Goal: Task Accomplishment & Management: Complete application form

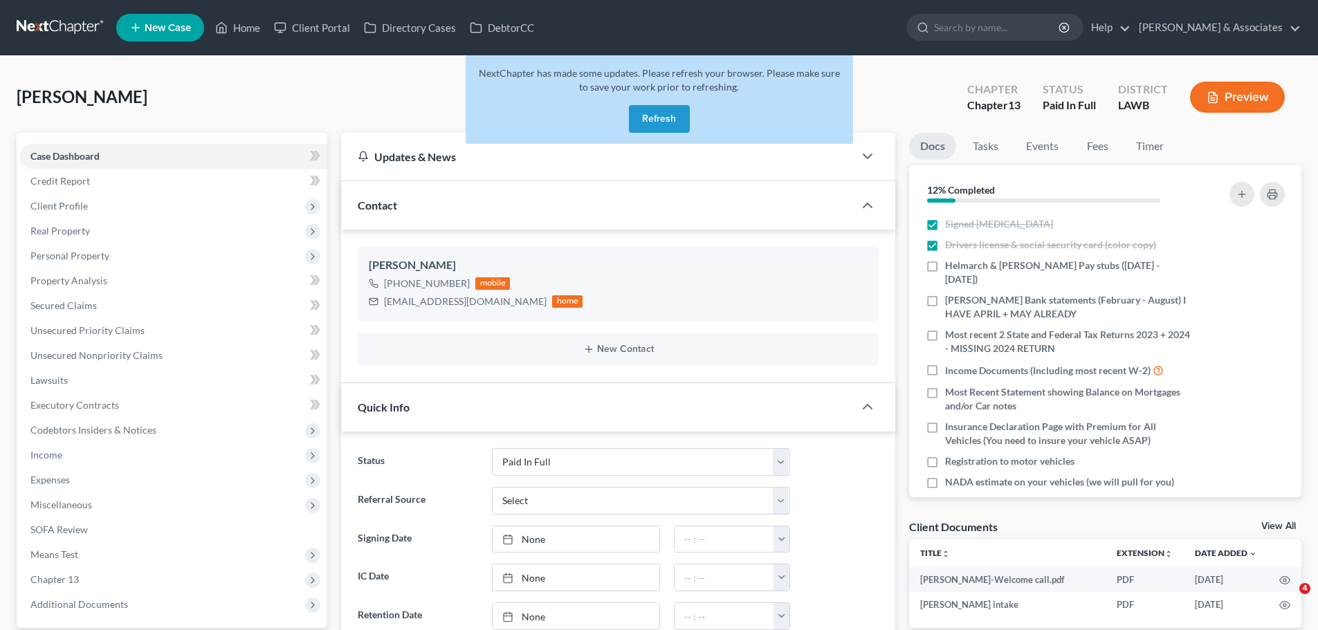
select select "17"
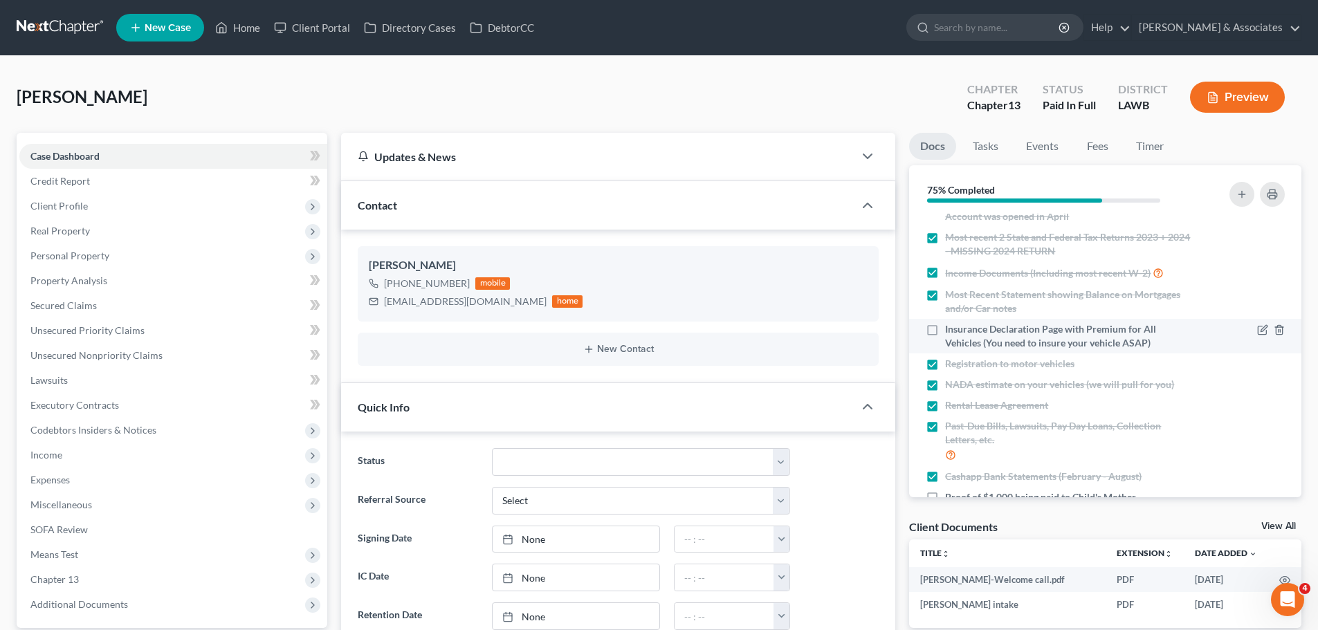
scroll to position [185, 0]
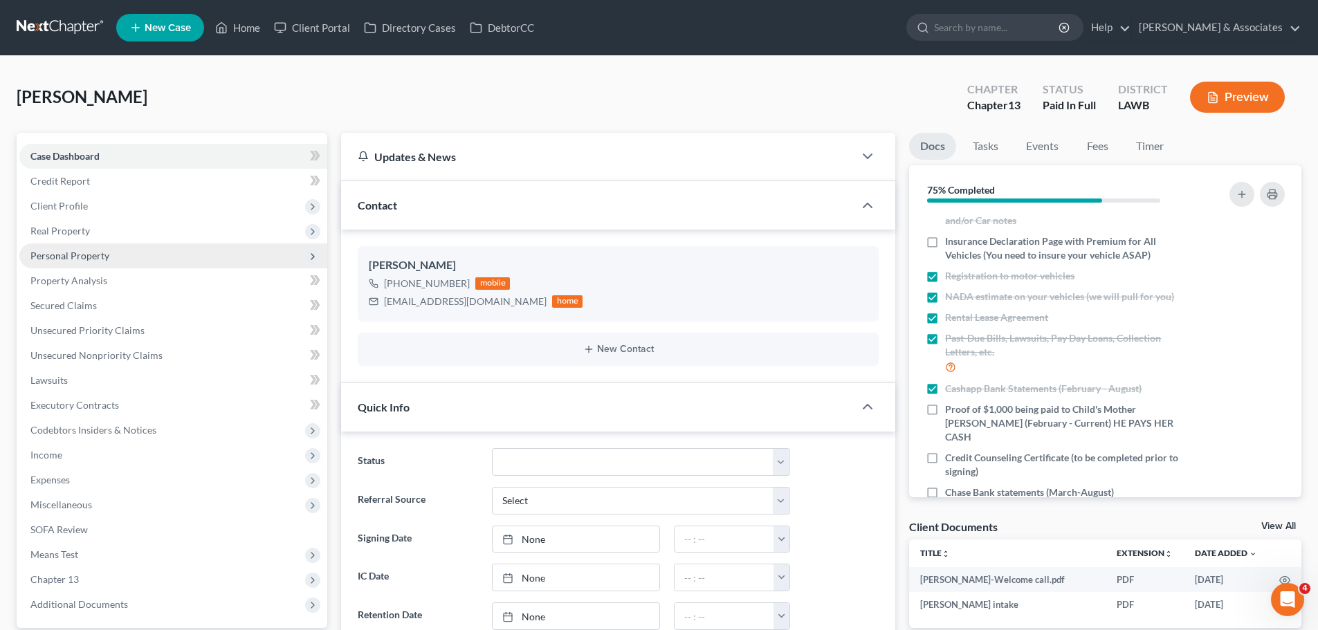
drag, startPoint x: 67, startPoint y: 253, endPoint x: 69, endPoint y: 246, distance: 7.9
click at [67, 253] on span "Personal Property" at bounding box center [69, 256] width 79 height 12
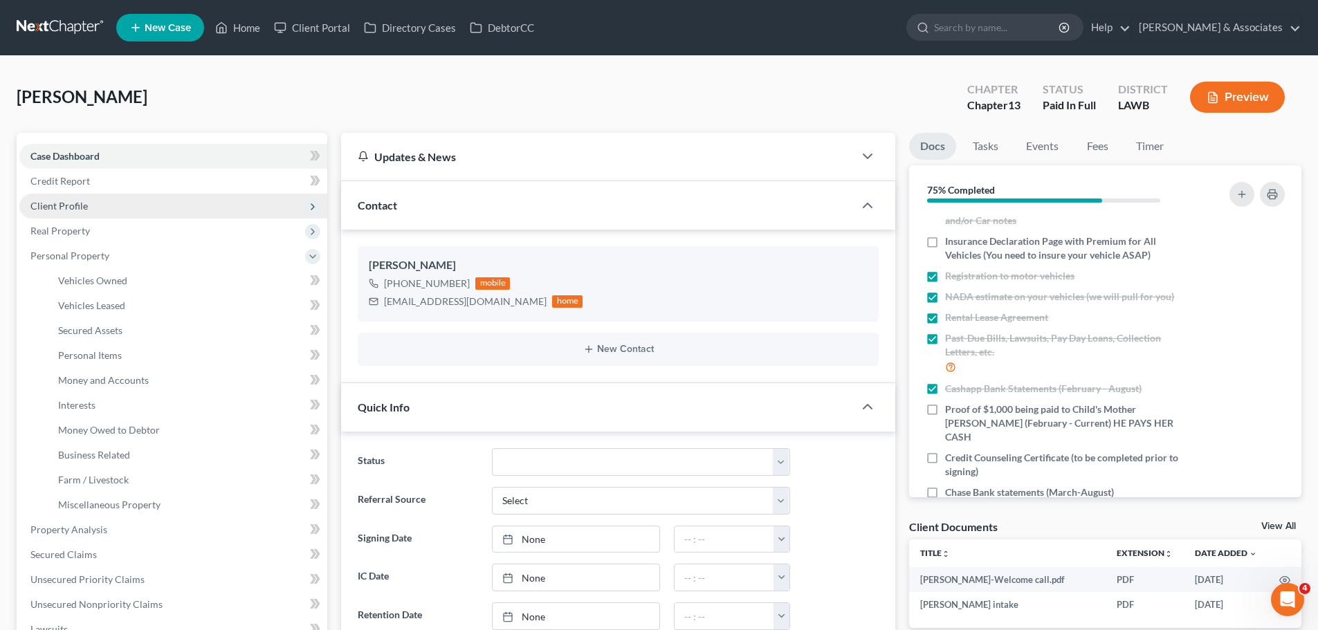
click at [64, 212] on span "Client Profile" at bounding box center [173, 206] width 308 height 25
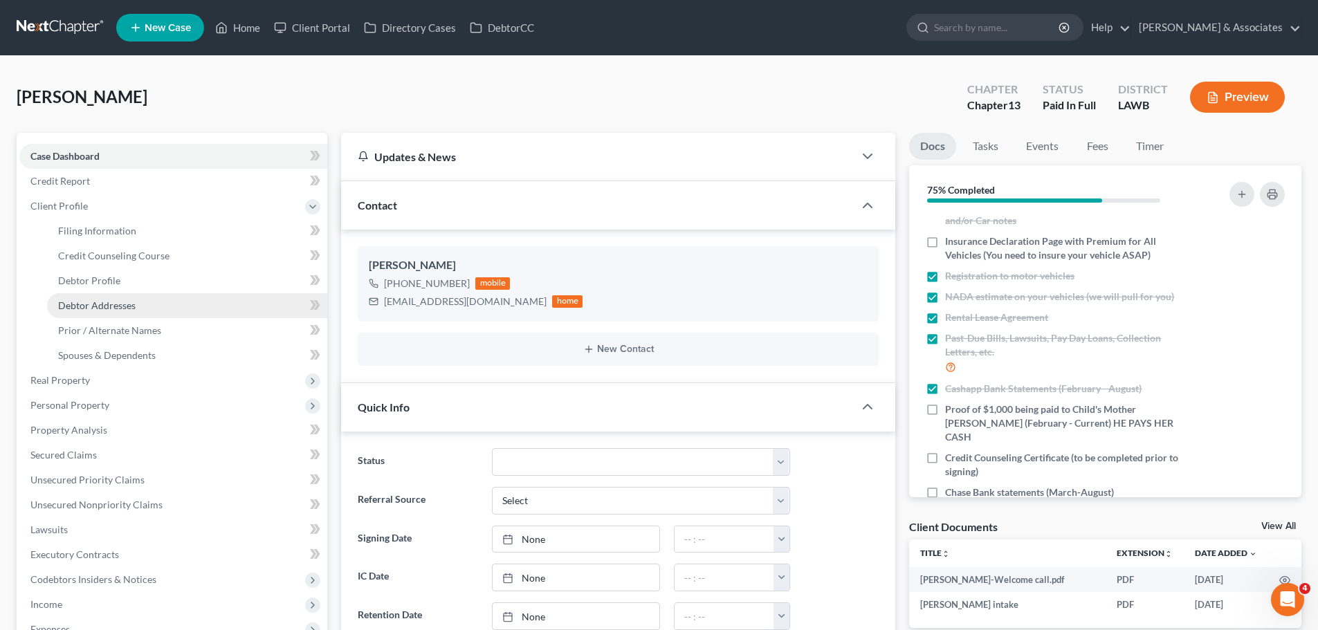
click at [101, 297] on link "Debtor Addresses" at bounding box center [187, 305] width 280 height 25
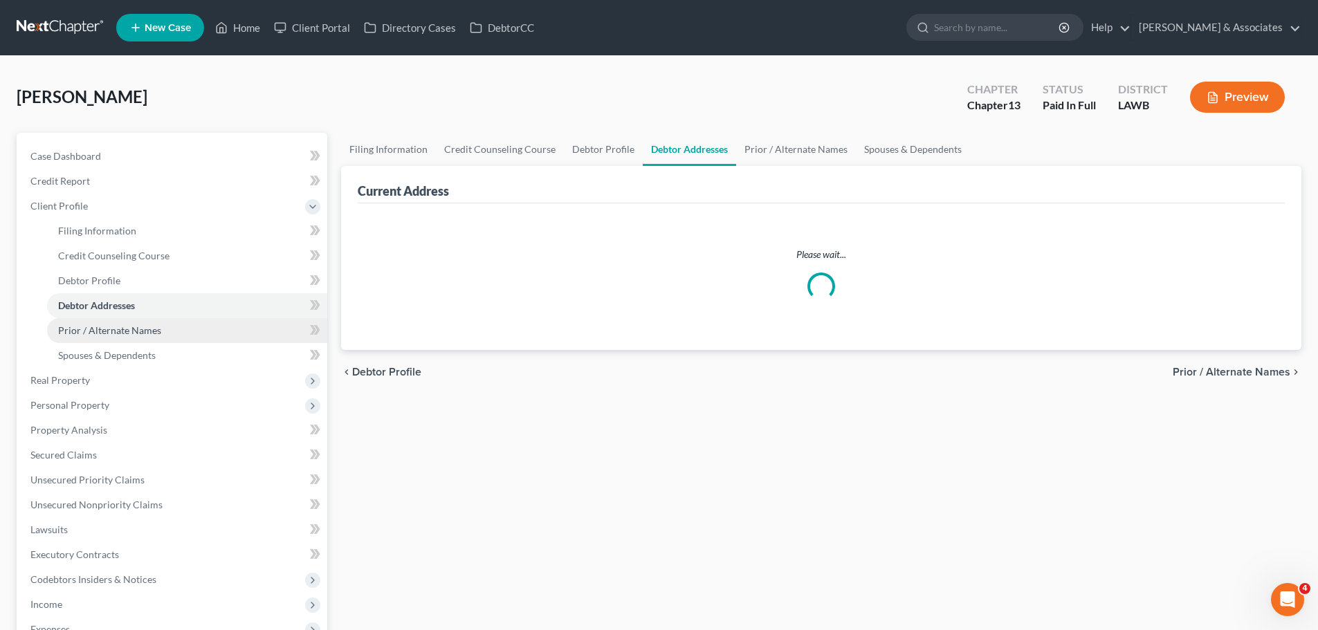
select select "0"
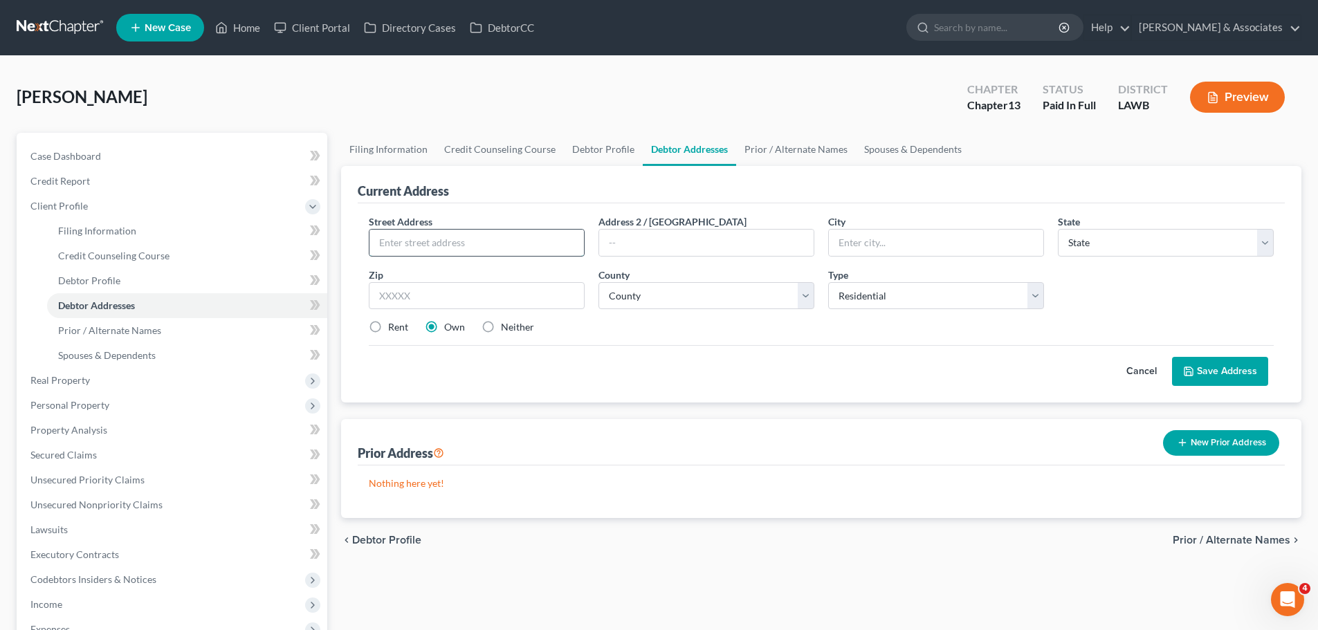
click at [485, 241] on input "text" at bounding box center [476, 243] width 214 height 26
click at [427, 243] on input "text" at bounding box center [476, 243] width 214 height 26
click at [552, 250] on input "1" at bounding box center [476, 243] width 214 height 26
type input "127 Kathy Road"
type input "70607"
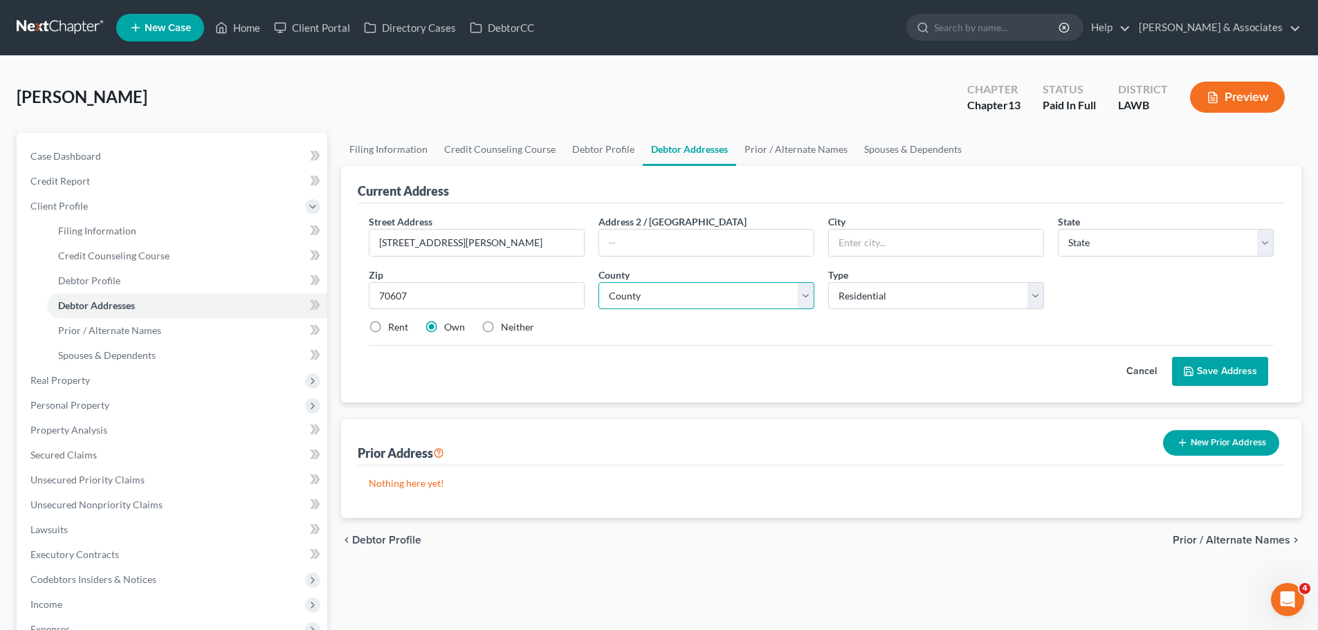
type input "Lake Charles"
select select "19"
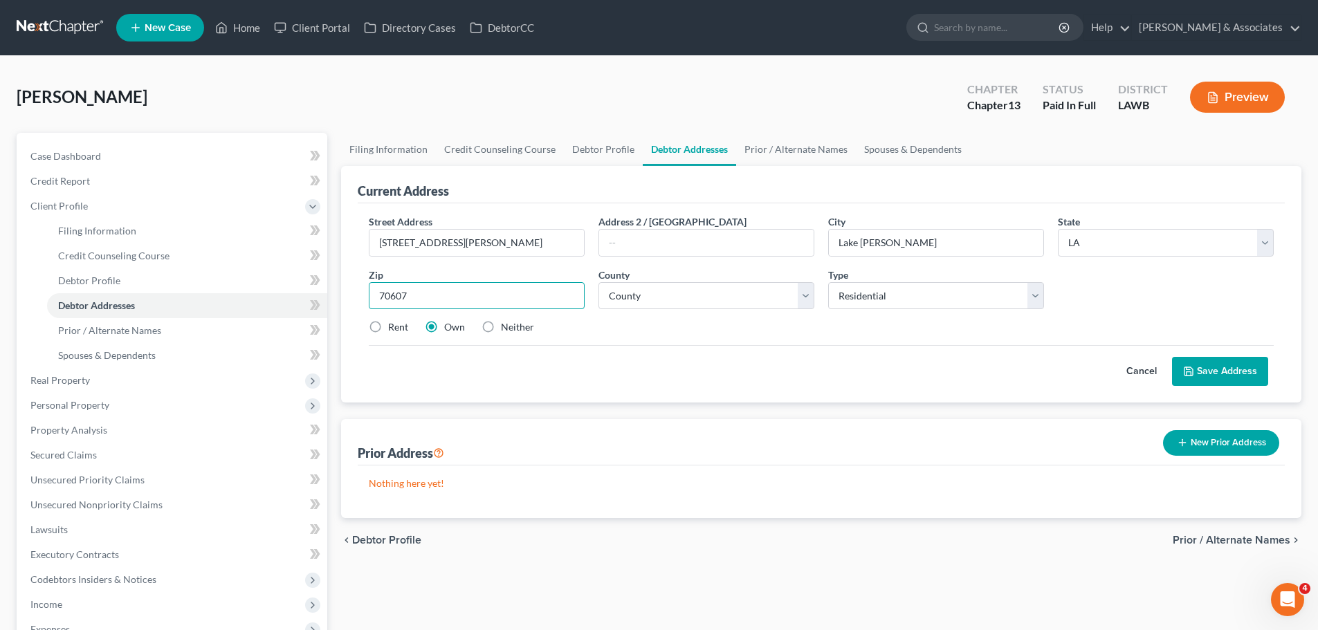
click at [477, 297] on input "70607" at bounding box center [477, 296] width 216 height 28
click at [686, 291] on select "County Acadia Allen Ascension Assumption Avoyelles Beauregard Bienville Bossier…" at bounding box center [706, 296] width 216 height 28
select select "9"
click at [598, 282] on select "County Acadia Allen Ascension Assumption Avoyelles Beauregard Bienville Bossier…" at bounding box center [706, 296] width 216 height 28
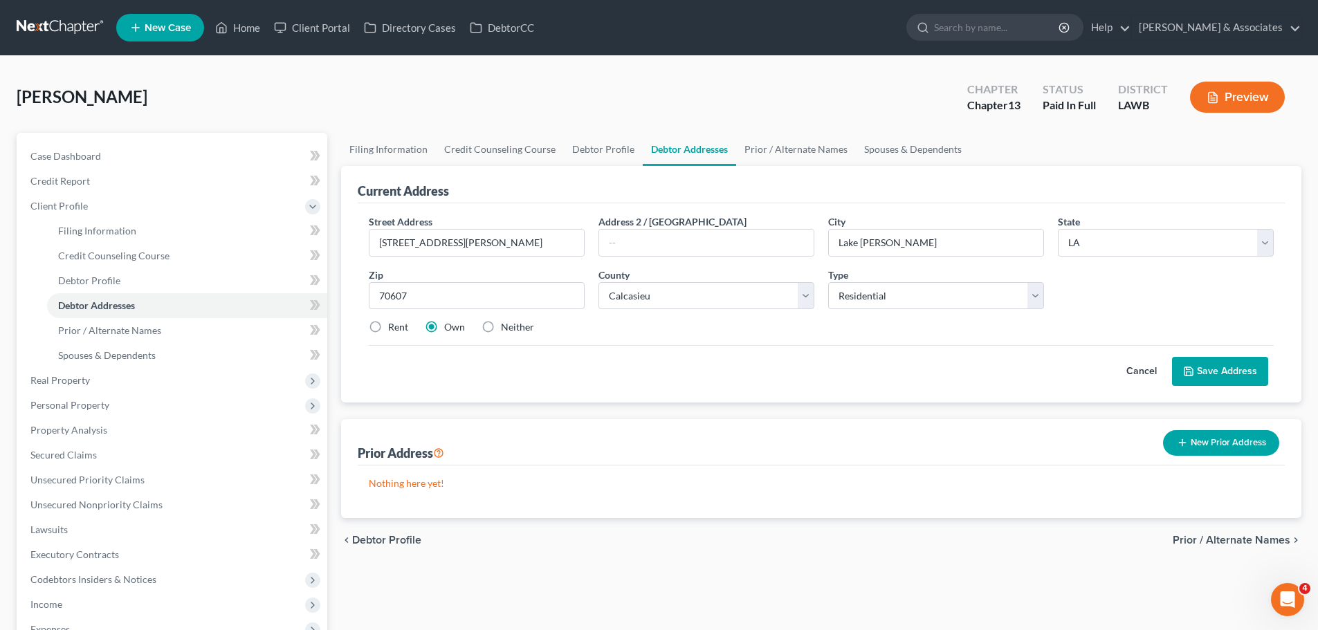
click at [727, 375] on div "Cancel Save Address" at bounding box center [821, 365] width 905 height 41
click at [402, 322] on label "Rent" at bounding box center [398, 327] width 20 height 14
click at [402, 322] on input "Rent" at bounding box center [398, 324] width 9 height 9
radio input "true"
click at [634, 353] on div "Cancel Save Address" at bounding box center [821, 365] width 905 height 41
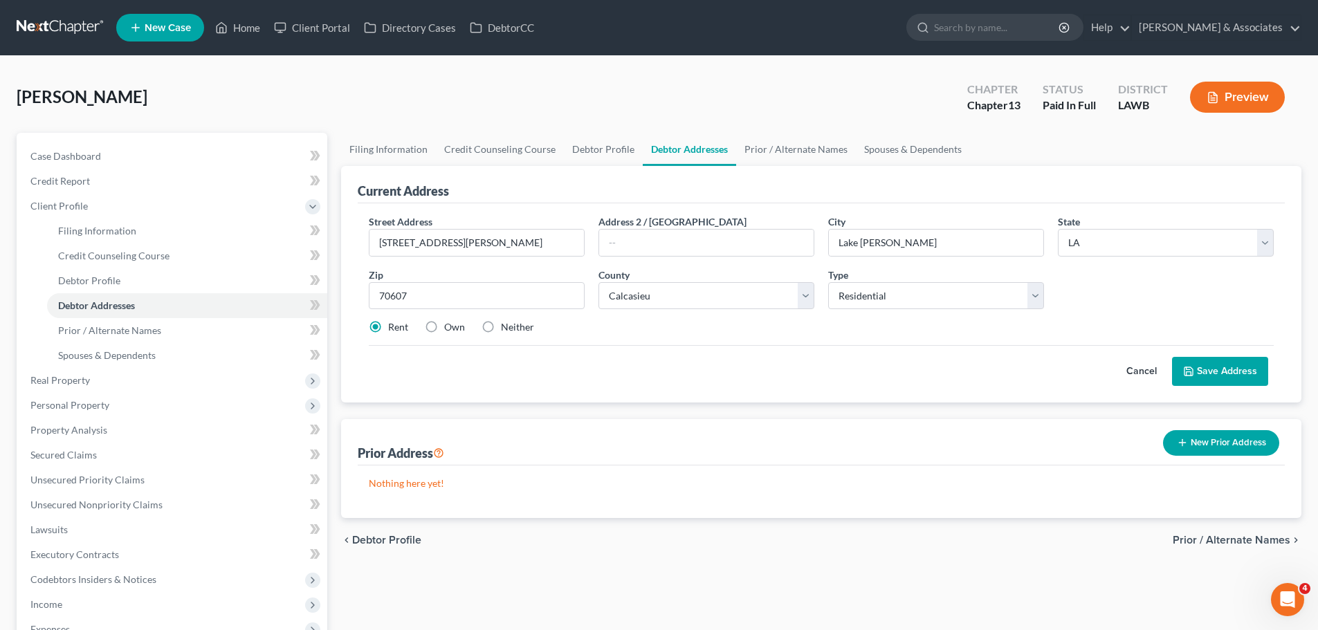
drag, startPoint x: 1228, startPoint y: 362, endPoint x: 1128, endPoint y: 365, distance: 100.3
click at [1228, 362] on button "Save Address" at bounding box center [1220, 371] width 96 height 29
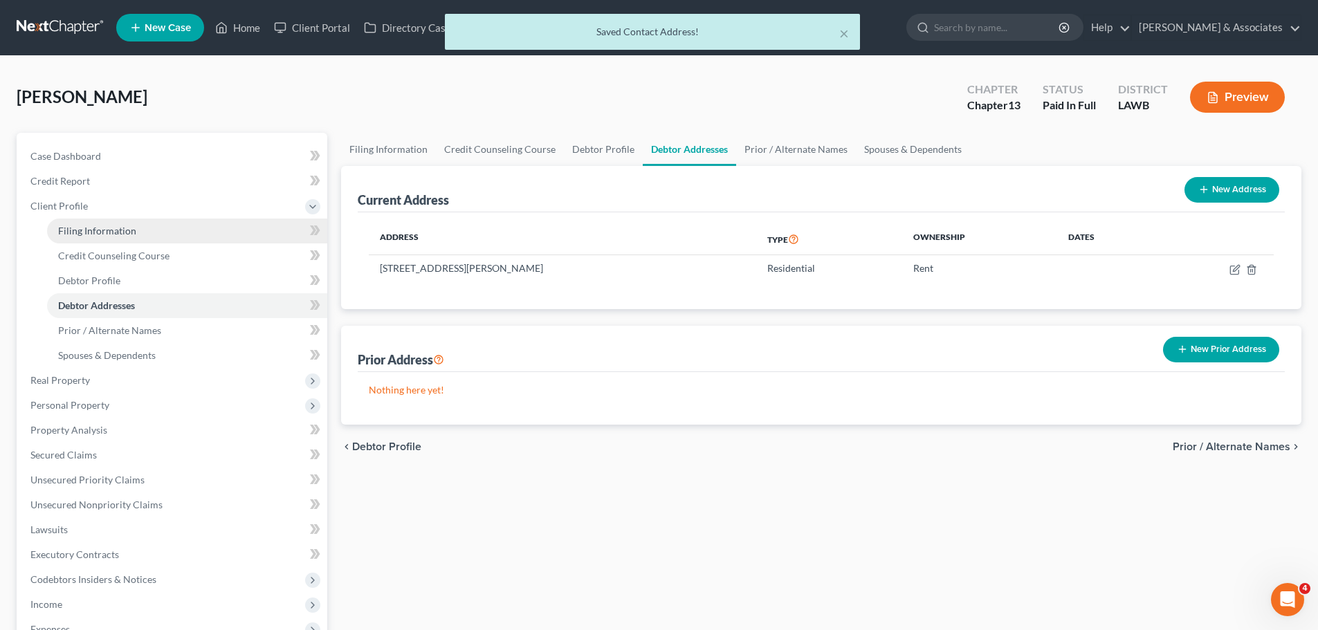
click at [195, 241] on link "Filing Information" at bounding box center [187, 231] width 280 height 25
select select "1"
select select "0"
select select "3"
select select "19"
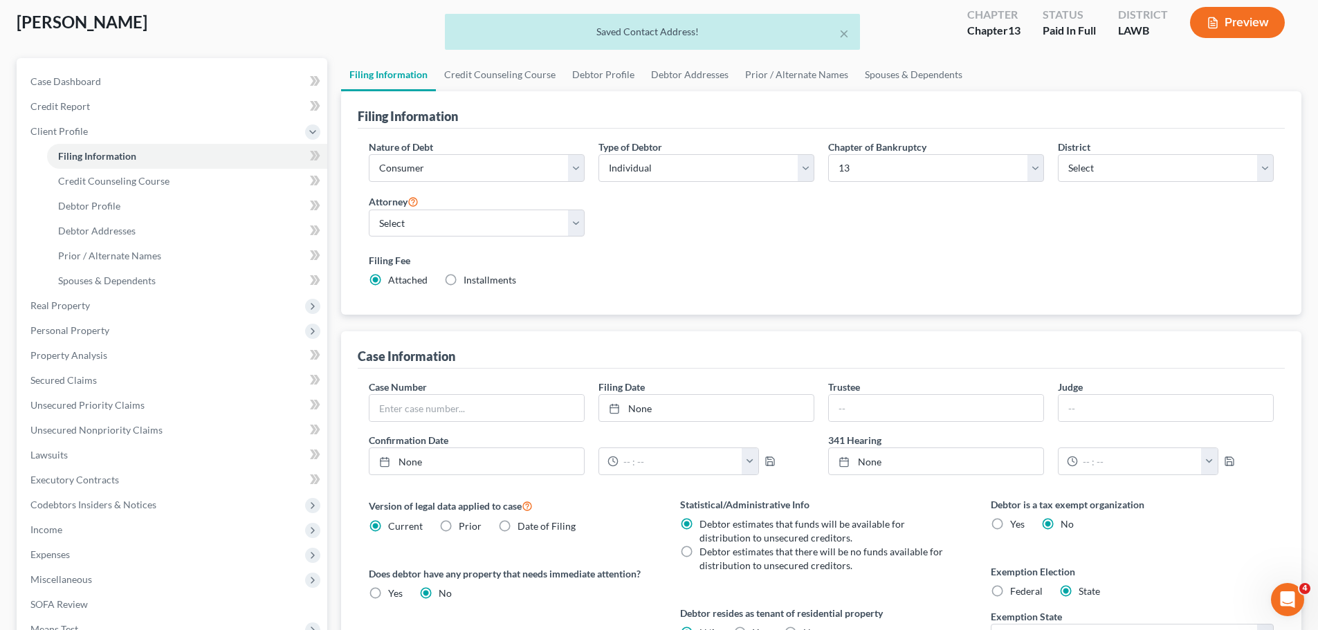
scroll to position [208, 0]
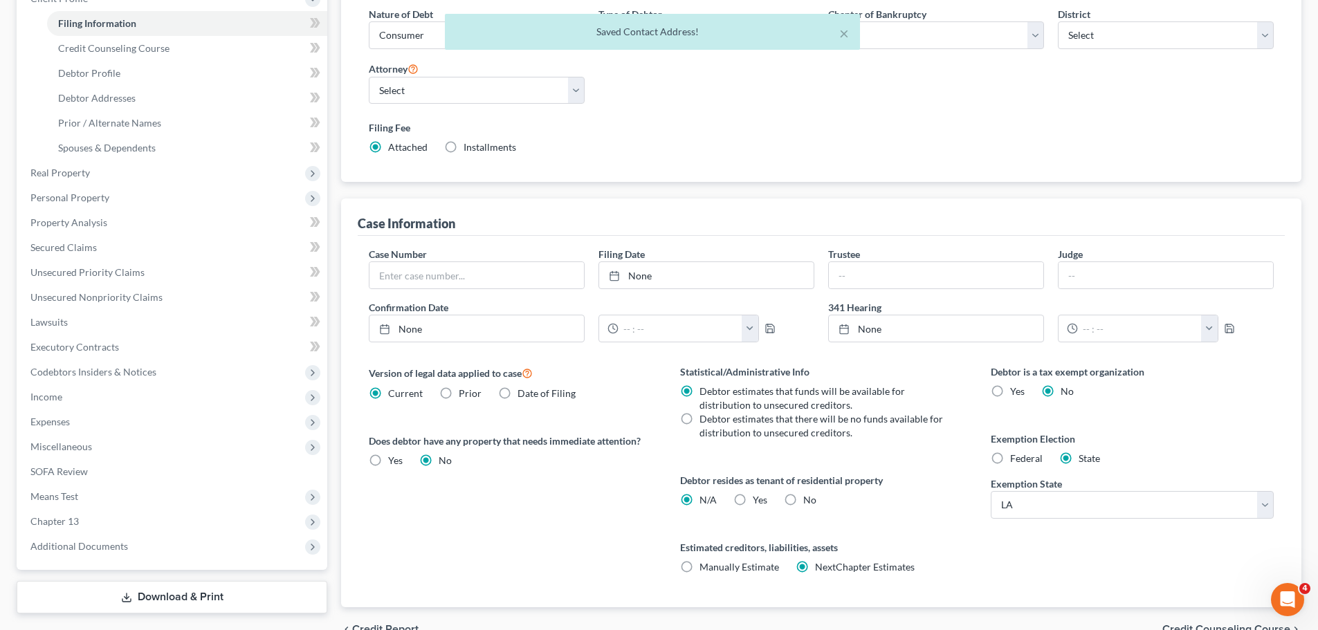
click at [753, 503] on span "Yes" at bounding box center [760, 500] width 15 height 12
click at [758, 502] on input "Yes Yes" at bounding box center [762, 497] width 9 height 9
radio input "true"
radio input "false"
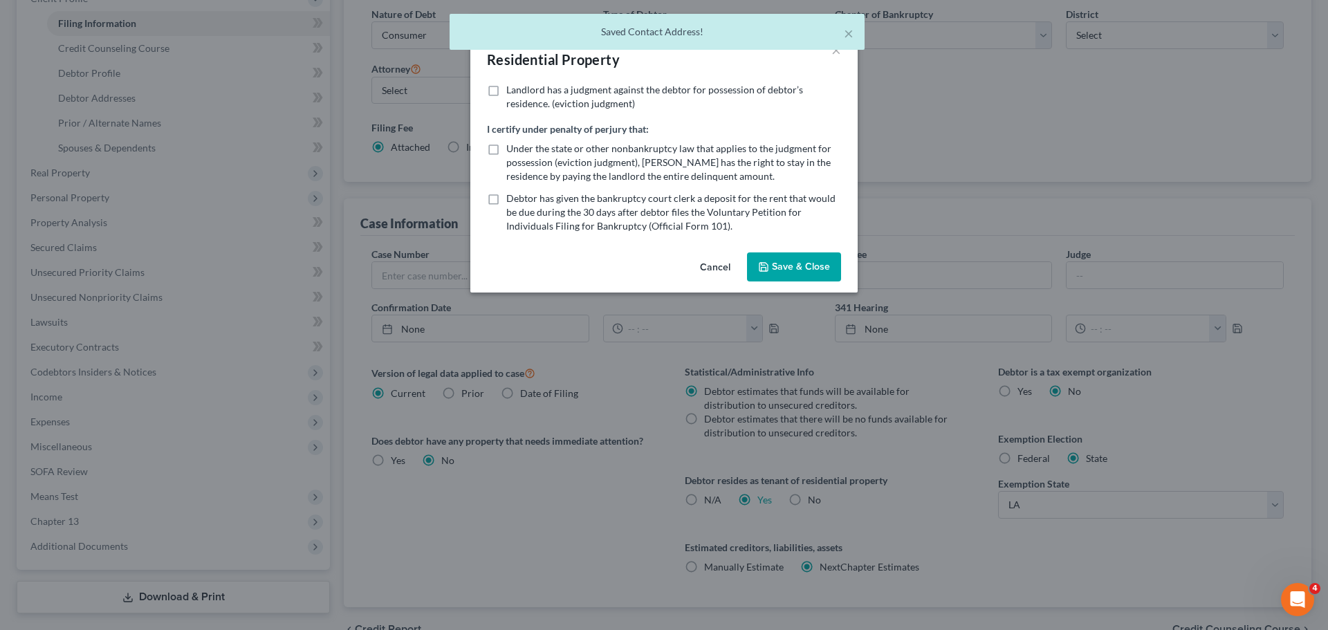
click at [825, 270] on button "Save & Close" at bounding box center [794, 266] width 94 height 29
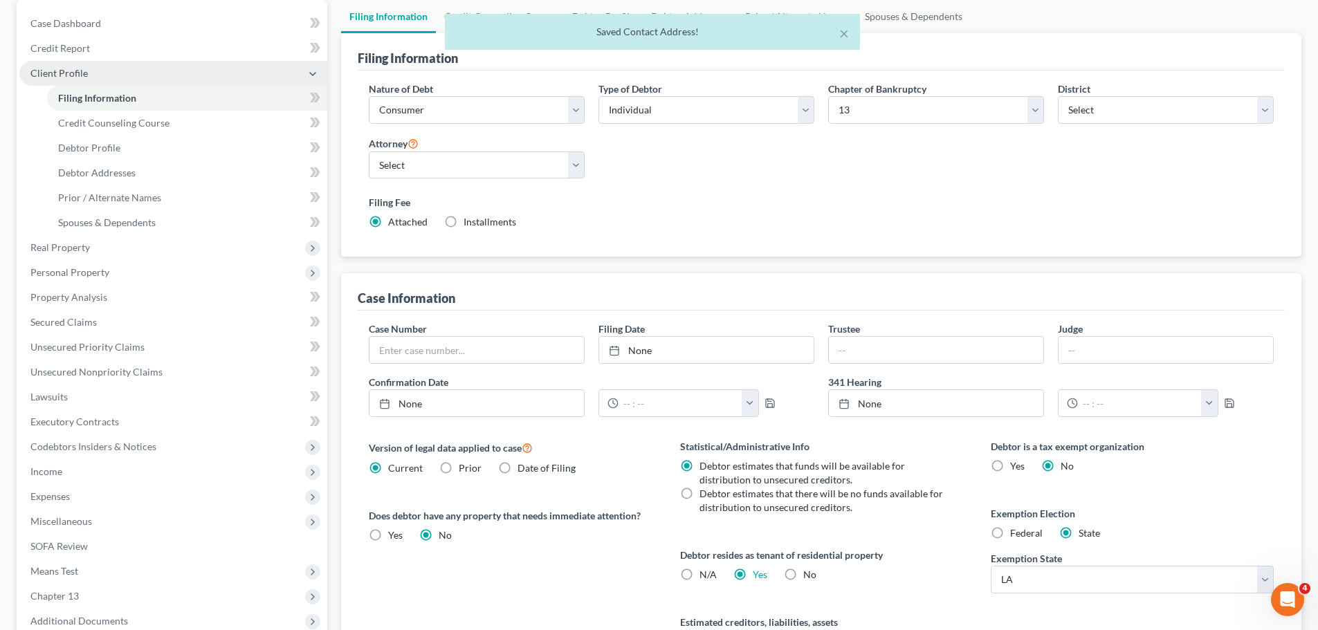
scroll to position [0, 0]
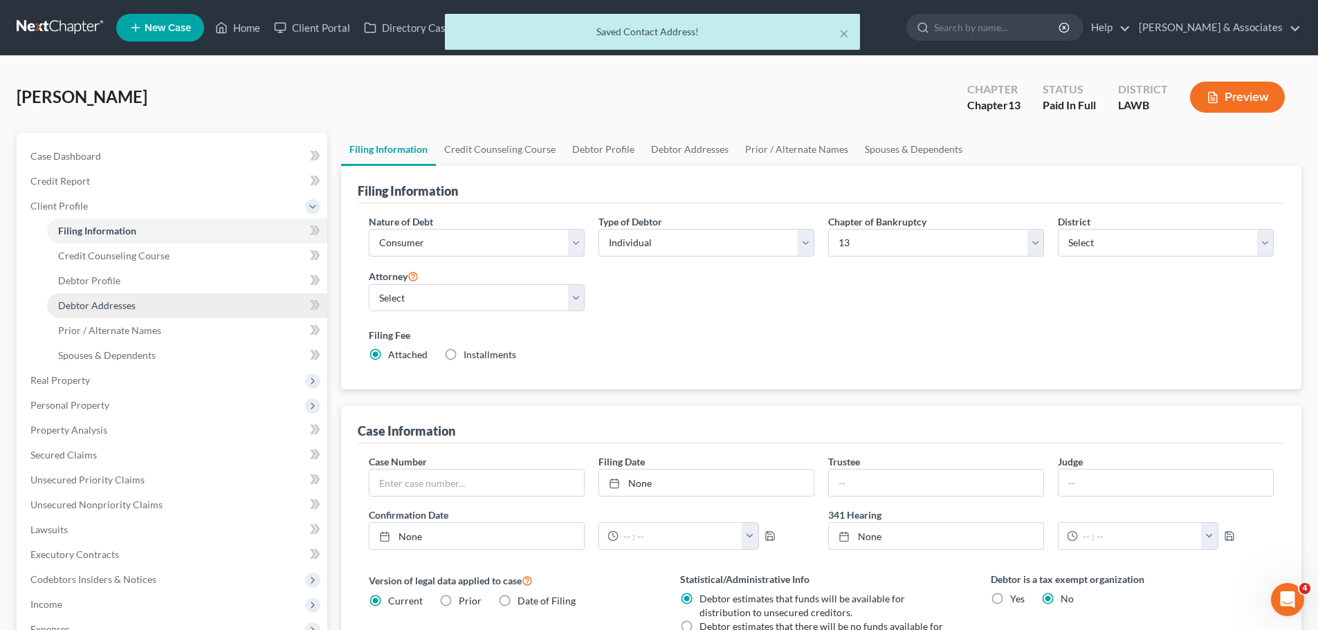
click at [87, 304] on span "Debtor Addresses" at bounding box center [96, 306] width 77 height 12
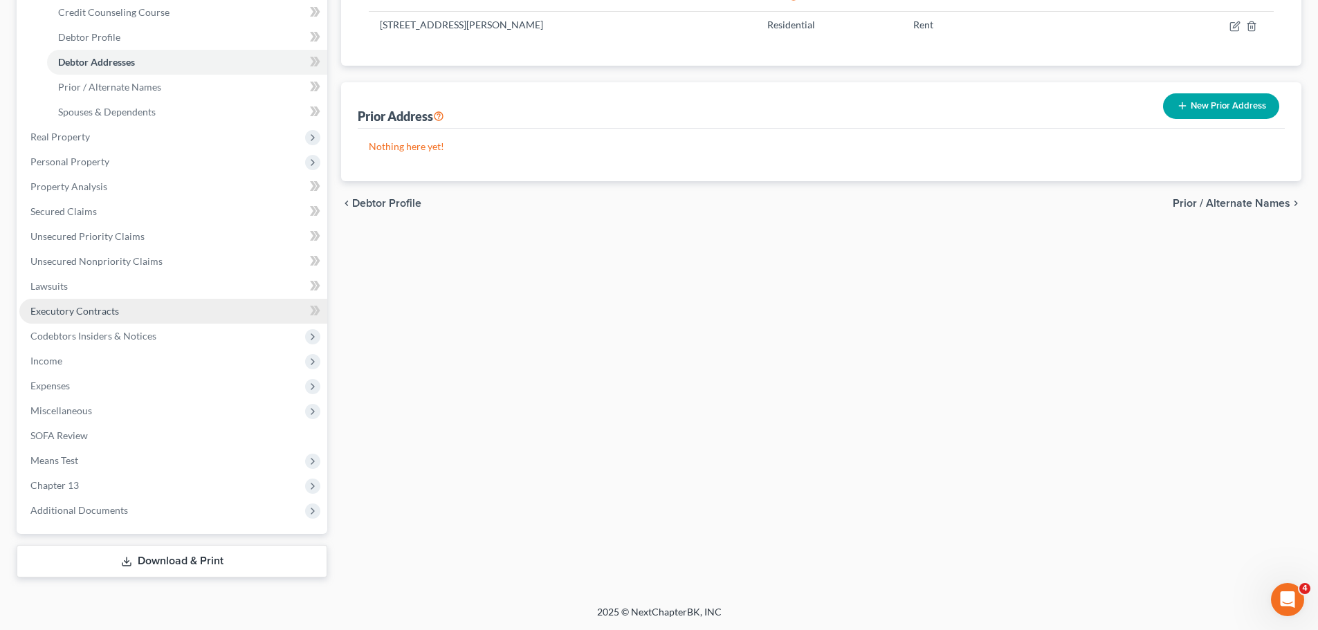
click at [55, 304] on link "Executory Contracts" at bounding box center [173, 311] width 308 height 25
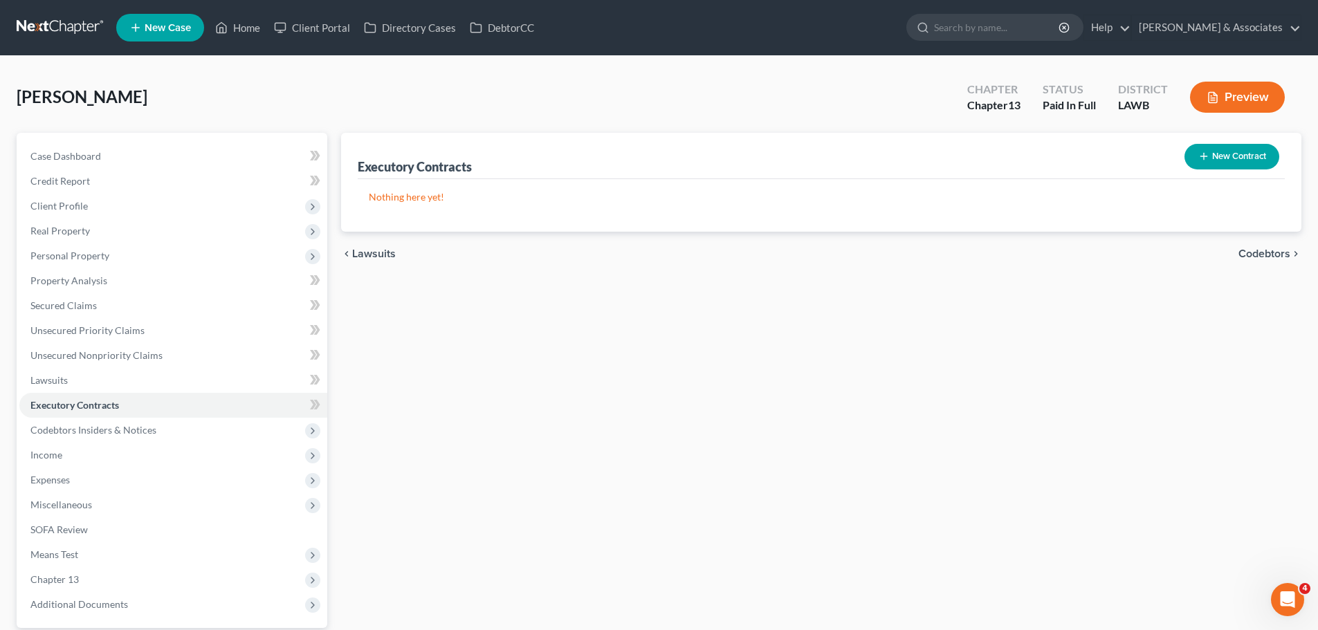
click at [1228, 160] on button "New Contract" at bounding box center [1231, 157] width 95 height 26
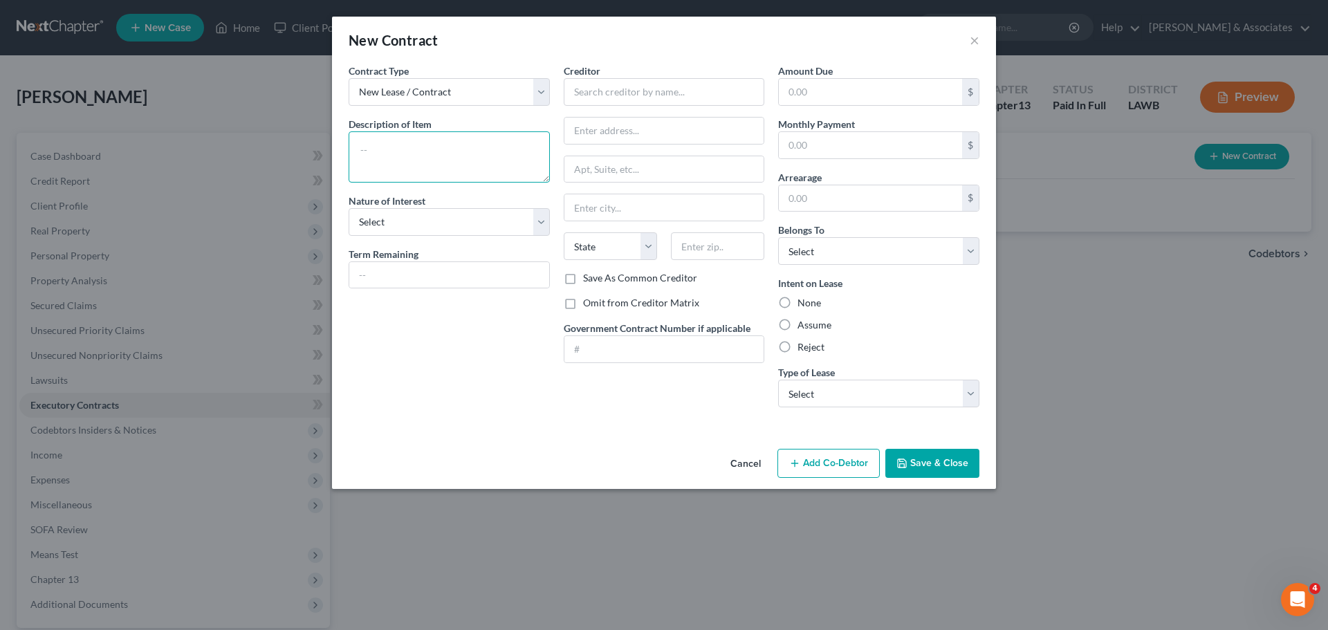
click at [439, 153] on textarea at bounding box center [449, 156] width 201 height 51
type textarea "Primary residence"
select select "3"
type input "Jan. 31, 2026"
click at [697, 100] on input "text" at bounding box center [664, 92] width 201 height 28
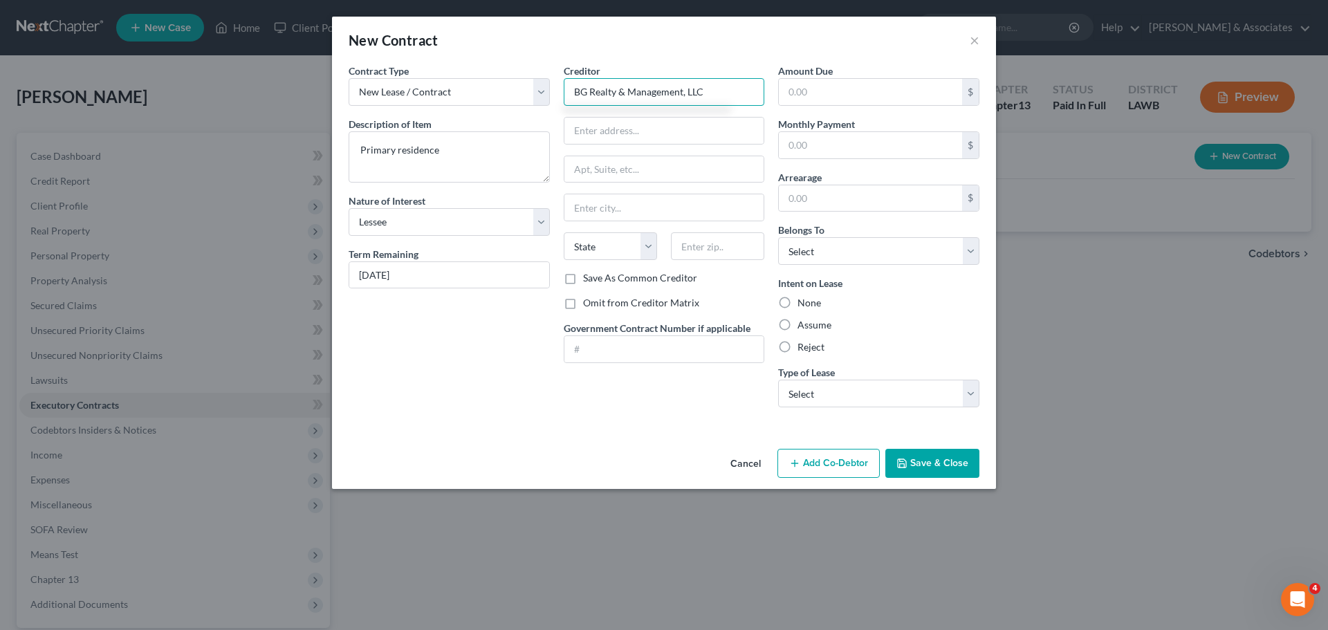
type input "BG Realty & Management, LLC"
type input "1717 E Prien Lake Road"
type input "Suite 3"
type input "70601"
type input "Lake Charles"
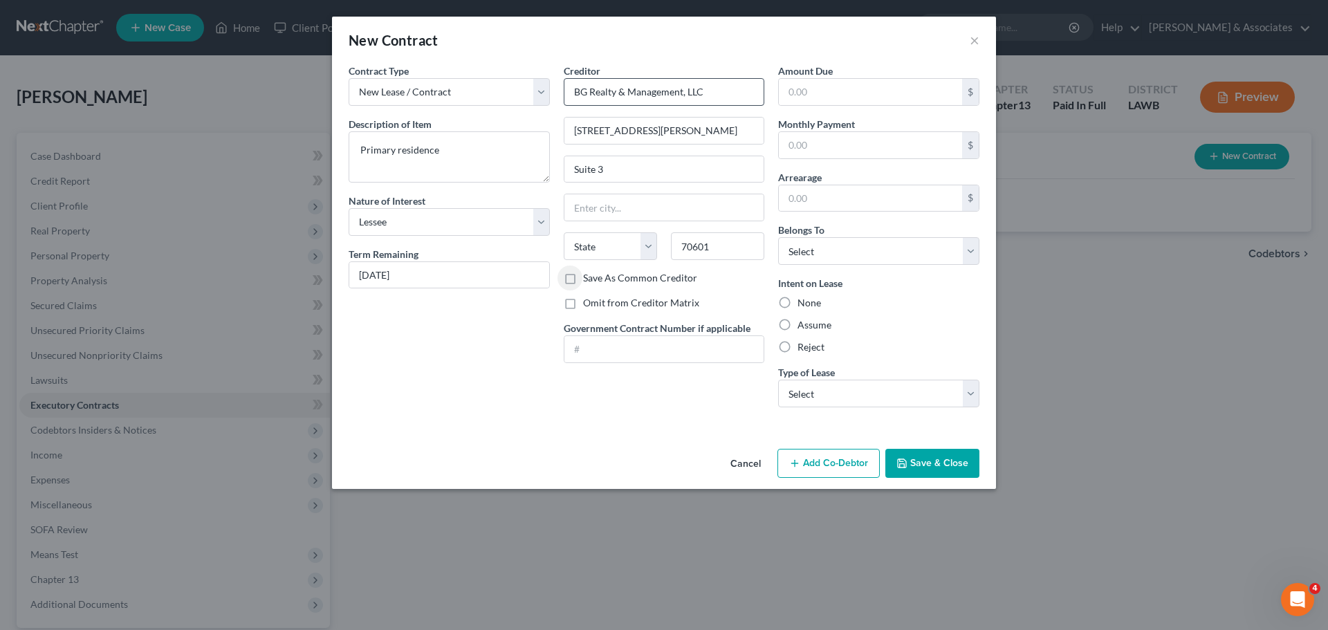
select select "19"
click at [852, 138] on input "text" at bounding box center [870, 145] width 183 height 26
type input "14"
type input "1,414.00"
click at [877, 248] on select "Select Debtor 1 Only Debtor 2 Only Debtor 1 And Debtor 2 Only At Least One Of T…" at bounding box center [878, 251] width 201 height 28
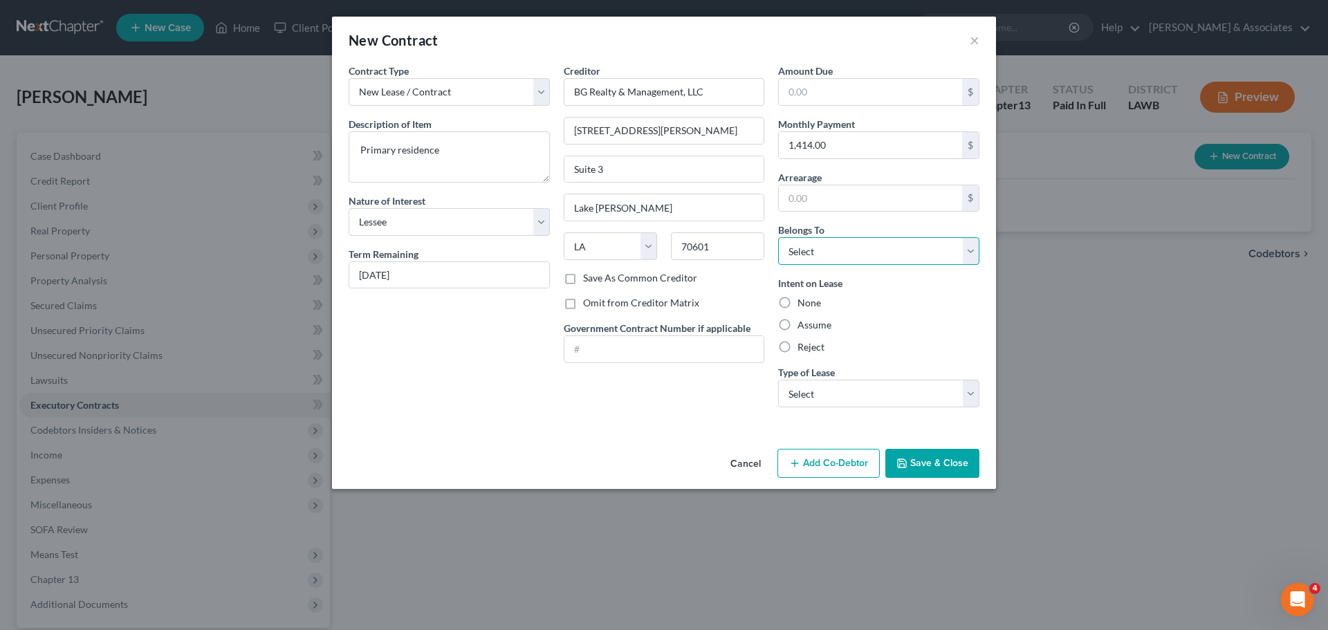
select select "0"
click at [778, 237] on select "Select Debtor 1 Only Debtor 2 Only Debtor 1 And Debtor 2 Only At Least One Of T…" at bounding box center [878, 251] width 201 height 28
click at [822, 329] on label "Assume" at bounding box center [815, 325] width 34 height 14
click at [812, 327] on input "Assume" at bounding box center [807, 322] width 9 height 9
radio input "true"
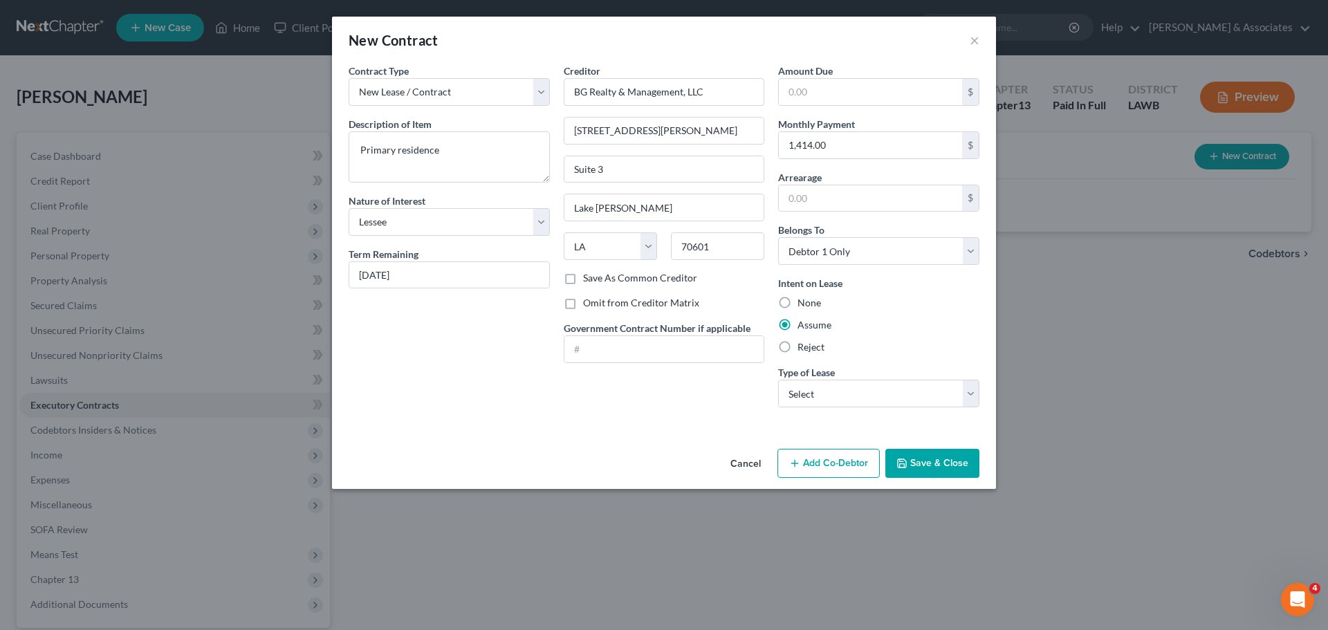
click at [943, 461] on button "Save & Close" at bounding box center [932, 463] width 94 height 29
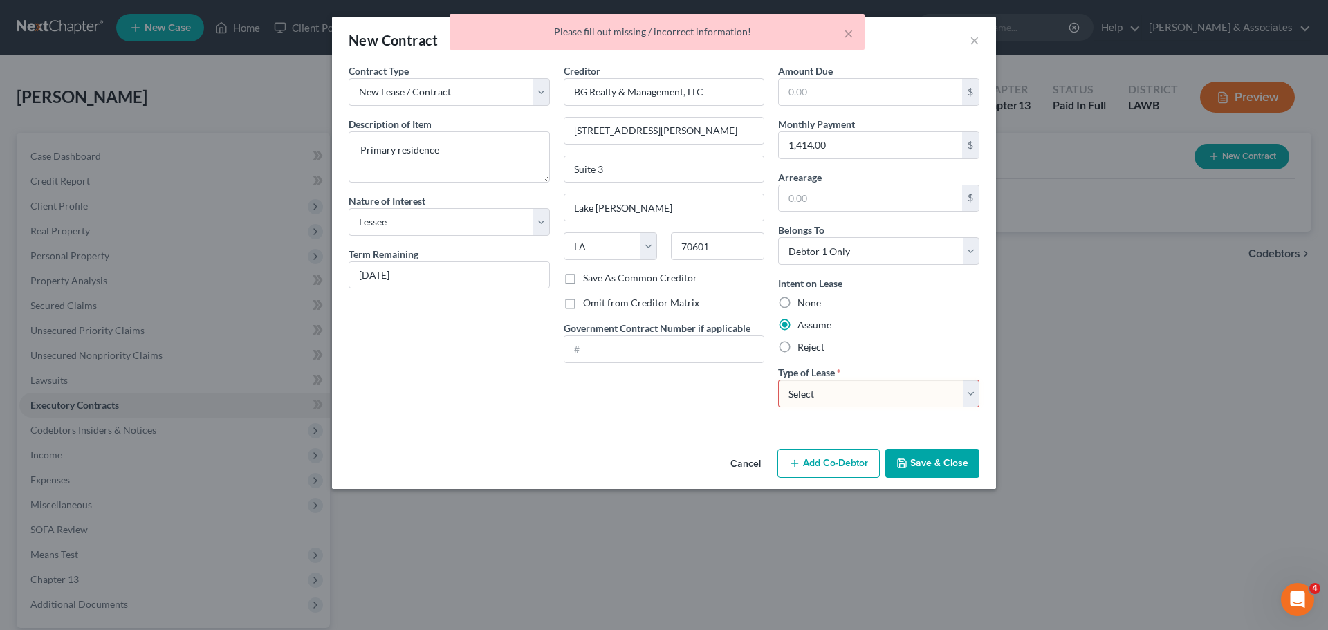
click at [823, 381] on select "Select Real Estate Car Other" at bounding box center [878, 394] width 201 height 28
select select "0"
click at [778, 380] on select "Select Real Estate Car Other" at bounding box center [878, 394] width 201 height 28
click at [965, 479] on div "Cancel Add Co-Debtor Save & Close" at bounding box center [664, 466] width 664 height 46
click at [951, 470] on button "Save & Close" at bounding box center [932, 463] width 94 height 29
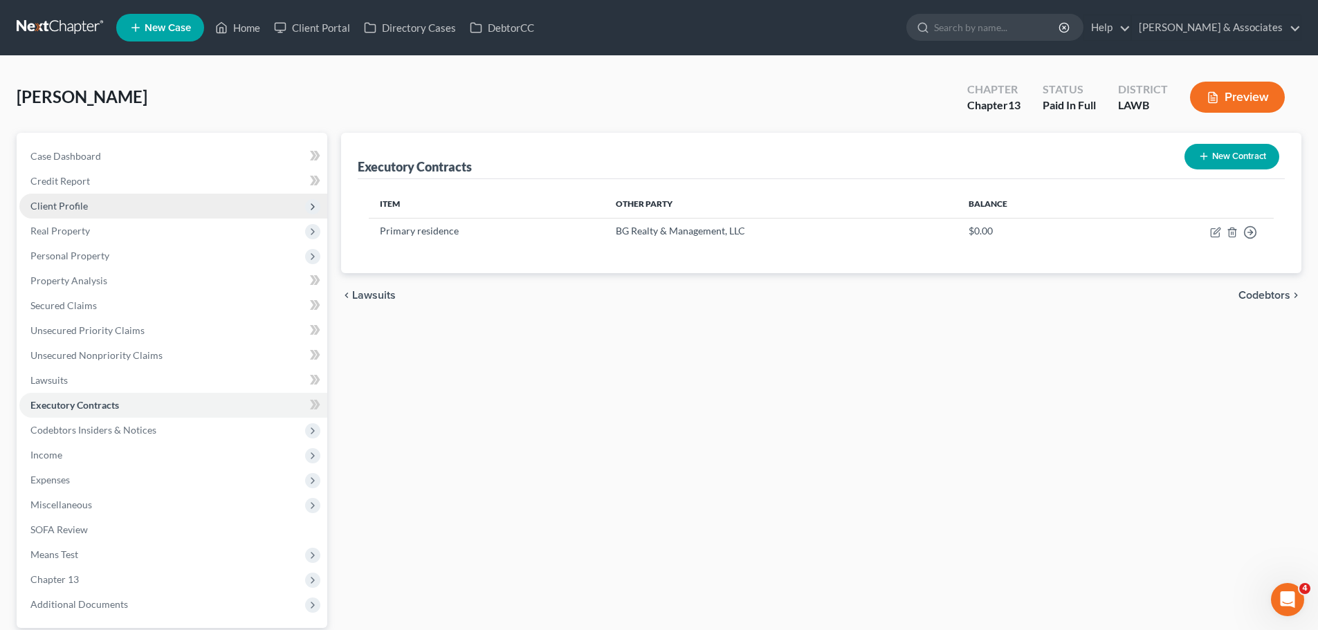
click at [113, 203] on span "Client Profile" at bounding box center [173, 206] width 308 height 25
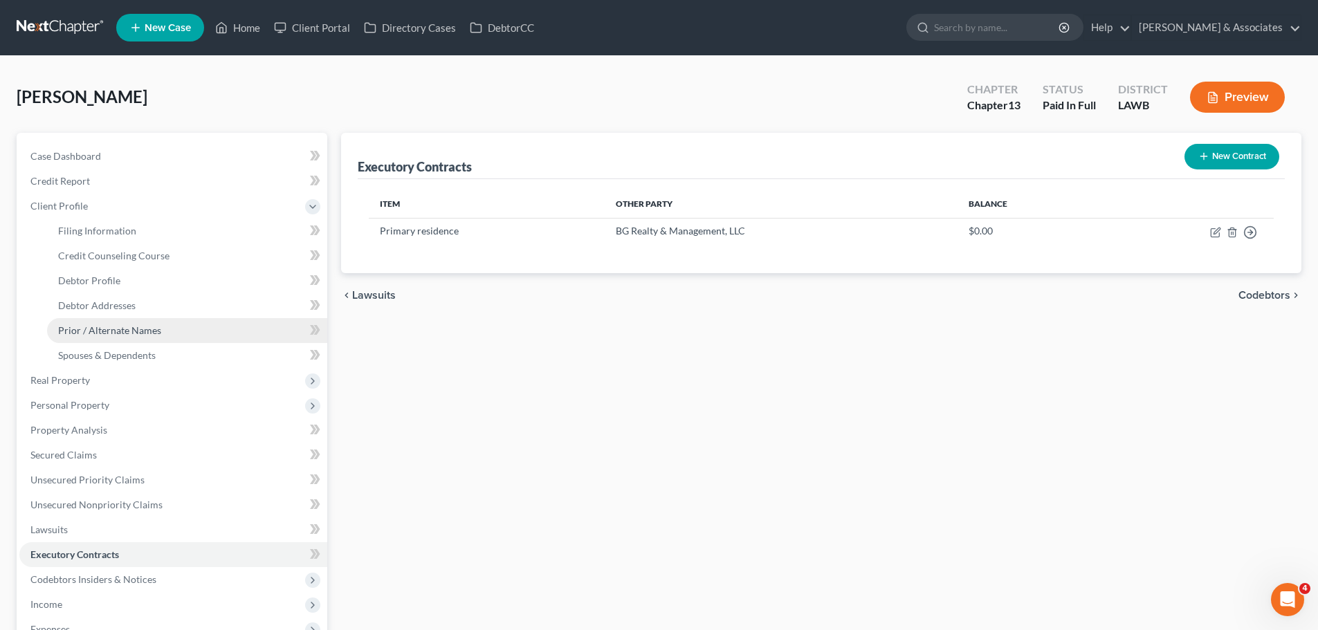
click at [160, 331] on link "Prior / Alternate Names" at bounding box center [187, 330] width 280 height 25
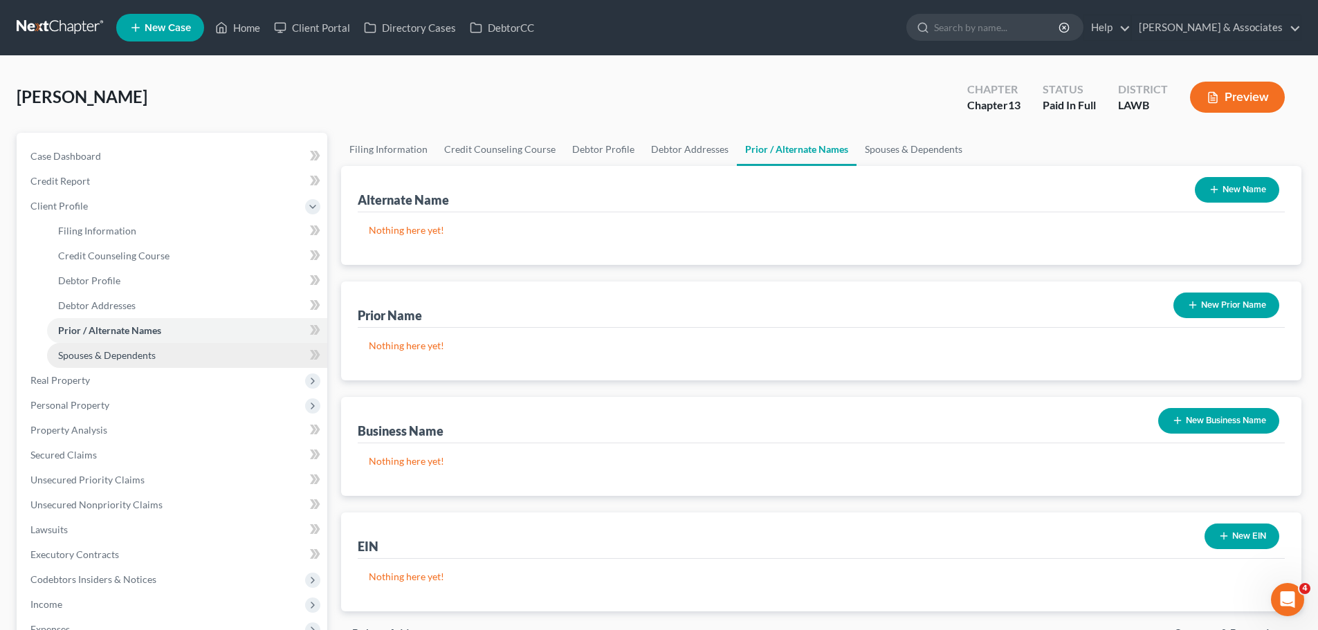
click at [145, 360] on span "Spouses & Dependents" at bounding box center [107, 355] width 98 height 12
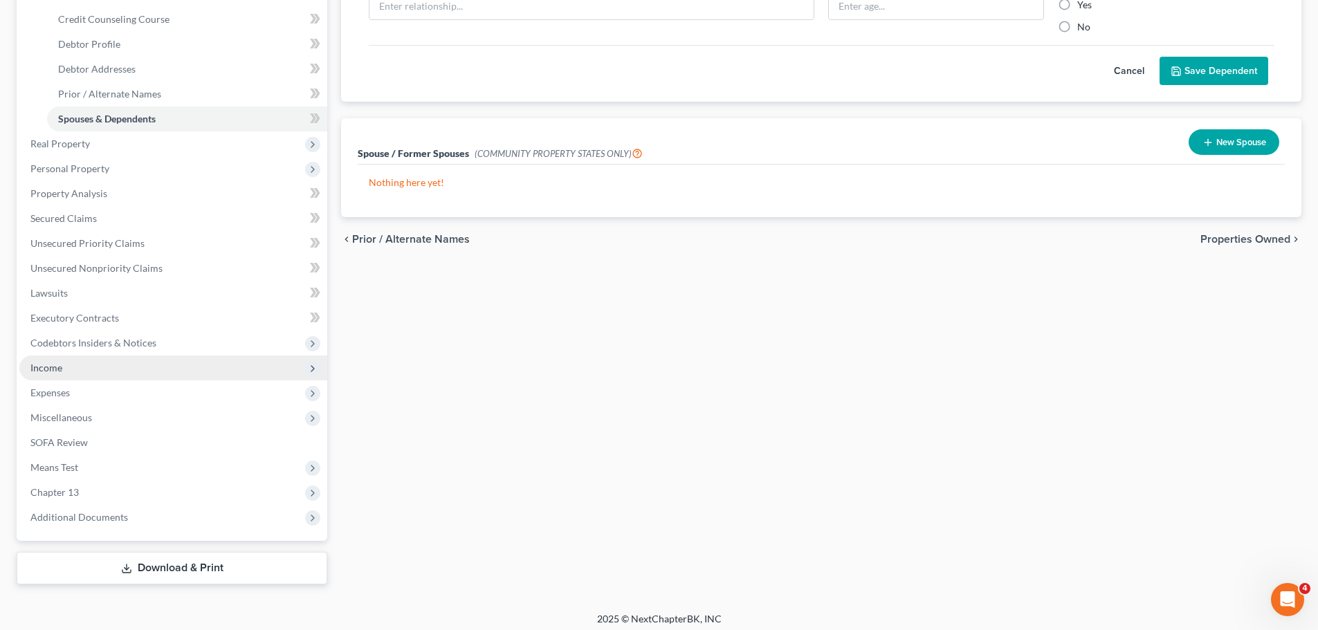
scroll to position [243, 0]
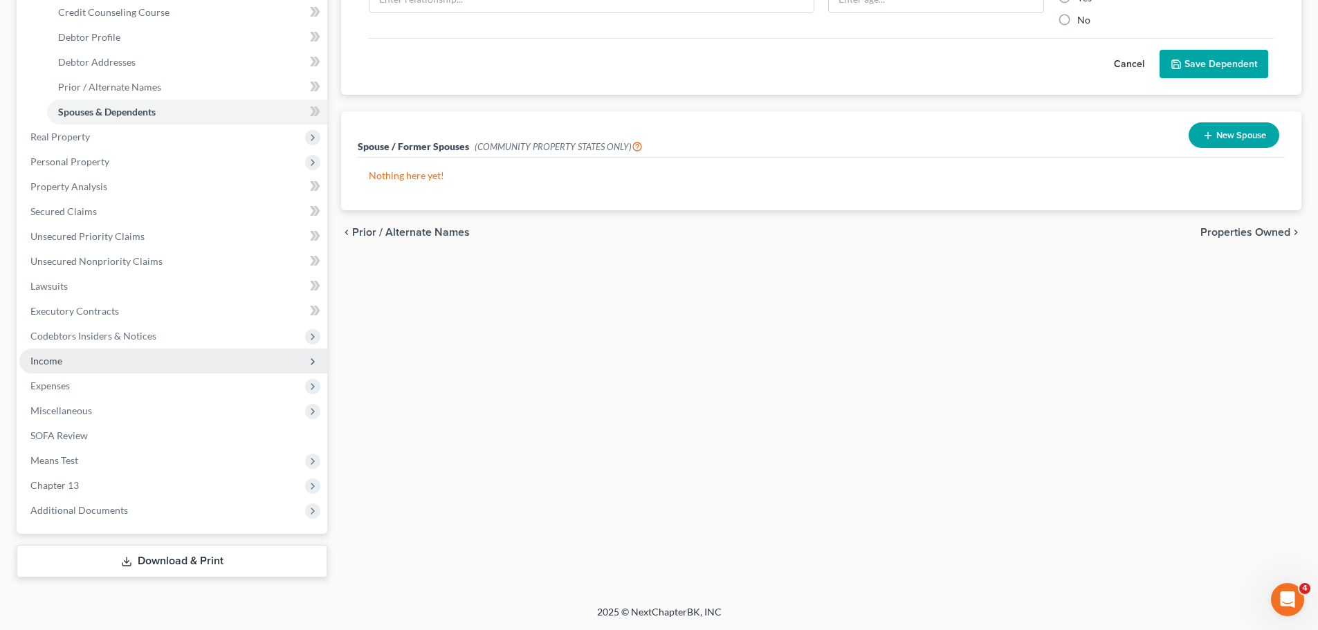
click at [93, 358] on span "Income" at bounding box center [173, 361] width 308 height 25
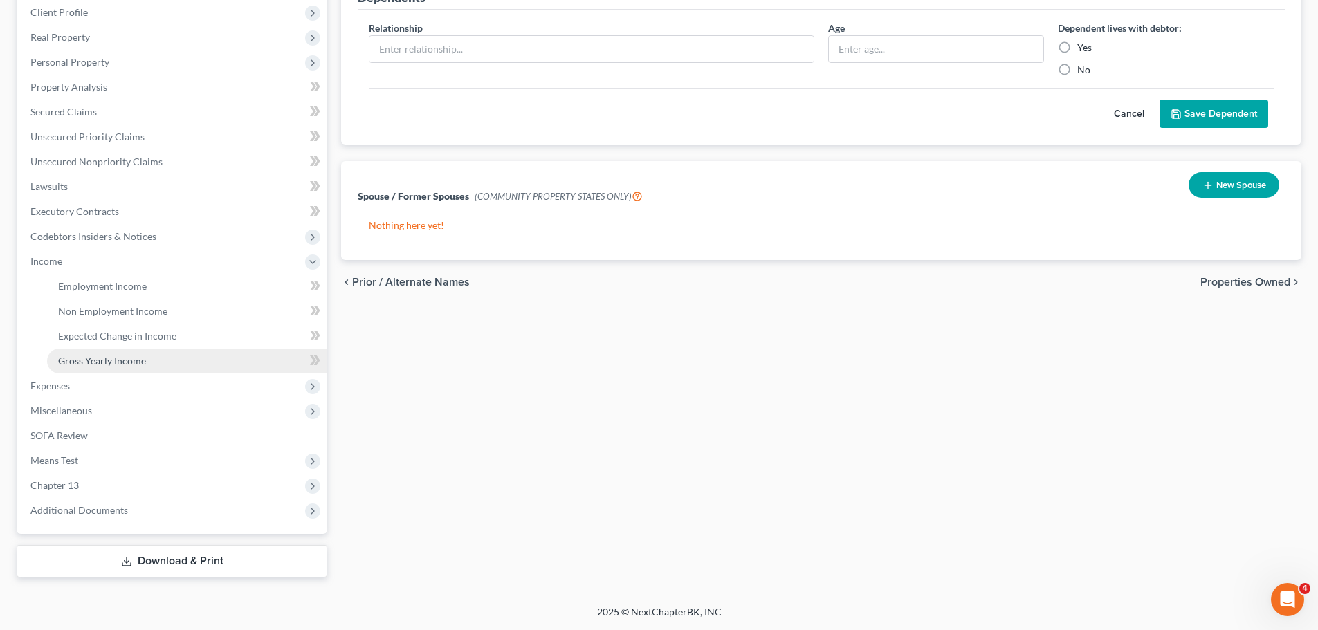
click at [116, 366] on span "Gross Yearly Income" at bounding box center [102, 361] width 88 height 12
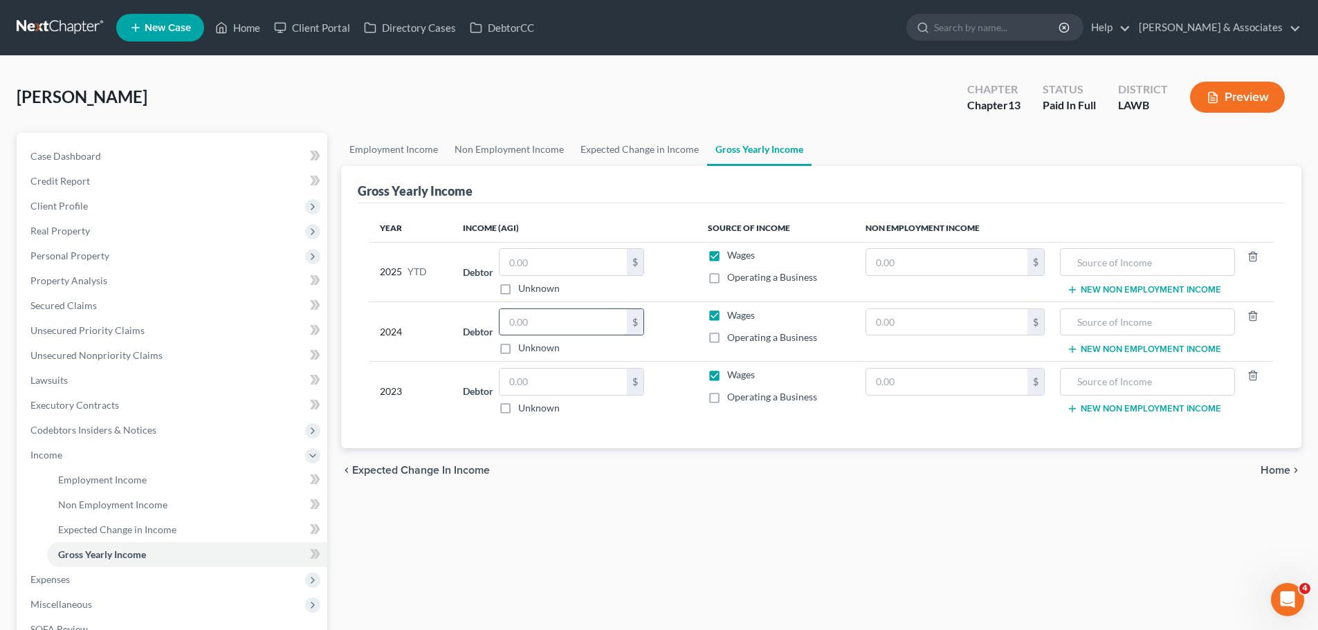
click at [537, 327] on input "text" at bounding box center [562, 322] width 127 height 26
type input "71,070"
click at [538, 384] on input "text" at bounding box center [562, 382] width 127 height 26
type input "81,952"
click at [75, 201] on span "Client Profile" at bounding box center [58, 206] width 57 height 12
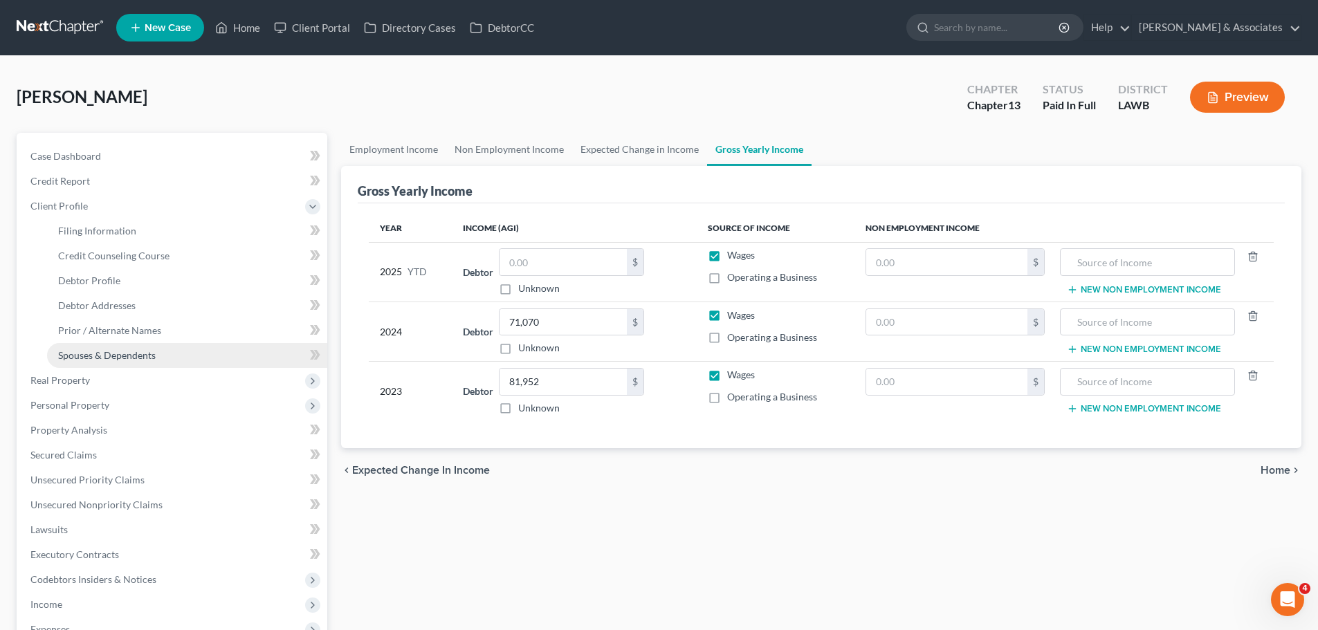
click at [102, 353] on span "Spouses & Dependents" at bounding box center [107, 355] width 98 height 12
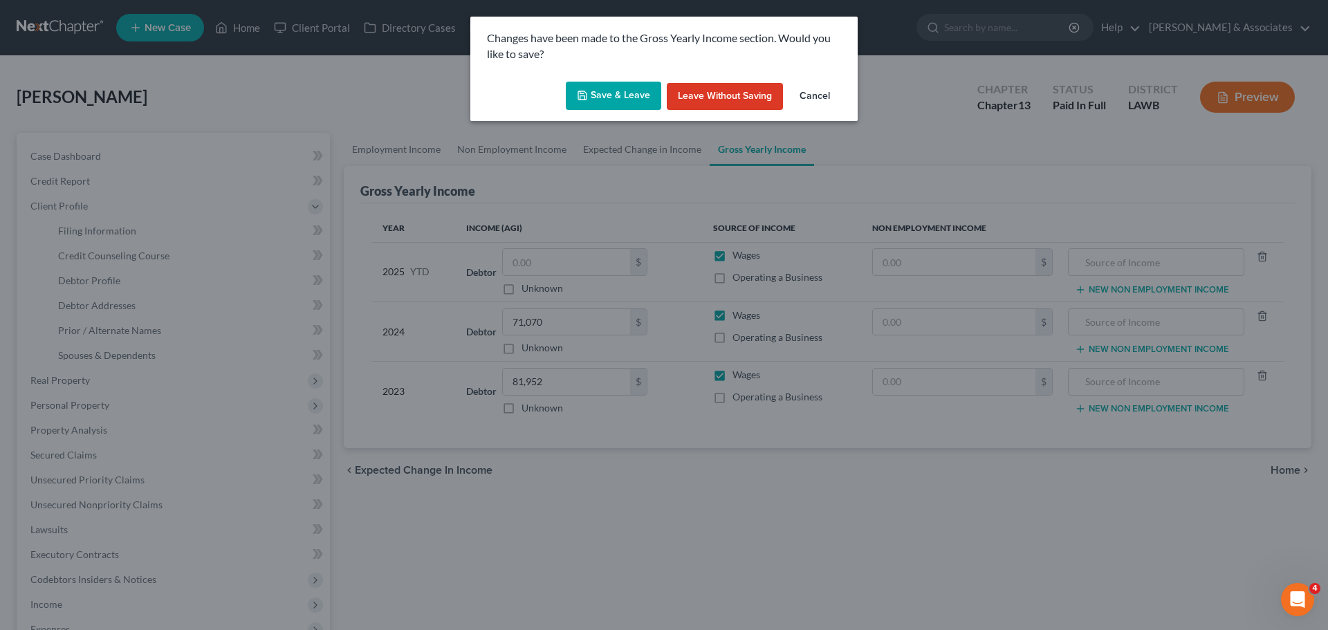
click at [614, 90] on button "Save & Leave" at bounding box center [613, 96] width 95 height 29
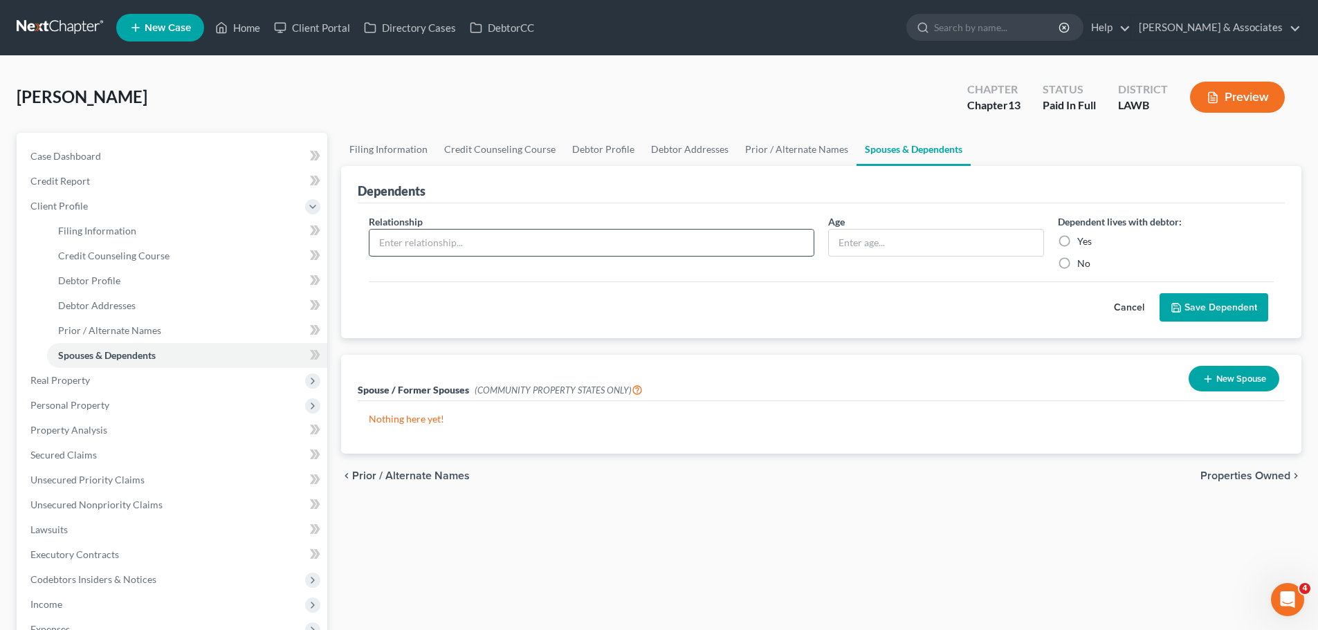
click at [516, 247] on input "text" at bounding box center [591, 243] width 444 height 26
type input "Son"
click at [1084, 237] on label "Yes" at bounding box center [1084, 242] width 15 height 14
click at [1084, 237] on input "Yes" at bounding box center [1087, 239] width 9 height 9
radio input "true"
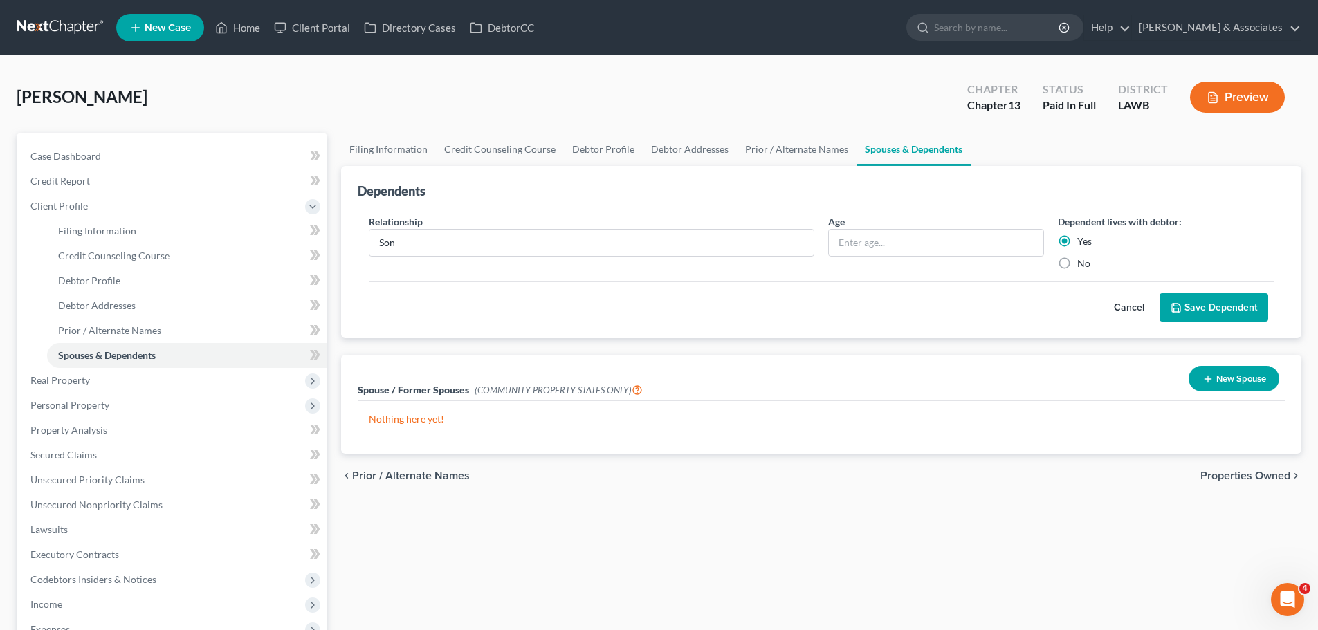
click at [1237, 299] on button "Save Dependent" at bounding box center [1213, 307] width 109 height 29
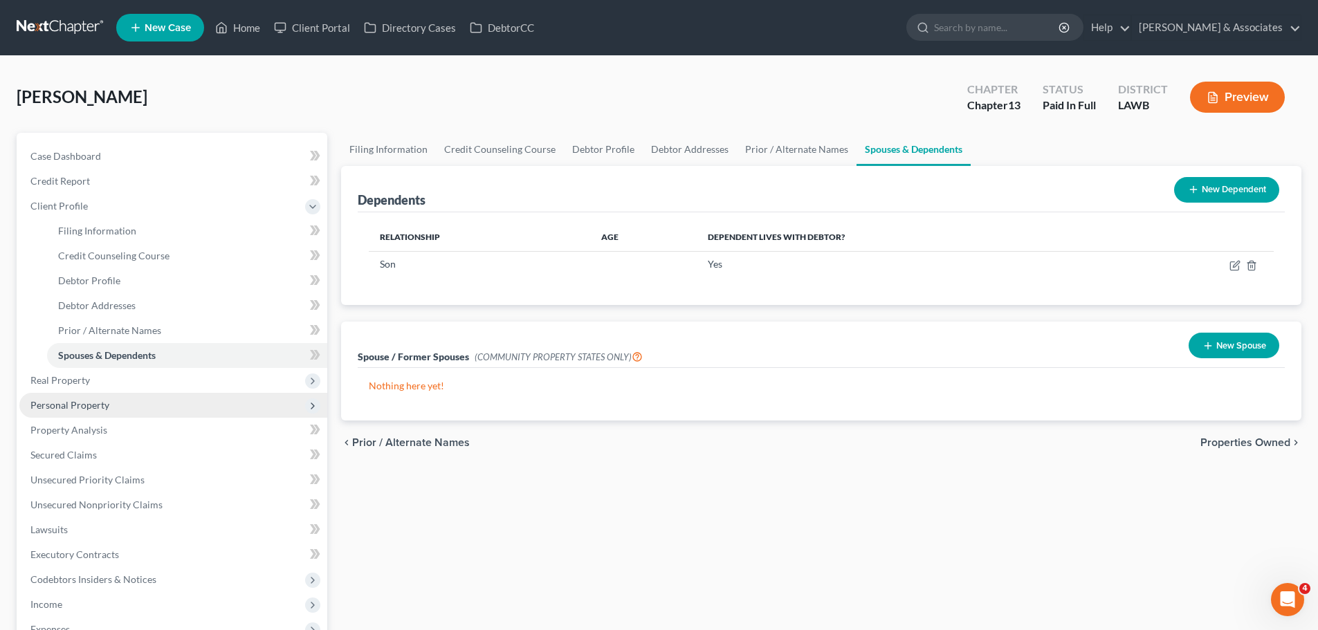
click at [103, 405] on span "Personal Property" at bounding box center [69, 405] width 79 height 12
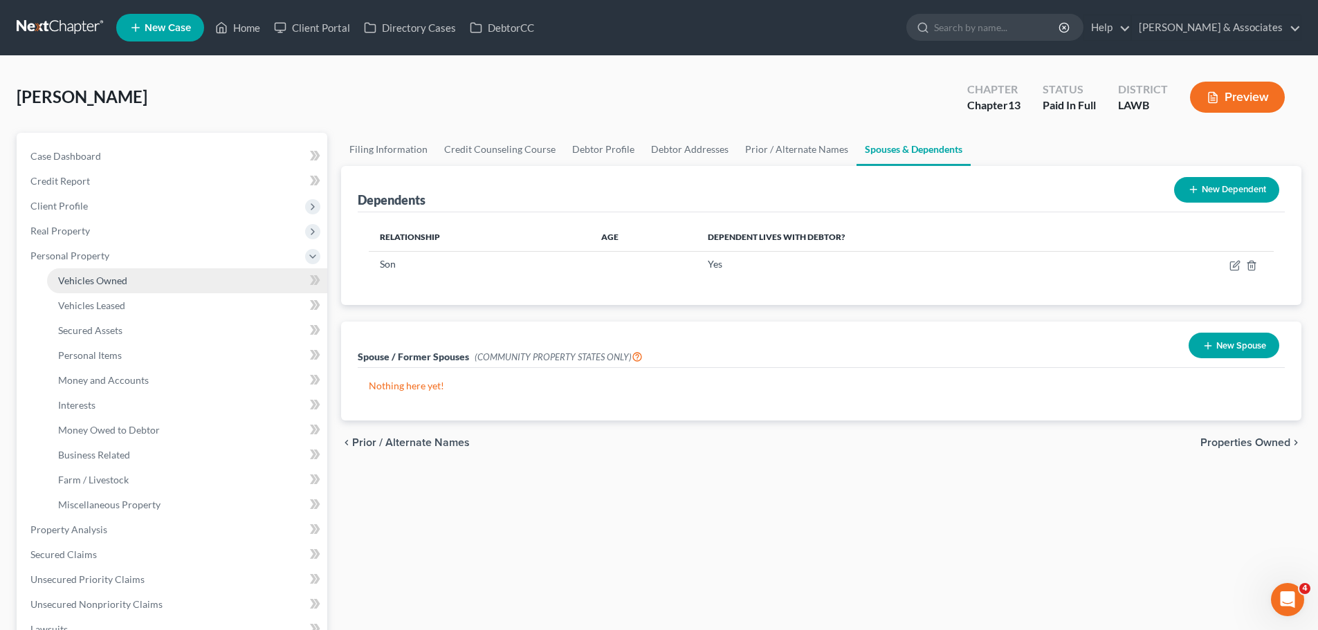
click at [134, 275] on link "Vehicles Owned" at bounding box center [187, 280] width 280 height 25
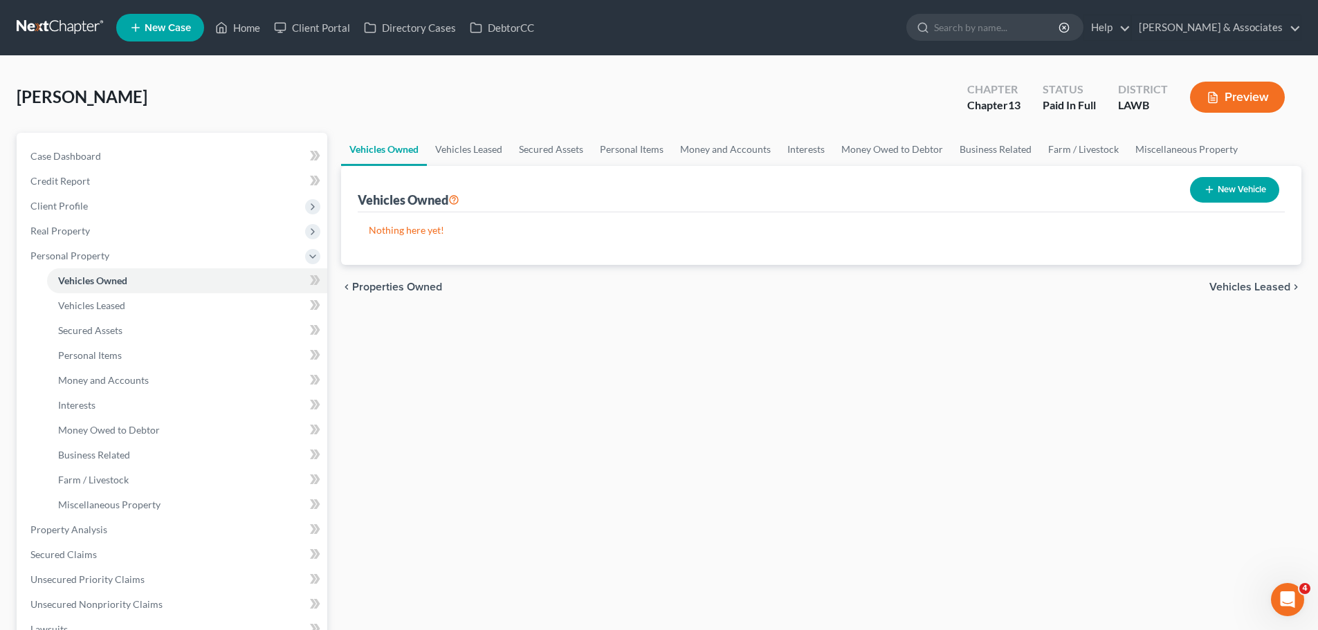
click at [1259, 191] on button "New Vehicle" at bounding box center [1234, 190] width 89 height 26
select select "0"
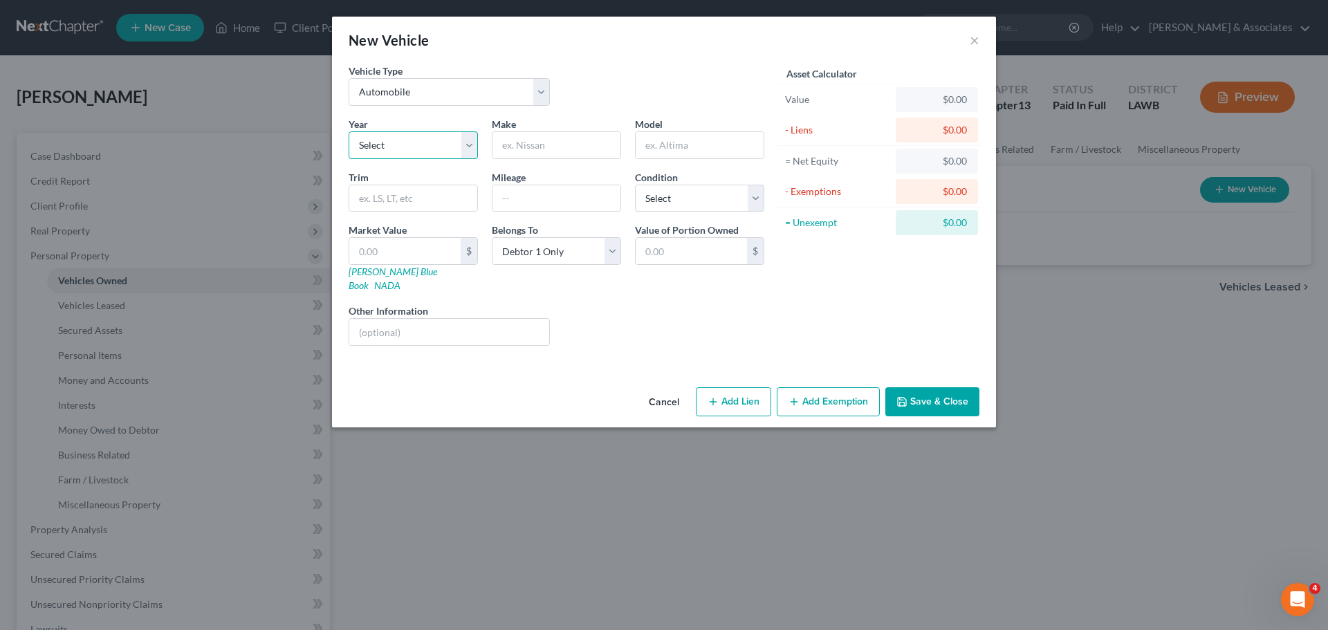
click at [384, 146] on select "Select 2026 2025 2024 2023 2022 2021 2020 2019 2018 2017 2016 2015 2014 2013 20…" at bounding box center [413, 145] width 129 height 28
select select "12"
click at [349, 131] on select "Select 2026 2025 2024 2023 2022 2021 2020 2019 2018 2017 2016 2015 2014 2013 20…" at bounding box center [413, 145] width 129 height 28
click at [561, 142] on input "text" at bounding box center [557, 145] width 128 height 26
type input "G"
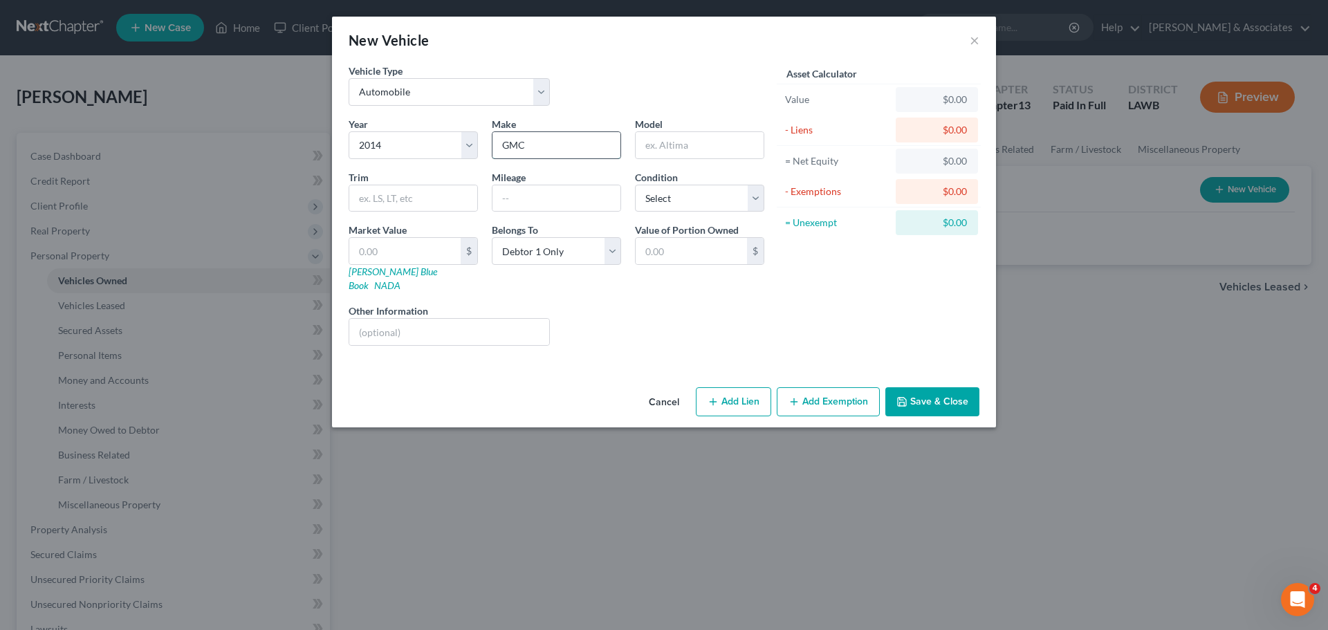
type input "GMC"
type input "Sierra 1500 Pickup-V8"
type input "Crew Cab SLT 4WD"
click at [712, 189] on select "Select Excellent Very Good Good Fair Poor" at bounding box center [699, 199] width 129 height 28
click at [706, 205] on select "Select Excellent Very Good Good Fair Poor" at bounding box center [699, 199] width 129 height 28
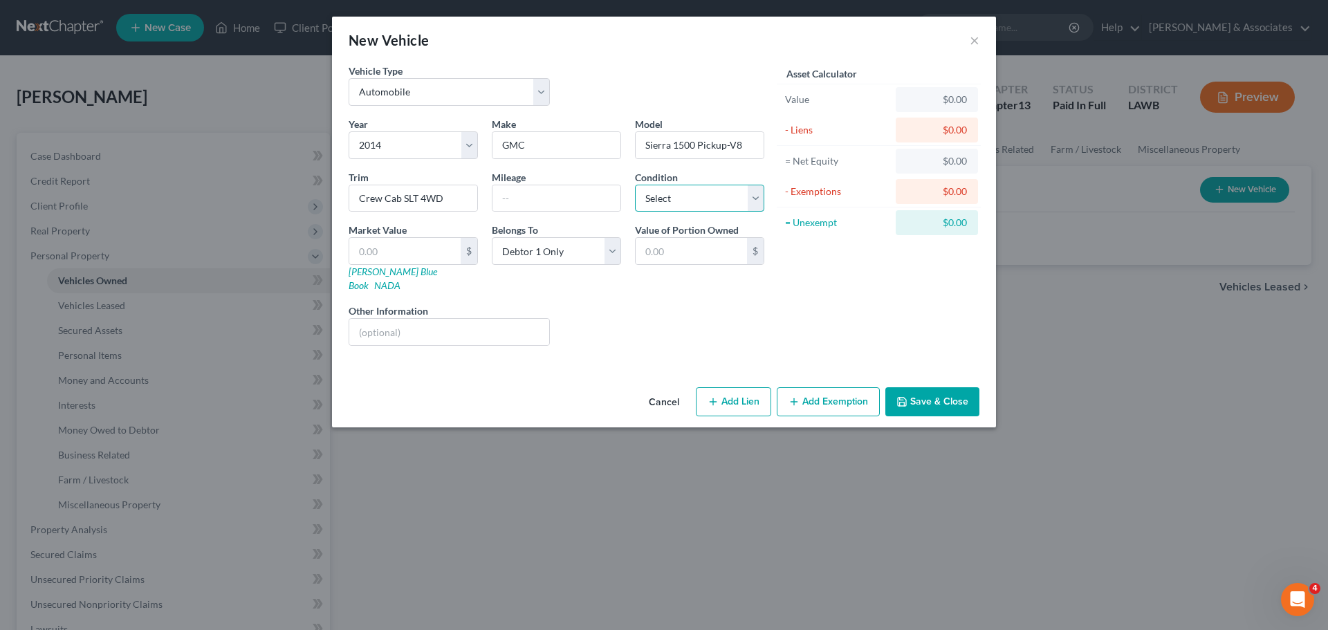
select select "3"
click at [635, 185] on select "Select Excellent Very Good Good Fair Poor" at bounding box center [699, 199] width 129 height 28
click at [697, 284] on div "Year Select 2026 2025 2024 2023 2022 2021 2020 2019 2018 2017 2016 2015 2014 20…" at bounding box center [557, 237] width 430 height 240
click at [438, 259] on input "text" at bounding box center [404, 251] width 111 height 26
type input "1"
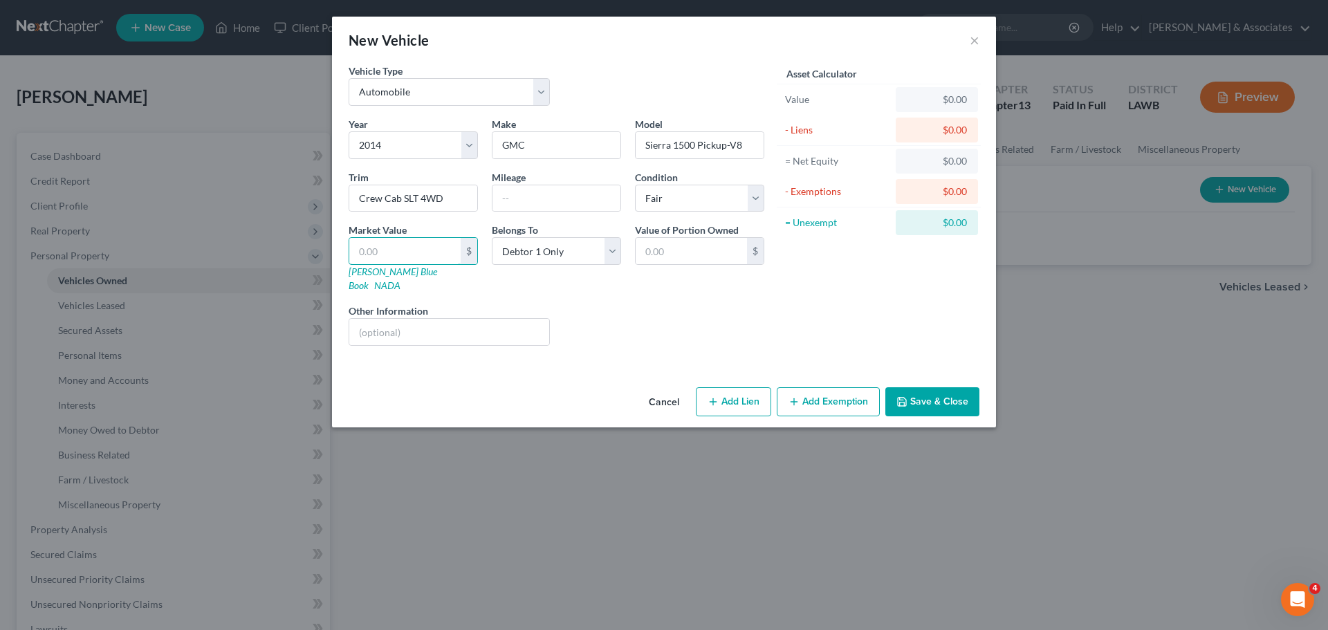
type input "1.00"
type input "17"
type input "17.00"
type input "172"
type input "172.00"
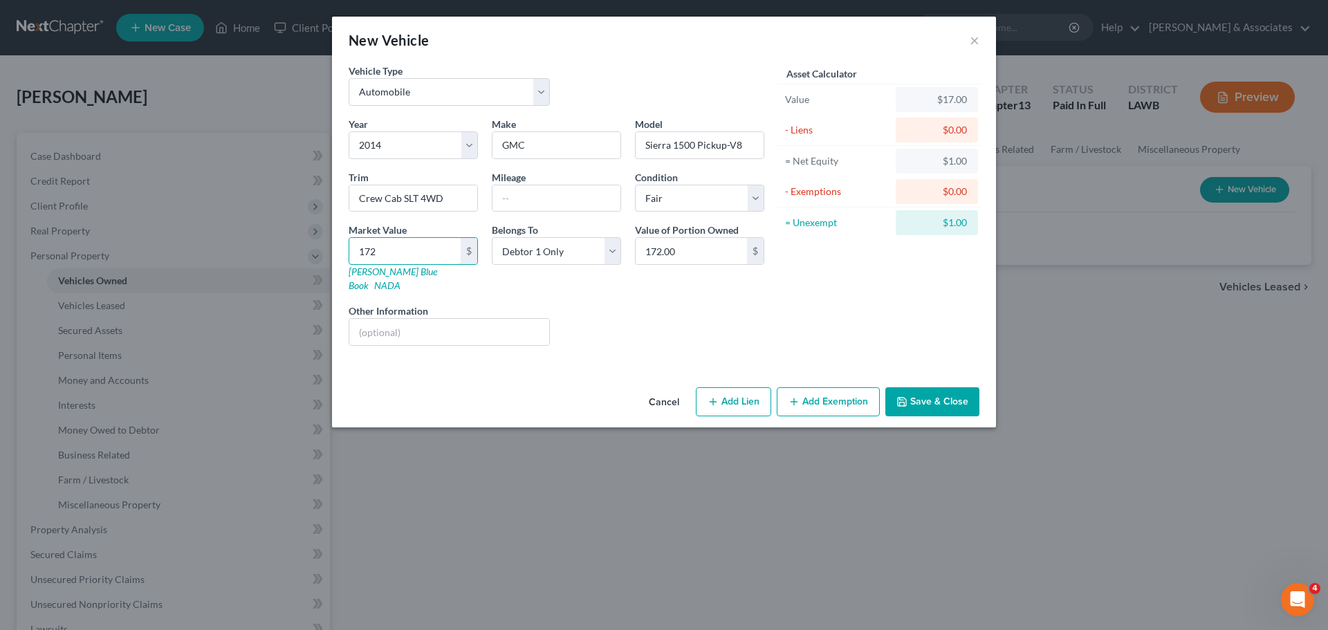
type input "1725"
type input "1,725.00"
type input "1,7250"
type input "17,250.00"
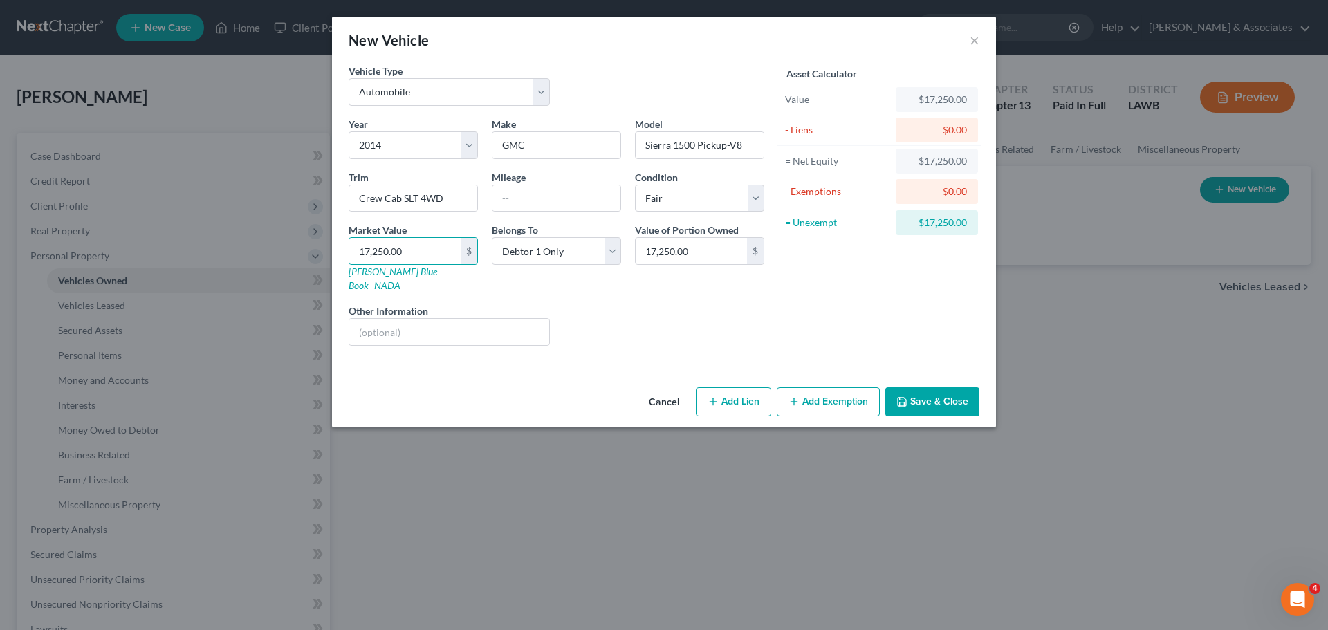
click at [818, 387] on button "Add Exemption" at bounding box center [828, 401] width 103 height 29
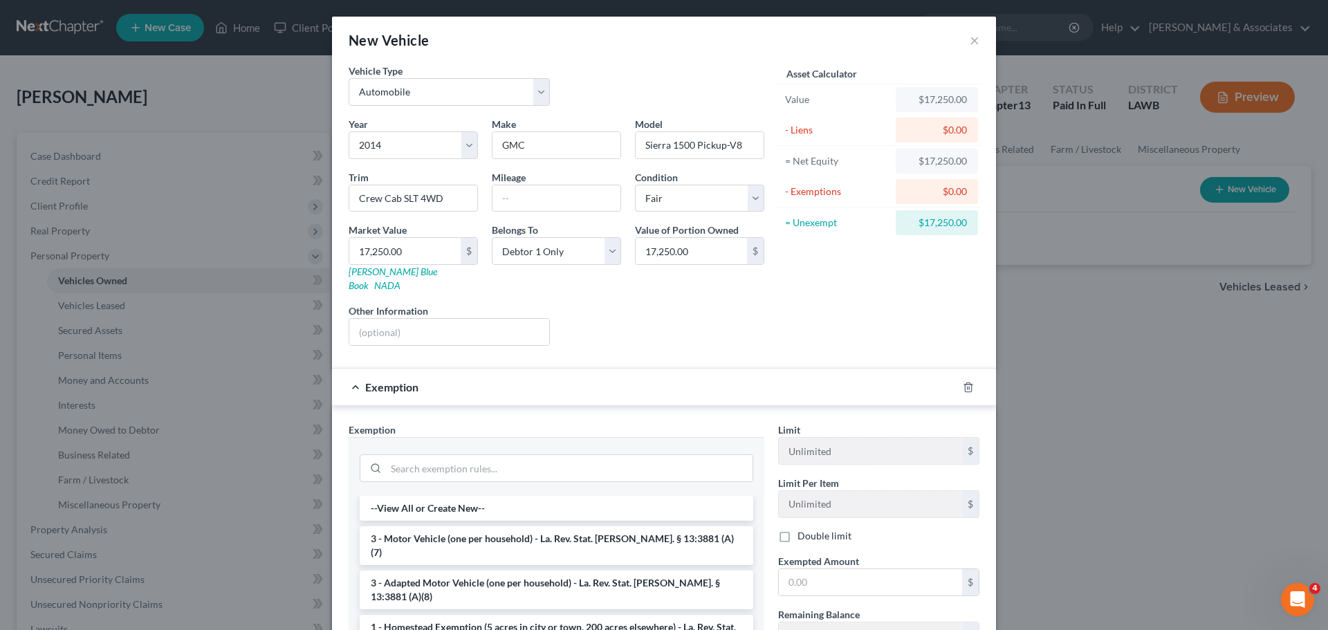
drag, startPoint x: 425, startPoint y: 524, endPoint x: 751, endPoint y: 533, distance: 325.3
click at [426, 526] on li "3 - Motor Vehicle (one per household) - La. Rev. Stat. Ann. § 13:3881 (A)(7)" at bounding box center [557, 545] width 394 height 39
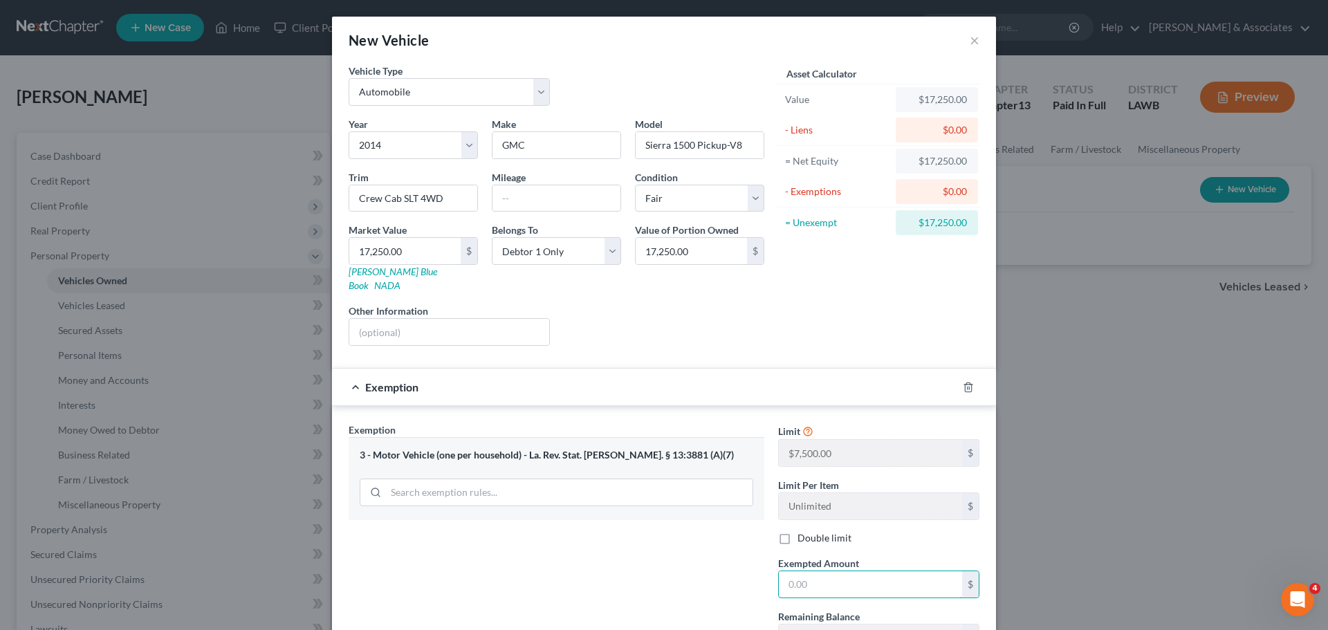
drag, startPoint x: 853, startPoint y: 564, endPoint x: 1309, endPoint y: 452, distance: 469.9
click at [854, 571] on input "text" at bounding box center [870, 584] width 183 height 26
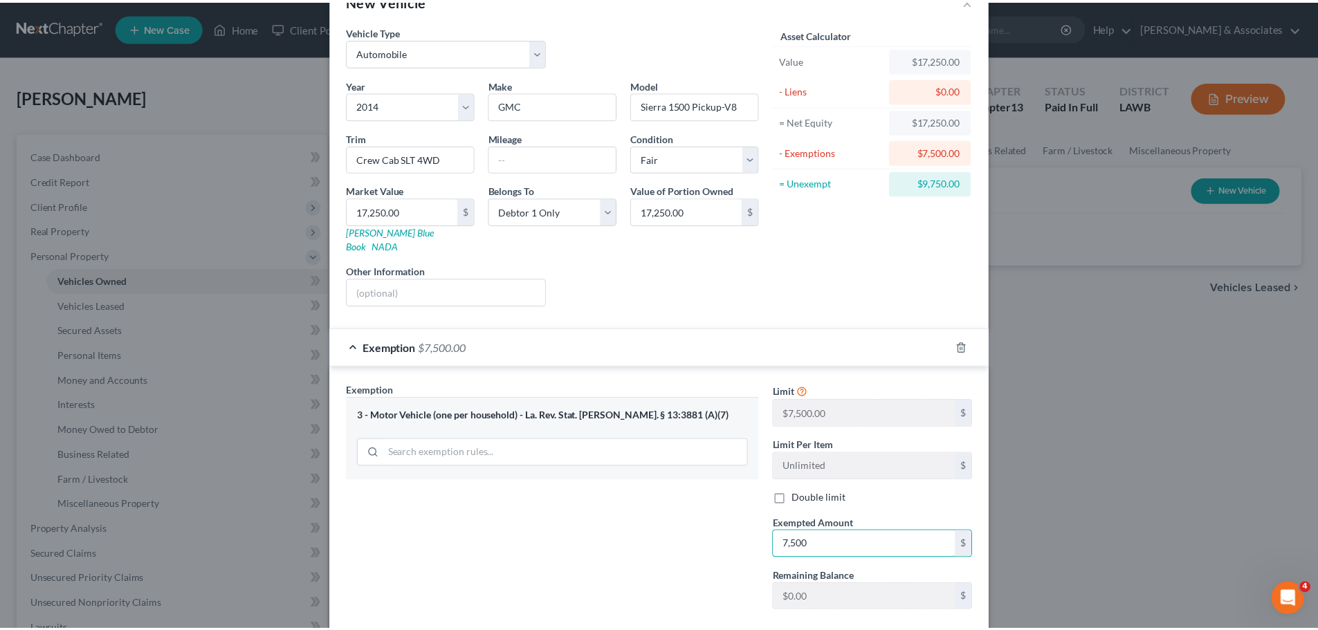
scroll to position [106, 0]
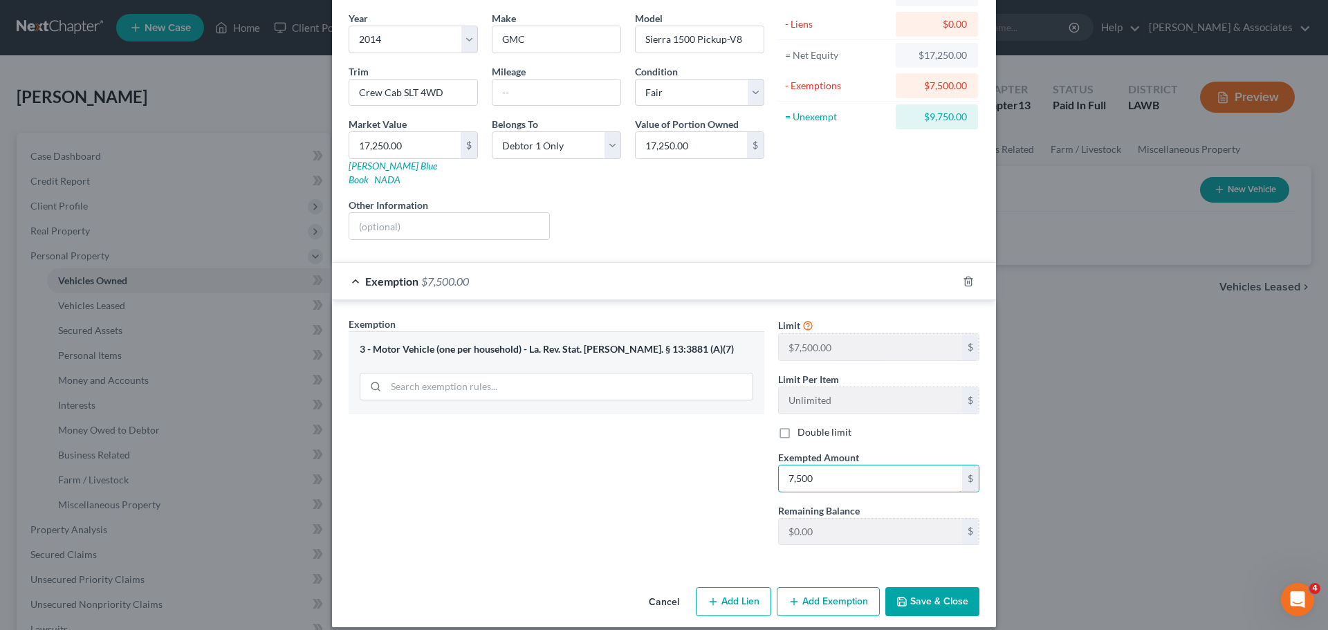
type input "7,500"
click at [966, 591] on button "Save & Close" at bounding box center [932, 601] width 94 height 29
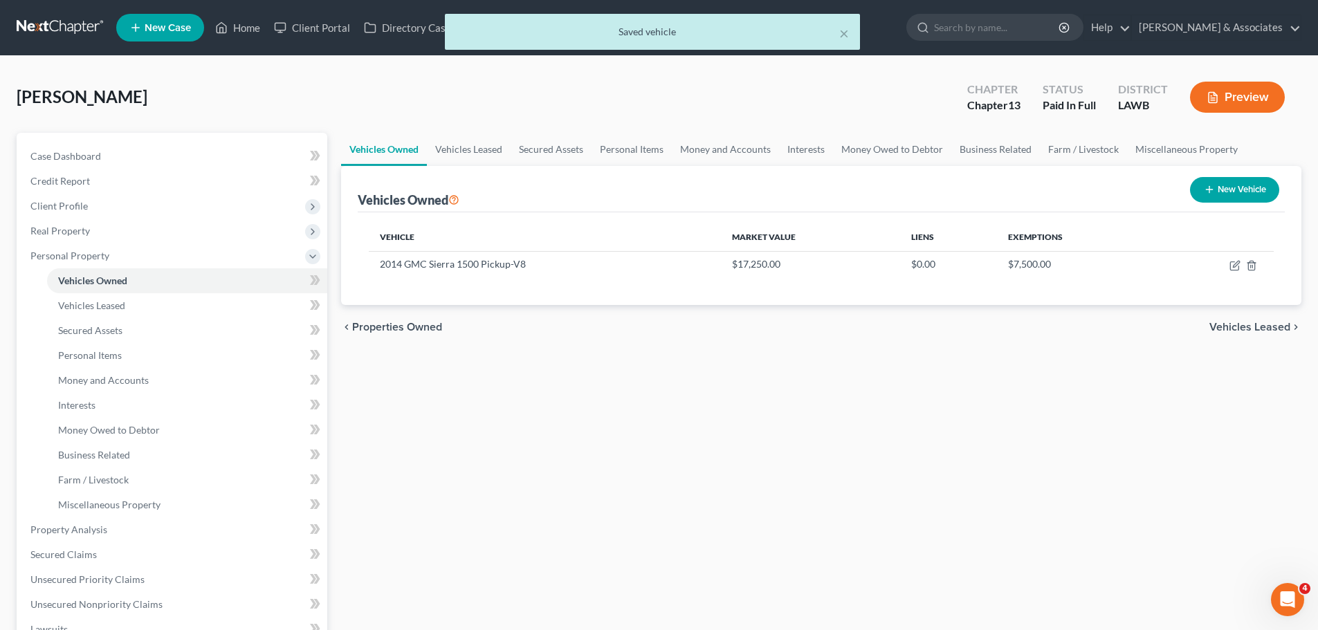
click at [980, 576] on div "Vehicles Owned Vehicles Leased Secured Assets Personal Items Money and Accounts…" at bounding box center [821, 527] width 974 height 788
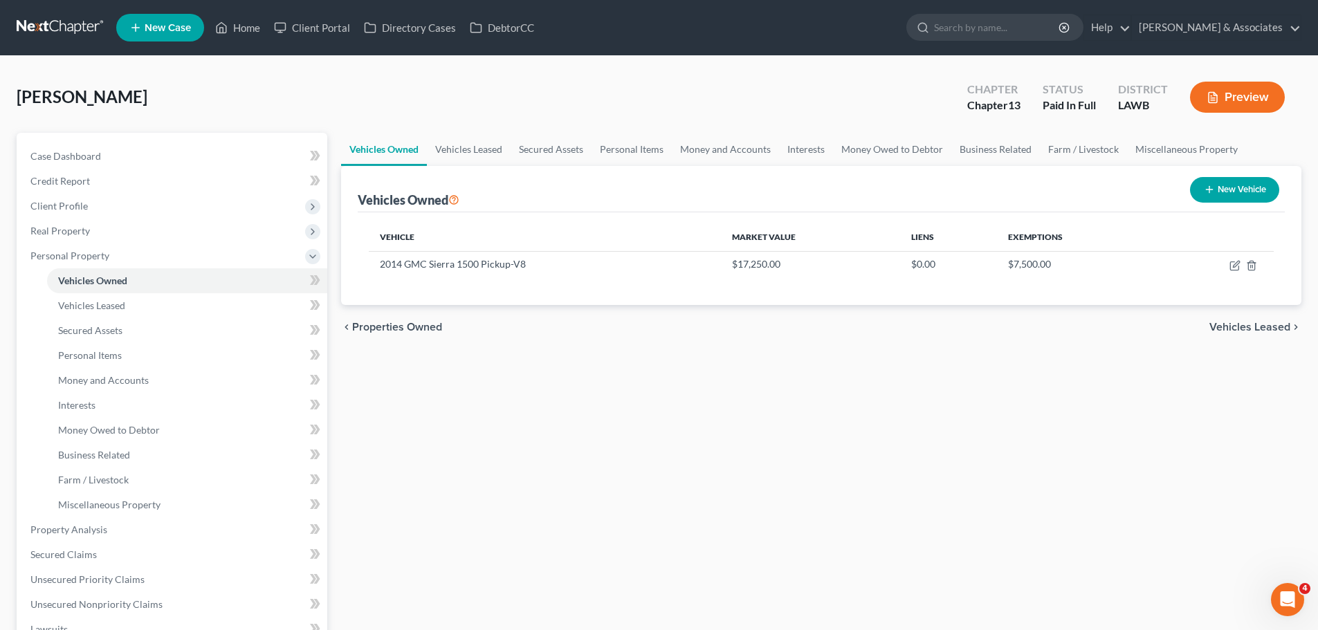
click at [1235, 189] on button "New Vehicle" at bounding box center [1234, 190] width 89 height 26
select select "0"
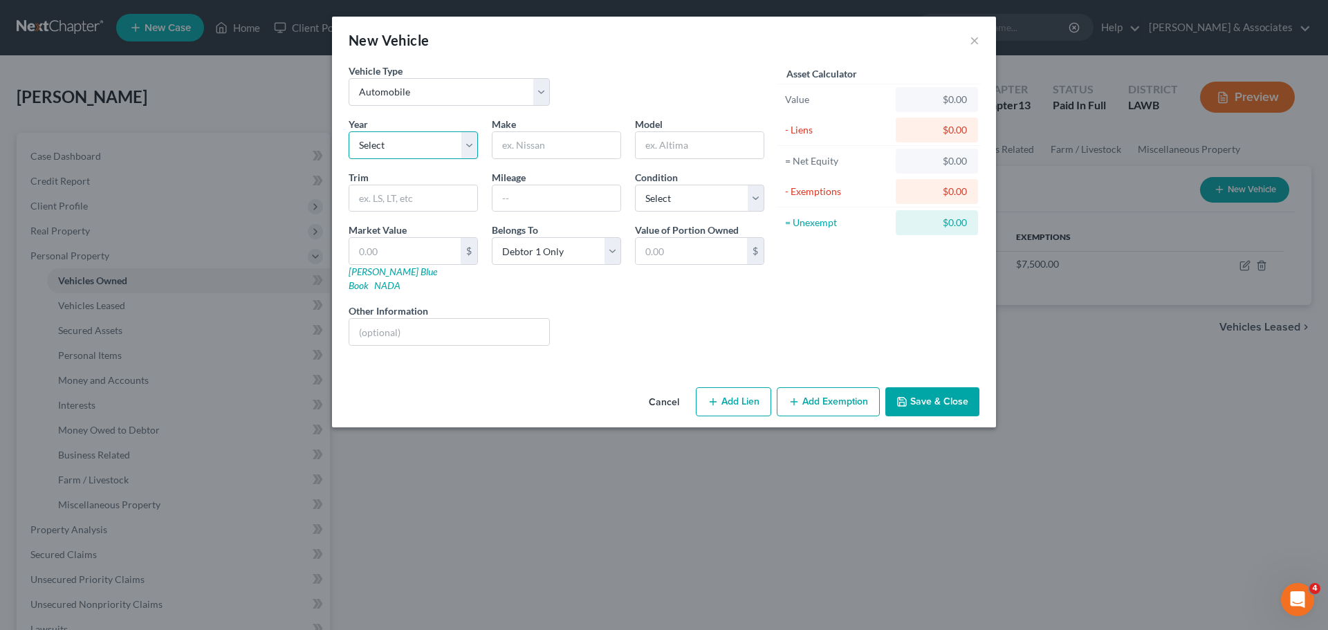
click at [394, 151] on select "Select 2026 2025 2024 2023 2022 2021 2020 2019 2018 2017 2016 2015 2014 2013 20…" at bounding box center [413, 145] width 129 height 28
select select "8"
click at [349, 131] on select "Select 2026 2025 2024 2023 2022 2021 2020 2019 2018 2017 2016 2015 2014 2013 20…" at bounding box center [413, 145] width 129 height 28
type input "Dodge"
type input "Charger"
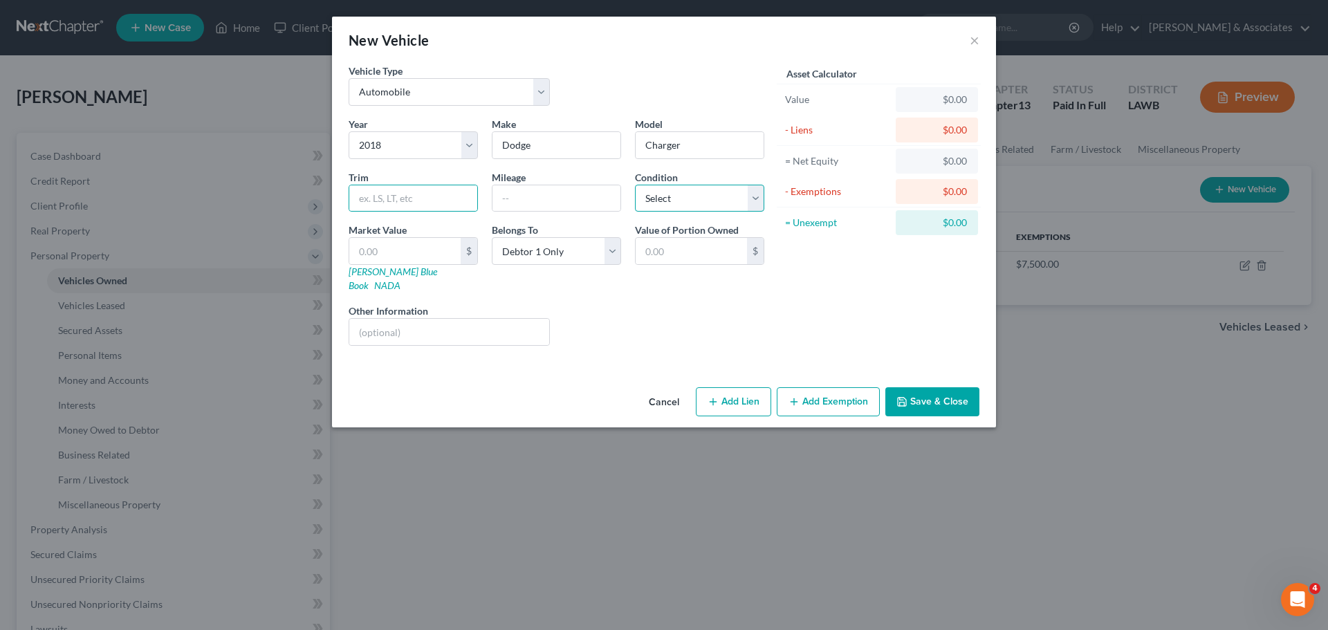
click at [661, 211] on select "Select Excellent Very Good Good Fair Poor" at bounding box center [699, 199] width 129 height 28
select select "4"
click at [635, 185] on select "Select Excellent Very Good Good Fair Poor" at bounding box center [699, 199] width 129 height 28
click at [678, 334] on div "Year Select 2026 2025 2024 2023 2022 2021 2020 2019 2018 2017 2016 2015 2014 20…" at bounding box center [557, 237] width 430 height 240
click at [567, 270] on div "Belongs To * Select Debtor 1 Only Debtor 2 Only Debtor 1 And Debtor 2 Only At L…" at bounding box center [556, 258] width 143 height 70
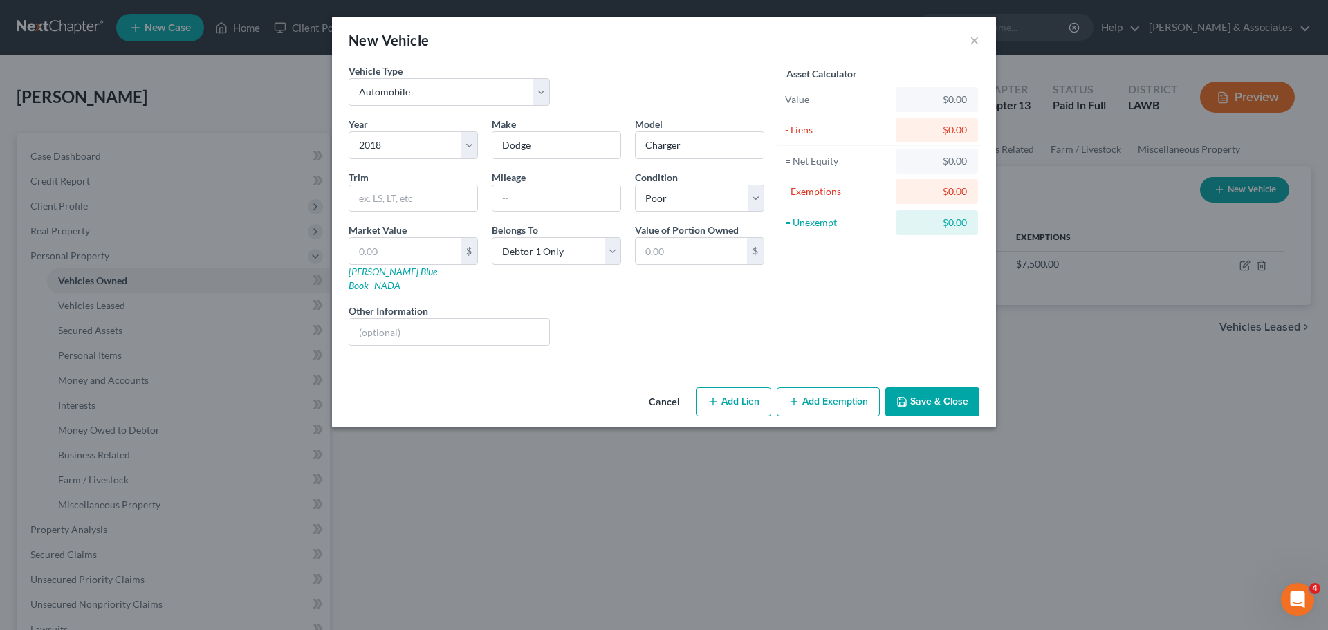
click at [567, 270] on div "Belongs To * Select Debtor 1 Only Debtor 2 Only Debtor 1 And Debtor 2 Only At L…" at bounding box center [556, 258] width 143 height 70
click at [915, 404] on div "Cancel Add Lien Add Lease Add Exemption Save & Close" at bounding box center [664, 405] width 664 height 46
click at [953, 394] on button "Save & Close" at bounding box center [932, 401] width 94 height 29
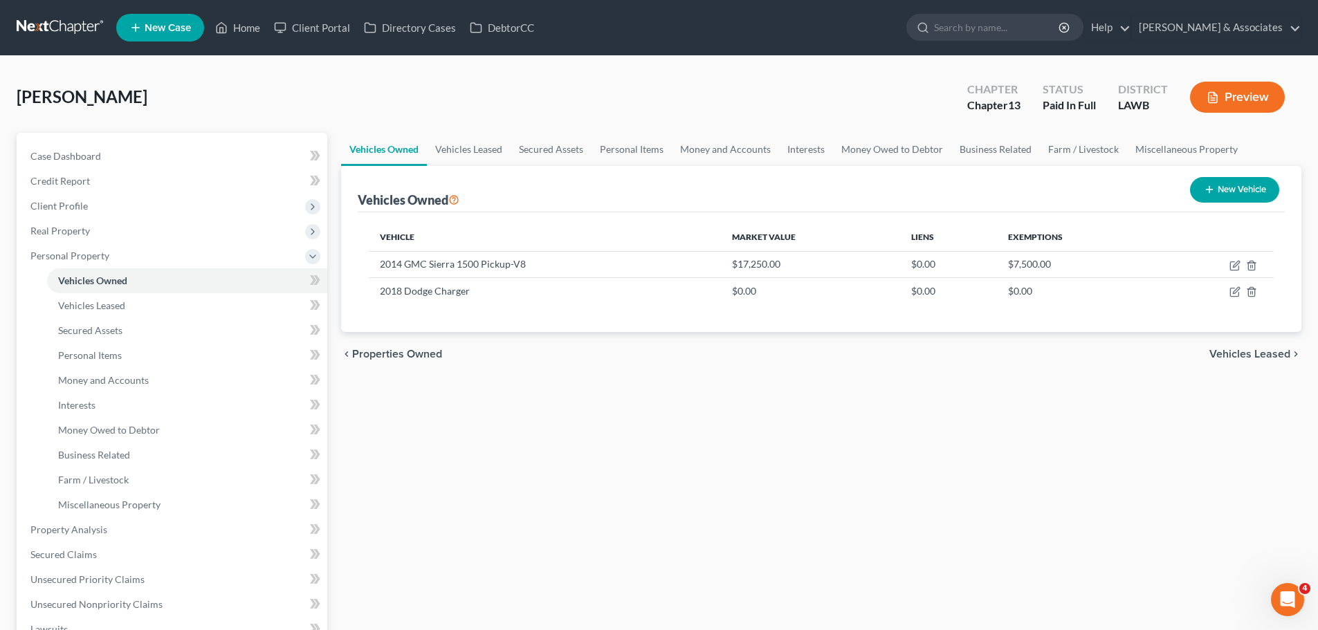
click at [941, 421] on div "Vehicles Owned Vehicles Leased Secured Assets Personal Items Money and Accounts…" at bounding box center [821, 527] width 974 height 788
click at [1231, 291] on icon "button" at bounding box center [1234, 291] width 11 height 11
select select "0"
select select "8"
select select "4"
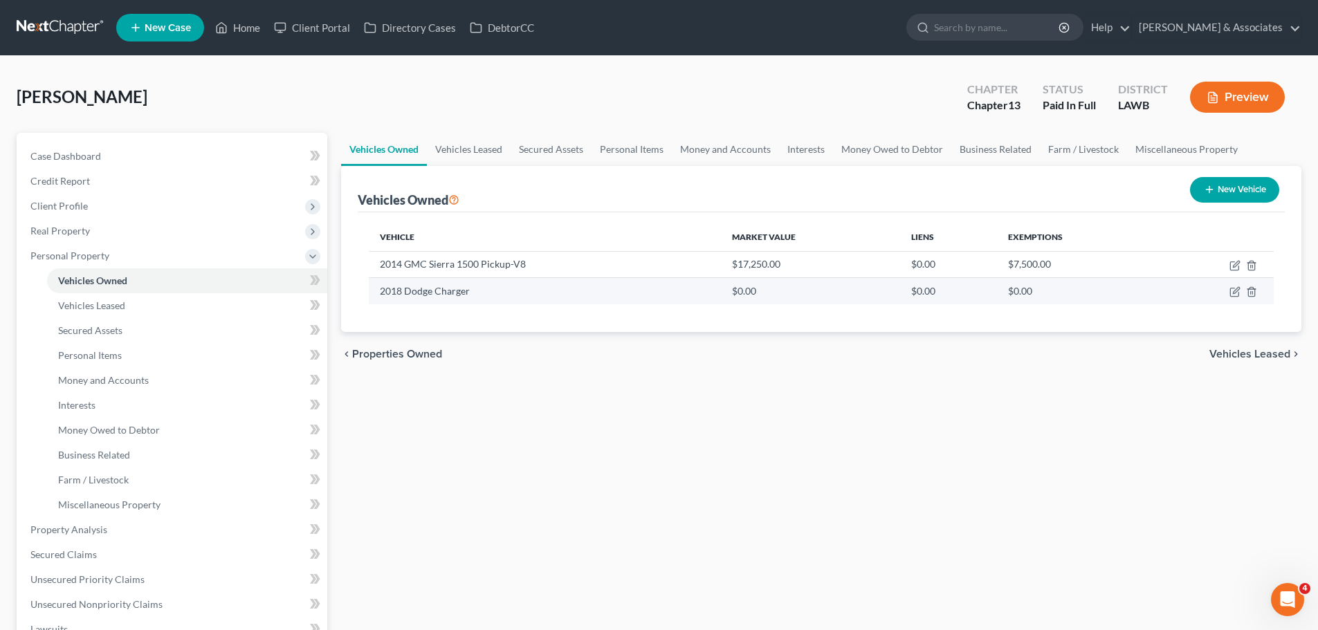
select select "0"
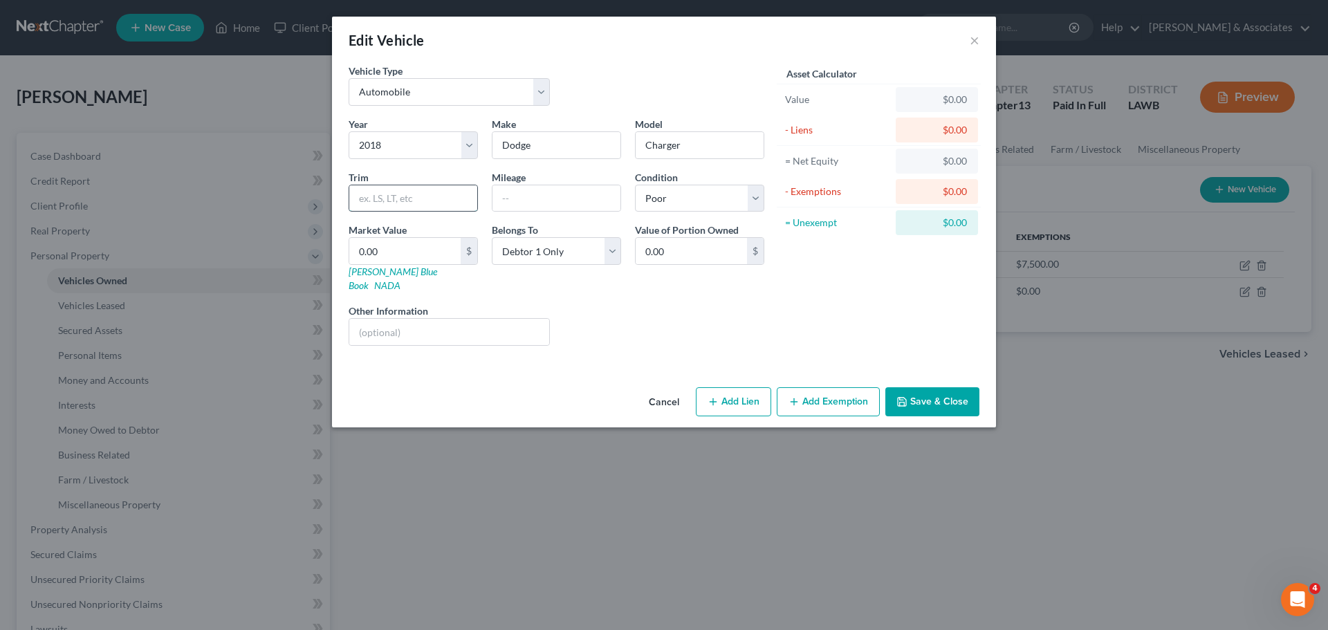
click at [410, 210] on input "text" at bounding box center [413, 198] width 128 height 26
paste input "Sedan 4D SXT Plus"
type input "Sedan 4D SXT Plus"
click at [609, 341] on div "Year Select 2026 2025 2024 2023 2022 2021 2020 2019 2018 2017 2016 2015 2014 20…" at bounding box center [557, 237] width 430 height 240
click at [419, 250] on input "0.00" at bounding box center [404, 251] width 111 height 26
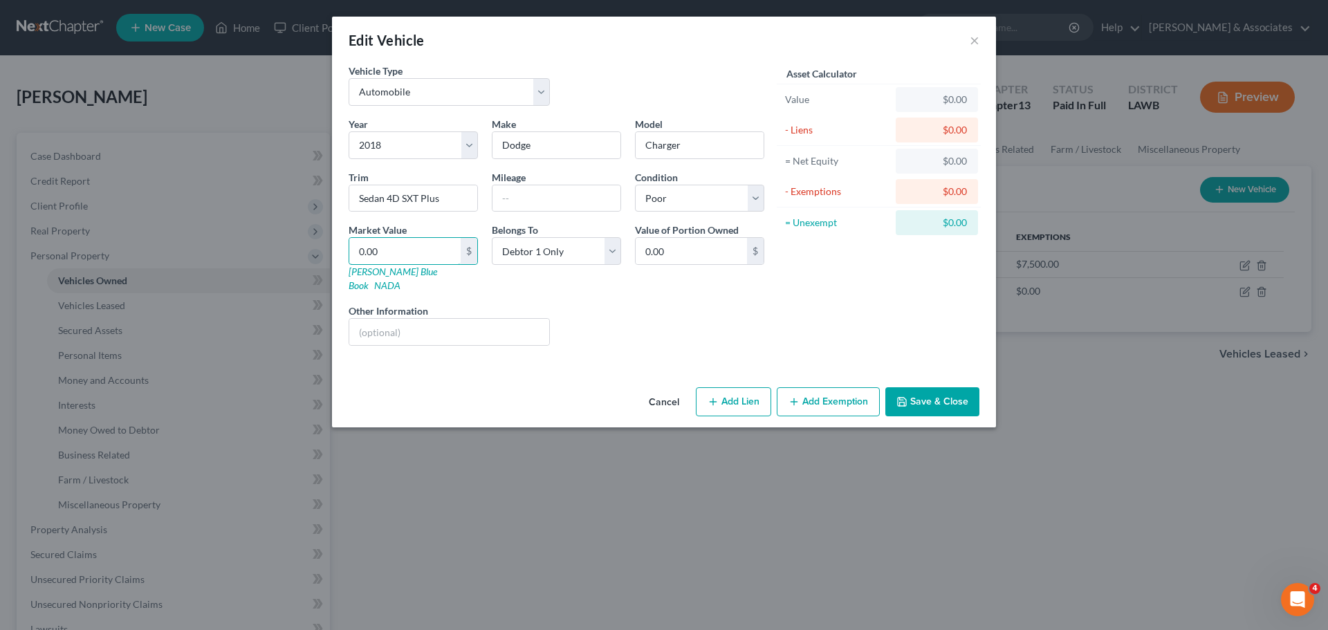
type input "1"
type input "1.00"
type input "10"
type input "10.00"
type input "100"
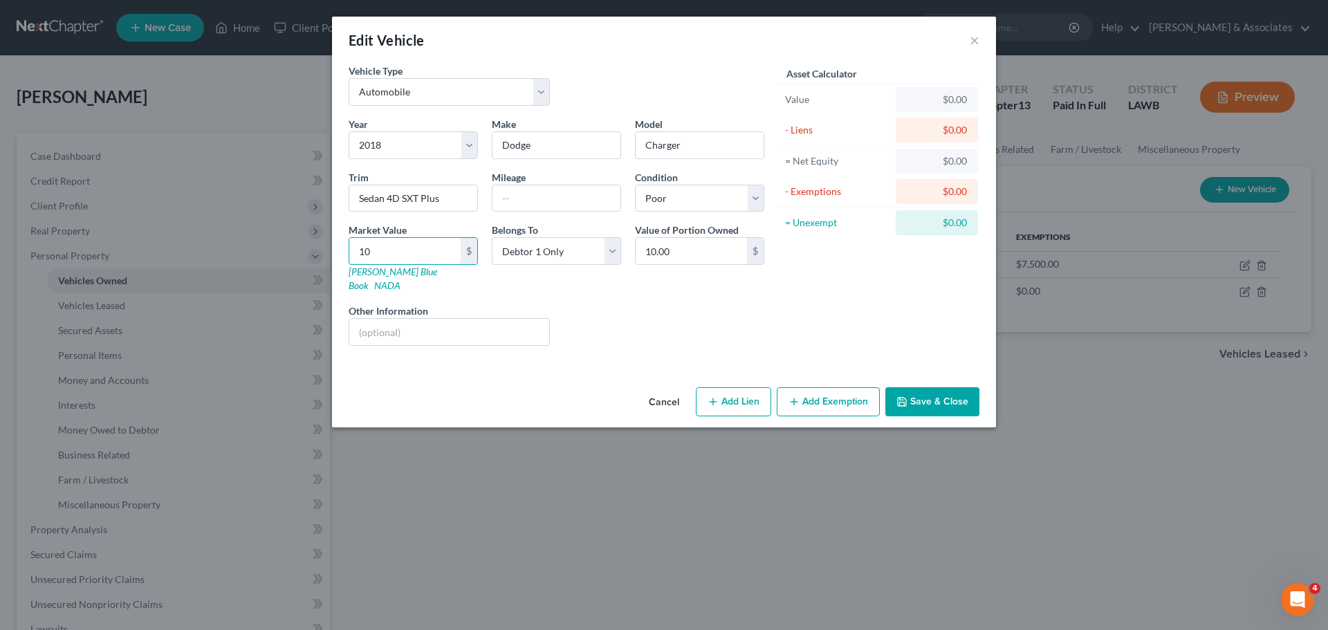
type input "100.00"
type input "1000"
type input "1,000.00"
type input "1,0000"
type input "10,000.00"
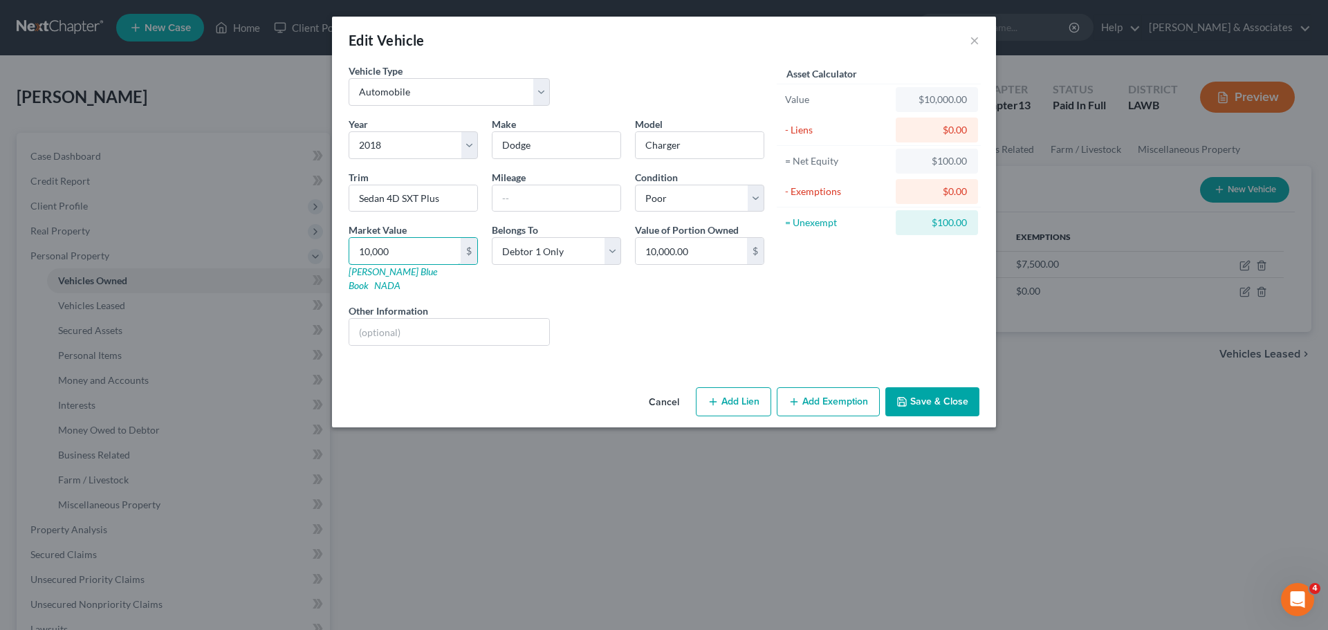
type input "10,000"
click at [928, 387] on button "Save & Close" at bounding box center [932, 401] width 94 height 29
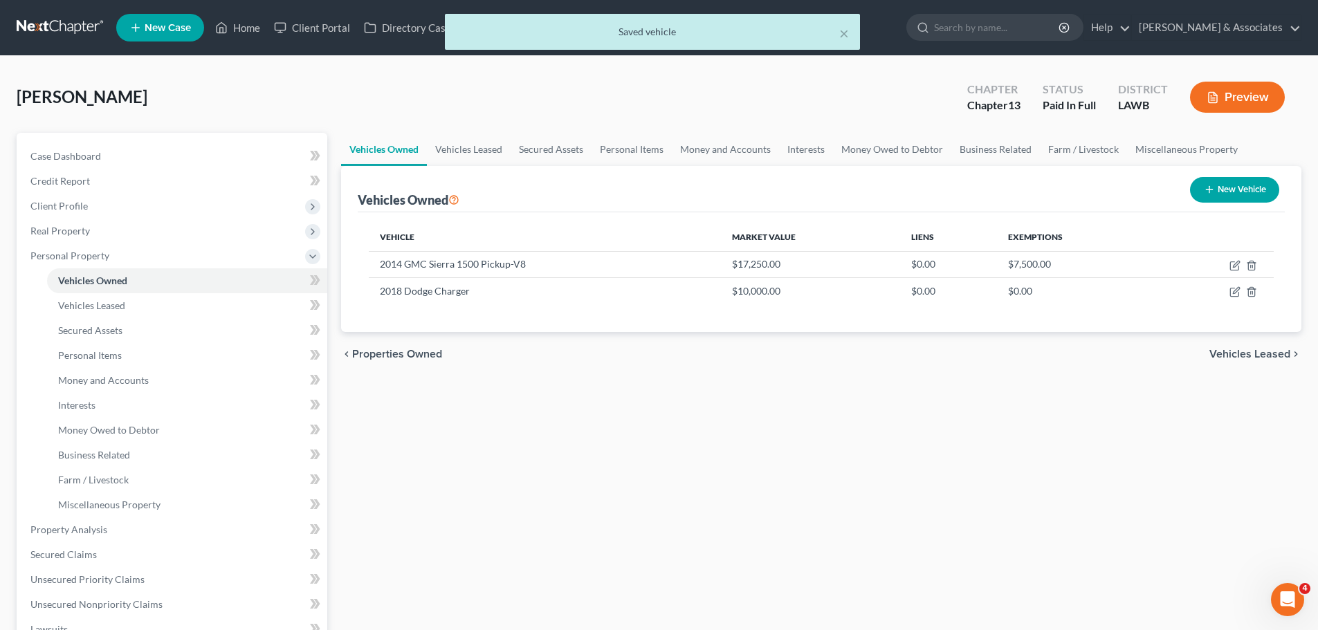
click at [484, 502] on div "Vehicles Owned Vehicles Leased Secured Assets Personal Items Money and Accounts…" at bounding box center [821, 527] width 974 height 788
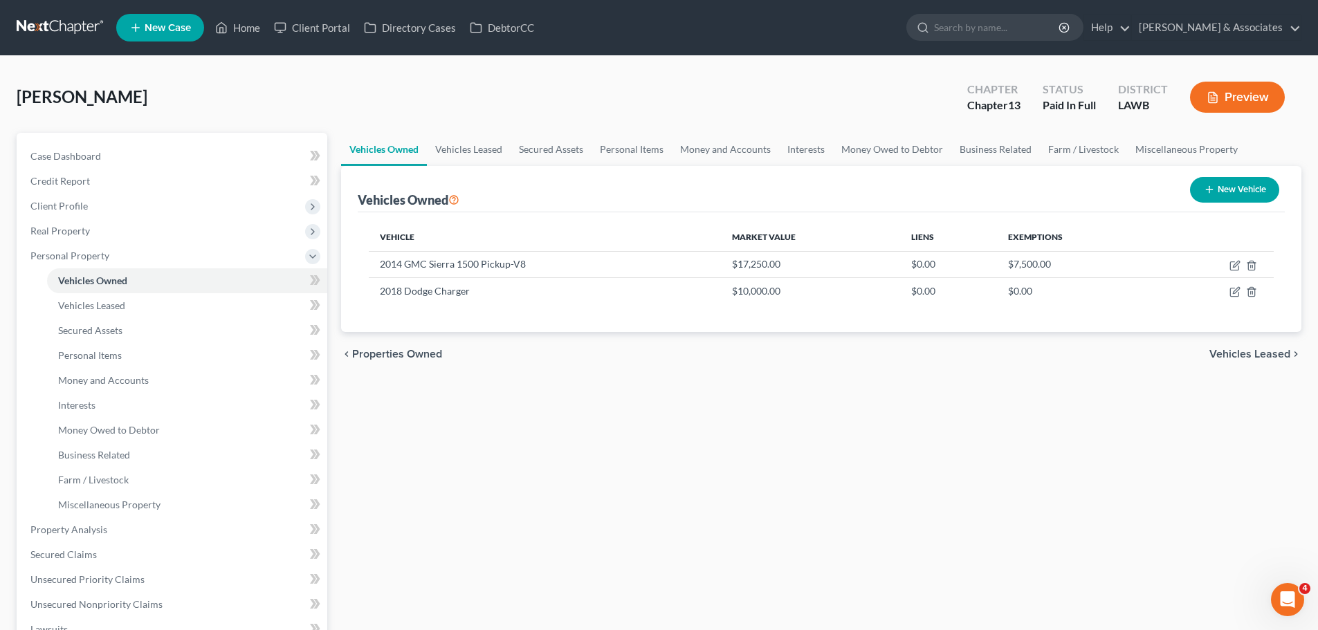
click at [600, 484] on div "Vehicles Owned Vehicles Leased Secured Assets Personal Items Money and Accounts…" at bounding box center [821, 527] width 974 height 788
click at [121, 353] on link "Personal Items" at bounding box center [187, 355] width 280 height 25
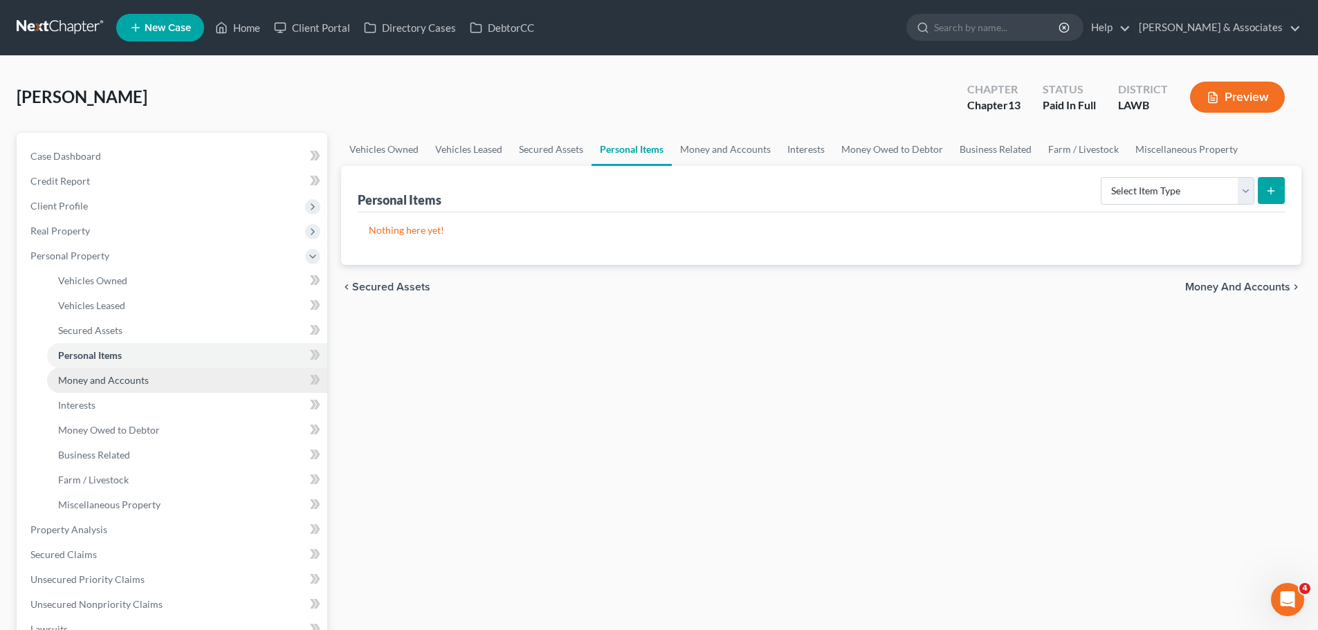
click at [137, 381] on span "Money and Accounts" at bounding box center [103, 380] width 91 height 12
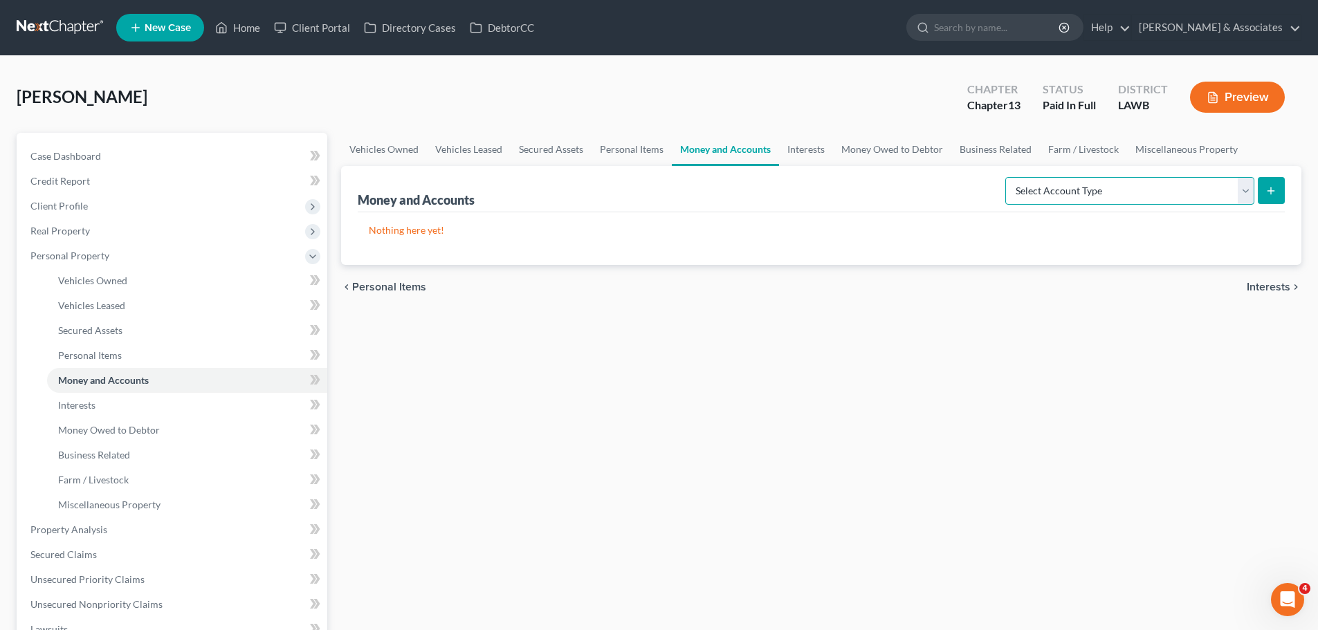
click at [1182, 190] on select "Select Account Type Brokerage Cash on Hand Certificates of Deposit Checking Acc…" at bounding box center [1129, 191] width 249 height 28
click at [1008, 177] on select "Select Account Type Brokerage Cash on Hand Certificates of Deposit Checking Acc…" at bounding box center [1129, 191] width 249 height 28
click at [1222, 190] on select "Select Account Type Brokerage Cash on Hand Certificates of Deposit Checking Acc…" at bounding box center [1129, 191] width 249 height 28
click at [1206, 174] on div "Select Account Type Brokerage Cash on Hand Certificates of Deposit Checking Acc…" at bounding box center [1142, 190] width 285 height 37
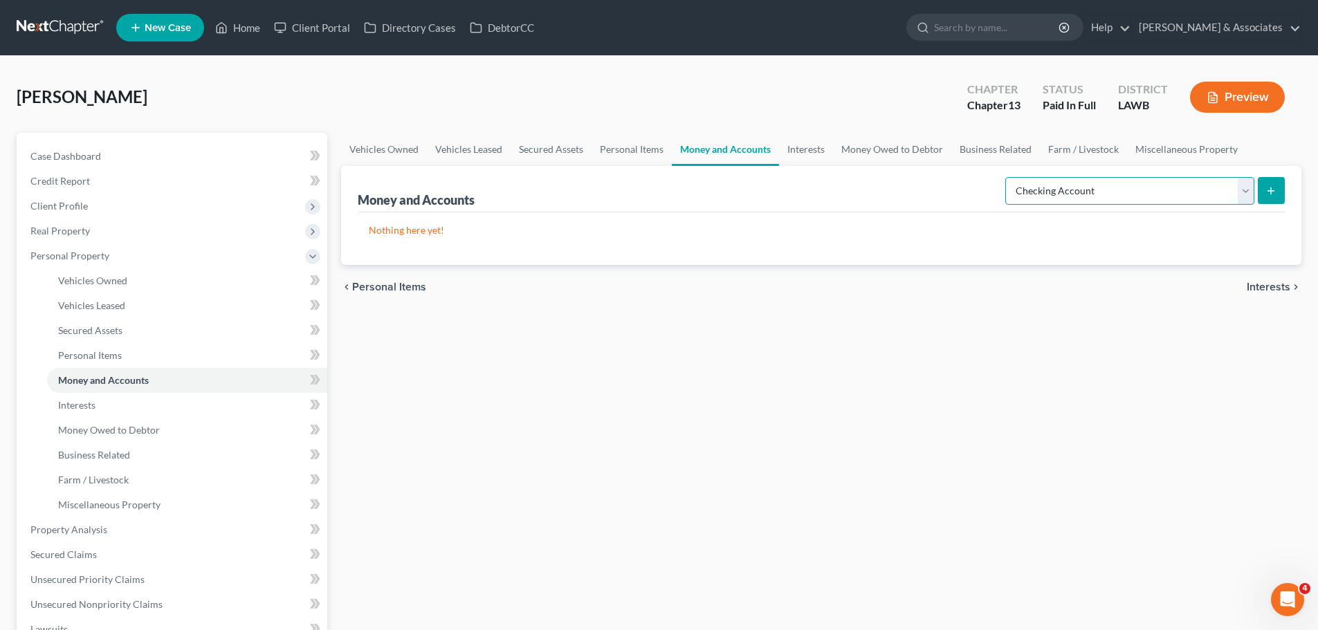
click at [1199, 185] on select "Select Account Type Brokerage Cash on Hand Certificates of Deposit Checking Acc…" at bounding box center [1129, 191] width 249 height 28
select select "other"
click at [1008, 177] on select "Select Account Type Brokerage Cash on Hand Certificates of Deposit Checking Acc…" at bounding box center [1129, 191] width 249 height 28
click at [1267, 192] on icon "submit" at bounding box center [1270, 190] width 11 height 11
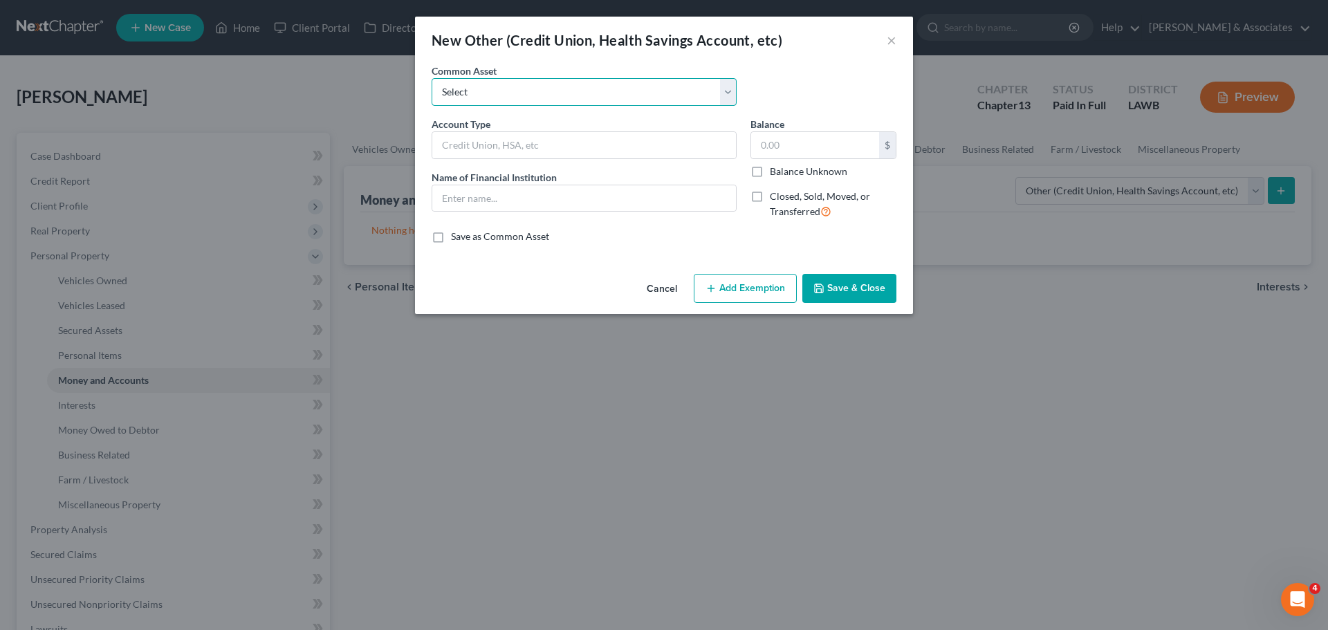
click at [634, 98] on select "Select Online Financial Platform Online Financial Platform Online Financial Pla…" at bounding box center [584, 92] width 305 height 28
select select "8"
click at [432, 78] on select "Select Online Financial Platform Online Financial Platform Online Financial Pla…" at bounding box center [584, 92] width 305 height 28
type input "Online Financial Platform - Apple Cash"
type input "Apple Cash"
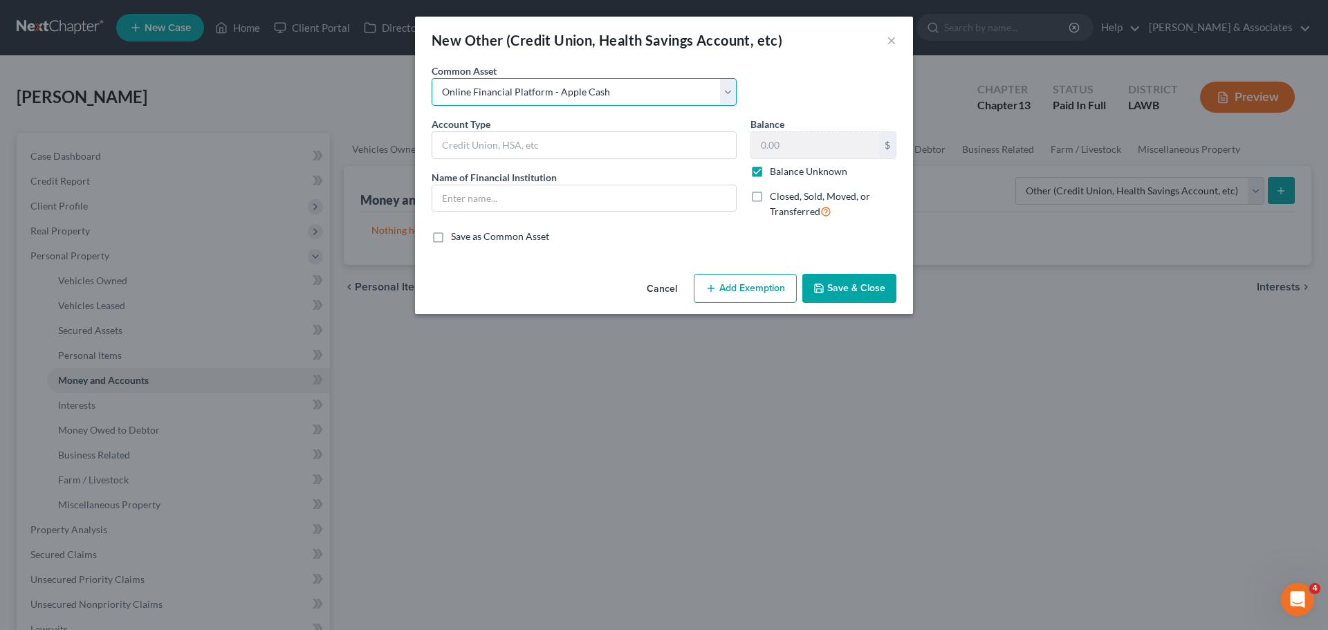
type input "0.00"
checkbox input "true"
select select "9"
type input "Online Financial Platform - Cash App"
type input "Cash App"
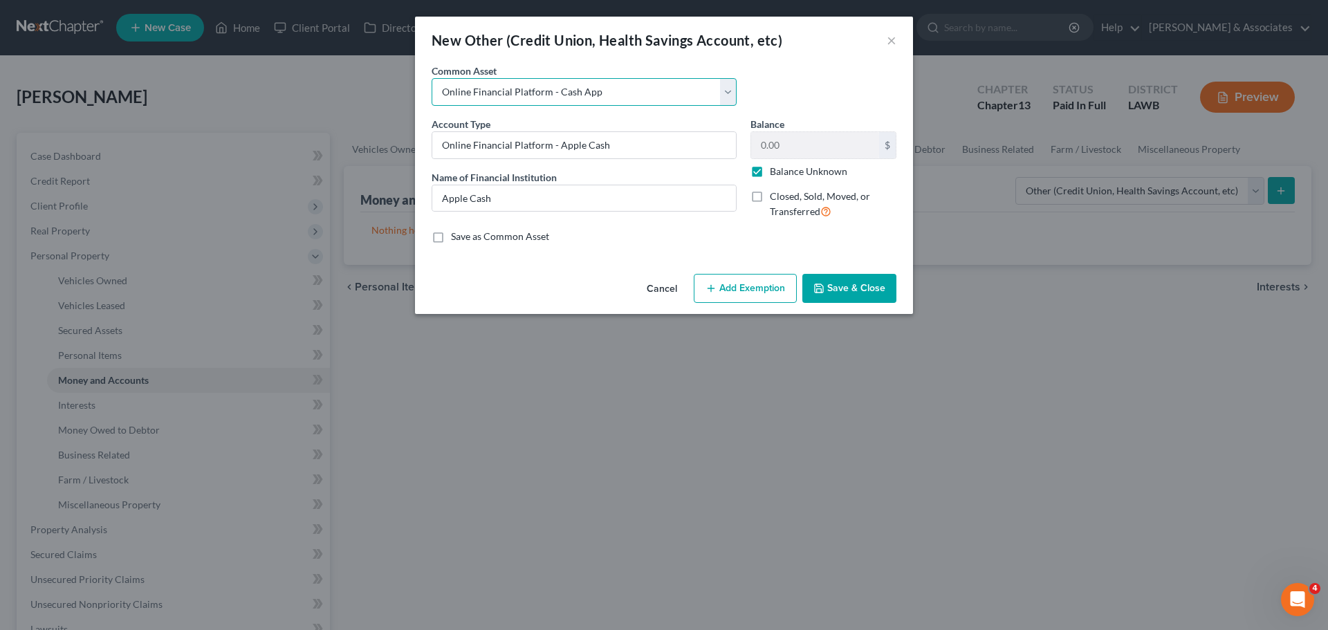
type input "0.00"
click at [865, 286] on button "Save & Close" at bounding box center [849, 288] width 94 height 29
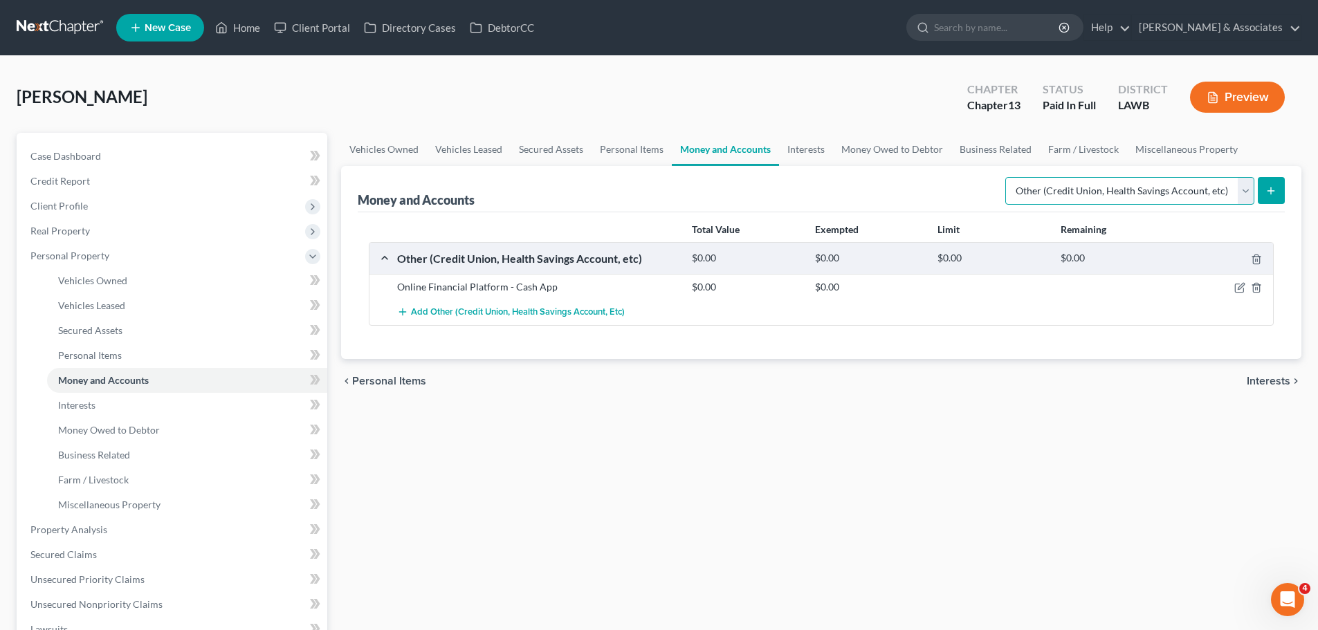
click at [1140, 198] on select "Select Account Type Brokerage Cash on Hand Certificates of Deposit Checking Acc…" at bounding box center [1129, 191] width 249 height 28
select select "checking"
click at [1008, 177] on select "Select Account Type Brokerage Cash on Hand Certificates of Deposit Checking Acc…" at bounding box center [1129, 191] width 249 height 28
click at [1274, 198] on button "submit" at bounding box center [1271, 190] width 27 height 27
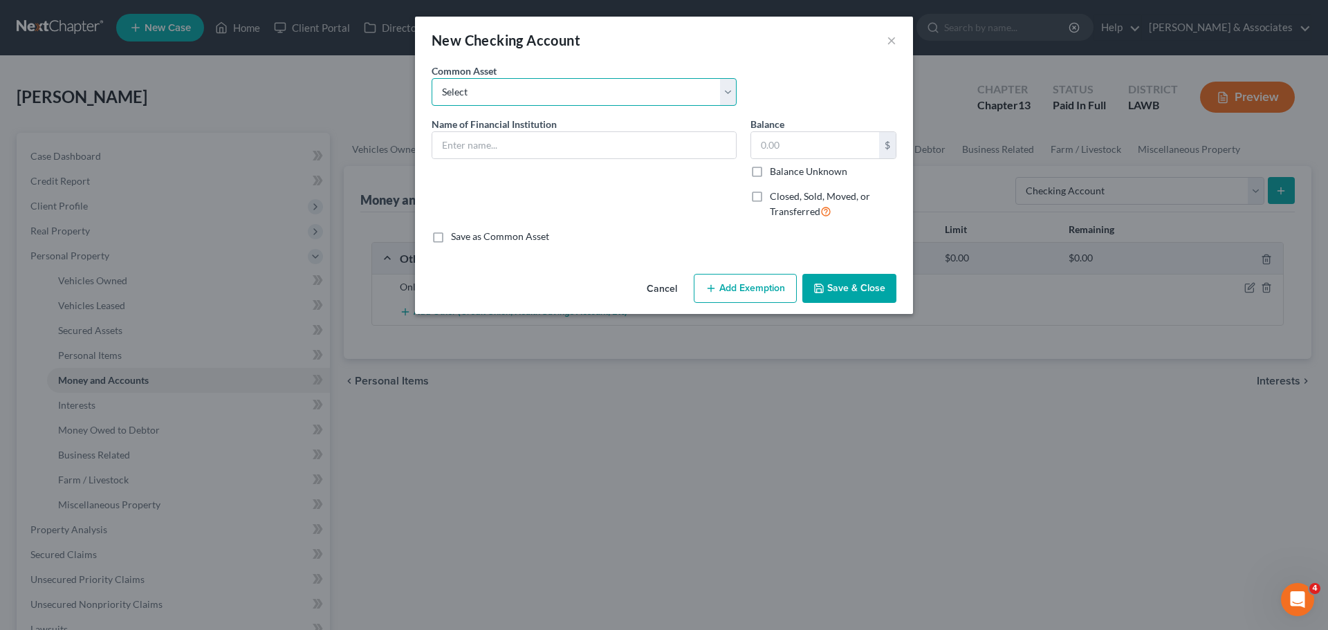
click at [490, 95] on select "Select Essential Federal Credit Union USAA Federal Savings Bank Neighbors Feder…" at bounding box center [584, 92] width 305 height 28
select select "15"
click at [432, 78] on select "Select Essential Federal Credit Union USAA Federal Savings Bank Neighbors Feder…" at bounding box center [584, 92] width 305 height 28
type input "Hancock Whitney"
type input "0.00"
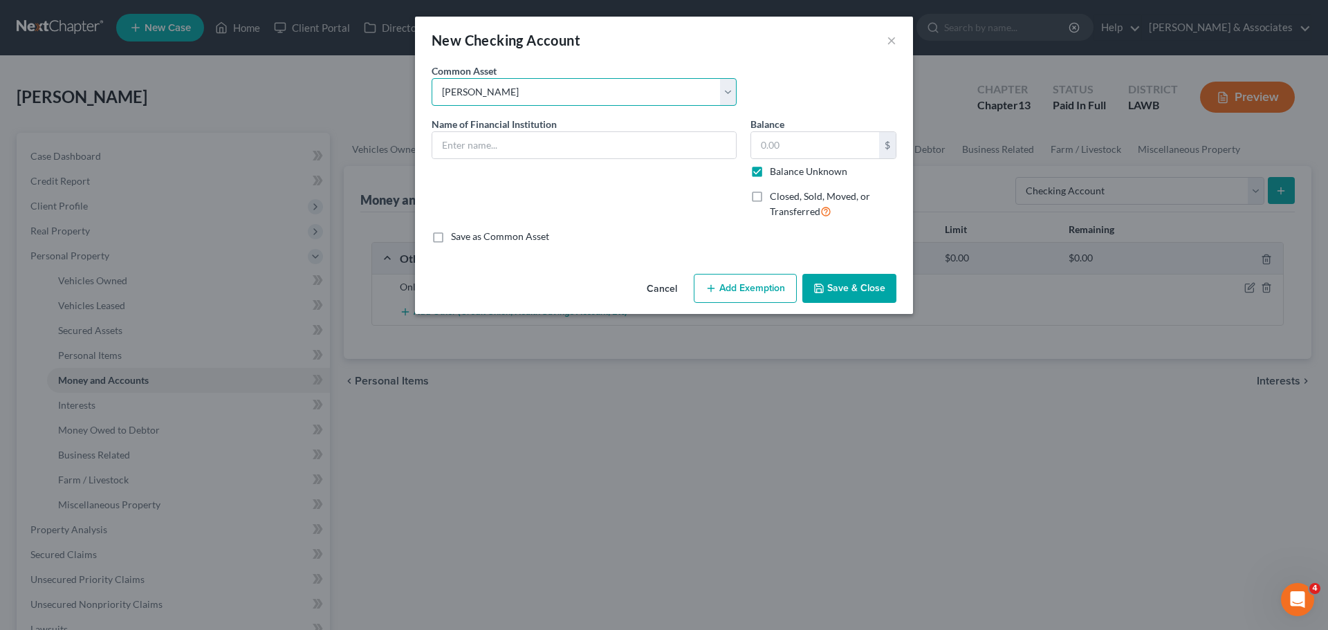
checkbox input "true"
click at [626, 138] on input "Hancock Whitney" at bounding box center [584, 145] width 304 height 26
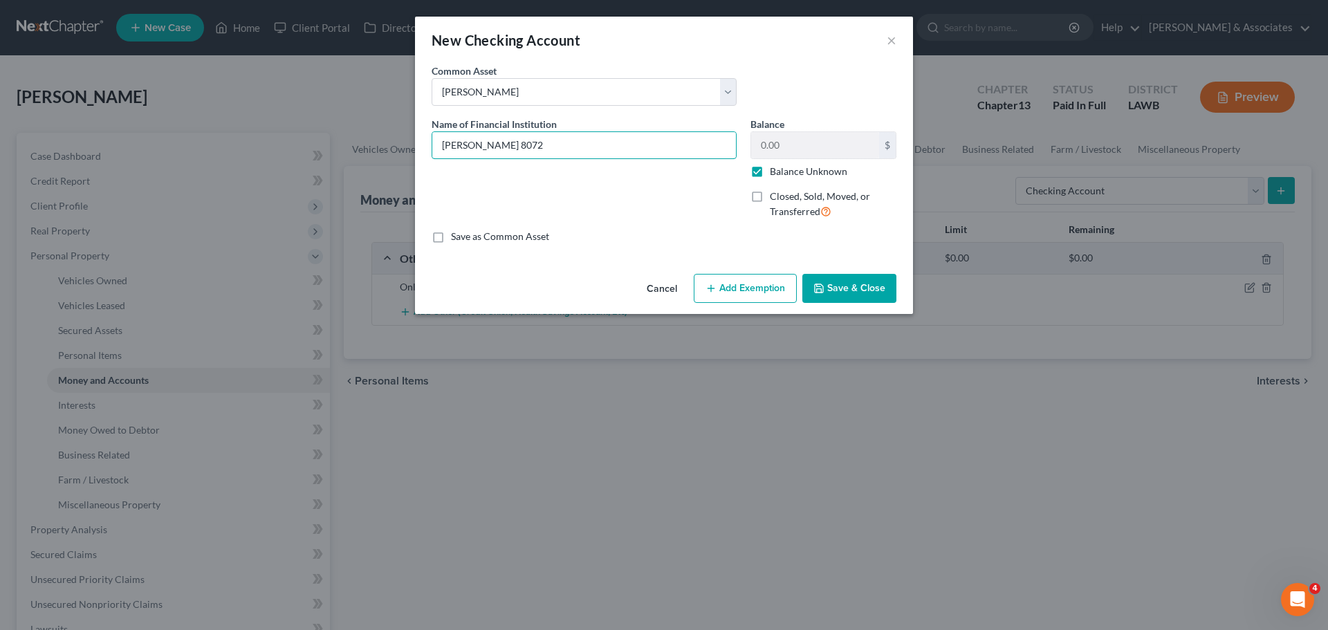
type input "Hancock Whitney 8072"
click at [853, 298] on button "Save & Close" at bounding box center [849, 288] width 94 height 29
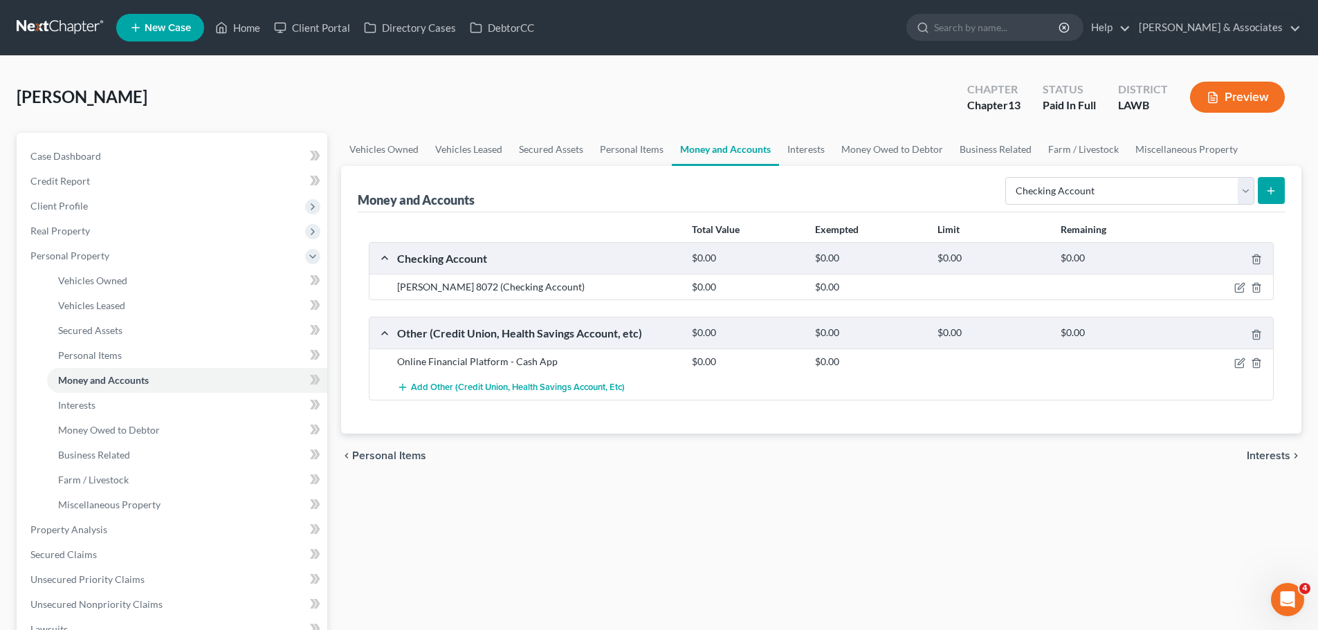
click at [922, 395] on div "Online Financial Platform - Cash App $0.00 $0.00 Add Other (Credit Union, Healt…" at bounding box center [820, 374] width 903 height 51
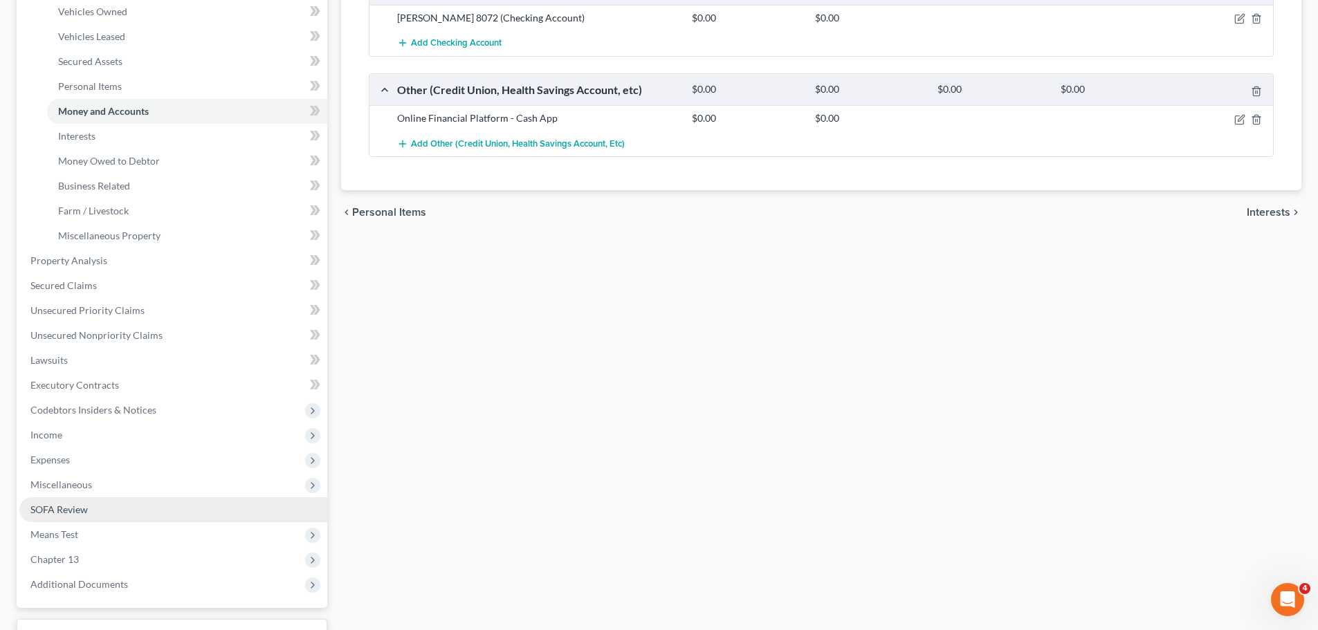
scroll to position [277, 0]
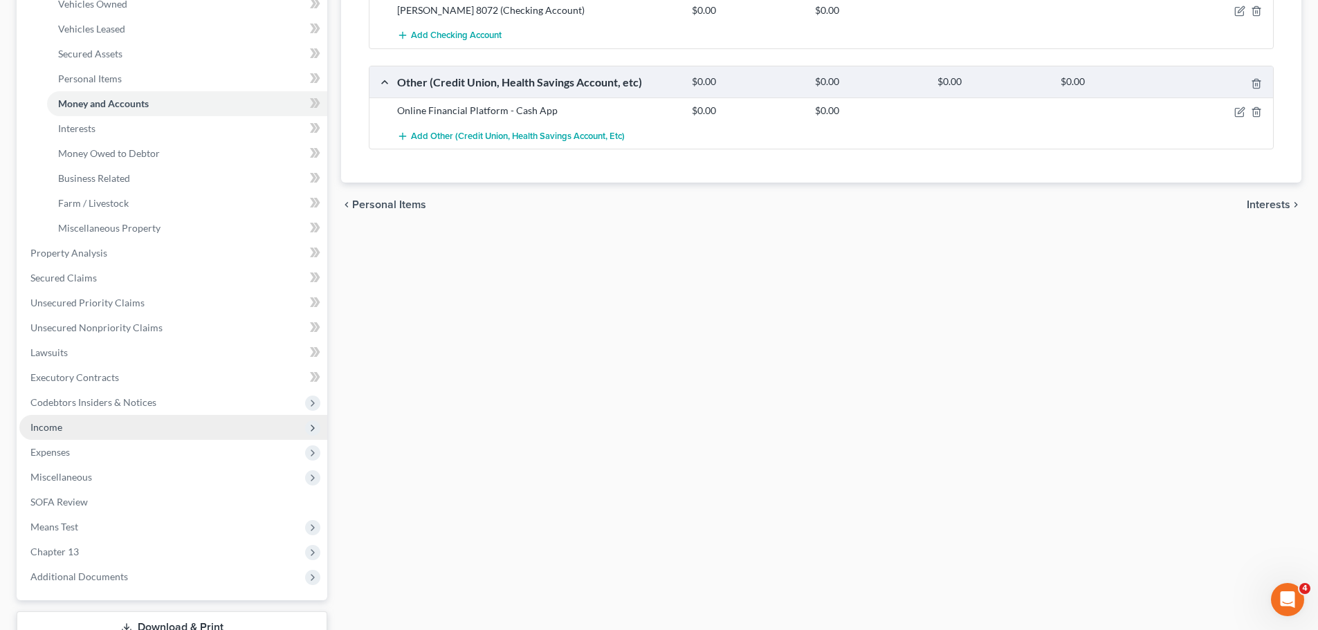
click at [102, 426] on span "Income" at bounding box center [173, 427] width 308 height 25
click at [102, 426] on li "Income Employment Income Non Employment Income Expected Change in Income Gross …" at bounding box center [173, 427] width 308 height 25
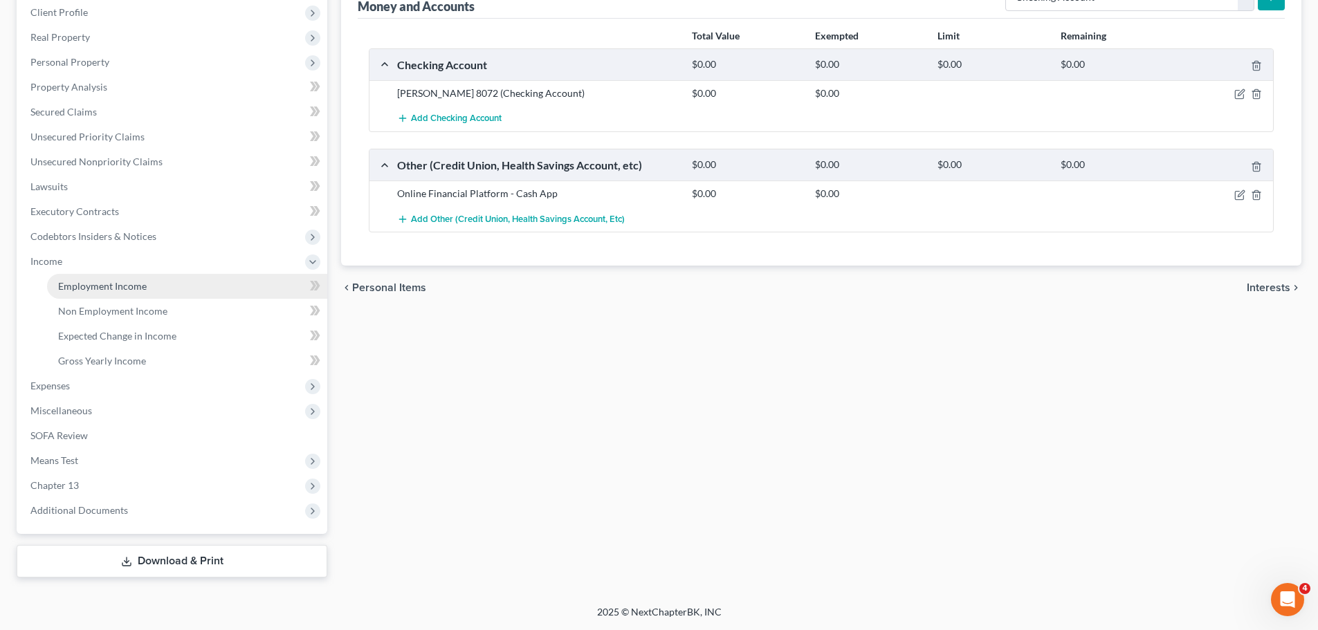
click at [165, 289] on link "Employment Income" at bounding box center [187, 286] width 280 height 25
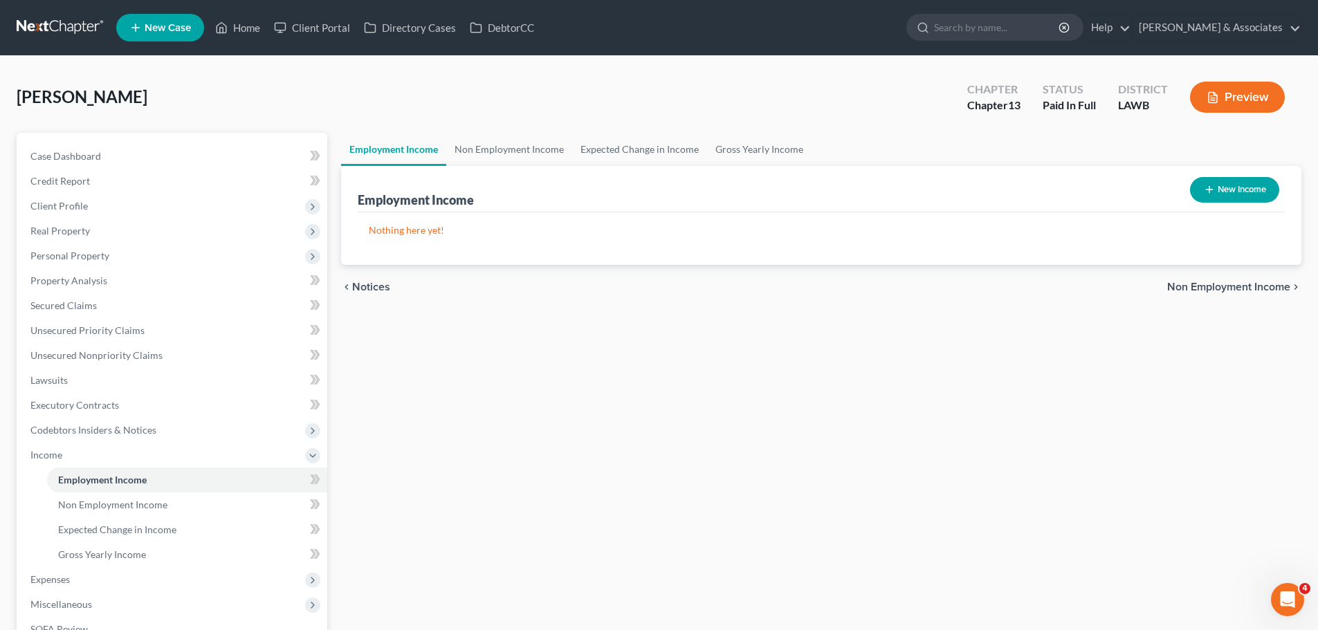
click at [1215, 190] on button "New Income" at bounding box center [1234, 190] width 89 height 26
select select "0"
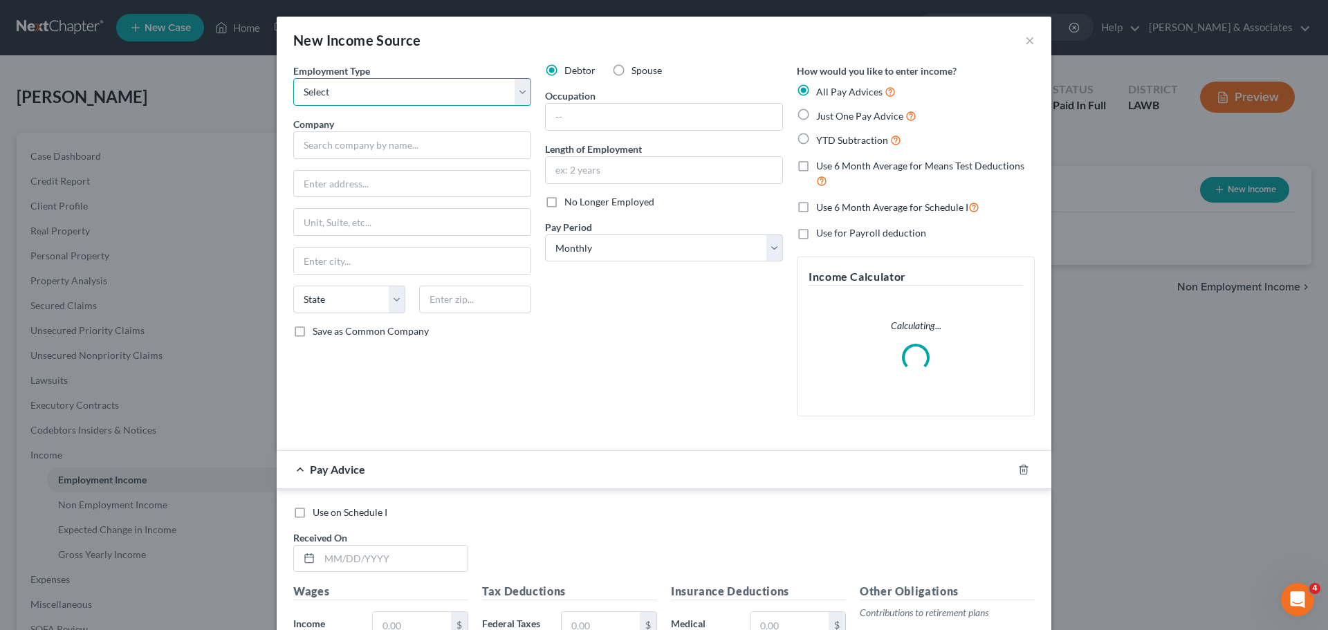
click at [412, 104] on select "Select Full or Part Time Employment Self Employment" at bounding box center [412, 92] width 238 height 28
select select "0"
click at [293, 78] on select "Select Full or Part Time Employment Self Employment" at bounding box center [412, 92] width 238 height 28
click at [391, 154] on input "text" at bounding box center [412, 145] width 238 height 28
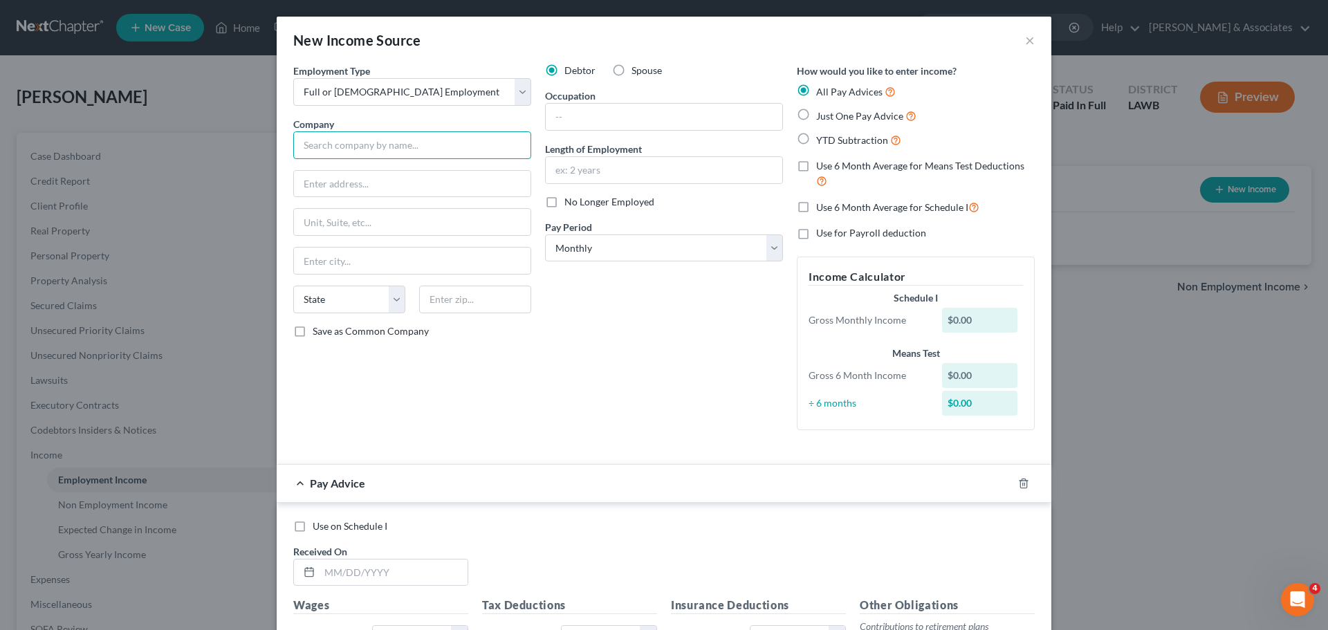
drag, startPoint x: 475, startPoint y: 143, endPoint x: 482, endPoint y: 140, distance: 7.7
click at [475, 143] on input "text" at bounding box center [412, 145] width 238 height 28
type input "Helmerich & Payne Management LLC"
type input "222 N. Detroit"
type input "74120"
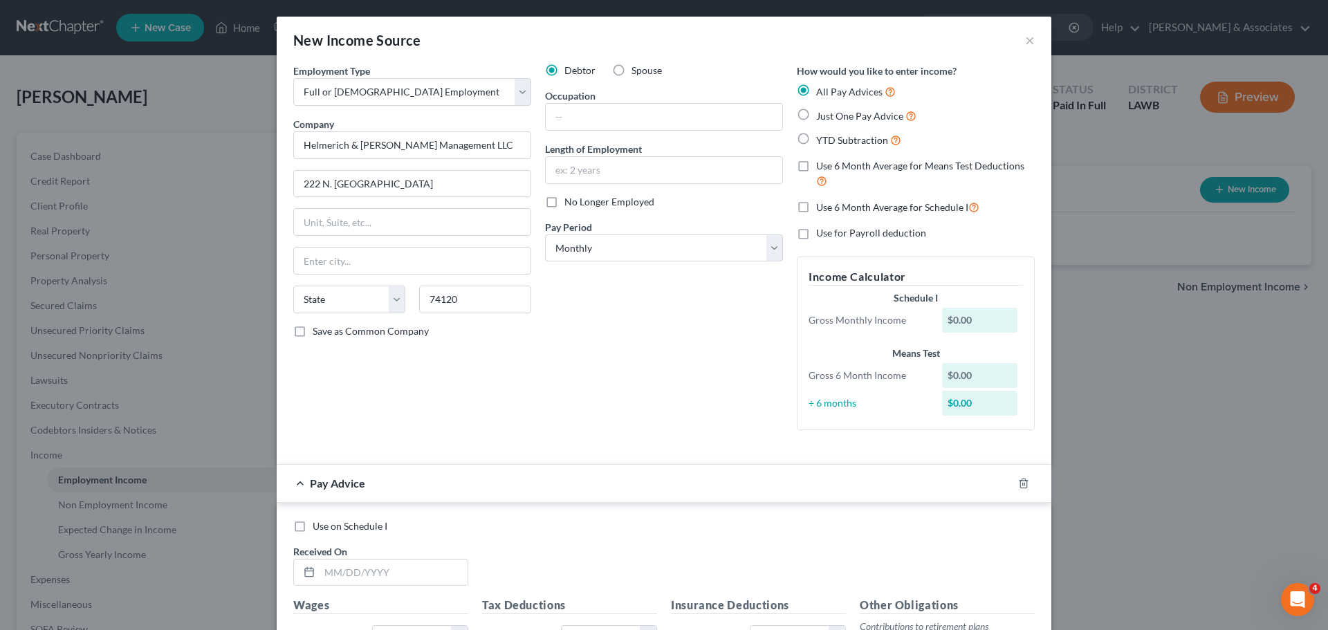
type input "Tulsa"
select select "37"
click at [721, 257] on select "Select Monthly Twice Monthly Every Other Week Weekly" at bounding box center [664, 249] width 238 height 28
select select "2"
click at [545, 235] on select "Select Monthly Twice Monthly Every Other Week Weekly" at bounding box center [664, 249] width 238 height 28
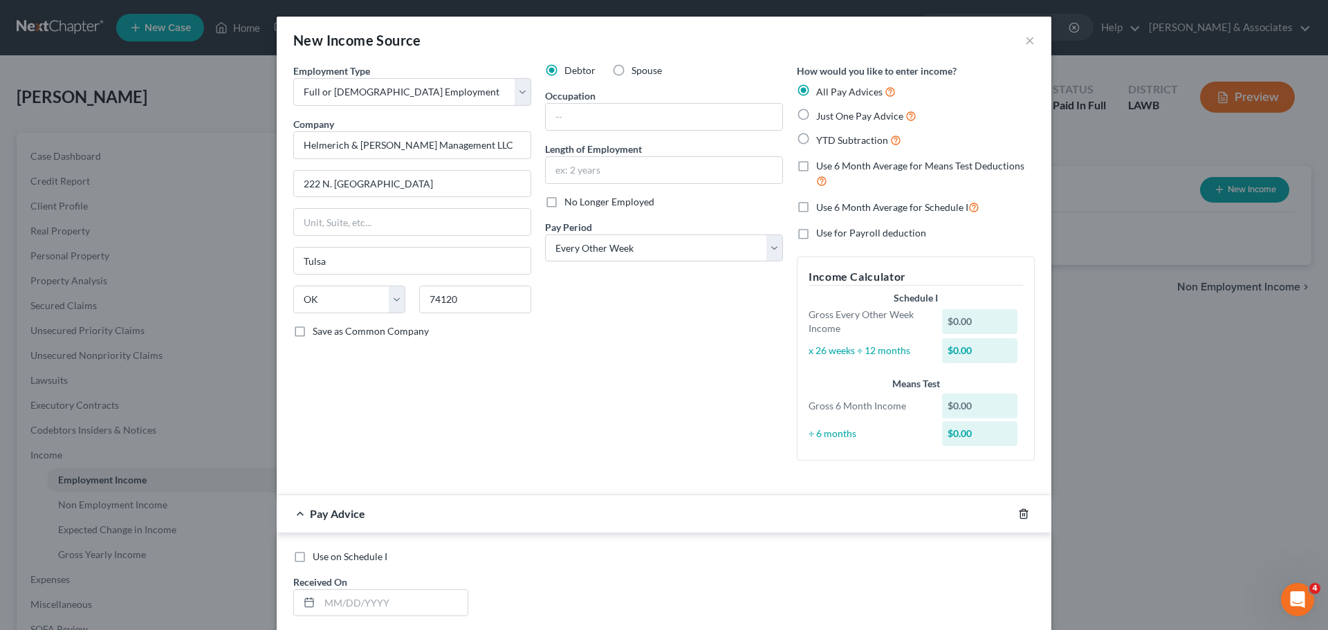
click at [1021, 509] on icon "button" at bounding box center [1023, 513] width 11 height 11
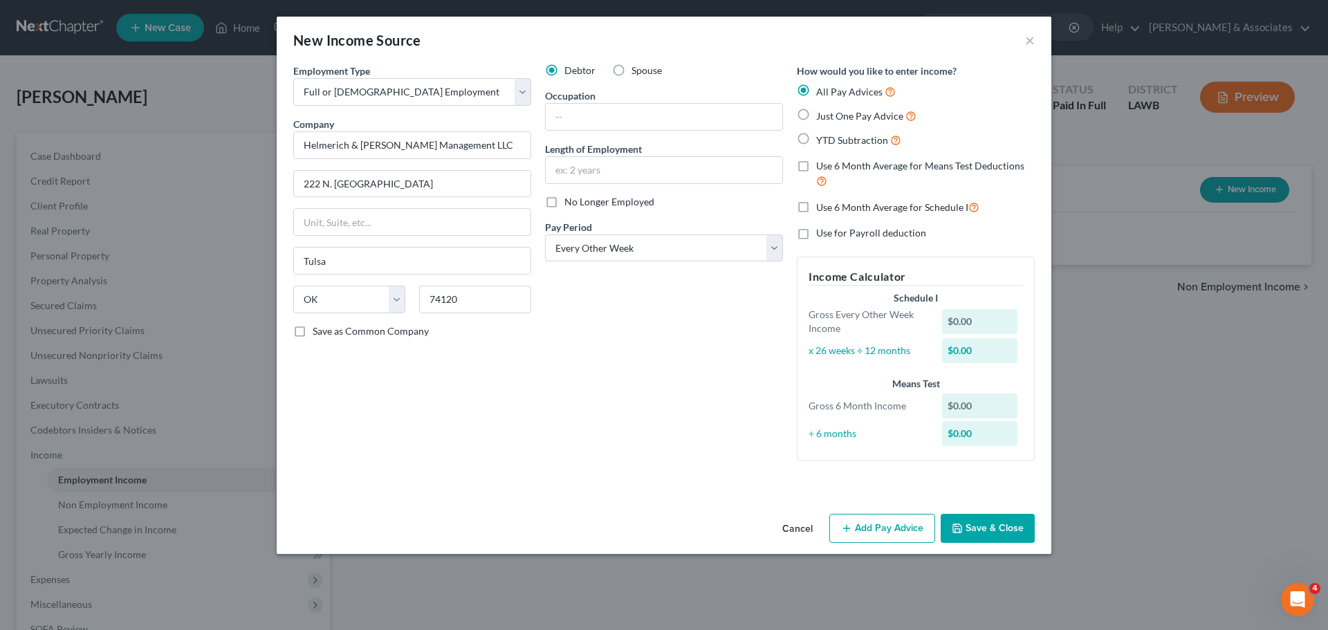
click at [1018, 534] on button "Save & Close" at bounding box center [988, 528] width 94 height 29
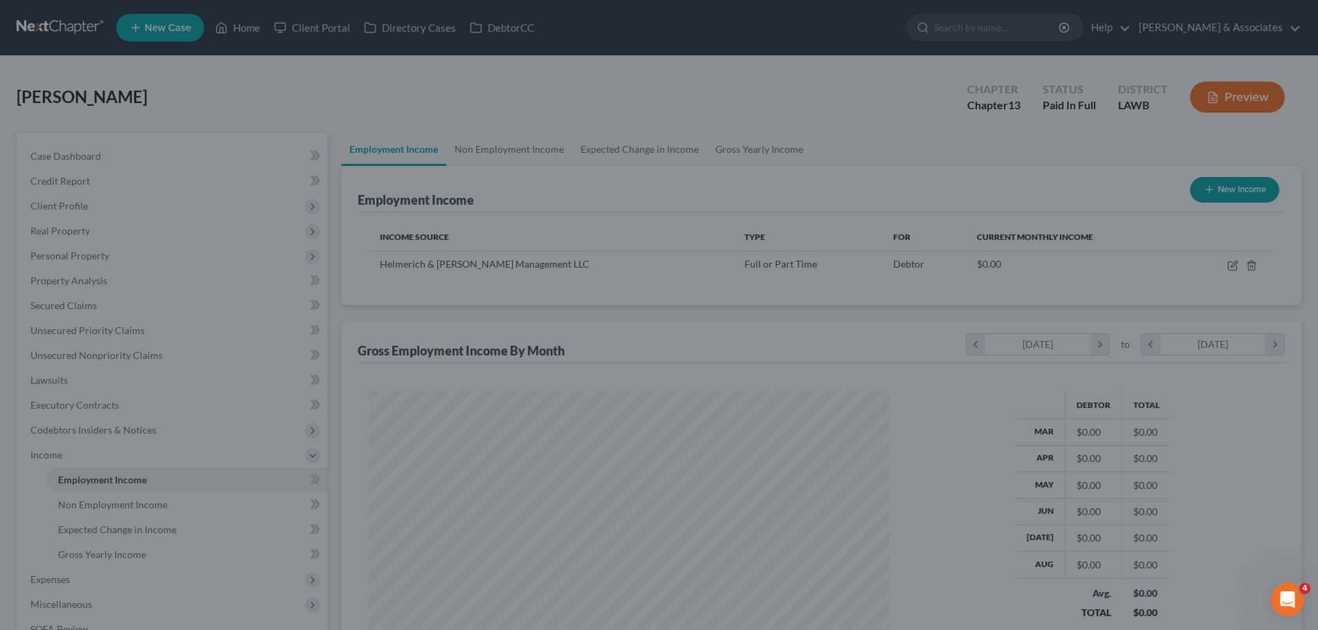
scroll to position [691483, 691197]
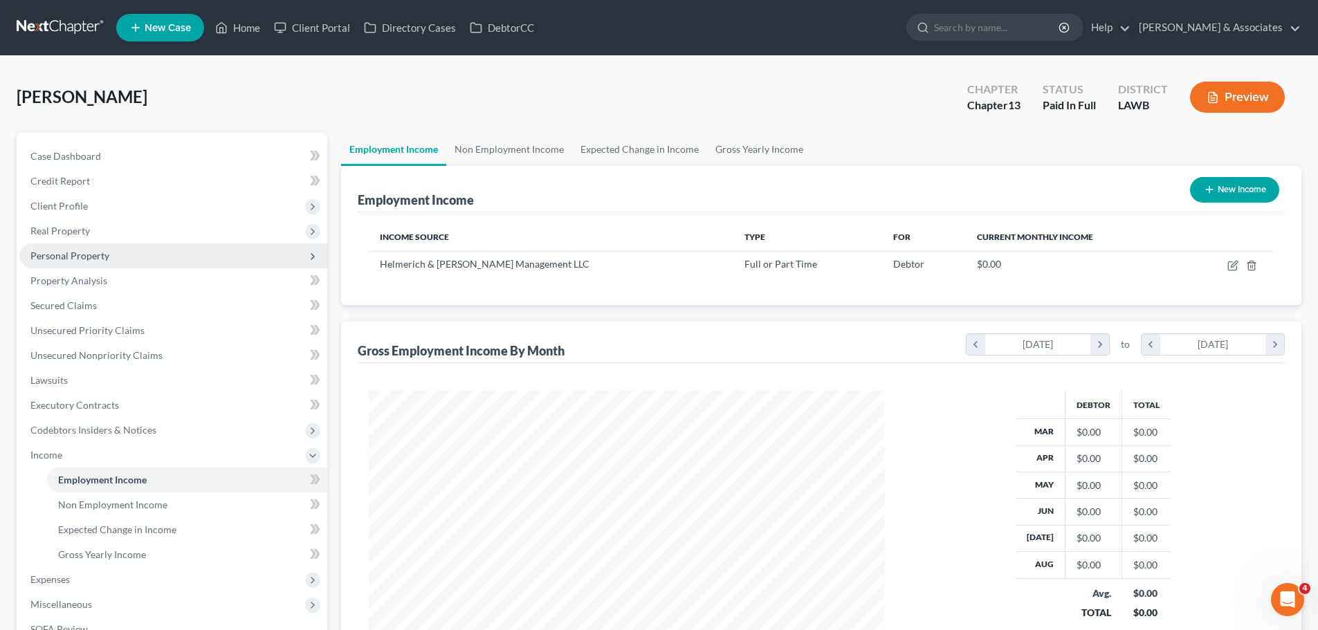
click at [49, 266] on span "Personal Property" at bounding box center [173, 255] width 308 height 25
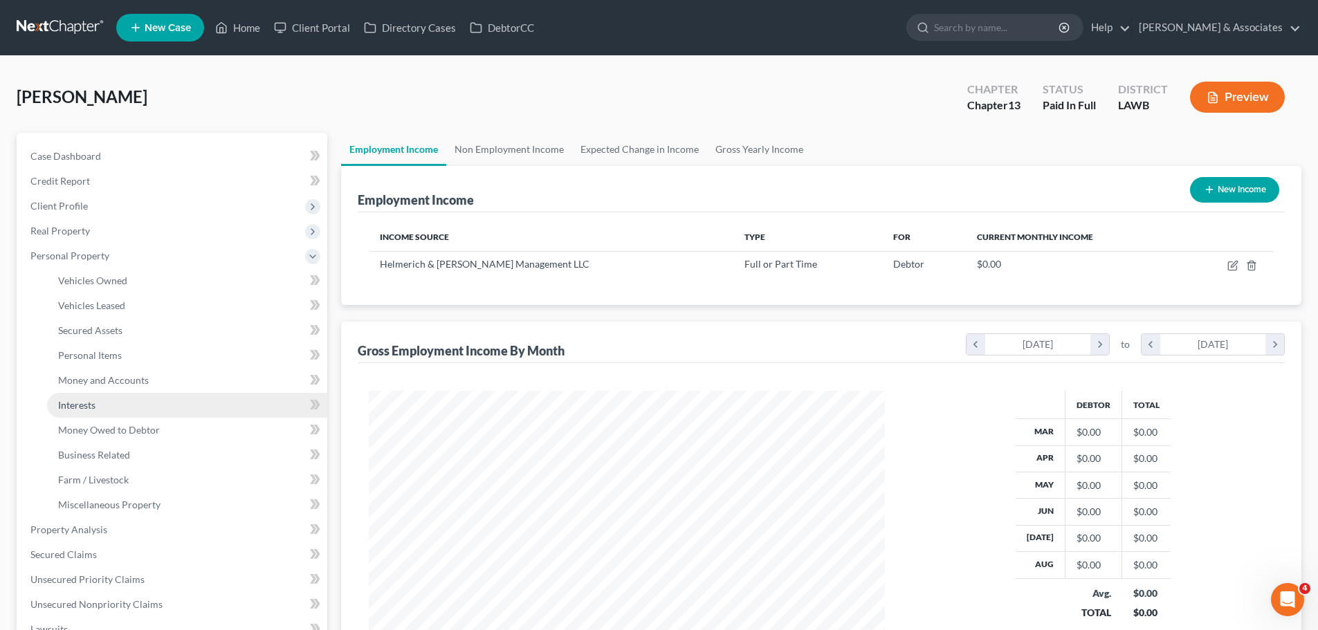
click at [84, 401] on span "Interests" at bounding box center [76, 405] width 37 height 12
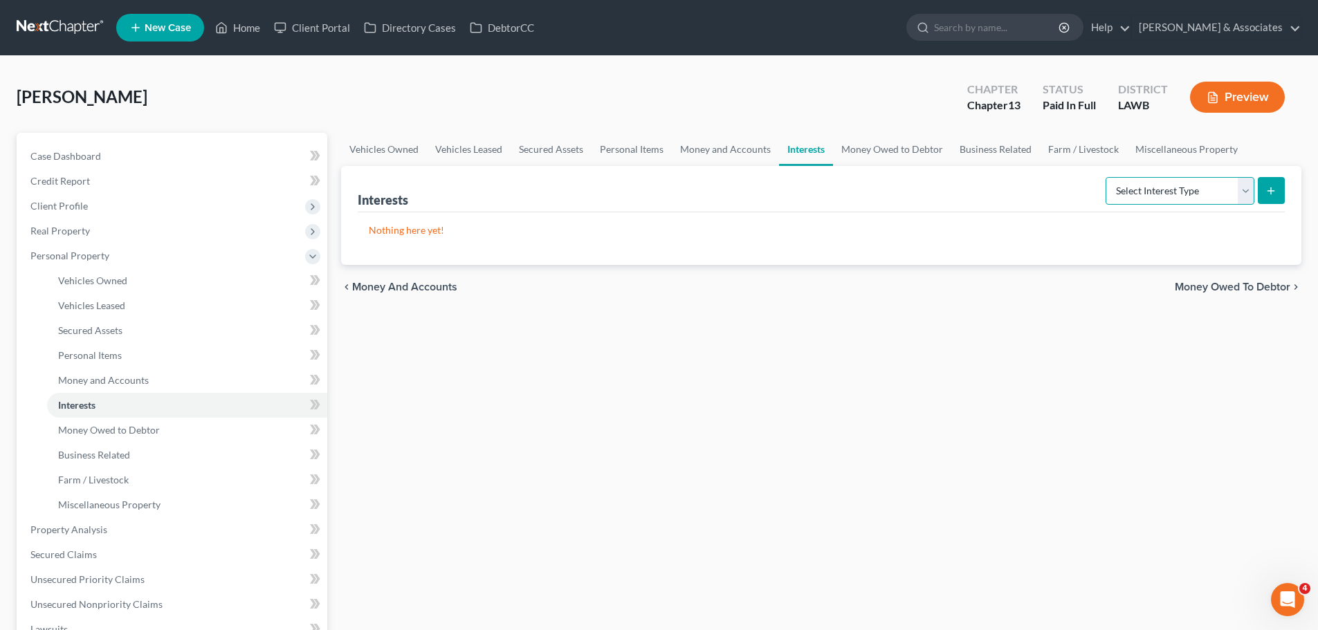
drag, startPoint x: 1166, startPoint y: 190, endPoint x: 1165, endPoint y: 201, distance: 10.5
click at [1166, 190] on select "Select Interest Type 401K Annuity Bond Education IRA Government Bond Government…" at bounding box center [1179, 191] width 149 height 28
select select "401k"
click at [1107, 177] on select "Select Interest Type 401K Annuity Bond Education IRA Government Bond Government…" at bounding box center [1179, 191] width 149 height 28
click at [1282, 194] on button "submit" at bounding box center [1271, 190] width 27 height 27
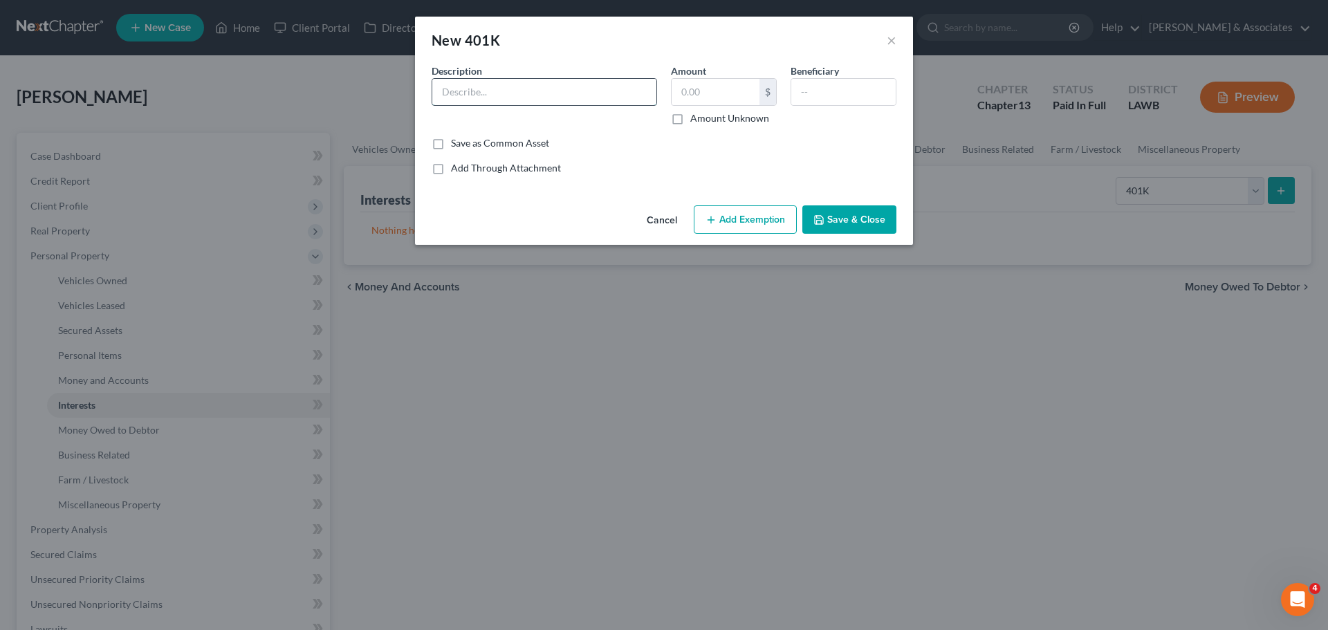
click at [507, 101] on input "text" at bounding box center [544, 92] width 224 height 26
type input "E"
click at [462, 95] on input "text" at bounding box center [544, 92] width 224 height 26
click at [589, 87] on input "Employment" at bounding box center [544, 92] width 224 height 26
type input "Employment 401k"
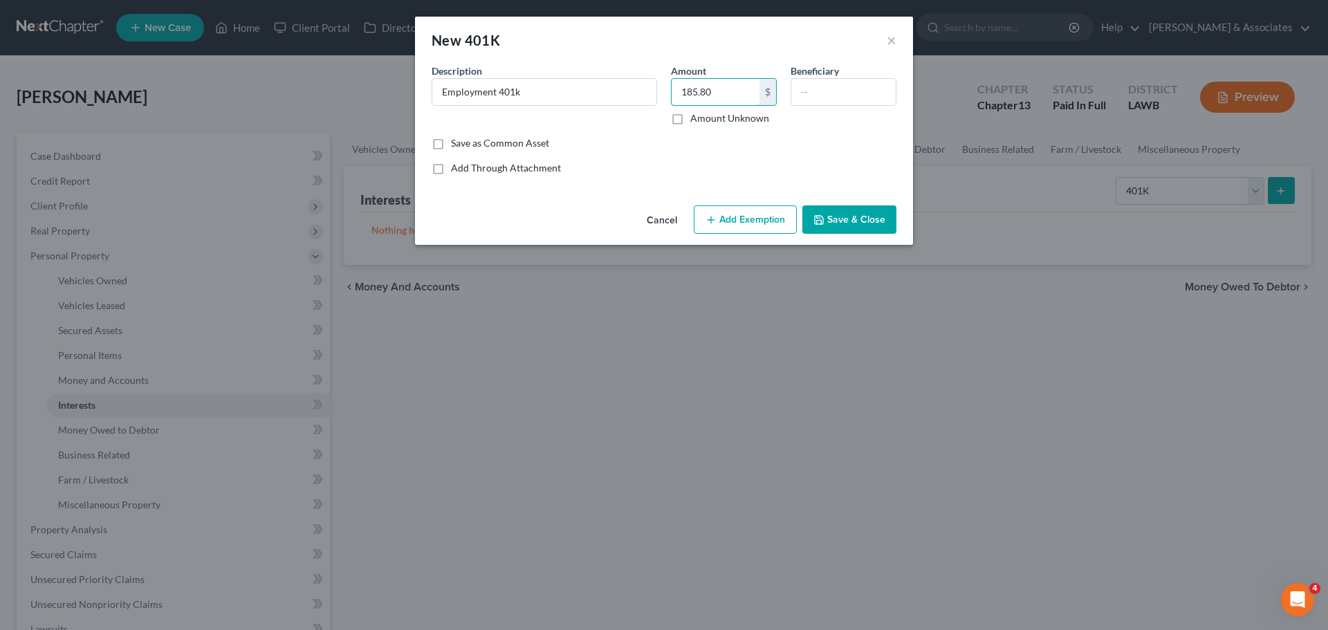
type input "185.80"
drag, startPoint x: 745, startPoint y: 228, endPoint x: 753, endPoint y: 228, distance: 8.3
click at [745, 228] on button "Add Exemption" at bounding box center [745, 219] width 103 height 29
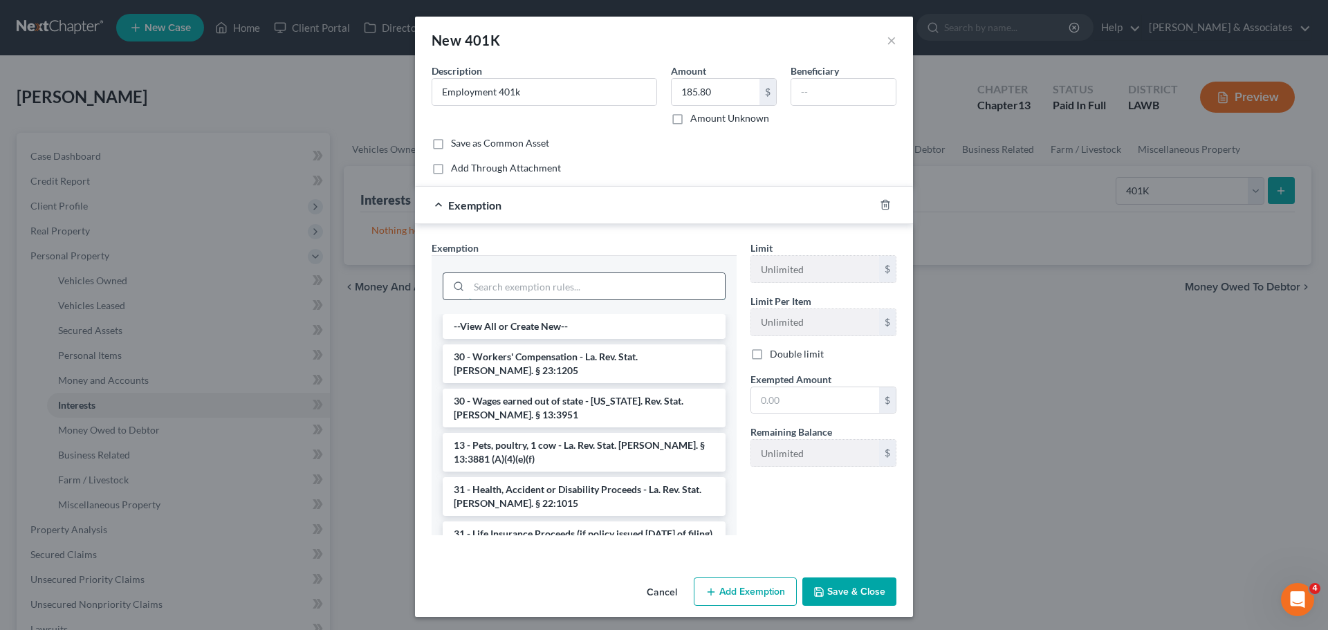
click at [567, 275] on input "search" at bounding box center [597, 286] width 256 height 26
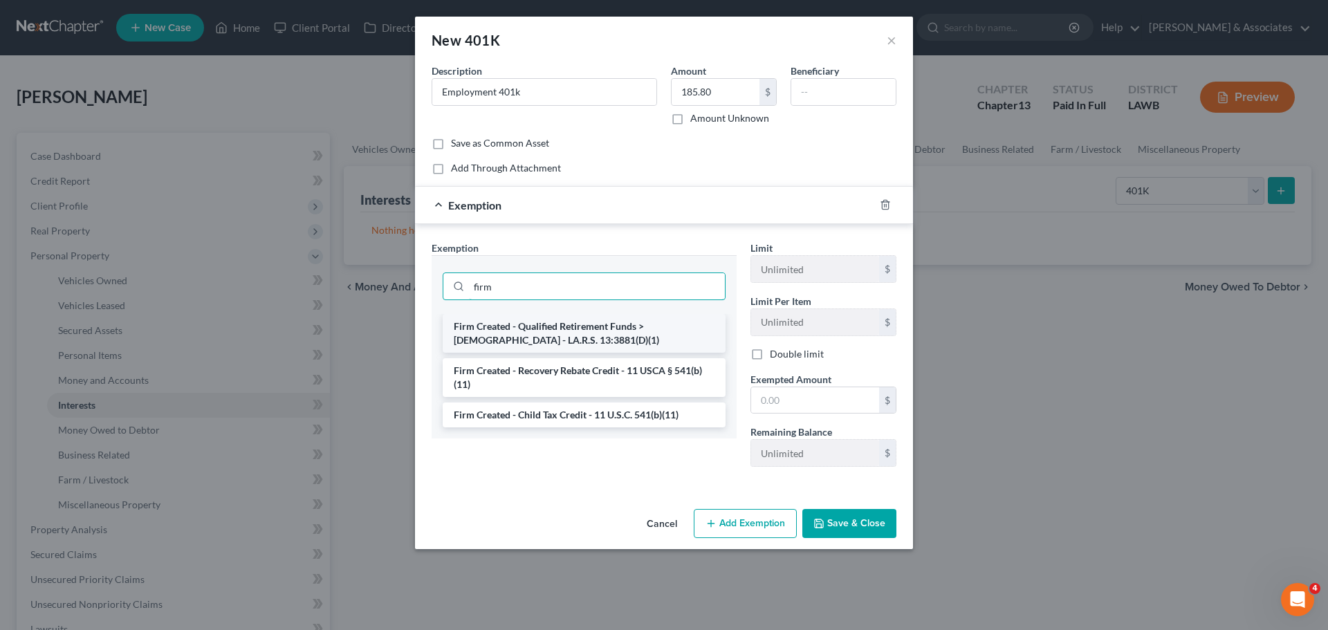
type input "firm"
click at [668, 332] on li "Firm Created - Qualified Retirement Funds > 1 Year Old - LA.R.S. 13:3881(D)(1)" at bounding box center [584, 333] width 283 height 39
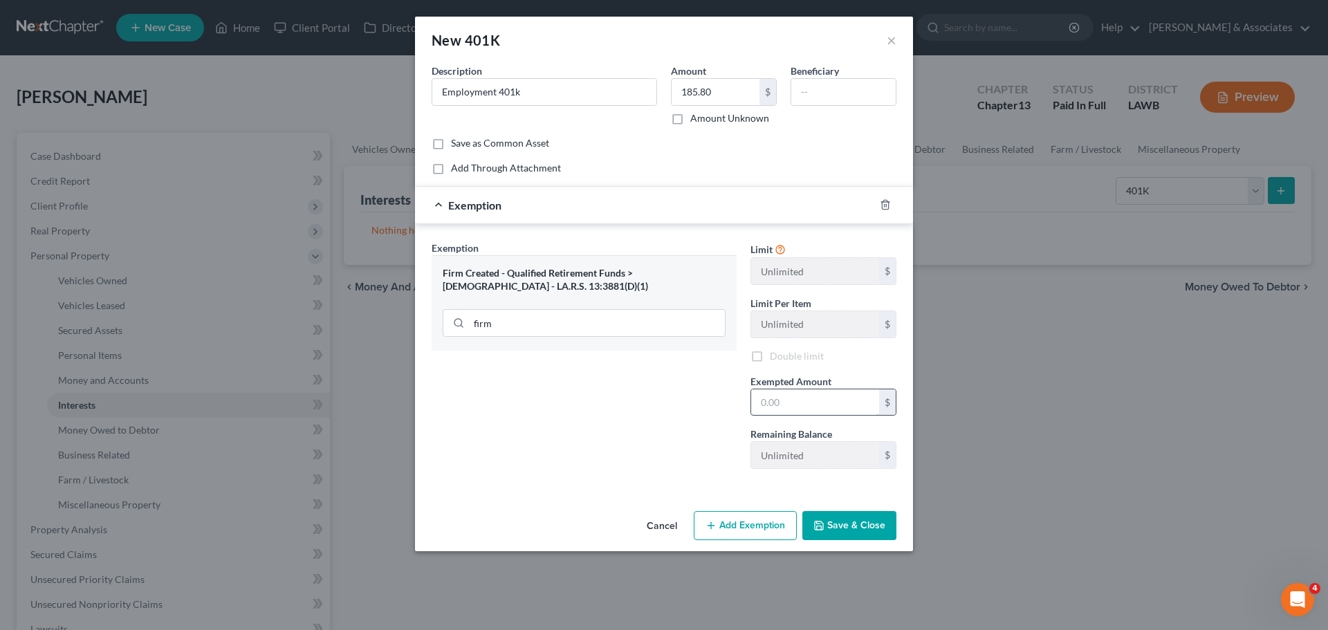
click at [784, 397] on input "text" at bounding box center [815, 402] width 128 height 26
type input "99,999,999"
click at [856, 517] on button "Save & Close" at bounding box center [849, 525] width 94 height 29
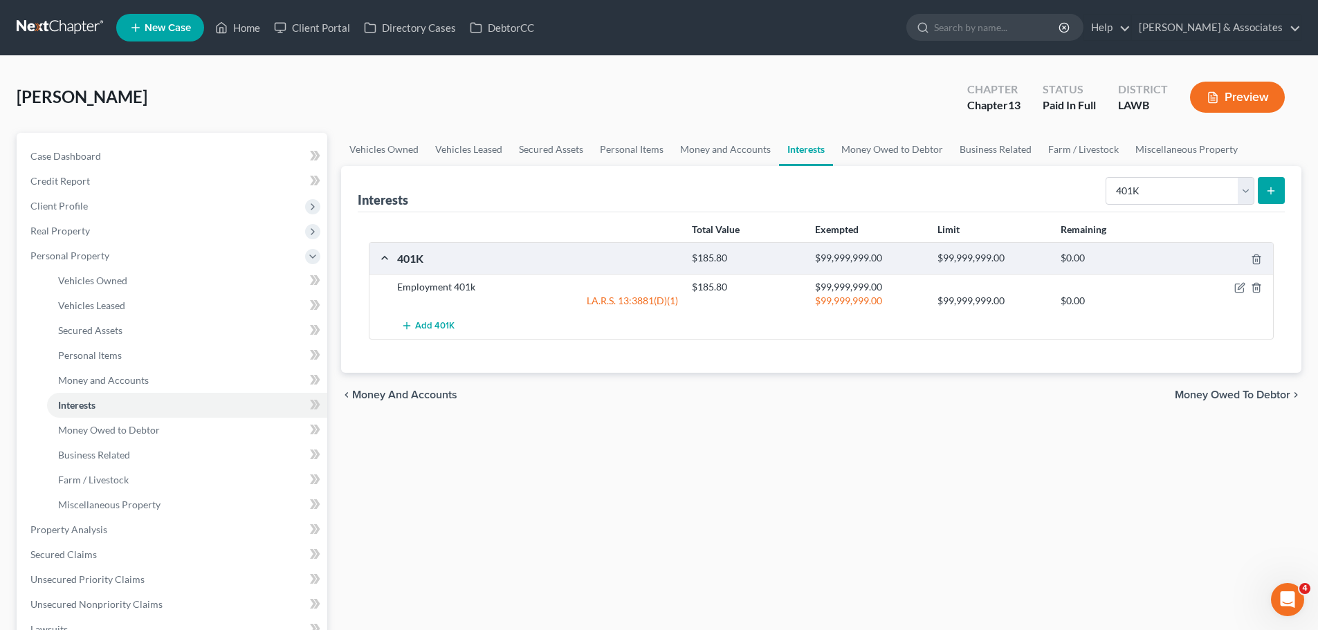
click at [864, 498] on div "Vehicles Owned Vehicles Leased Secured Assets Personal Items Money and Accounts…" at bounding box center [821, 527] width 974 height 788
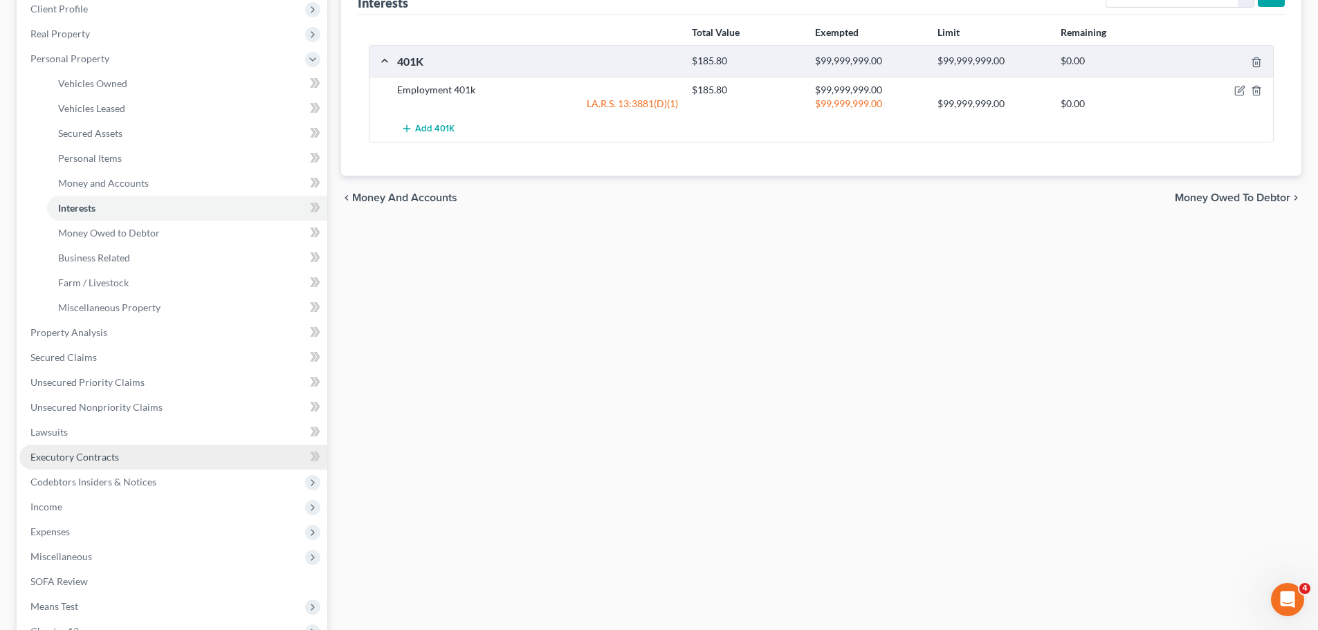
scroll to position [277, 0]
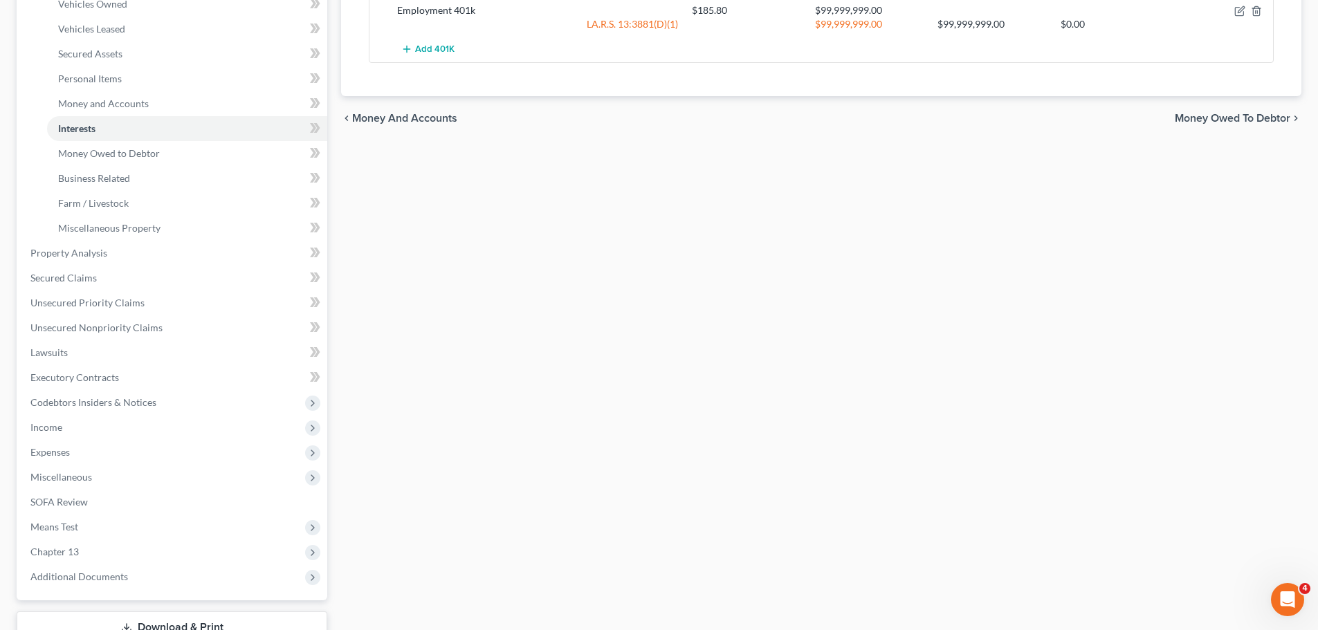
click at [596, 450] on div "Vehicles Owned Vehicles Leased Secured Assets Personal Items Money and Accounts…" at bounding box center [821, 250] width 974 height 788
click at [165, 456] on span "Expenses" at bounding box center [173, 452] width 308 height 25
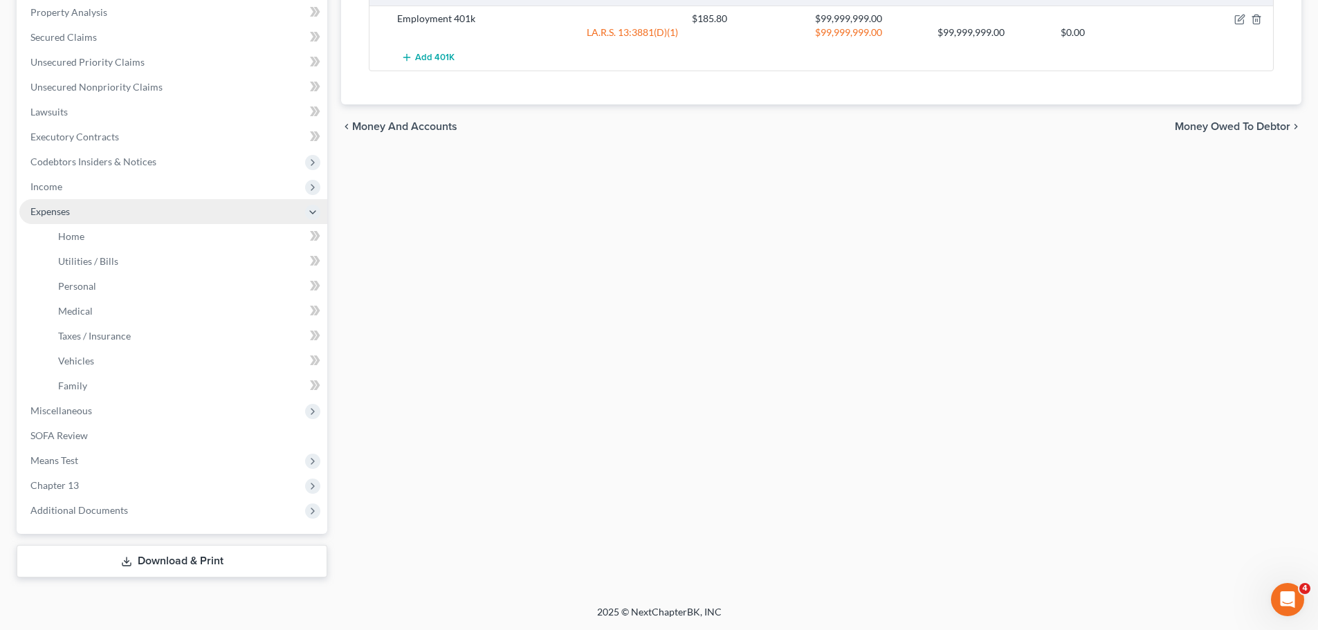
scroll to position [268, 0]
click at [87, 240] on link "Home" at bounding box center [187, 236] width 280 height 25
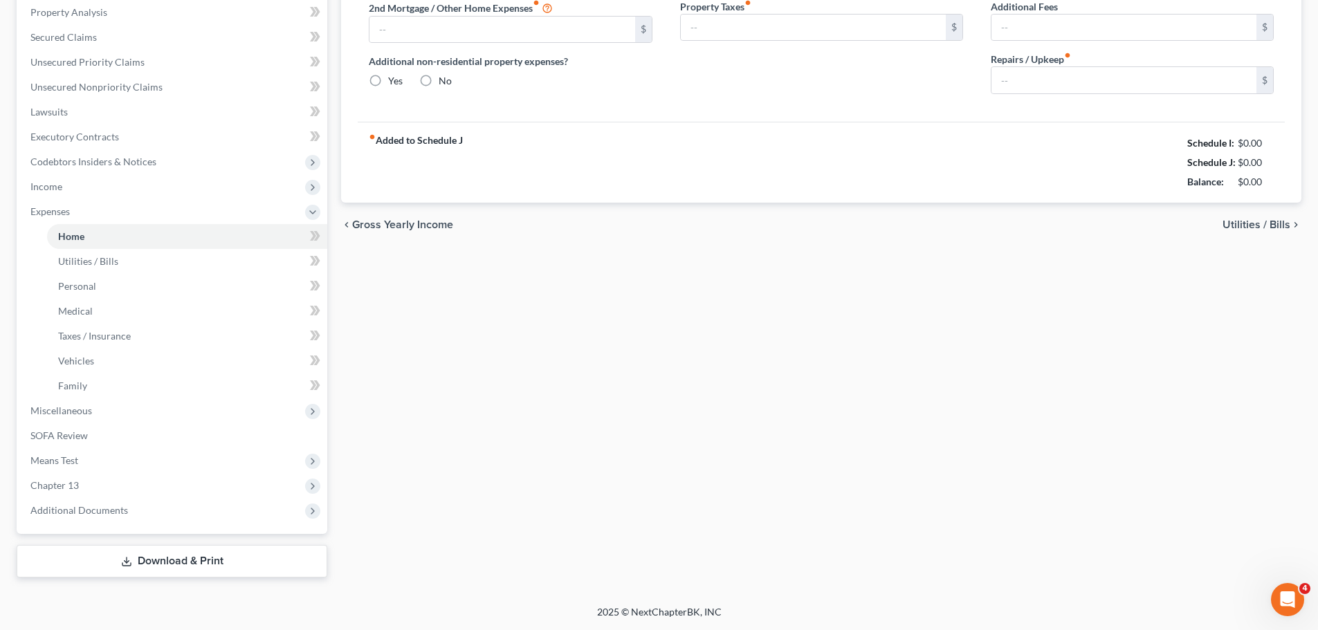
scroll to position [82, 0]
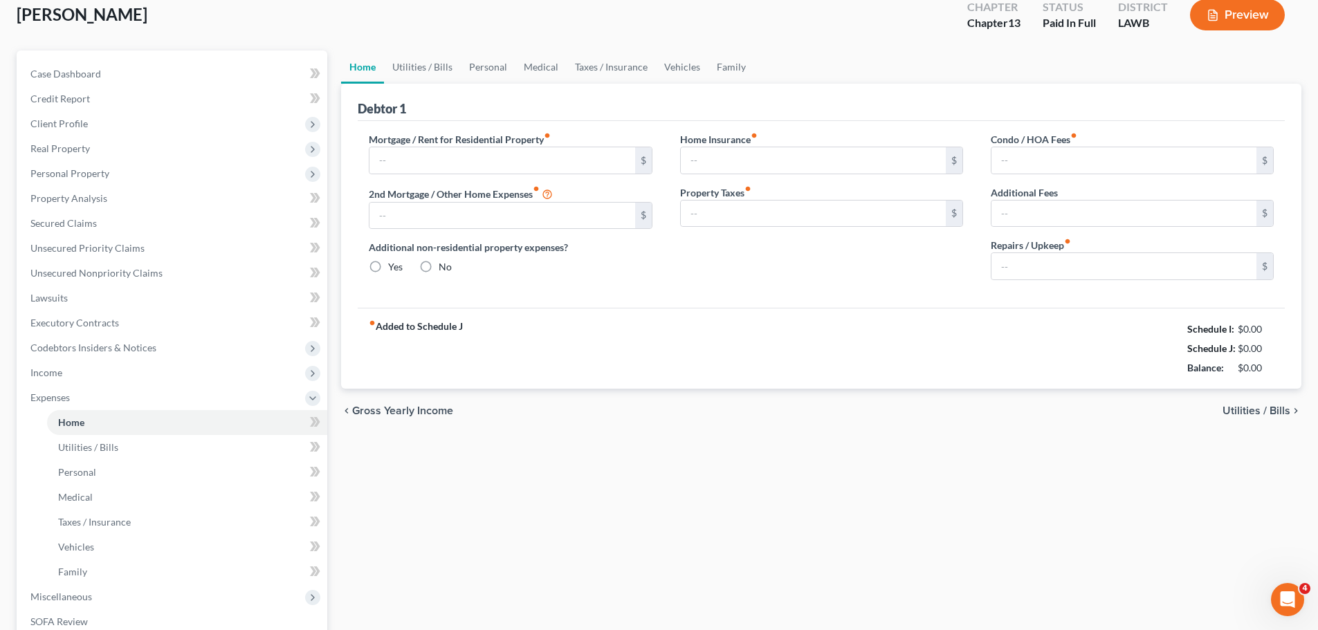
type input "0.00"
radio input "true"
type input "0.00"
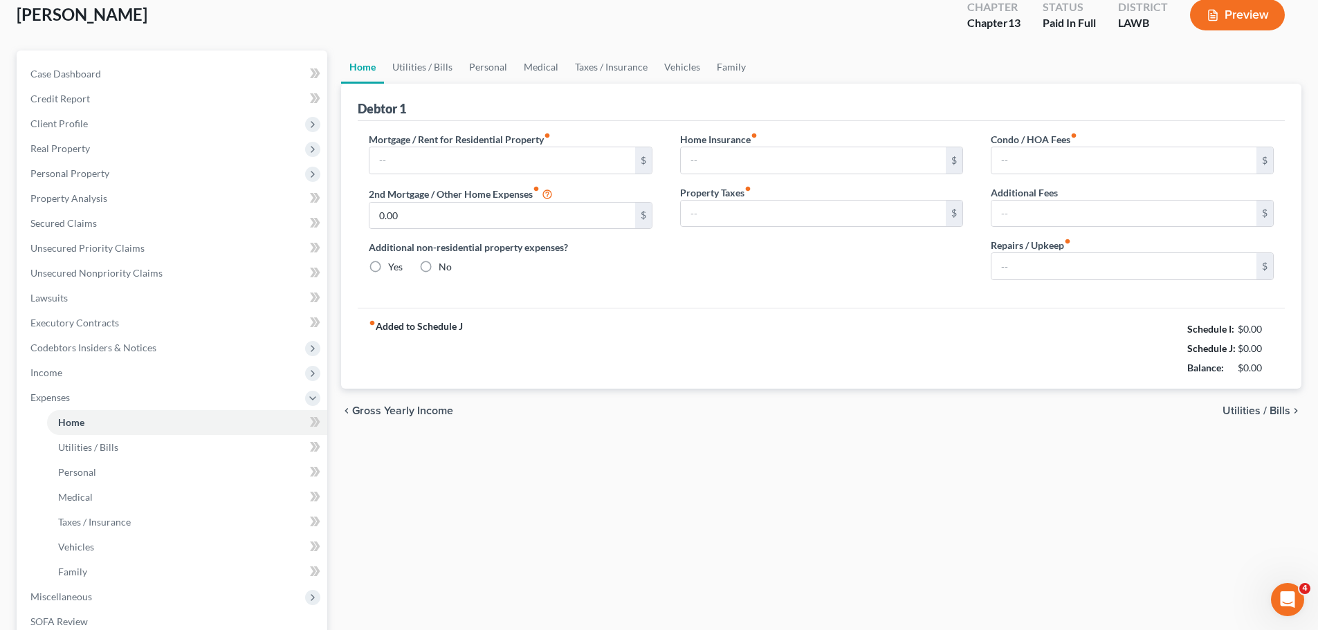
type input "0.00"
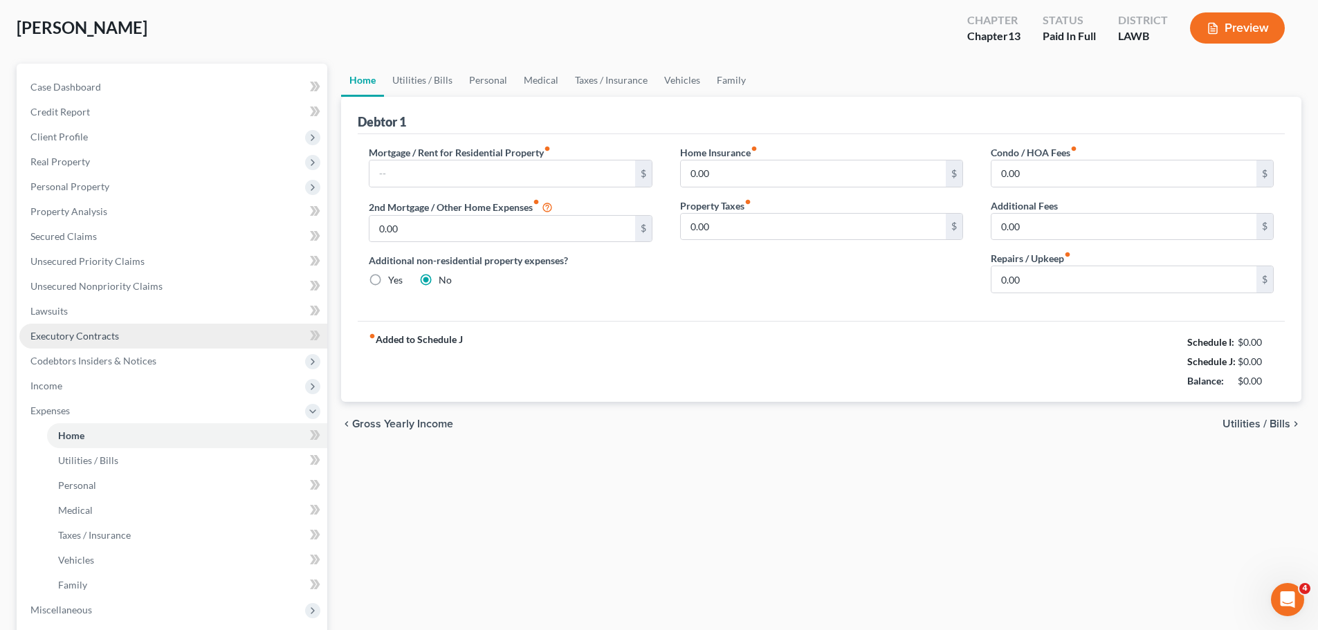
click at [105, 342] on link "Executory Contracts" at bounding box center [173, 336] width 308 height 25
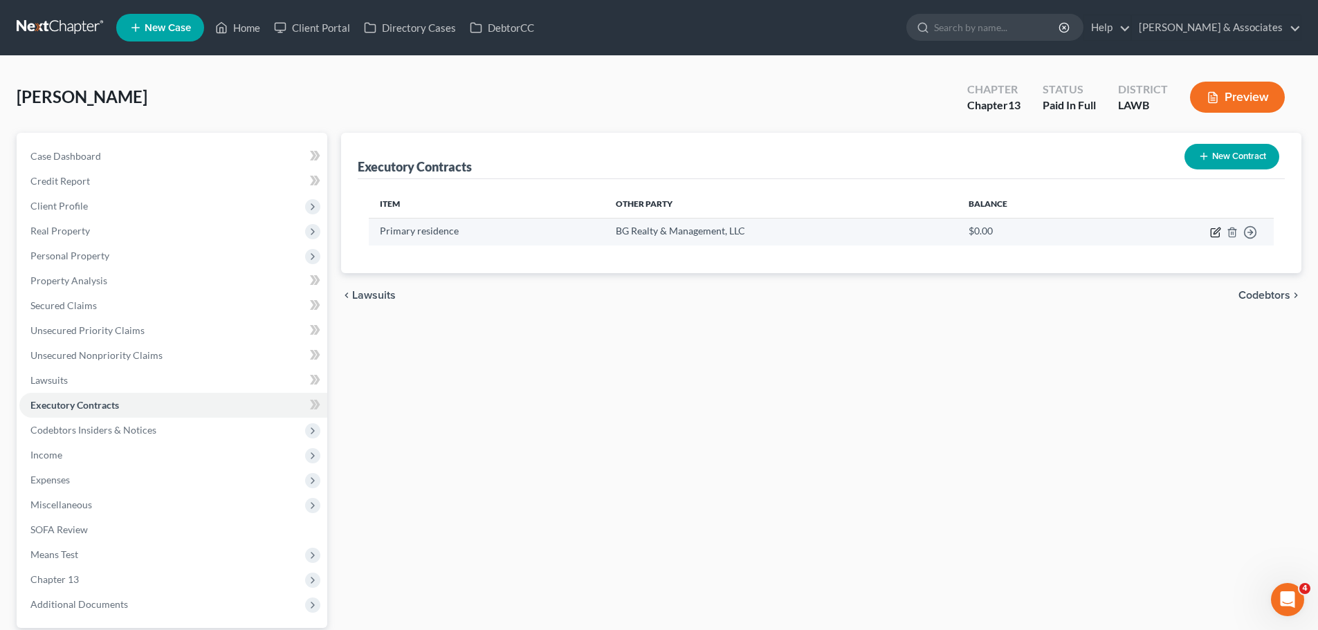
click at [1219, 236] on icon "button" at bounding box center [1215, 233] width 8 height 8
select select "3"
select select "19"
select select "0"
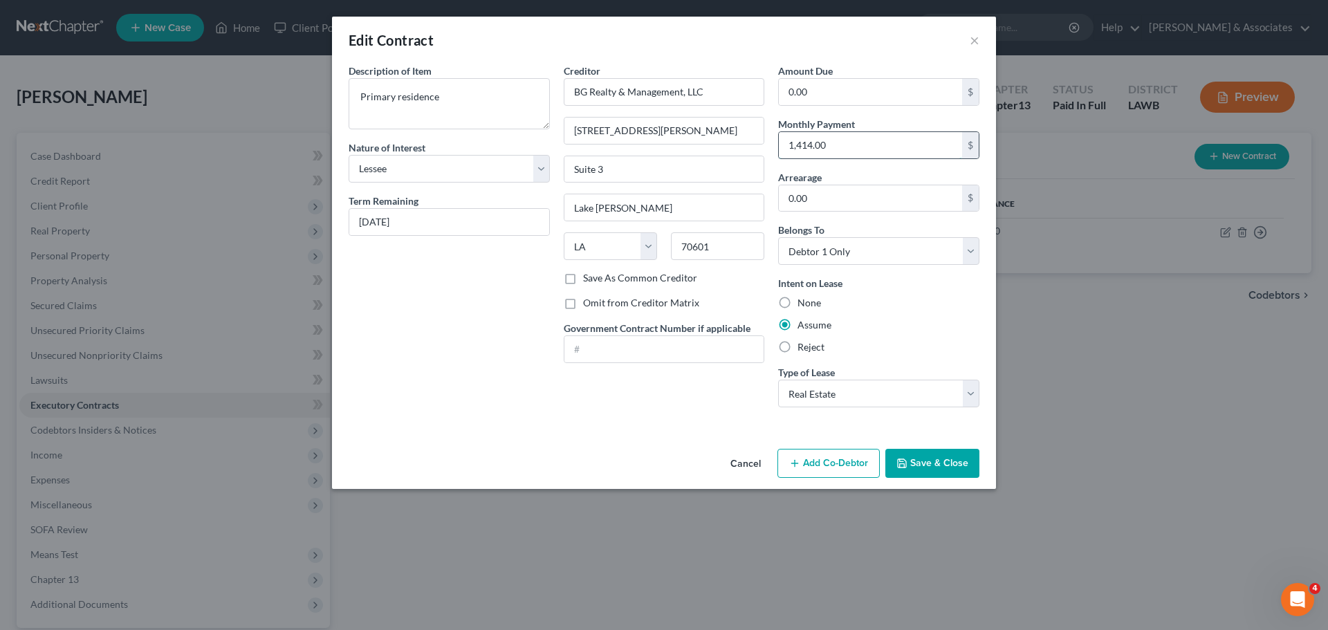
click at [834, 140] on input "1,414.00" at bounding box center [870, 145] width 183 height 26
click at [961, 461] on button "Save & Close" at bounding box center [932, 463] width 94 height 29
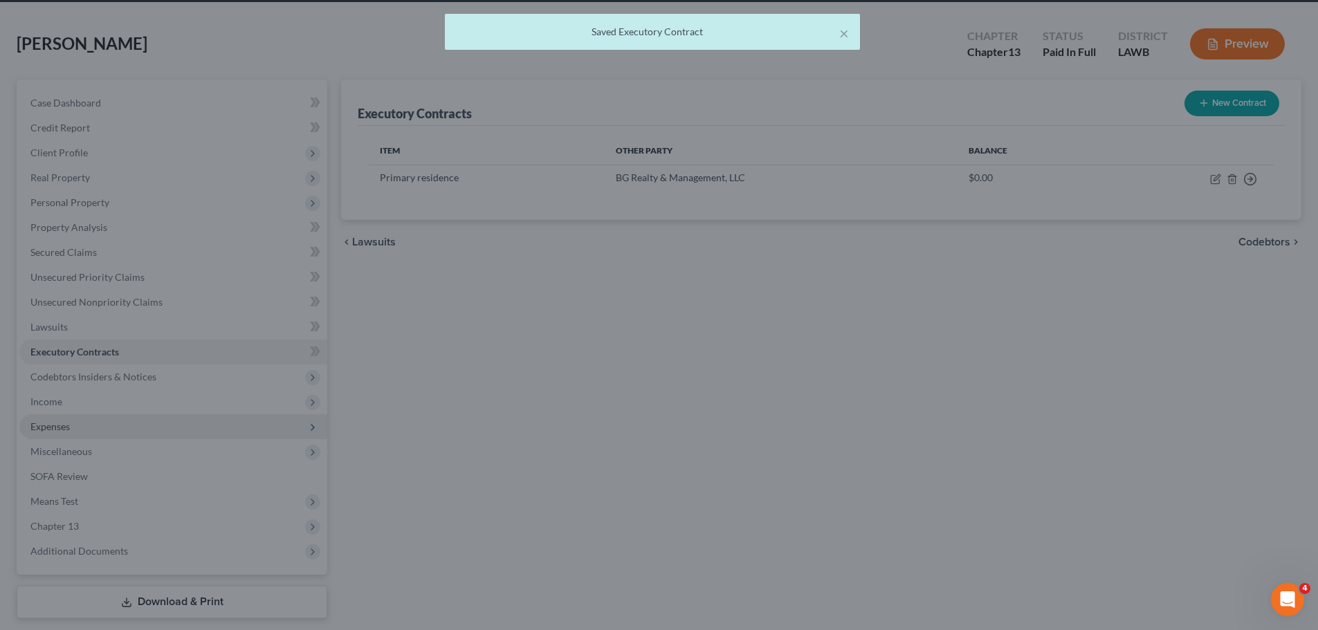
scroll to position [94, 0]
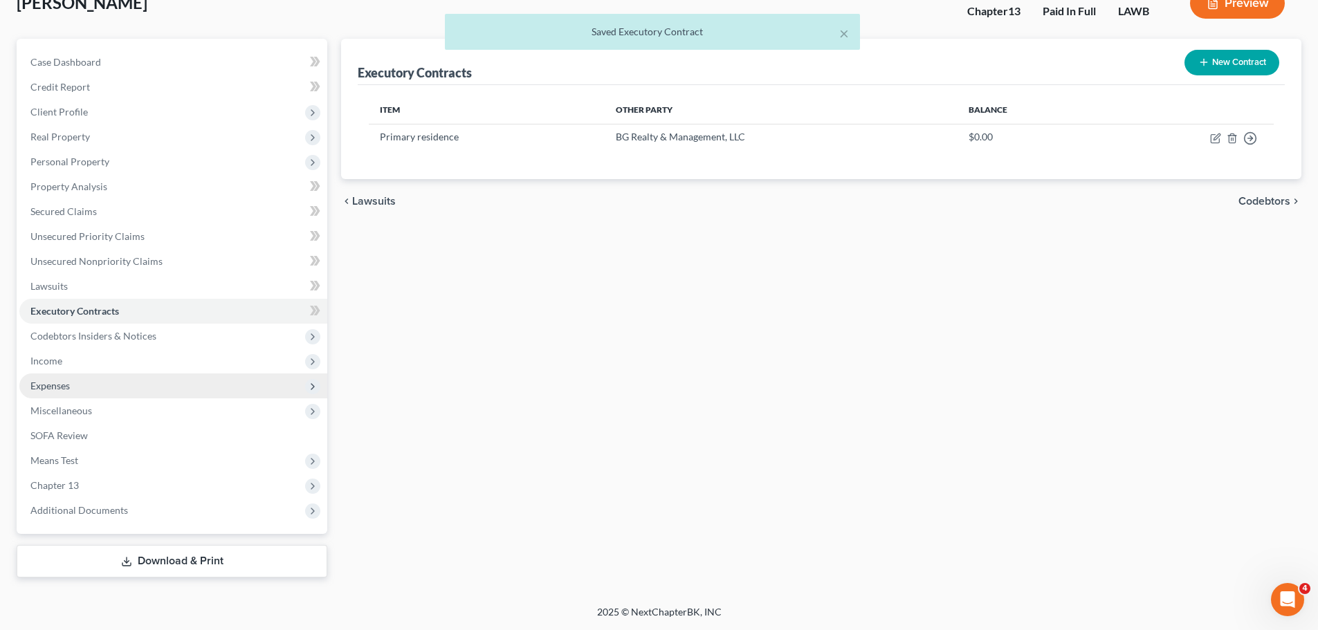
click at [63, 385] on span "Expenses" at bounding box center [49, 386] width 39 height 12
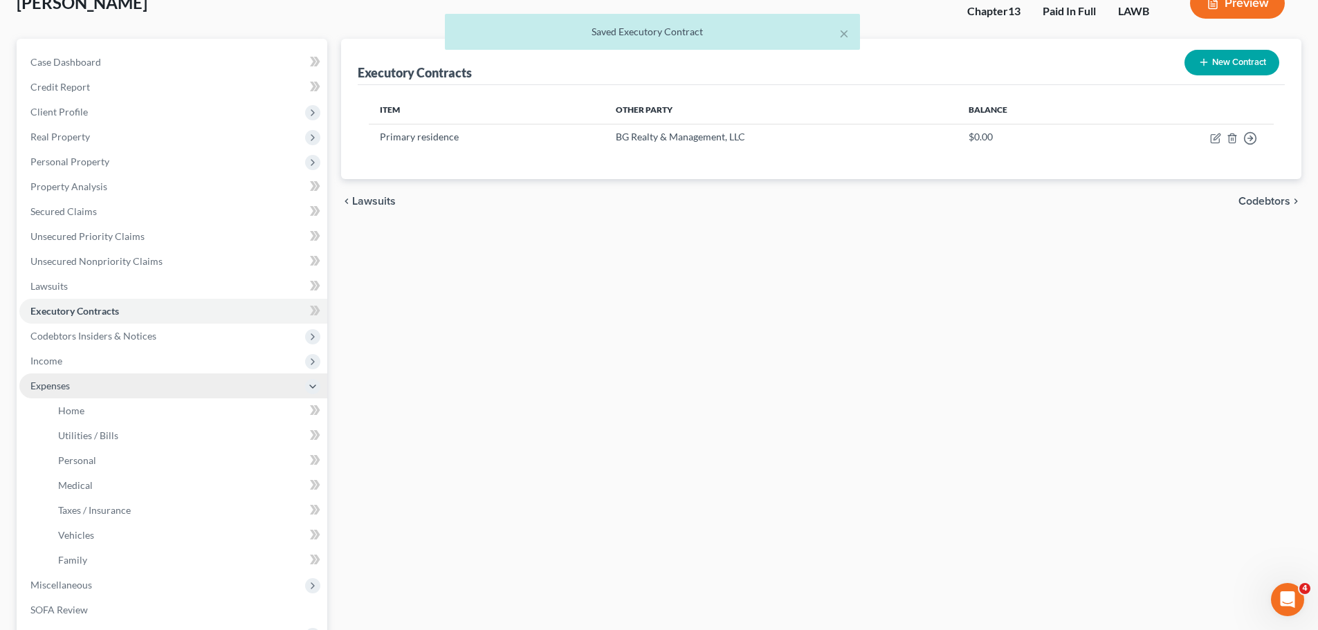
click at [129, 395] on span "Expenses" at bounding box center [173, 386] width 308 height 25
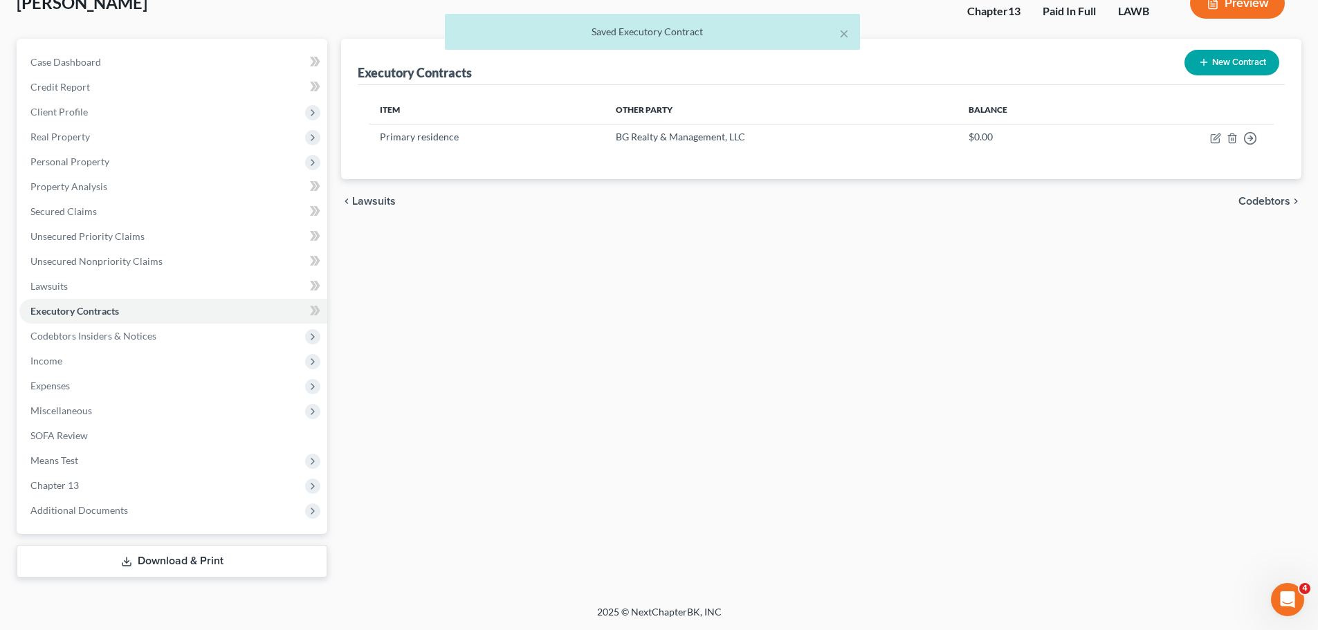
click at [125, 408] on ul "Case Dashboard Payments Invoices Payments Payments Credit Report Client Profile" at bounding box center [173, 286] width 308 height 473
click at [136, 389] on span "Expenses" at bounding box center [173, 386] width 308 height 25
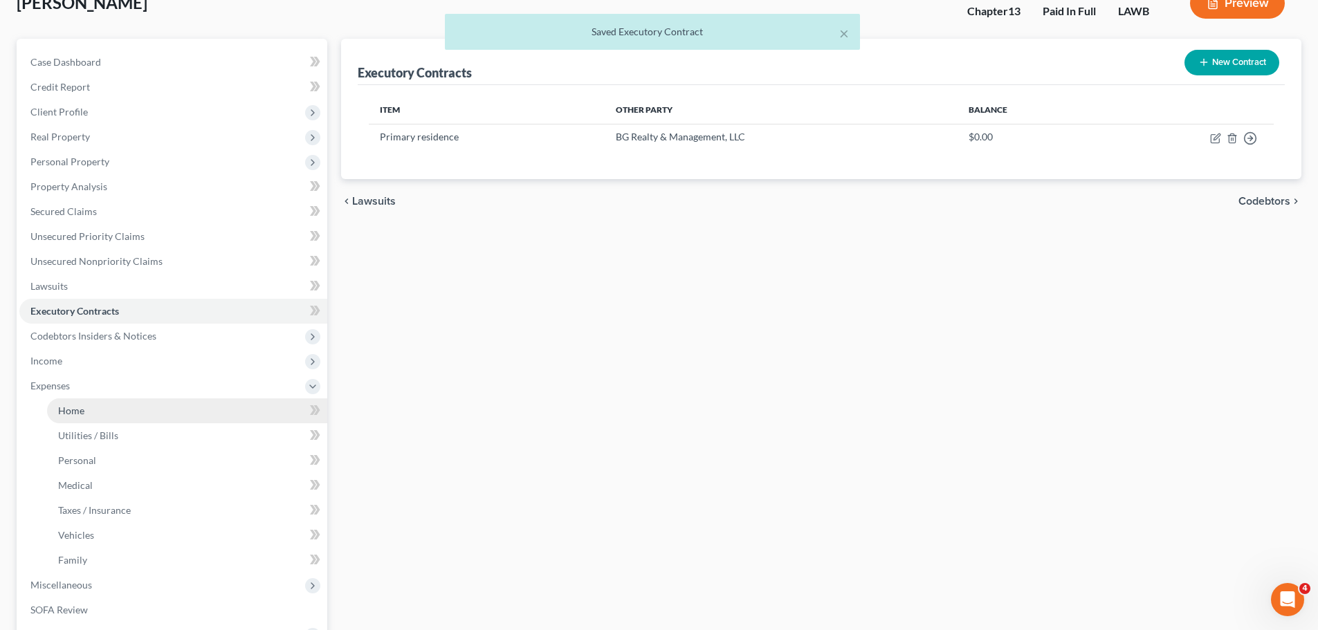
click at [134, 407] on link "Home" at bounding box center [187, 410] width 280 height 25
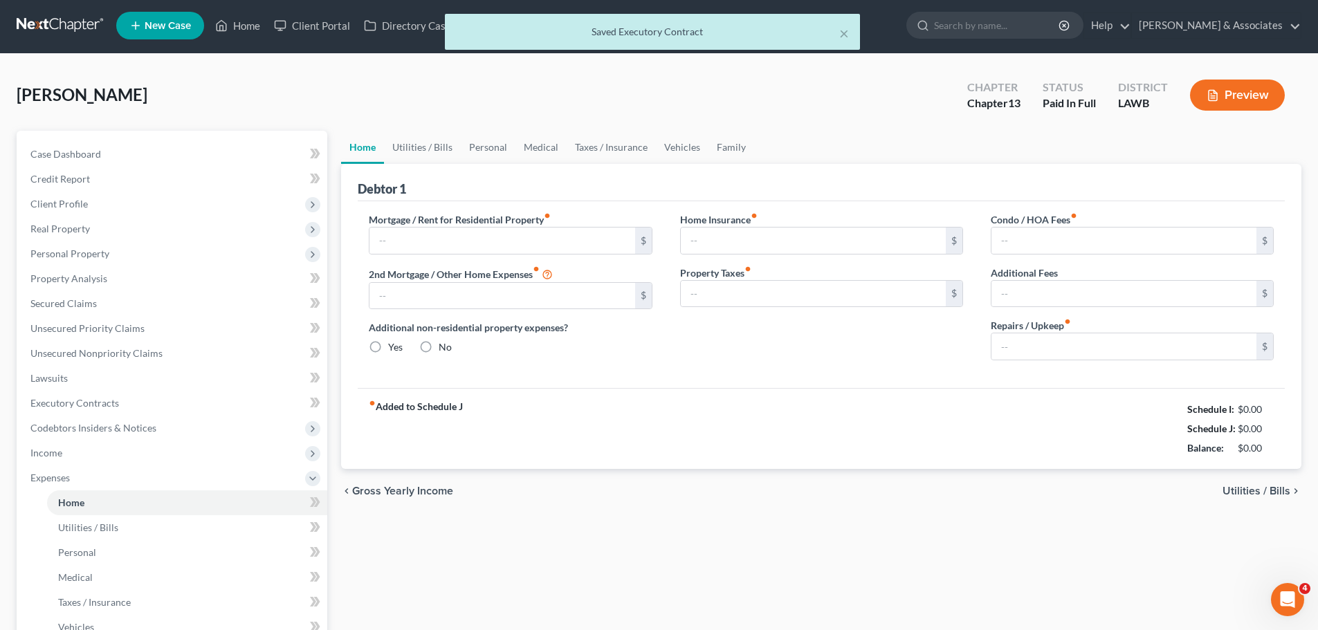
type input "0.00"
radio input "true"
type input "0.00"
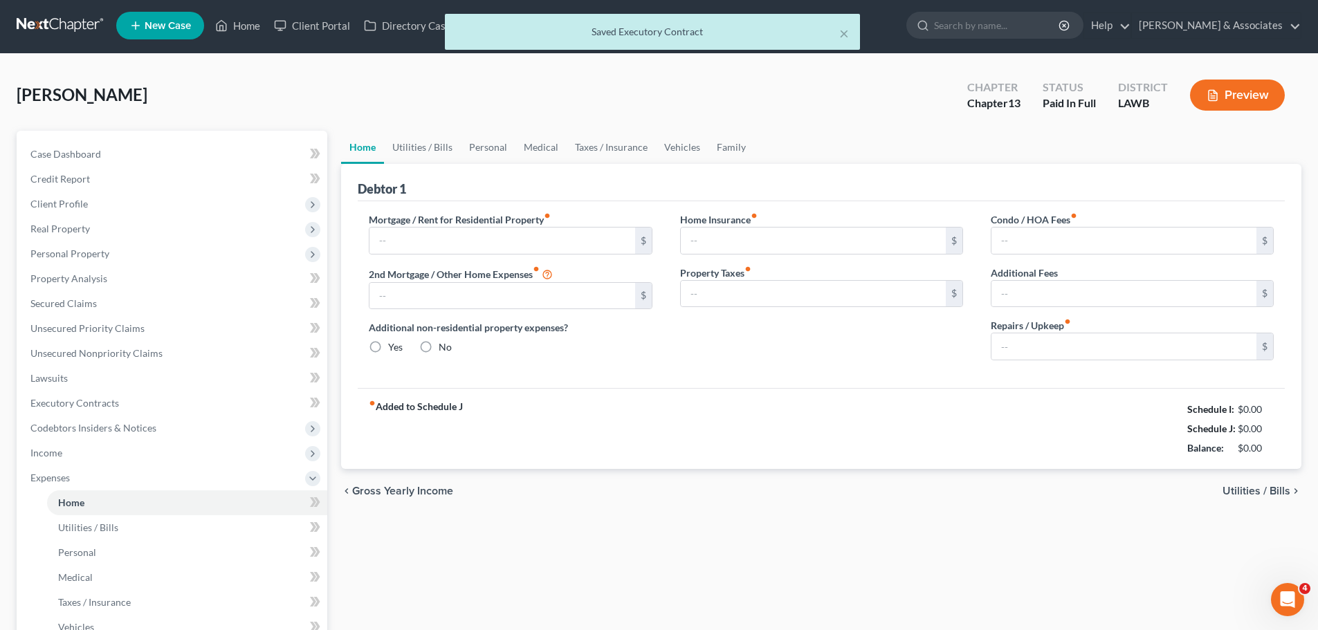
type input "0.00"
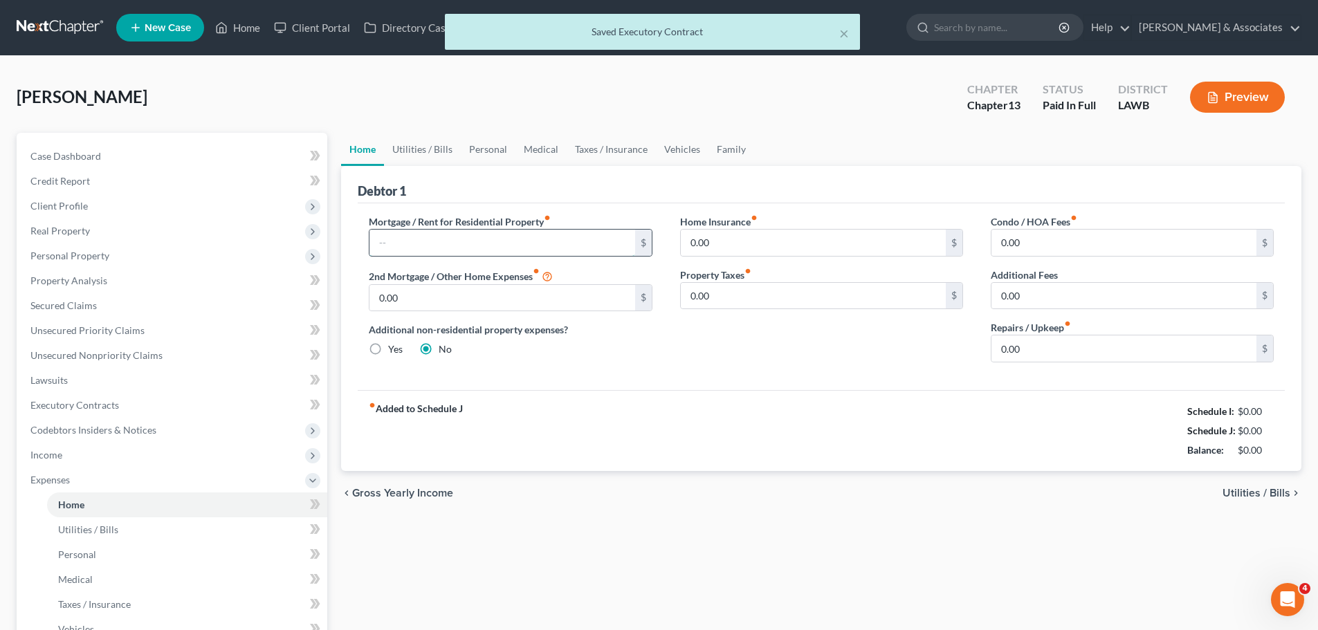
click at [435, 241] on input "text" at bounding box center [501, 243] width 265 height 26
paste input "1,414.00"
type input "1,414.00"
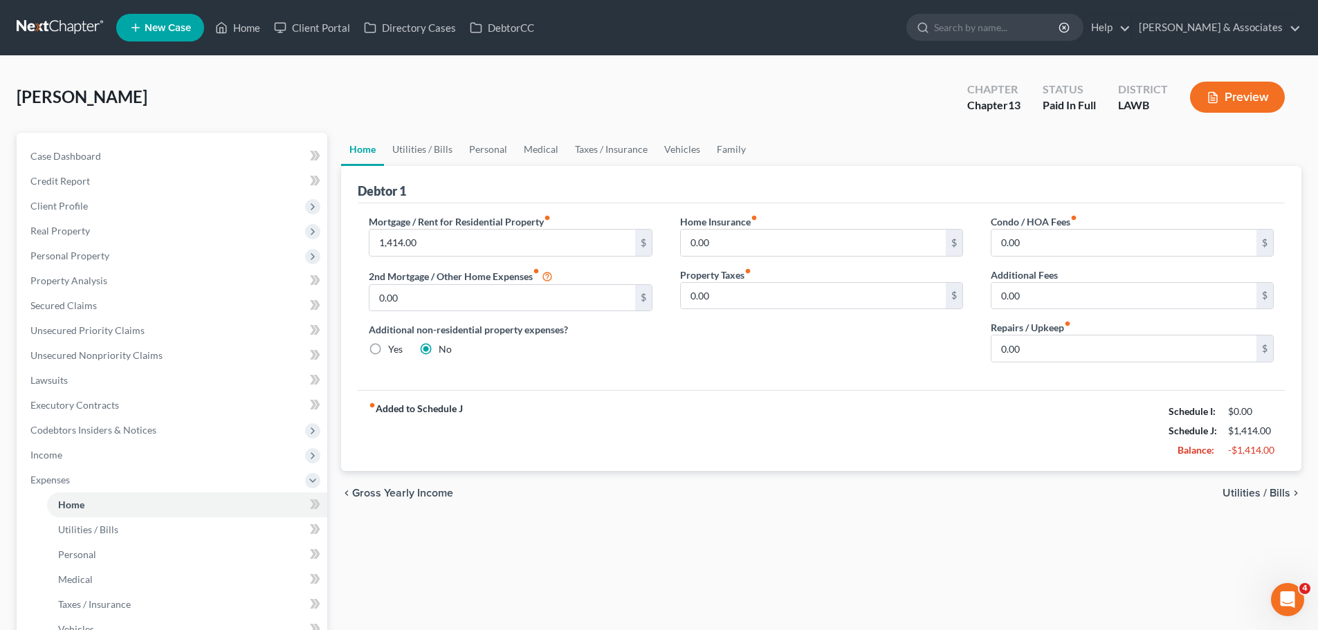
click at [741, 528] on div "Home Utilities / Bills Personal Medical Taxes / Insurance Vehicles Family Debto…" at bounding box center [821, 489] width 974 height 713
click at [101, 406] on span "Executory Contracts" at bounding box center [74, 405] width 89 height 12
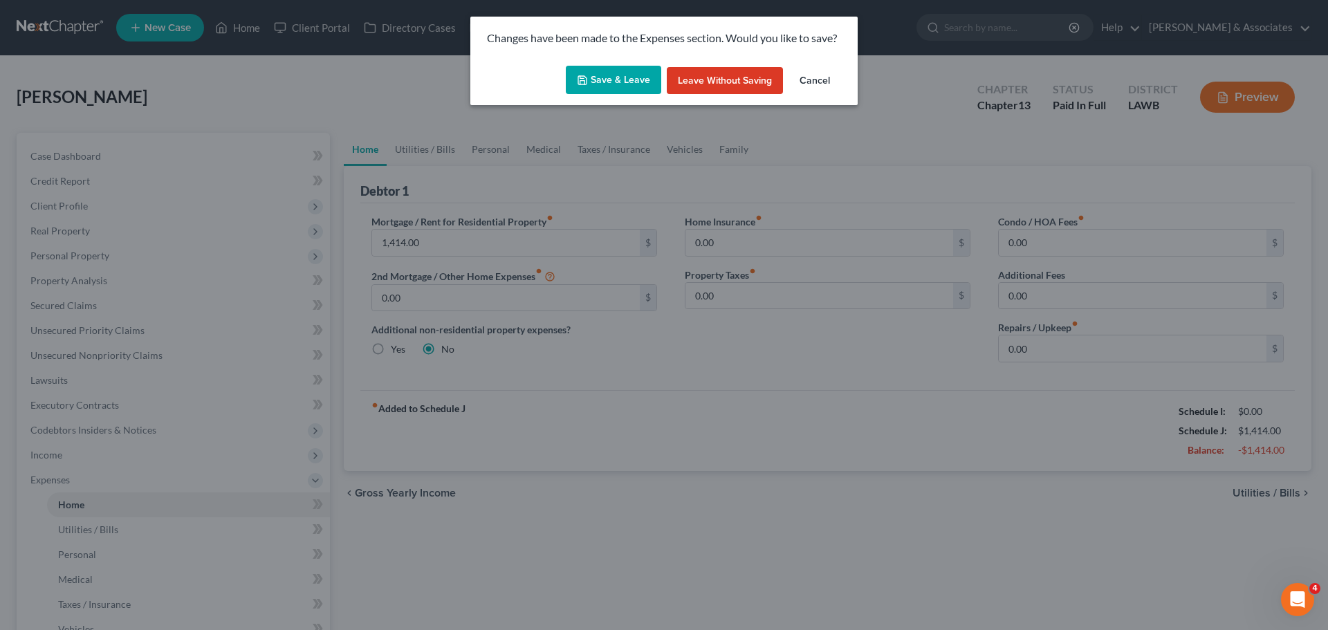
click at [640, 88] on button "Save & Leave" at bounding box center [613, 80] width 95 height 29
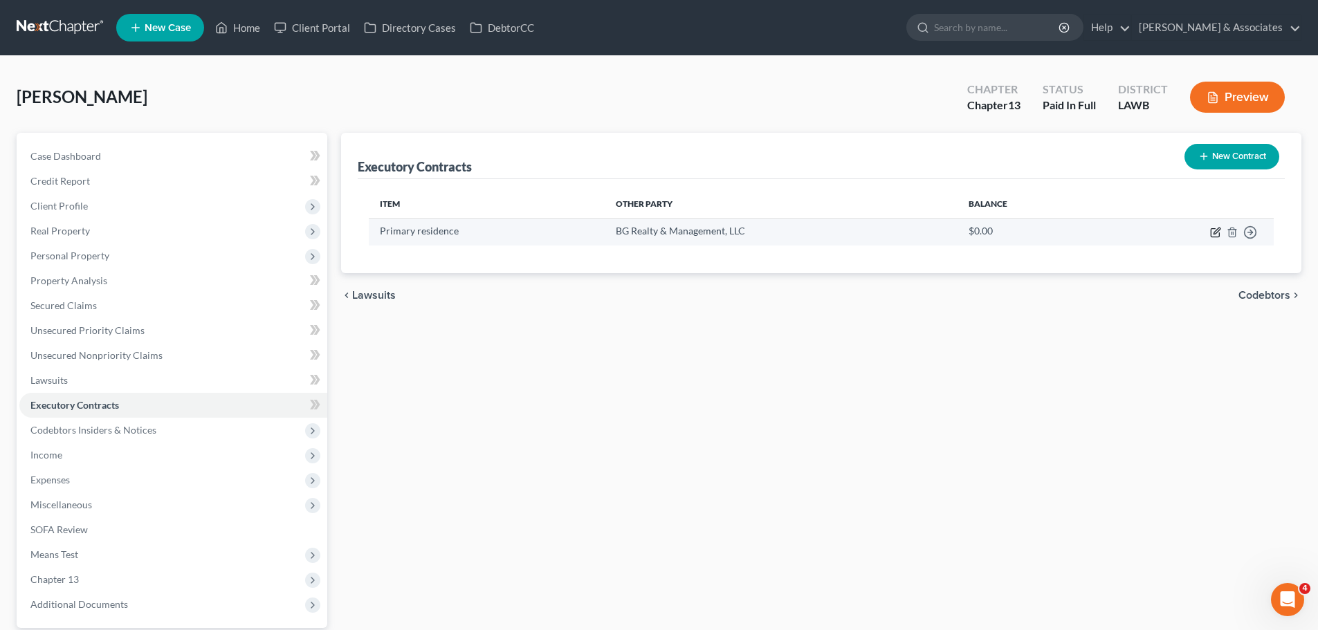
click at [1211, 230] on icon "button" at bounding box center [1215, 233] width 8 height 8
select select "3"
select select "19"
select select "0"
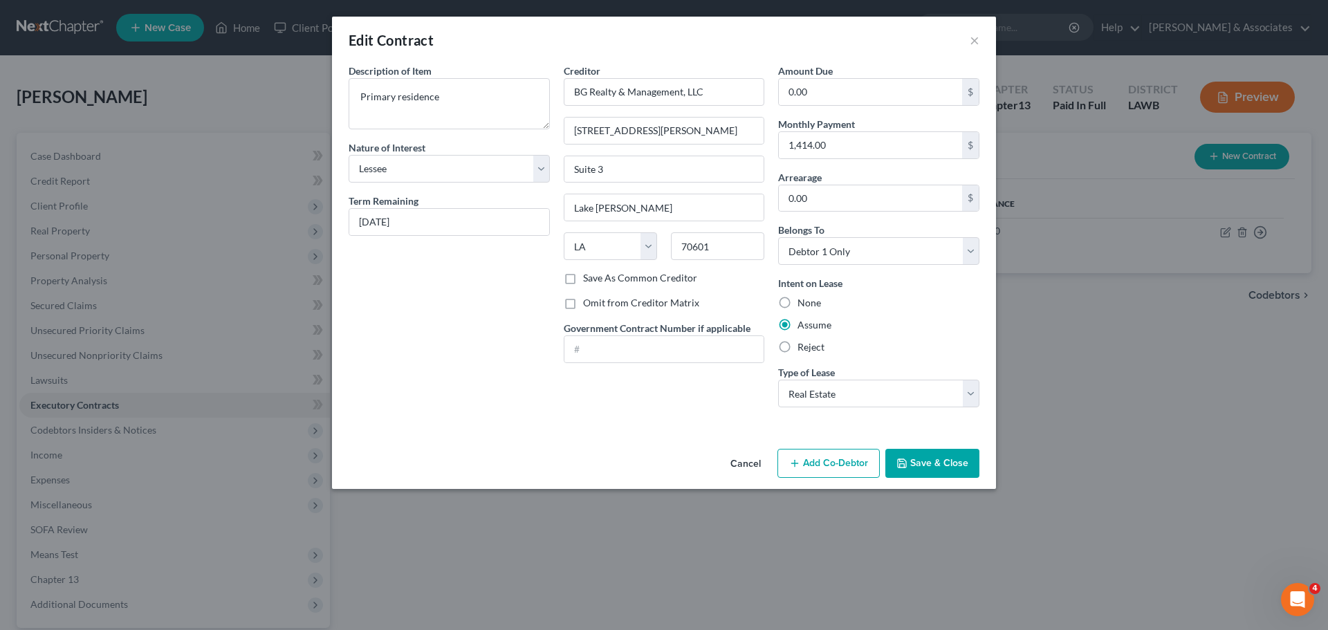
click at [957, 468] on button "Save & Close" at bounding box center [932, 463] width 94 height 29
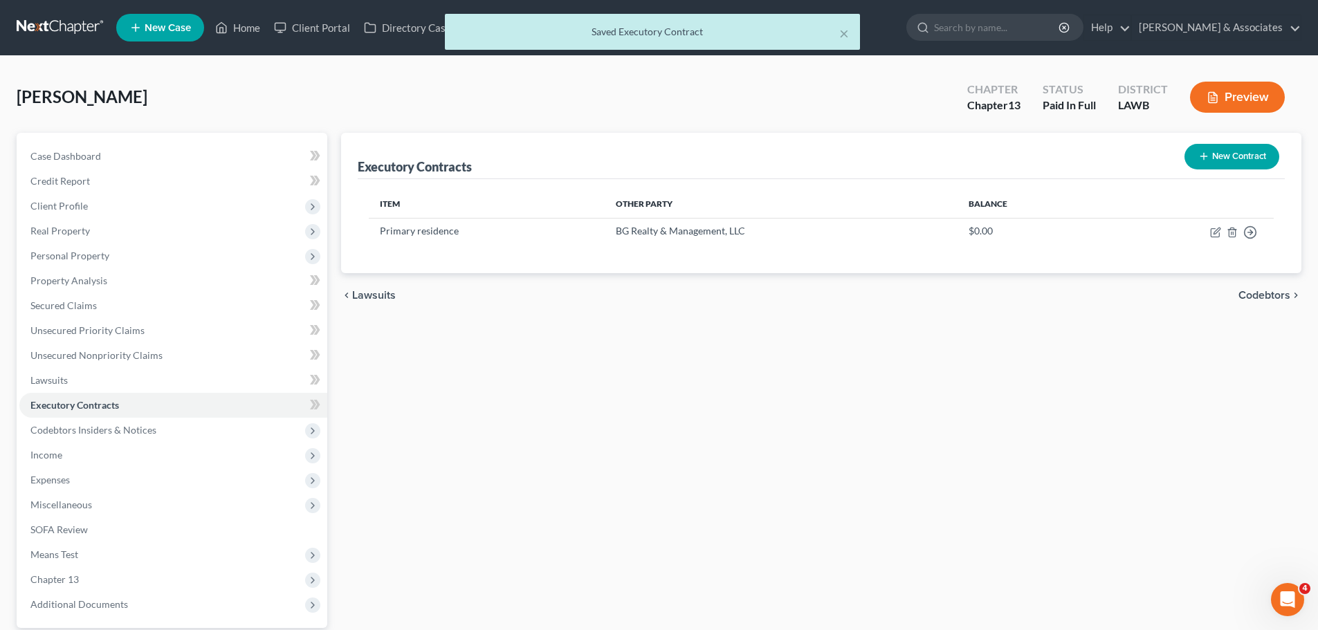
click at [553, 463] on div "Executory Contracts New Contract Item Other Party Balance Primary residence BG …" at bounding box center [821, 402] width 974 height 539
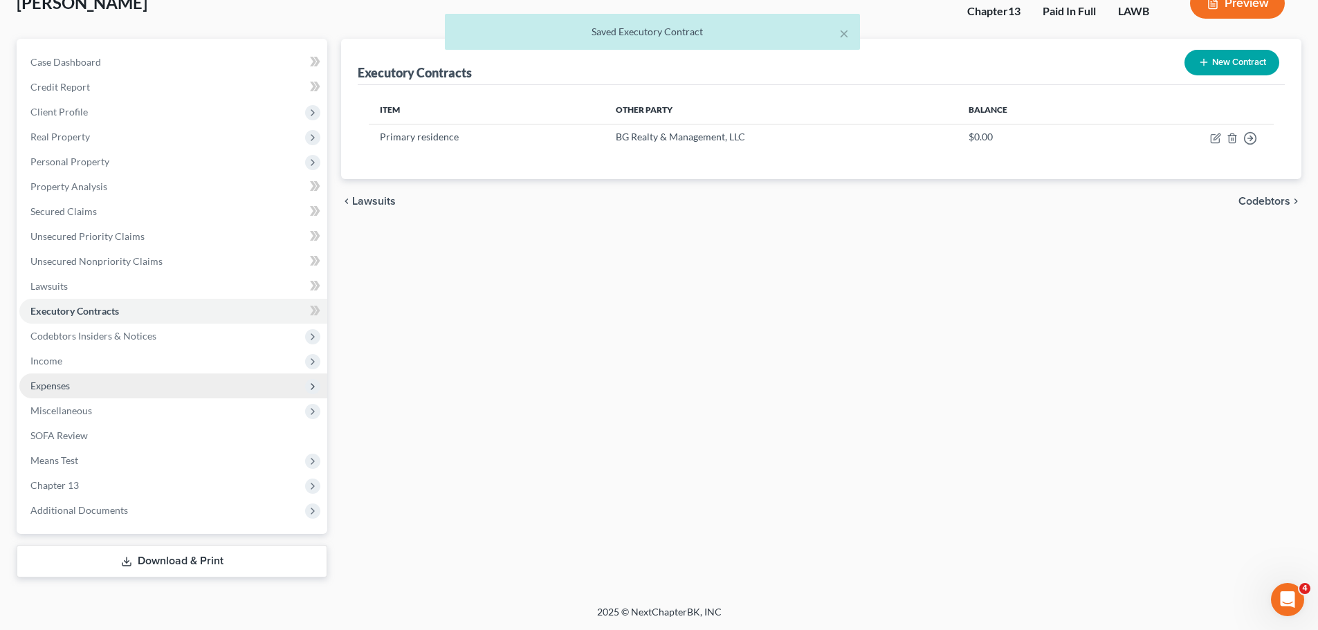
click at [63, 388] on span "Expenses" at bounding box center [49, 386] width 39 height 12
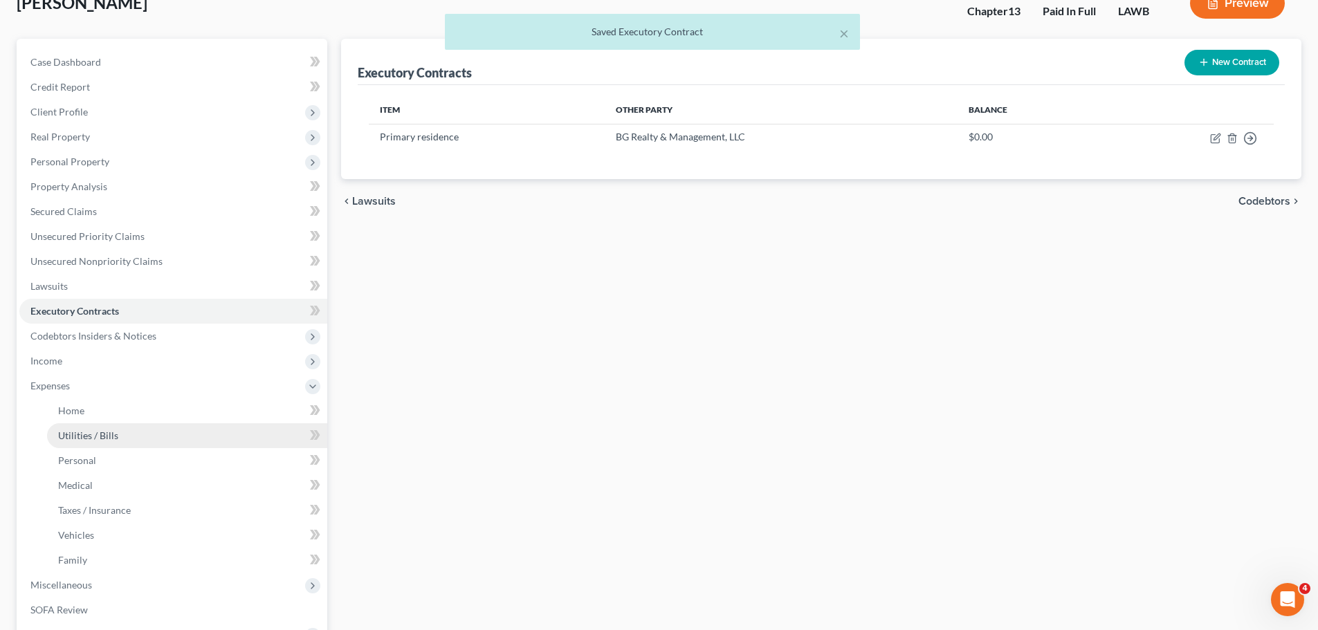
click at [125, 435] on link "Utilities / Bills" at bounding box center [187, 435] width 280 height 25
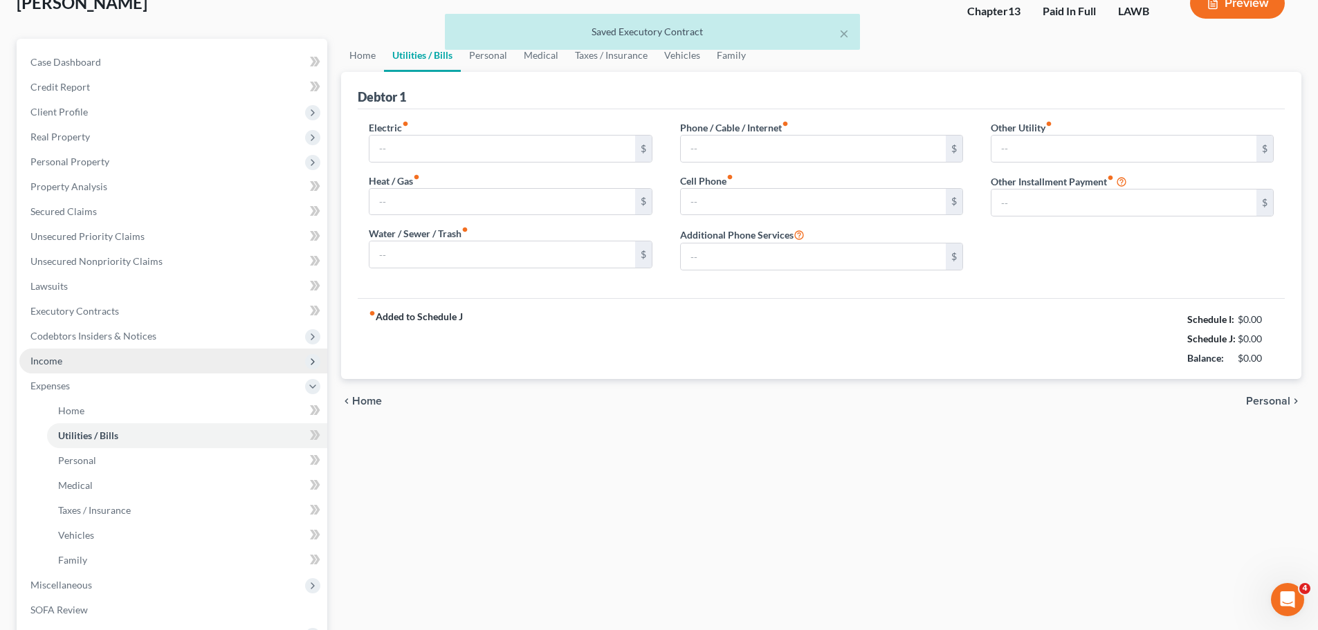
scroll to position [7, 0]
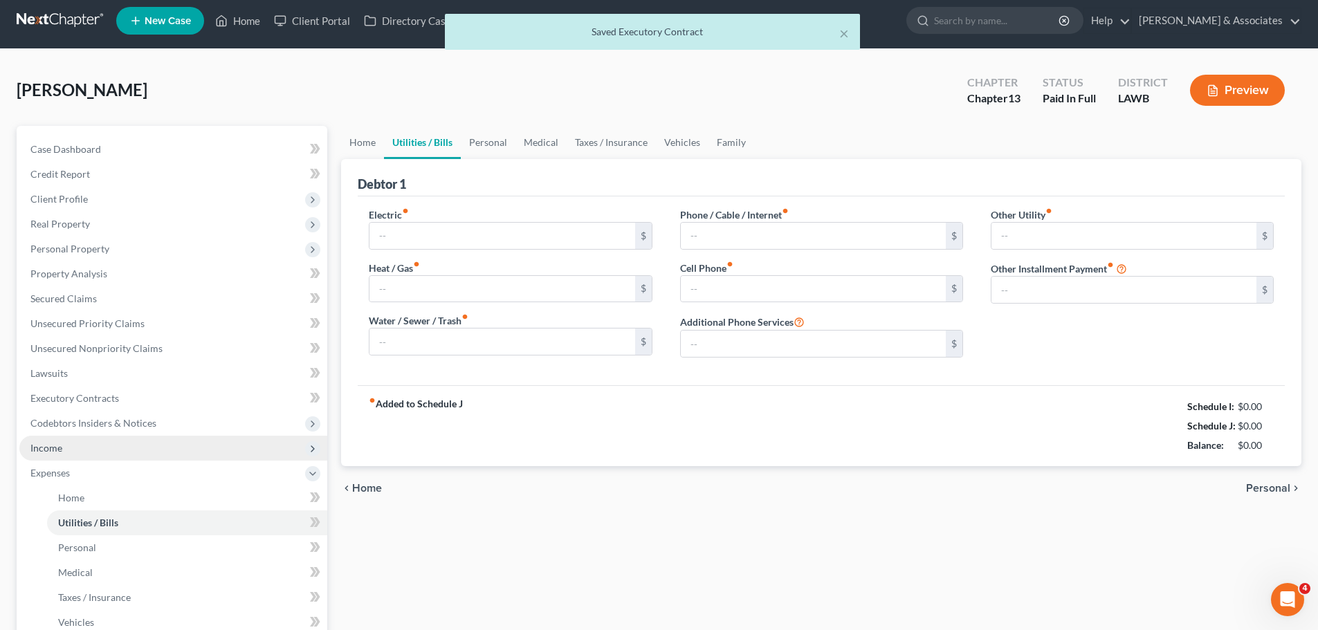
type input "0.00"
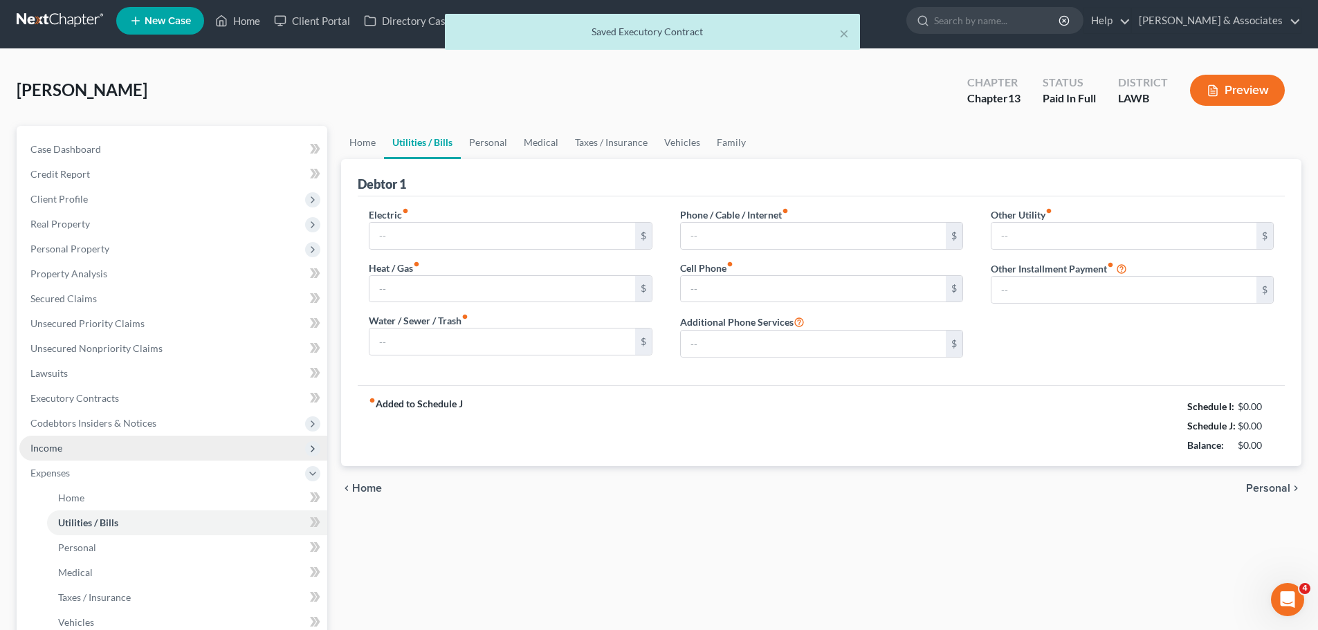
type input "0.00"
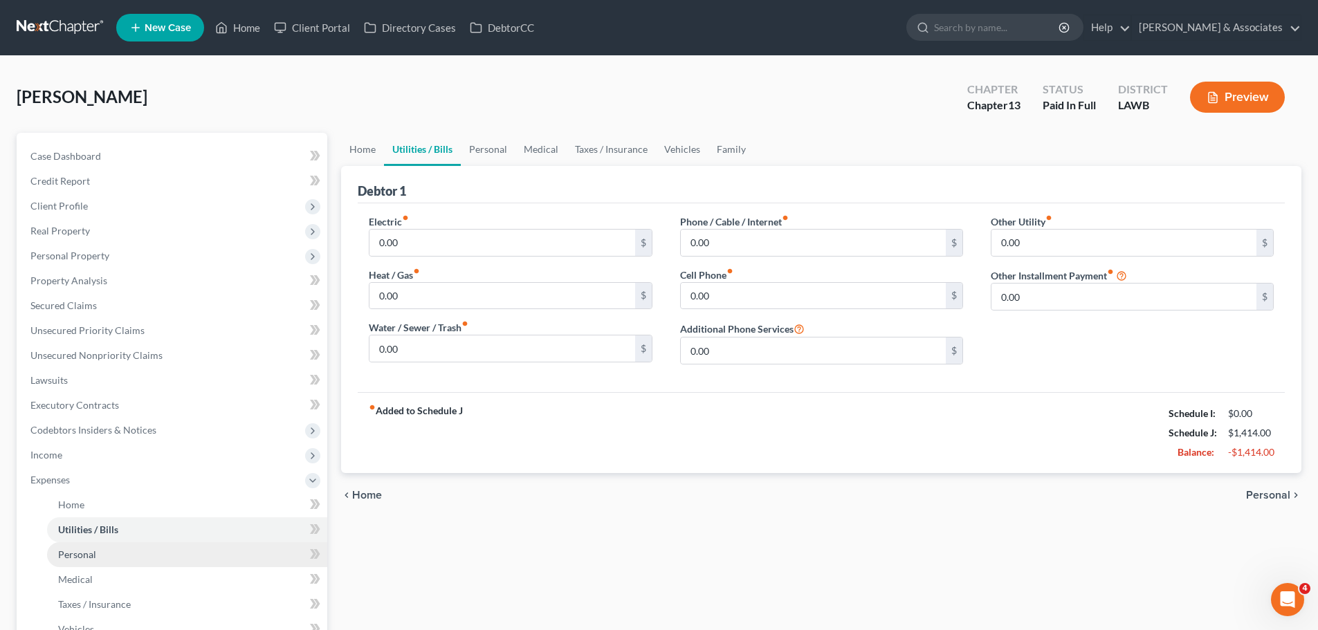
drag, startPoint x: 114, startPoint y: 564, endPoint x: 111, endPoint y: 552, distance: 12.3
click at [113, 564] on link "Personal" at bounding box center [187, 554] width 280 height 25
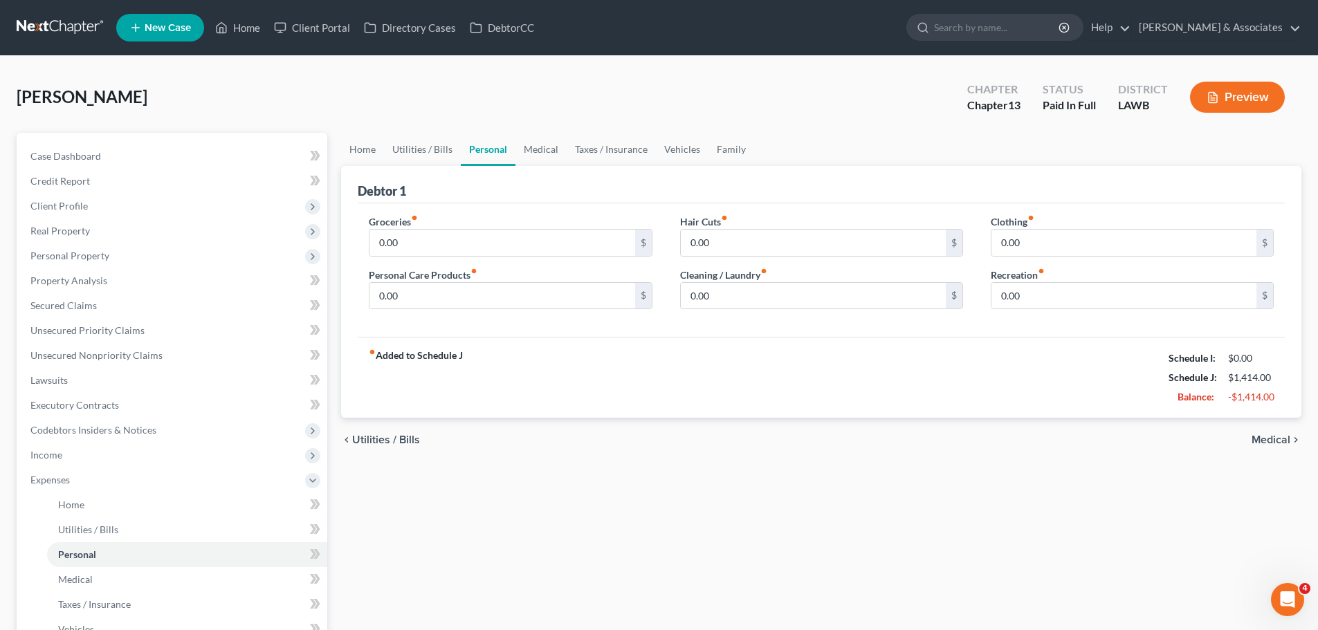
click at [553, 466] on div "Home Utilities / Bills Personal Medical Taxes / Insurance Vehicles Family Debto…" at bounding box center [821, 489] width 974 height 713
click at [613, 566] on div "Home Utilities / Bills Personal Medical Taxes / Insurance Vehicles Family Debto…" at bounding box center [821, 489] width 974 height 713
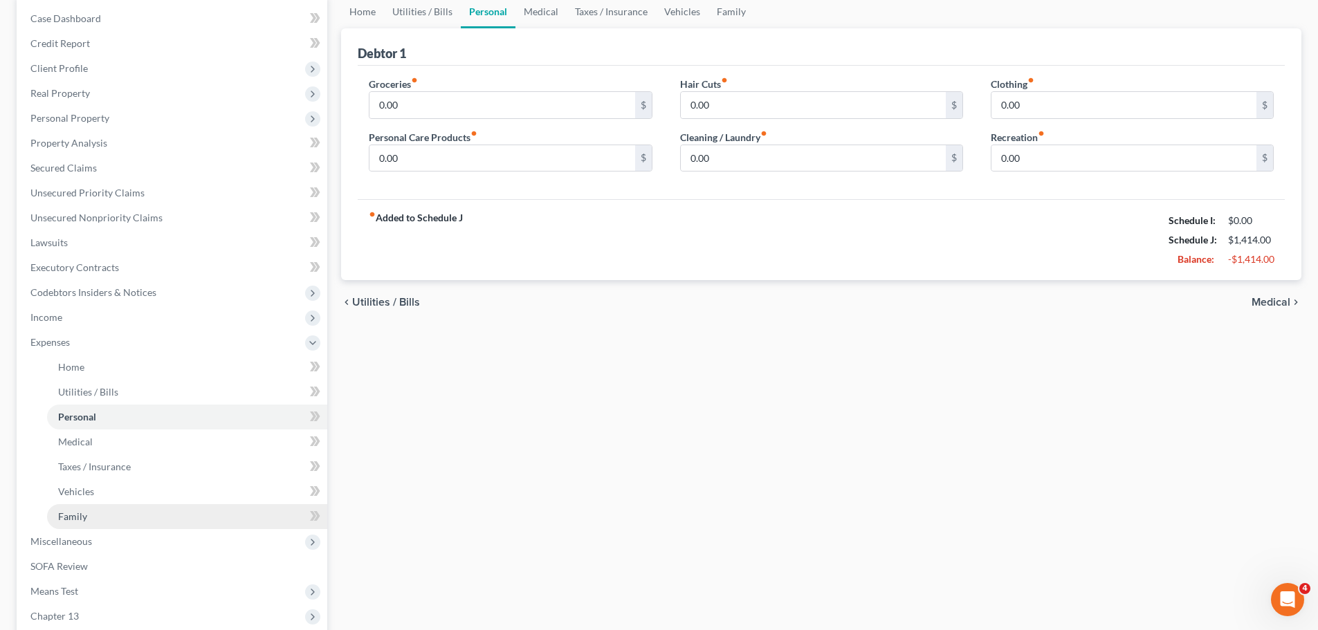
scroll to position [138, 0]
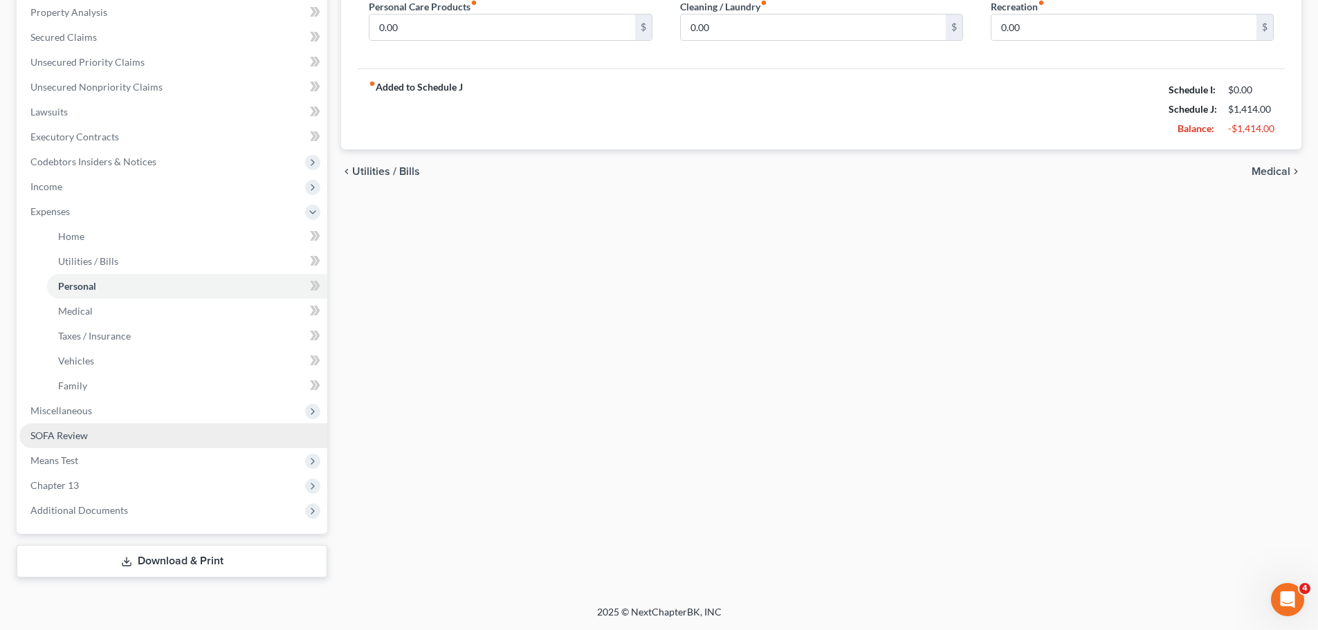
click at [149, 423] on link "SOFA Review" at bounding box center [173, 435] width 308 height 25
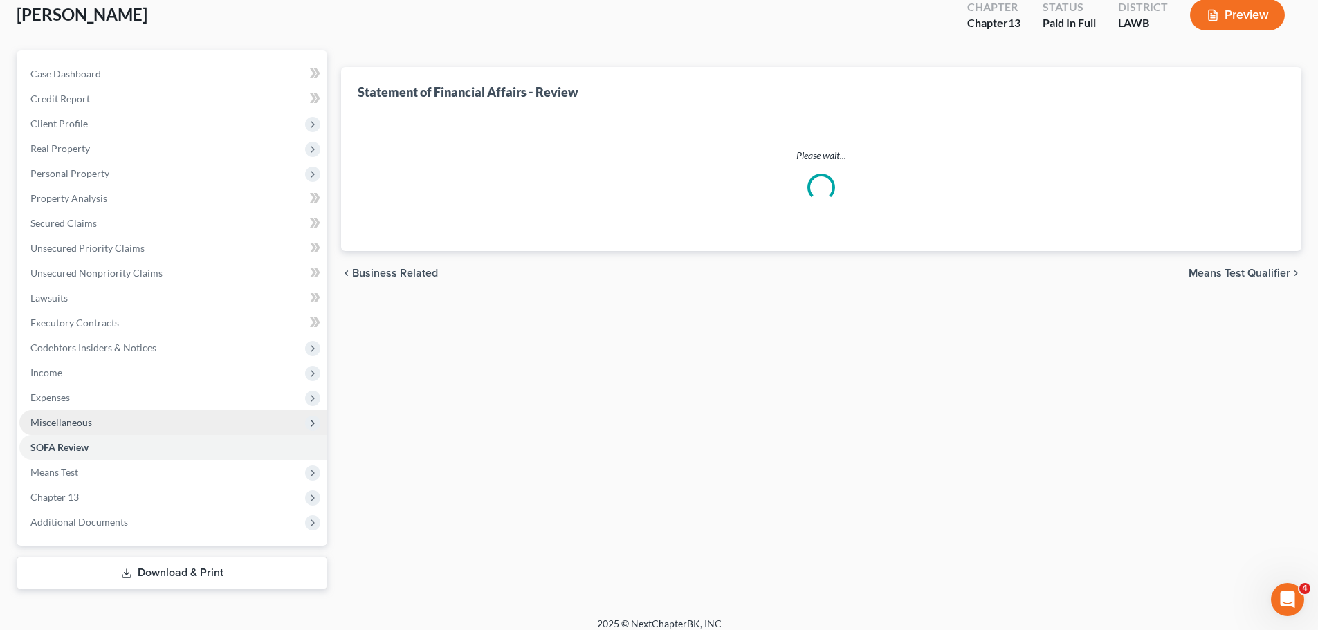
scroll to position [10, 0]
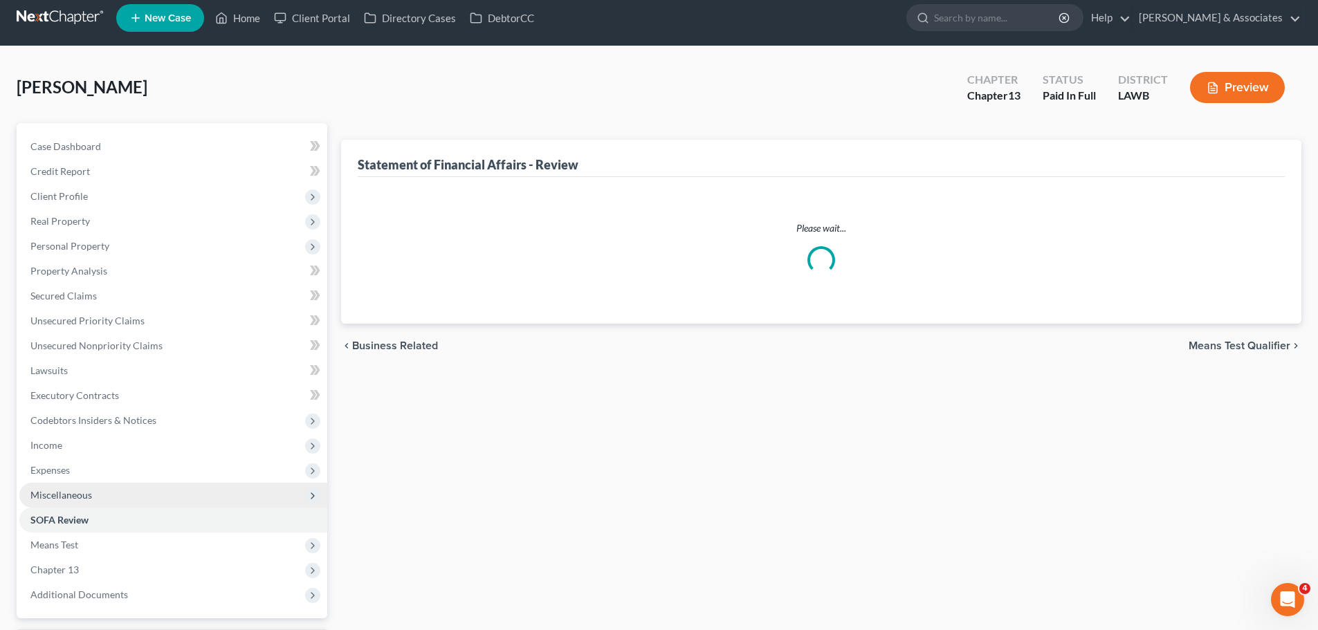
click at [147, 414] on span "Codebtors Insiders & Notices" at bounding box center [173, 420] width 308 height 25
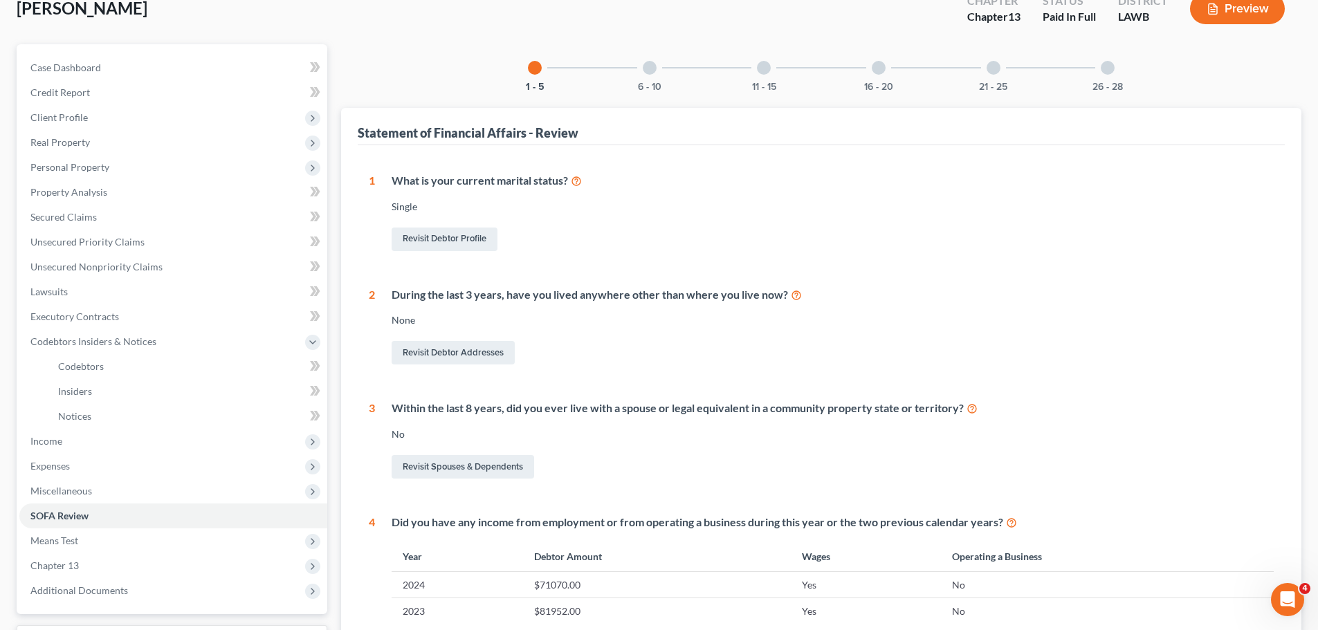
scroll to position [277, 0]
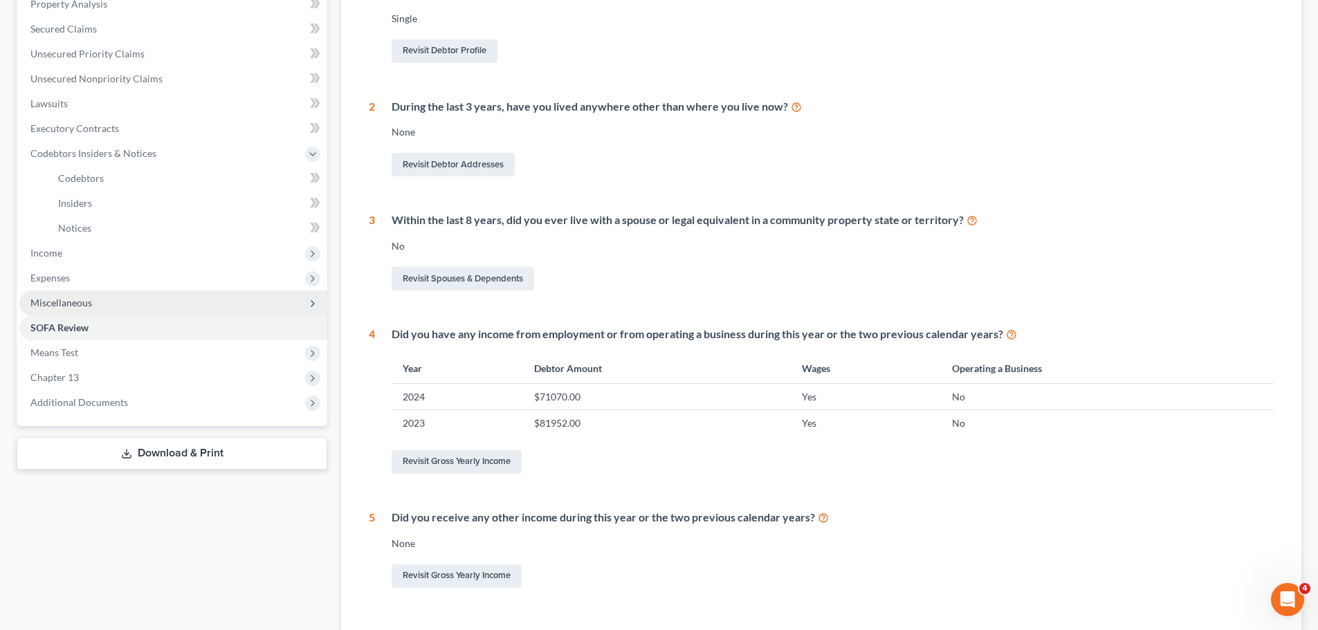
click at [51, 306] on span "Miscellaneous" at bounding box center [61, 303] width 62 height 12
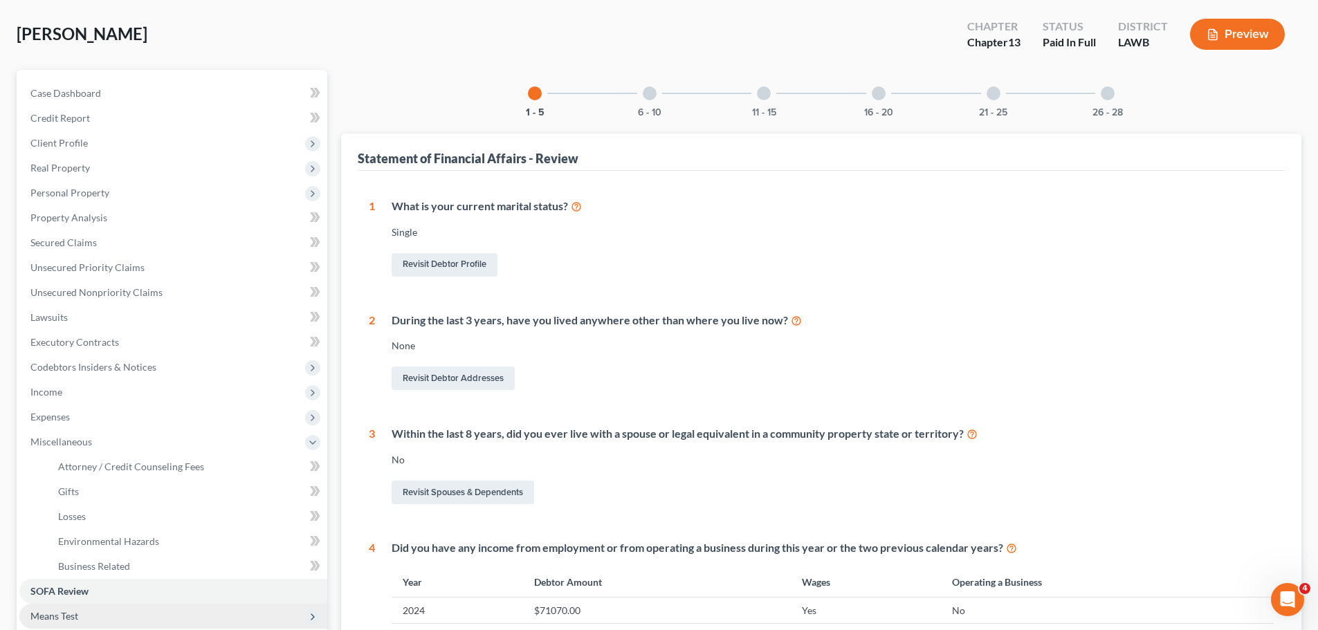
scroll to position [208, 0]
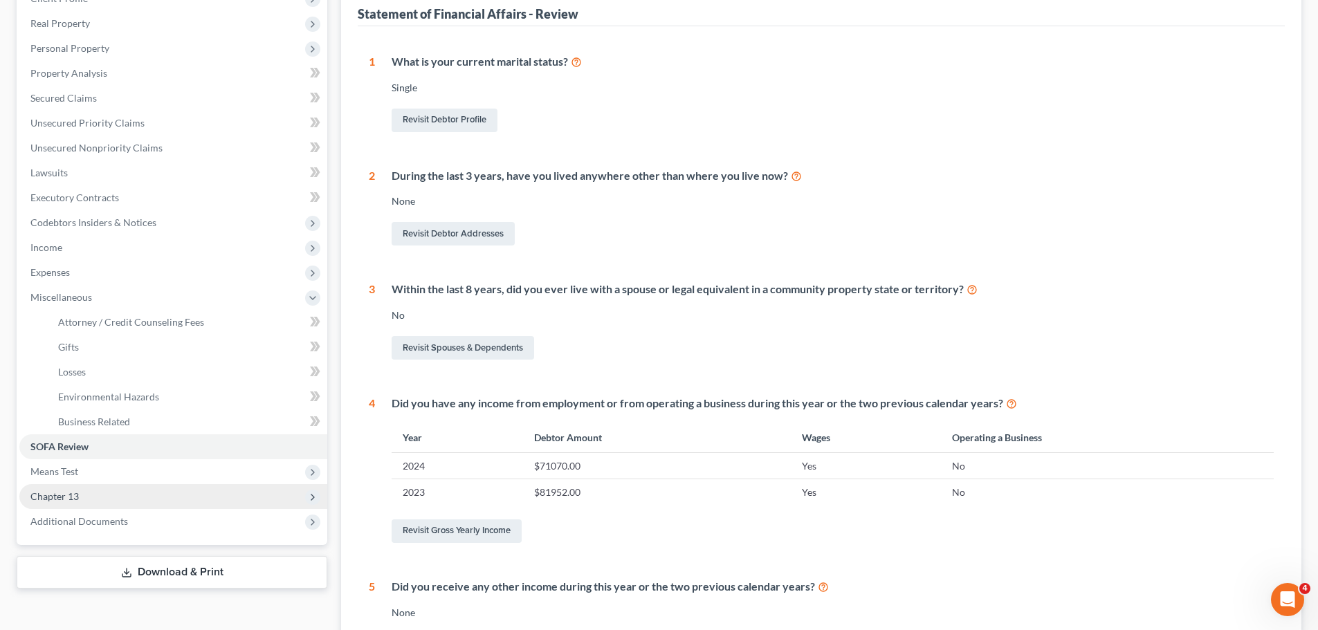
click at [56, 496] on span "Chapter 13" at bounding box center [54, 496] width 48 height 12
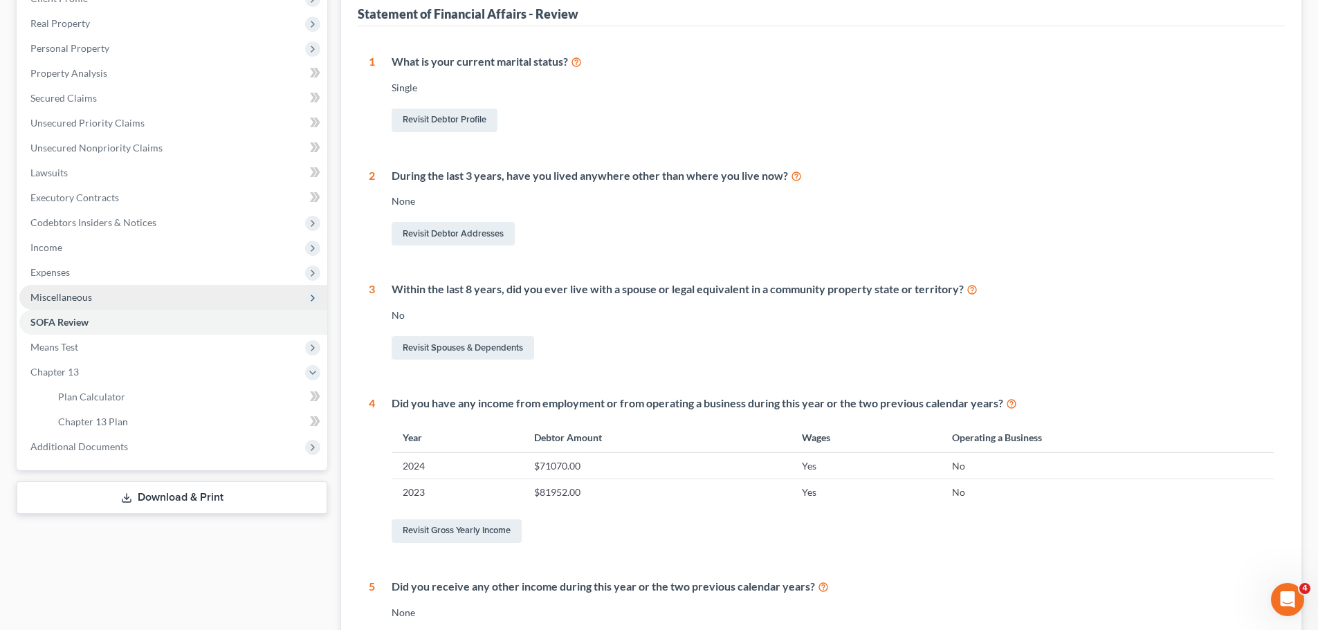
click at [62, 309] on span "Miscellaneous" at bounding box center [173, 297] width 308 height 25
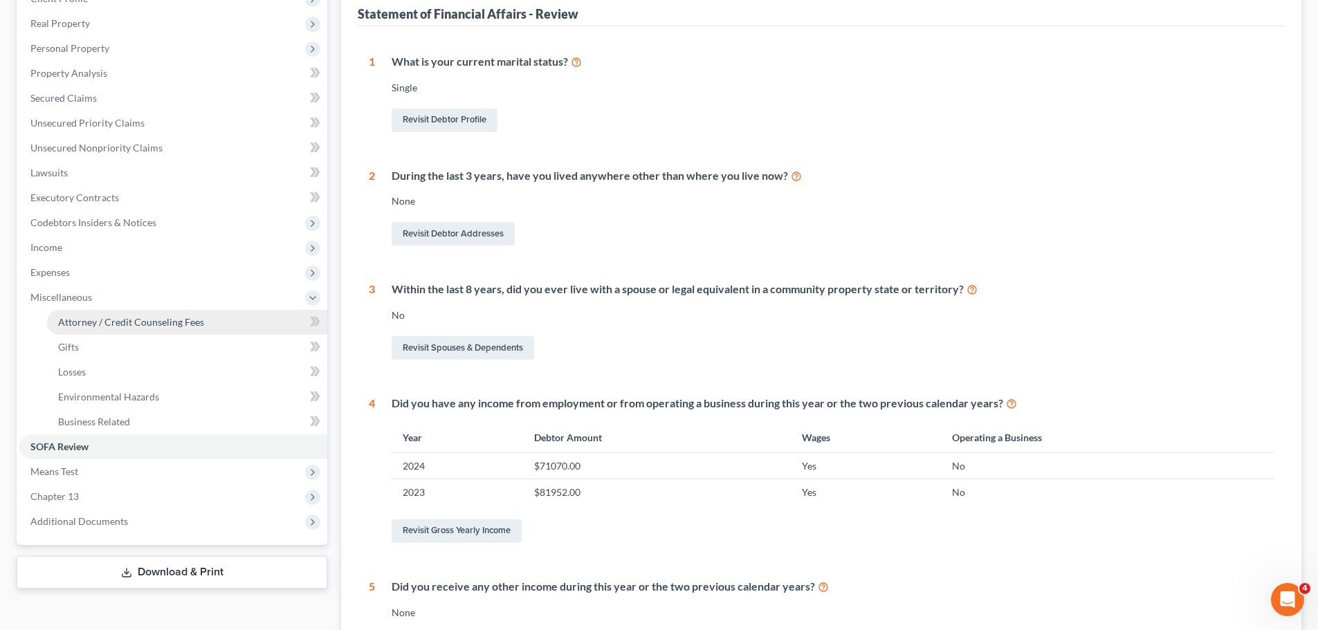
click at [67, 315] on link "Attorney / Credit Counseling Fees" at bounding box center [187, 322] width 280 height 25
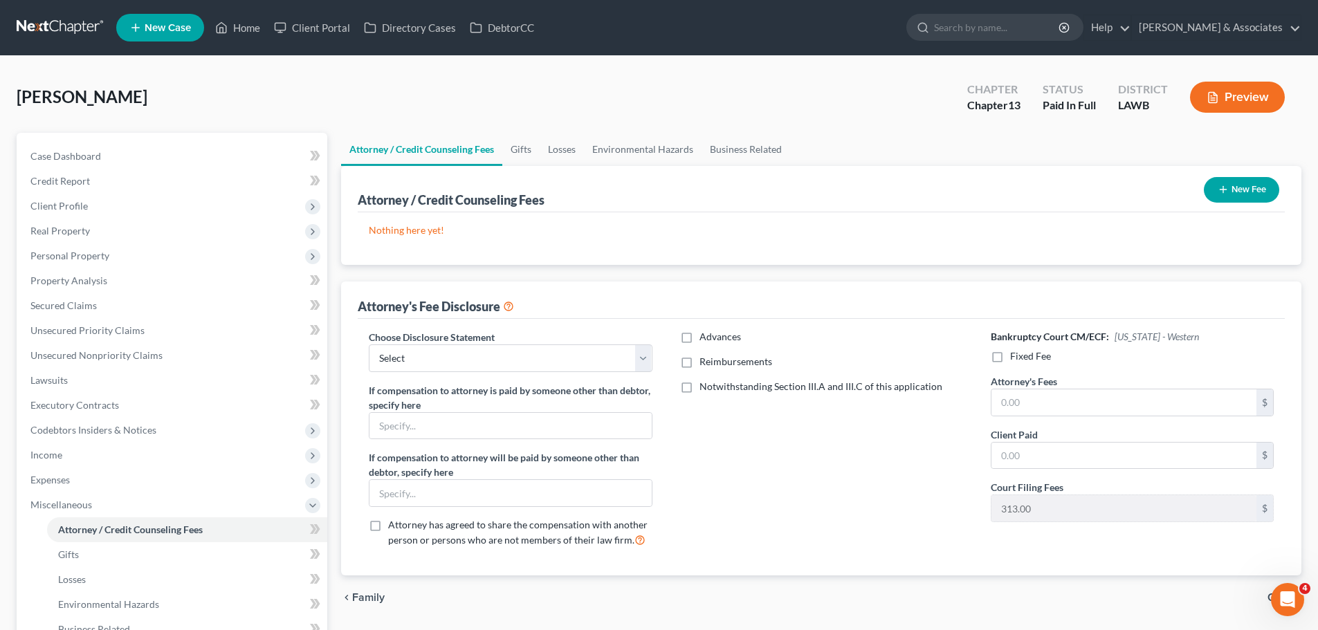
click at [533, 382] on div "Choose Disclosure Statement Select LAWB 13 ALL CHECK NOT KOLWE LAWB 13 ONLY KOL…" at bounding box center [510, 444] width 311 height 229
click at [522, 361] on select "Select LAWB 13 ALL CHECK NOT KOLWE LAWB 13 ONLY KOLWE TEST LAMB 13 LAMB 7 Ch 11…" at bounding box center [510, 358] width 283 height 28
select select "1"
click at [369, 344] on select "Select LAWB 13 ALL CHECK NOT KOLWE LAWB 13 ONLY KOLWE TEST LAMB 13 LAMB 7 Ch 11…" at bounding box center [510, 358] width 283 height 28
click at [719, 430] on div "Advances Reimbursements Notwithstanding Section III.A and III.C of this applica…" at bounding box center [821, 444] width 311 height 229
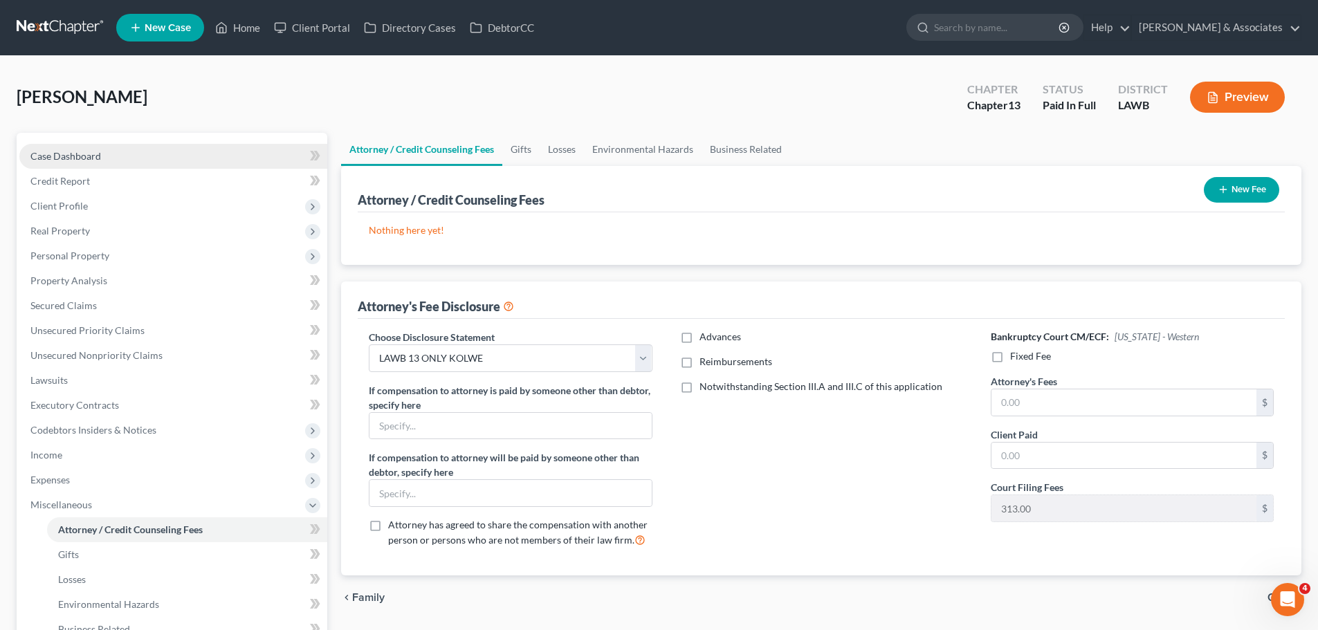
click at [123, 158] on link "Case Dashboard" at bounding box center [173, 156] width 308 height 25
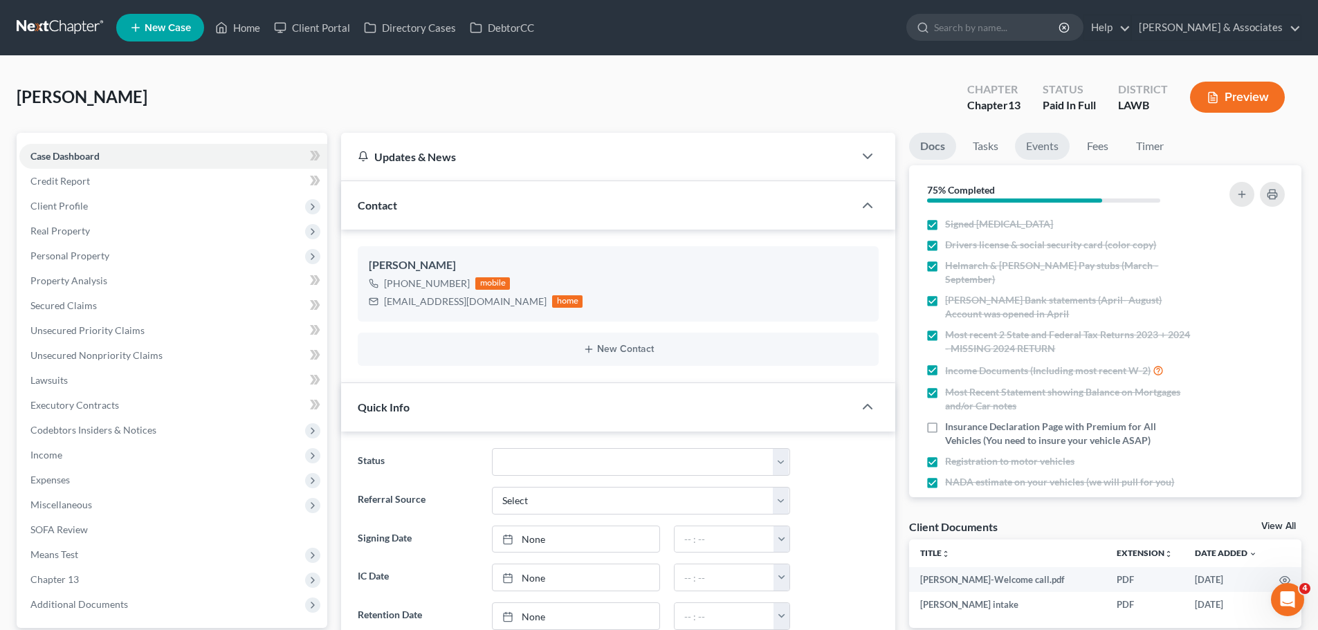
scroll to position [562, 0]
click at [1108, 140] on link "Fees" at bounding box center [1097, 146] width 44 height 27
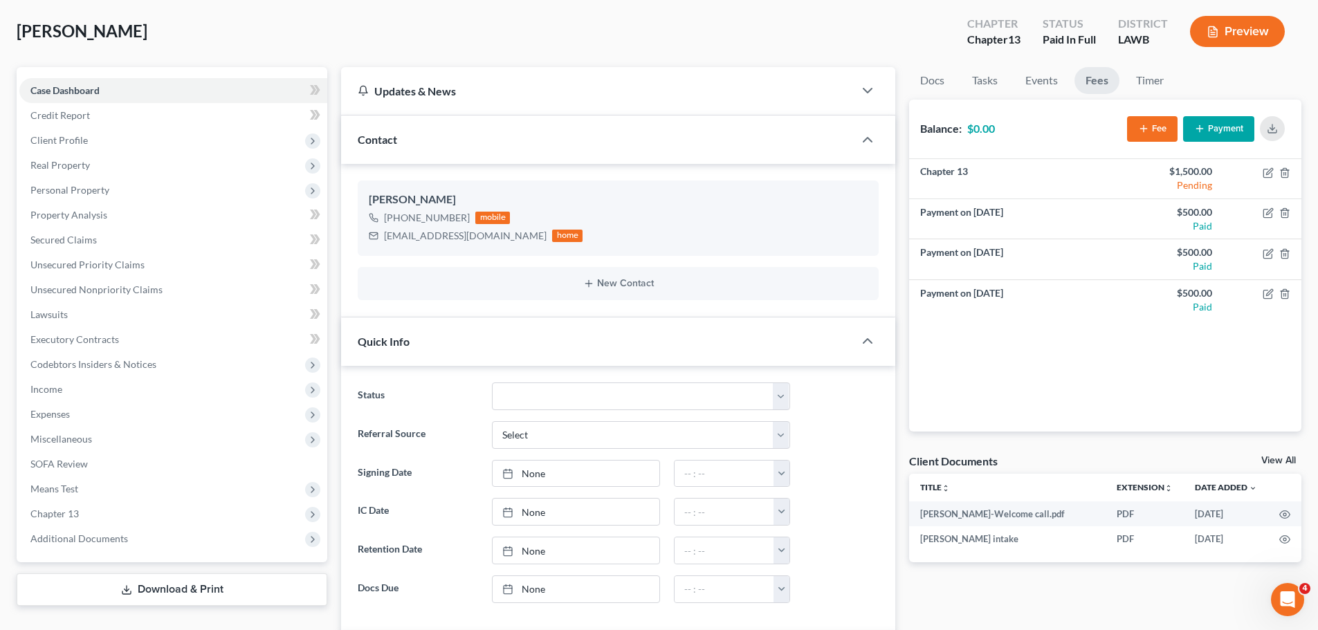
scroll to position [138, 0]
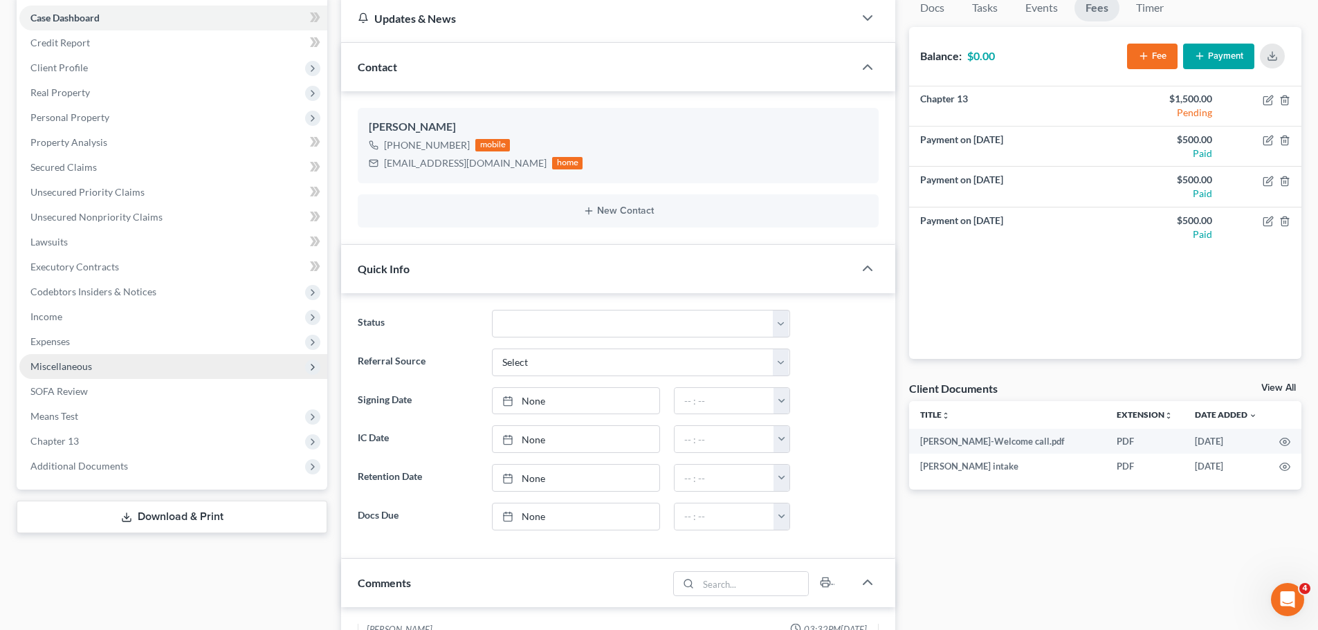
click at [80, 367] on span "Miscellaneous" at bounding box center [61, 366] width 62 height 12
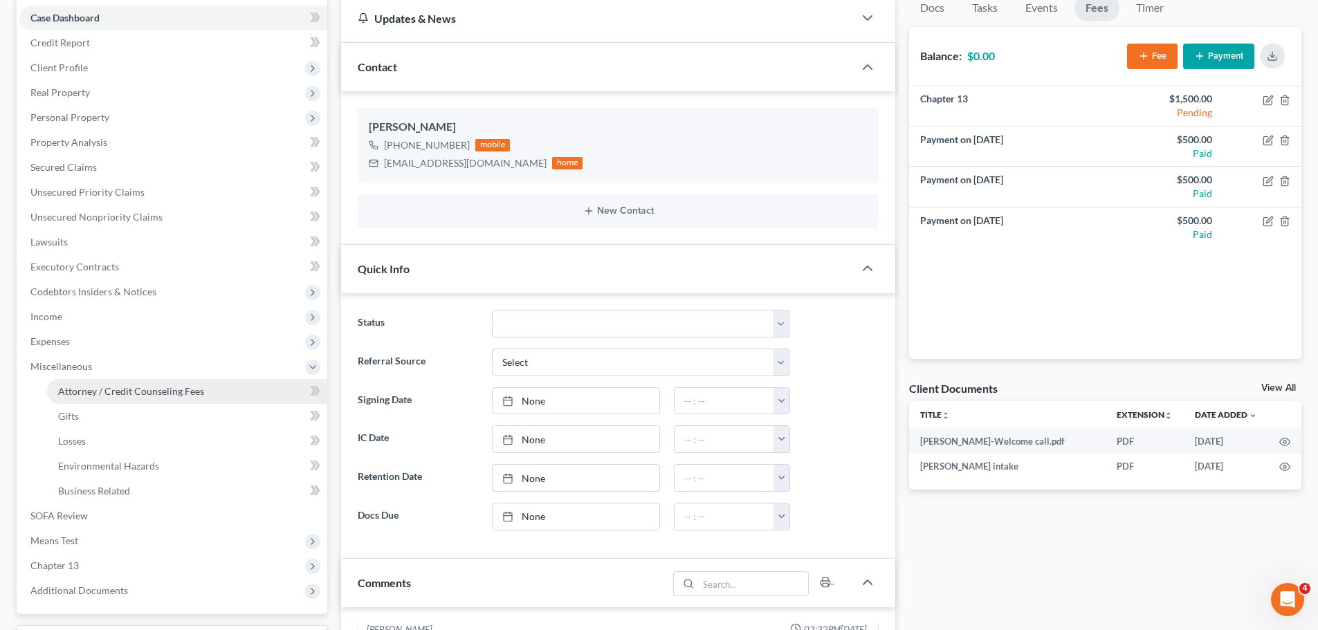
click at [163, 381] on link "Attorney / Credit Counseling Fees" at bounding box center [187, 391] width 280 height 25
select select "1"
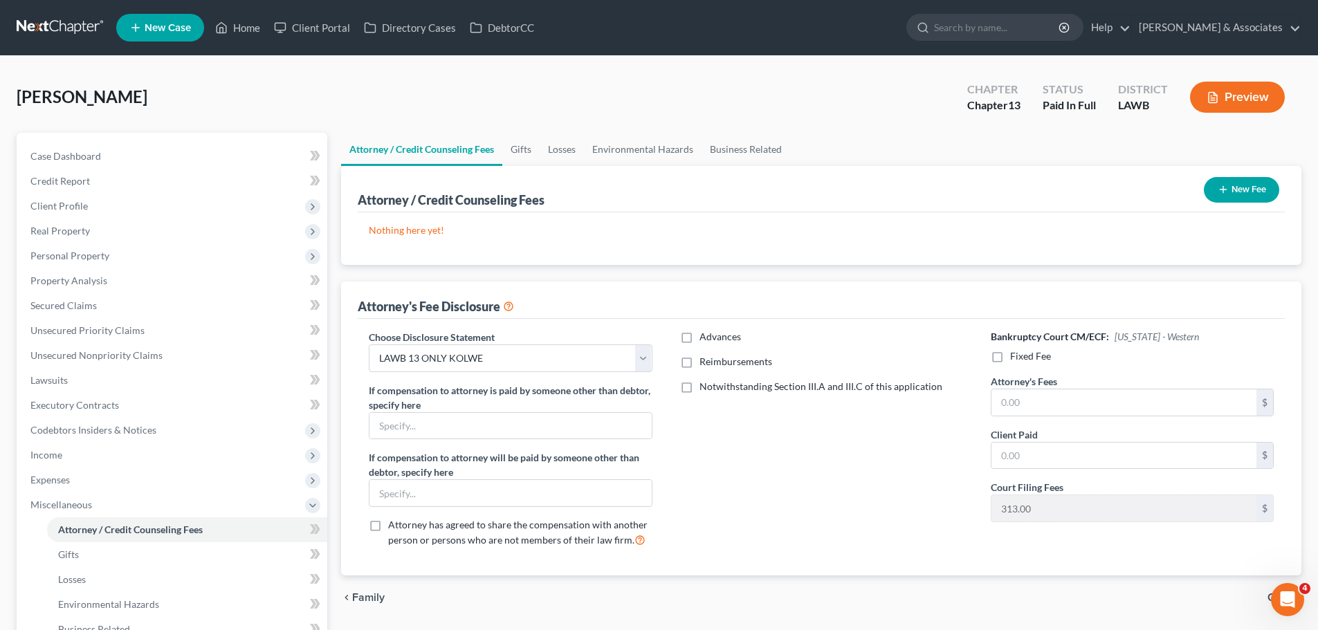
click at [972, 486] on div "Advances Reimbursements Notwithstanding Section III.A and III.C of this applica…" at bounding box center [821, 444] width 311 height 229
click at [1079, 405] on input "text" at bounding box center [1123, 402] width 265 height 26
type input "4,450"
type input "1,000"
click at [751, 365] on span "Reimbursements" at bounding box center [735, 362] width 73 height 12
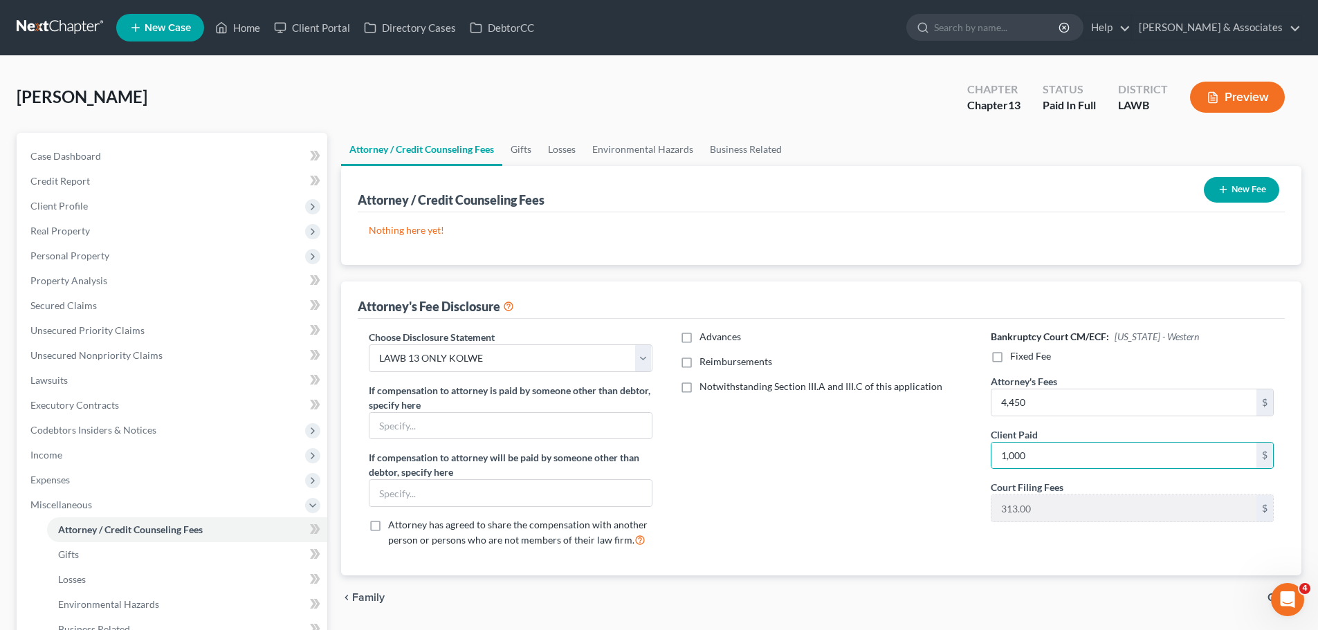
click at [714, 364] on input "Reimbursements" at bounding box center [709, 359] width 9 height 9
checkbox input "true"
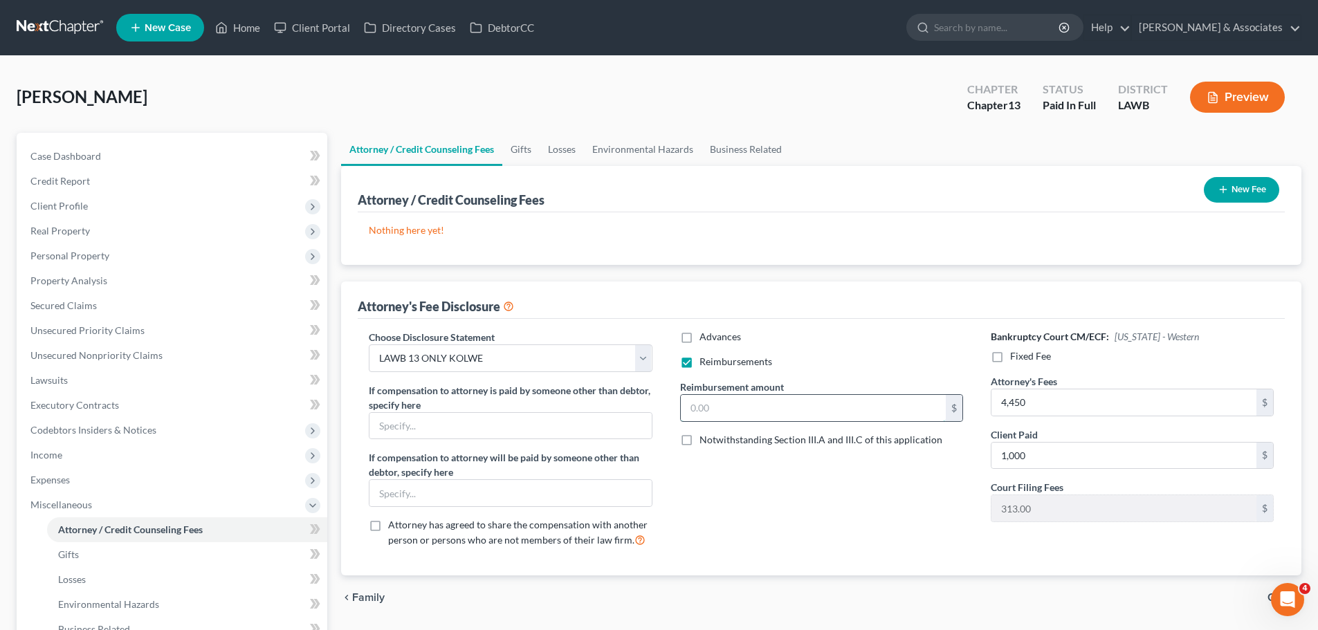
click at [735, 404] on input "text" at bounding box center [813, 408] width 265 height 26
type input "250.00"
click at [1021, 361] on span "Fixed Fee" at bounding box center [1030, 356] width 41 height 12
click at [1021, 358] on input "Fixed Fee" at bounding box center [1019, 353] width 9 height 9
checkbox input "true"
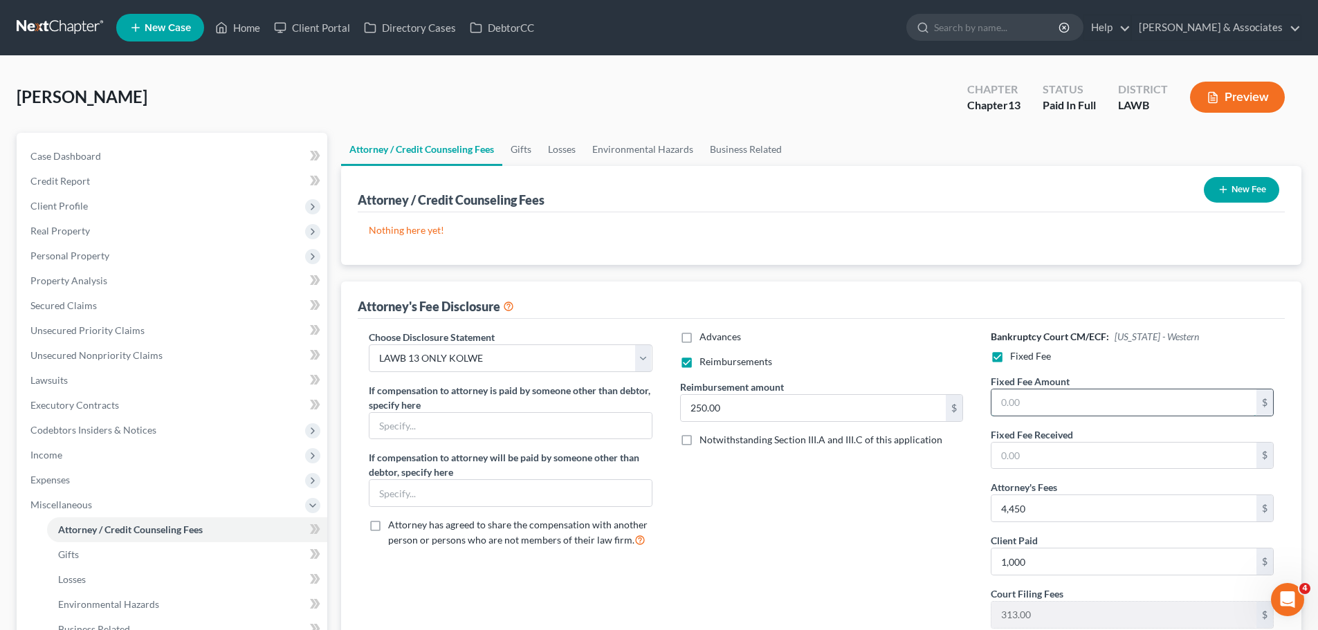
click at [1025, 390] on input "text" at bounding box center [1123, 402] width 265 height 26
type input "1,000.00"
click at [1231, 198] on button "New Fee" at bounding box center [1241, 190] width 75 height 26
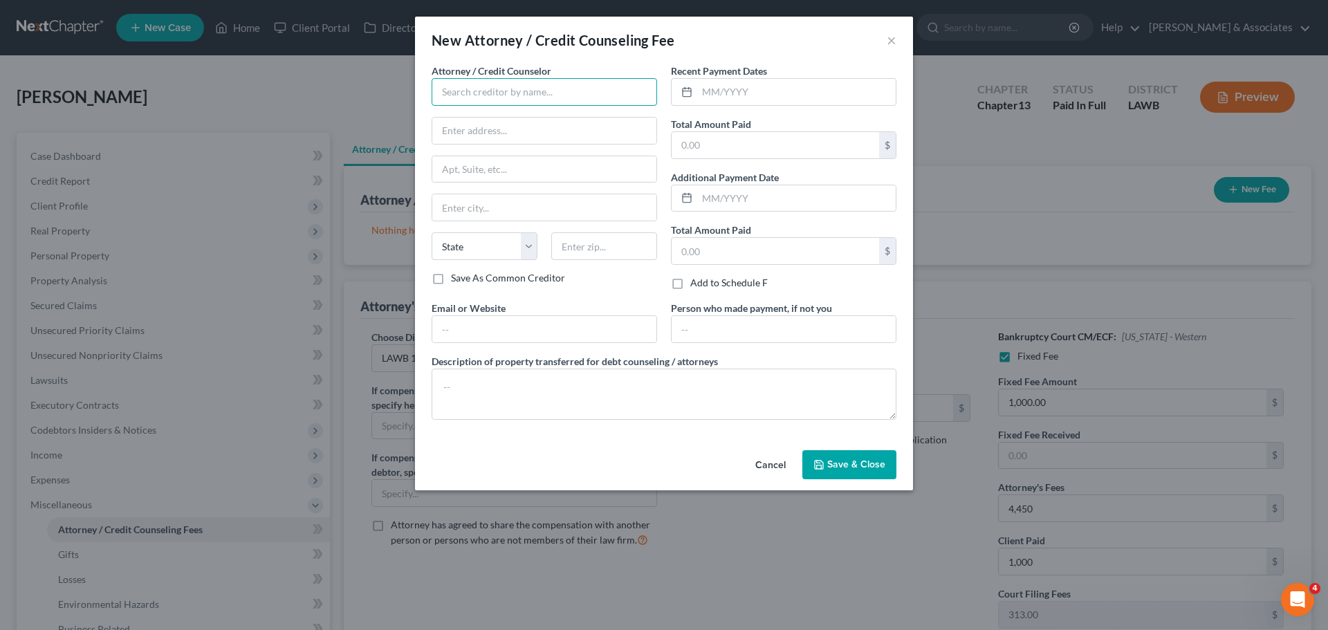
click at [440, 93] on input "text" at bounding box center [545, 92] width 226 height 28
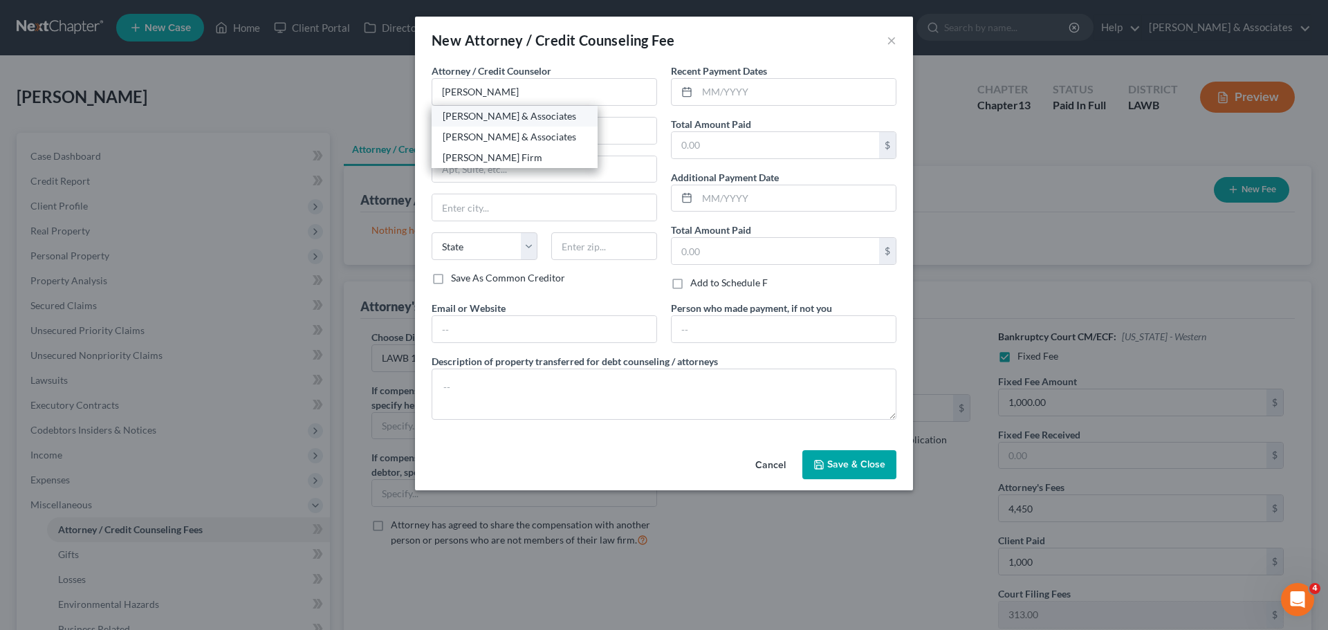
click at [510, 113] on div "[PERSON_NAME] & Associates" at bounding box center [515, 116] width 144 height 14
type input "[PERSON_NAME] & Associates"
type input "2644 S. Sherwood Forest Blvd."
type input "Baton Rouge"
select select "19"
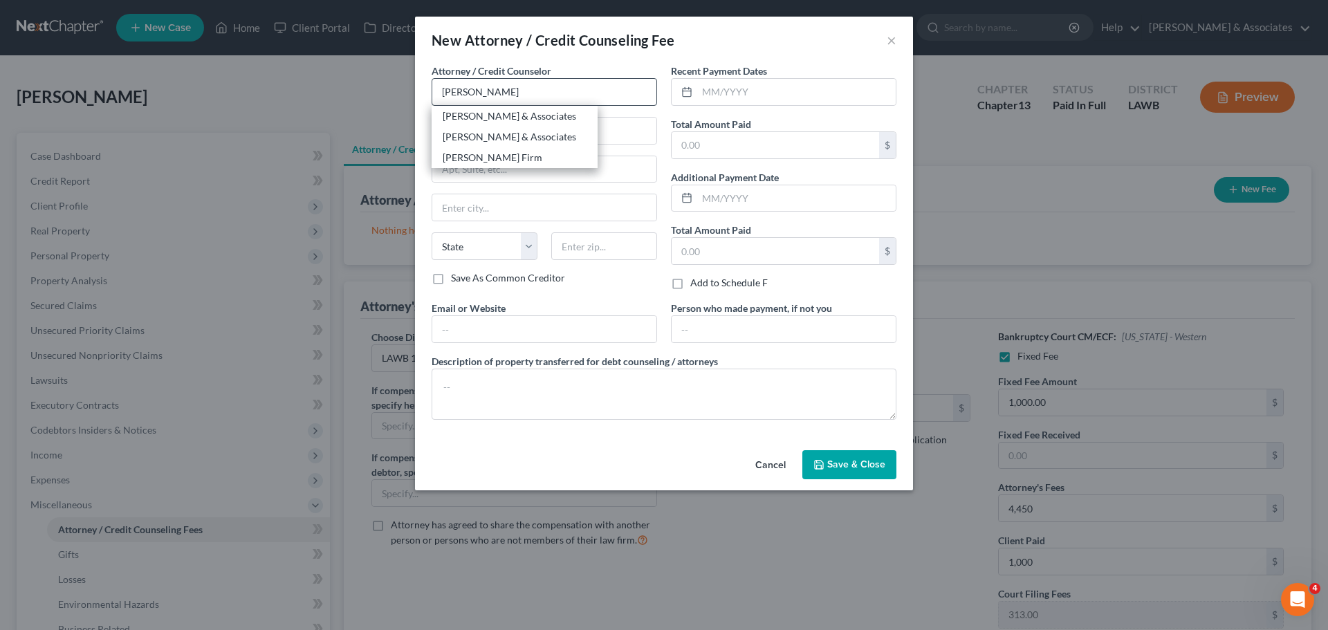
type input "70816"
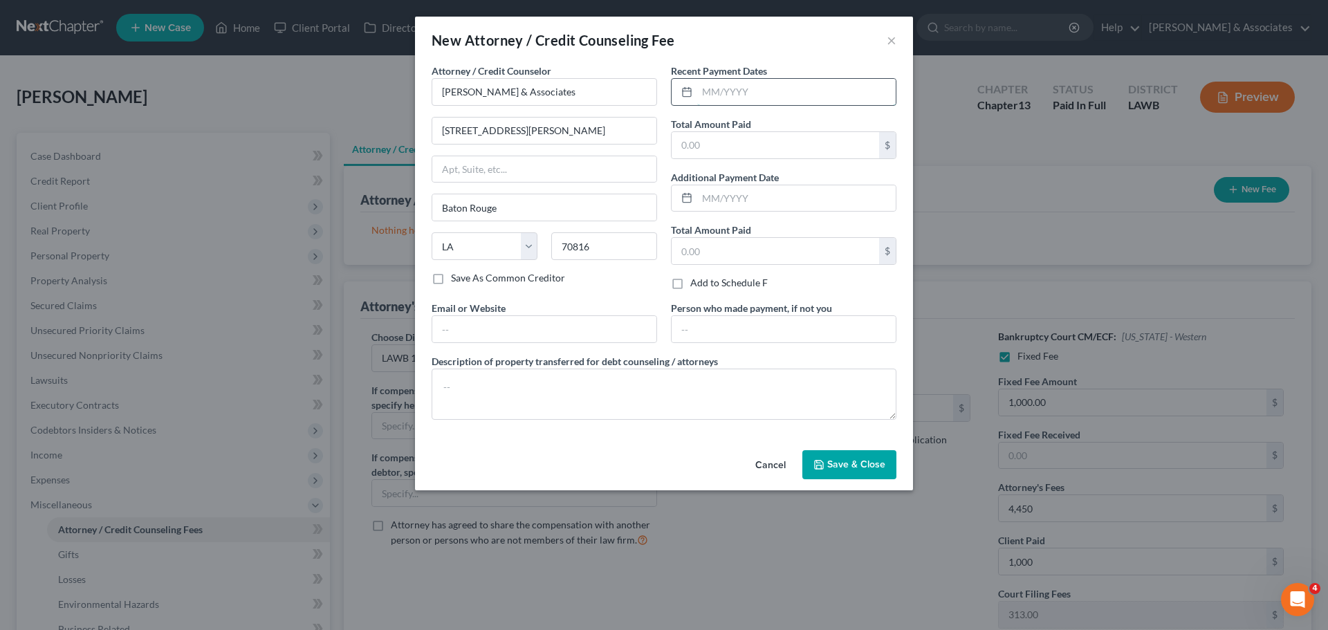
drag, startPoint x: 710, startPoint y: 89, endPoint x: 769, endPoint y: 78, distance: 59.8
click at [710, 89] on input "text" at bounding box center [796, 92] width 199 height 26
type input "08/2025"
type input "1,000"
click at [876, 470] on button "Save & Close" at bounding box center [849, 464] width 94 height 29
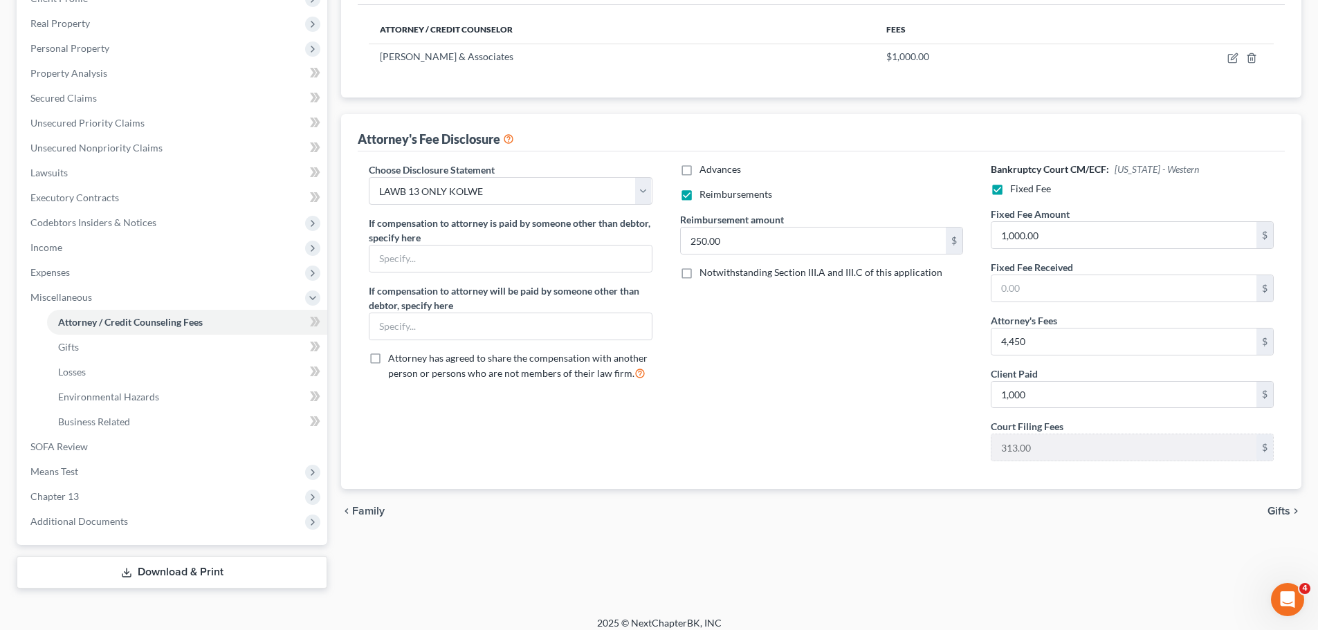
scroll to position [69, 0]
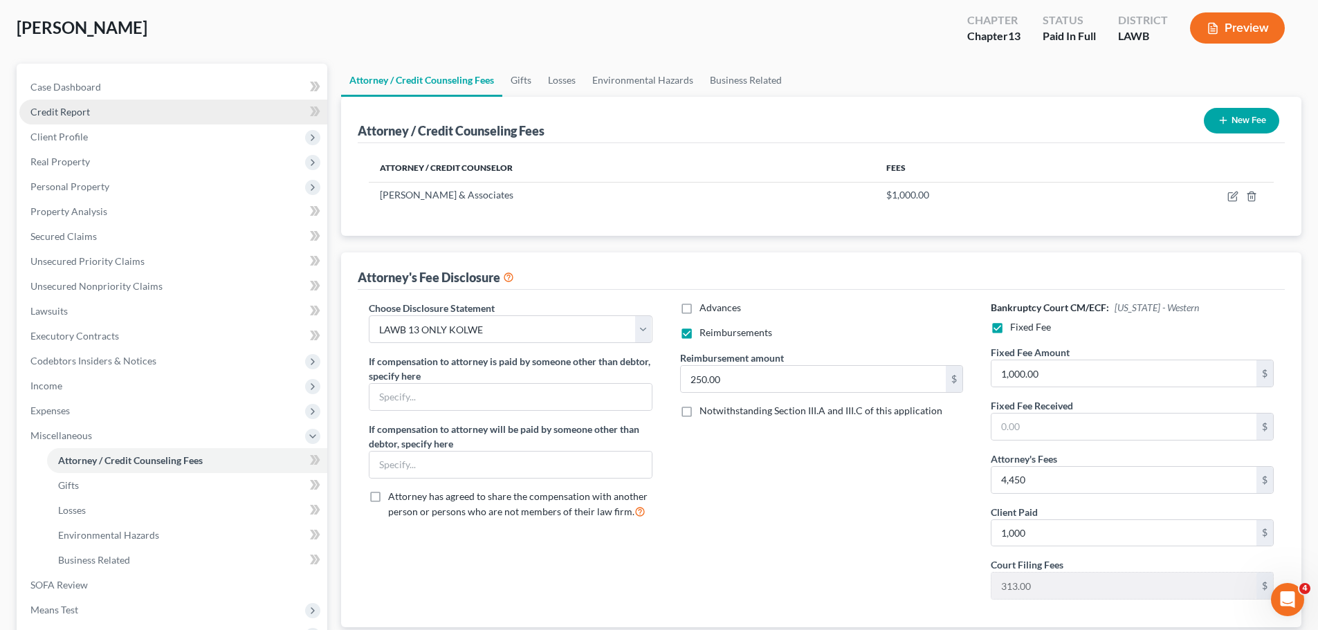
click at [63, 100] on link "Credit Report" at bounding box center [173, 112] width 308 height 25
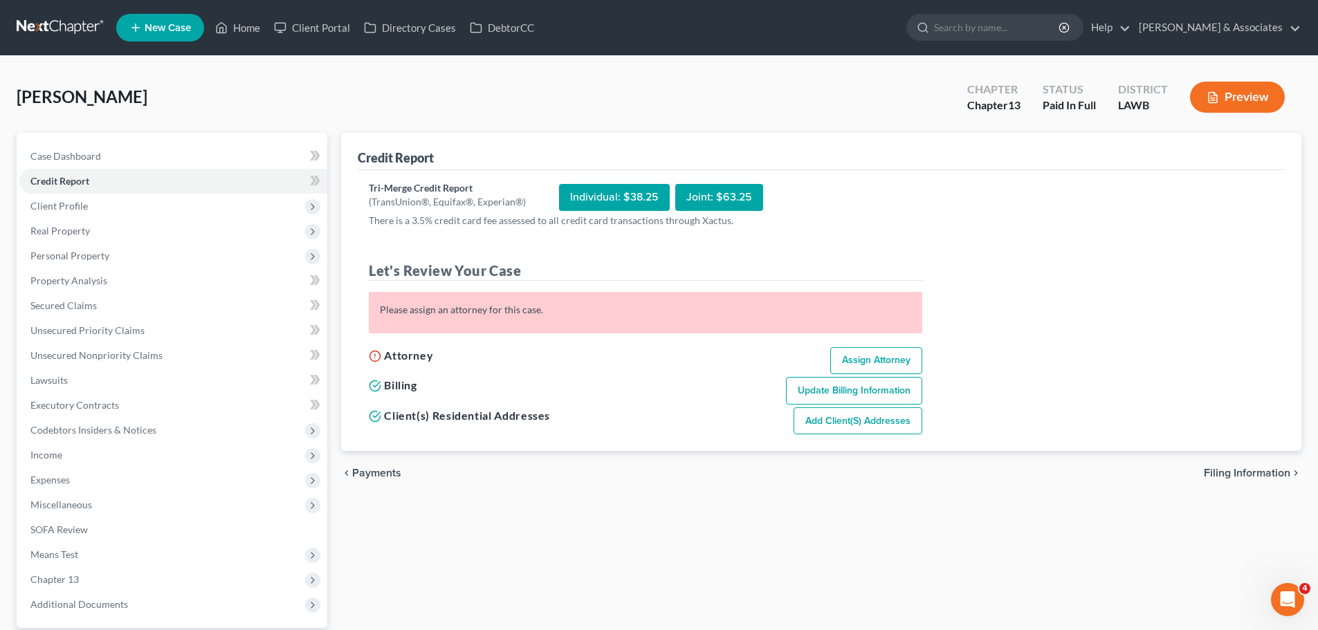
click at [896, 354] on link "Assign Attorney" at bounding box center [876, 361] width 92 height 28
select select "1"
select select "0"
select select "3"
select select "36"
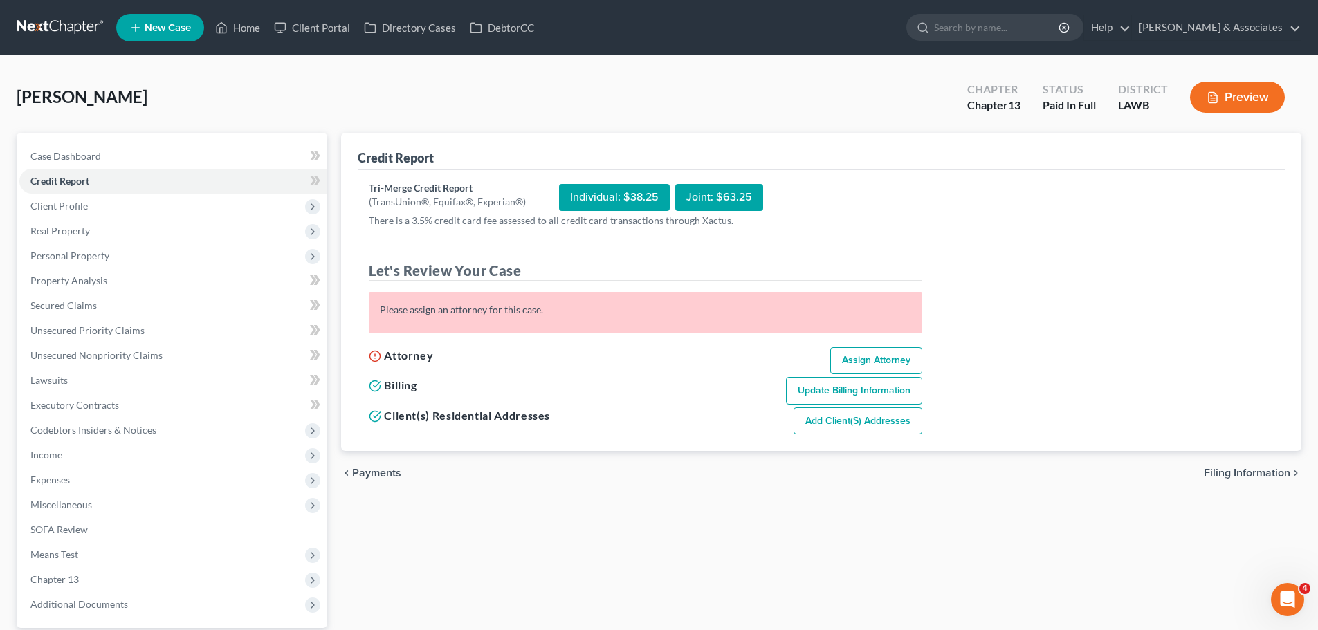
select select "19"
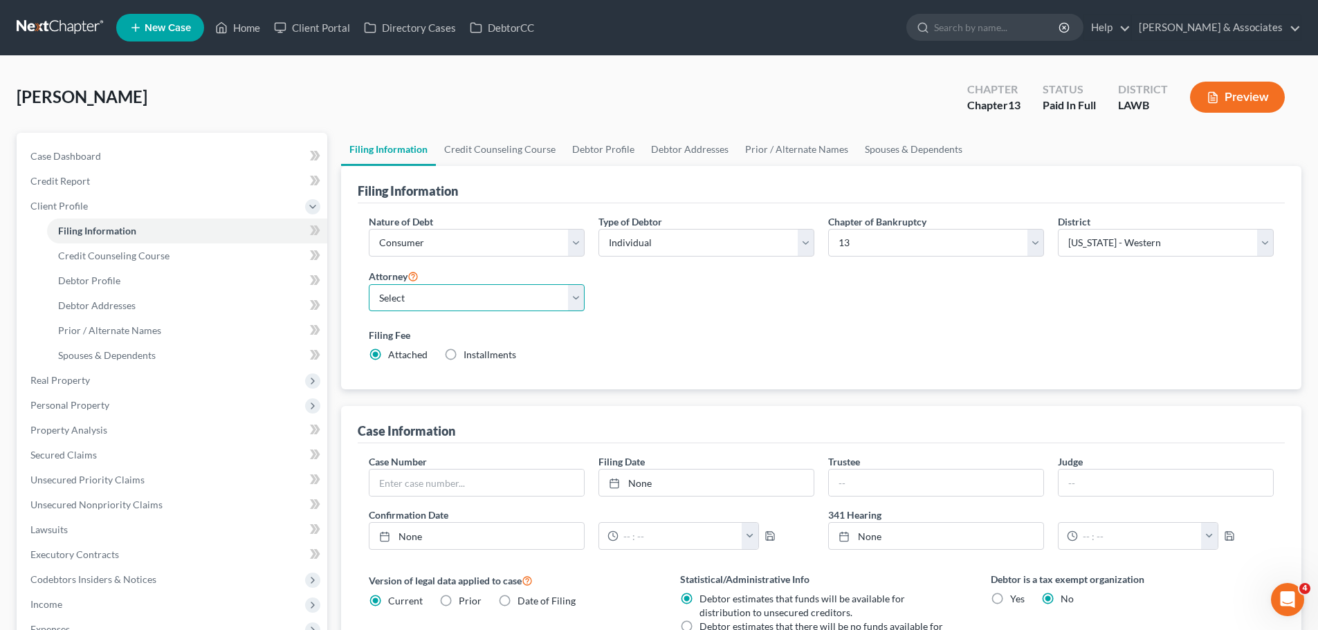
click at [394, 302] on select "Select Morley Diment - LAMB Morley Diment - LAEB Morley Diment - LAWB Paul Shou…" at bounding box center [477, 298] width 216 height 28
select select "2"
click at [369, 284] on select "Select Morley Diment - LAMB Morley Diment - LAEB Morley Diment - LAWB Paul Shou…" at bounding box center [477, 298] width 216 height 28
click at [754, 347] on div "Filing Fee Attached Installments Installments" at bounding box center [821, 345] width 905 height 34
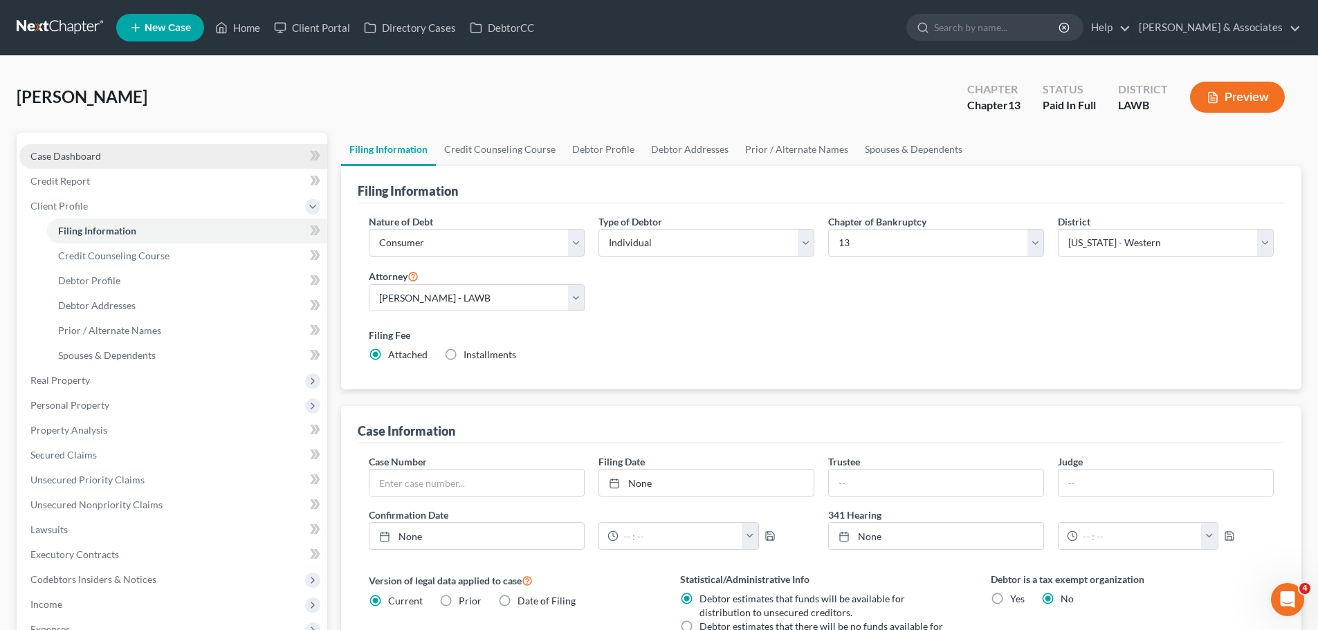
click at [130, 156] on link "Case Dashboard" at bounding box center [173, 156] width 308 height 25
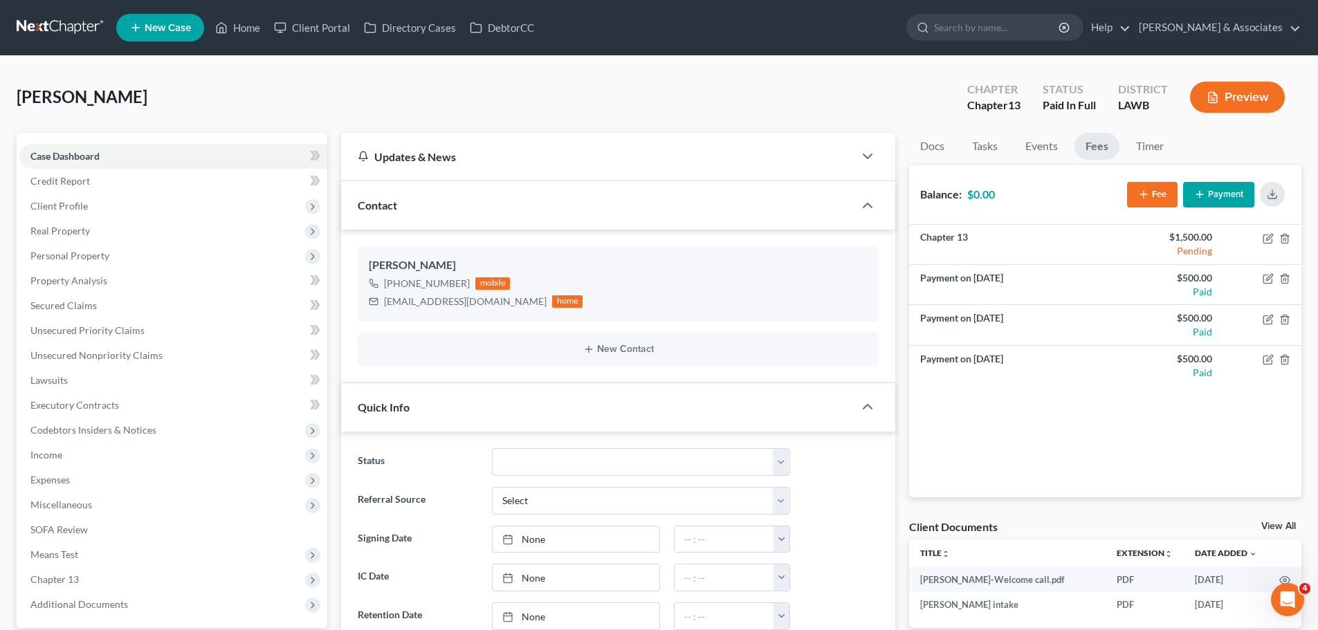
scroll to position [562, 0]
click at [62, 248] on span "Personal Property" at bounding box center [173, 255] width 308 height 25
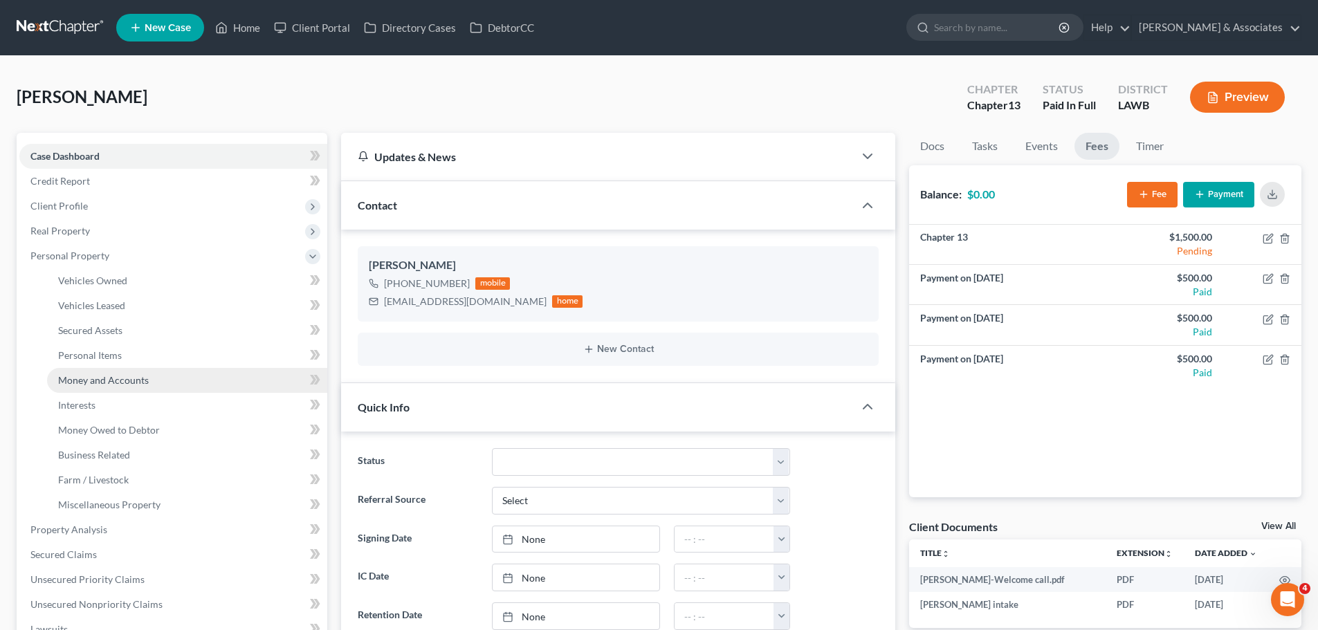
click at [142, 382] on span "Money and Accounts" at bounding box center [103, 380] width 91 height 12
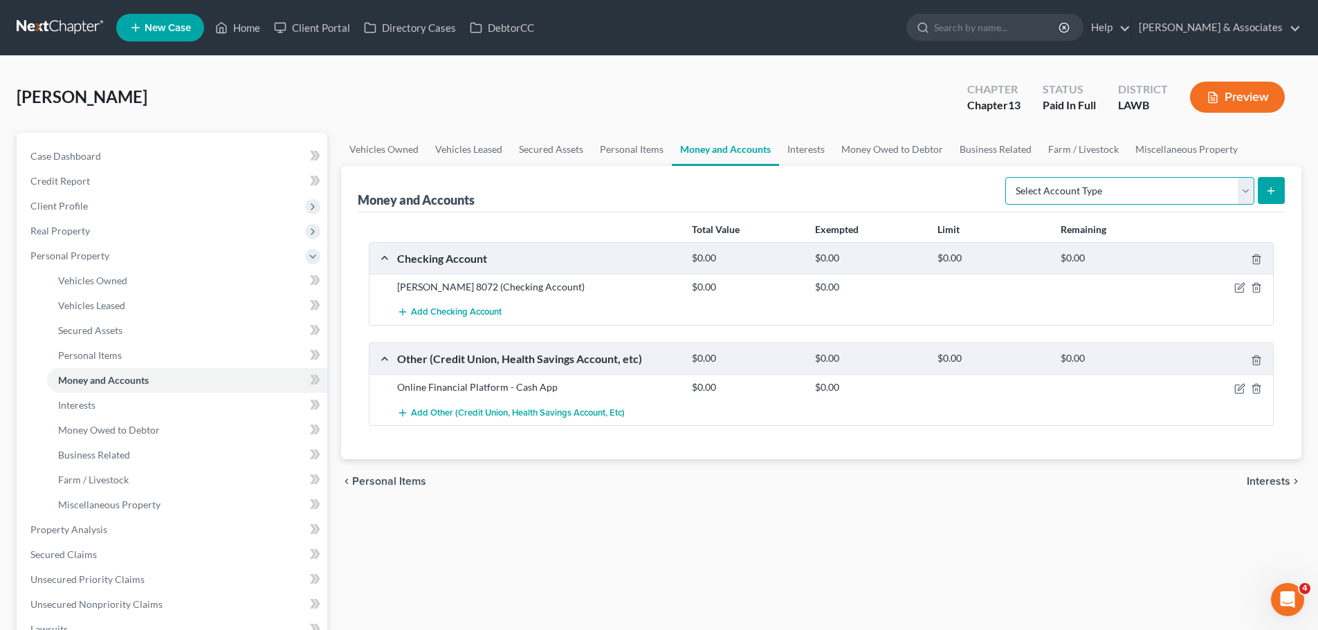
click at [1131, 201] on select "Select Account Type Brokerage Cash on Hand Certificates of Deposit Checking Acc…" at bounding box center [1129, 191] width 249 height 28
select select "checking"
click at [1008, 177] on select "Select Account Type Brokerage Cash on Hand Certificates of Deposit Checking Acc…" at bounding box center [1129, 191] width 249 height 28
click at [1285, 196] on div "Money and Accounts Select Account Type Brokerage Cash on Hand Certificates of D…" at bounding box center [821, 312] width 960 height 293
click at [1277, 194] on button "submit" at bounding box center [1271, 190] width 27 height 27
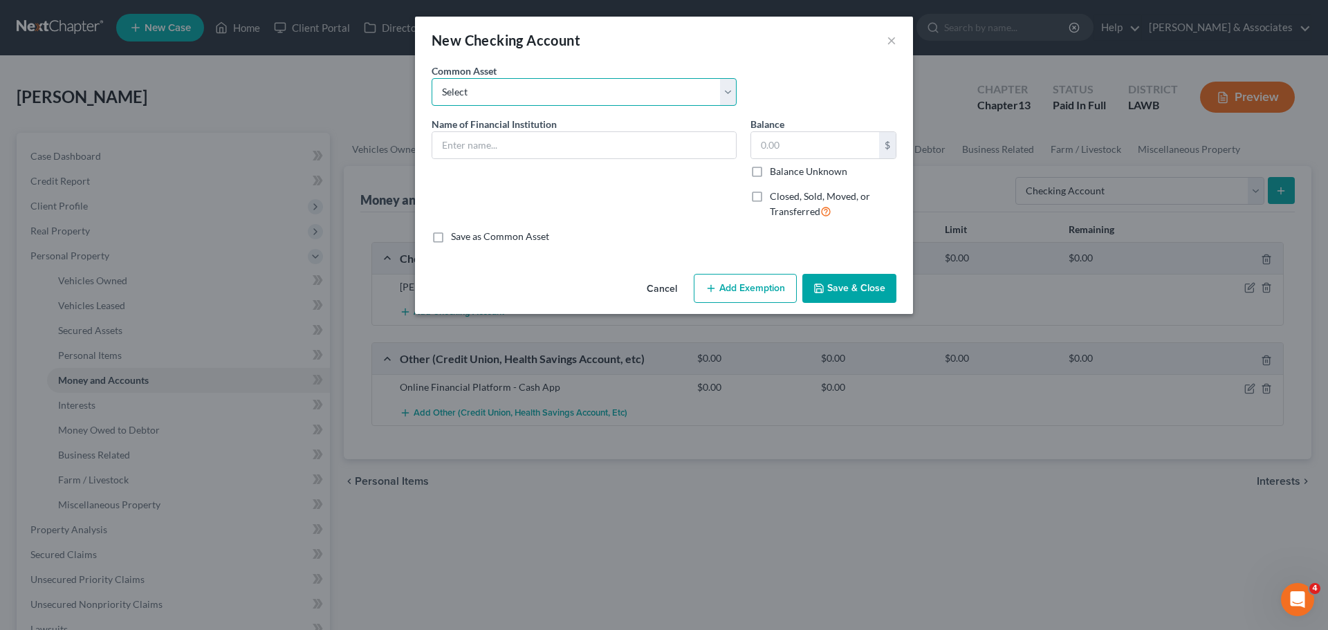
click at [507, 86] on select "Select Essential Federal Credit Union USAA Federal Savings Bank Neighbors Feder…" at bounding box center [584, 92] width 305 height 28
select select "4"
click at [432, 78] on select "Select Essential Federal Credit Union USAA Federal Savings Bank Neighbors Feder…" at bounding box center [584, 92] width 305 height 28
type input "Capital One"
type input "0.00"
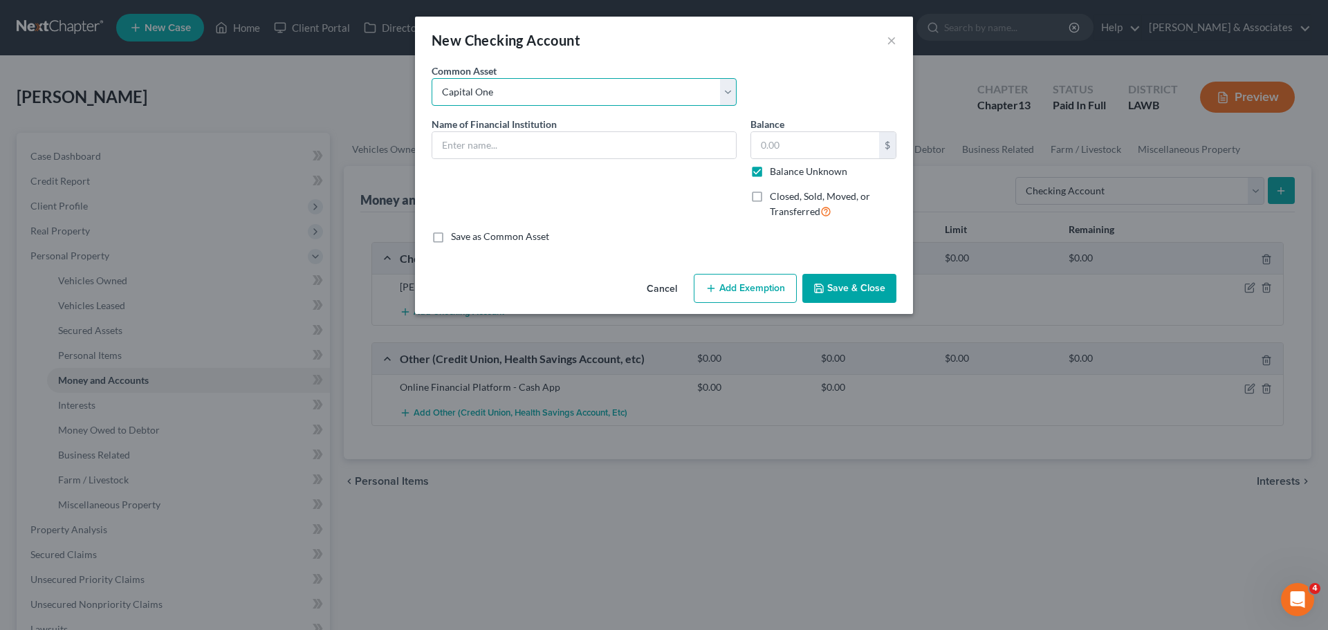
checkbox input "true"
click at [575, 145] on input "Capital One" at bounding box center [584, 145] width 304 height 26
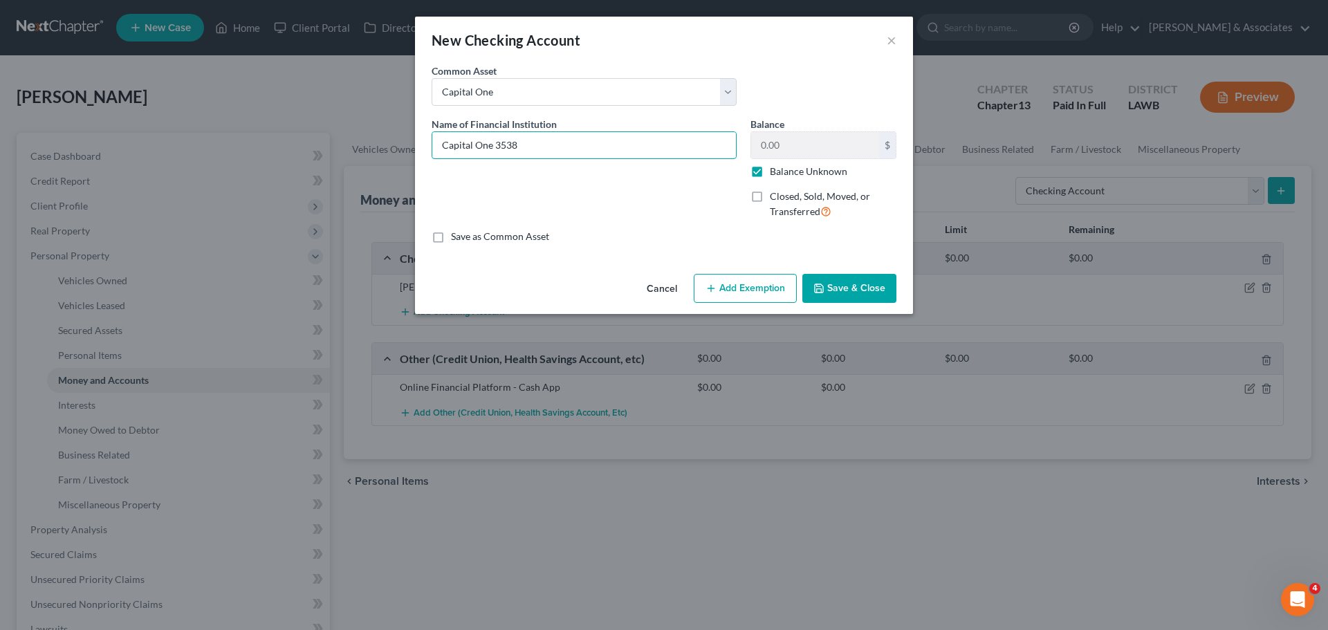
type input "Capital One 3538"
click at [852, 289] on button "Save & Close" at bounding box center [849, 288] width 94 height 29
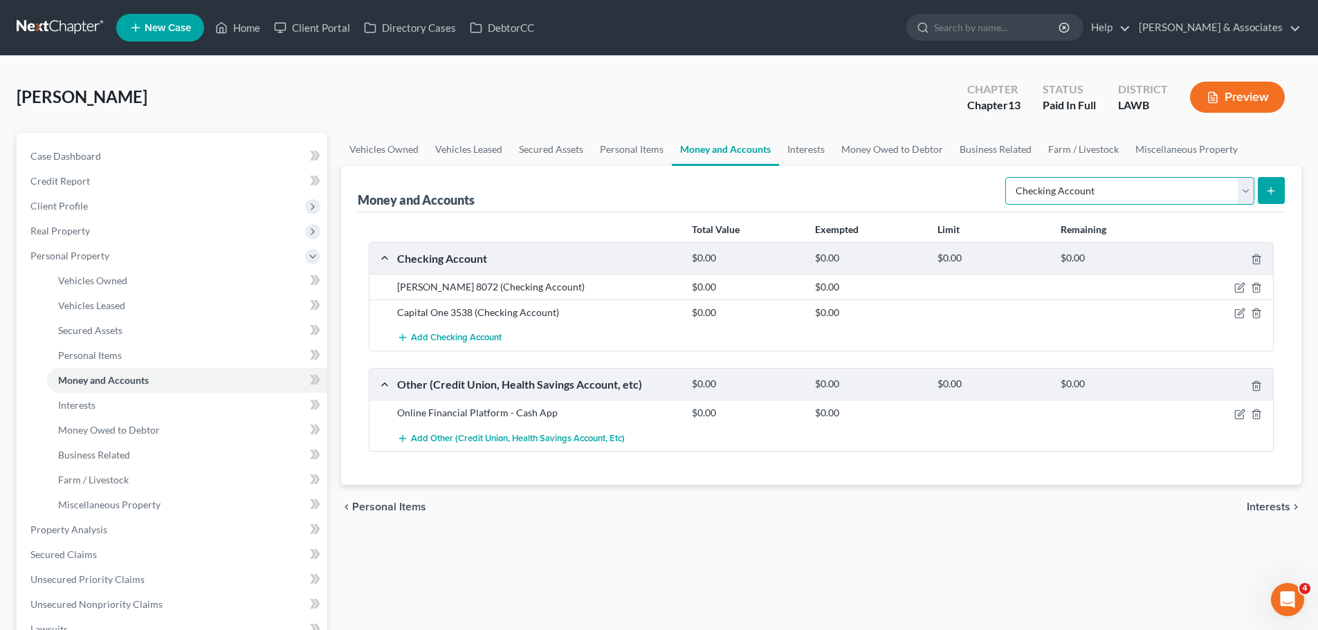
click at [1110, 190] on select "Select Account Type Brokerage Cash on Hand Certificates of Deposit Checking Acc…" at bounding box center [1129, 191] width 249 height 28
click at [1008, 177] on select "Select Account Type Brokerage Cash on Hand Certificates of Deposit Checking Acc…" at bounding box center [1129, 191] width 249 height 28
select select "savings"
click at [1256, 196] on form "Select Account Type Brokerage Cash on Hand Certificates of Deposit Checking Acc…" at bounding box center [1144, 191] width 279 height 28
click at [1267, 189] on icon "submit" at bounding box center [1270, 190] width 11 height 11
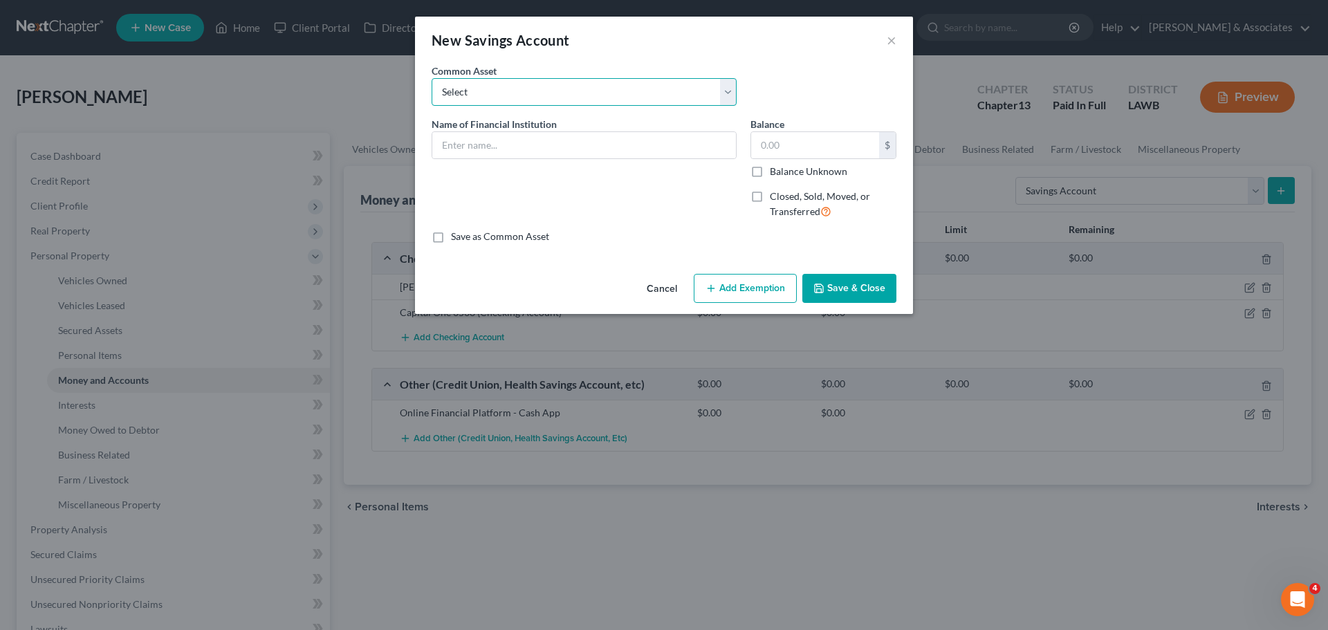
click at [657, 93] on select "Select Essential Federal Credit Union LA Federal Credit Union Regions Bank Chas…" at bounding box center [584, 92] width 305 height 28
click at [560, 80] on select "Select Essential Federal Credit Union LA Federal Credit Union Regions Bank Chas…" at bounding box center [584, 92] width 305 height 28
drag, startPoint x: 551, startPoint y: 98, endPoint x: 548, endPoint y: 105, distance: 8.1
click at [551, 98] on select "Select Essential Federal Credit Union LA Federal Credit Union Regions Bank Chas…" at bounding box center [584, 92] width 305 height 28
select select "3"
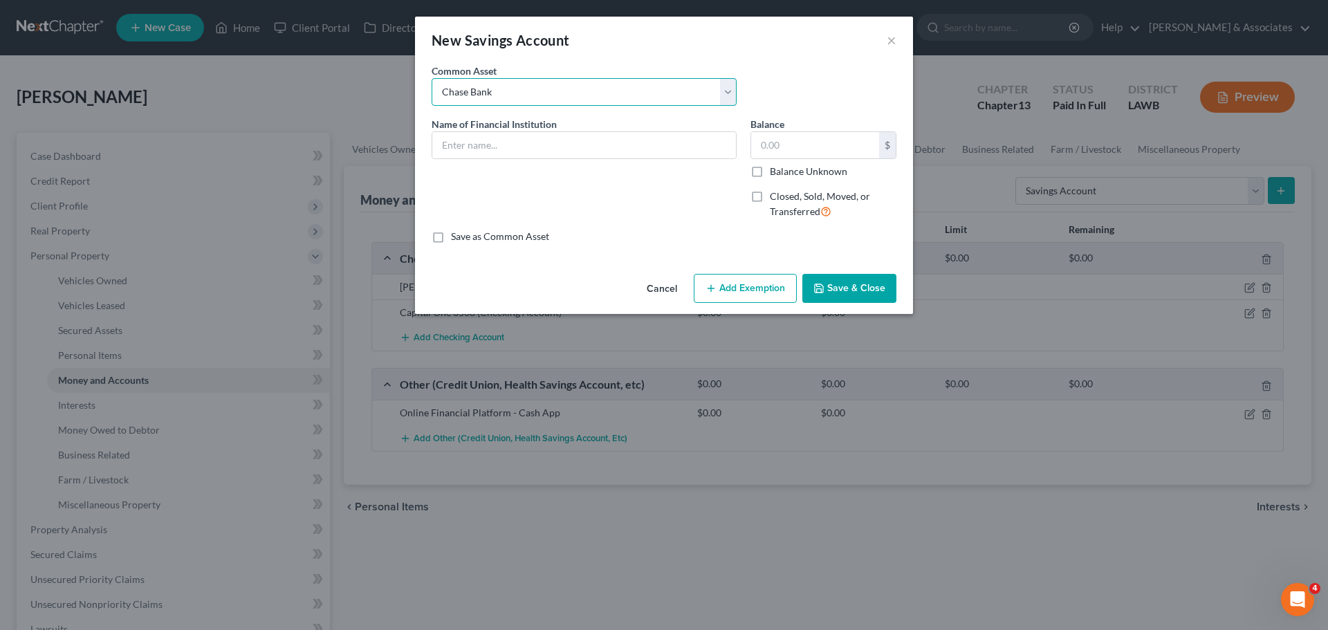
click at [432, 78] on select "Select Essential Federal Credit Union LA Federal Credit Union Regions Bank Chas…" at bounding box center [584, 92] width 305 height 28
click at [552, 142] on input "Chase Bank" at bounding box center [584, 145] width 304 height 26
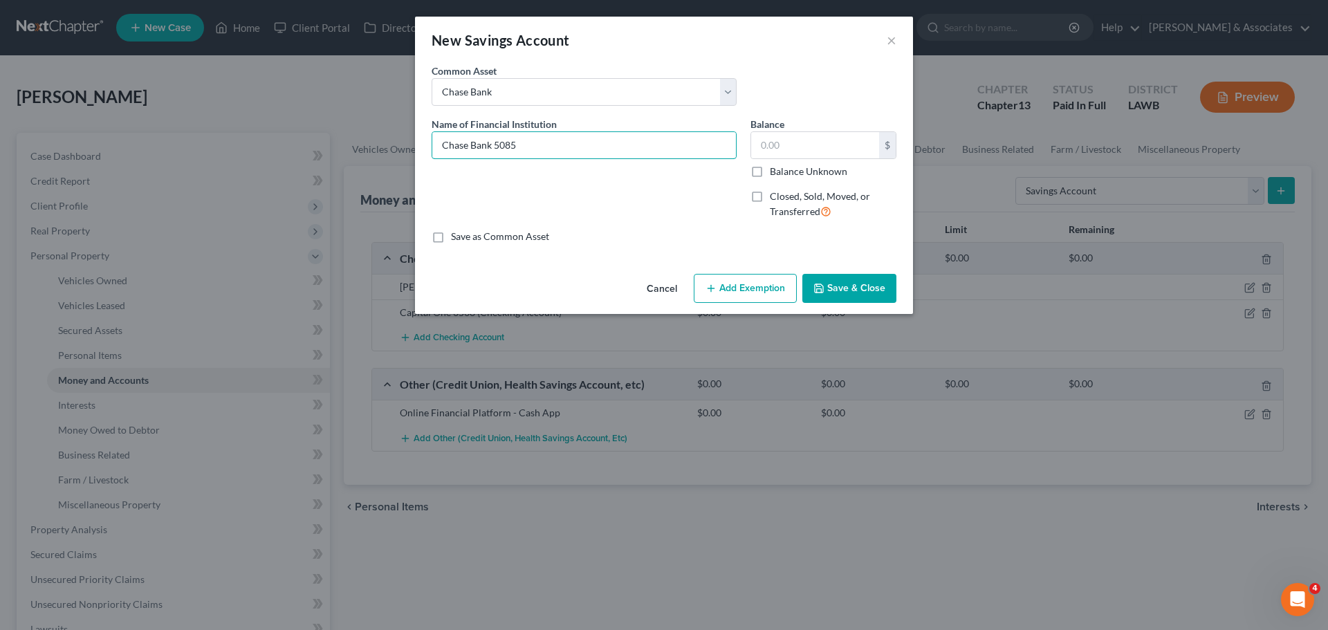
type input "Chase Bank 5085"
click at [877, 286] on button "Save & Close" at bounding box center [849, 288] width 94 height 29
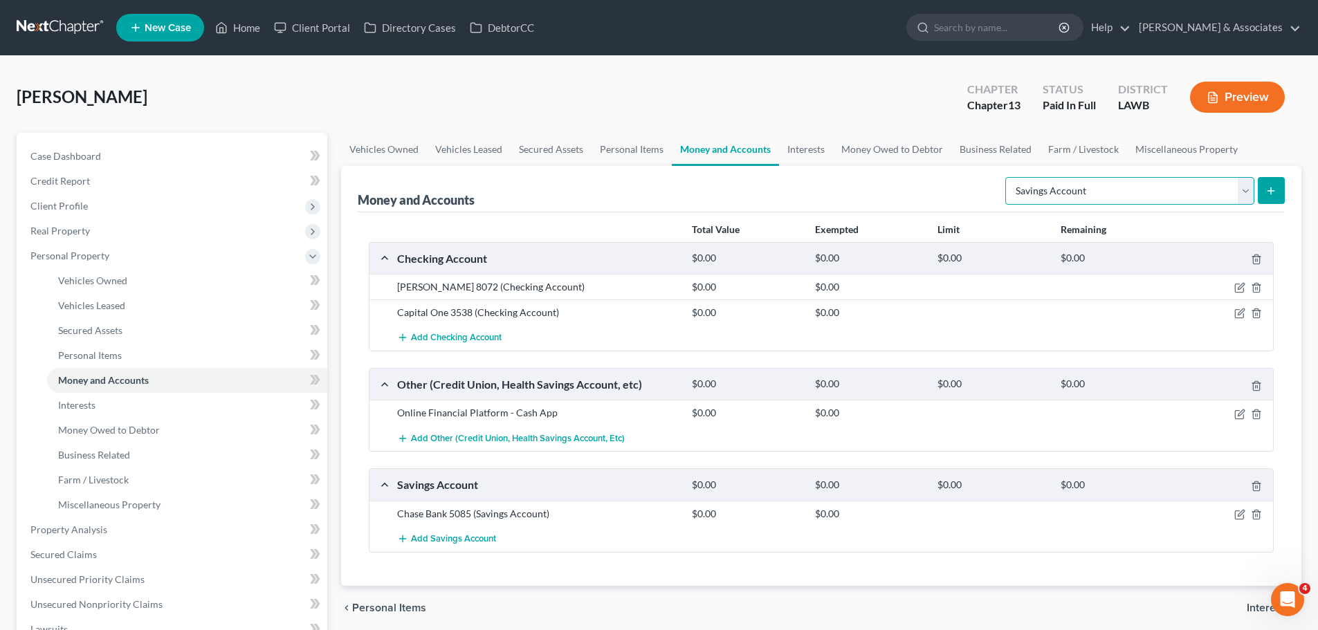
click at [1143, 194] on select "Select Account Type Brokerage Cash on Hand Certificates of Deposit Checking Acc…" at bounding box center [1129, 191] width 249 height 28
select select "other"
click at [1008, 177] on select "Select Account Type Brokerage Cash on Hand Certificates of Deposit Checking Acc…" at bounding box center [1129, 191] width 249 height 28
click at [1267, 193] on icon "submit" at bounding box center [1270, 190] width 11 height 11
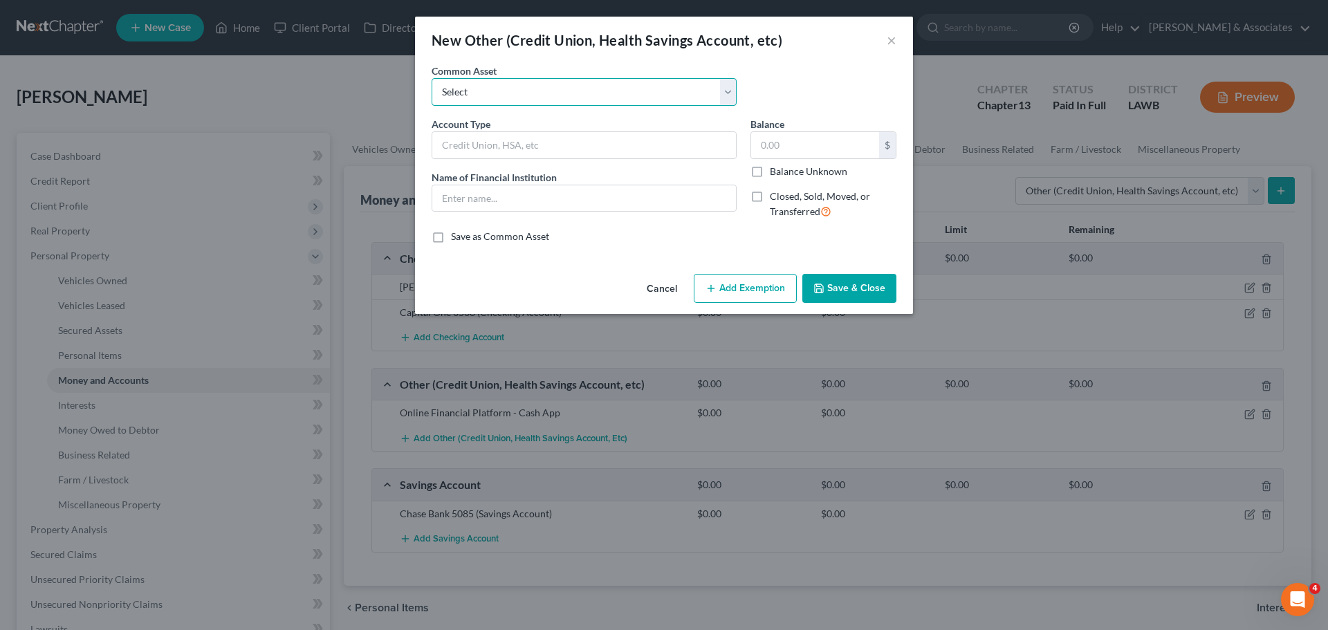
click at [589, 96] on select "Select Online Financial Platform Online Financial Platform Online Financial Pla…" at bounding box center [584, 92] width 305 height 28
select select "8"
click at [432, 78] on select "Select Online Financial Platform Online Financial Platform Online Financial Pla…" at bounding box center [584, 92] width 305 height 28
type input "Online Financial Platform - Apple Cash"
type input "Apple Cash"
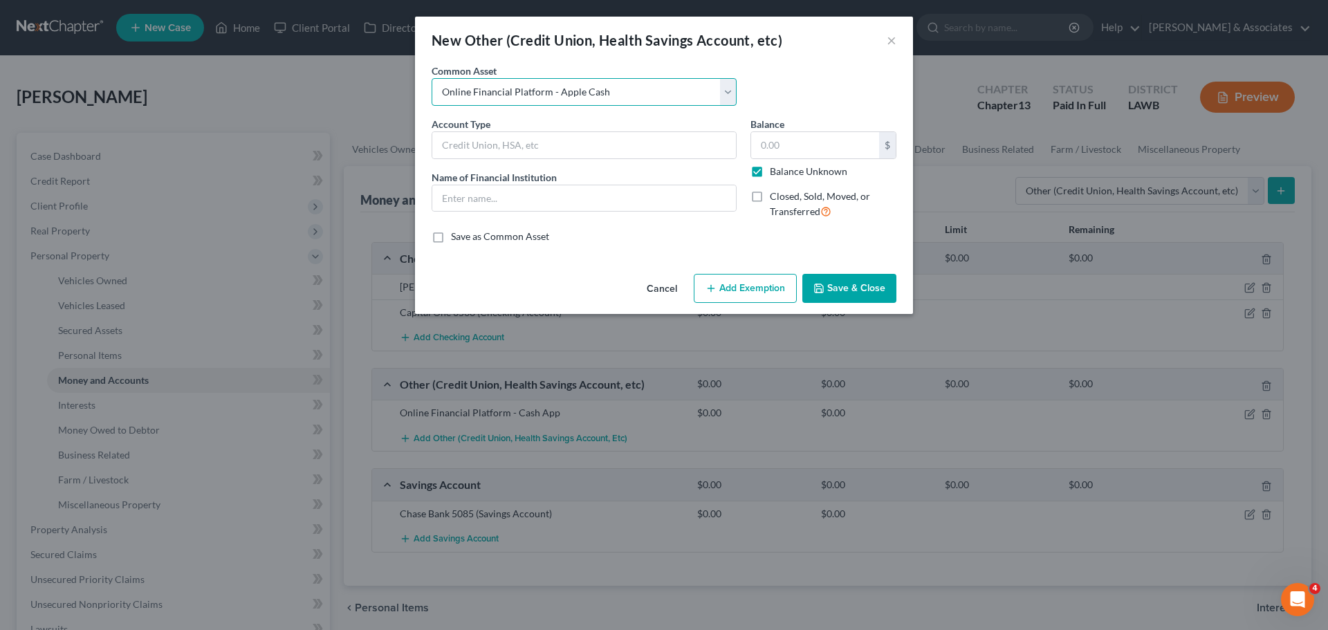
type input "0.00"
checkbox input "true"
click at [900, 277] on div "Cancel Add Exemption Save & Close" at bounding box center [664, 291] width 498 height 46
click at [890, 286] on button "Save & Close" at bounding box center [849, 288] width 94 height 29
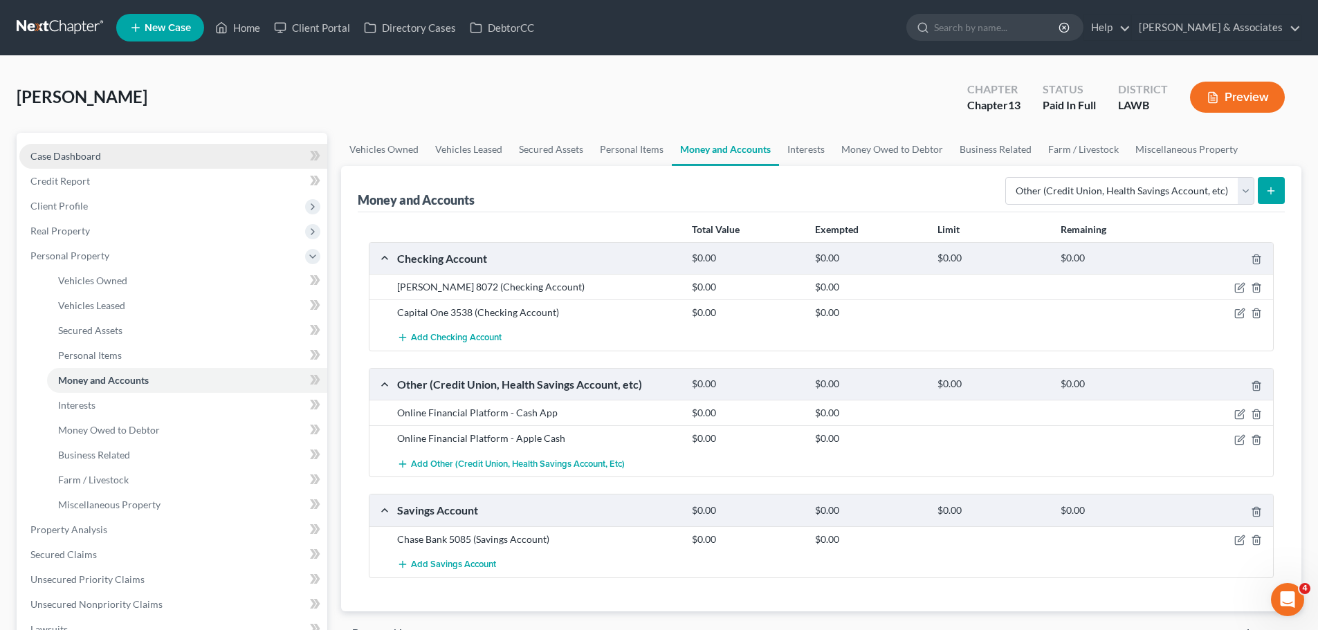
click at [111, 148] on link "Case Dashboard" at bounding box center [173, 156] width 308 height 25
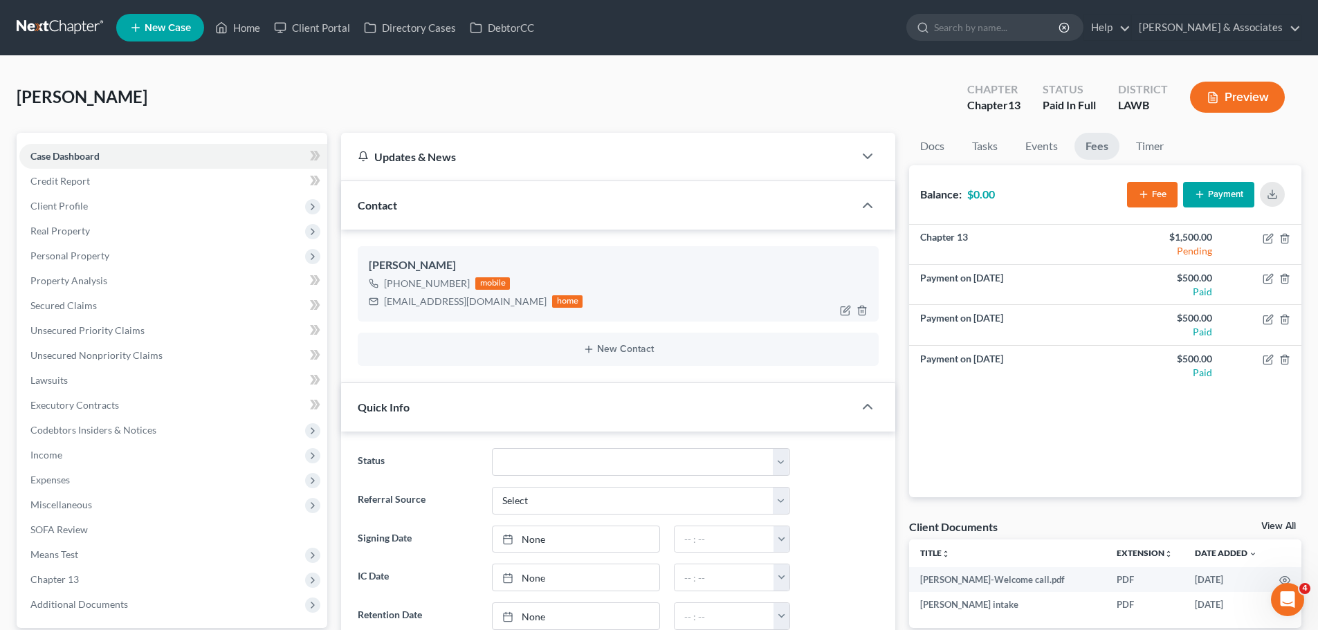
scroll to position [562, 0]
drag, startPoint x: 91, startPoint y: 202, endPoint x: 378, endPoint y: 218, distance: 287.5
click at [92, 202] on span "Client Profile" at bounding box center [173, 206] width 308 height 25
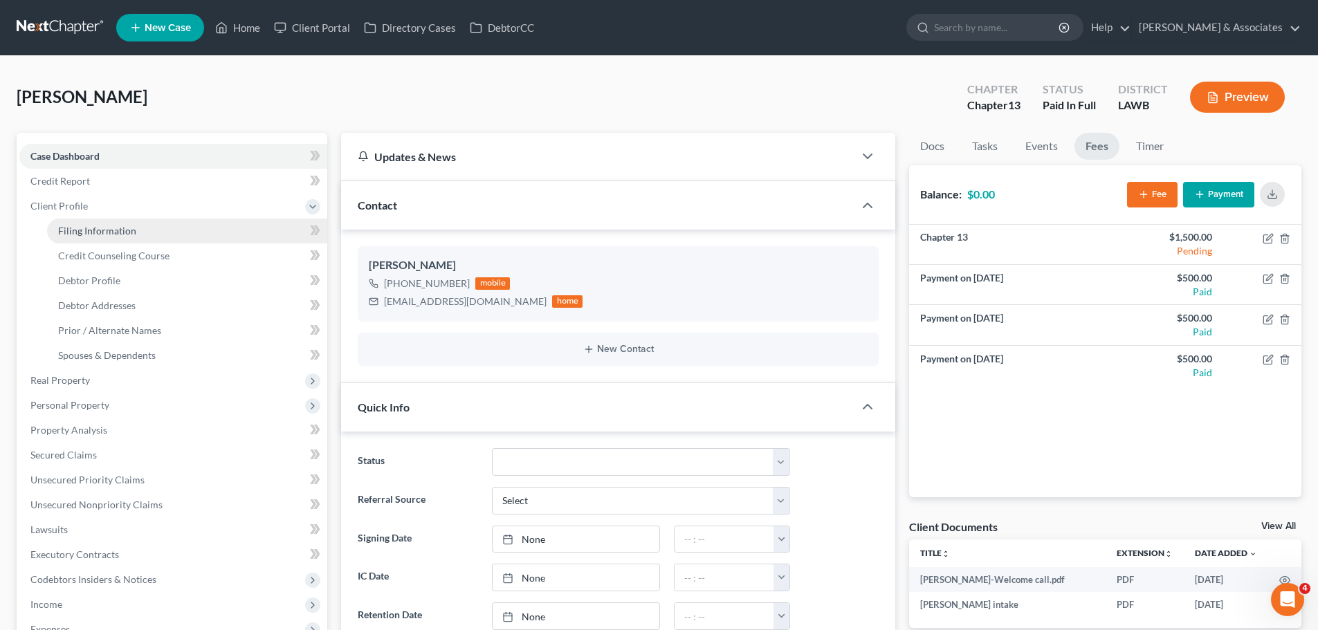
click at [98, 225] on span "Filing Information" at bounding box center [97, 231] width 78 height 12
select select "1"
select select "0"
select select "3"
select select "36"
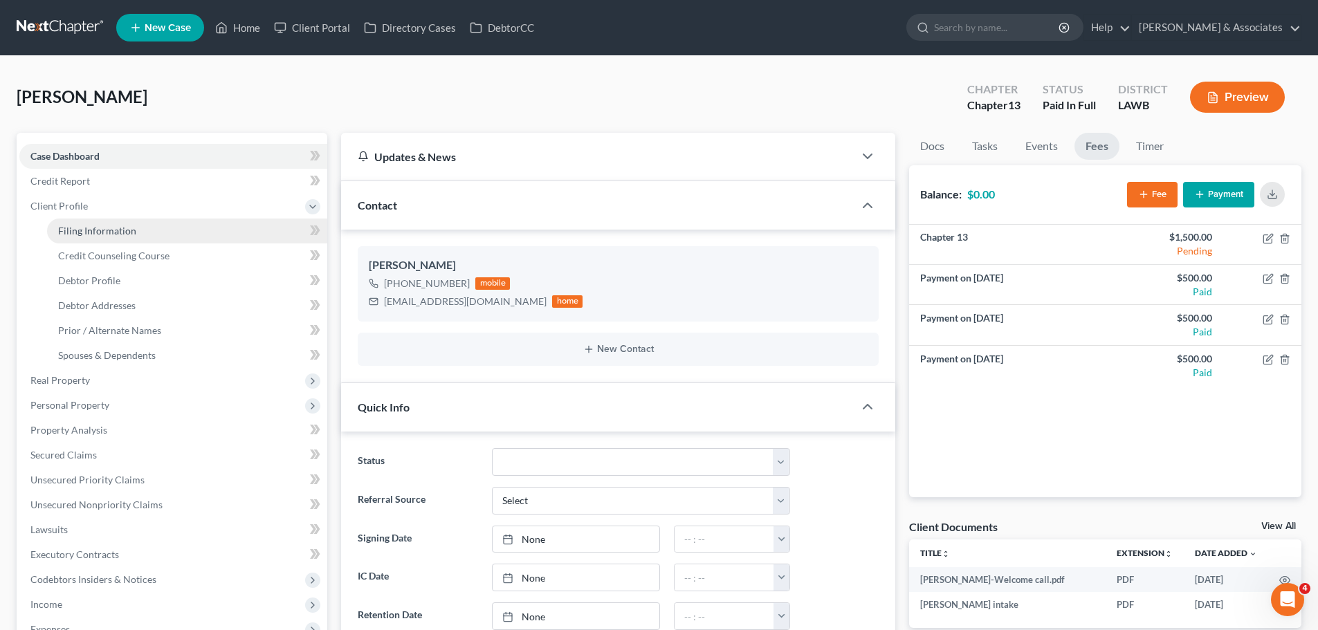
select select "2"
select select "19"
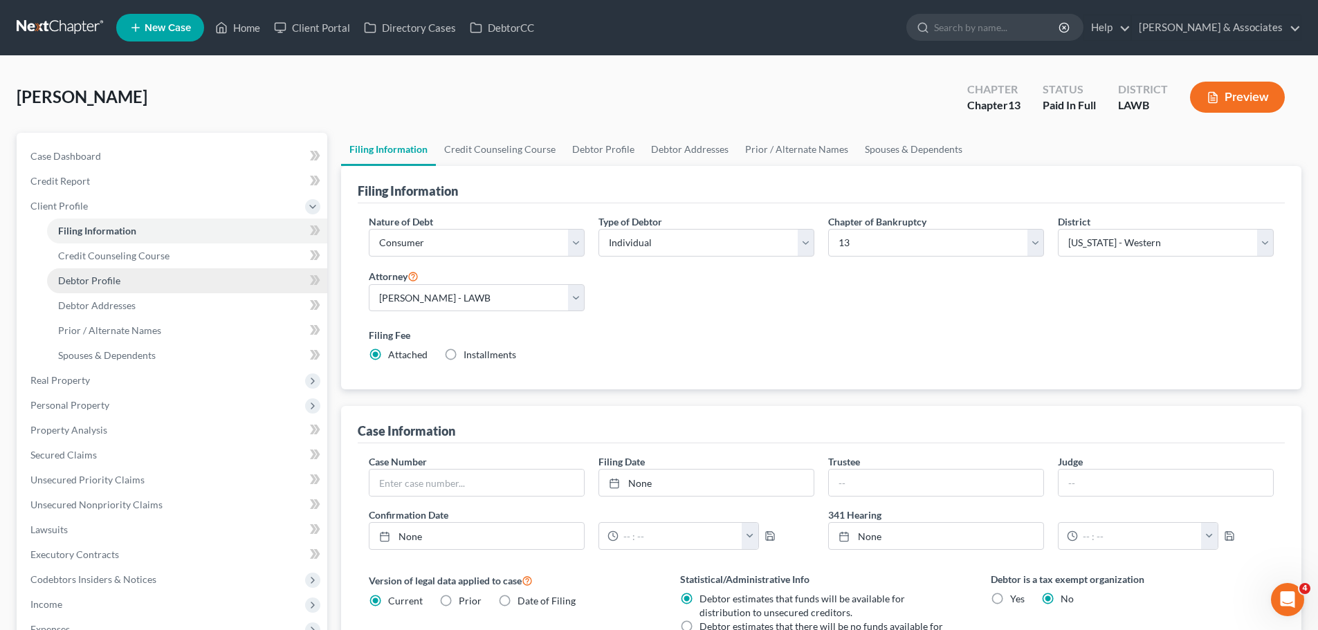
click at [136, 274] on link "Debtor Profile" at bounding box center [187, 280] width 280 height 25
select select "0"
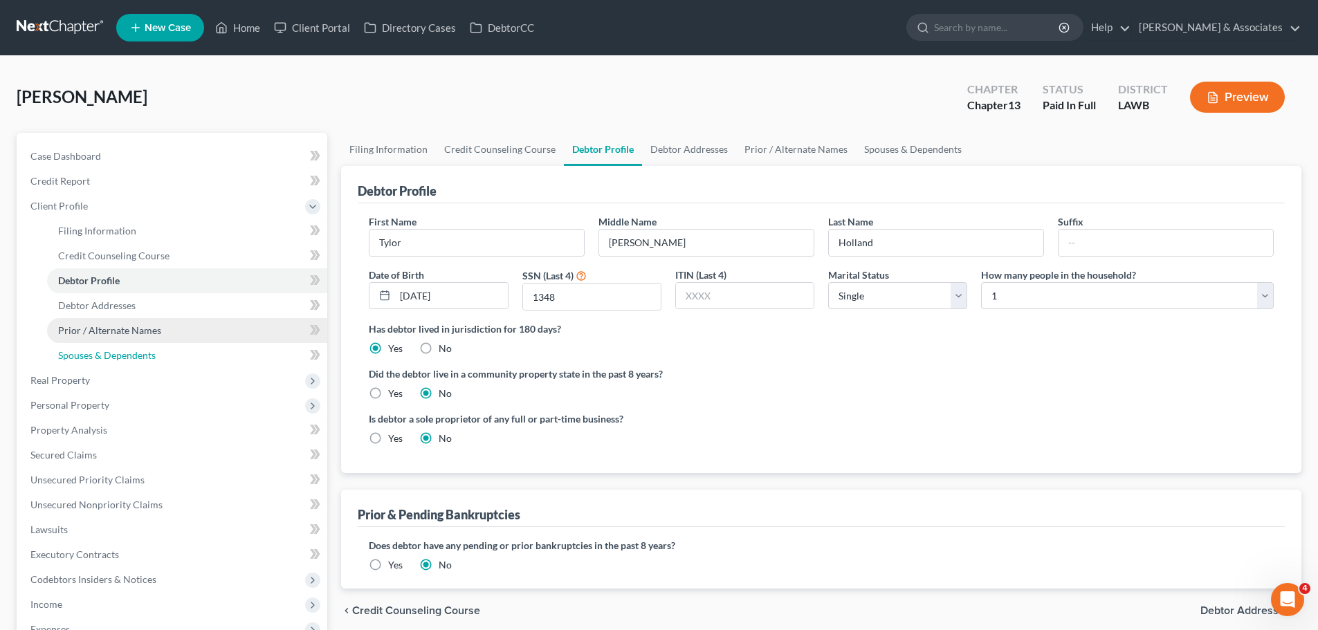
drag, startPoint x: 137, startPoint y: 347, endPoint x: 54, endPoint y: 329, distance: 84.9
click at [136, 347] on link "Spouses & Dependents" at bounding box center [187, 355] width 280 height 25
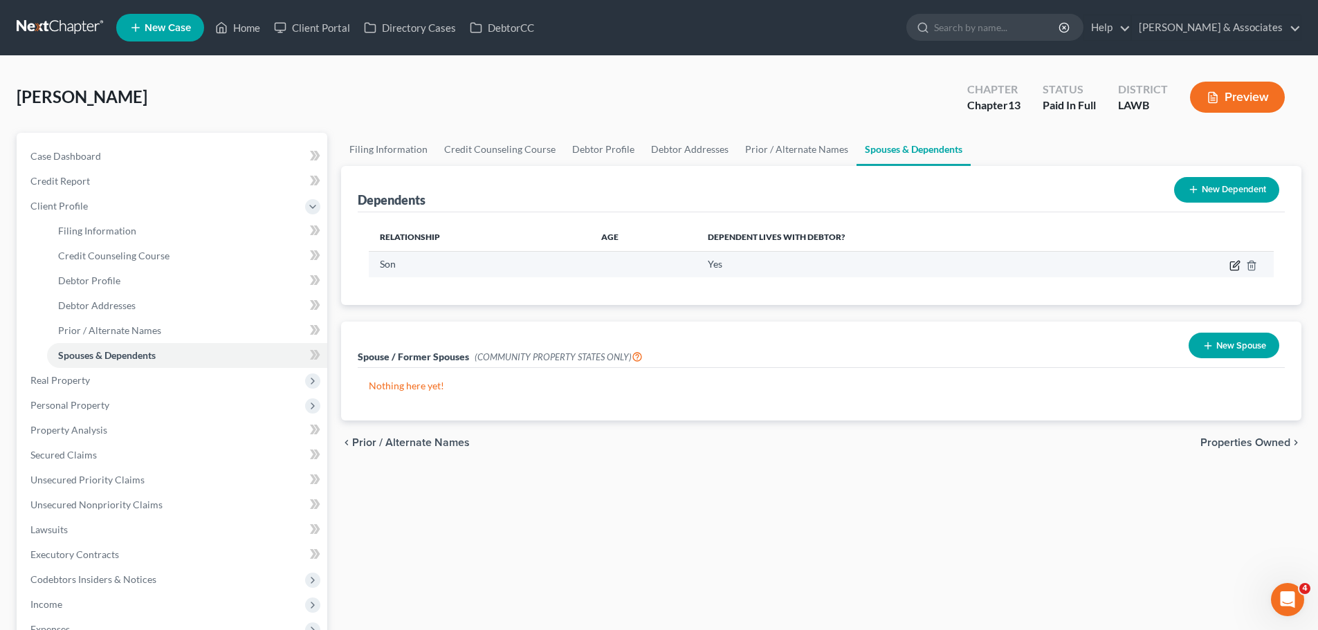
click at [1233, 266] on icon "button" at bounding box center [1234, 265] width 11 height 11
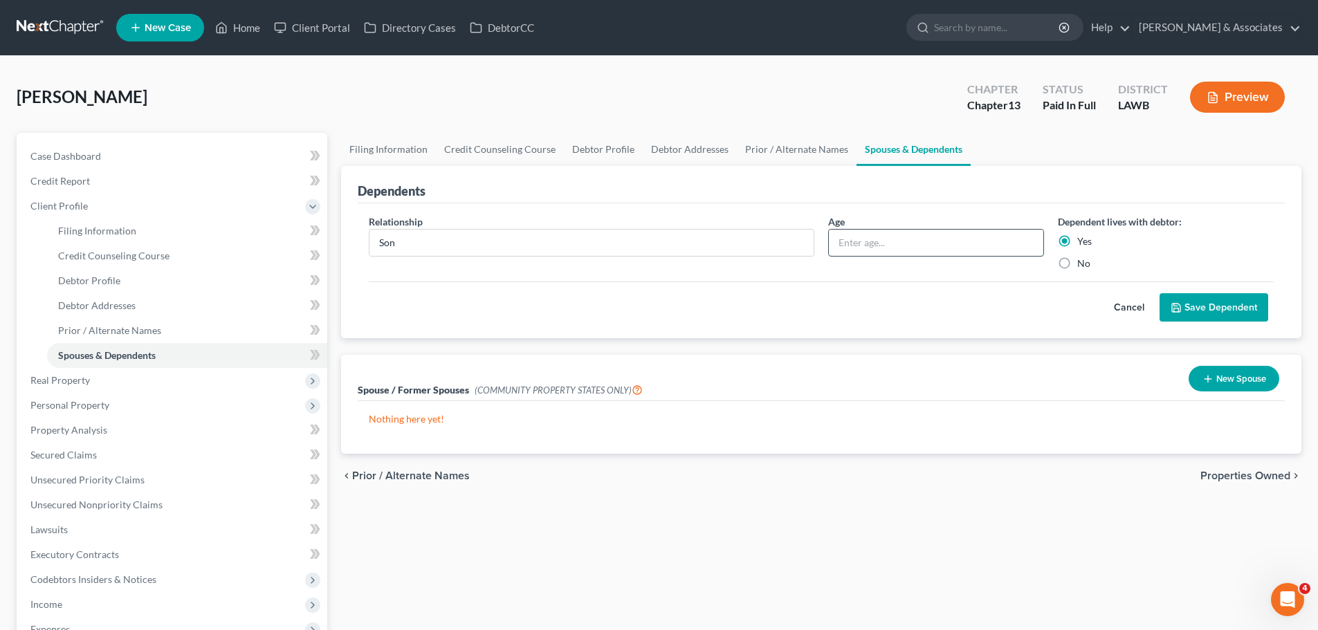
click at [961, 251] on input "text" at bounding box center [936, 243] width 214 height 26
type input "2"
click at [1190, 308] on button "Save Dependent" at bounding box center [1213, 307] width 109 height 29
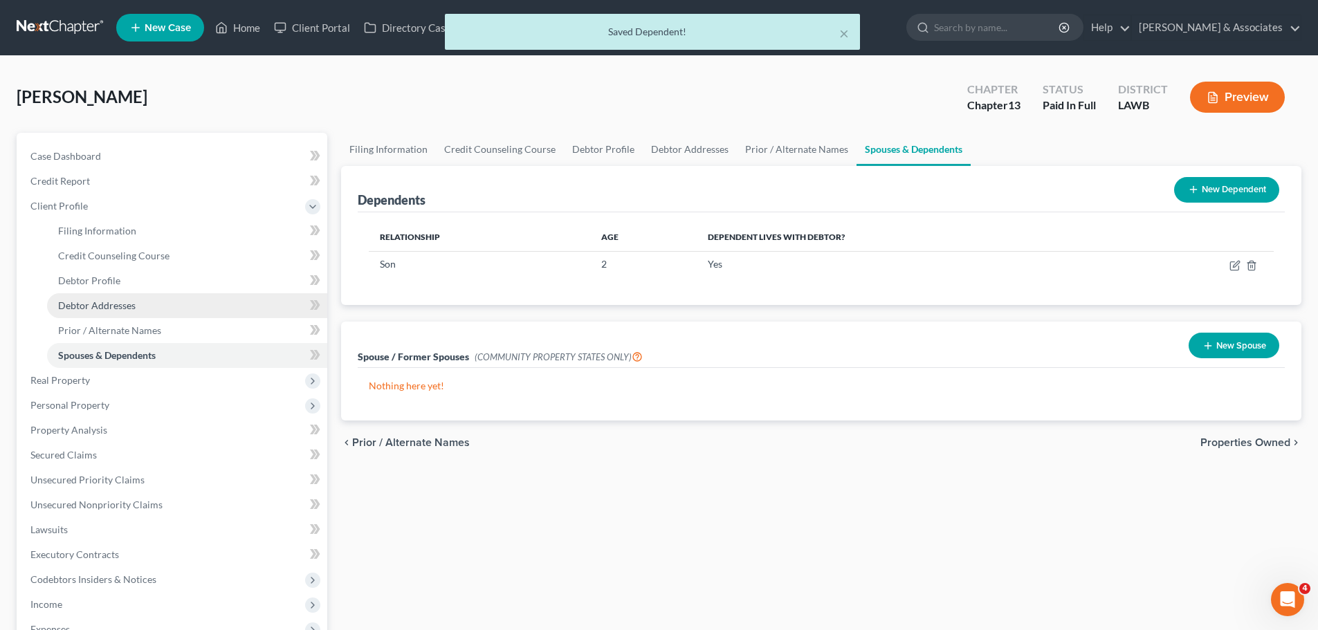
click at [62, 306] on span "Debtor Addresses" at bounding box center [96, 306] width 77 height 12
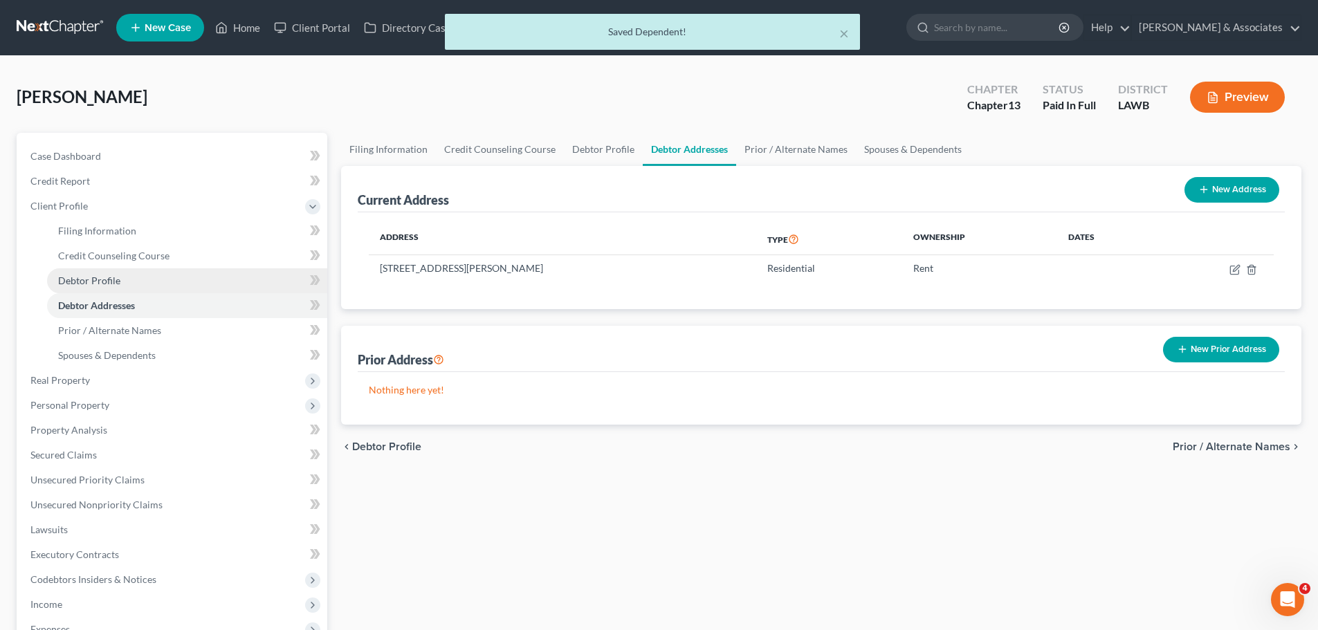
click at [104, 278] on span "Debtor Profile" at bounding box center [89, 281] width 62 height 12
select select "0"
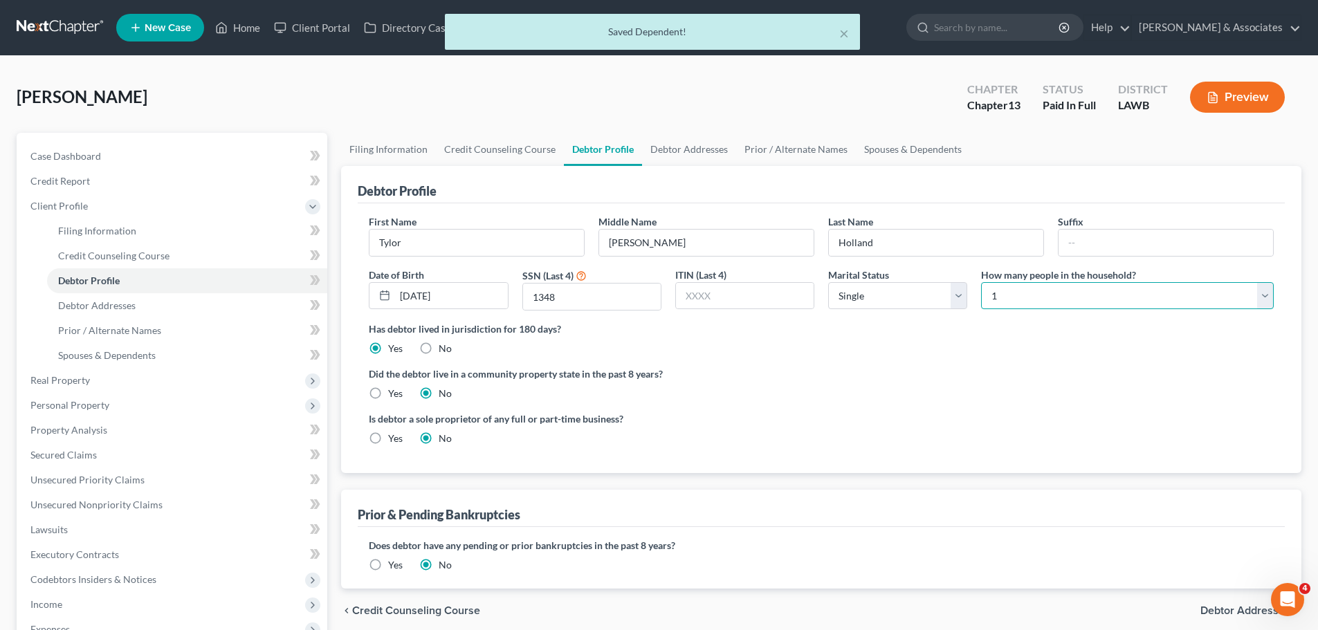
click at [1063, 304] on select "Select 1 2 3 4 5 6 7 8 9 10 11 12 13 14 15 16 17 18 19 20" at bounding box center [1127, 296] width 293 height 28
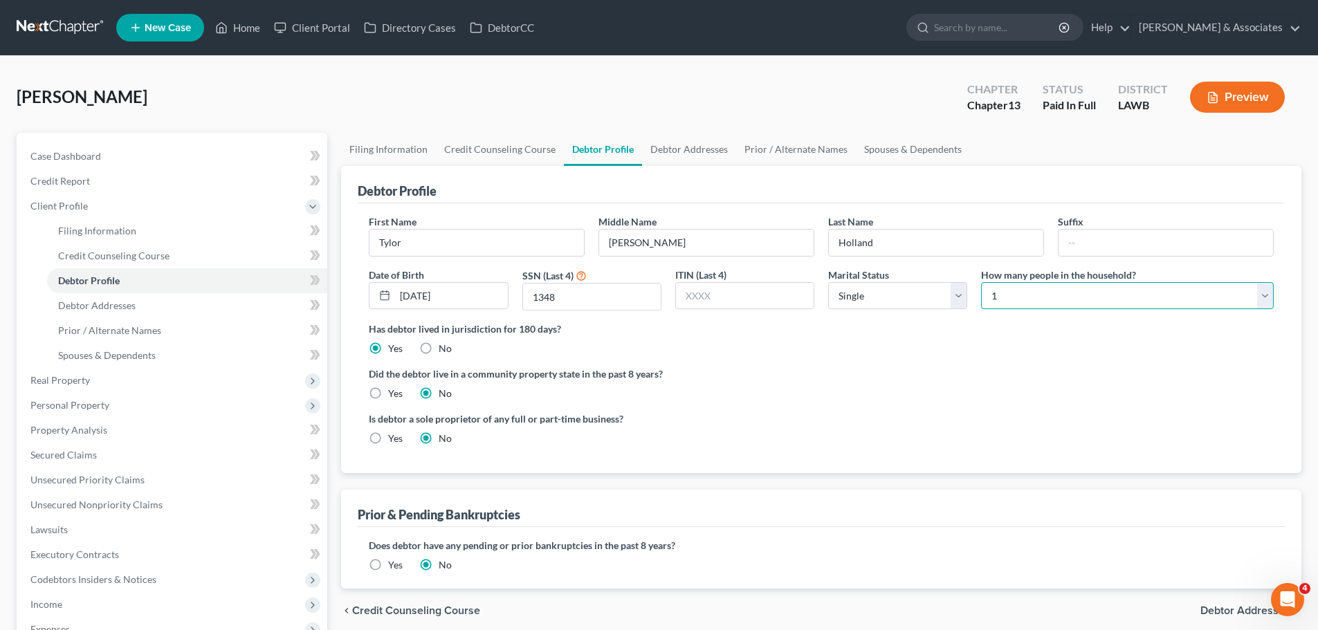
select select "1"
click at [981, 282] on select "Select 1 2 3 4 5 6 7 8 9 10 11 12 13 14 15 16 17 18 19 20" at bounding box center [1127, 296] width 293 height 28
click at [1024, 370] on label "Did the debtor live in a community property state in the past 8 years?" at bounding box center [821, 374] width 905 height 15
drag, startPoint x: 377, startPoint y: 395, endPoint x: 558, endPoint y: 394, distance: 181.2
click at [388, 395] on label "Yes" at bounding box center [395, 394] width 15 height 14
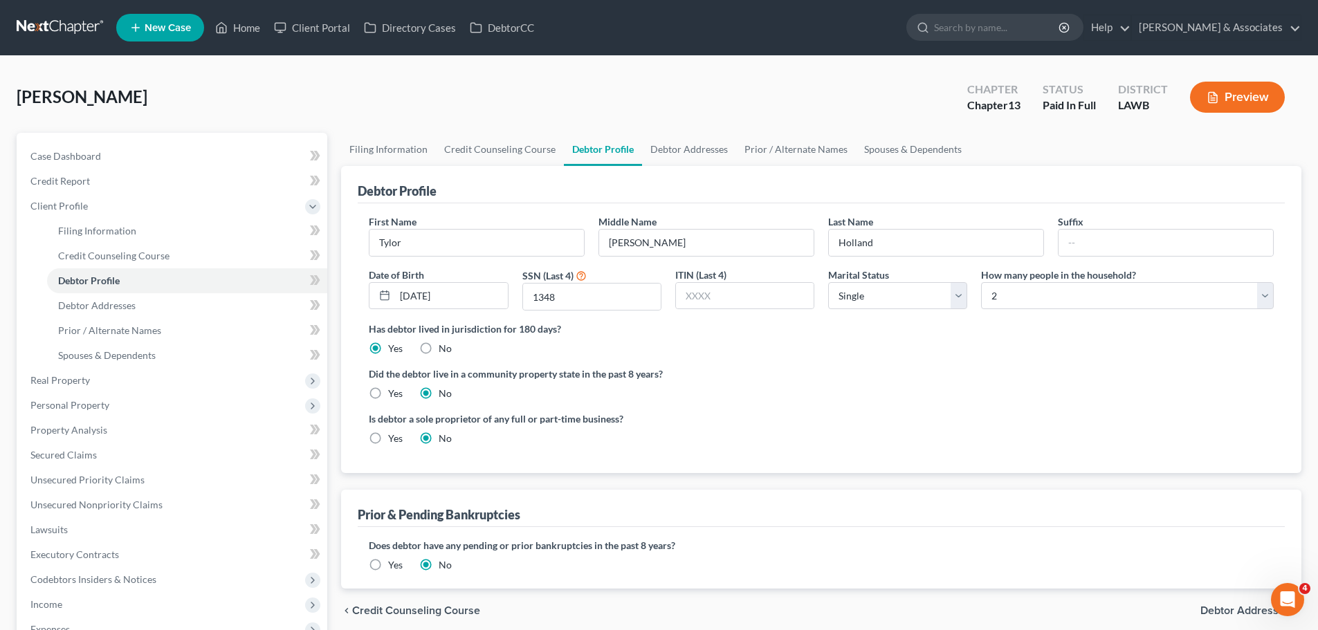
click at [394, 395] on input "Yes" at bounding box center [398, 391] width 9 height 9
radio input "true"
radio input "false"
click at [775, 434] on div "Is debtor a sole proprietor of any full or part-time business? Yes No" at bounding box center [591, 429] width 459 height 34
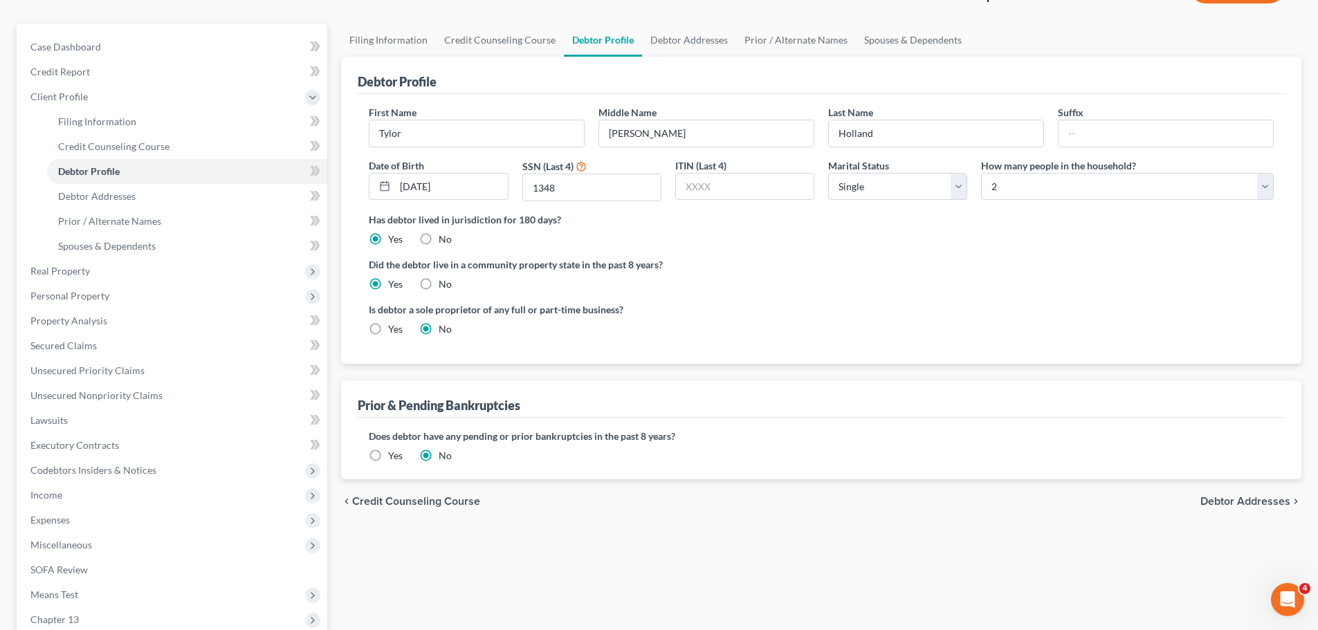
scroll to position [243, 0]
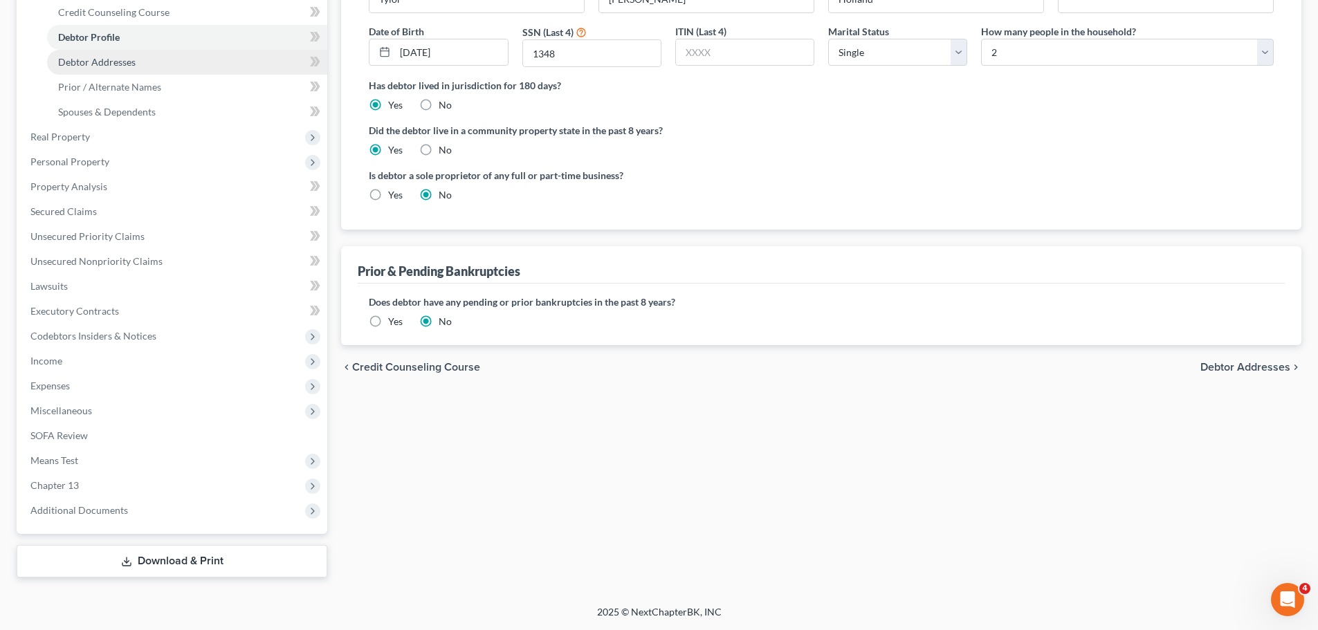
click at [149, 53] on link "Debtor Addresses" at bounding box center [187, 62] width 280 height 25
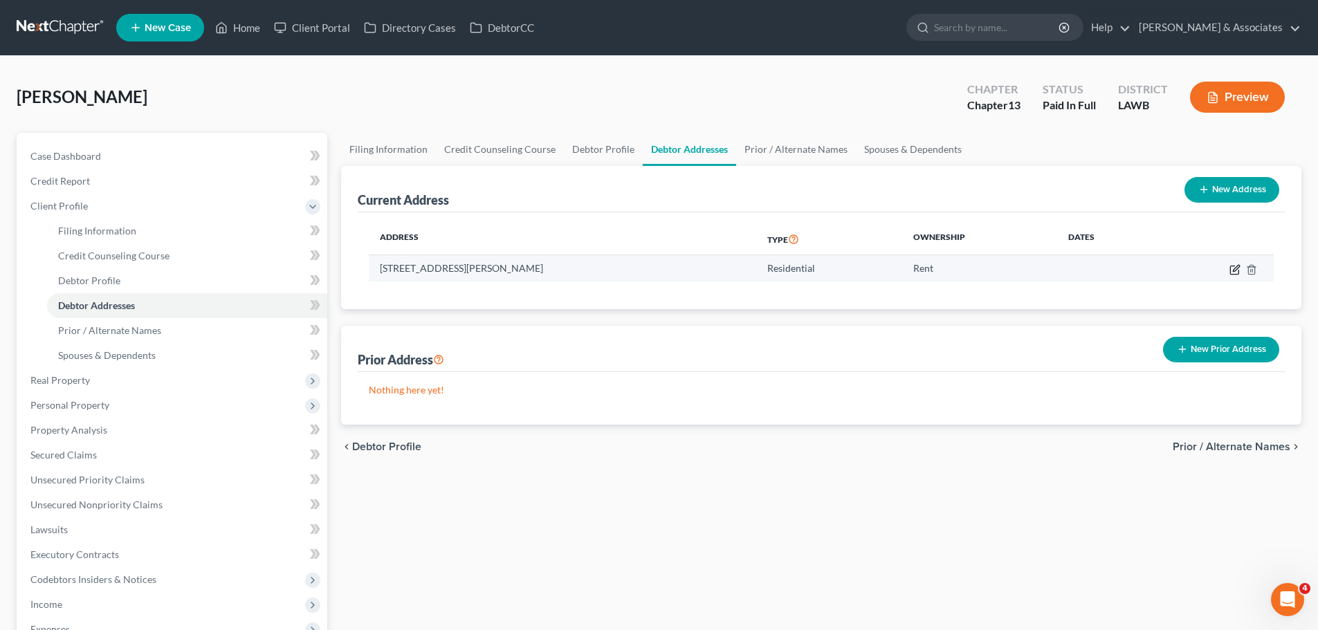
click at [1233, 268] on icon "button" at bounding box center [1234, 269] width 11 height 11
select select "19"
select select "9"
select select "0"
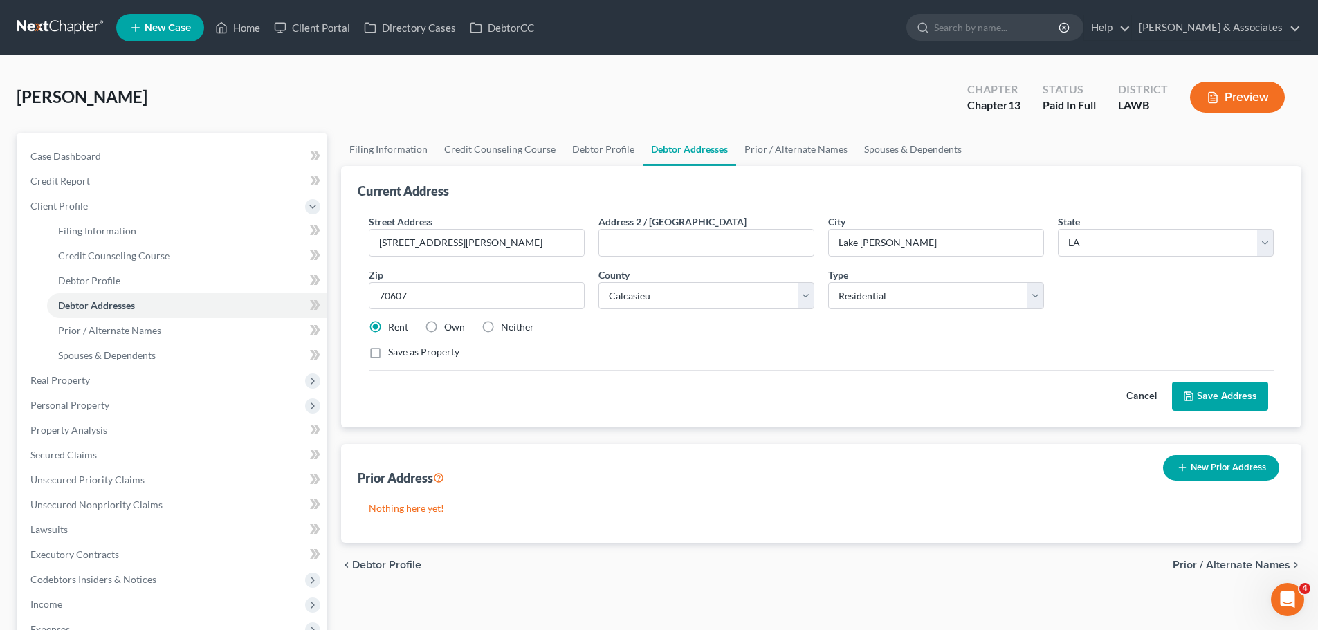
click at [1009, 559] on div "chevron_left Debtor Profile Prior / Alternate Names chevron_right" at bounding box center [821, 565] width 960 height 44
click at [1211, 385] on button "Save Address" at bounding box center [1220, 396] width 96 height 29
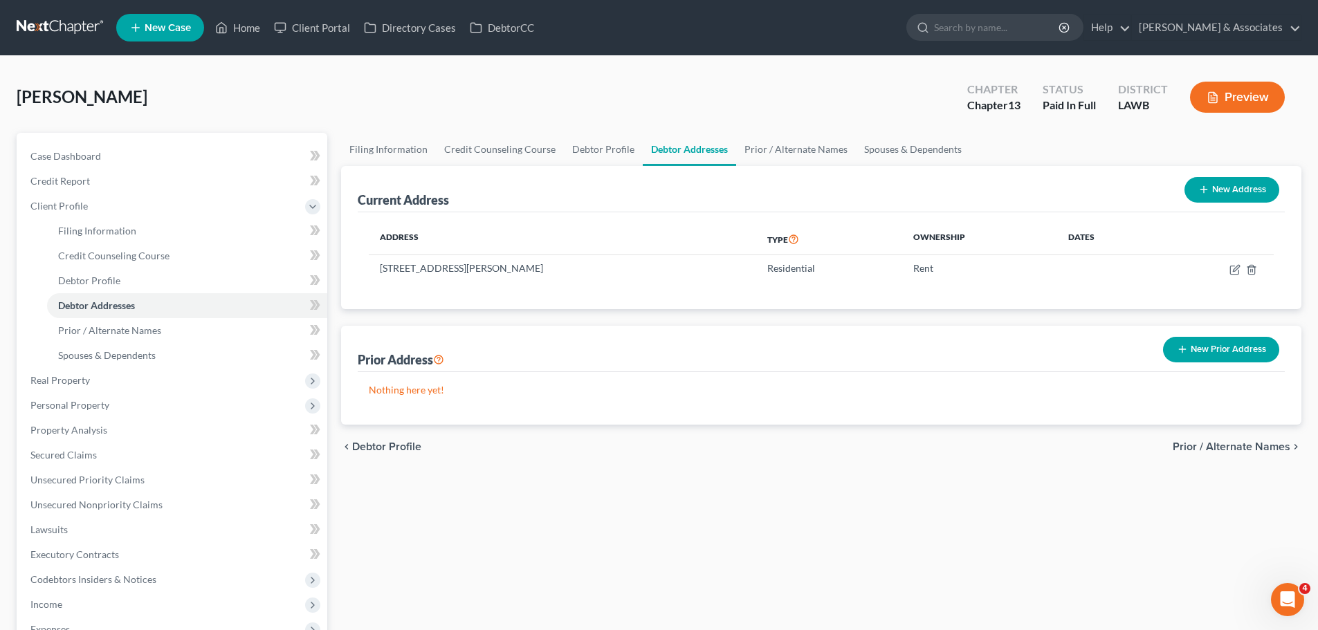
click at [1208, 346] on button "New Prior Address" at bounding box center [1221, 350] width 116 height 26
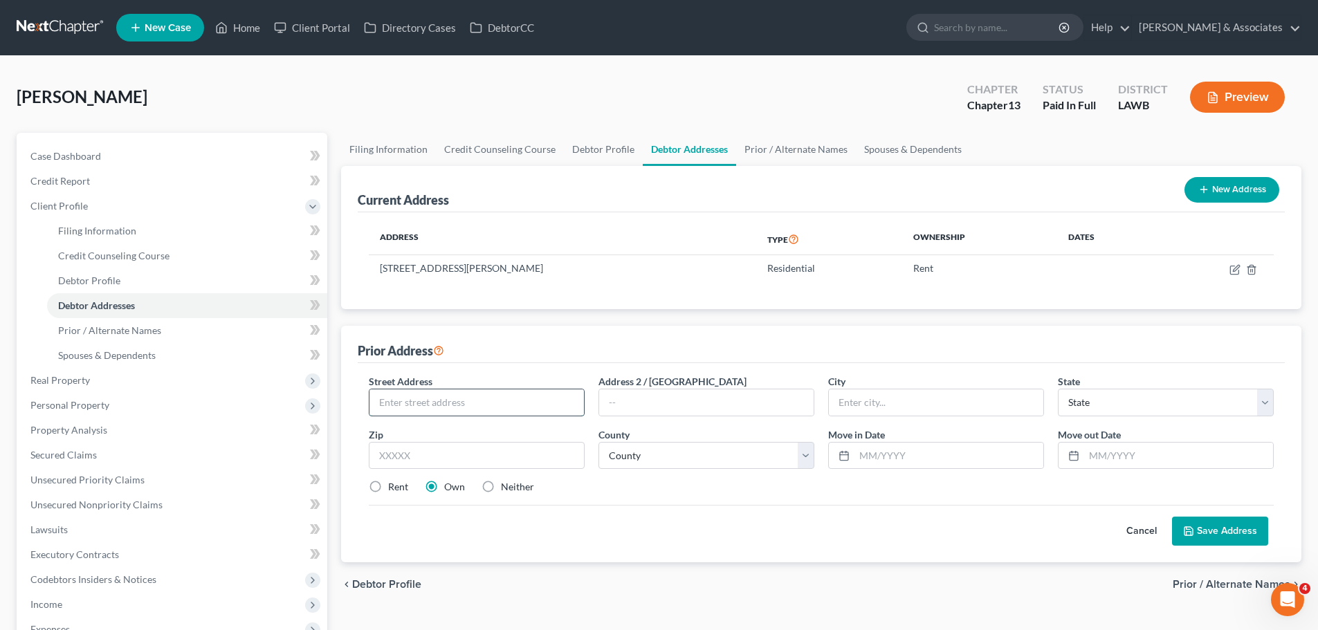
click at [461, 403] on input "text" at bounding box center [476, 402] width 214 height 26
type input "2187 Eastern Raod"
click at [463, 461] on input "text" at bounding box center [477, 456] width 216 height 28
type input "70607"
type input "Lake Charles"
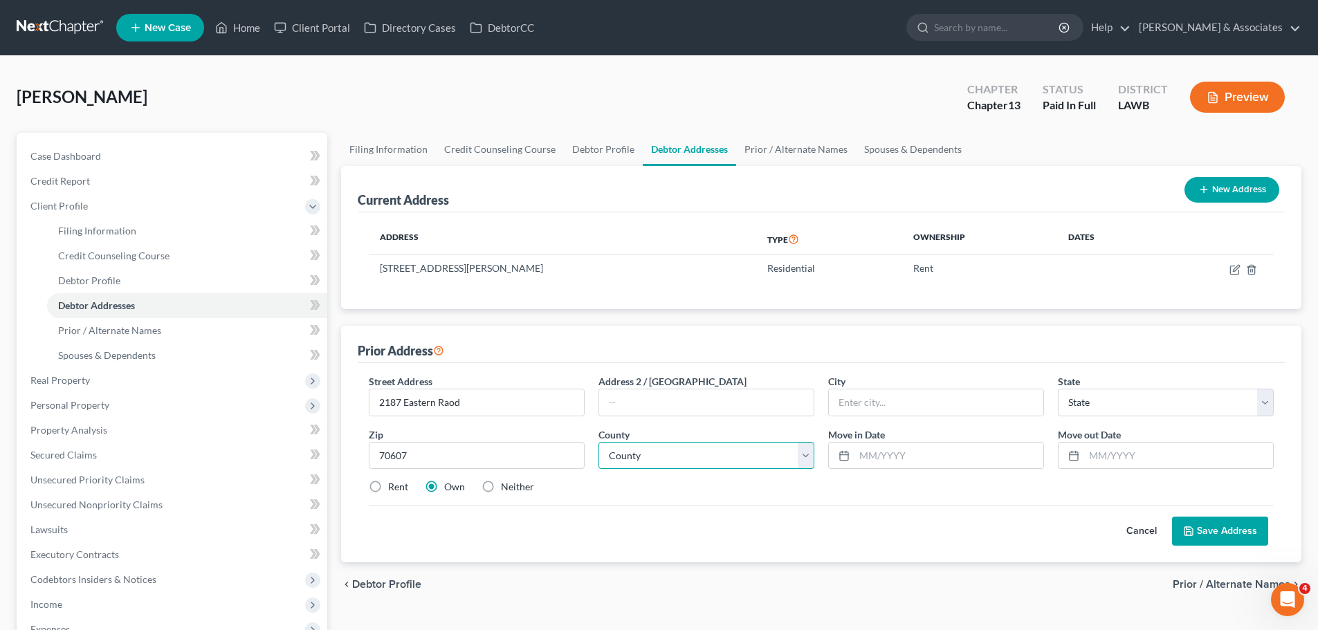
select select "19"
drag, startPoint x: 500, startPoint y: 406, endPoint x: 424, endPoint y: 403, distance: 76.2
click at [424, 403] on input "2187 Eastern Raod" at bounding box center [476, 402] width 214 height 26
type input "2187 East Gauthier"
click at [673, 459] on select "County Acadia Allen Ascension Assumption Avoyelles Beauregard Bienville Bossier…" at bounding box center [706, 456] width 216 height 28
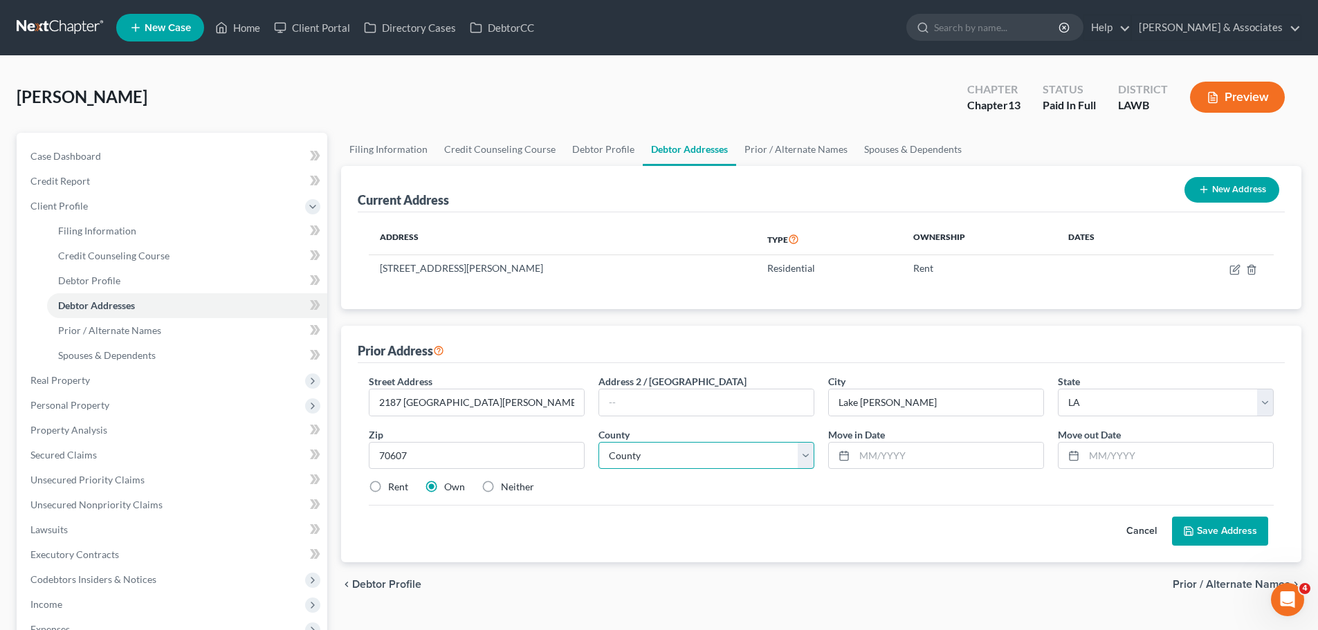
select select "9"
click at [598, 442] on select "County Acadia Allen Ascension Assumption Avoyelles Beauregard Bienville Bossier…" at bounding box center [706, 456] width 216 height 28
click at [770, 502] on div "Street Address * 2187 East Gauthier Address 2 / PO Box City * Lake Charles Stat…" at bounding box center [821, 439] width 919 height 131
click at [962, 451] on input "text" at bounding box center [948, 456] width 189 height 26
type input "01/2021"
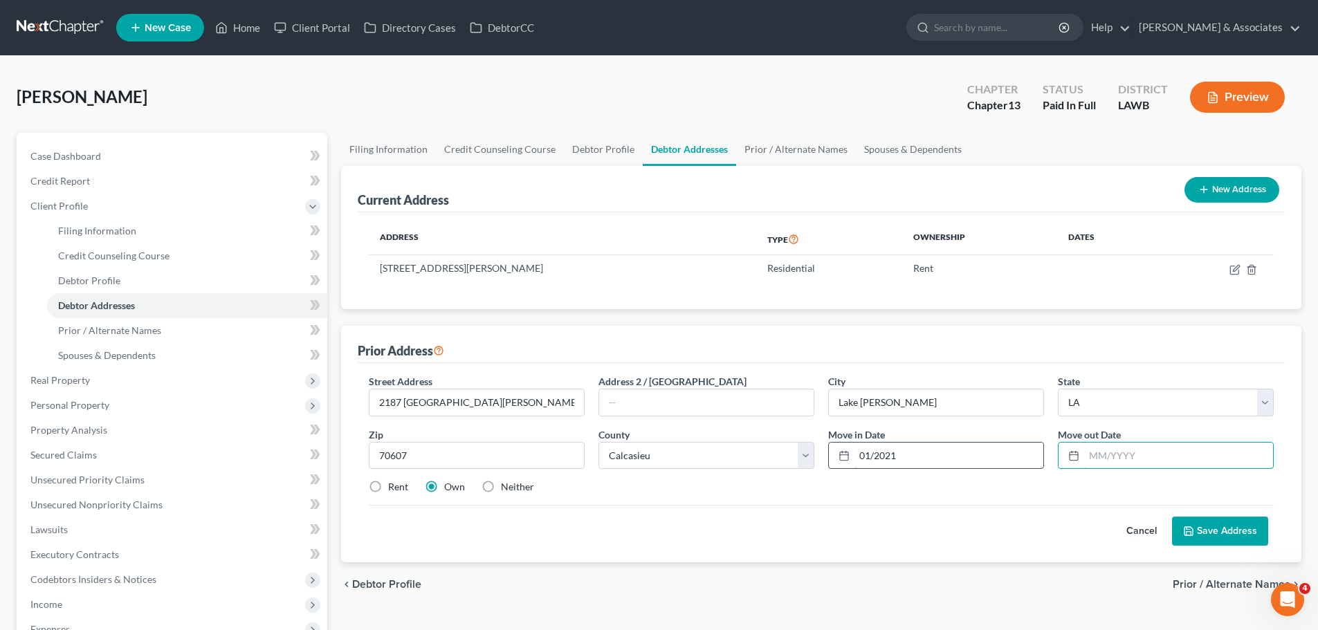
type input "0"
type input "02/2023"
click at [870, 453] on input "01/2021" at bounding box center [948, 456] width 189 height 26
type input "02/2021"
click at [1099, 454] on input "02/2023" at bounding box center [1178, 456] width 189 height 26
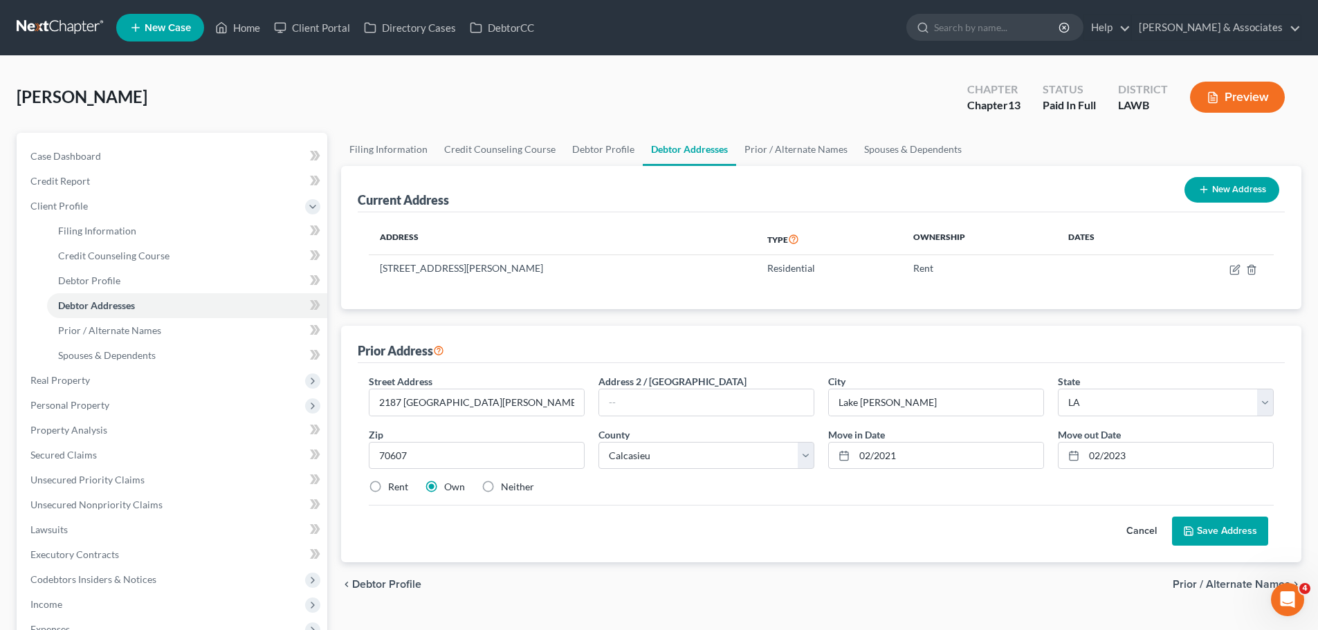
click at [940, 540] on div "Cancel Save Address" at bounding box center [821, 525] width 905 height 41
click at [1257, 518] on button "Save Address" at bounding box center [1220, 531] width 96 height 29
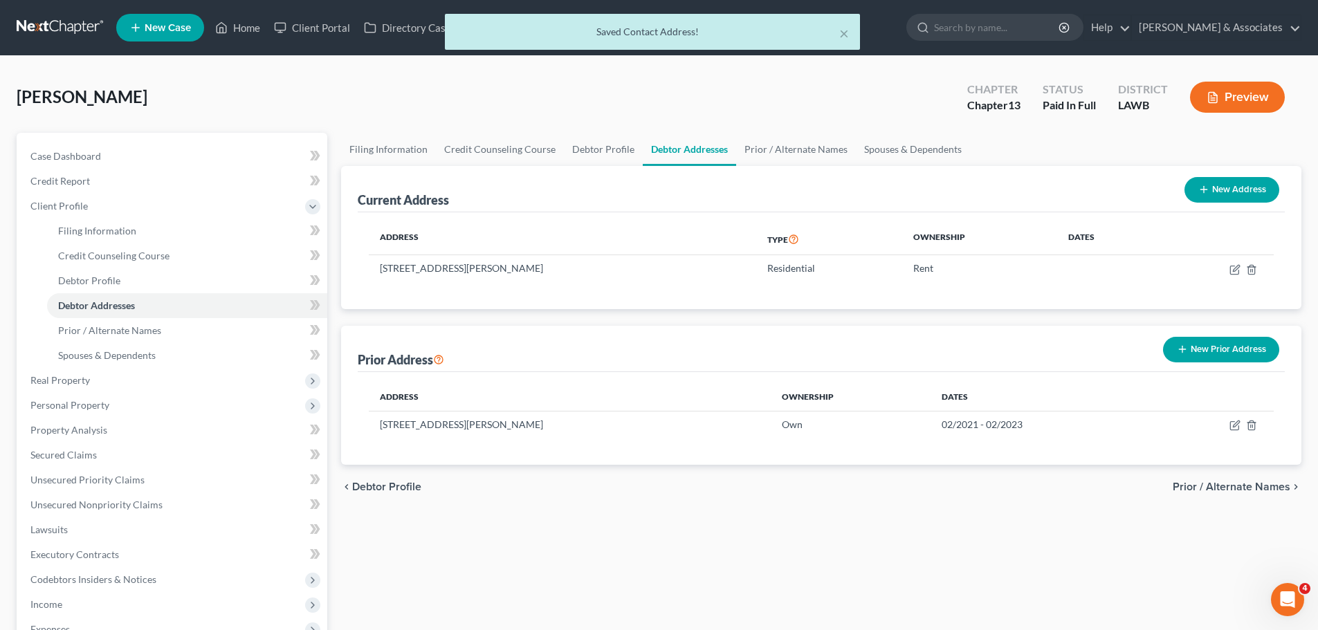
click at [1047, 555] on div "Filing Information Credit Counseling Course Debtor Profile Debtor Addresses Pri…" at bounding box center [821, 477] width 974 height 688
click at [747, 533] on div "Filing Information Credit Counseling Course Debtor Profile Debtor Addresses Pri…" at bounding box center [821, 477] width 974 height 688
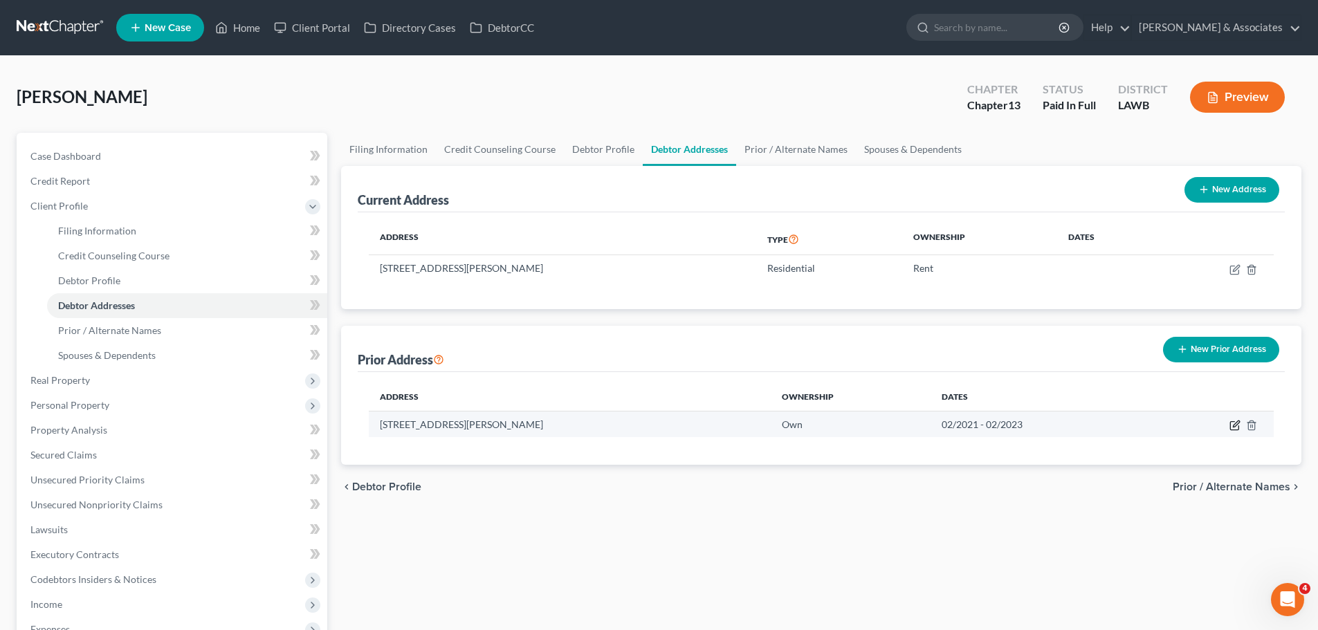
click at [1235, 422] on icon "button" at bounding box center [1234, 425] width 11 height 11
select select "19"
select select "9"
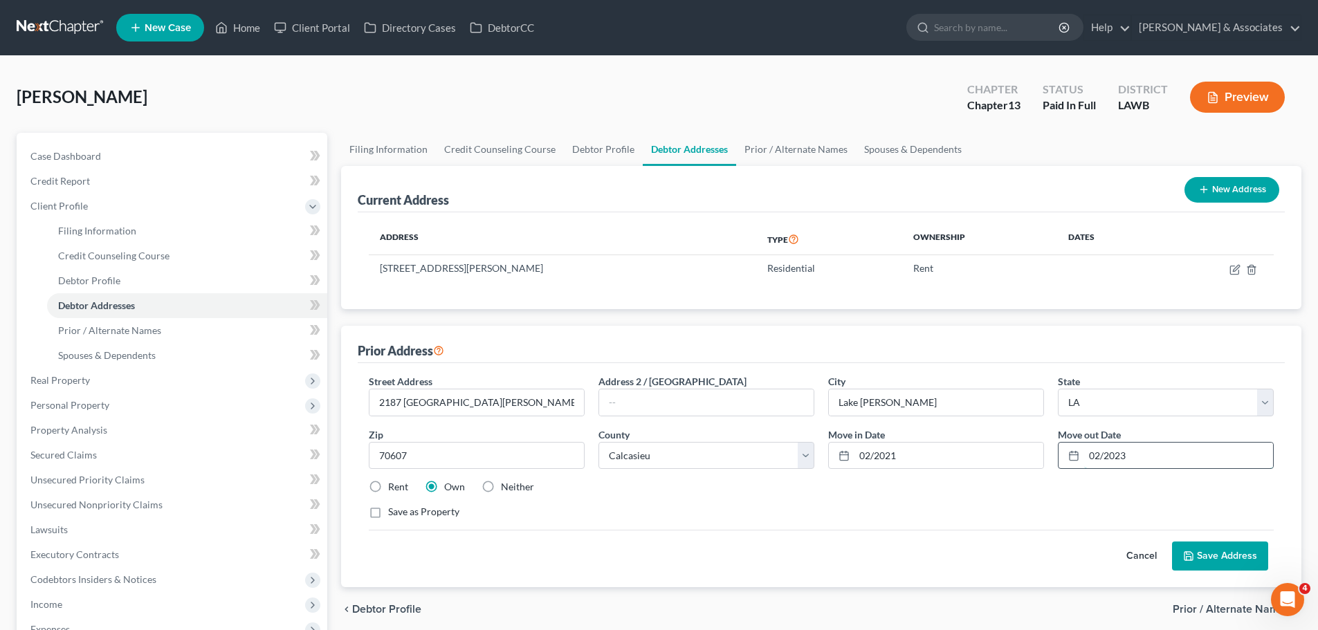
click at [1148, 454] on input "02/2023" at bounding box center [1178, 456] width 189 height 26
type input "02/2024"
click at [1027, 555] on div "Cancel Save Address" at bounding box center [821, 550] width 905 height 41
click at [1203, 558] on button "Save Address" at bounding box center [1220, 556] width 96 height 29
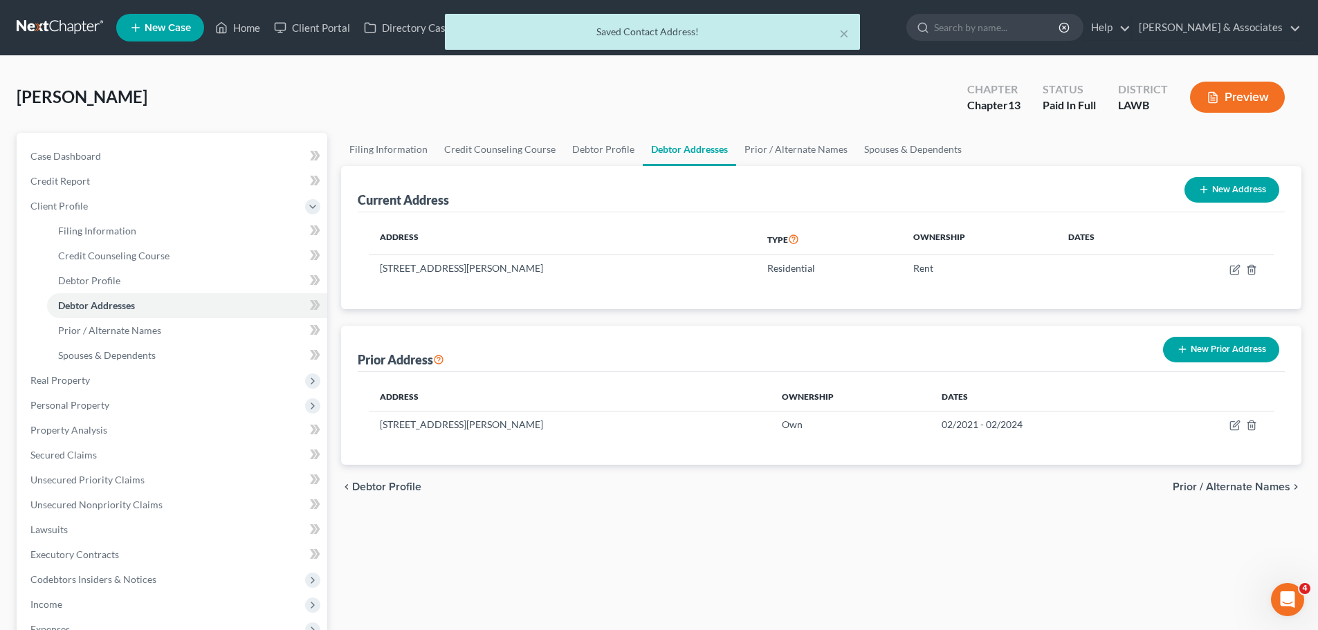
click at [903, 553] on div "Filing Information Credit Counseling Course Debtor Profile Debtor Addresses Pri…" at bounding box center [821, 477] width 974 height 688
click at [112, 331] on span "Prior / Alternate Names" at bounding box center [109, 330] width 103 height 12
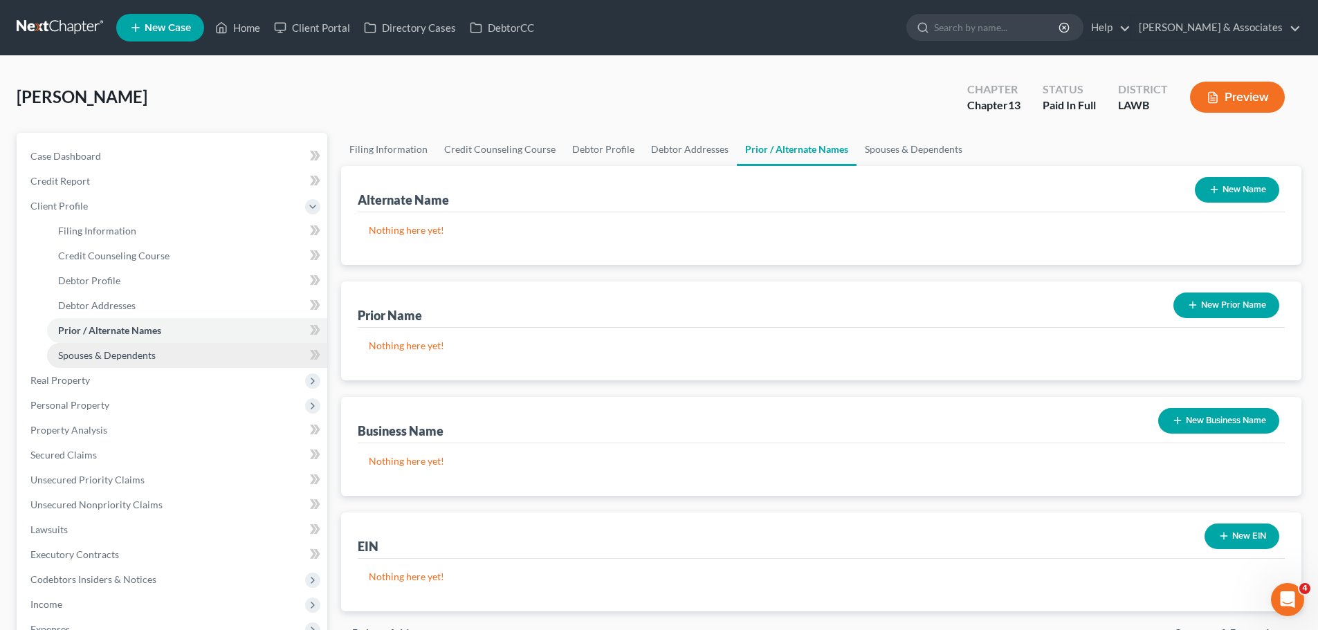
click at [190, 353] on link "Spouses & Dependents" at bounding box center [187, 355] width 280 height 25
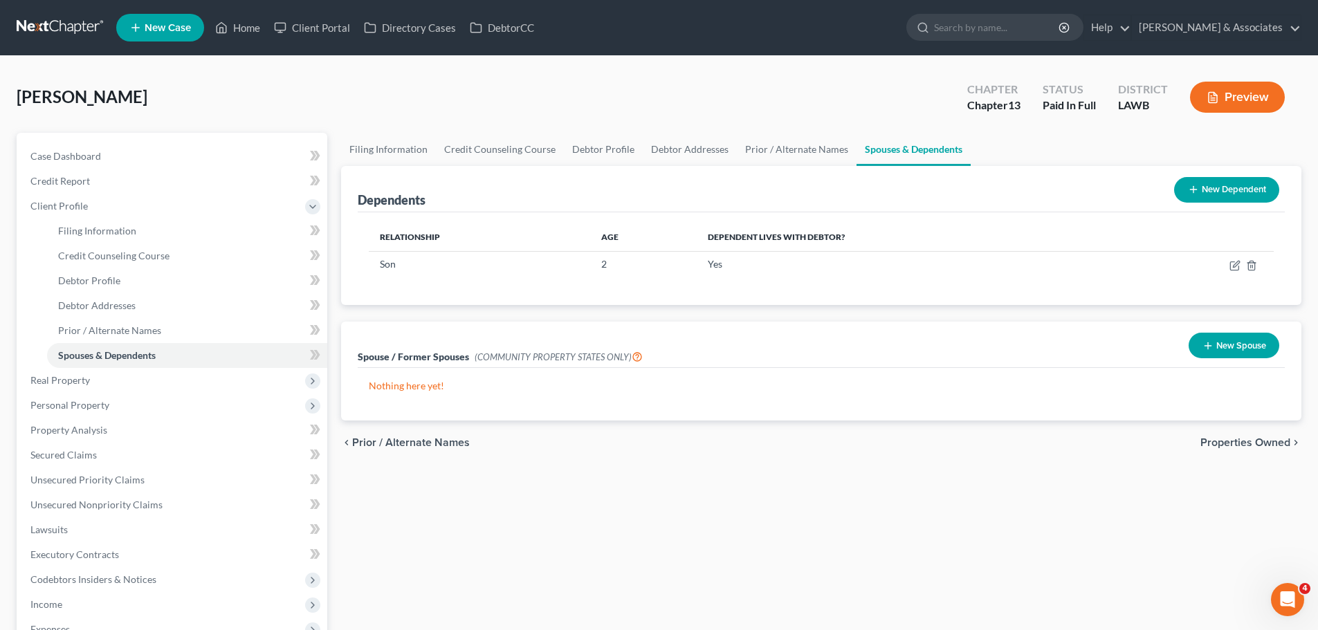
click at [1238, 342] on button "New Spouse" at bounding box center [1233, 346] width 91 height 26
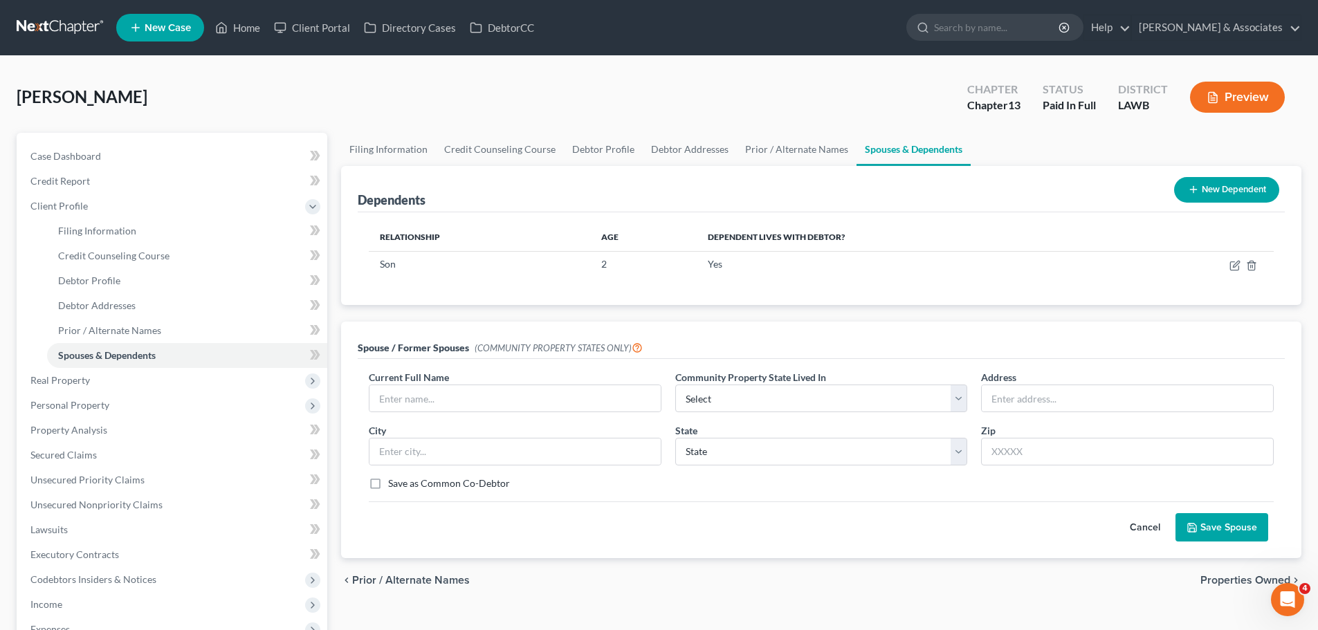
click at [831, 574] on div "chevron_left Prior / Alternate Names Properties Owned chevron_right" at bounding box center [821, 580] width 960 height 44
click at [467, 404] on input "text" at bounding box center [514, 398] width 291 height 26
type input "Autumn Logue"
click at [1211, 517] on button "Save Spouse" at bounding box center [1221, 527] width 93 height 29
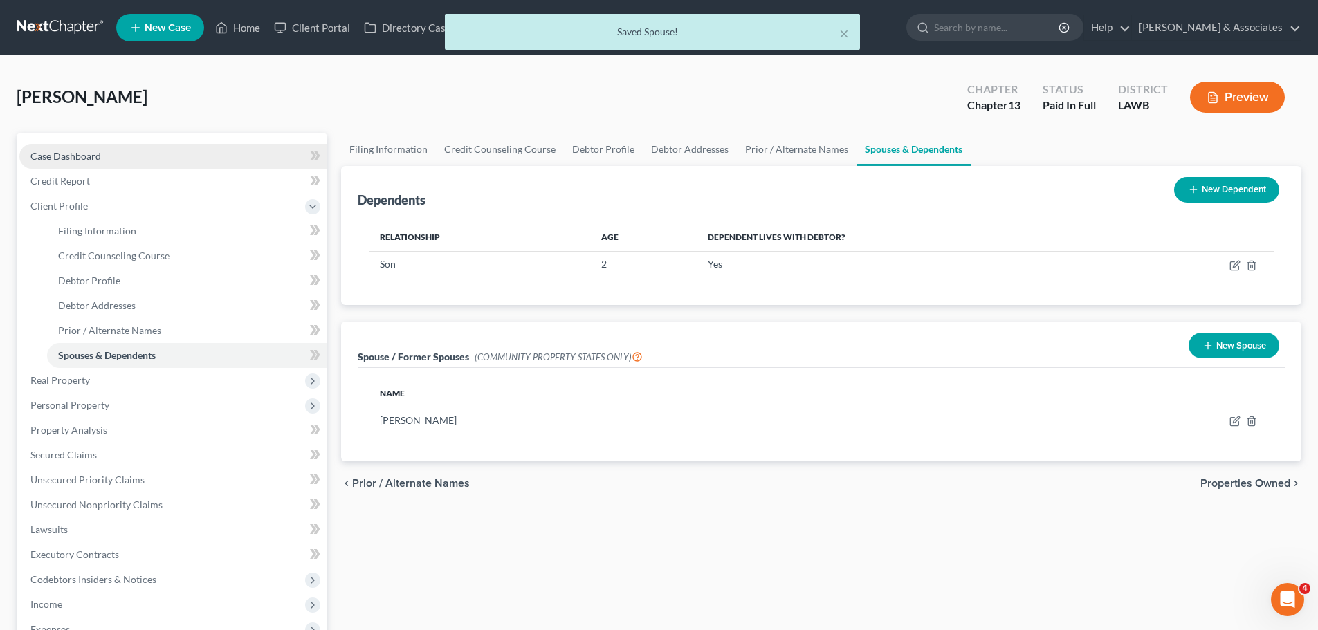
click at [127, 156] on link "Case Dashboard" at bounding box center [173, 156] width 308 height 25
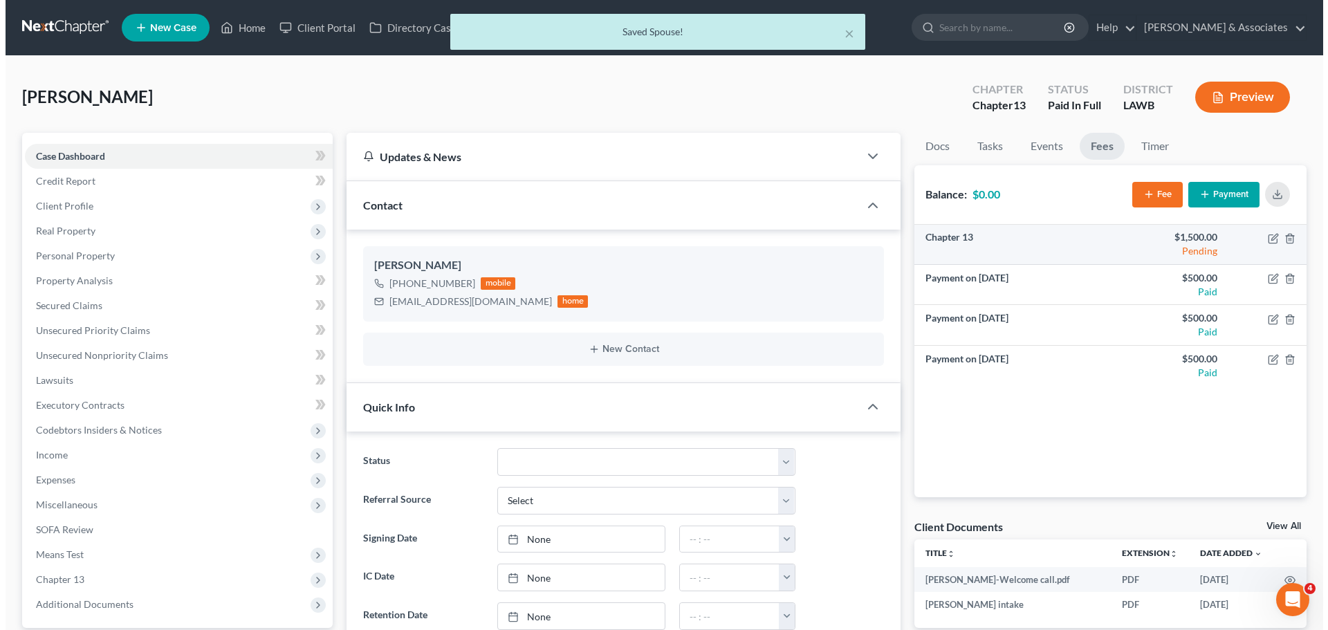
scroll to position [562, 0]
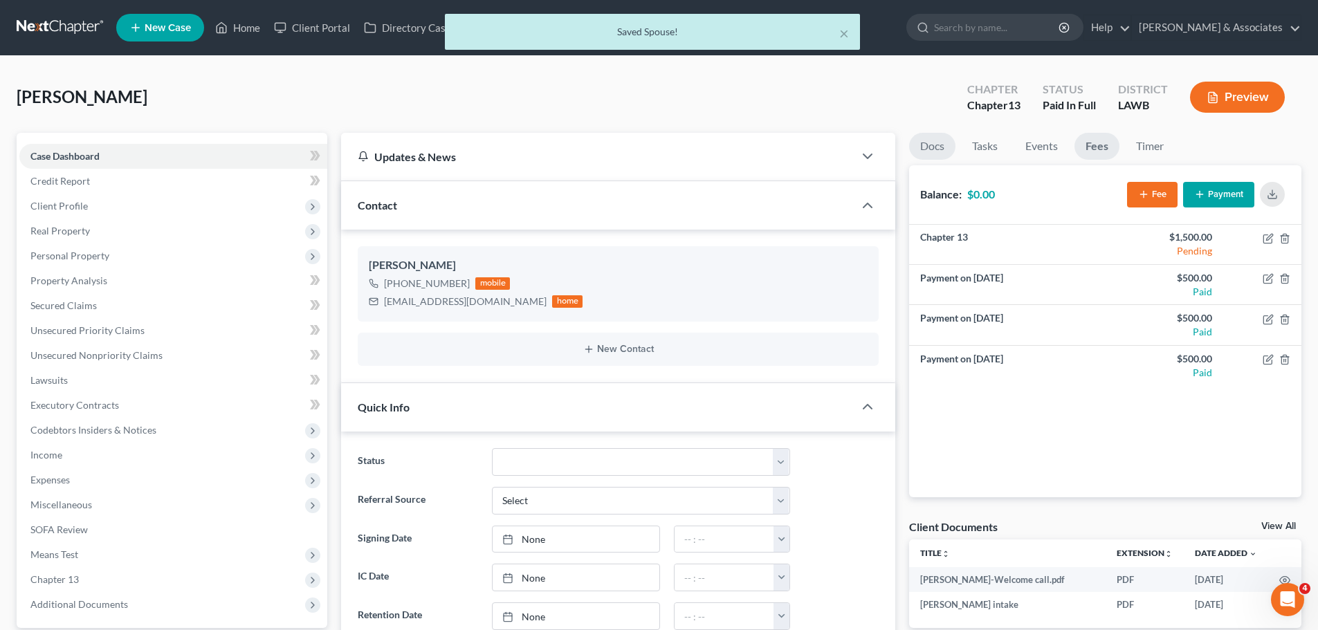
click at [927, 146] on link "Docs" at bounding box center [932, 146] width 46 height 27
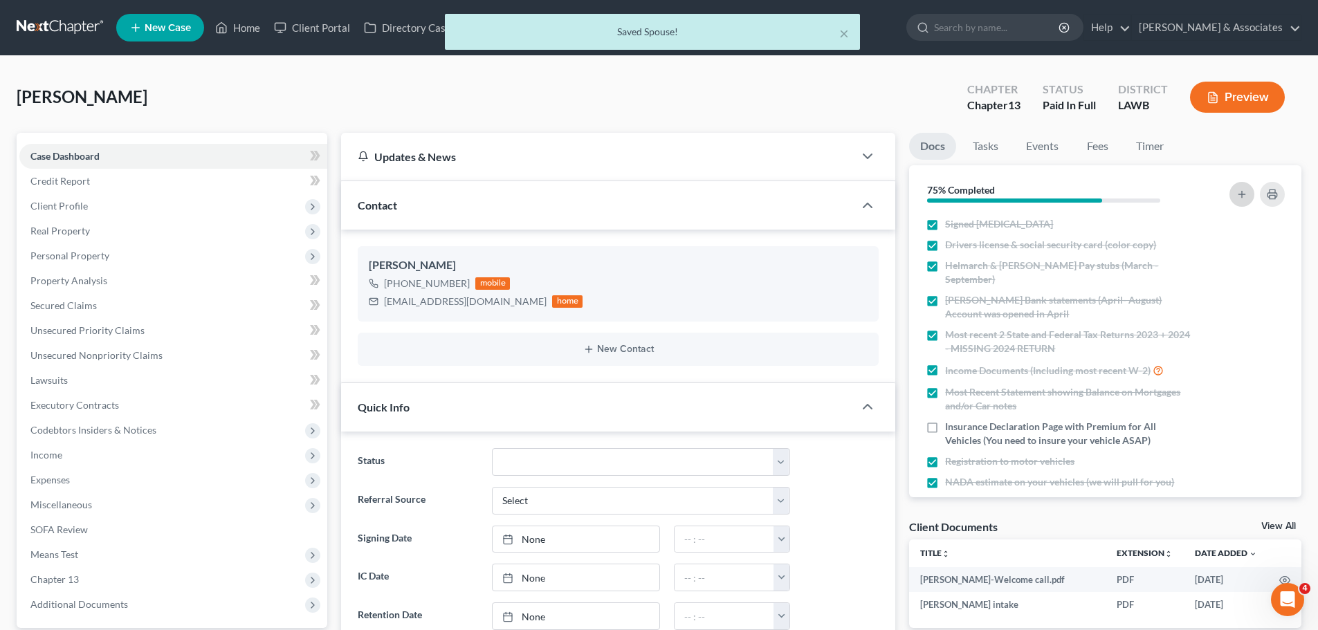
click at [1241, 201] on button "button" at bounding box center [1241, 194] width 25 height 25
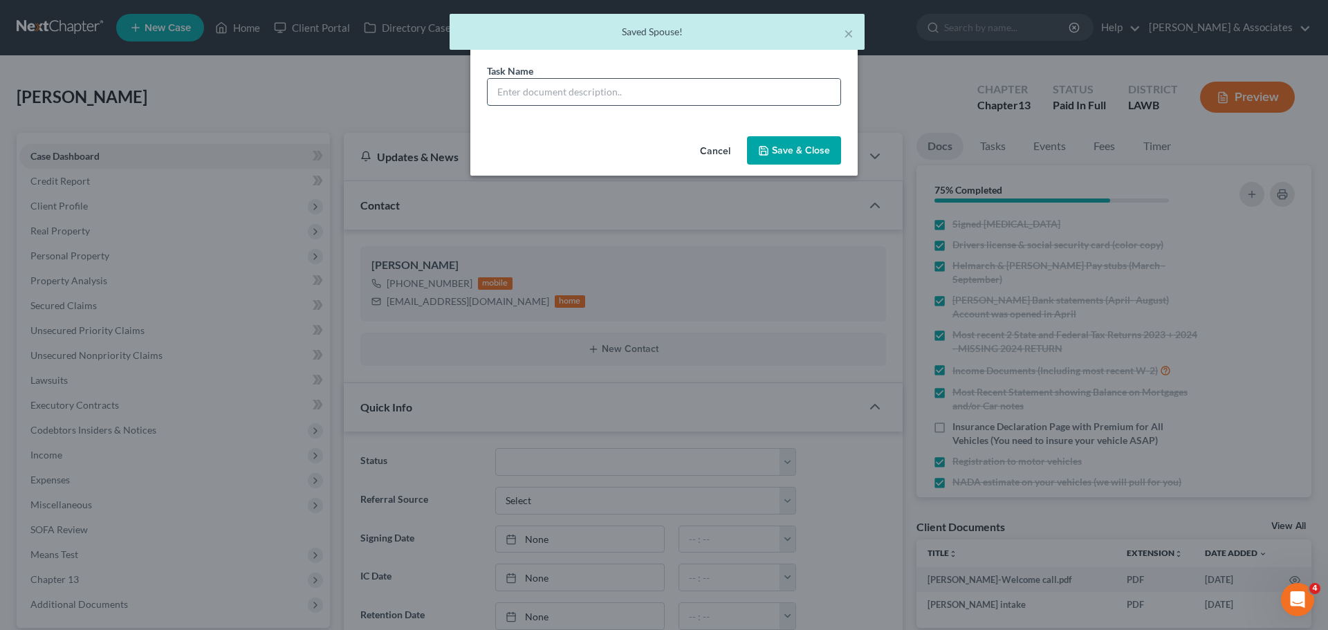
click at [611, 98] on input "text" at bounding box center [664, 92] width 353 height 26
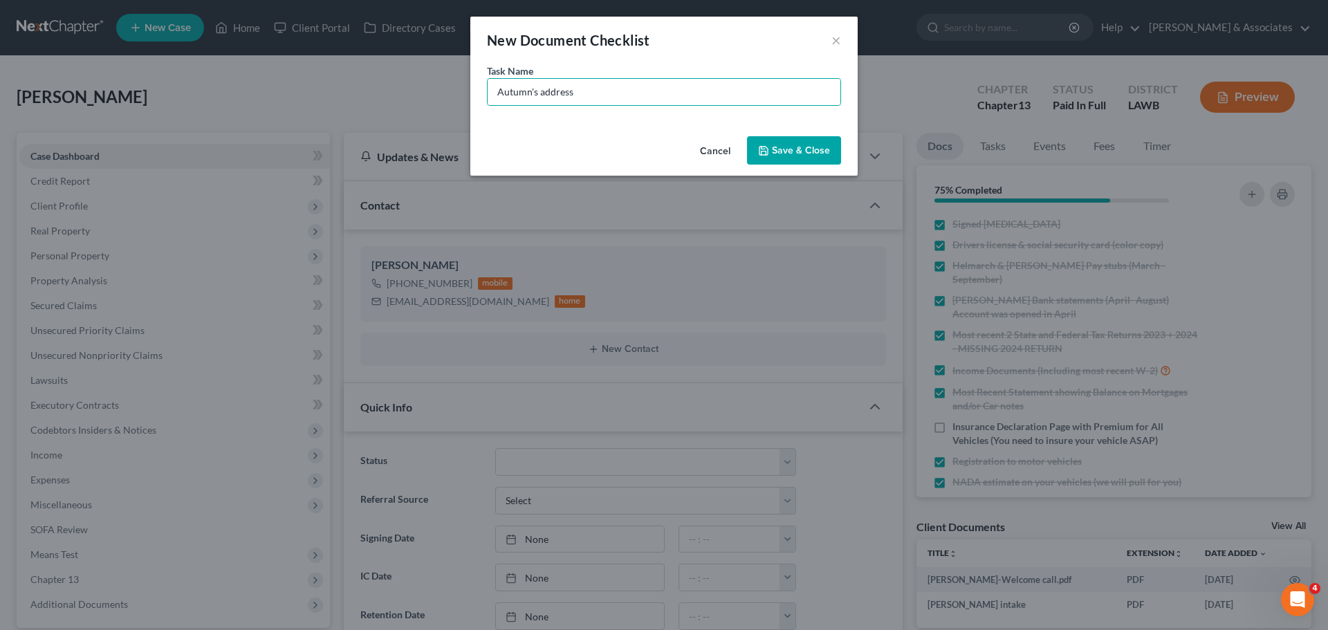
click at [807, 165] on button "Save & Close" at bounding box center [794, 150] width 94 height 29
click at [814, 154] on button "Save & Close" at bounding box center [794, 150] width 94 height 29
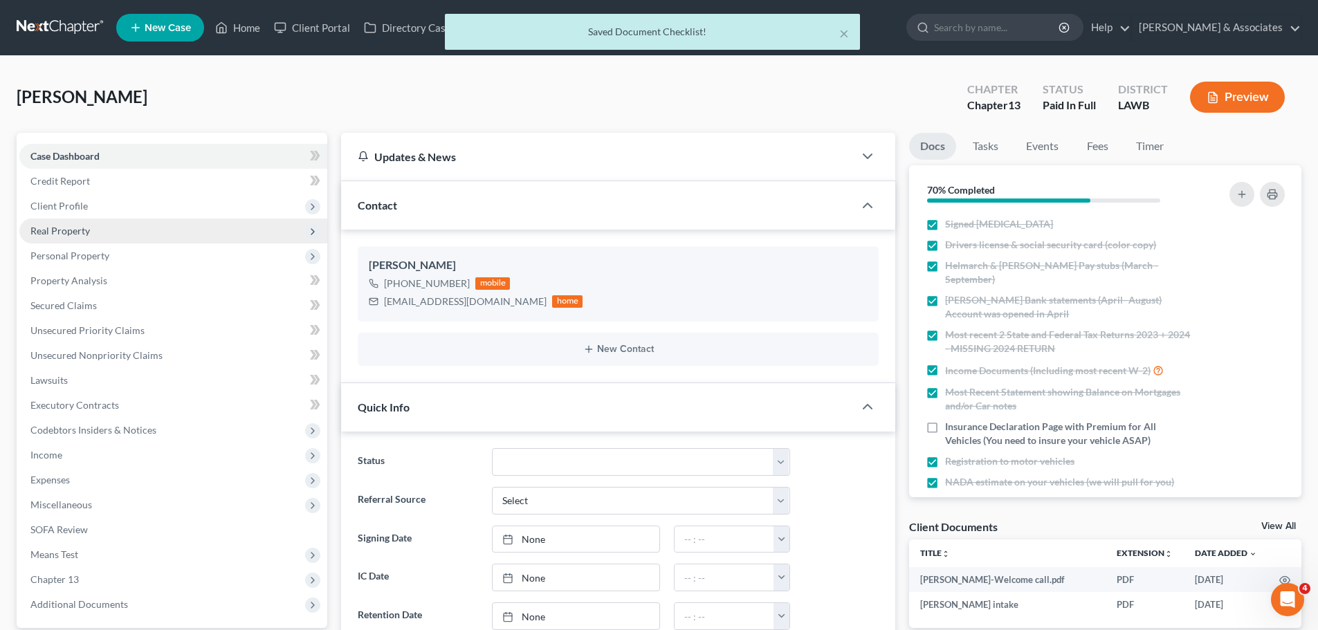
click at [72, 225] on span "Real Property" at bounding box center [59, 231] width 59 height 12
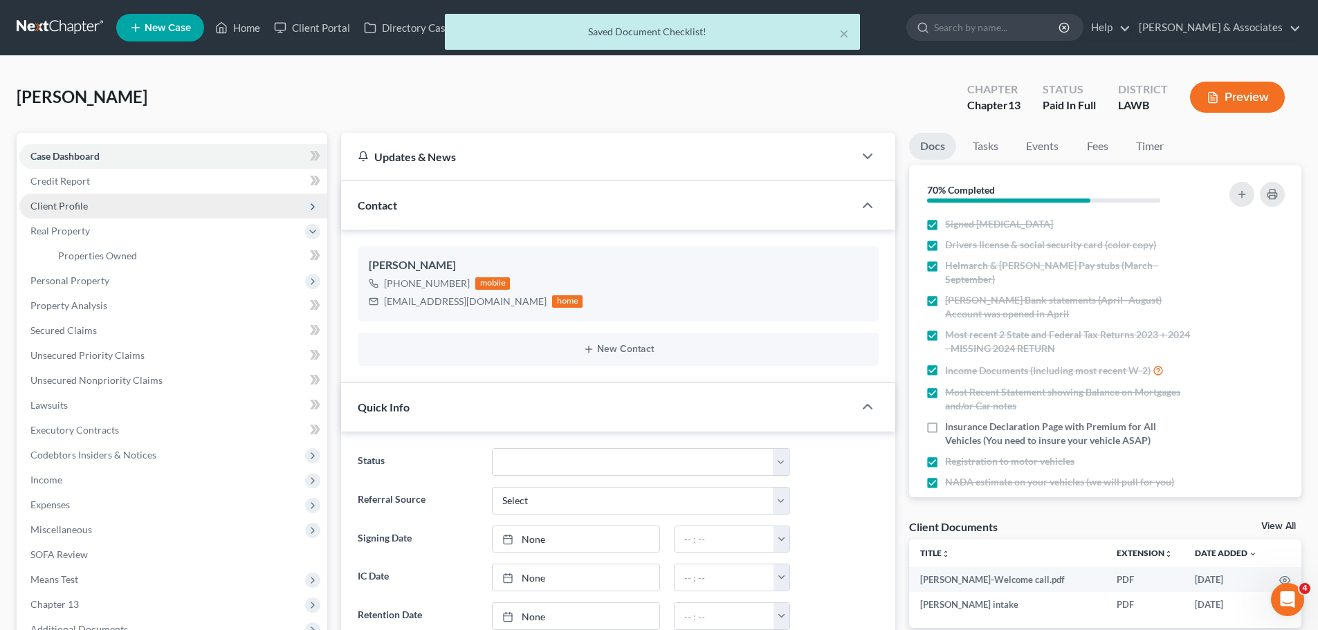
click at [73, 201] on span "Client Profile" at bounding box center [58, 206] width 57 height 12
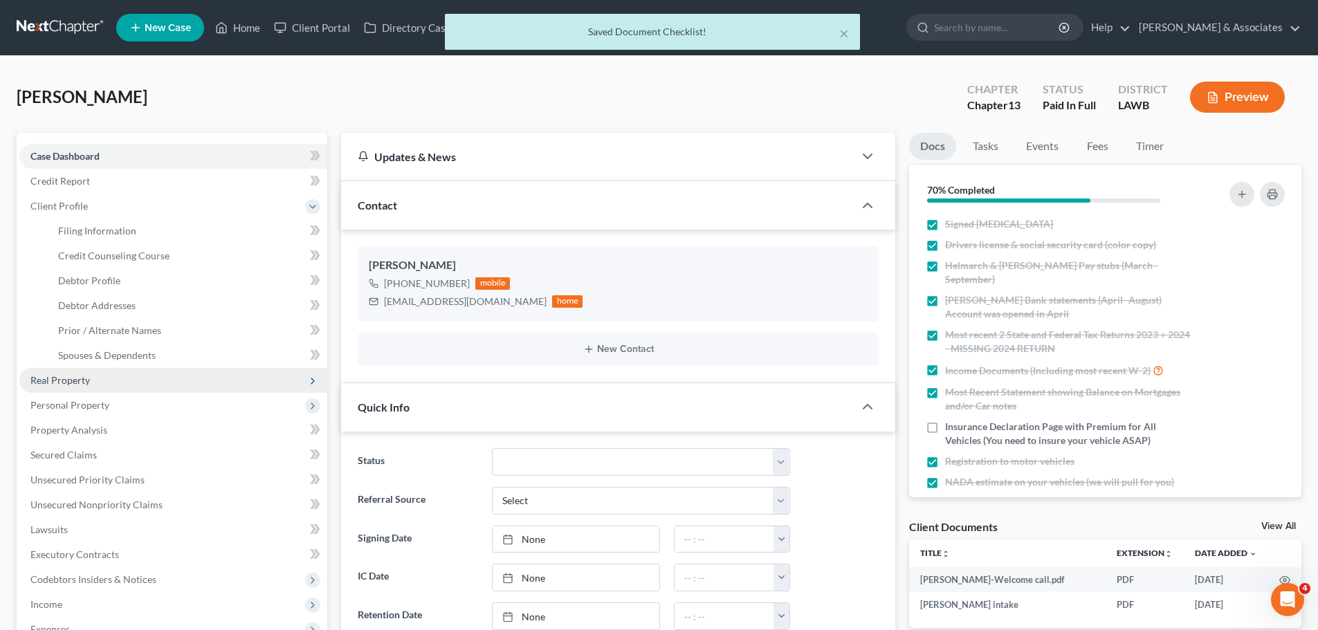
click at [113, 378] on span "Real Property" at bounding box center [173, 380] width 308 height 25
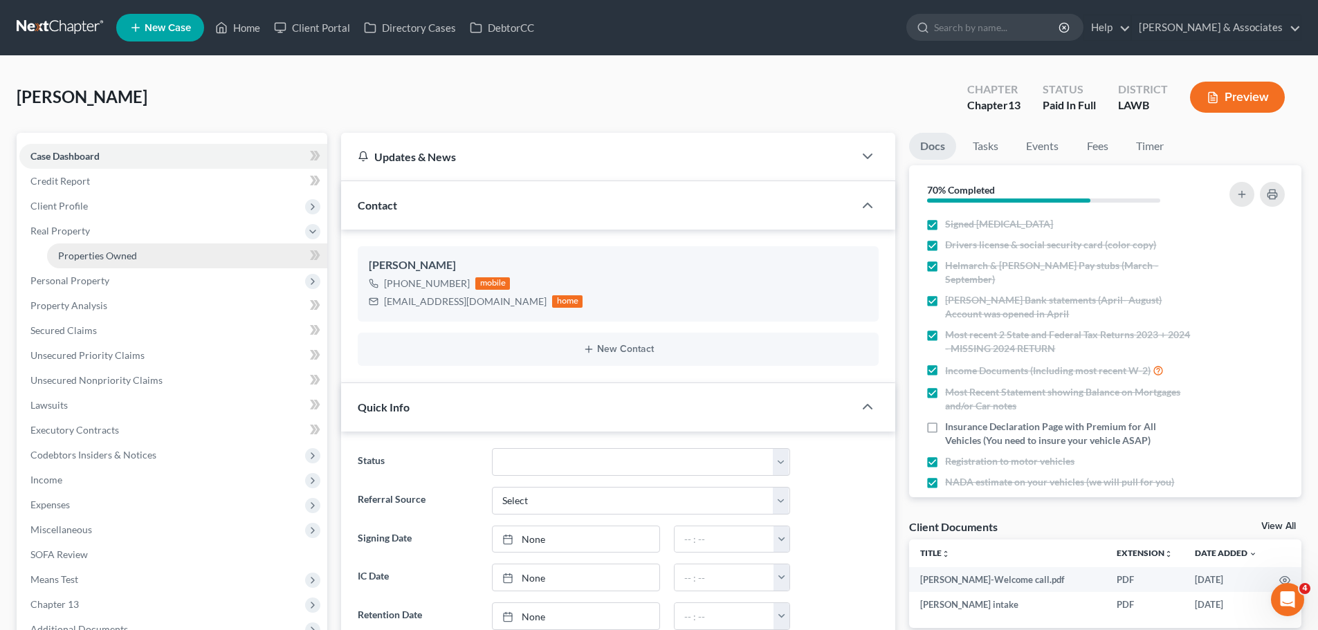
click at [127, 254] on span "Properties Owned" at bounding box center [97, 256] width 79 height 12
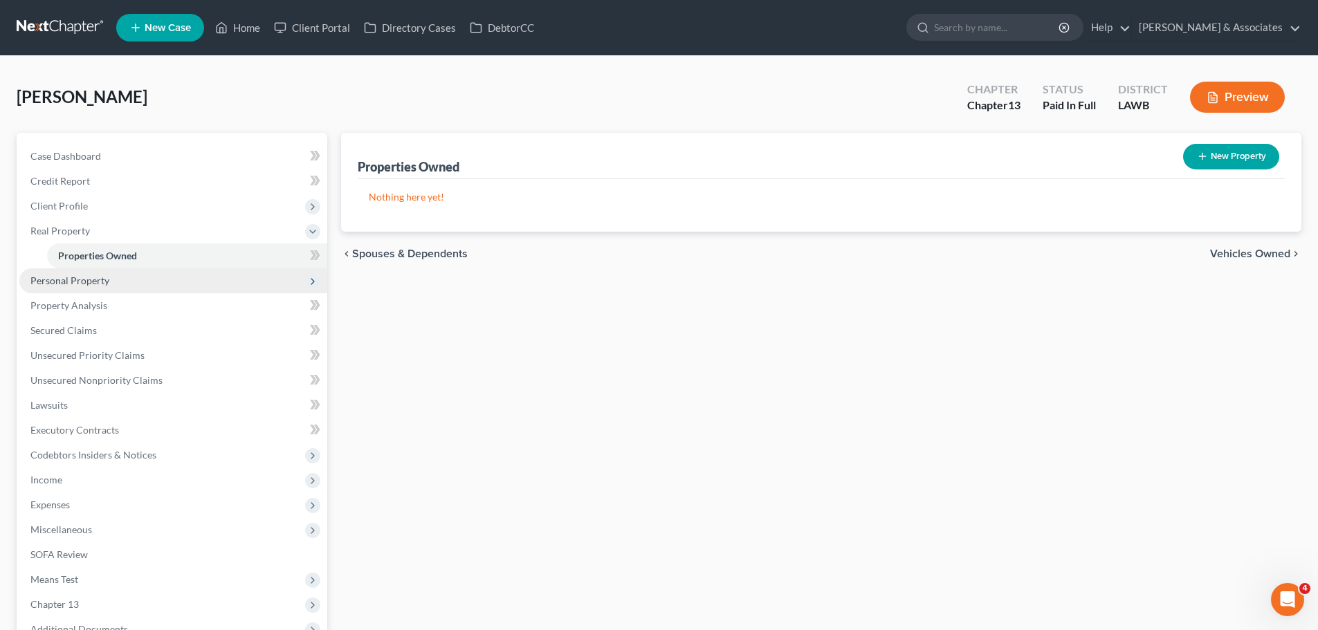
click at [65, 270] on span "Personal Property" at bounding box center [173, 280] width 308 height 25
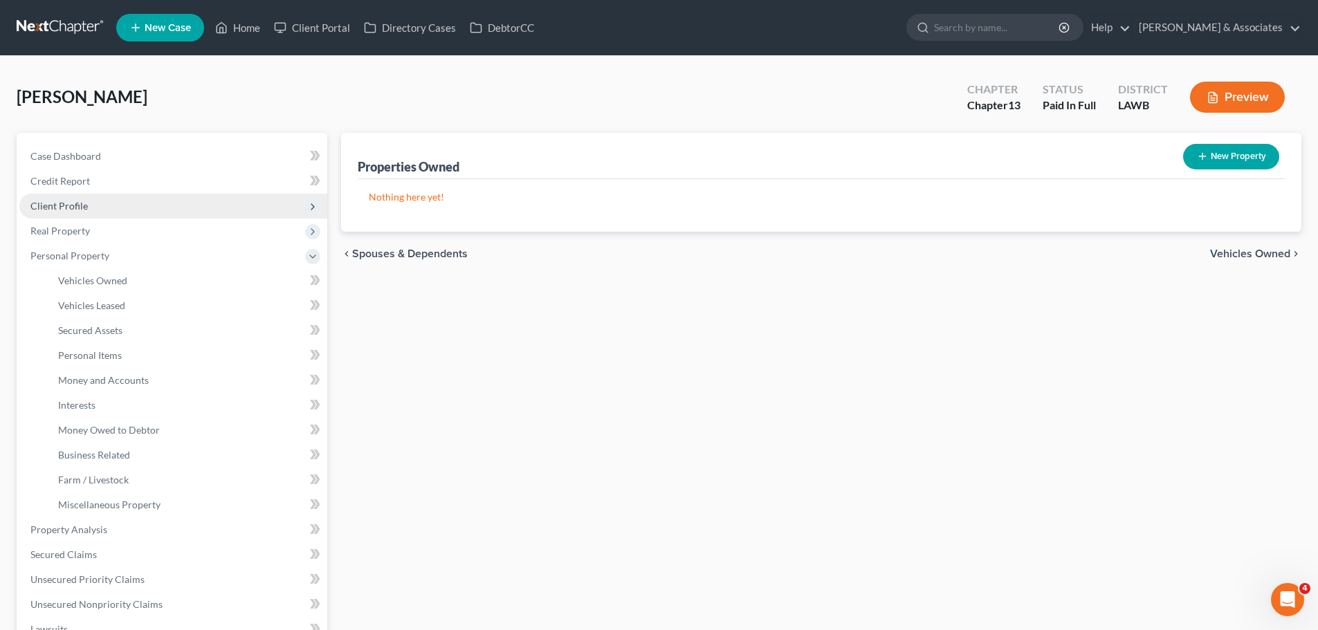
click at [104, 210] on span "Client Profile" at bounding box center [173, 206] width 308 height 25
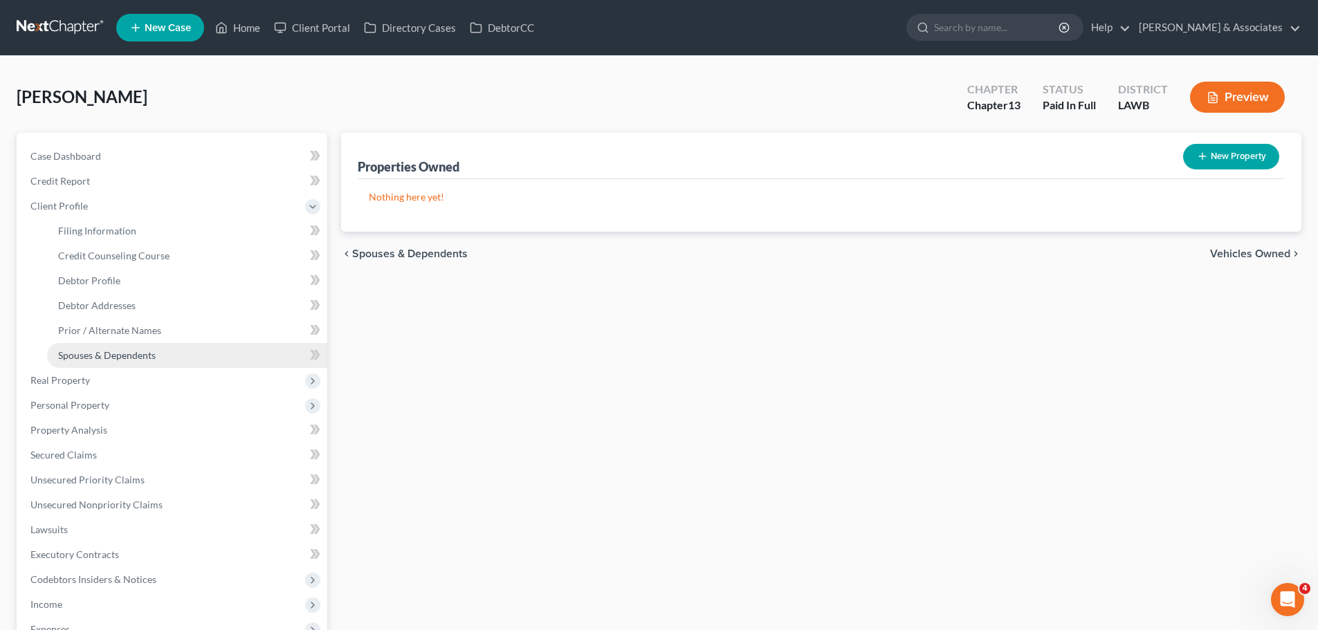
click at [127, 357] on span "Spouses & Dependents" at bounding box center [107, 355] width 98 height 12
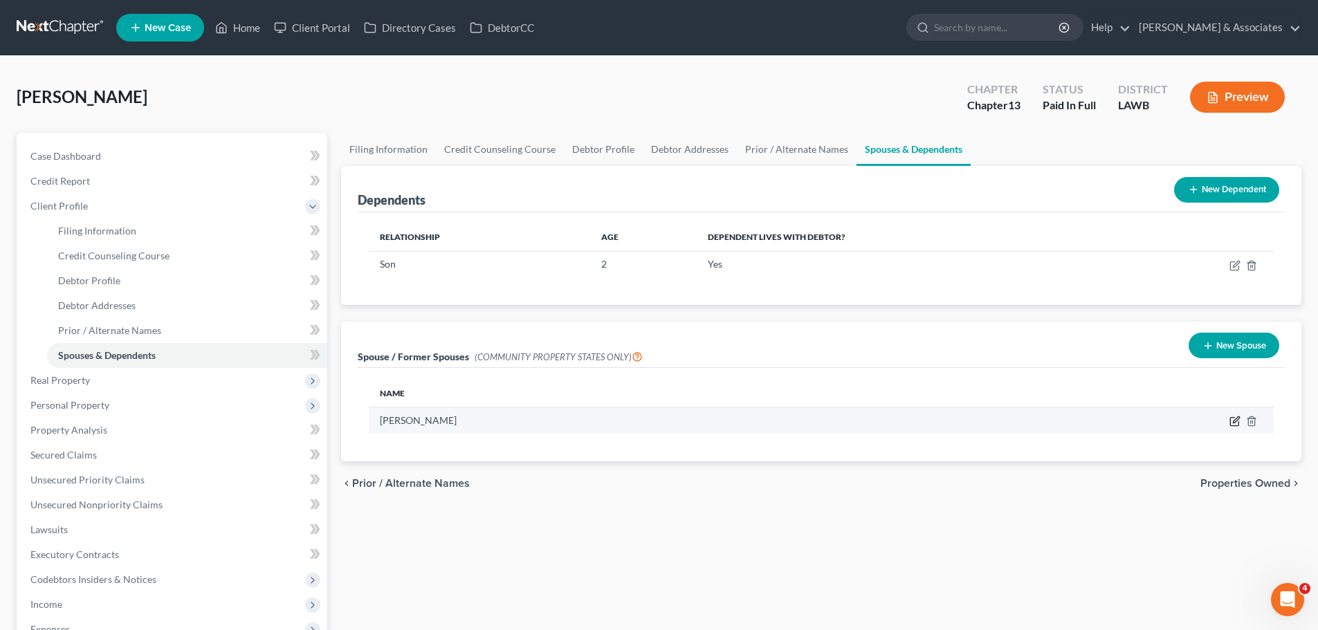
click at [1233, 418] on icon "button" at bounding box center [1234, 422] width 8 height 8
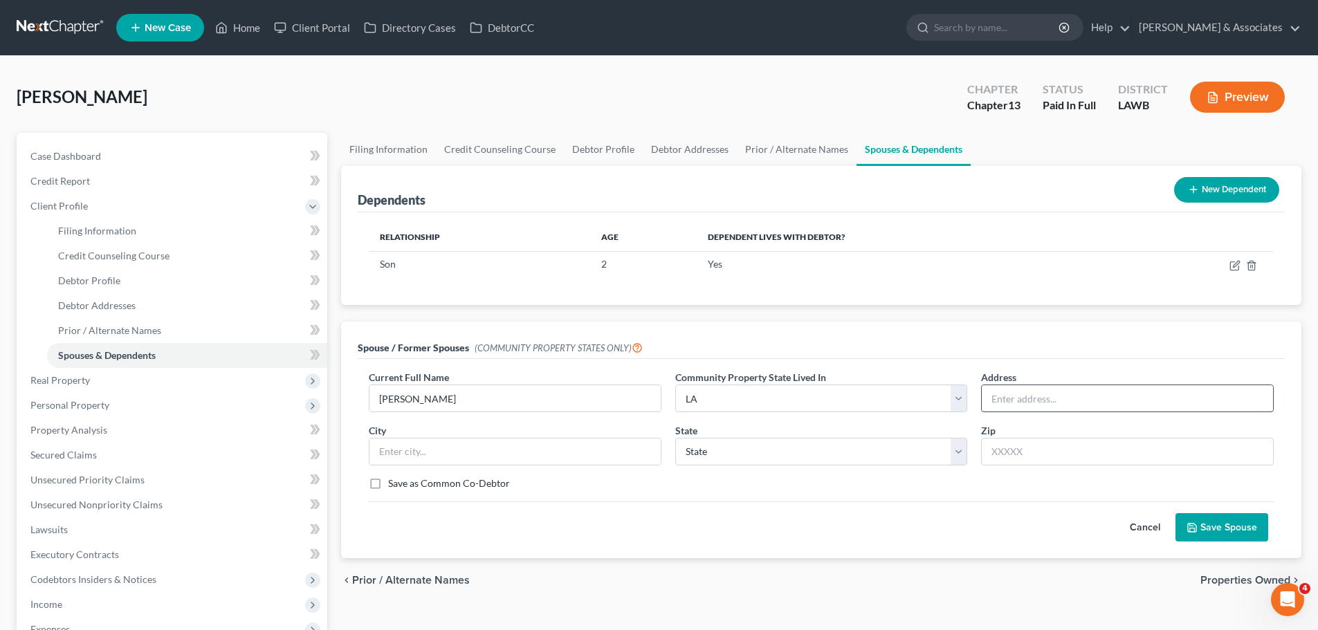
click at [1031, 398] on input "text" at bounding box center [1127, 398] width 291 height 26
click at [640, 563] on div "chevron_left Prior / Alternate Names Properties Owned chevron_right" at bounding box center [821, 580] width 960 height 44
click at [478, 488] on label "Save as Common Co-Debtor" at bounding box center [449, 484] width 122 height 14
click at [403, 486] on input "Save as Common Co-Debtor" at bounding box center [398, 481] width 9 height 9
click at [686, 519] on div "Cancel Save Spouse" at bounding box center [821, 522] width 905 height 41
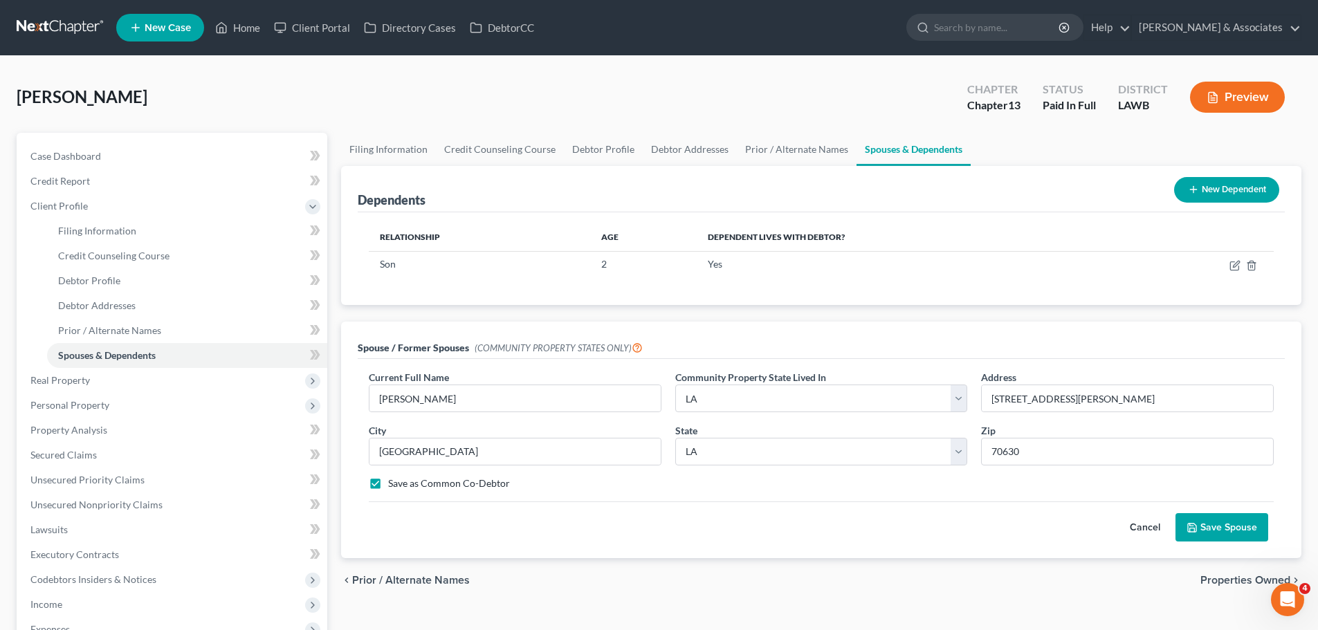
click at [1226, 528] on button "Save Spouse" at bounding box center [1221, 527] width 93 height 29
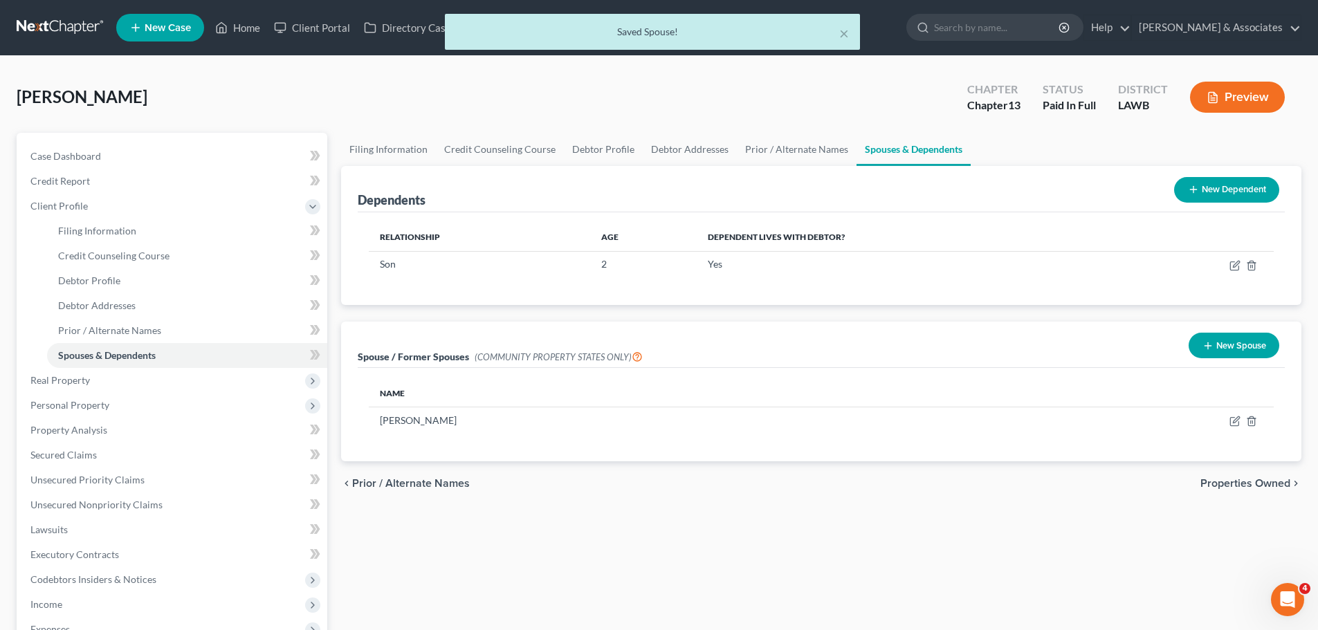
click at [563, 468] on div "chevron_left Prior / Alternate Names Properties Owned chevron_right" at bounding box center [821, 483] width 960 height 44
click at [89, 401] on span "Personal Property" at bounding box center [69, 405] width 79 height 12
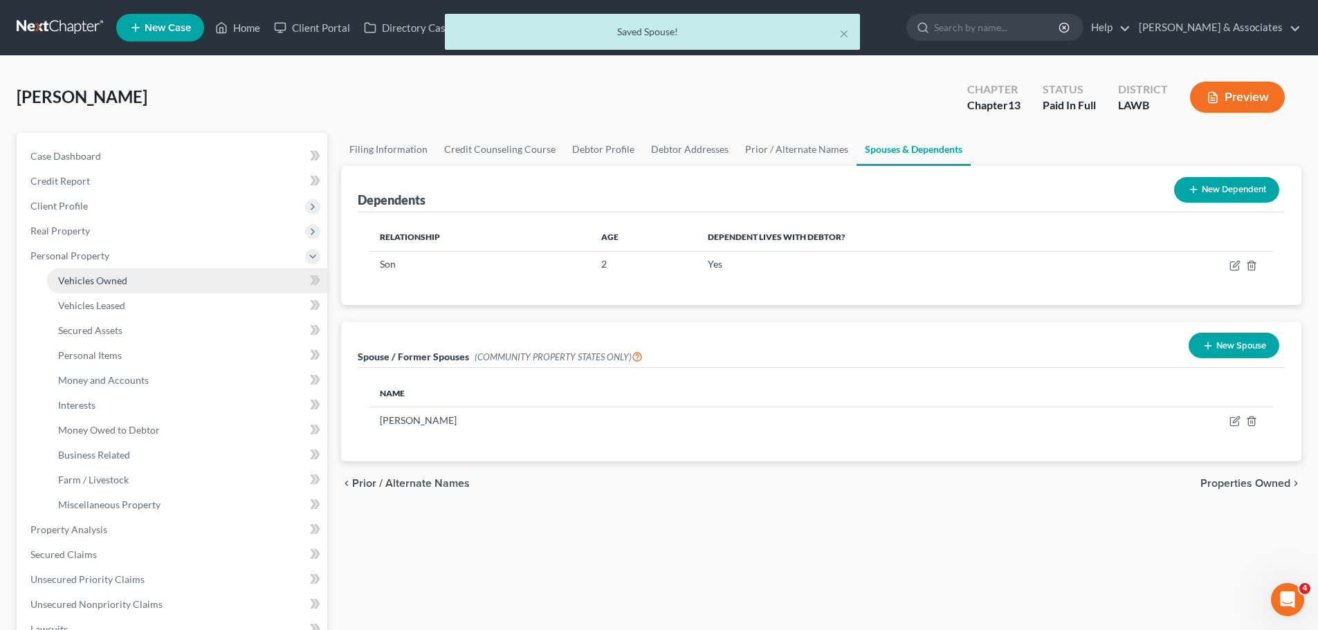
drag, startPoint x: 91, startPoint y: 281, endPoint x: 100, endPoint y: 284, distance: 8.7
click at [91, 281] on span "Vehicles Owned" at bounding box center [92, 281] width 69 height 12
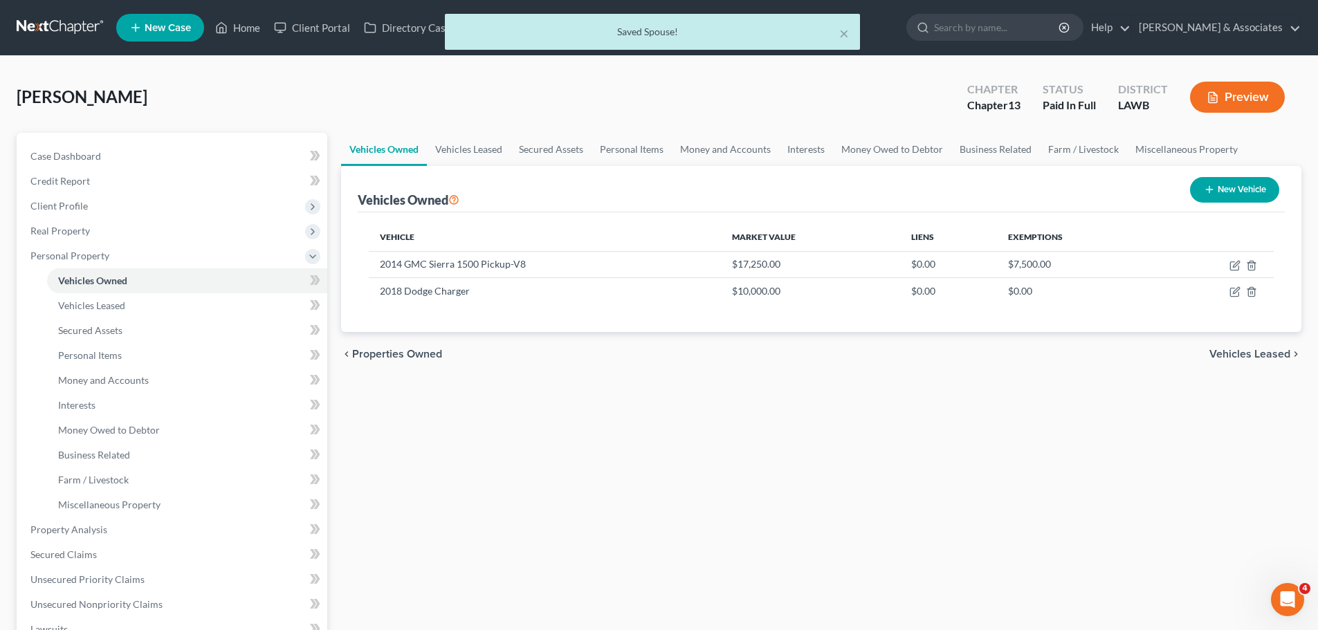
click at [1077, 455] on div "Vehicles Owned Vehicles Leased Secured Assets Personal Items Money and Accounts…" at bounding box center [821, 527] width 974 height 788
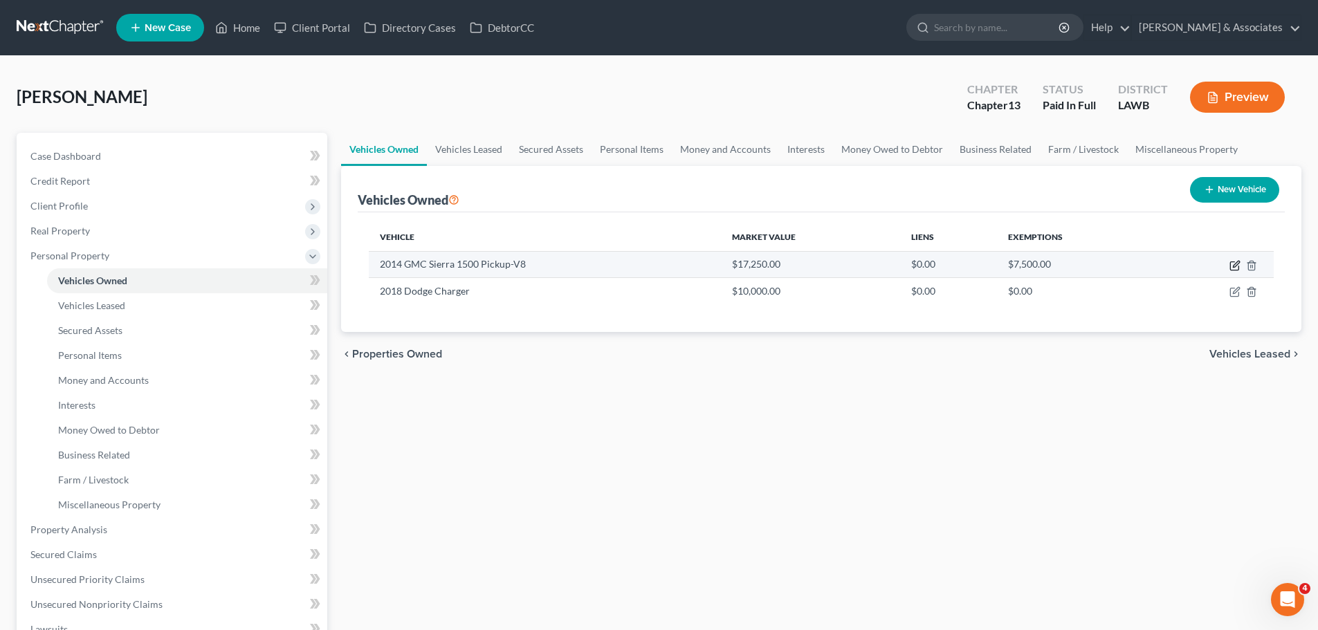
click at [1233, 262] on icon "button" at bounding box center [1234, 266] width 8 height 8
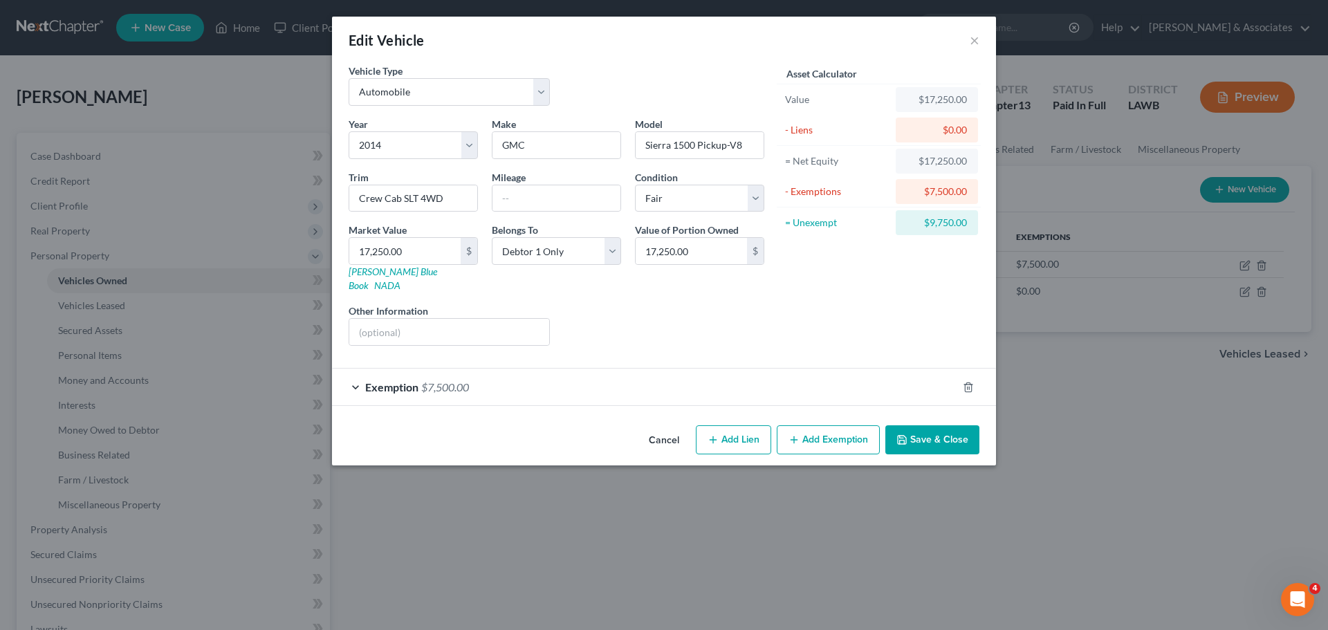
click at [897, 306] on div "Asset Calculator Value $17,250.00 - Liens $0.00 = Net Equity $17,250.00 - Exemp…" at bounding box center [878, 210] width 215 height 293
click at [550, 147] on input "GMC" at bounding box center [557, 145] width 128 height 26
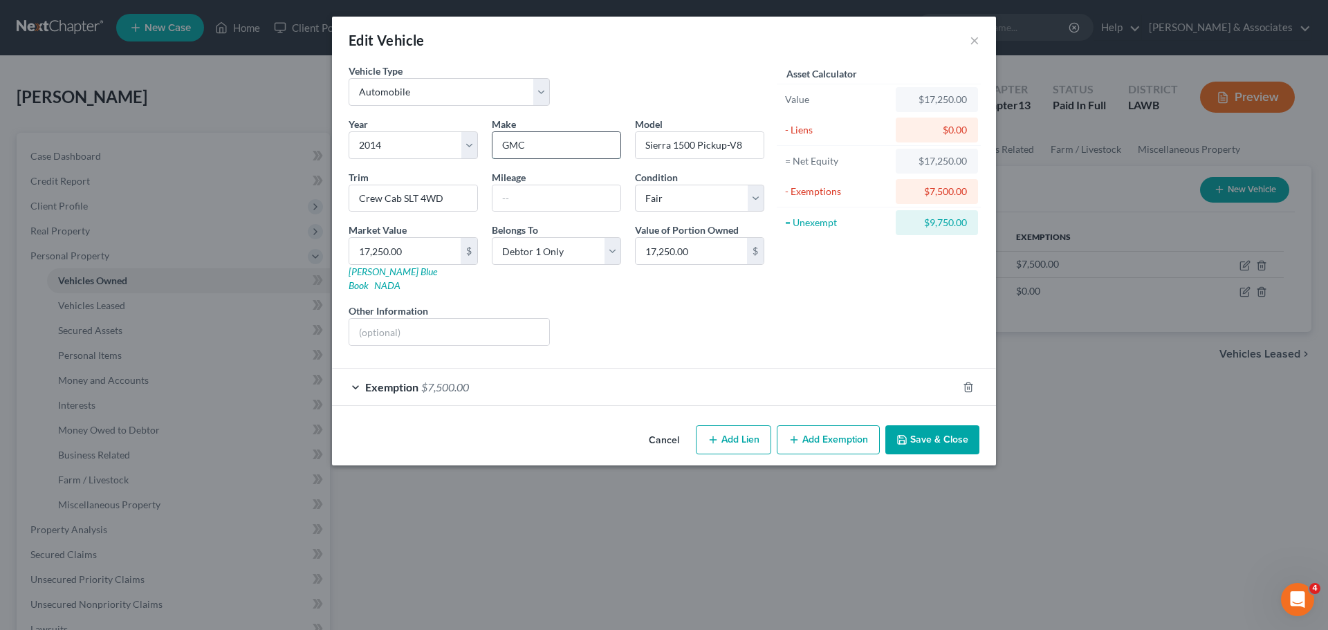
click at [550, 147] on input "GMC" at bounding box center [557, 145] width 128 height 26
click at [550, 192] on input "text" at bounding box center [557, 198] width 128 height 26
click at [800, 309] on div "Asset Calculator Value $17,250.00 - Liens $0.00 = Net Equity $17,250.00 - Exemp…" at bounding box center [878, 210] width 215 height 293
click at [941, 425] on button "Save & Close" at bounding box center [932, 439] width 94 height 29
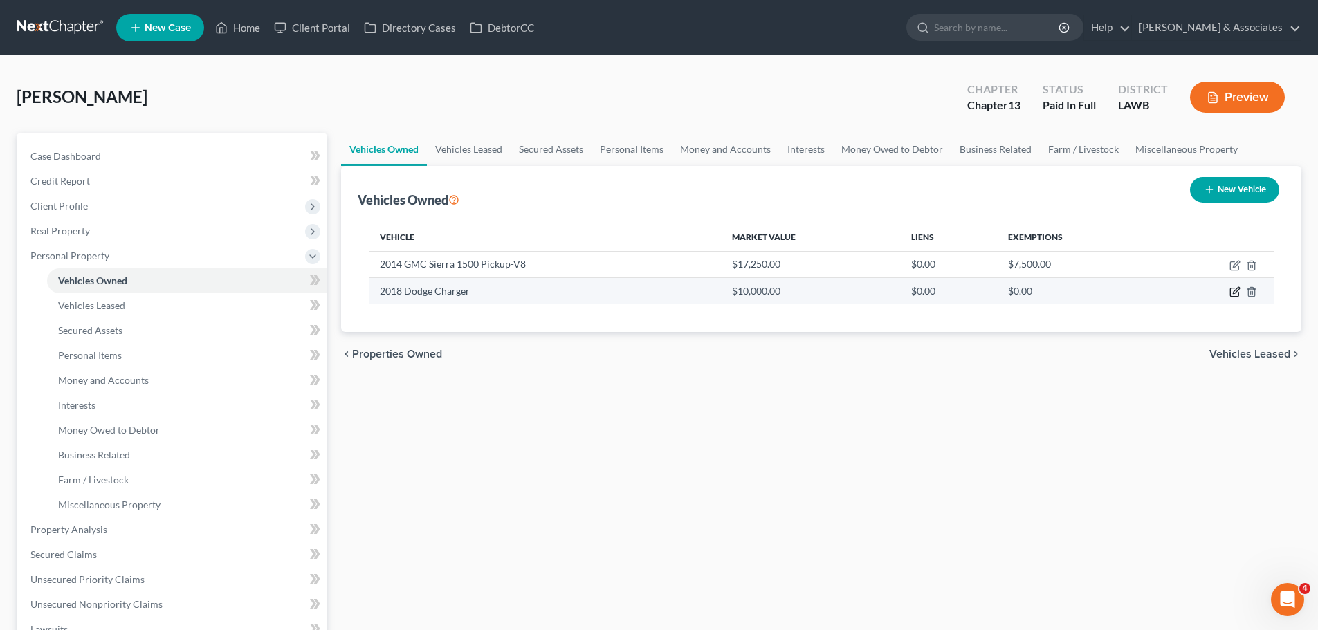
drag, startPoint x: 1234, startPoint y: 293, endPoint x: 1246, endPoint y: 284, distance: 14.8
click at [1234, 293] on icon "button" at bounding box center [1234, 291] width 11 height 11
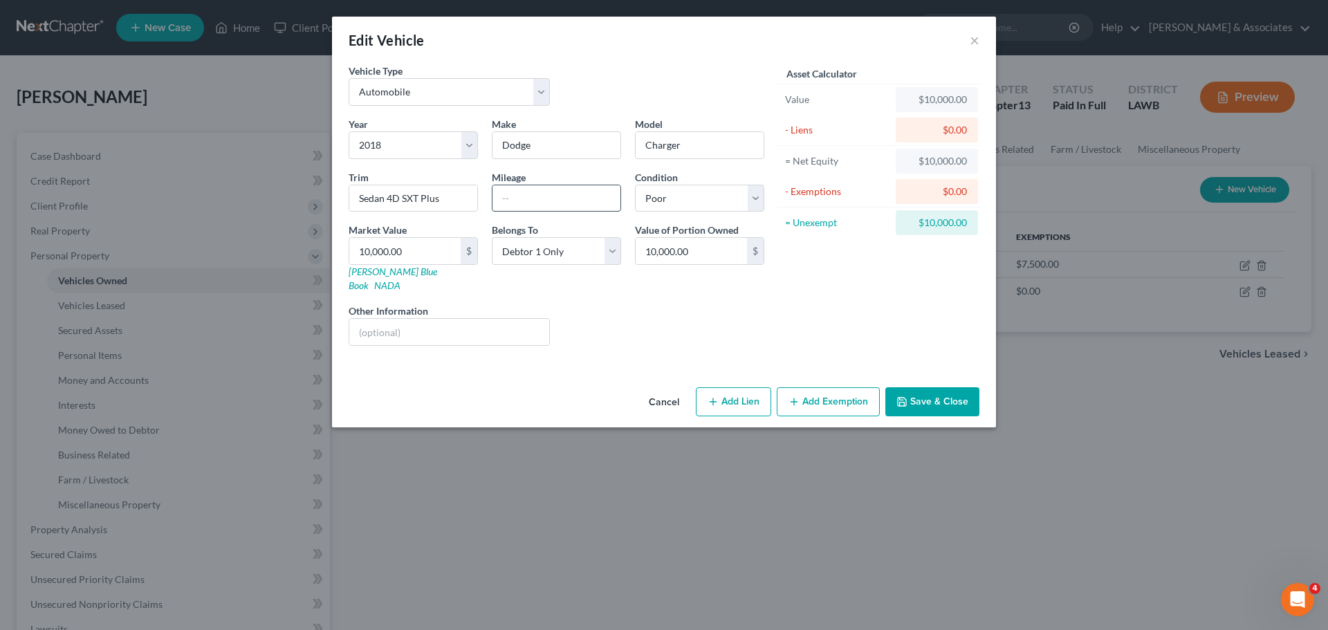
click at [563, 192] on input "text" at bounding box center [557, 198] width 128 height 26
click at [579, 198] on input "text" at bounding box center [557, 198] width 128 height 26
click at [926, 382] on div "Cancel Add Lien Add Lease Add Exemption Save & Close" at bounding box center [664, 405] width 664 height 46
click at [919, 387] on button "Save & Close" at bounding box center [932, 401] width 94 height 29
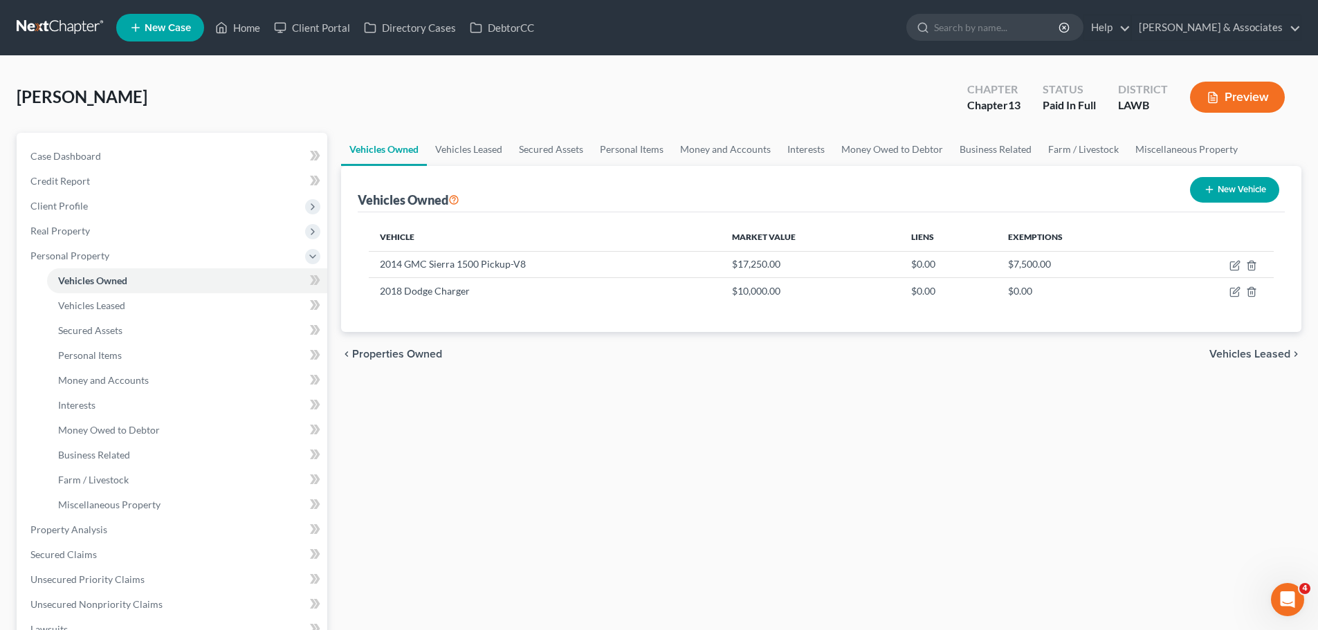
click at [779, 504] on div "Vehicles Owned Vehicles Leased Secured Assets Personal Items Money and Accounts…" at bounding box center [821, 527] width 974 height 788
click at [1231, 293] on icon "button" at bounding box center [1234, 292] width 8 height 8
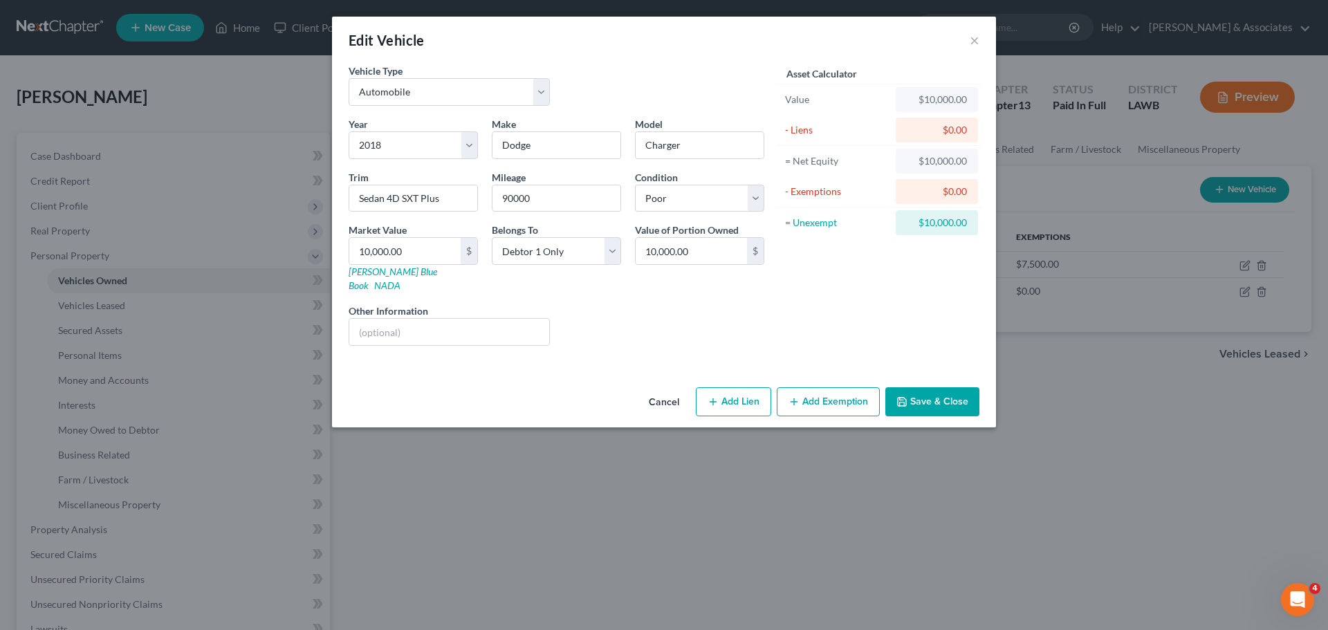
click at [931, 387] on button "Save & Close" at bounding box center [932, 401] width 94 height 29
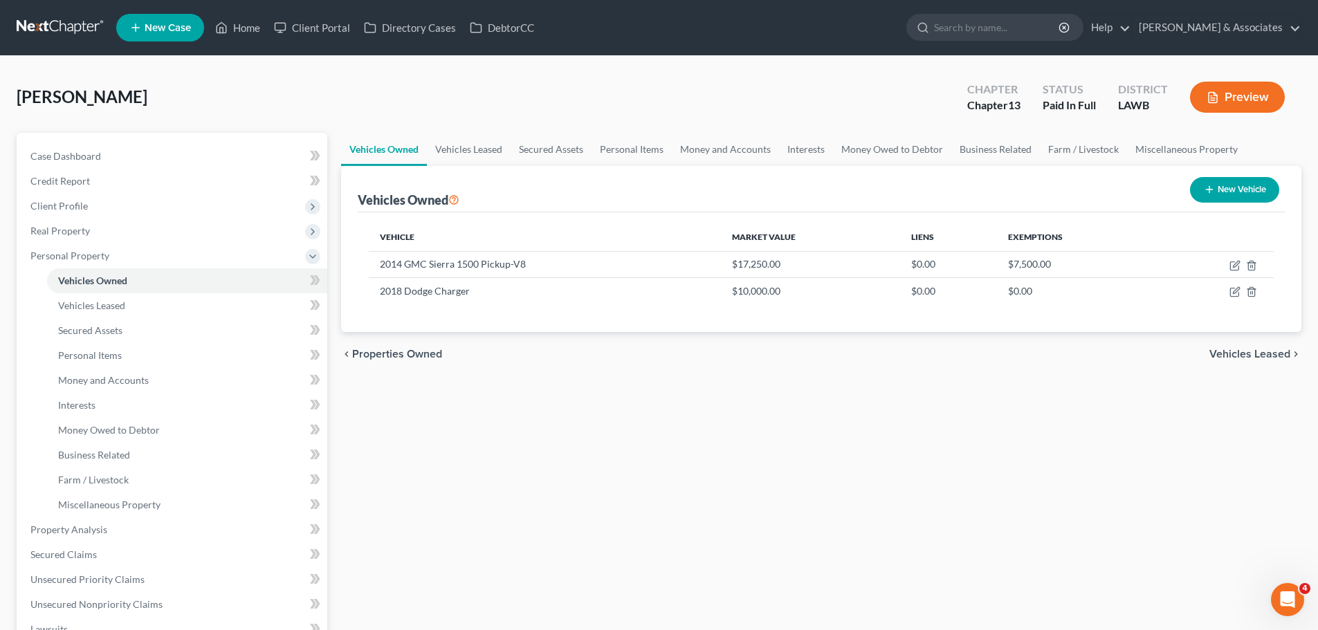
drag, startPoint x: 772, startPoint y: 421, endPoint x: 802, endPoint y: 412, distance: 31.1
click at [772, 421] on div "Vehicles Owned Vehicles Leased Secured Assets Personal Items Money and Accounts…" at bounding box center [821, 527] width 974 height 788
drag, startPoint x: 138, startPoint y: 363, endPoint x: 168, endPoint y: 353, distance: 32.2
click at [138, 363] on link "Personal Items" at bounding box center [187, 355] width 280 height 25
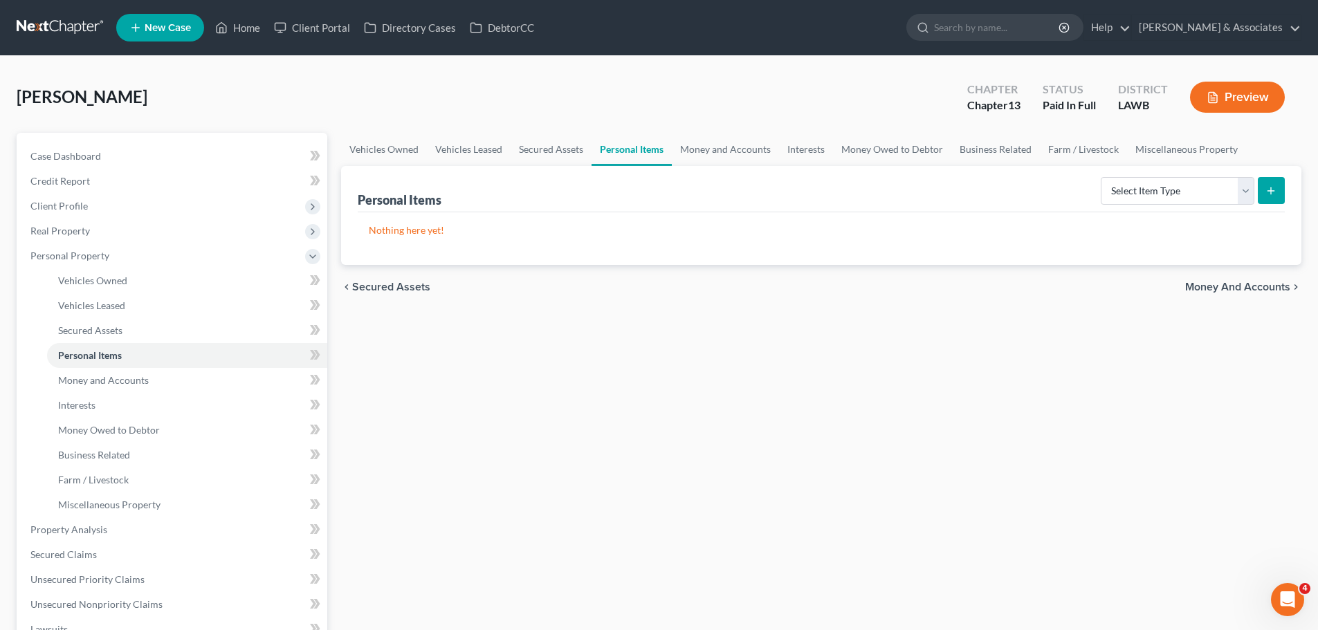
click at [1123, 498] on div "Vehicles Owned Vehicles Leased Secured Assets Personal Items Money and Accounts…" at bounding box center [821, 527] width 974 height 788
click at [1236, 190] on select "Select Item Type Clothing Collectibles Of Value Electronics Firearms Household …" at bounding box center [1178, 191] width 154 height 28
click at [725, 291] on div "chevron_left Secured Assets Money and Accounts chevron_right" at bounding box center [821, 287] width 960 height 44
click at [1248, 201] on select "Select Item Type Clothing Collectibles Of Value Electronics Firearms Household …" at bounding box center [1178, 191] width 154 height 28
click at [1102, 177] on select "Select Item Type Clothing Collectibles Of Value Electronics Firearms Household …" at bounding box center [1178, 191] width 154 height 28
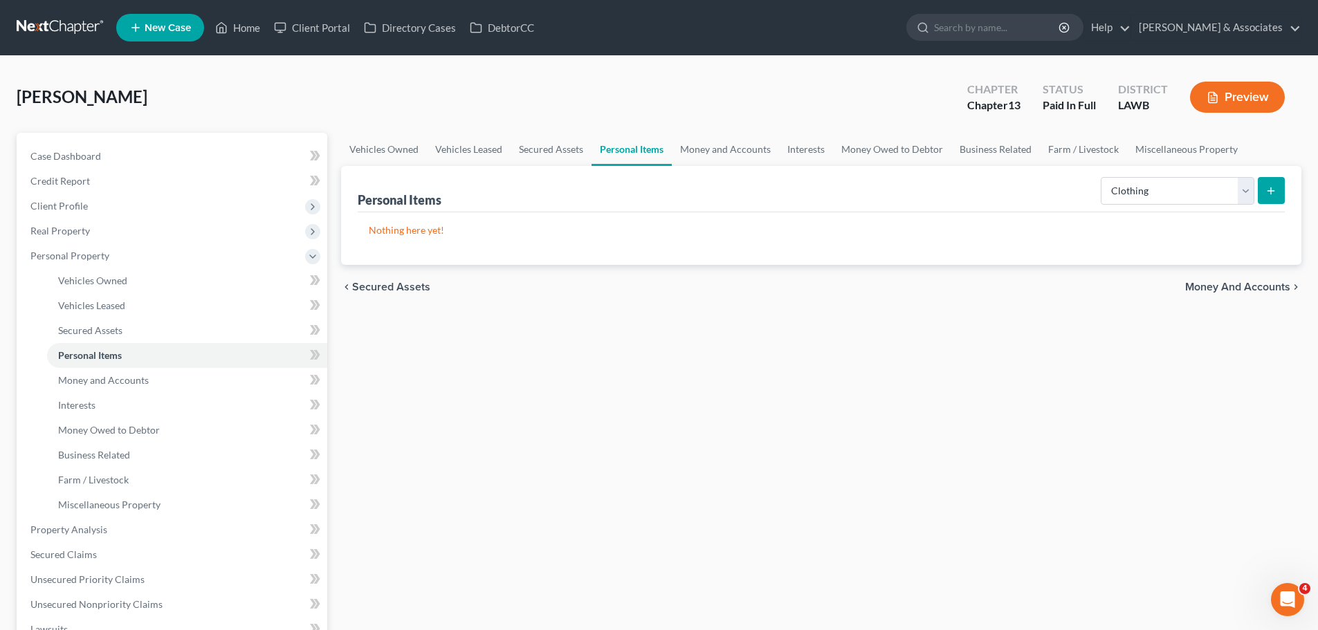
click at [1286, 182] on div "Personal Items Select Item Type Clothing Collectibles Of Value Electronics Fire…" at bounding box center [821, 215] width 960 height 99
click at [1274, 194] on icon "submit" at bounding box center [1270, 190] width 11 height 11
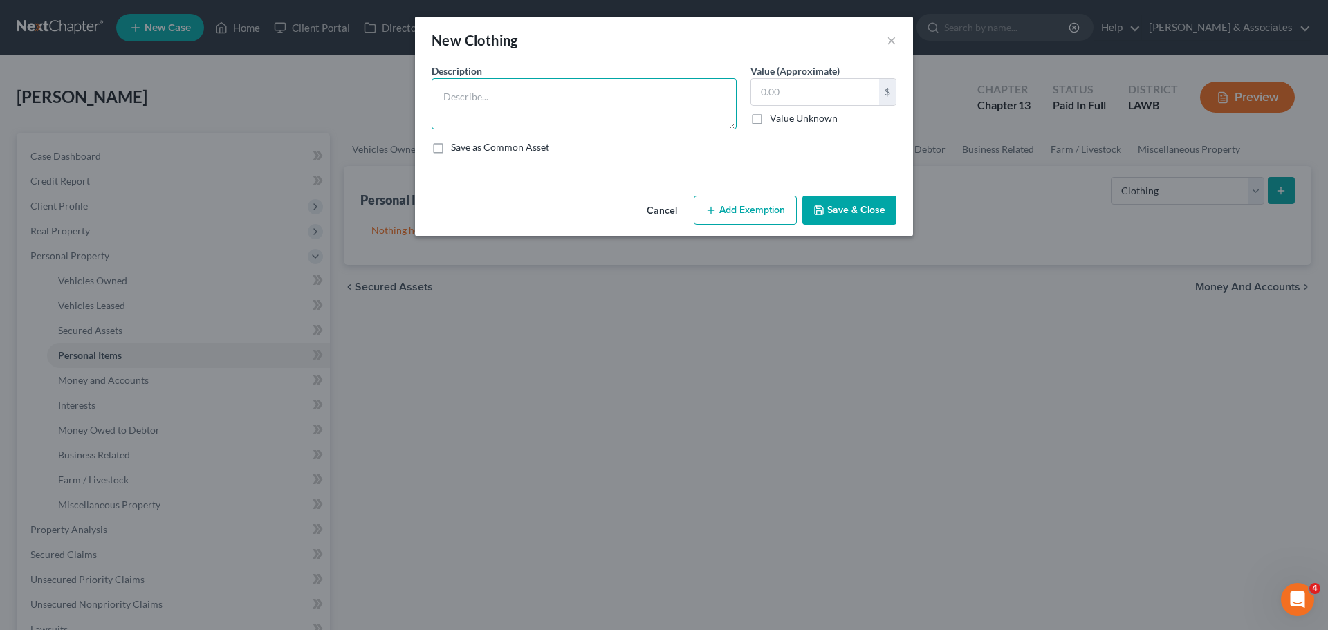
click at [535, 99] on textarea at bounding box center [584, 103] width 305 height 51
click at [707, 214] on icon "button" at bounding box center [711, 210] width 11 height 11
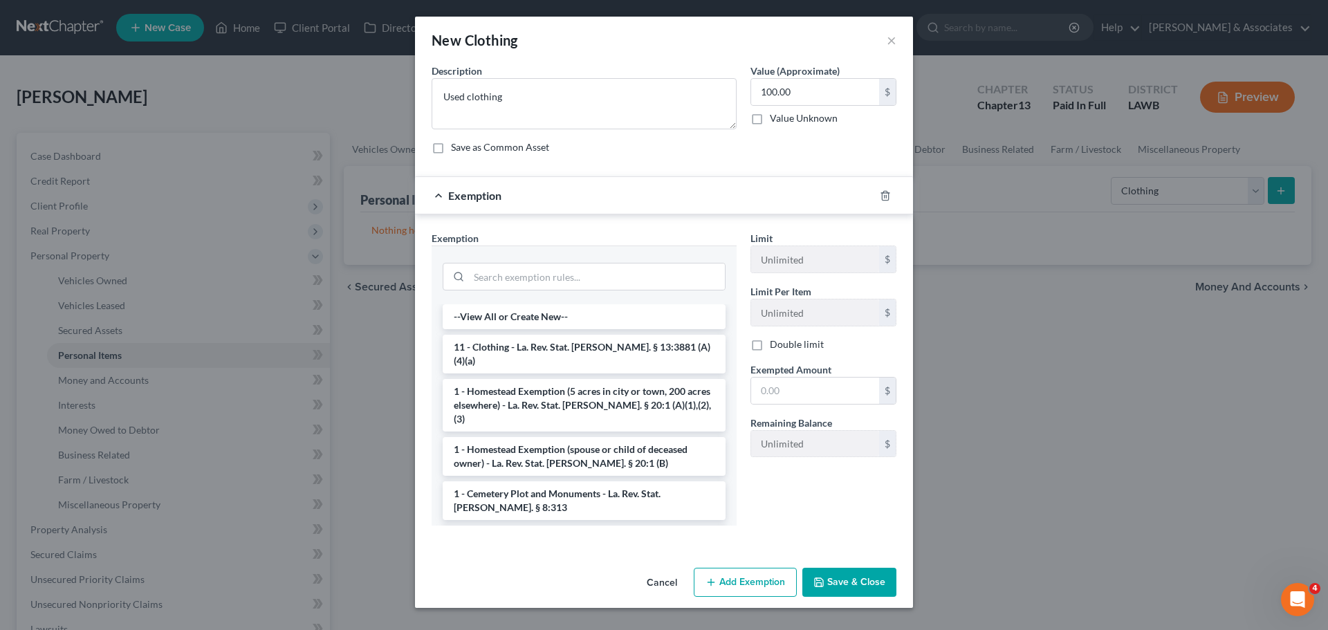
click at [504, 342] on li "11 - Clothing - La. Rev. Stat. Ann. § 13:3881 (A)(4)(a)" at bounding box center [584, 354] width 283 height 39
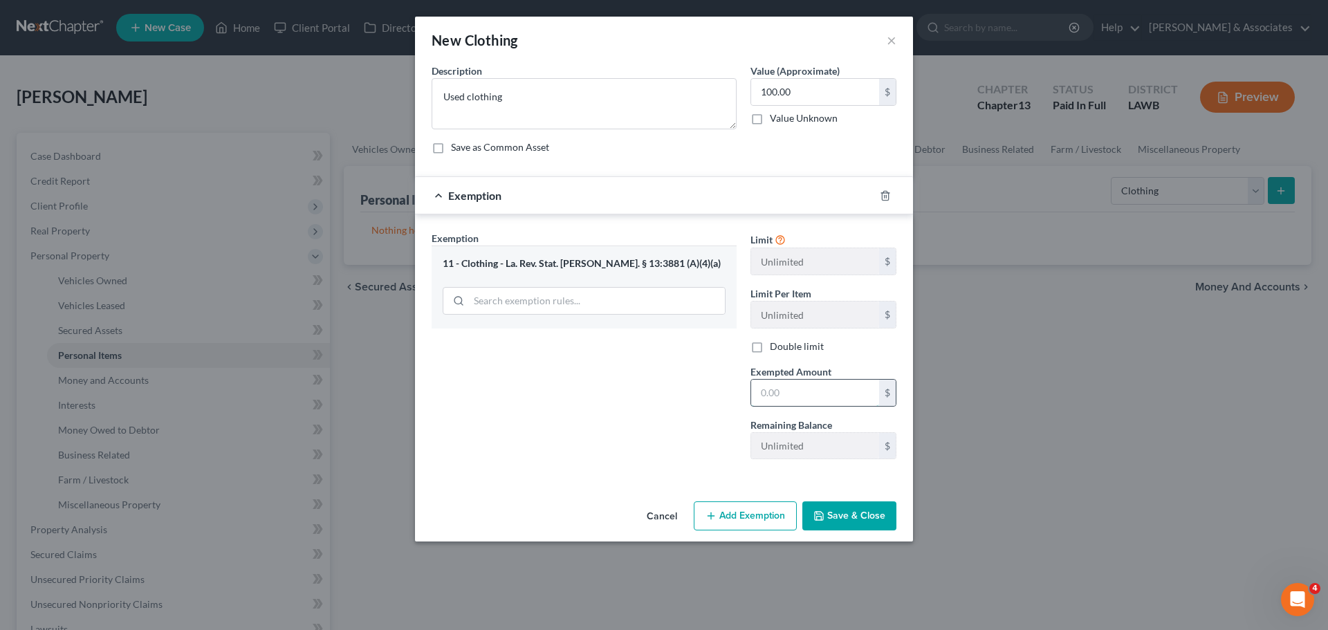
click at [809, 392] on input "text" at bounding box center [815, 393] width 128 height 26
click at [861, 511] on button "Save & Close" at bounding box center [849, 516] width 94 height 29
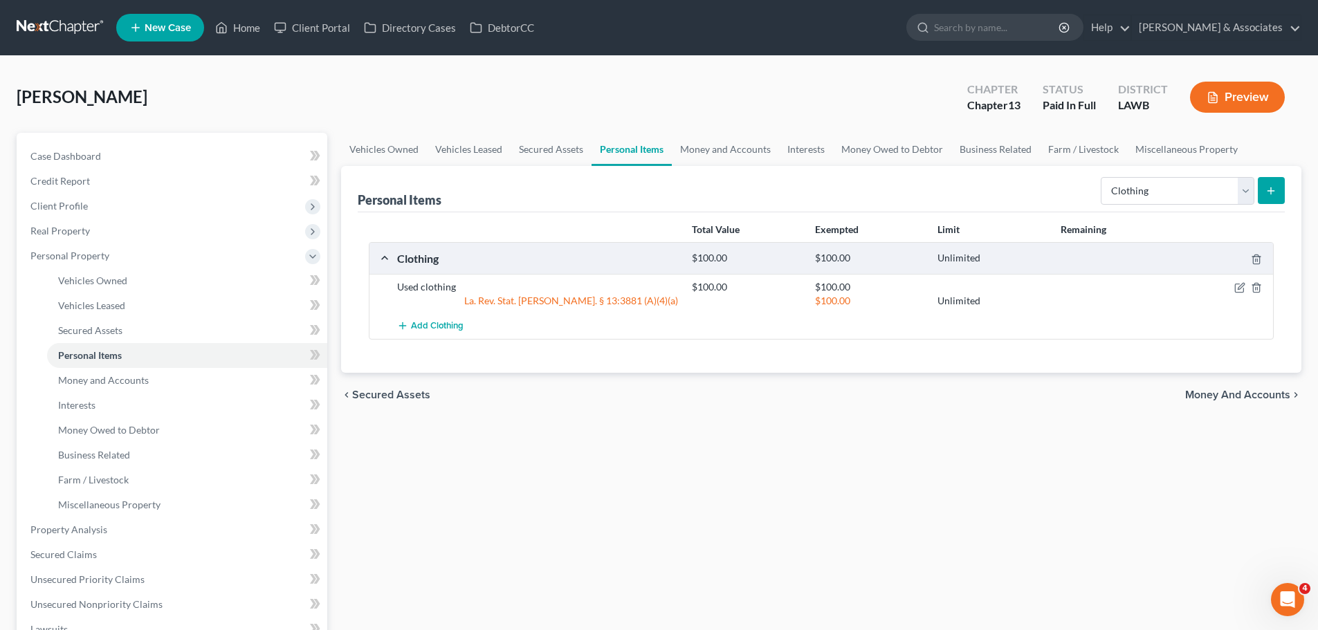
click at [753, 416] on div "chevron_left Secured Assets Money and Accounts chevron_right" at bounding box center [821, 395] width 960 height 44
drag, startPoint x: 785, startPoint y: 505, endPoint x: 941, endPoint y: 243, distance: 304.6
click at [780, 497] on div "Vehicles Owned Vehicles Leased Secured Assets Personal Items Money and Accounts…" at bounding box center [821, 527] width 974 height 788
click at [1180, 187] on select "Select Item Type Clothing Collectibles Of Value Electronics Firearms Household …" at bounding box center [1178, 191] width 154 height 28
click at [1102, 177] on select "Select Item Type Clothing Collectibles Of Value Electronics Firearms Household …" at bounding box center [1178, 191] width 154 height 28
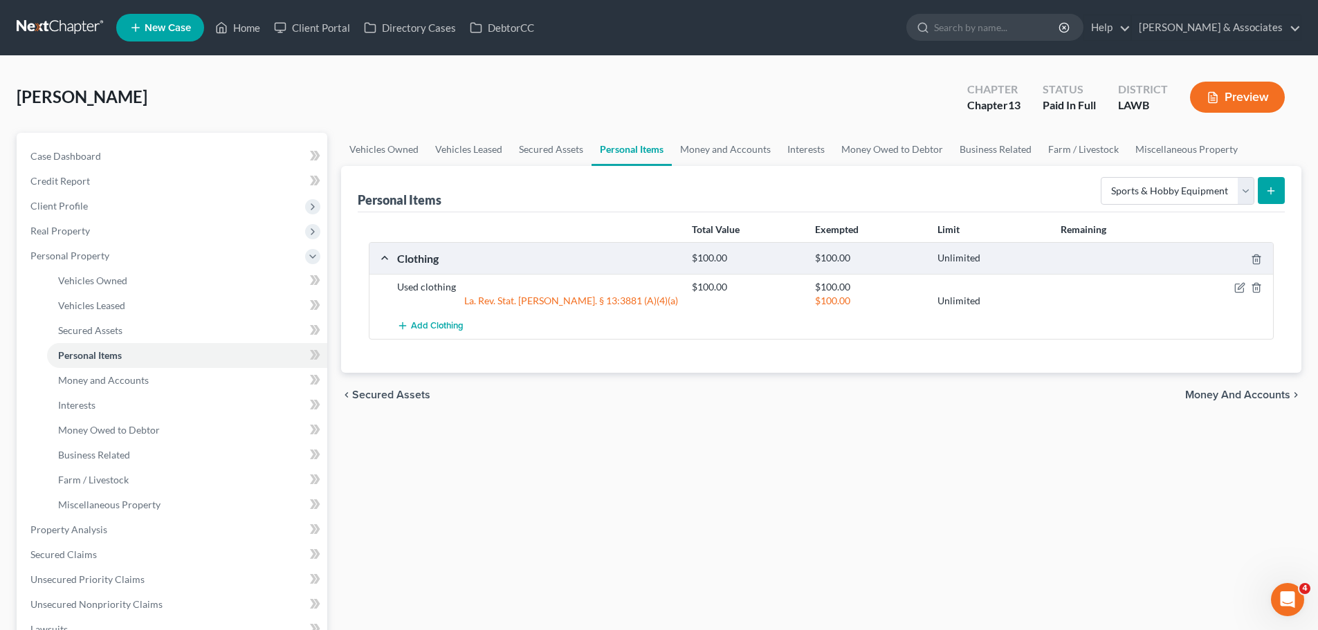
click at [1278, 187] on button "submit" at bounding box center [1271, 190] width 27 height 27
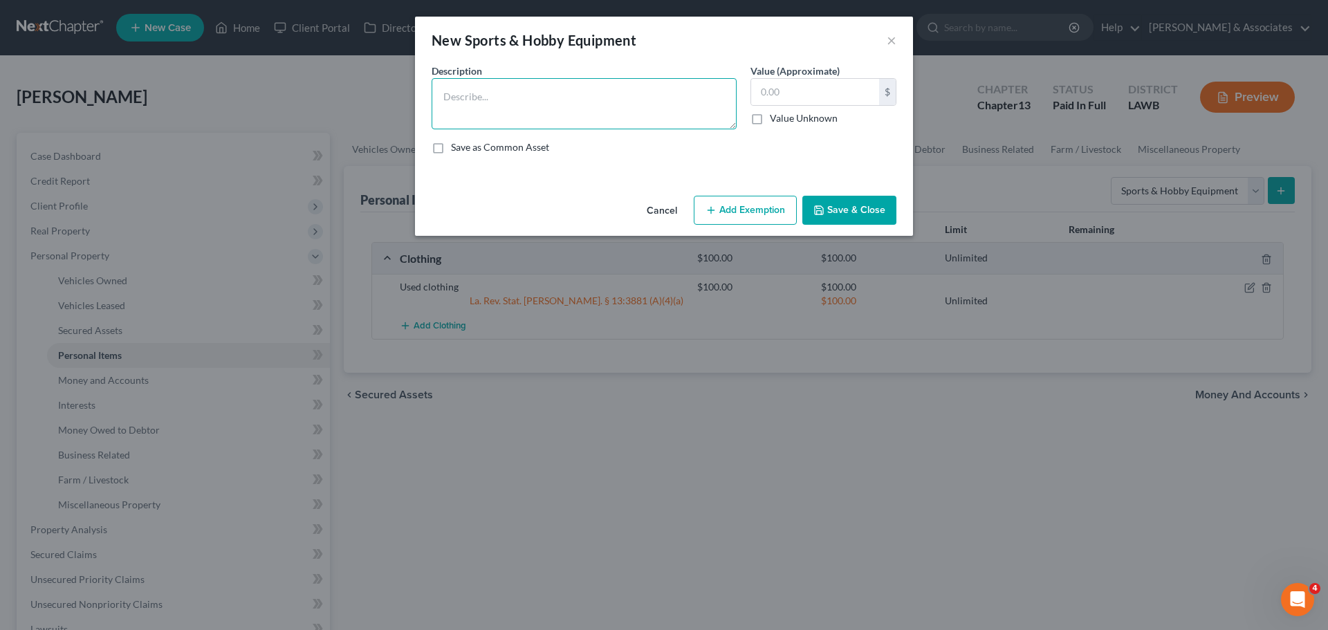
click at [546, 105] on textarea at bounding box center [584, 103] width 305 height 51
click at [857, 228] on div "Cancel Add Exemption Save & Close" at bounding box center [664, 213] width 498 height 46
click at [870, 203] on button "Save & Close" at bounding box center [849, 210] width 94 height 29
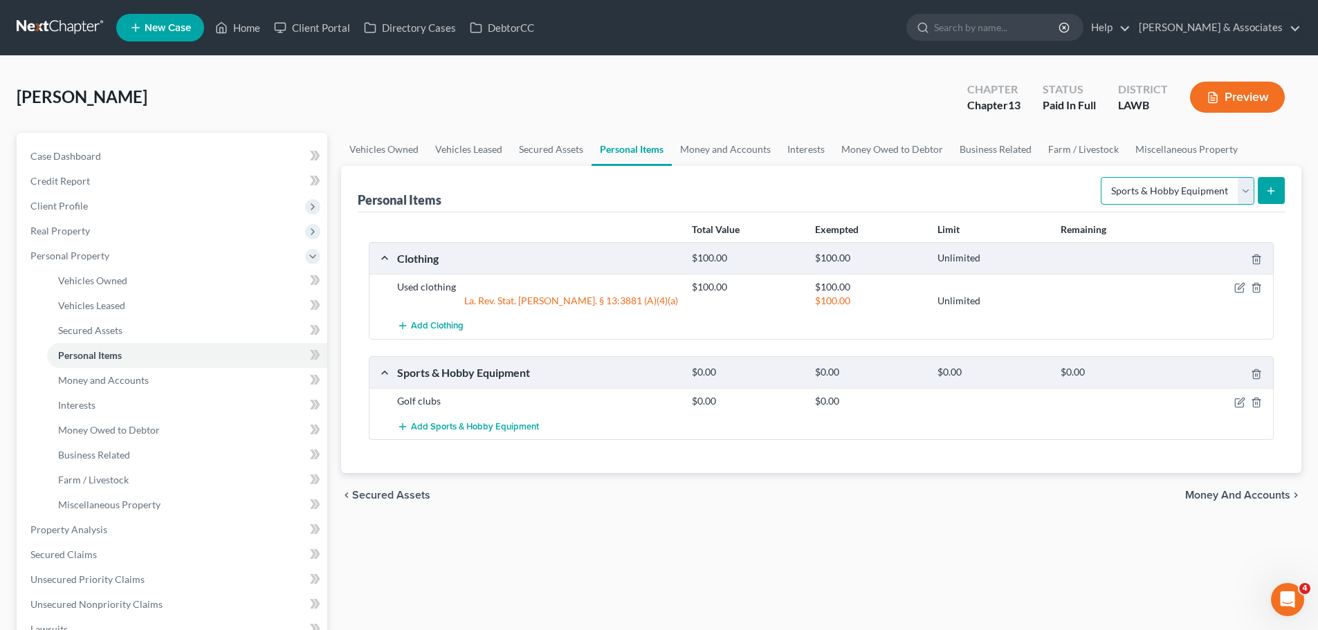
click at [1149, 193] on select "Select Item Type Clothing Collectibles Of Value Electronics Firearms Household …" at bounding box center [1178, 191] width 154 height 28
click at [1102, 177] on select "Select Item Type Clothing Collectibles Of Value Electronics Firearms Household …" at bounding box center [1178, 191] width 154 height 28
click at [1213, 199] on select "Select Item Type Clothing Collectibles Of Value Electronics Firearms Household …" at bounding box center [1178, 191] width 154 height 28
click at [1102, 177] on select "Select Item Type Clothing Collectibles Of Value Electronics Firearms Household …" at bounding box center [1178, 191] width 154 height 28
click at [1271, 192] on line "submit" at bounding box center [1271, 190] width 0 height 6
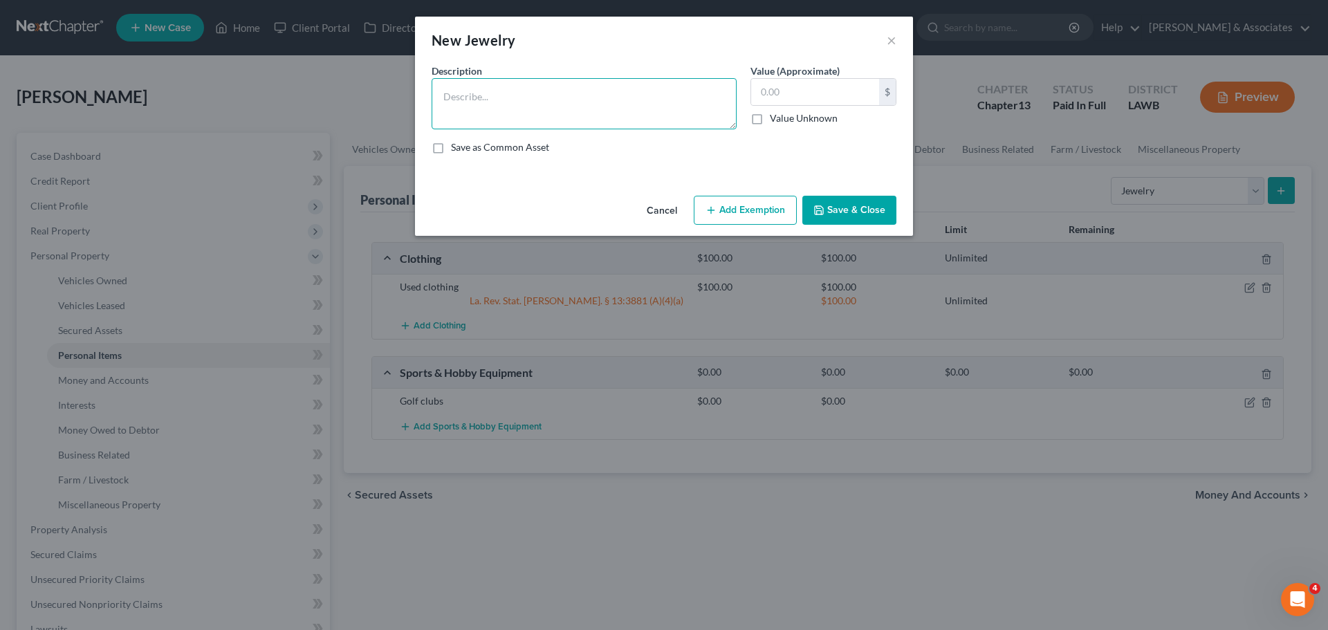
click at [693, 108] on textarea at bounding box center [584, 103] width 305 height 51
click at [862, 204] on button "Save & Close" at bounding box center [849, 210] width 94 height 29
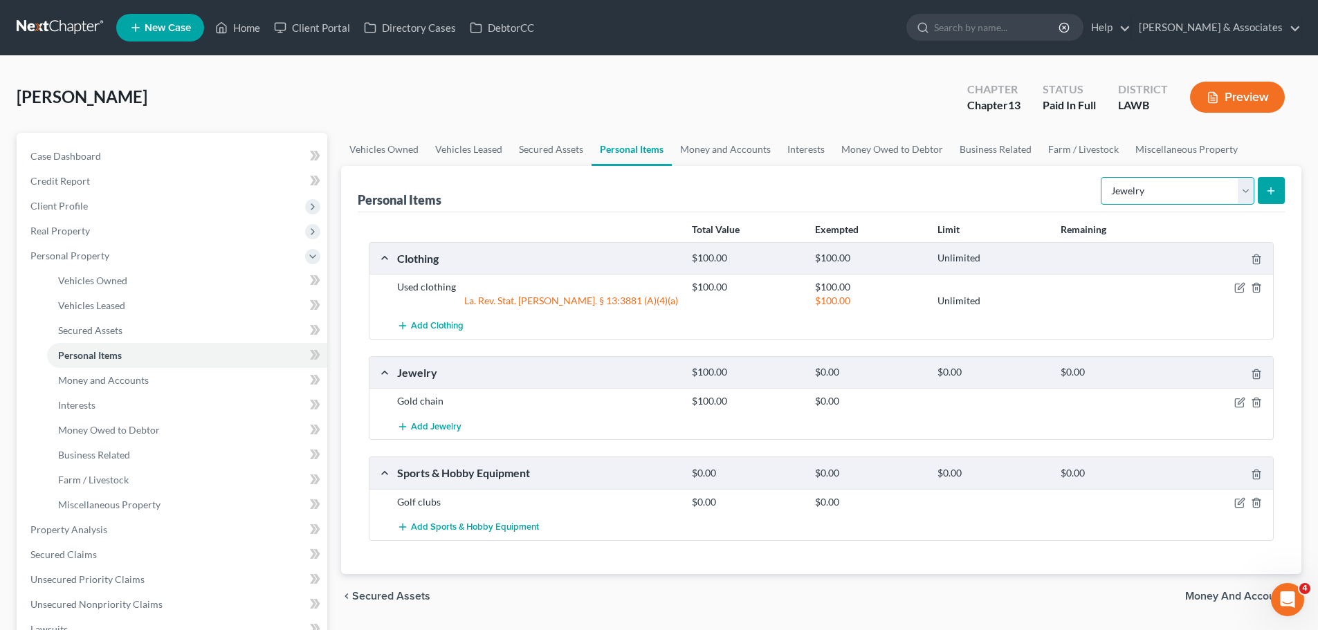
click at [1156, 194] on select "Select Item Type Clothing Collectibles Of Value Electronics Firearms Household …" at bounding box center [1178, 191] width 154 height 28
click at [1102, 177] on select "Select Item Type Clothing Collectibles Of Value Electronics Firearms Household …" at bounding box center [1178, 191] width 154 height 28
click at [1260, 193] on button "submit" at bounding box center [1271, 190] width 27 height 27
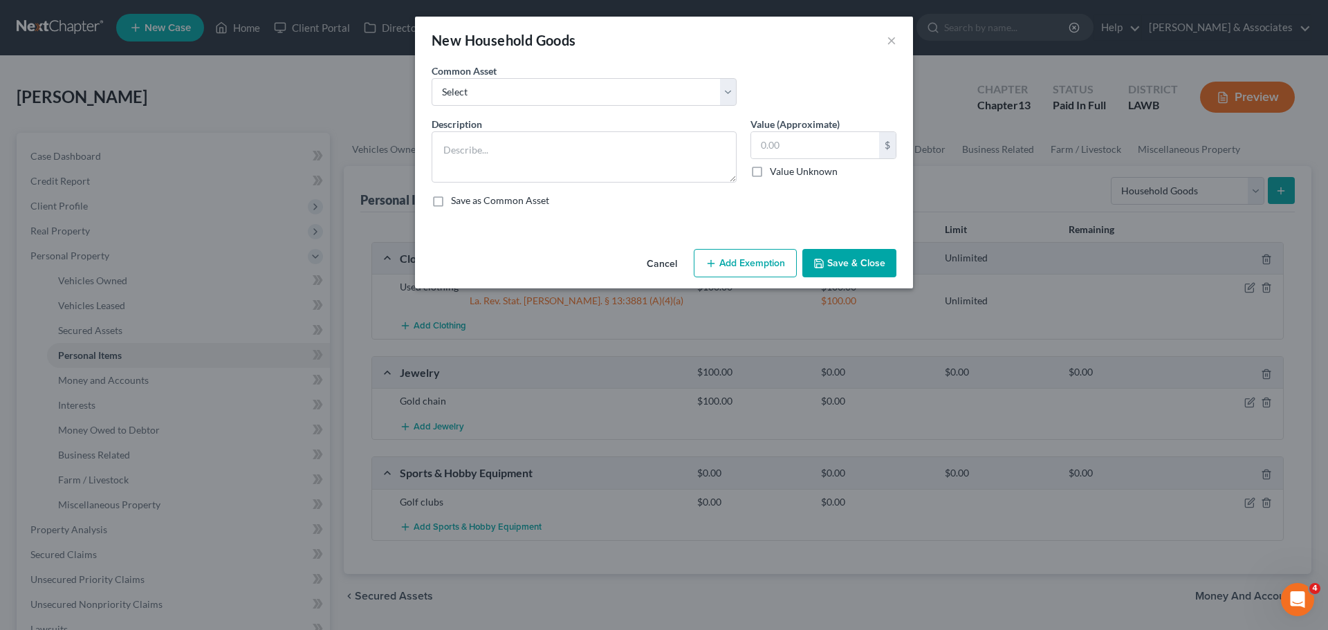
click at [543, 73] on div "Common Asset Select Appliances and furniture" at bounding box center [584, 85] width 319 height 42
click at [544, 98] on select "Select Appliances and furniture" at bounding box center [584, 92] width 305 height 28
click at [432, 78] on select "Select Appliances and furniture" at bounding box center [584, 92] width 305 height 28
click at [868, 259] on button "Save & Close" at bounding box center [849, 263] width 94 height 29
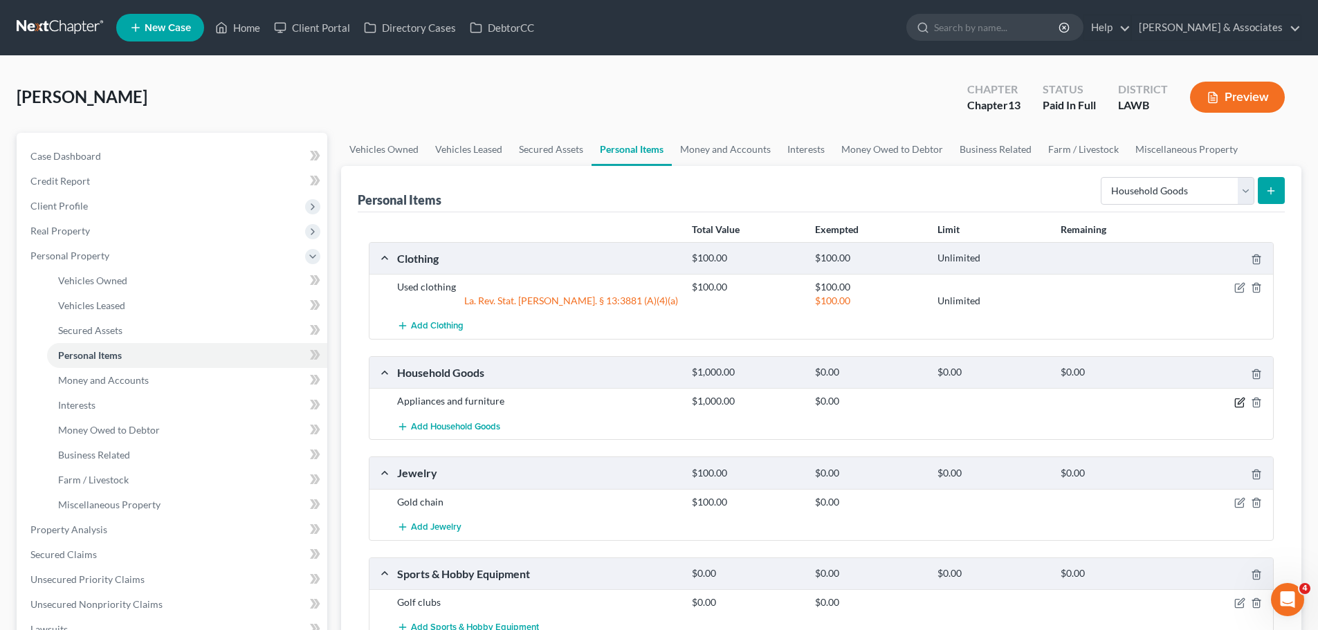
click at [1241, 403] on icon "button" at bounding box center [1239, 402] width 11 height 11
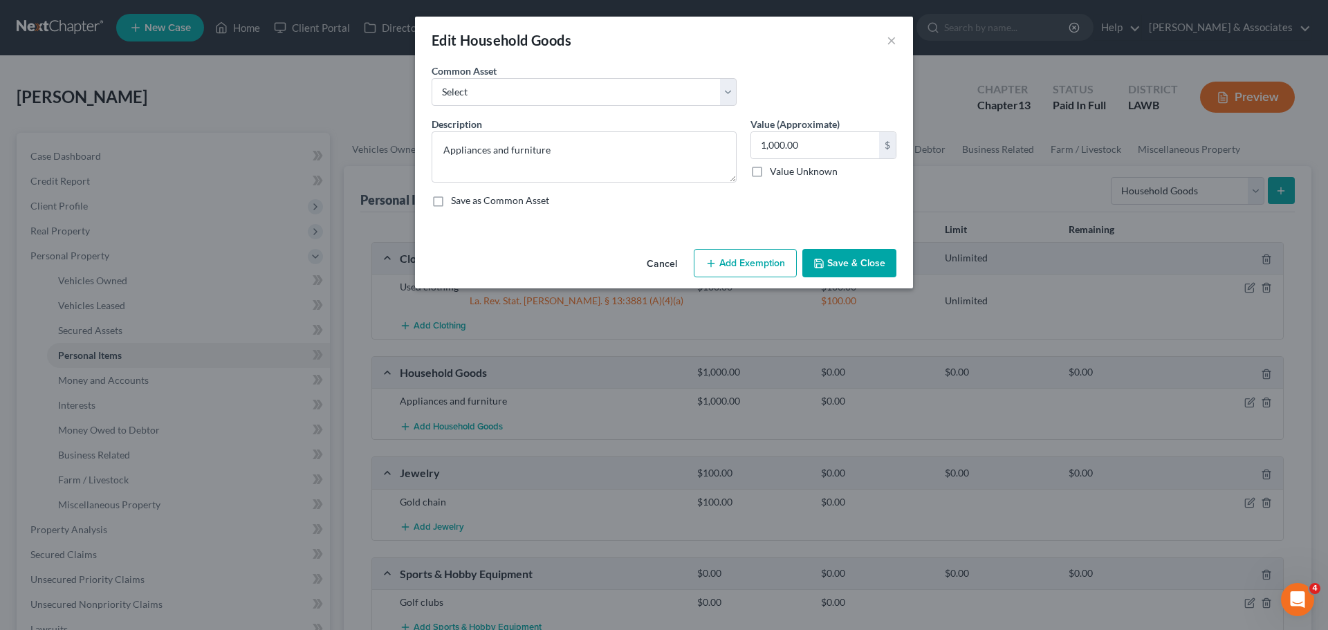
click at [771, 255] on button "Add Exemption" at bounding box center [745, 263] width 103 height 29
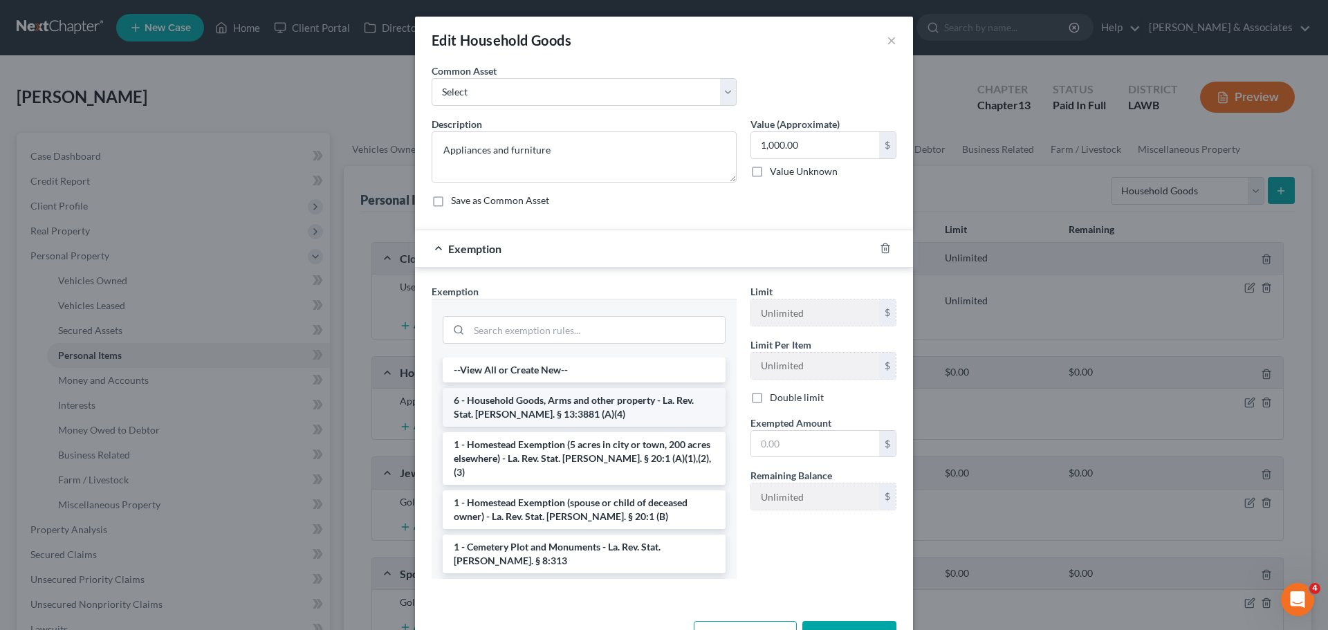
click at [518, 406] on li "6 - Household Goods, Arms and other property - La. Rev. Stat. Ann. § 13:3881 (A…" at bounding box center [584, 407] width 283 height 39
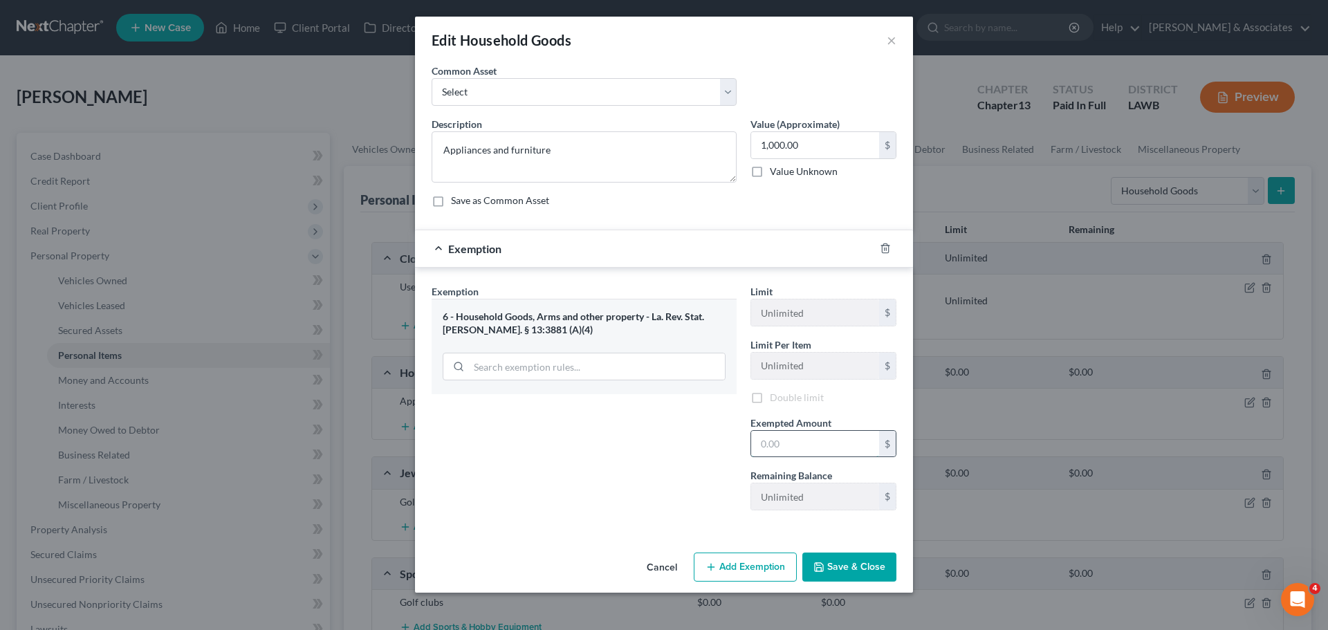
click at [817, 450] on input "text" at bounding box center [815, 444] width 128 height 26
click at [854, 566] on button "Save & Close" at bounding box center [849, 569] width 94 height 29
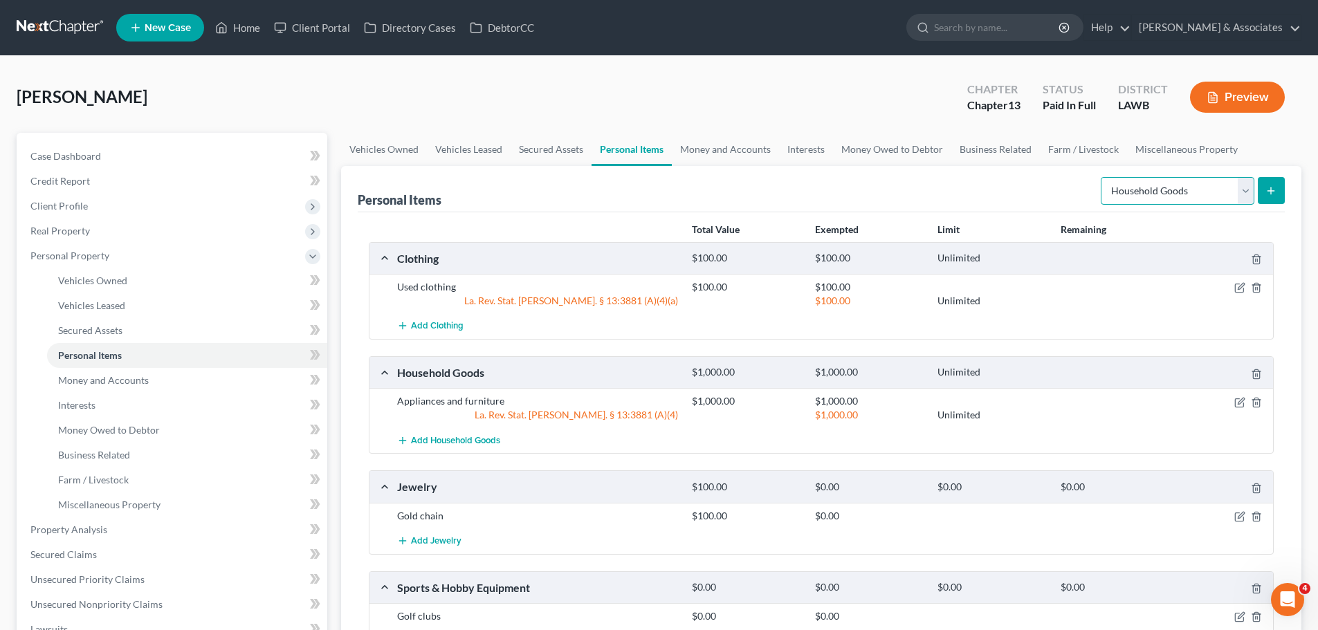
click at [1141, 192] on select "Select Item Type Clothing Collectibles Of Value Electronics Firearms Household …" at bounding box center [1178, 191] width 154 height 28
click at [1102, 177] on select "Select Item Type Clothing Collectibles Of Value Electronics Firearms Household …" at bounding box center [1178, 191] width 154 height 28
click at [1188, 226] on div "Total Value Exempted Limit Remaining" at bounding box center [980, 230] width 590 height 14
click at [1262, 192] on button "submit" at bounding box center [1271, 190] width 27 height 27
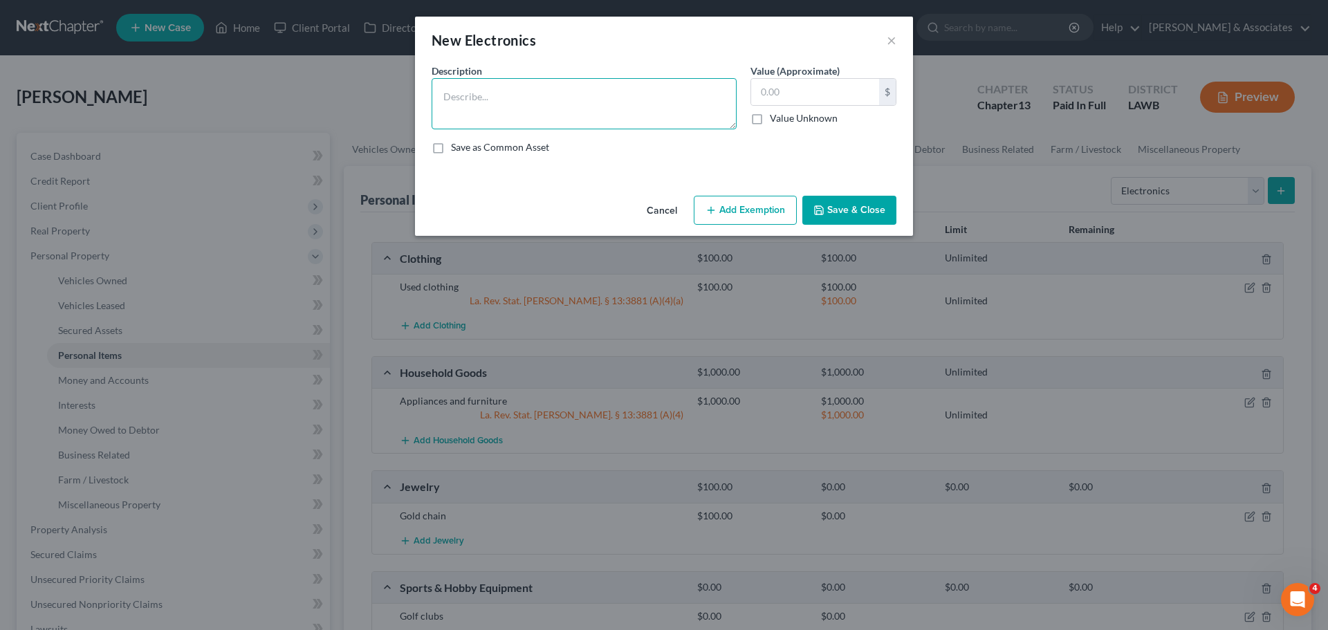
click at [550, 89] on textarea at bounding box center [584, 103] width 305 height 51
click at [860, 84] on input "text" at bounding box center [815, 92] width 128 height 26
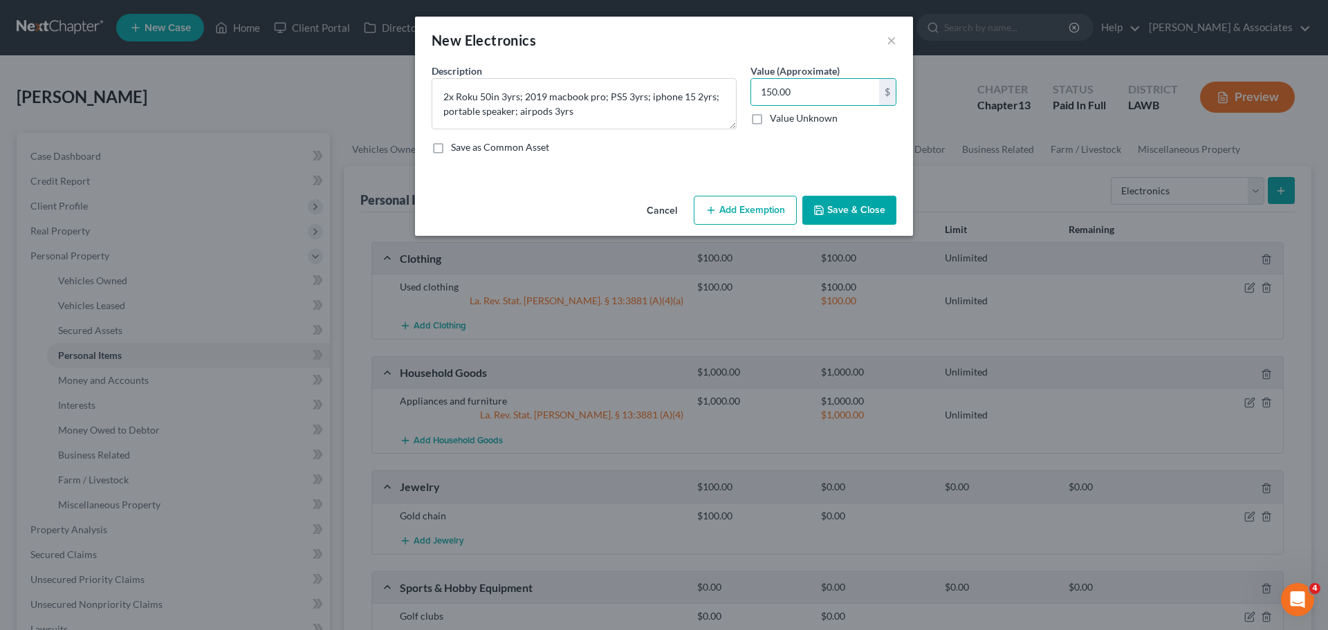
click at [862, 205] on button "Save & Close" at bounding box center [849, 210] width 94 height 29
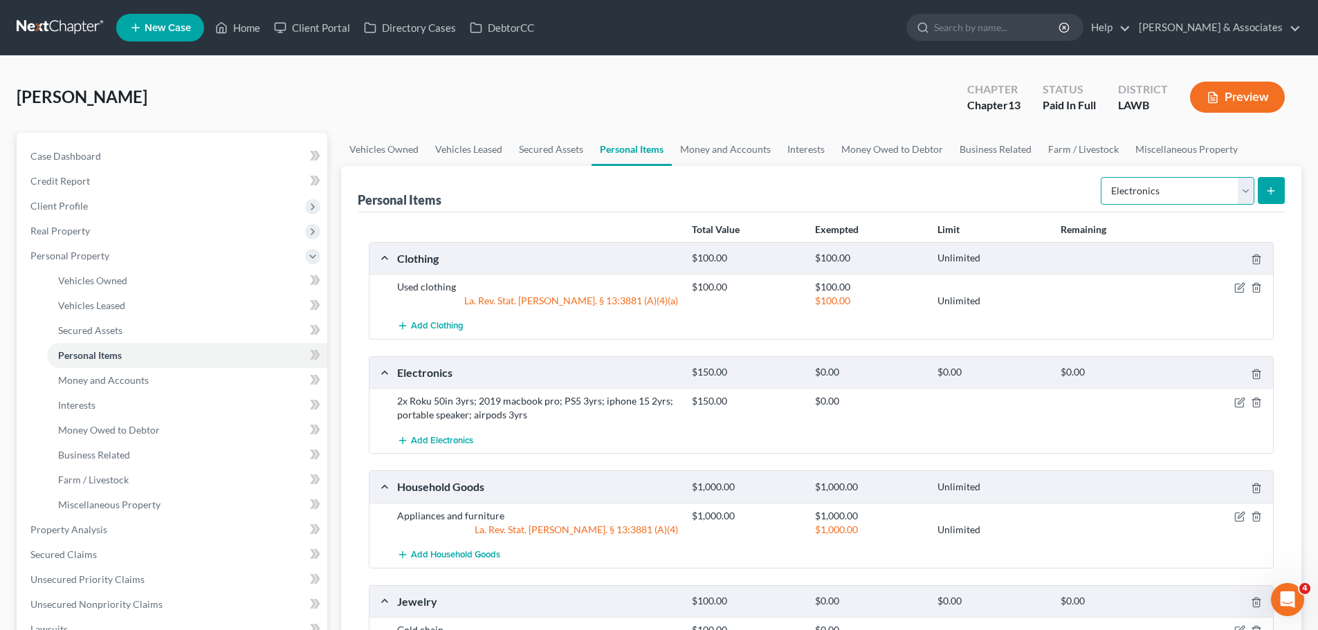
drag, startPoint x: 1197, startPoint y: 188, endPoint x: 1197, endPoint y: 174, distance: 13.9
click at [1197, 188] on select "Select Item Type Clothing Collectibles Of Value Electronics Firearms Household …" at bounding box center [1178, 191] width 154 height 28
click at [1102, 177] on select "Select Item Type Clothing Collectibles Of Value Electronics Firearms Household …" at bounding box center [1178, 191] width 154 height 28
click at [1270, 187] on icon "submit" at bounding box center [1270, 190] width 11 height 11
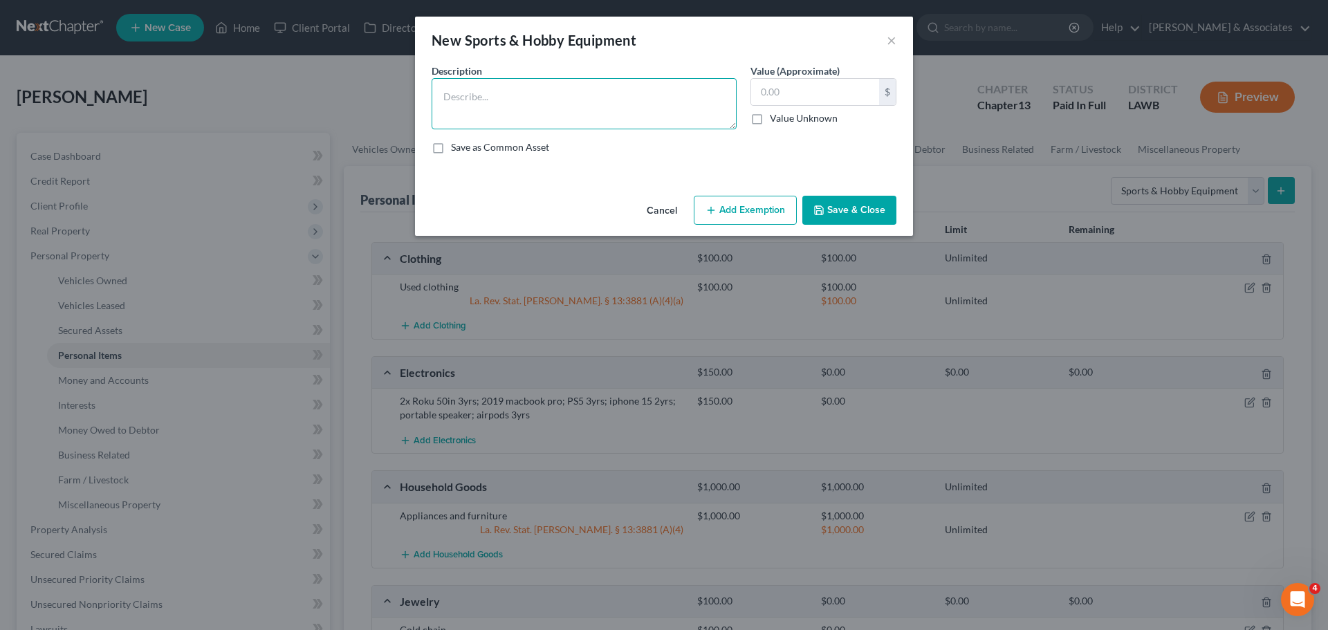
click at [587, 110] on textarea at bounding box center [584, 103] width 305 height 51
click at [893, 37] on button "×" at bounding box center [892, 40] width 10 height 17
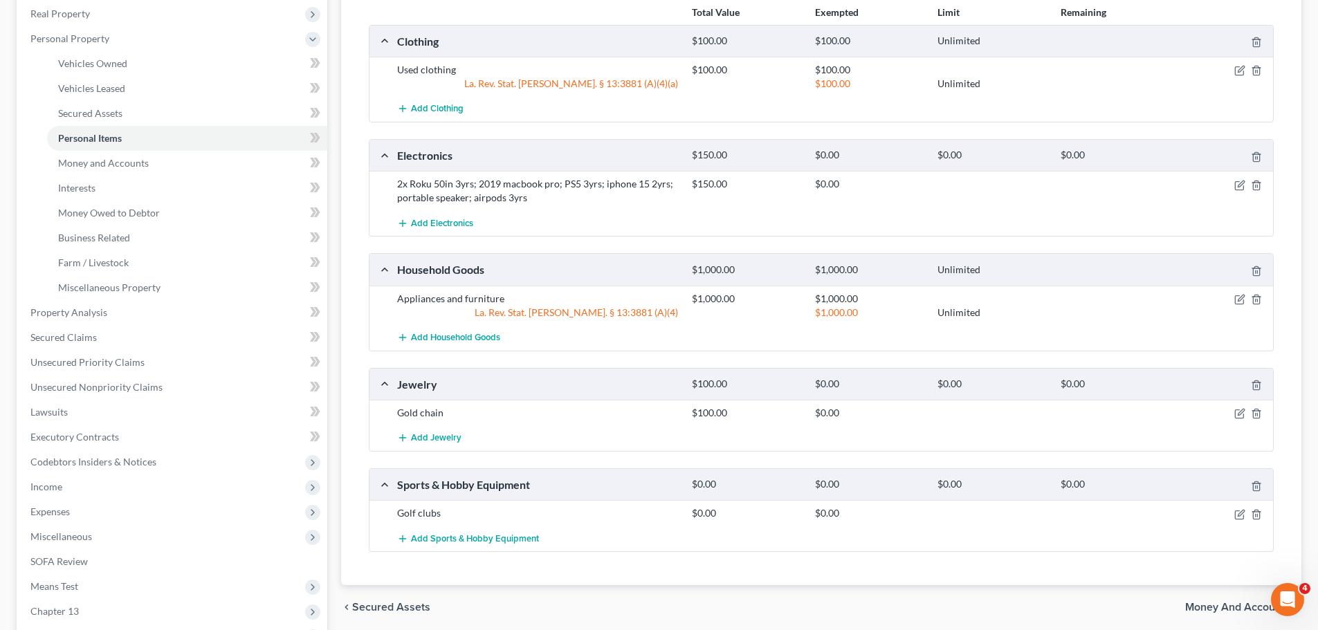
scroll to position [343, 0]
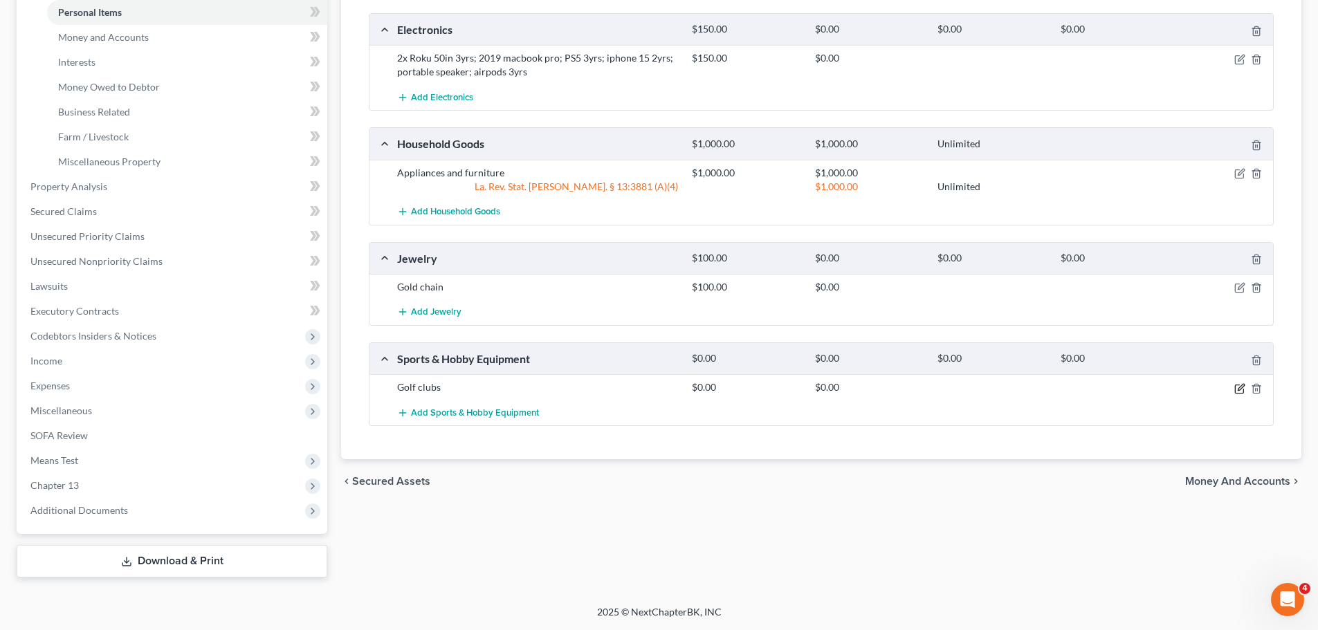
click at [1236, 392] on icon "button" at bounding box center [1239, 388] width 11 height 11
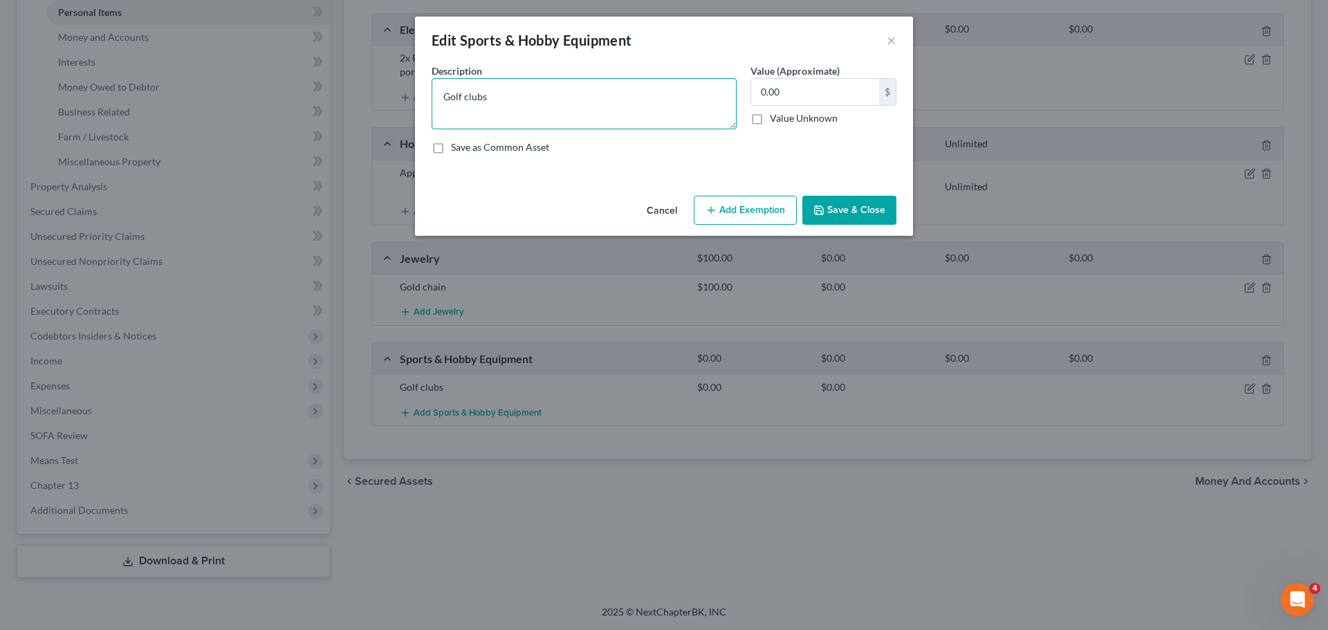
click at [520, 83] on textarea "Golf clubs" at bounding box center [584, 103] width 305 height 51
click at [650, 102] on textarea "Golf clubs; basic household tools" at bounding box center [584, 103] width 305 height 51
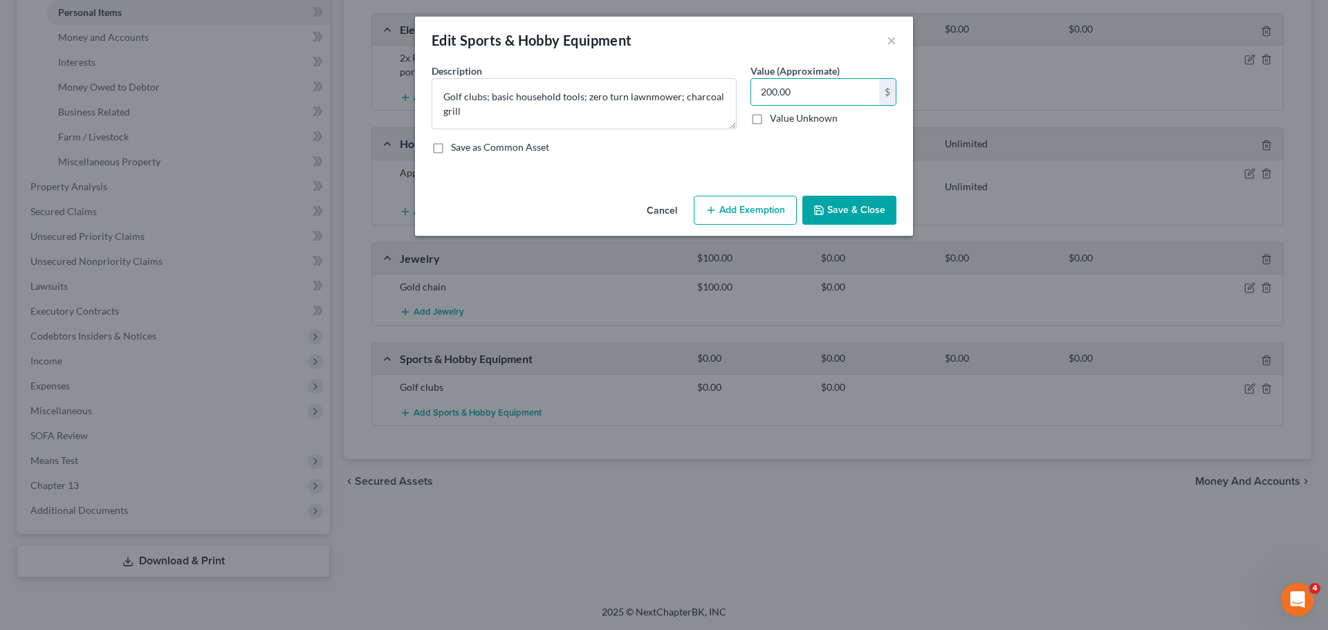
click at [884, 212] on button "Save & Close" at bounding box center [849, 210] width 94 height 29
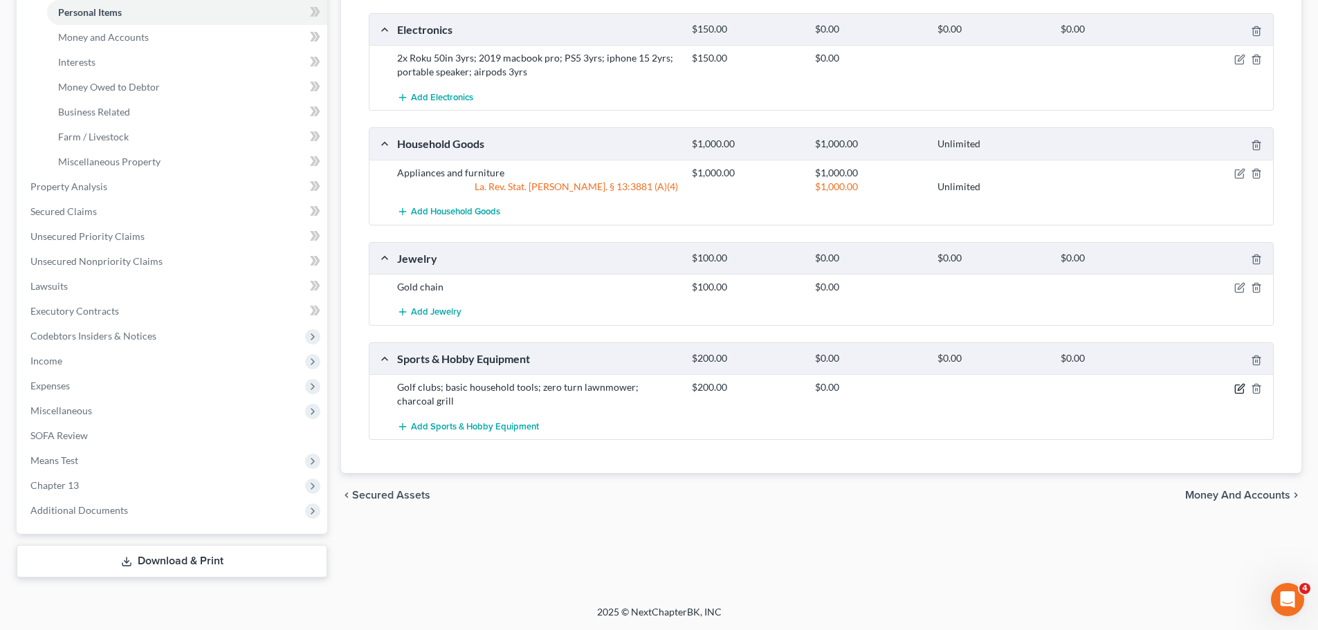
drag, startPoint x: 1240, startPoint y: 389, endPoint x: 1112, endPoint y: 291, distance: 160.8
click at [1240, 388] on icon "button" at bounding box center [1239, 388] width 11 height 11
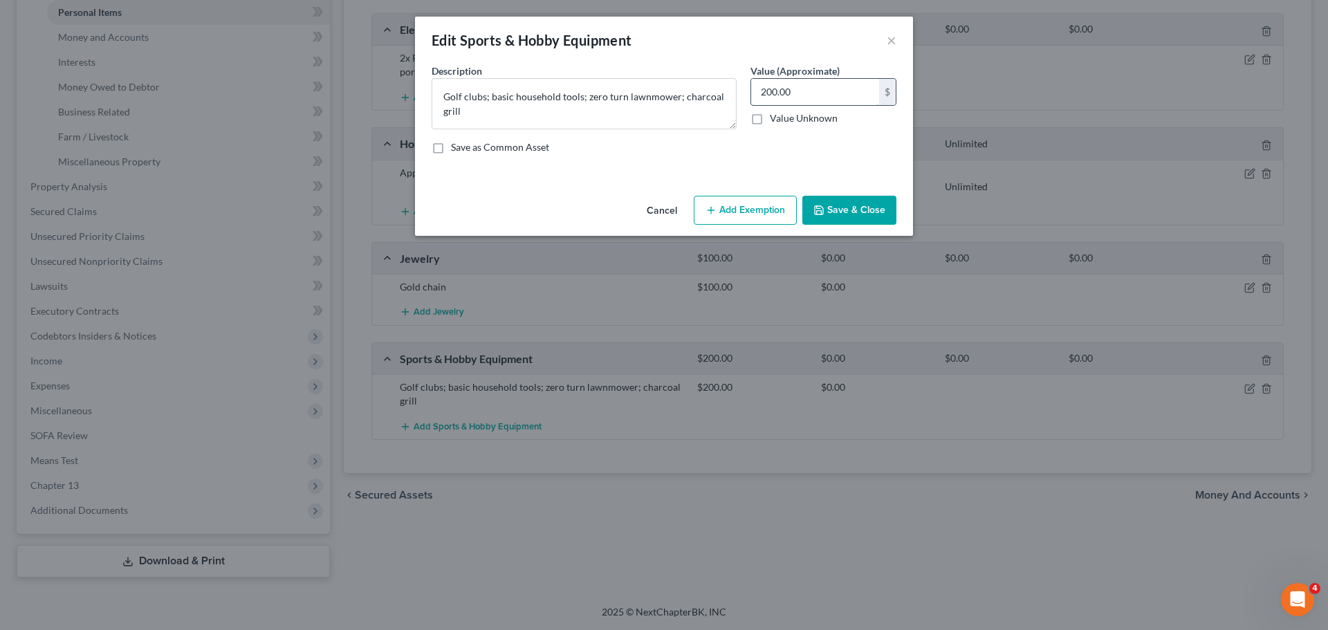
click at [796, 85] on input "200.00" at bounding box center [815, 92] width 128 height 26
click at [858, 222] on button "Save & Close" at bounding box center [849, 210] width 94 height 29
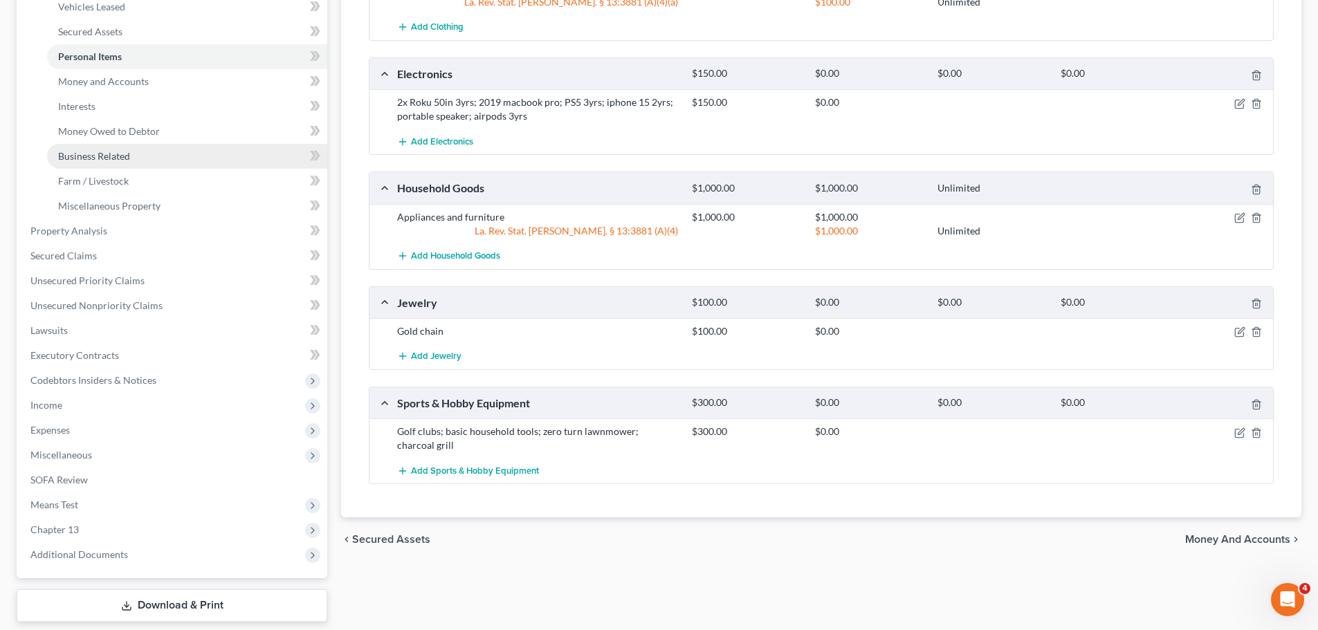
scroll to position [274, 0]
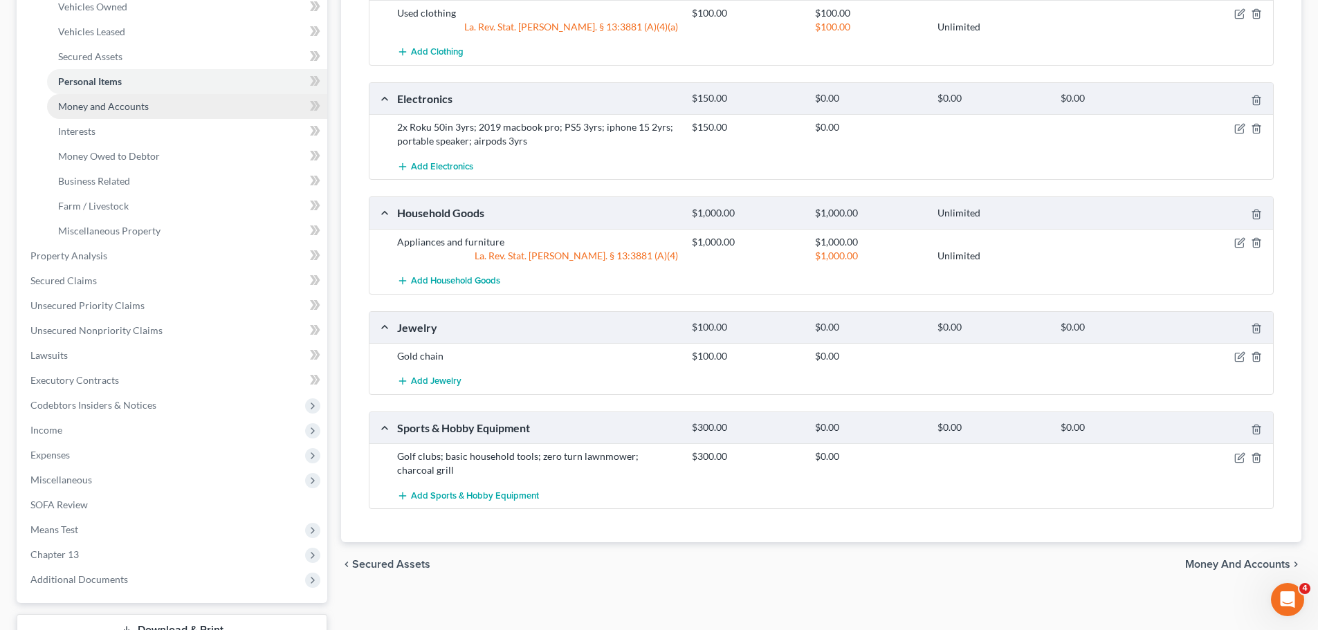
click at [101, 111] on span "Money and Accounts" at bounding box center [103, 106] width 91 height 12
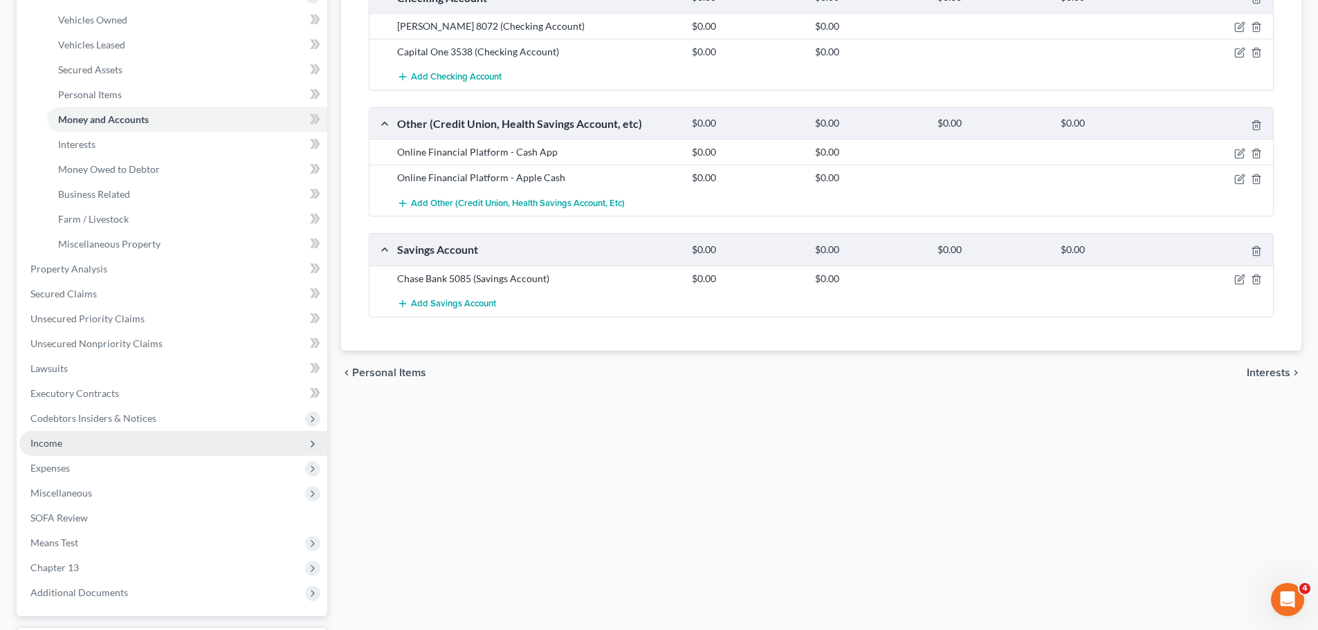
scroll to position [343, 0]
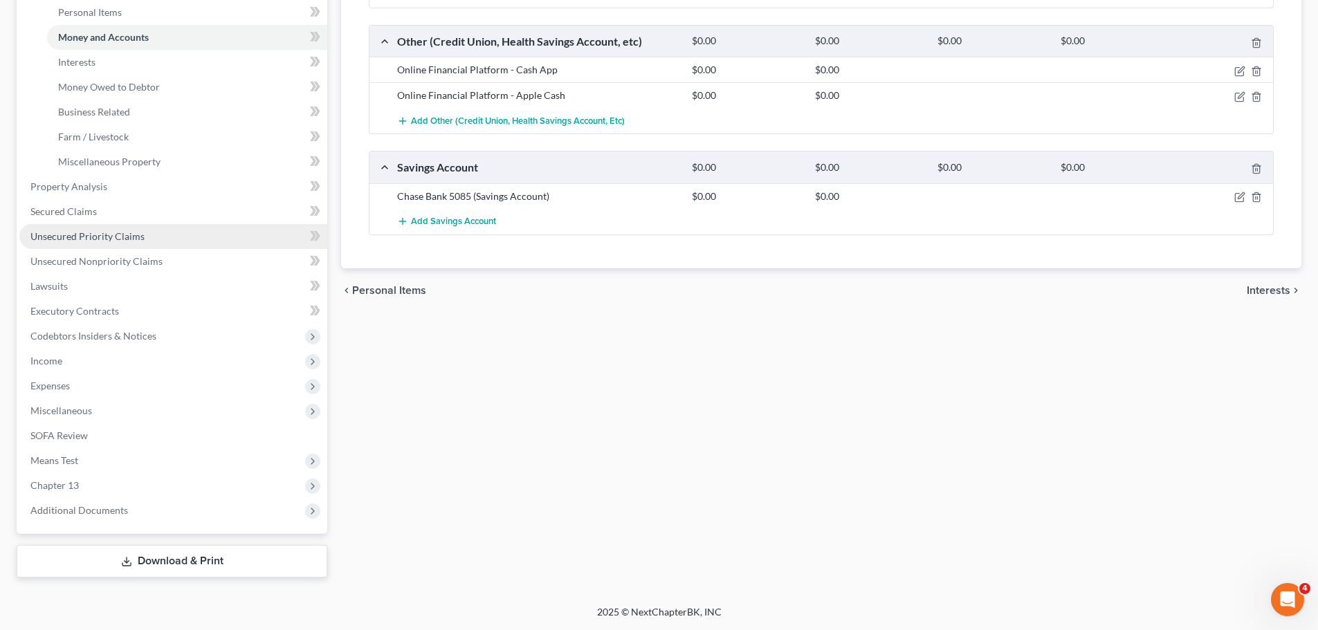
click at [86, 245] on link "Unsecured Priority Claims" at bounding box center [173, 236] width 308 height 25
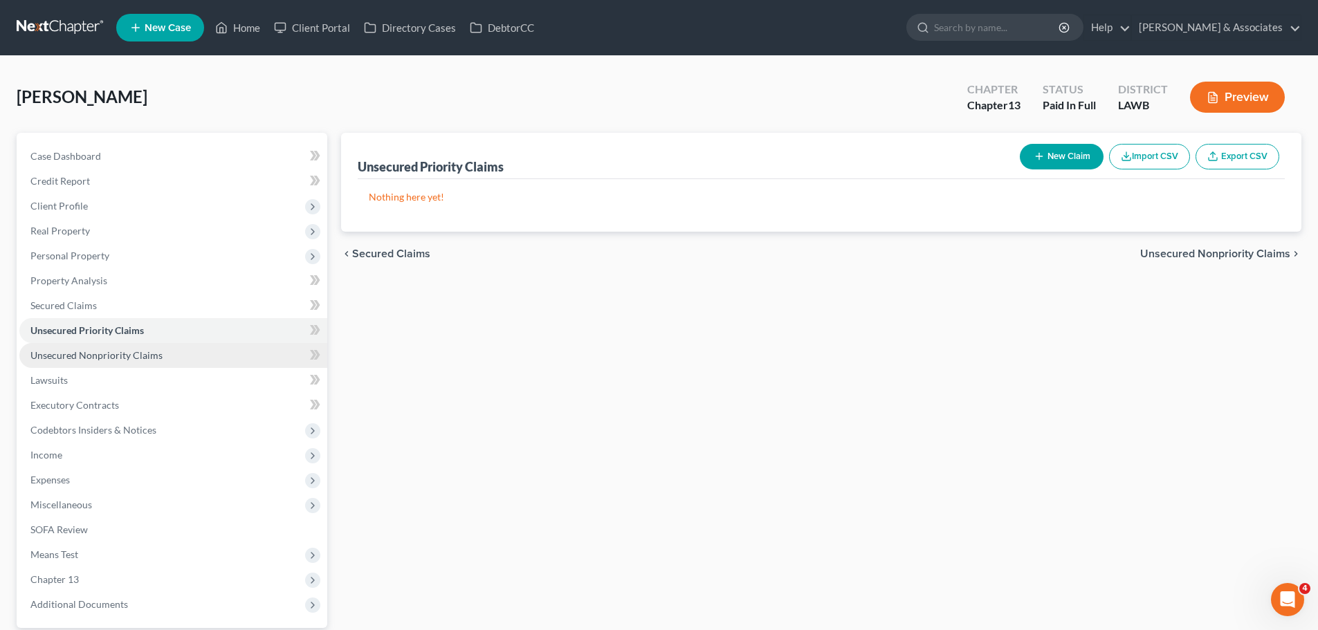
click at [107, 362] on link "Unsecured Nonpriority Claims" at bounding box center [173, 355] width 308 height 25
click at [1062, 162] on button "New Claim" at bounding box center [1062, 157] width 84 height 26
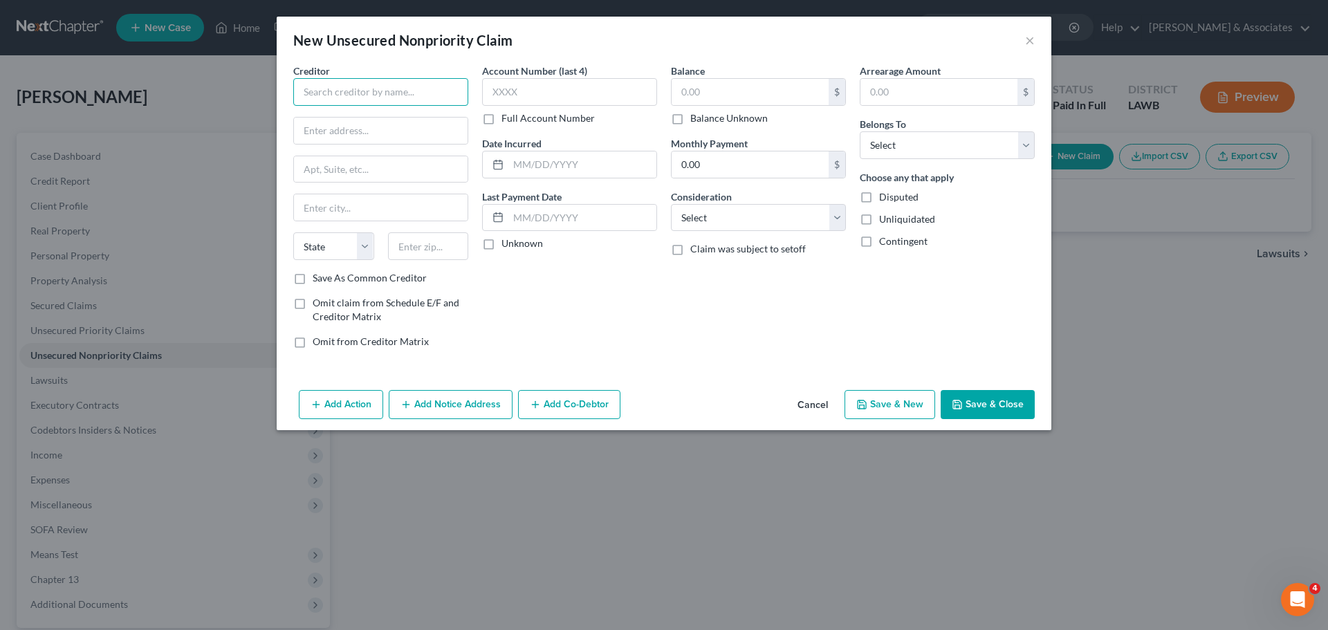
click at [349, 93] on input "text" at bounding box center [380, 92] width 175 height 28
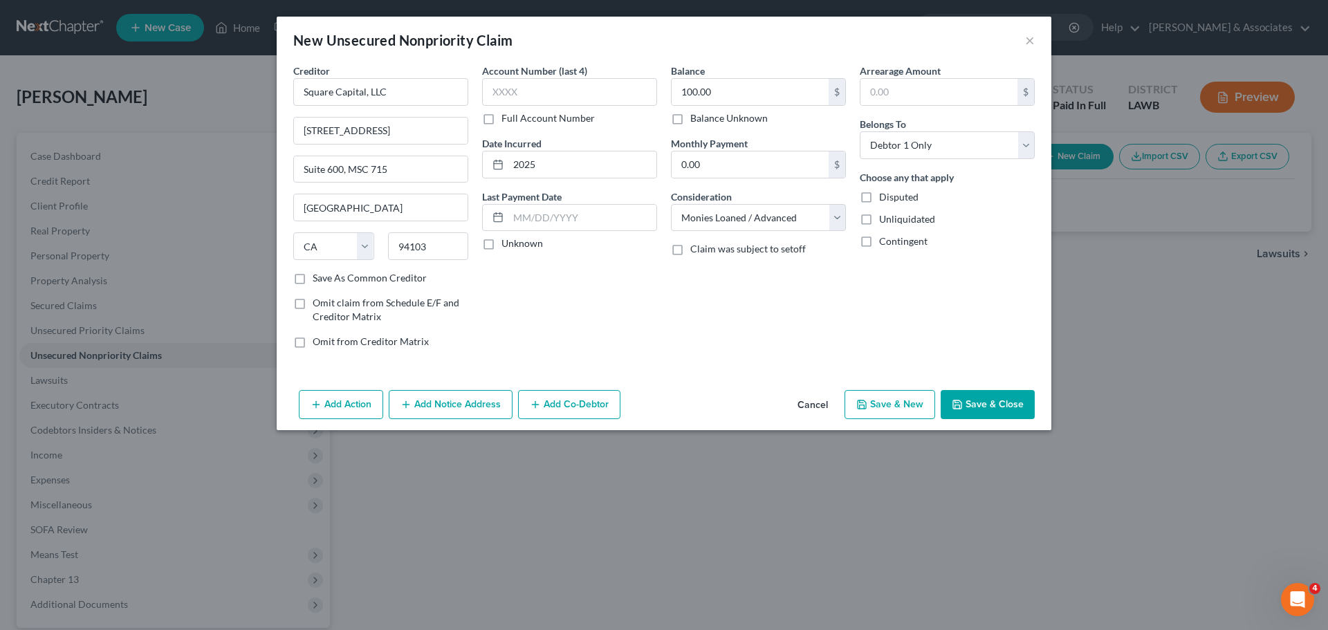
click at [974, 396] on button "Save & Close" at bounding box center [988, 404] width 94 height 29
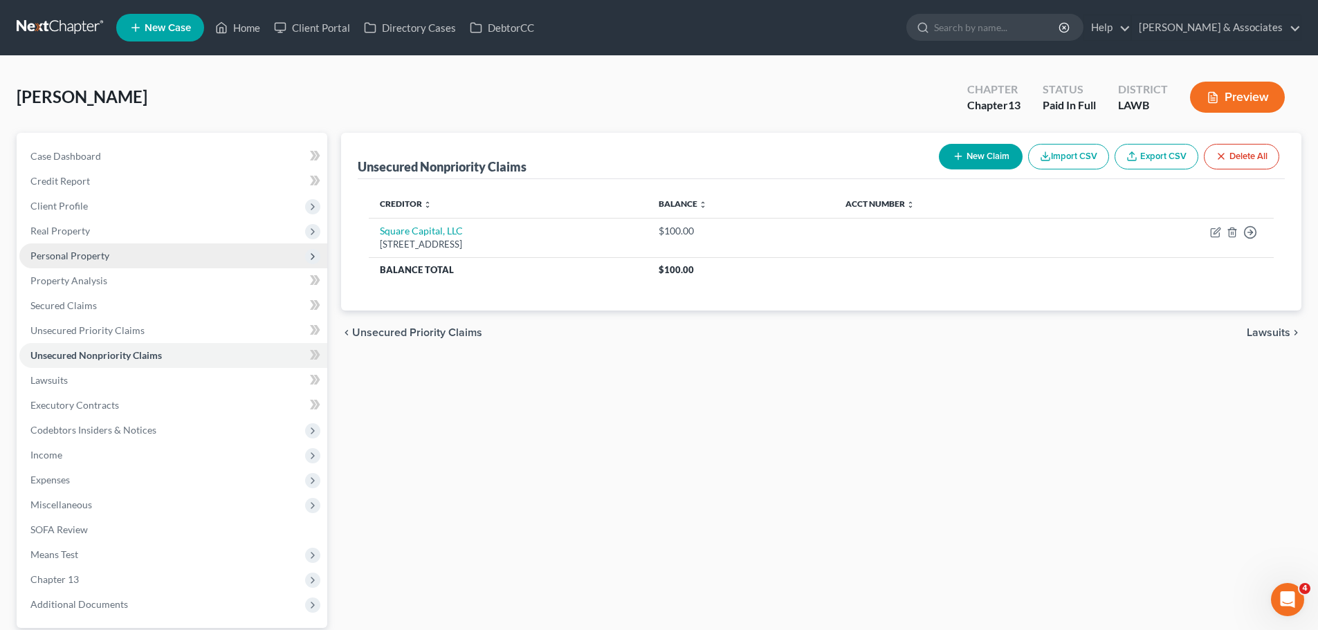
click at [53, 250] on span "Personal Property" at bounding box center [69, 256] width 79 height 12
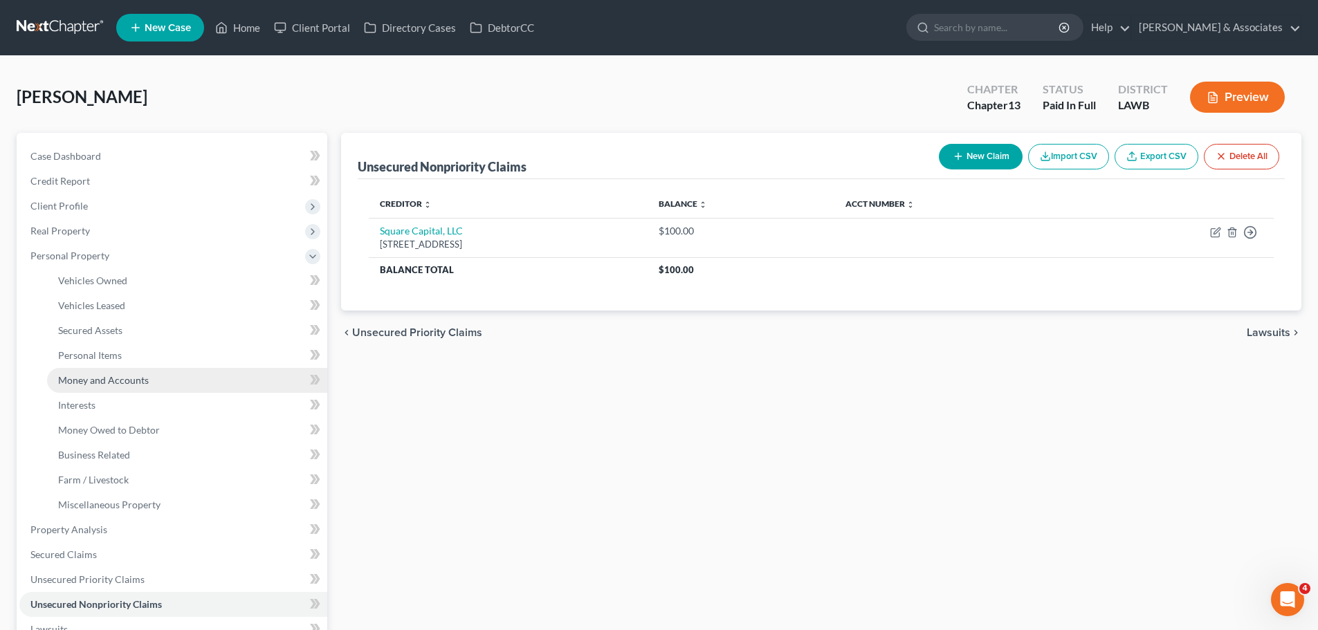
click at [93, 382] on span "Money and Accounts" at bounding box center [103, 380] width 91 height 12
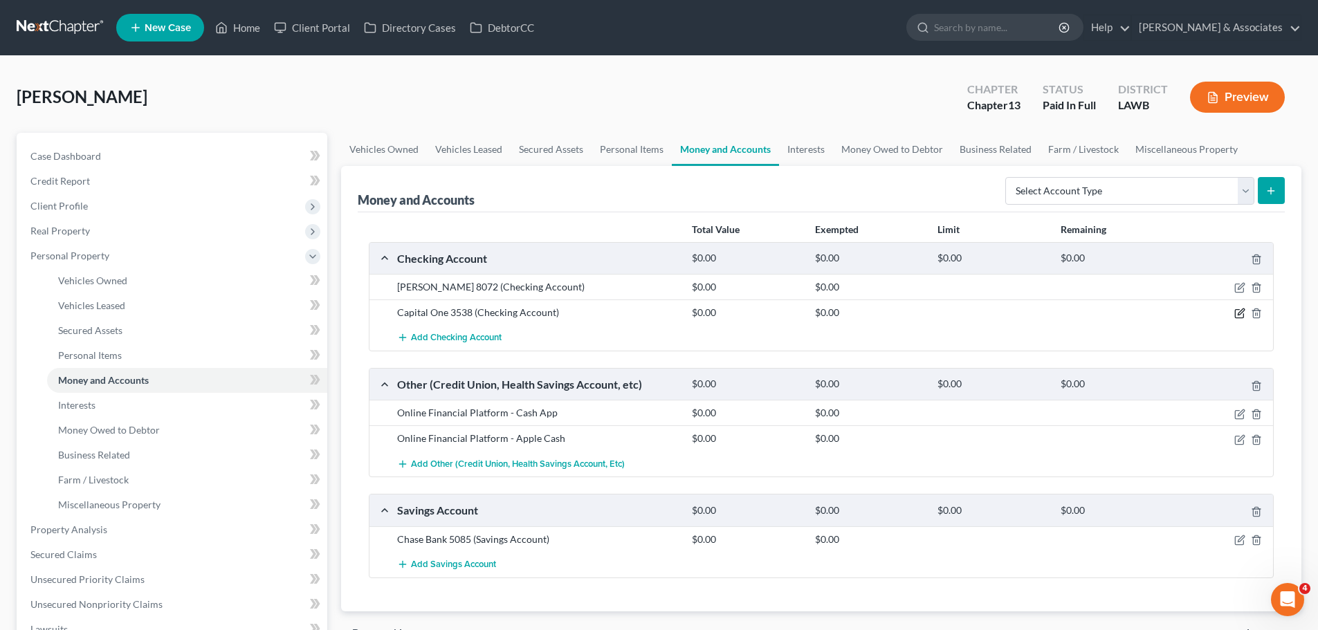
click at [1239, 315] on icon "button" at bounding box center [1241, 312] width 6 height 6
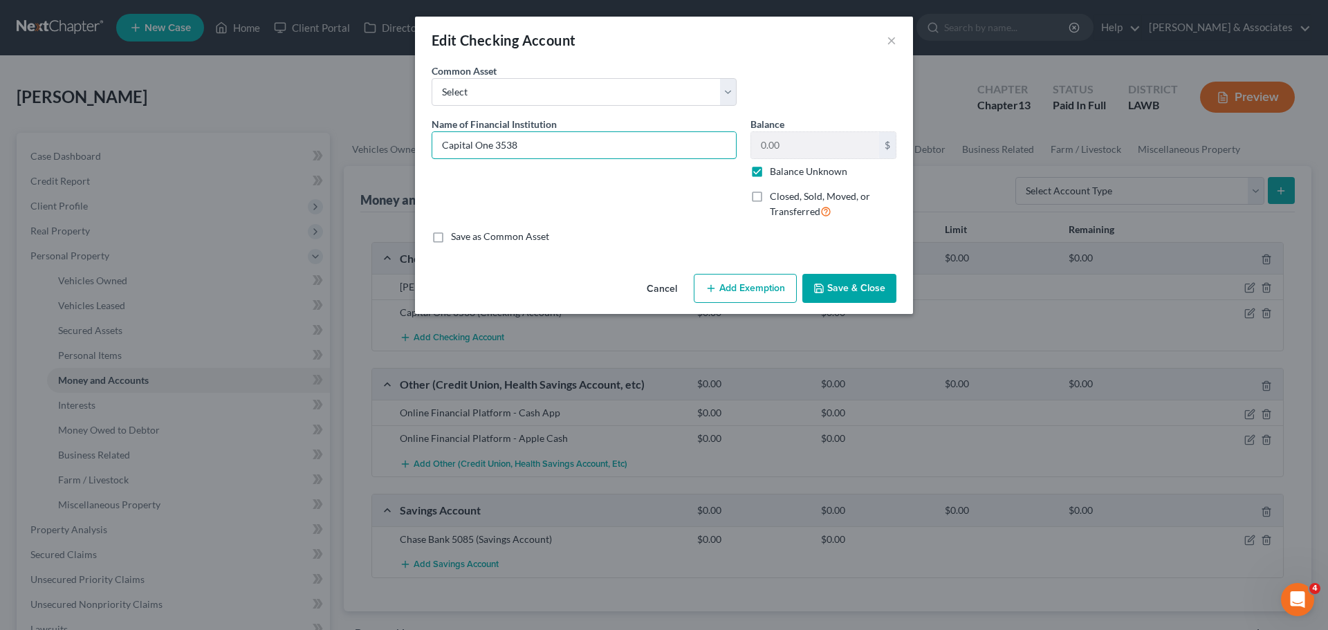
drag, startPoint x: 492, startPoint y: 147, endPoint x: 280, endPoint y: 141, distance: 211.7
click at [281, 142] on div "Edit Checking Account × An exemption set must first be selected from the Filing…" at bounding box center [664, 315] width 1328 height 630
click at [778, 174] on label "Balance Unknown" at bounding box center [808, 172] width 77 height 14
click at [778, 174] on input "Balance Unknown" at bounding box center [779, 169] width 9 height 9
click at [775, 198] on span "Closed, Sold, Moved, or Transferred" at bounding box center [820, 203] width 100 height 27
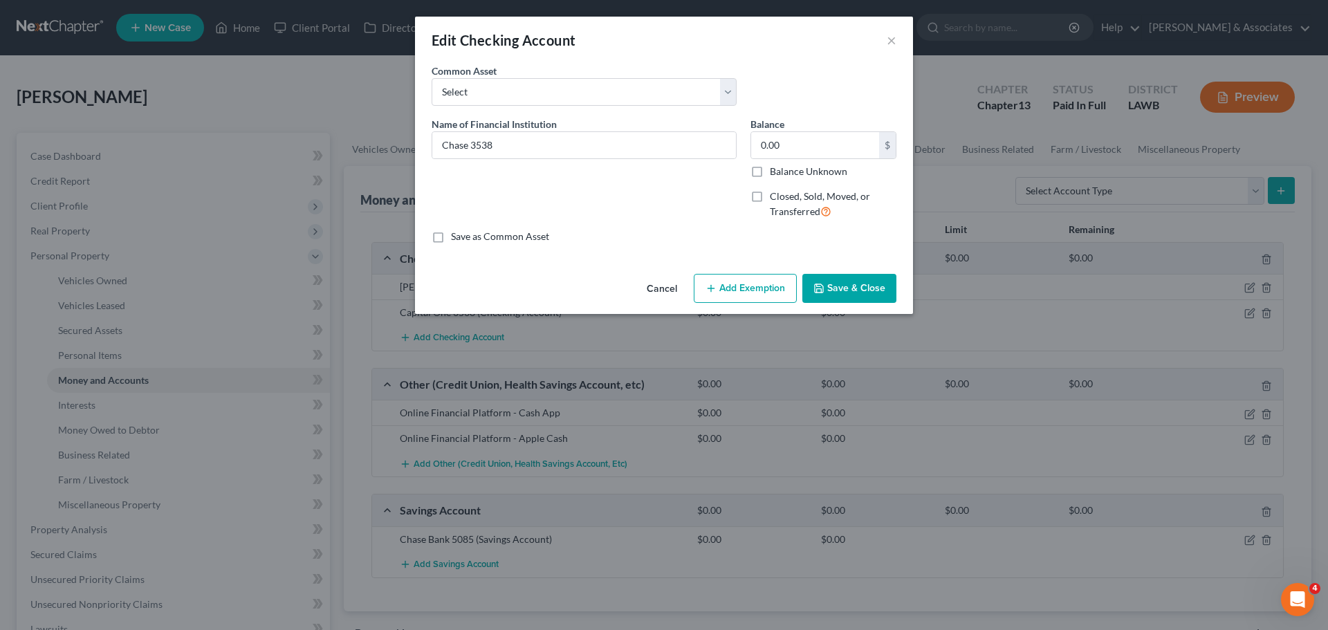
click at [775, 198] on input "Closed, Sold, Moved, or Transferred" at bounding box center [779, 194] width 9 height 9
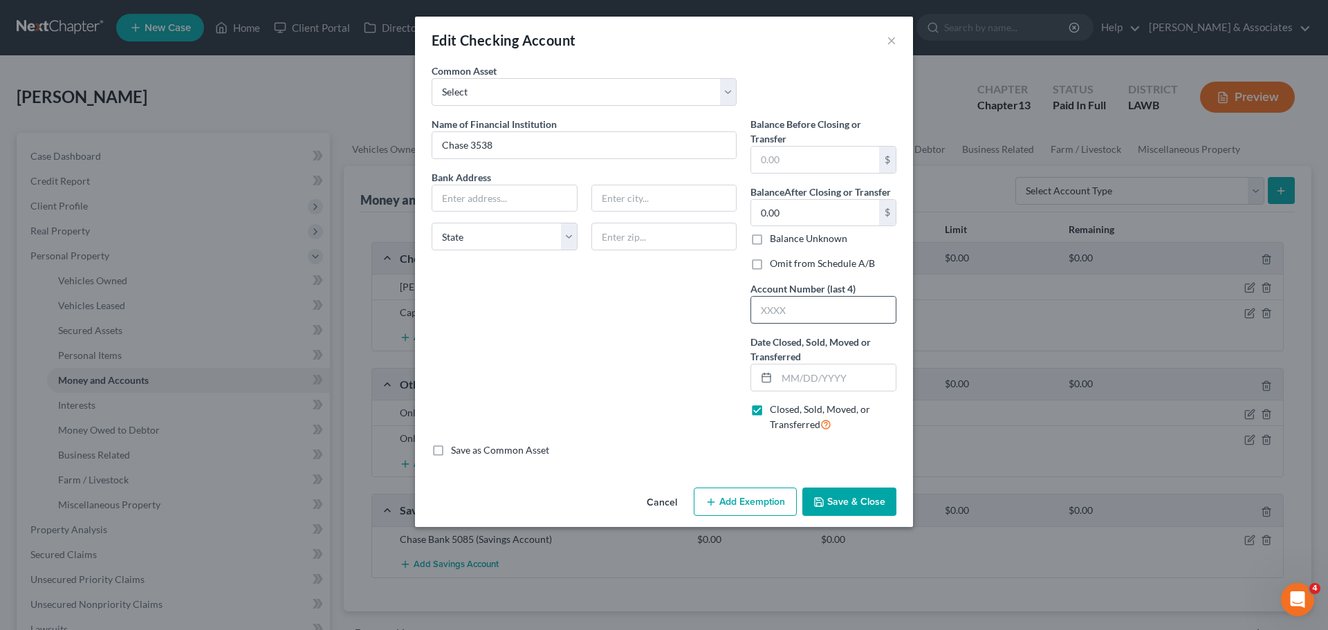
click at [804, 310] on input "text" at bounding box center [823, 310] width 145 height 26
drag, startPoint x: 818, startPoint y: 377, endPoint x: 1278, endPoint y: 306, distance: 464.8
click at [819, 377] on input "text" at bounding box center [836, 378] width 119 height 26
click at [836, 214] on input "0.00" at bounding box center [815, 213] width 128 height 26
click at [627, 335] on div "Name of Financial Institution * Chase 3538 Bank Address State AL AK AR AZ CA CO…" at bounding box center [584, 280] width 319 height 327
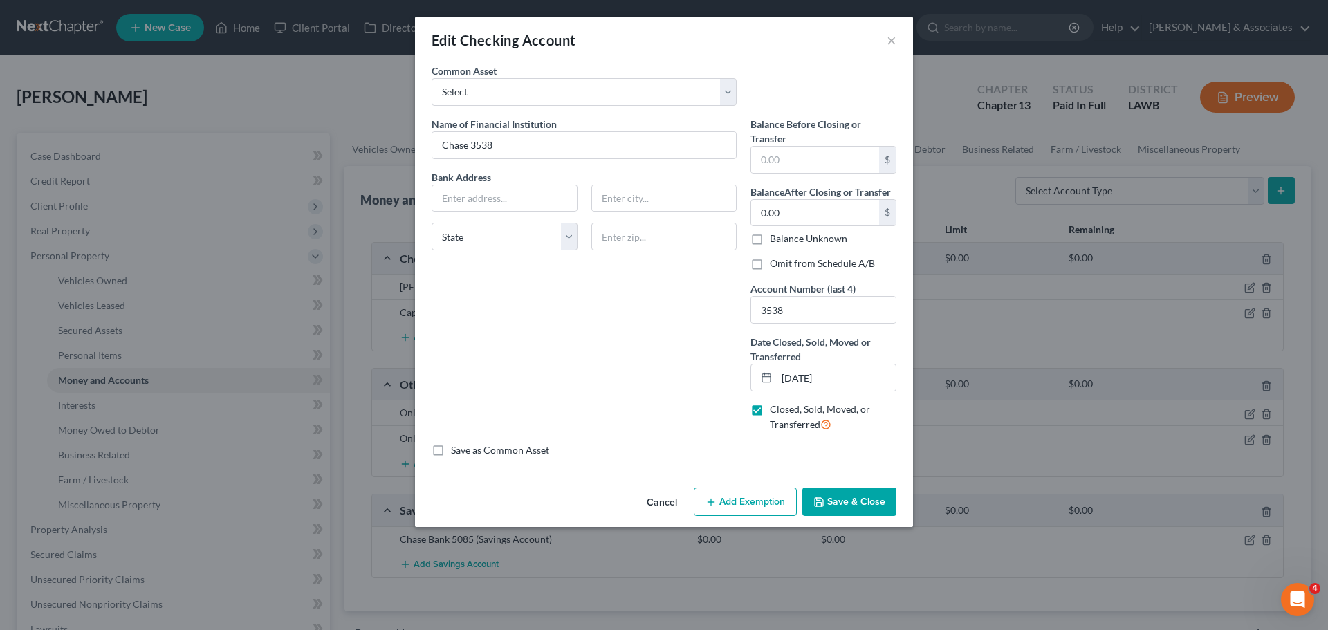
drag, startPoint x: 628, startPoint y: 335, endPoint x: 738, endPoint y: 286, distance: 120.2
click at [629, 333] on div "Name of Financial Institution * Chase 3538 Bank Address State AL AK AR AZ CA CO…" at bounding box center [584, 280] width 319 height 327
click at [857, 265] on label "Omit from Schedule A/B" at bounding box center [822, 264] width 105 height 14
click at [784, 265] on input "Omit from Schedule A/B" at bounding box center [779, 261] width 9 height 9
click at [706, 355] on div "Name of Financial Institution * Chase 3538 Bank Address State AL AK AR AZ CA CO…" at bounding box center [584, 280] width 319 height 327
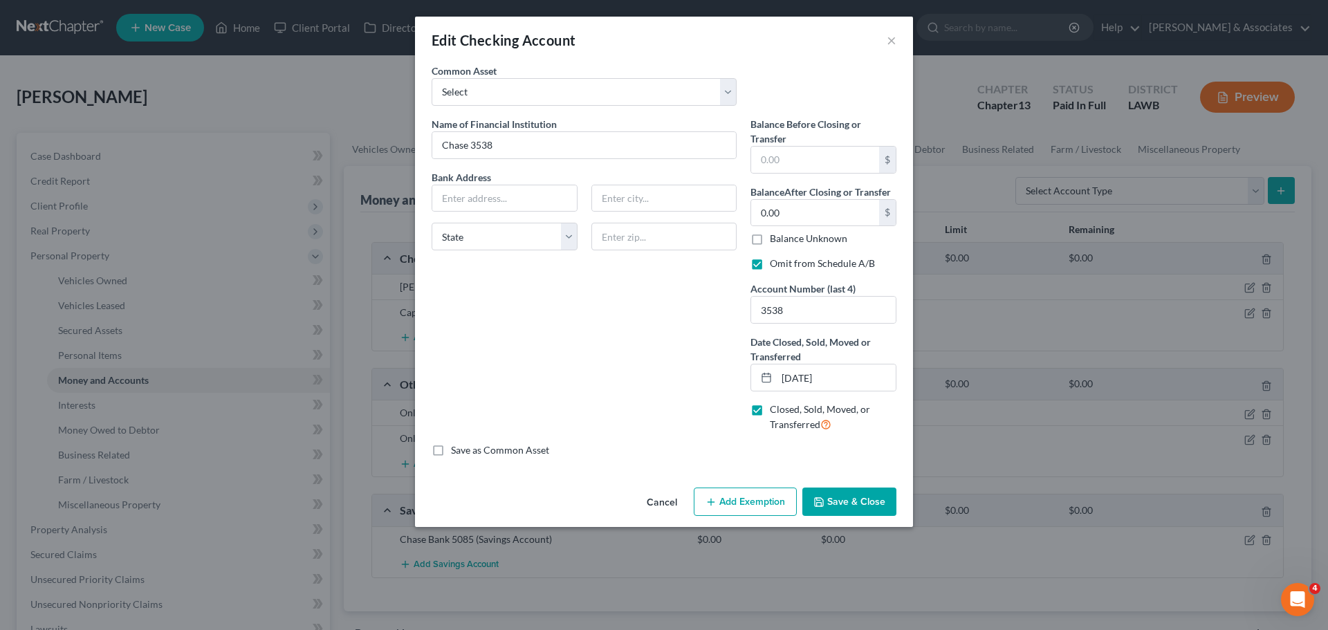
click at [874, 490] on button "Save & Close" at bounding box center [849, 502] width 94 height 29
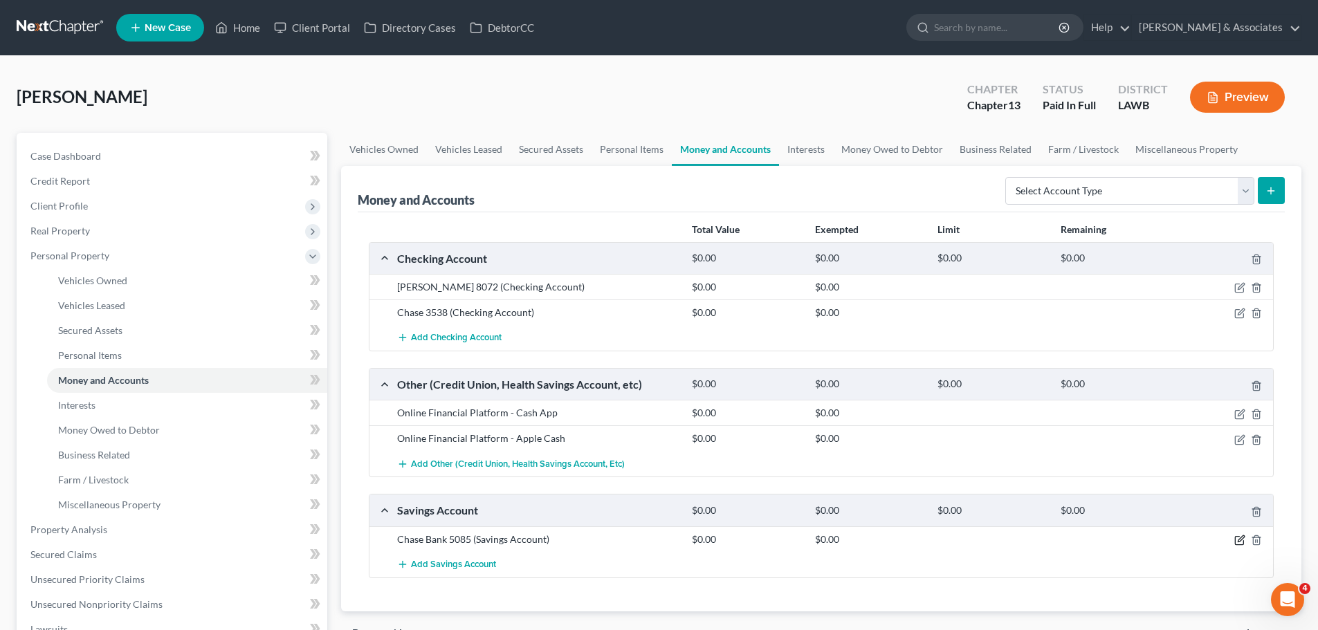
click at [1234, 540] on icon "button" at bounding box center [1239, 540] width 11 height 11
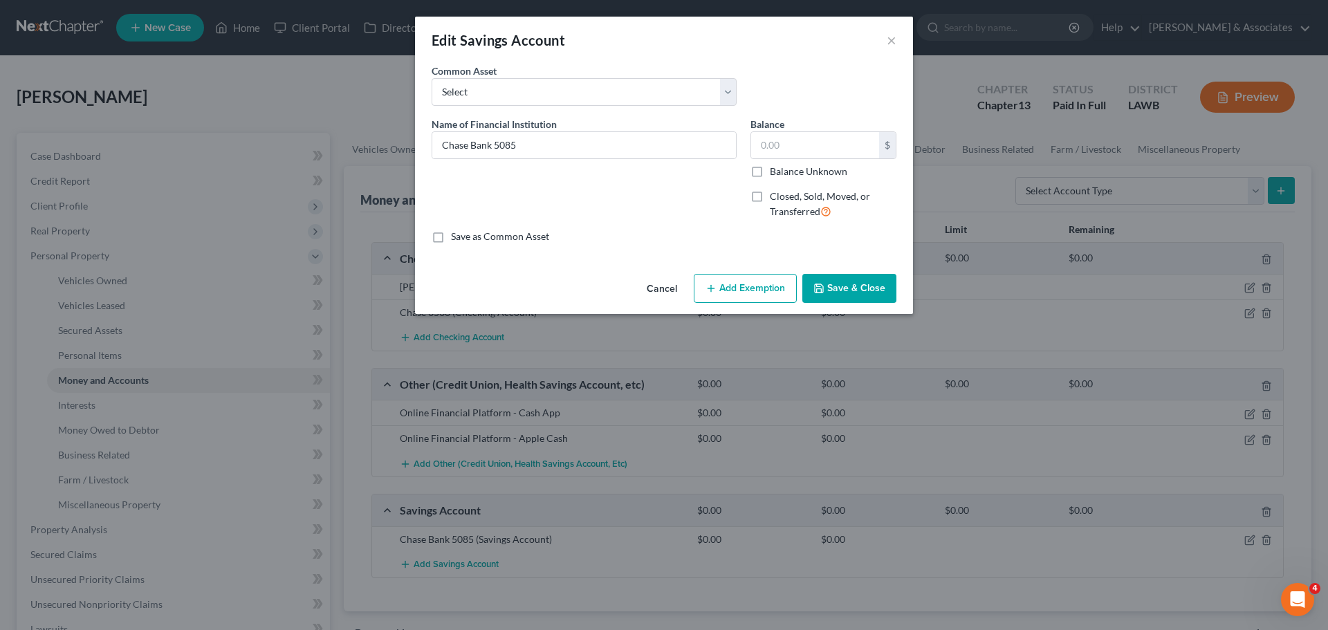
click at [793, 208] on span "Closed, Sold, Moved, or Transferred" at bounding box center [820, 203] width 100 height 27
click at [784, 199] on input "Closed, Sold, Moved, or Transferred" at bounding box center [779, 194] width 9 height 9
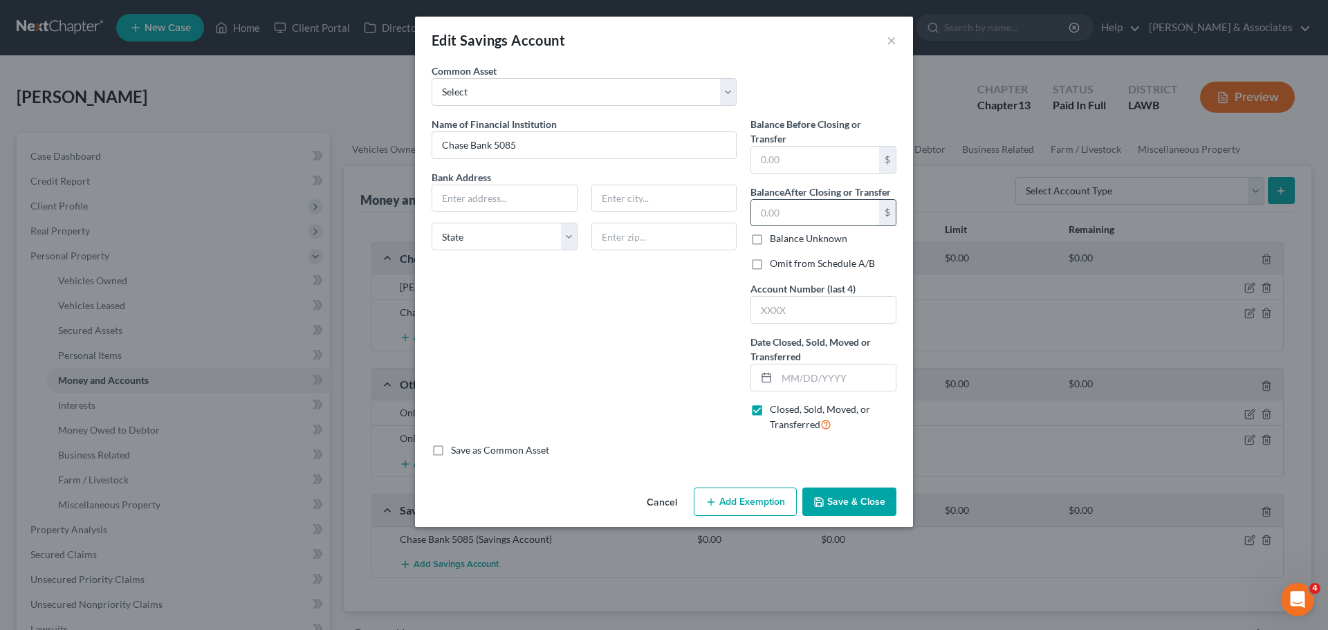
click at [827, 214] on input "text" at bounding box center [815, 213] width 128 height 26
click at [826, 153] on input "text" at bounding box center [815, 160] width 128 height 26
click at [807, 308] on input "text" at bounding box center [823, 310] width 145 height 26
click at [802, 377] on input "text" at bounding box center [836, 378] width 119 height 26
click at [660, 354] on div "Name of Financial Institution * Chase Bank 5085 Bank Address State AL AK AR AZ …" at bounding box center [584, 280] width 319 height 327
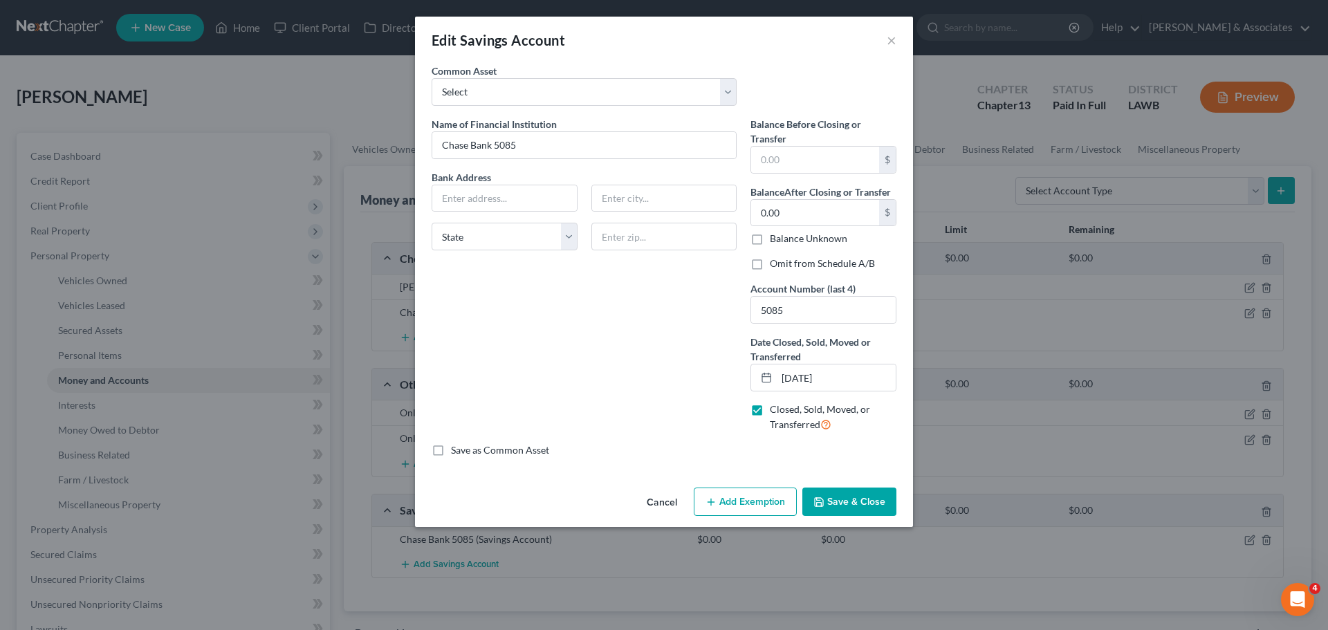
click at [813, 261] on label "Omit from Schedule A/B" at bounding box center [822, 264] width 105 height 14
click at [784, 261] on input "Omit from Schedule A/B" at bounding box center [779, 261] width 9 height 9
click at [832, 494] on button "Save & Close" at bounding box center [849, 502] width 94 height 29
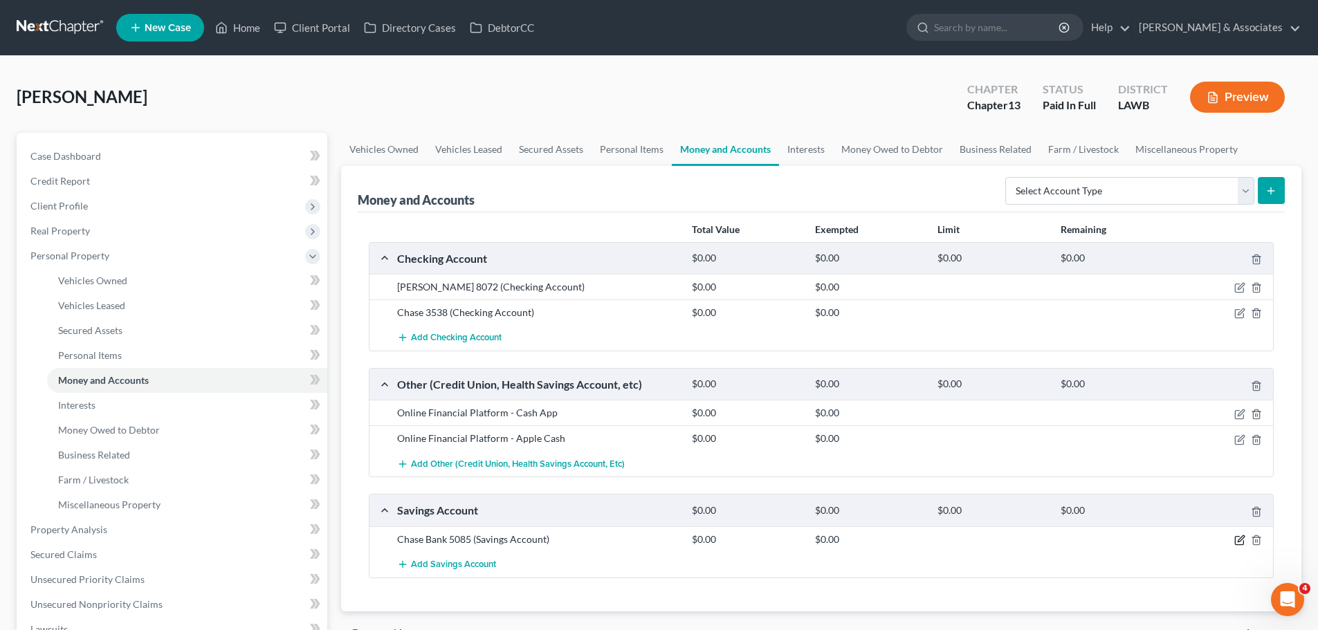
click at [1243, 545] on icon "button" at bounding box center [1239, 541] width 8 height 8
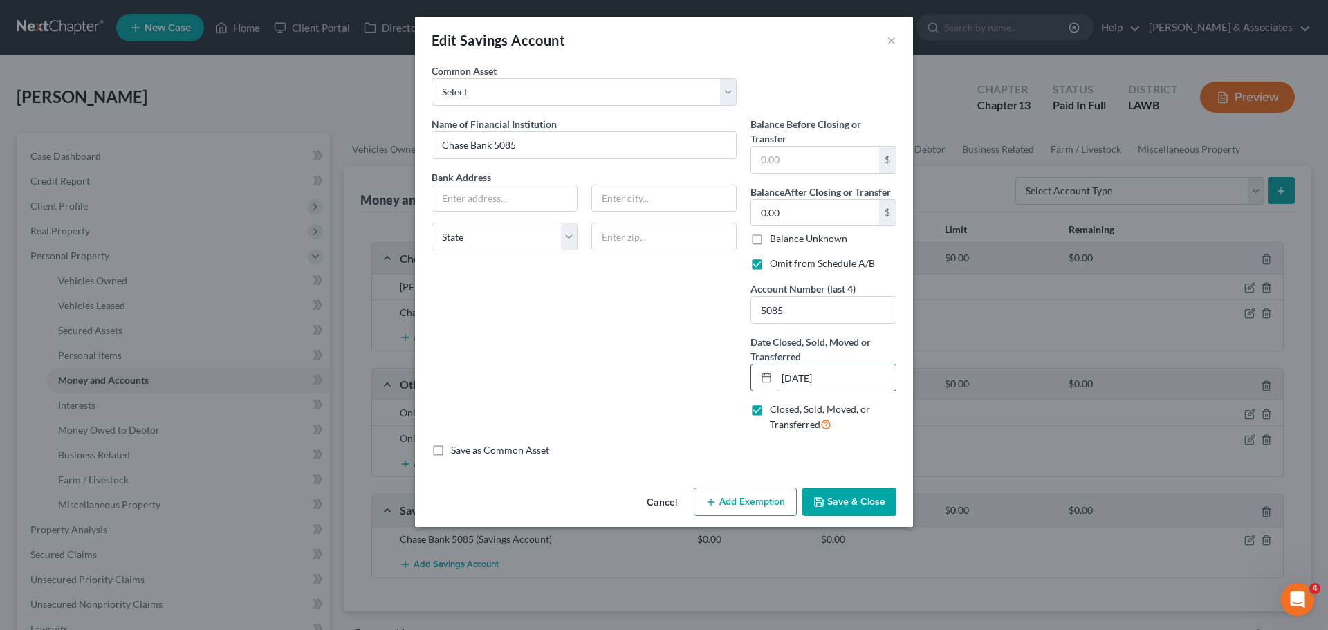
click at [808, 375] on input "04/30/2025" at bounding box center [836, 378] width 119 height 26
click at [811, 379] on input "04/01/2025" at bounding box center [836, 378] width 119 height 26
click at [840, 503] on button "Save & Close" at bounding box center [849, 502] width 94 height 29
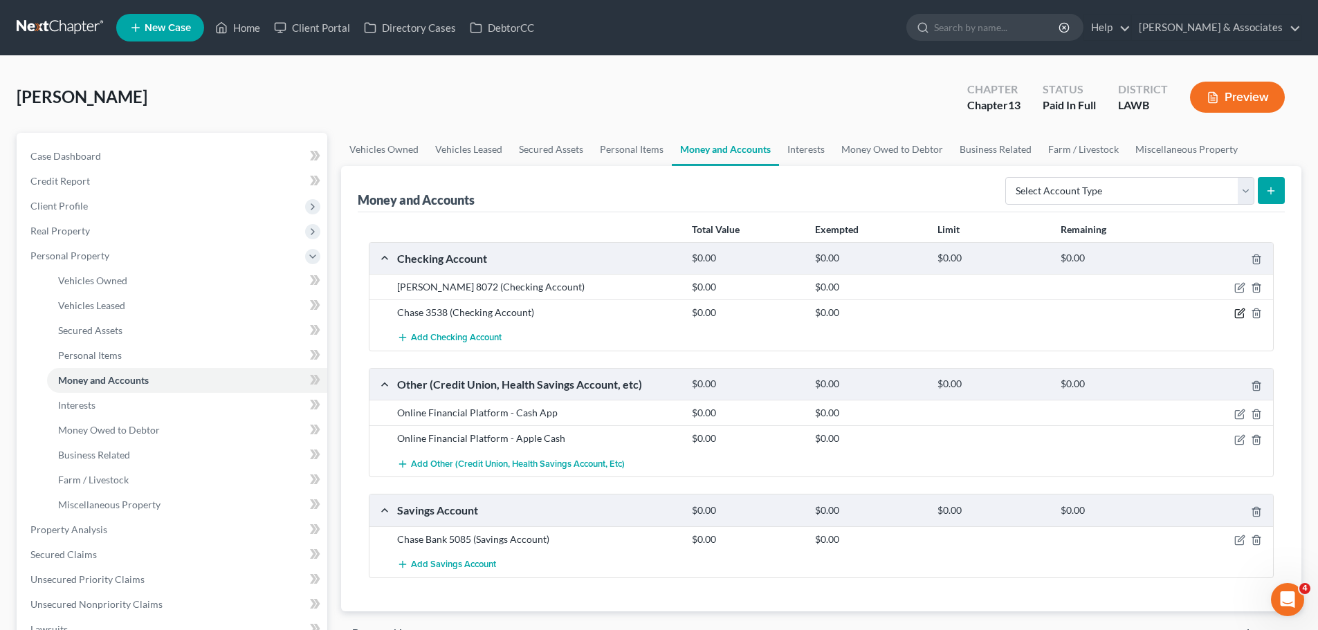
drag, startPoint x: 1231, startPoint y: 317, endPoint x: 1243, endPoint y: 310, distance: 14.2
click at [1232, 316] on div at bounding box center [1225, 313] width 98 height 14
click at [1243, 310] on icon "button" at bounding box center [1239, 313] width 11 height 11
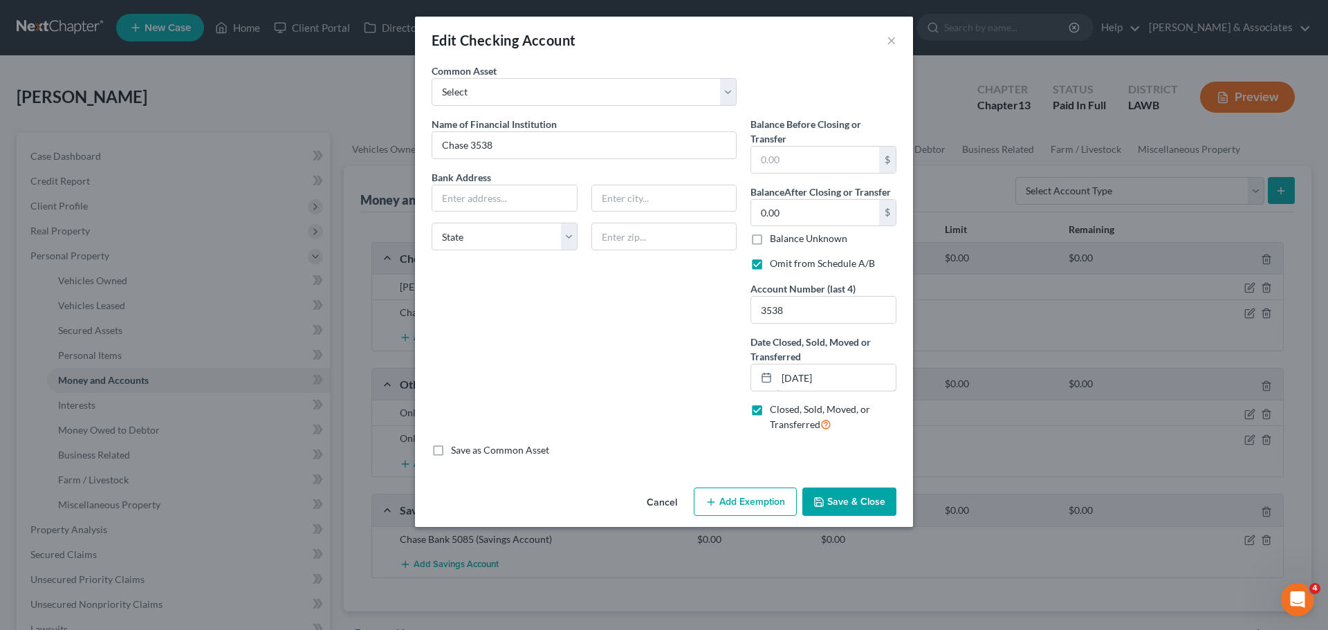
drag, startPoint x: 812, startPoint y: 373, endPoint x: 865, endPoint y: 360, distance: 54.9
click at [811, 374] on input "04/30/2025" at bounding box center [836, 378] width 119 height 26
click at [875, 495] on button "Save & Close" at bounding box center [849, 502] width 94 height 29
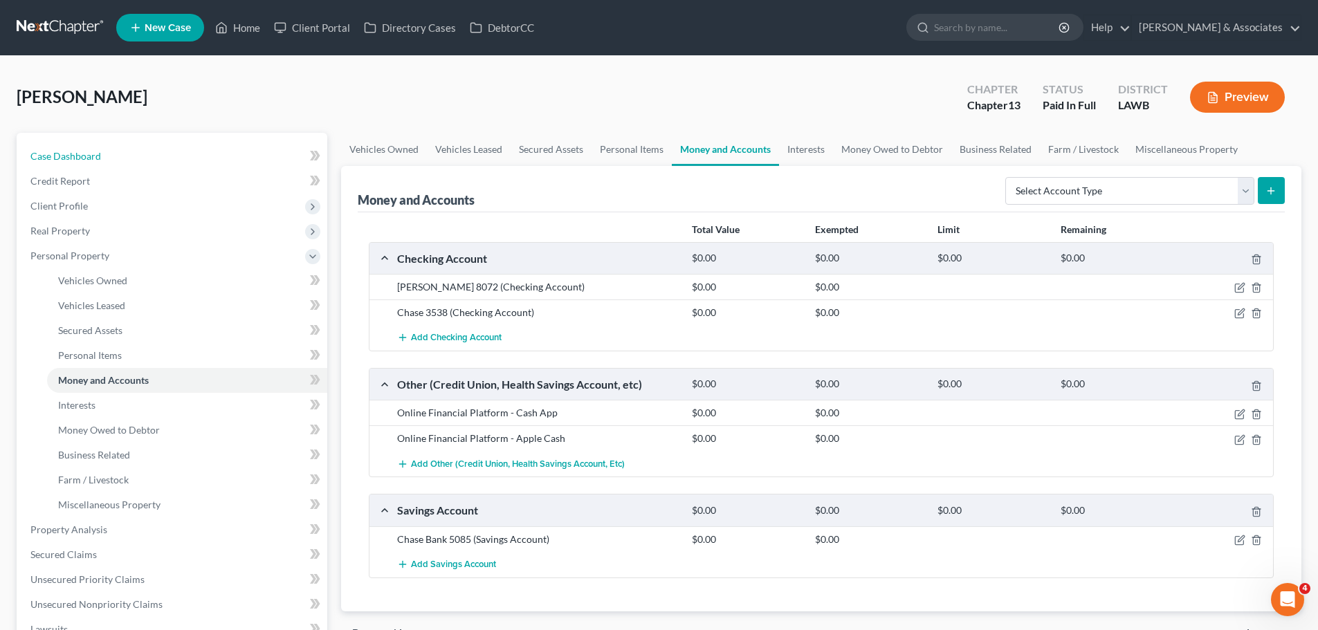
drag, startPoint x: 86, startPoint y: 149, endPoint x: 333, endPoint y: 169, distance: 247.8
click at [86, 150] on span "Case Dashboard" at bounding box center [65, 156] width 71 height 12
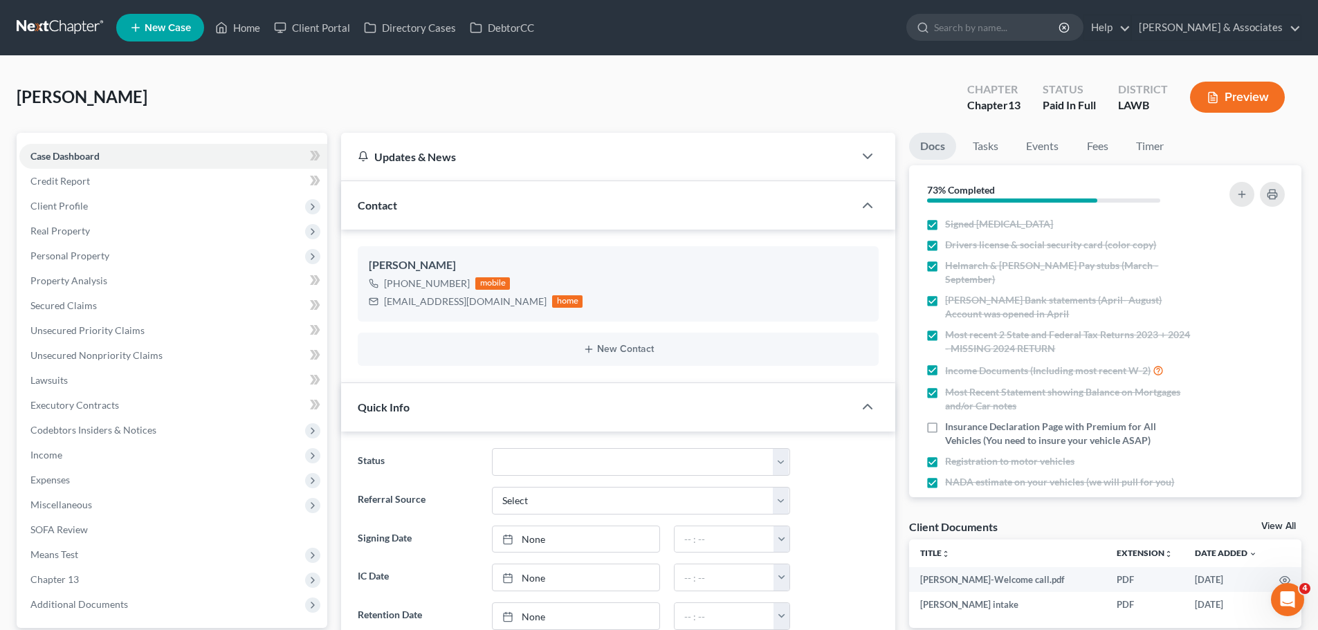
scroll to position [562, 0]
click at [1241, 194] on line "button" at bounding box center [1241, 194] width 6 height 0
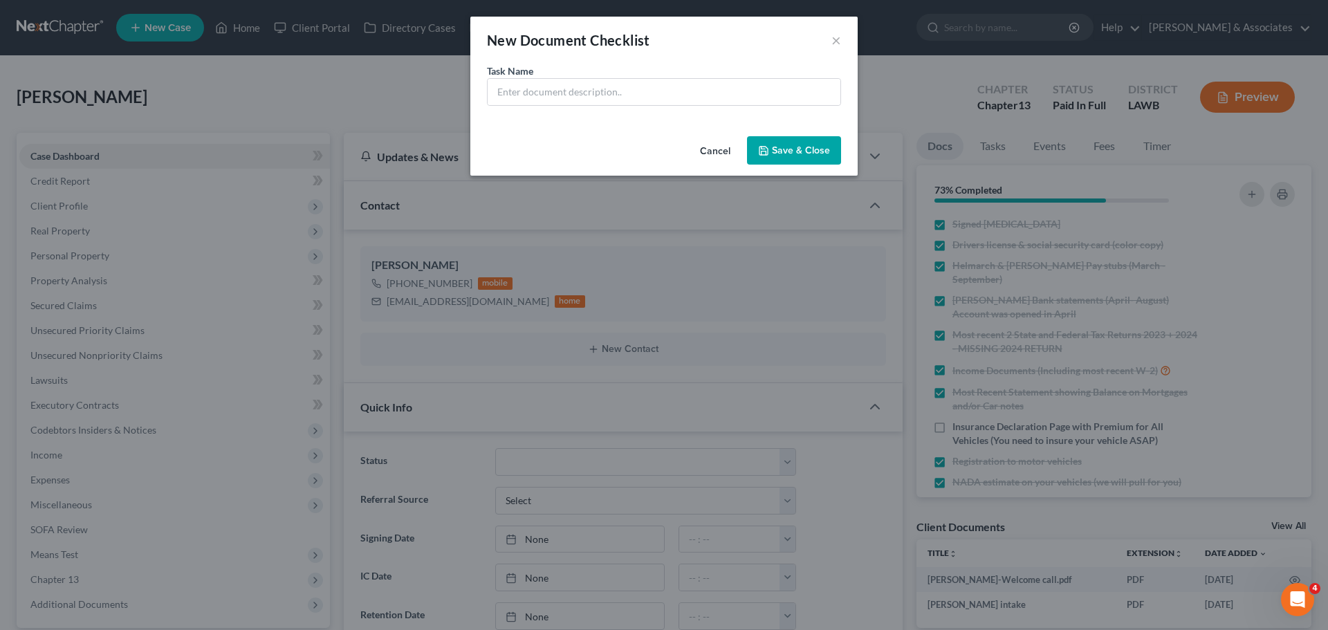
click at [602, 73] on div "Task Name *" at bounding box center [664, 85] width 354 height 42
click at [609, 100] on input "text" at bounding box center [664, 92] width 353 height 26
click at [615, 96] on input "text" at bounding box center [664, 92] width 353 height 26
click at [701, 85] on input "Lease" at bounding box center [664, 92] width 353 height 26
drag, startPoint x: 702, startPoint y: 83, endPoint x: 451, endPoint y: 84, distance: 251.1
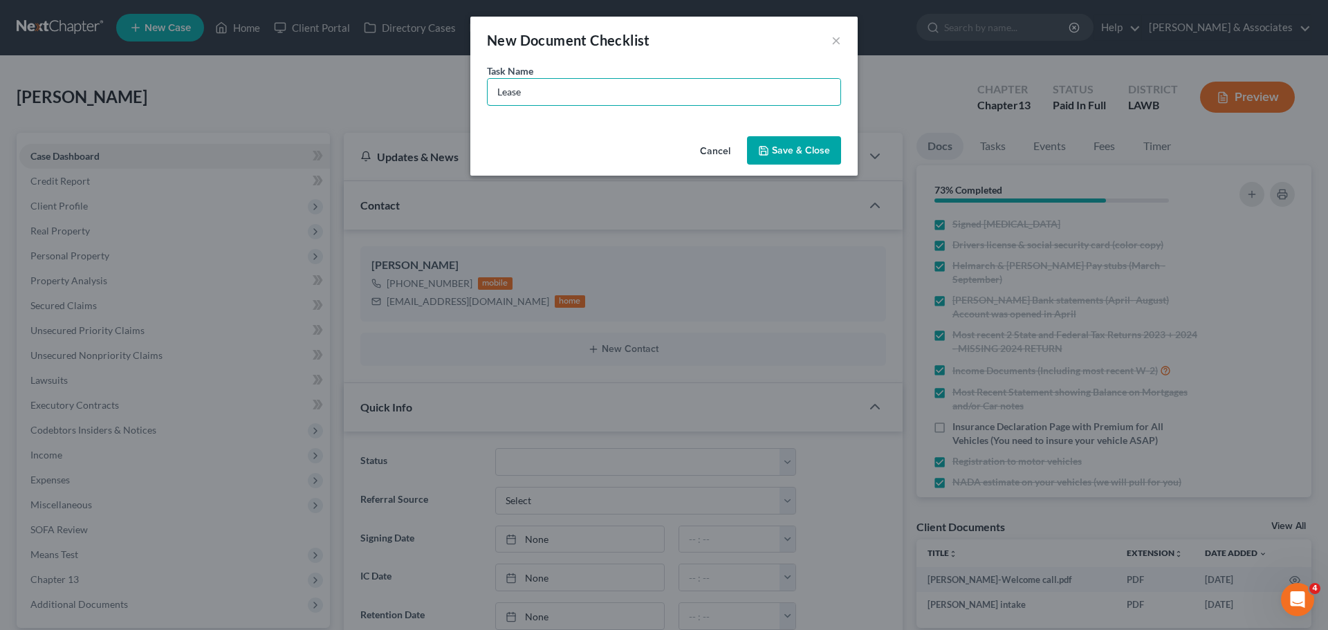
click at [450, 85] on div "New Document Checklist × Task Name * Lease Cancel Save & Close" at bounding box center [664, 315] width 1328 height 630
drag, startPoint x: 840, startPoint y: 43, endPoint x: 1222, endPoint y: 408, distance: 528.4
click at [840, 43] on button "×" at bounding box center [836, 40] width 10 height 17
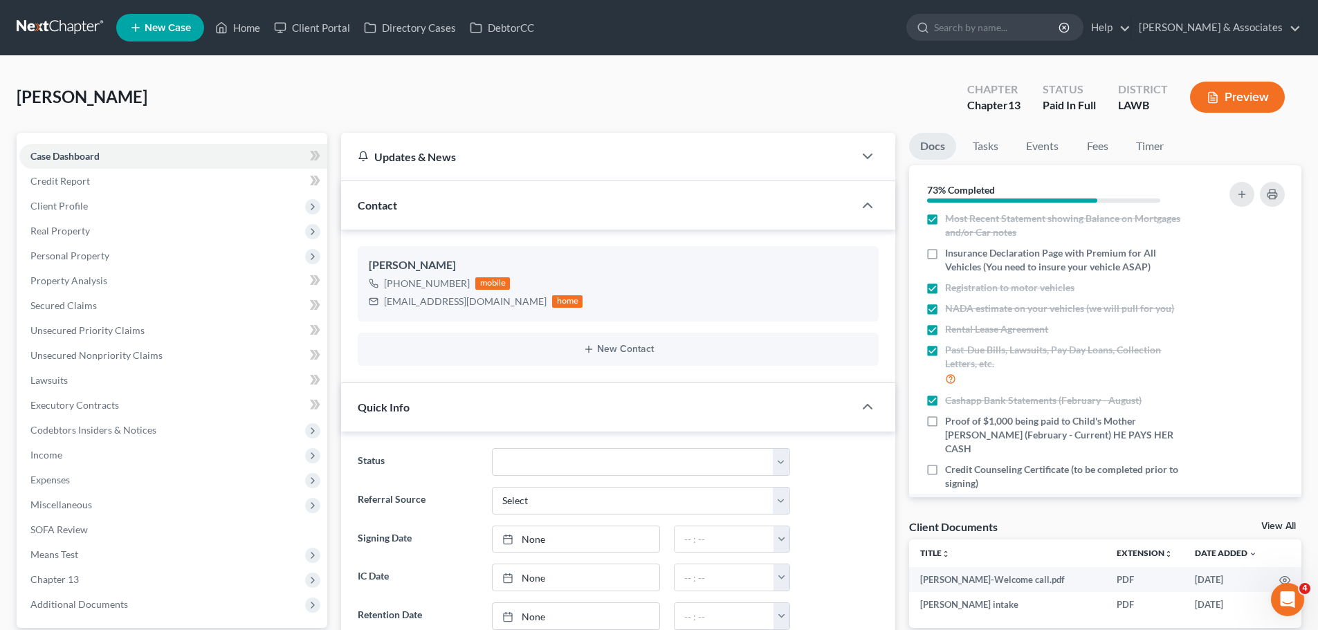
scroll to position [275, 0]
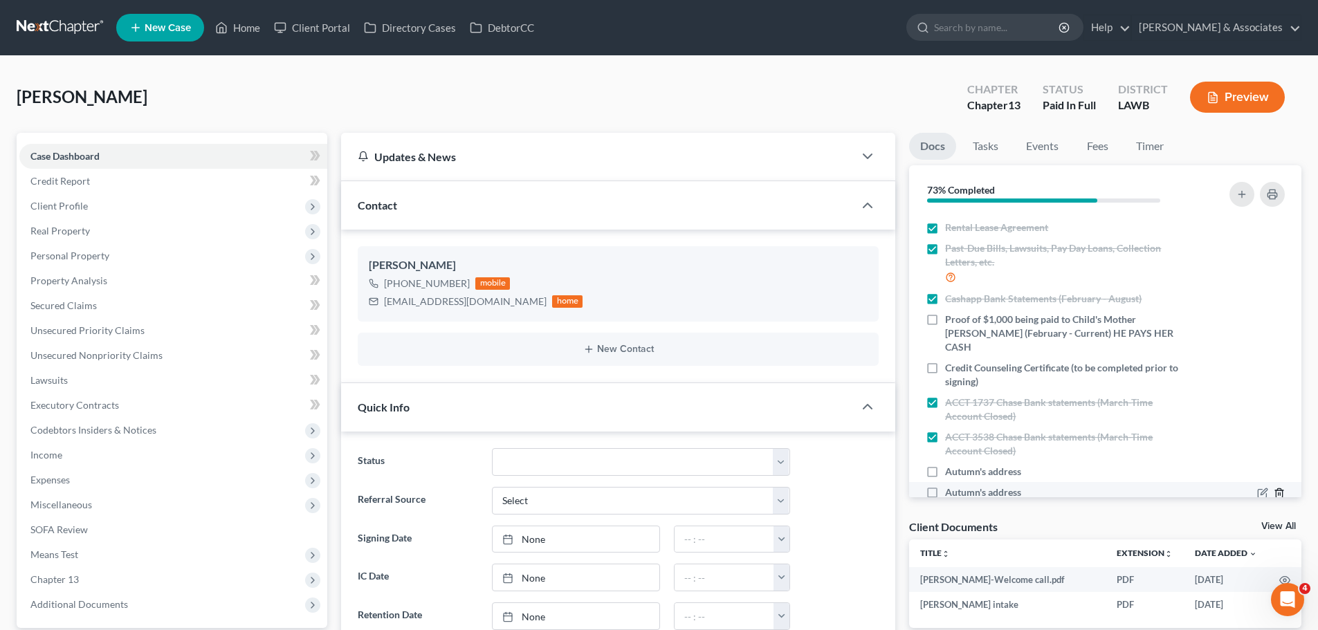
click at [1273, 488] on icon "button" at bounding box center [1278, 493] width 11 height 11
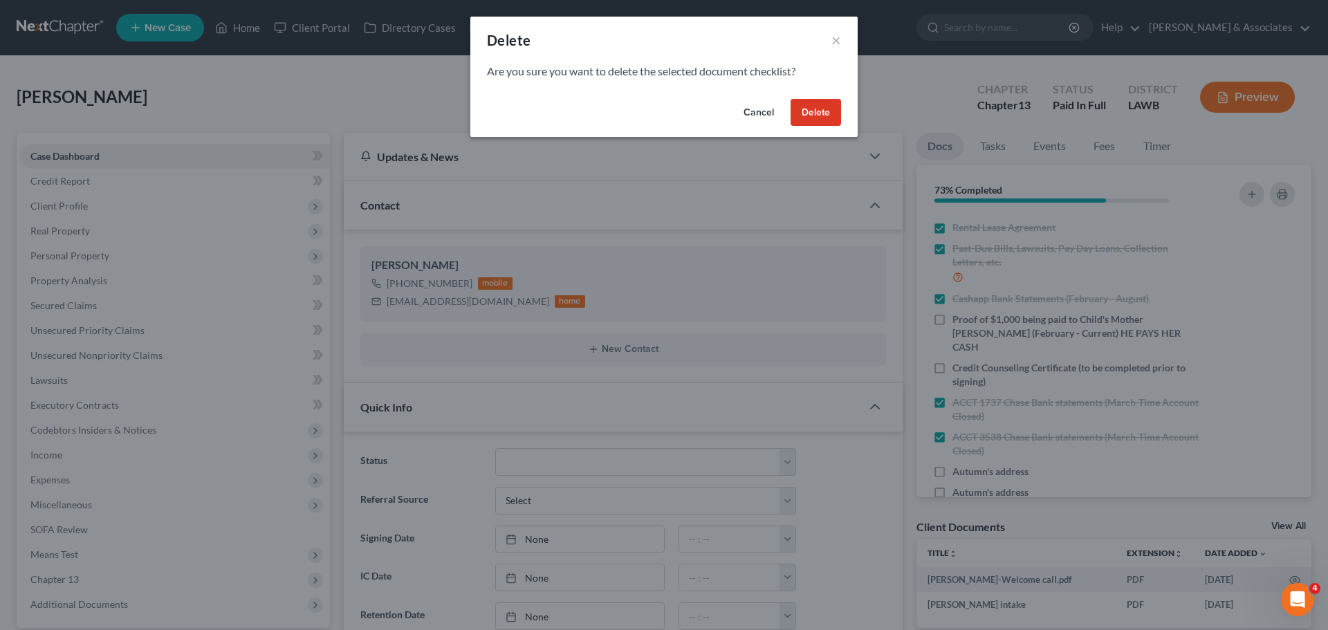
click at [832, 113] on button "Delete" at bounding box center [816, 113] width 50 height 28
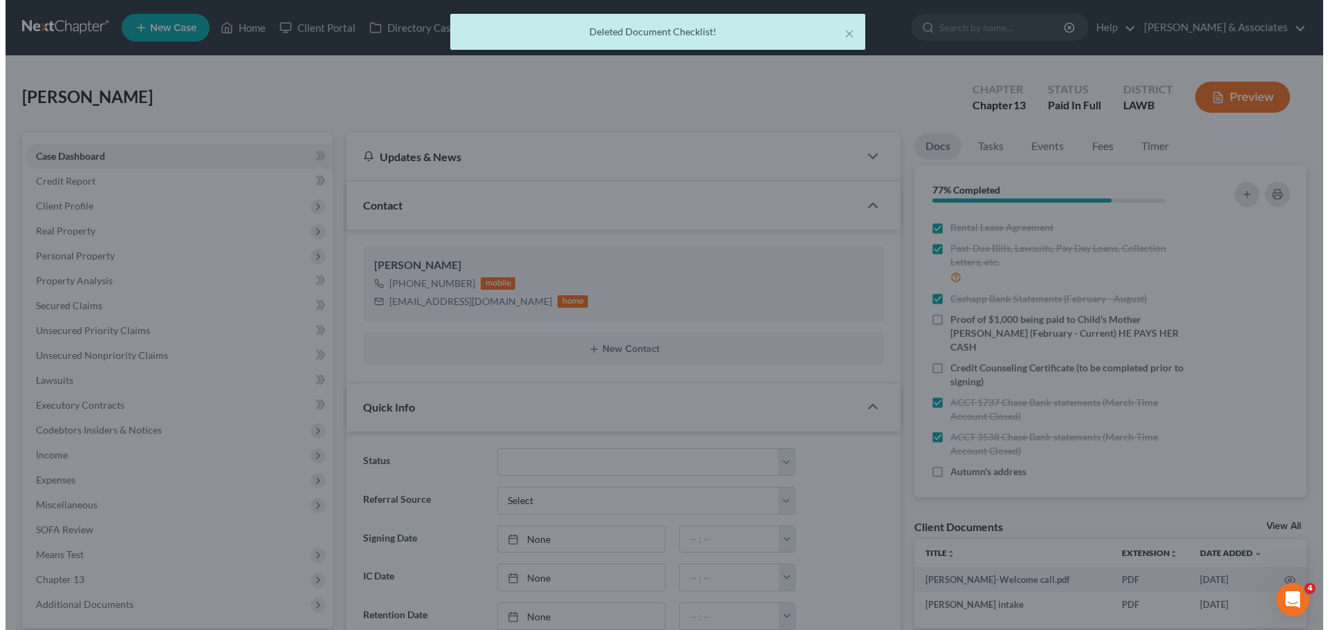
scroll to position [255, 0]
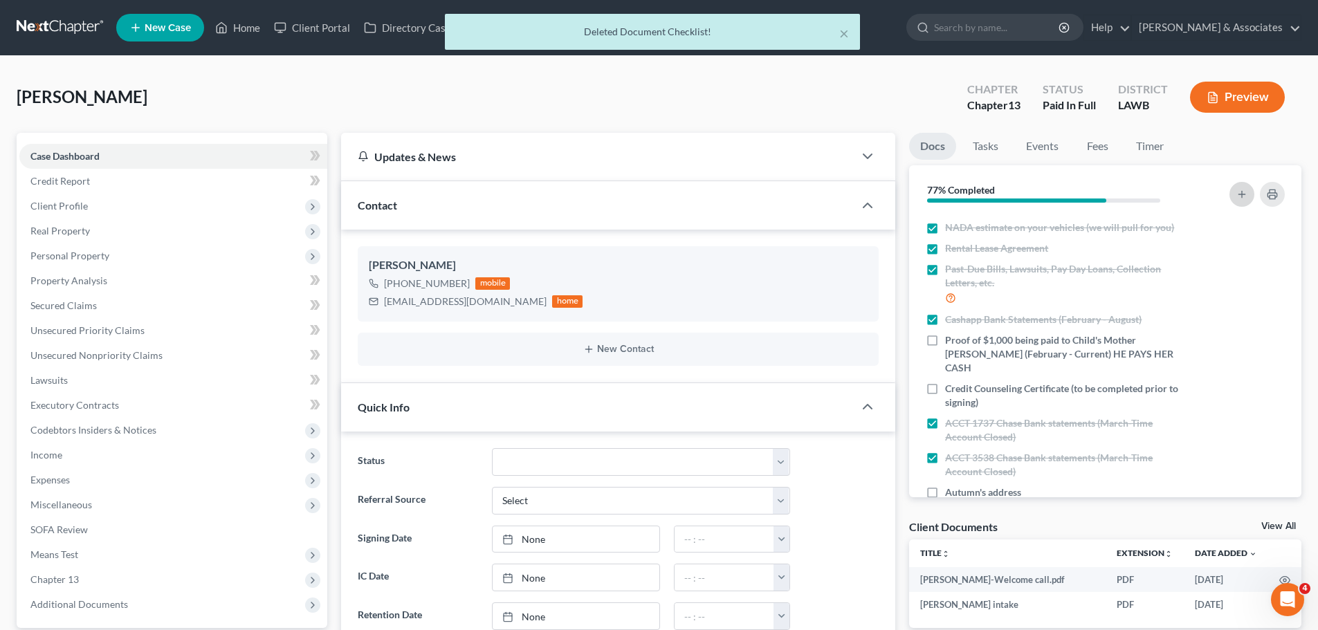
click at [1238, 194] on line "button" at bounding box center [1241, 194] width 6 height 0
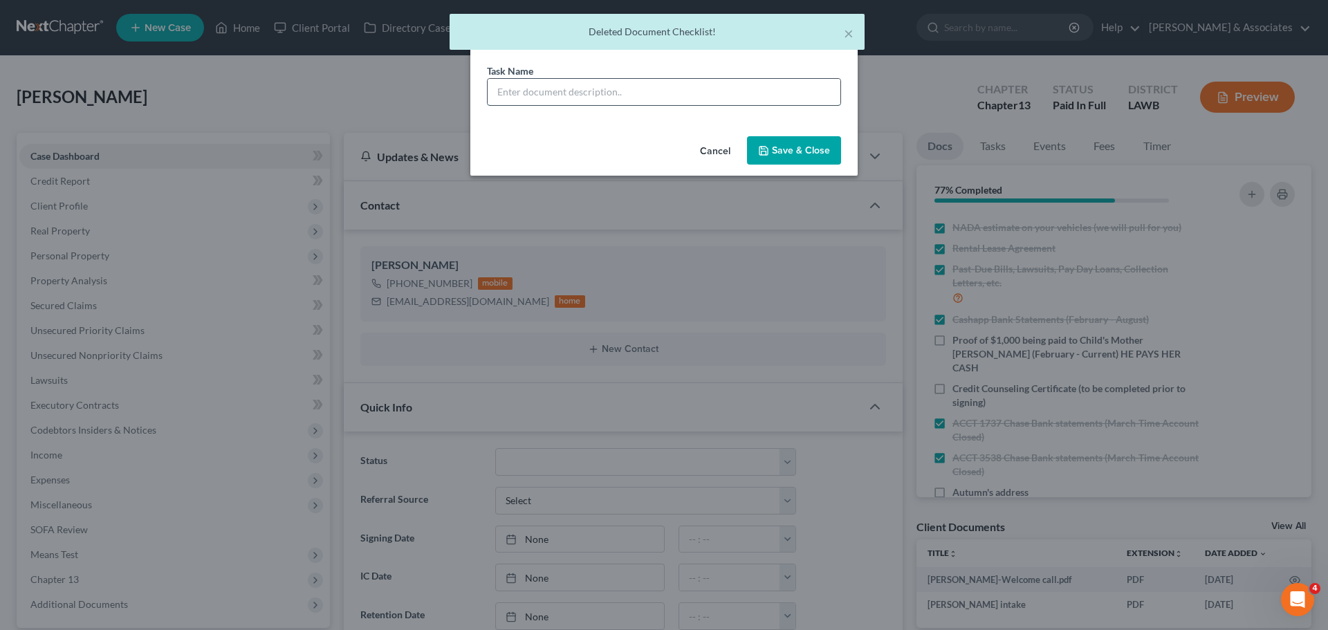
click at [628, 87] on input "text" at bounding box center [664, 92] width 353 height 26
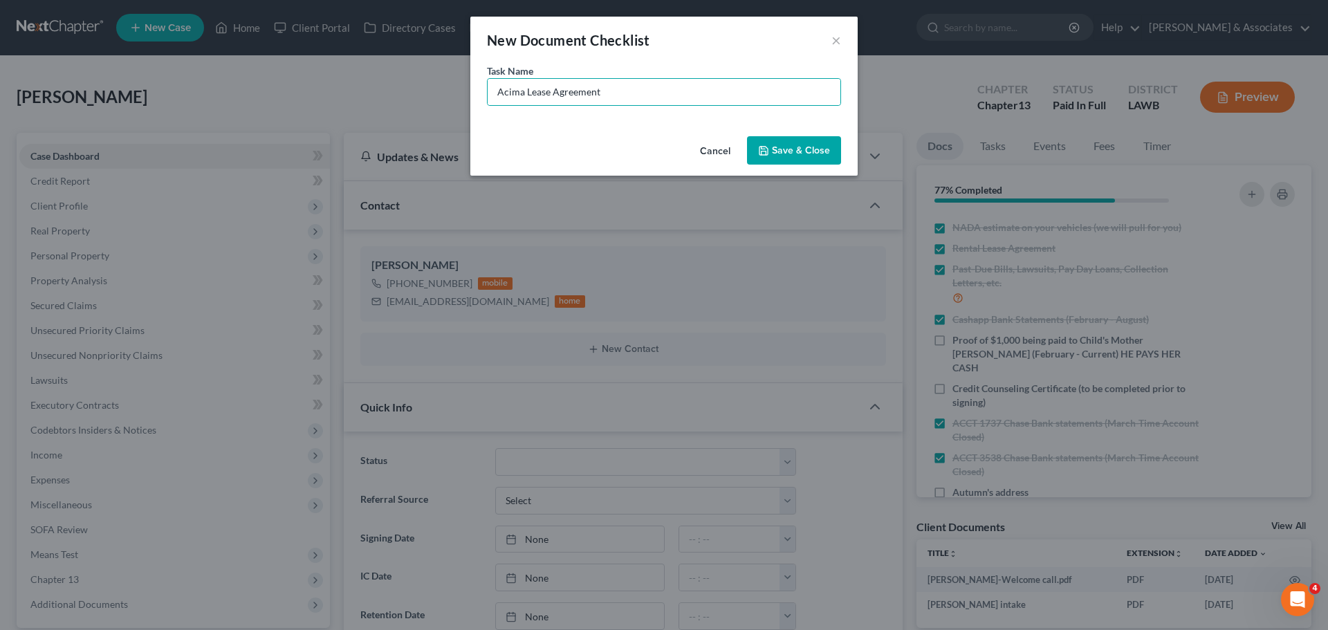
click at [807, 159] on button "Save & Close" at bounding box center [794, 150] width 94 height 29
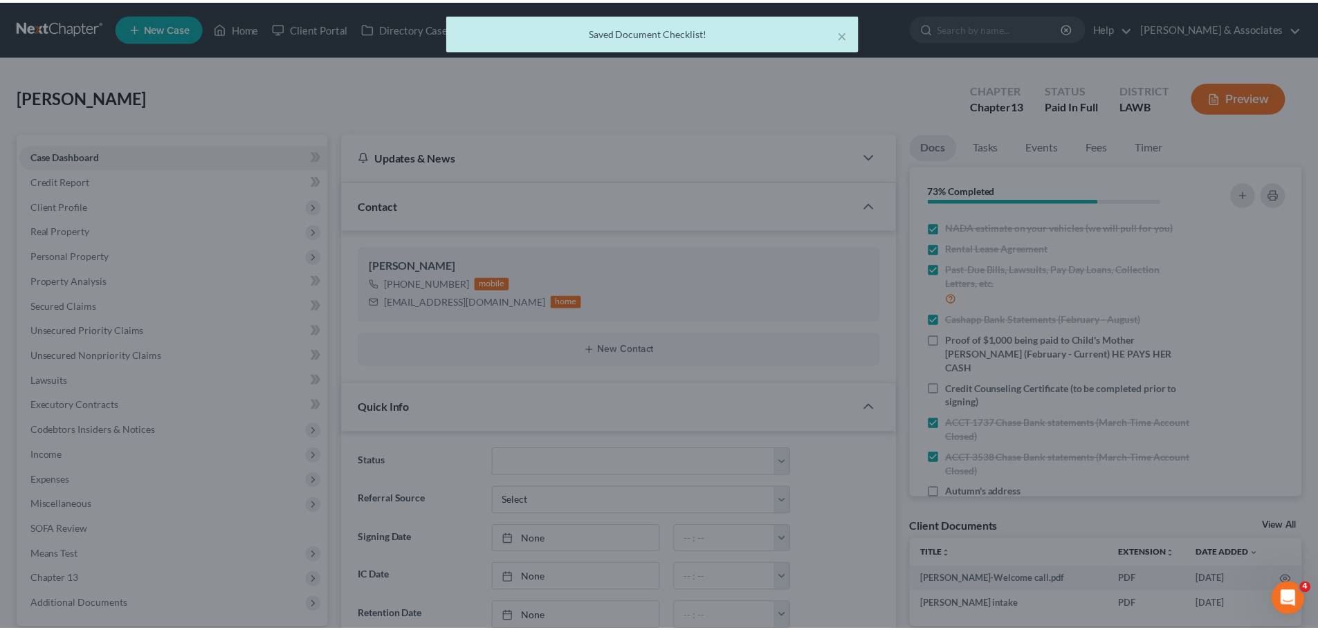
scroll to position [275, 0]
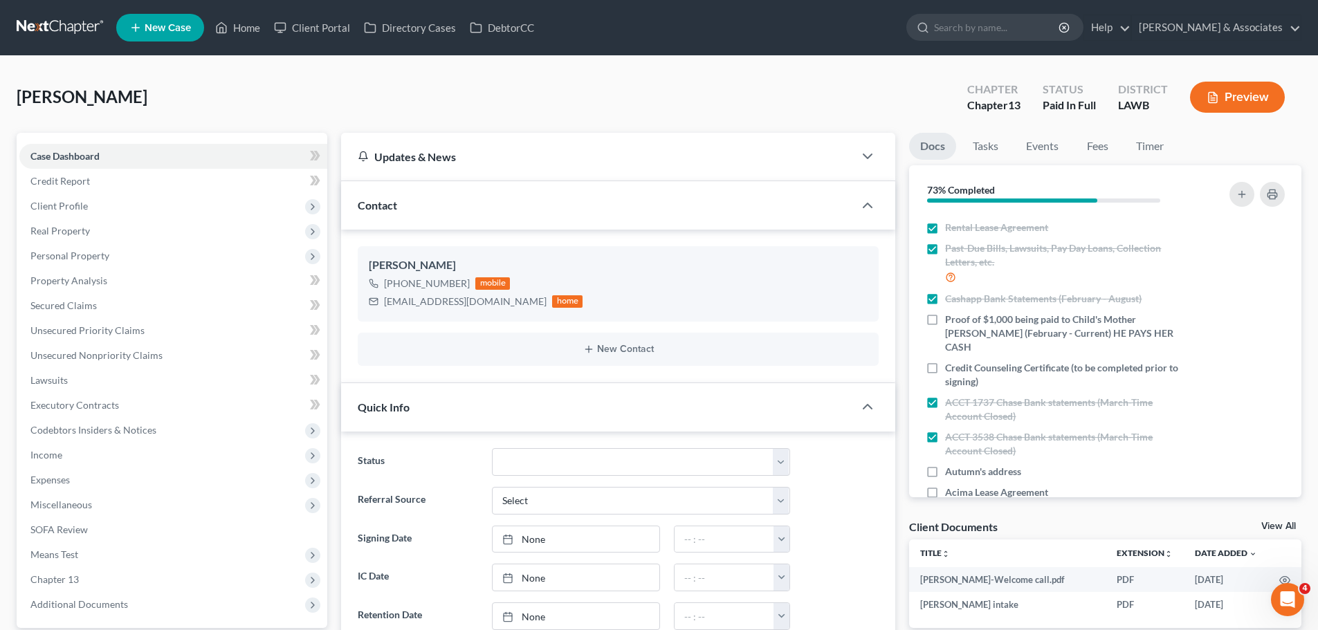
click at [82, 252] on span "Personal Property" at bounding box center [69, 256] width 79 height 12
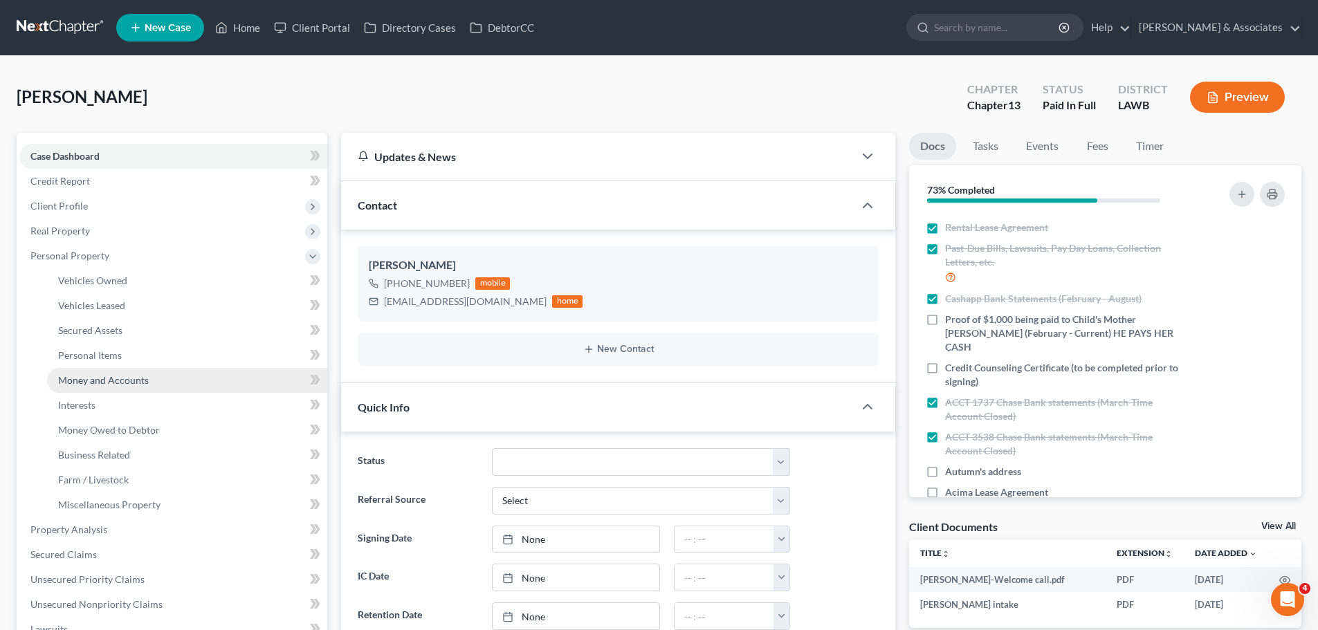
click at [129, 368] on link "Money and Accounts" at bounding box center [187, 380] width 280 height 25
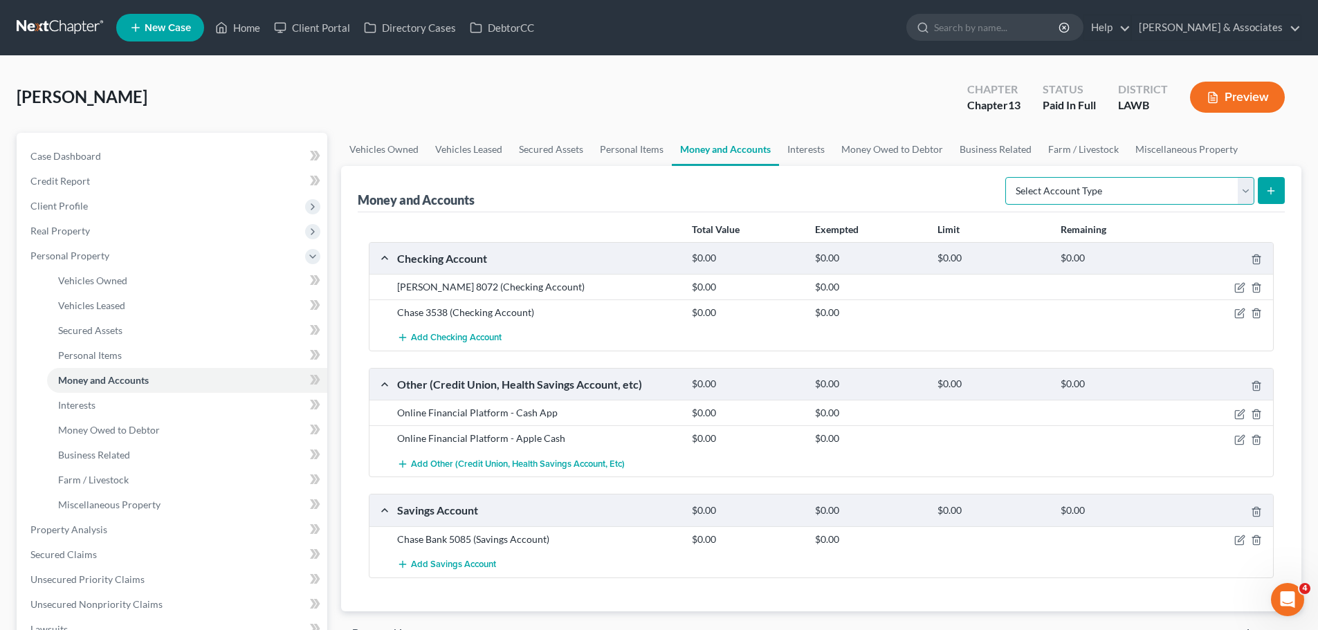
click at [1125, 192] on select "Select Account Type Brokerage Cash on Hand Certificates of Deposit Checking Acc…" at bounding box center [1129, 191] width 249 height 28
click at [1008, 177] on select "Select Account Type Brokerage Cash on Hand Certificates of Deposit Checking Acc…" at bounding box center [1129, 191] width 249 height 28
click at [1270, 191] on line "submit" at bounding box center [1271, 191] width 6 height 0
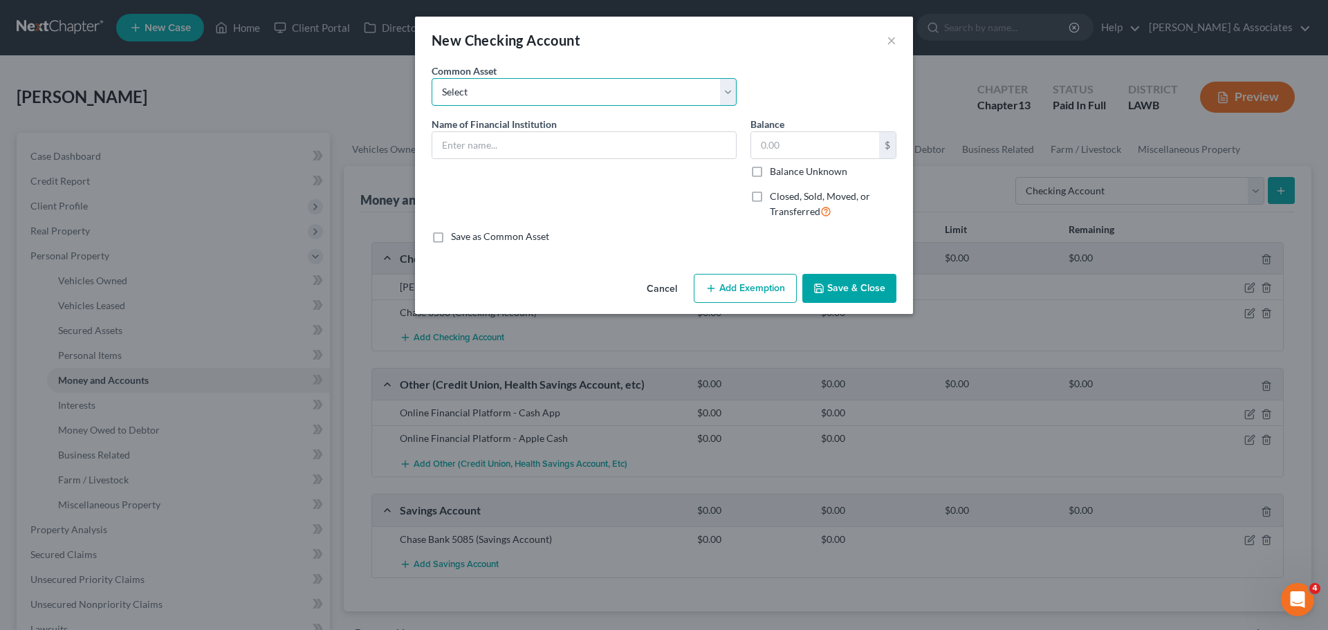
click at [575, 88] on select "Select Essential Federal Credit Union USAA Federal Savings Bank Neighbors Feder…" at bounding box center [584, 92] width 305 height 28
click at [432, 78] on select "Select Essential Federal Credit Union USAA Federal Savings Bank Neighbors Feder…" at bounding box center [584, 92] width 305 height 28
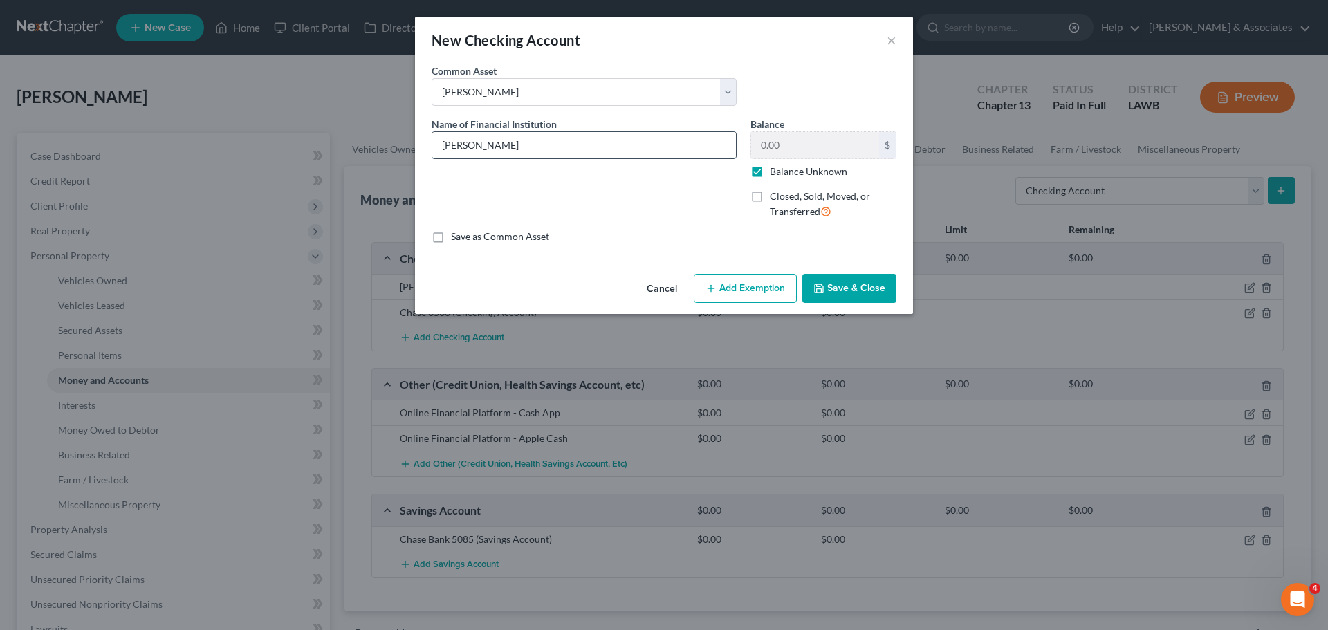
click at [598, 150] on input "Hancock Whitney" at bounding box center [584, 145] width 304 height 26
click at [856, 284] on button "Save & Close" at bounding box center [849, 288] width 94 height 29
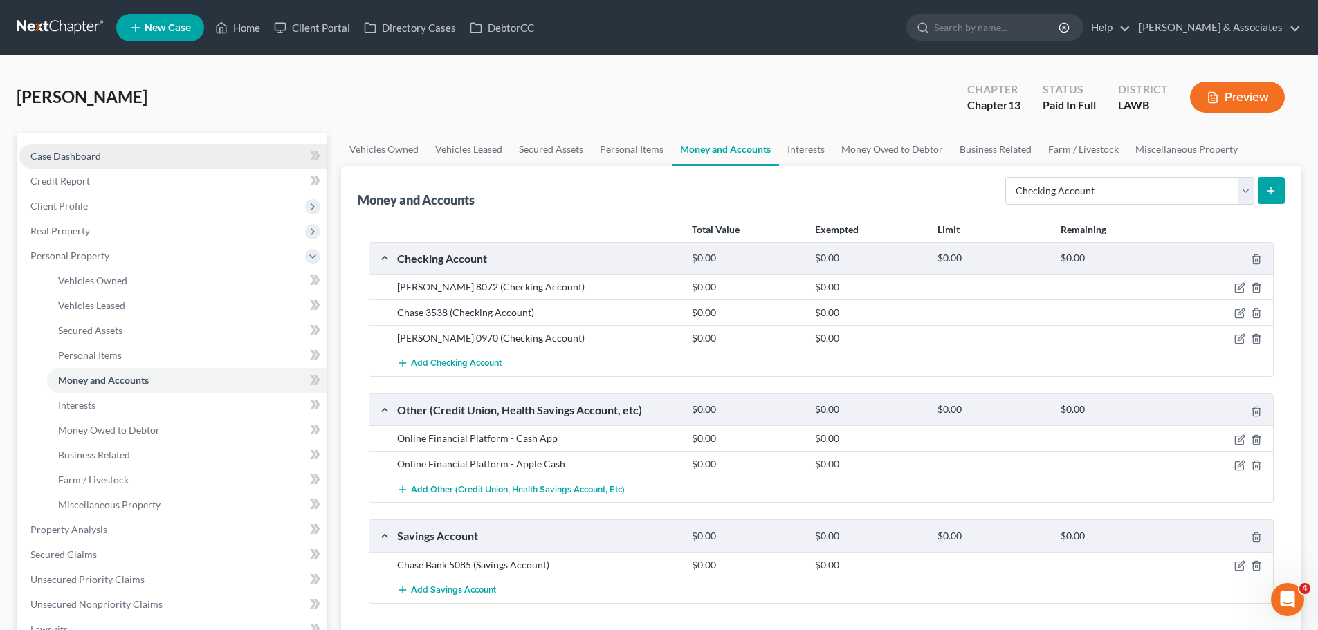
click at [42, 150] on span "Case Dashboard" at bounding box center [65, 156] width 71 height 12
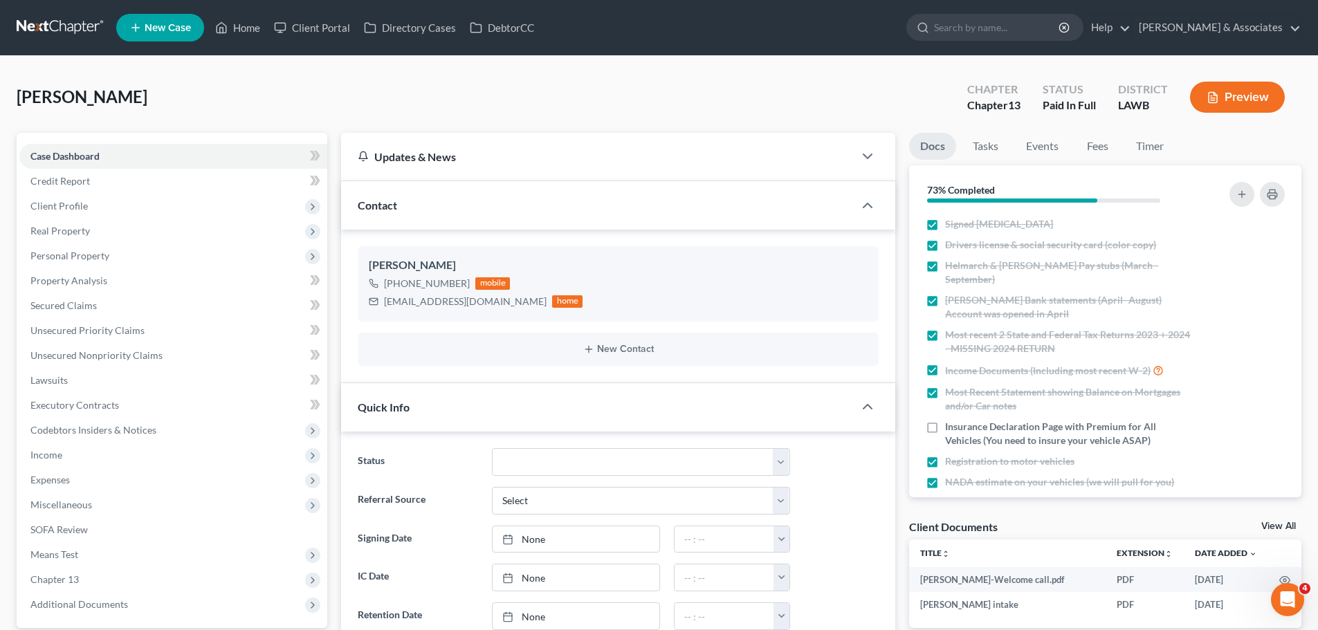
scroll to position [562, 0]
click at [1235, 192] on button "button" at bounding box center [1241, 194] width 25 height 25
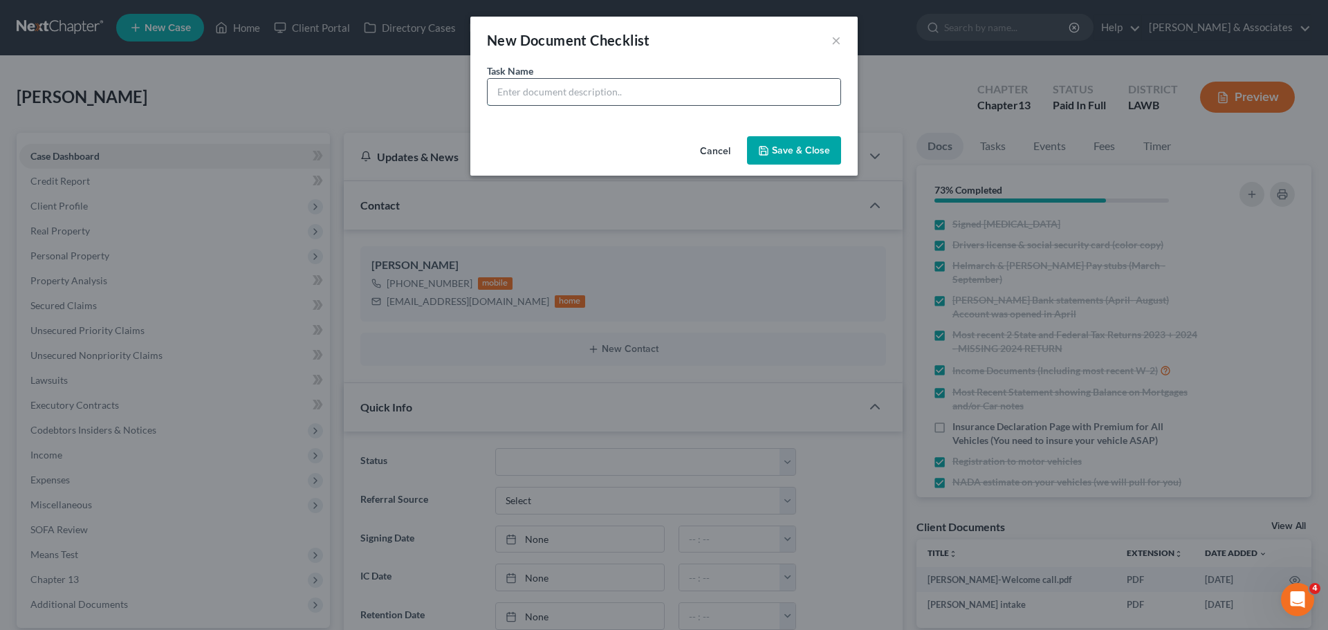
click at [783, 92] on input "text" at bounding box center [664, 92] width 353 height 26
click at [783, 92] on input "Whitney bank statements ending in 09" at bounding box center [664, 92] width 353 height 26
click at [782, 151] on button "Save & Close" at bounding box center [794, 150] width 94 height 29
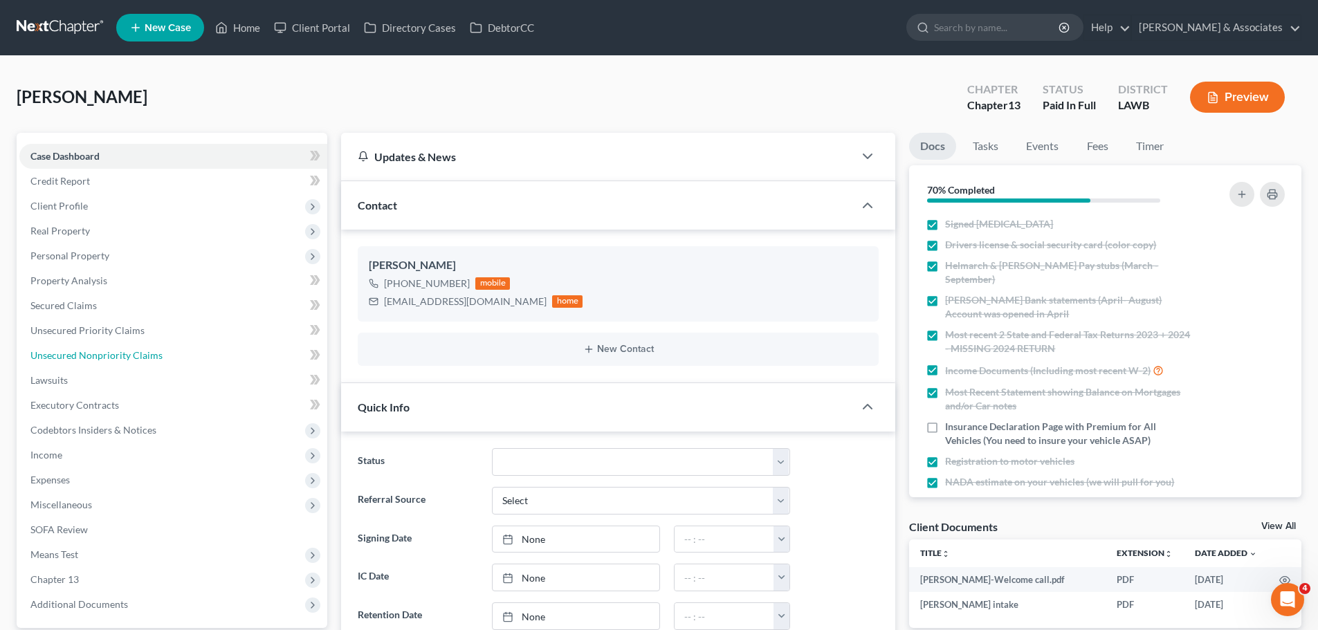
click at [131, 356] on span "Unsecured Nonpriority Claims" at bounding box center [96, 355] width 132 height 12
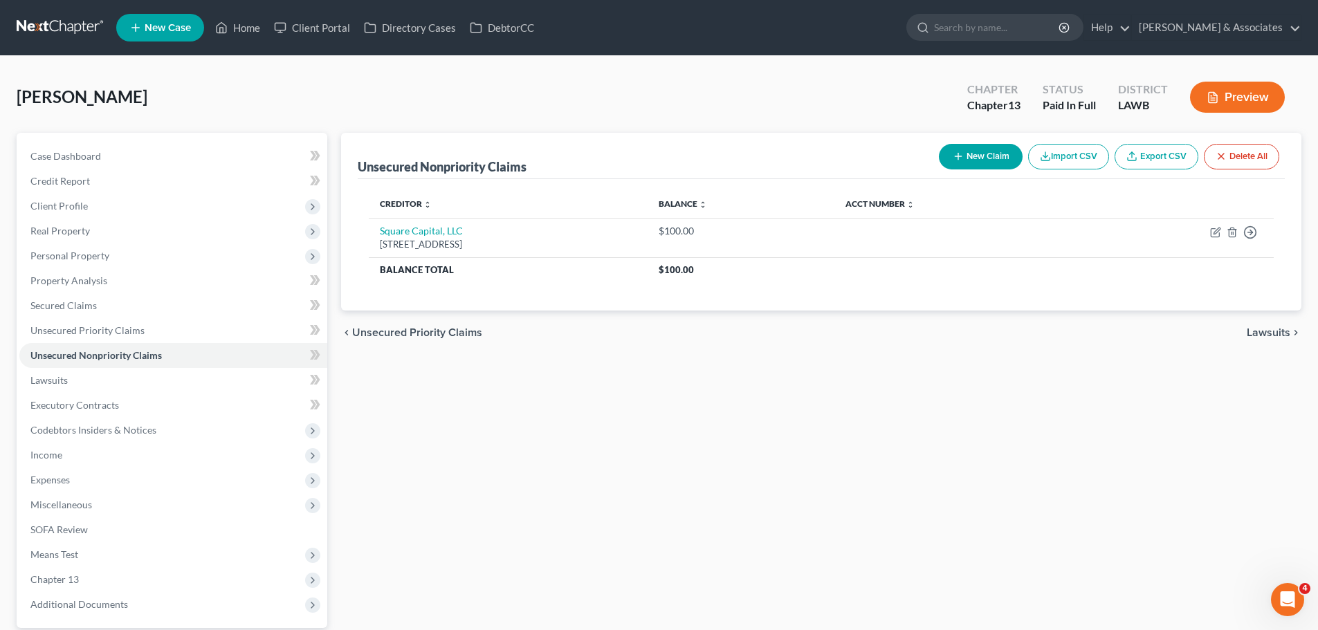
click at [1007, 157] on button "New Claim" at bounding box center [981, 157] width 84 height 26
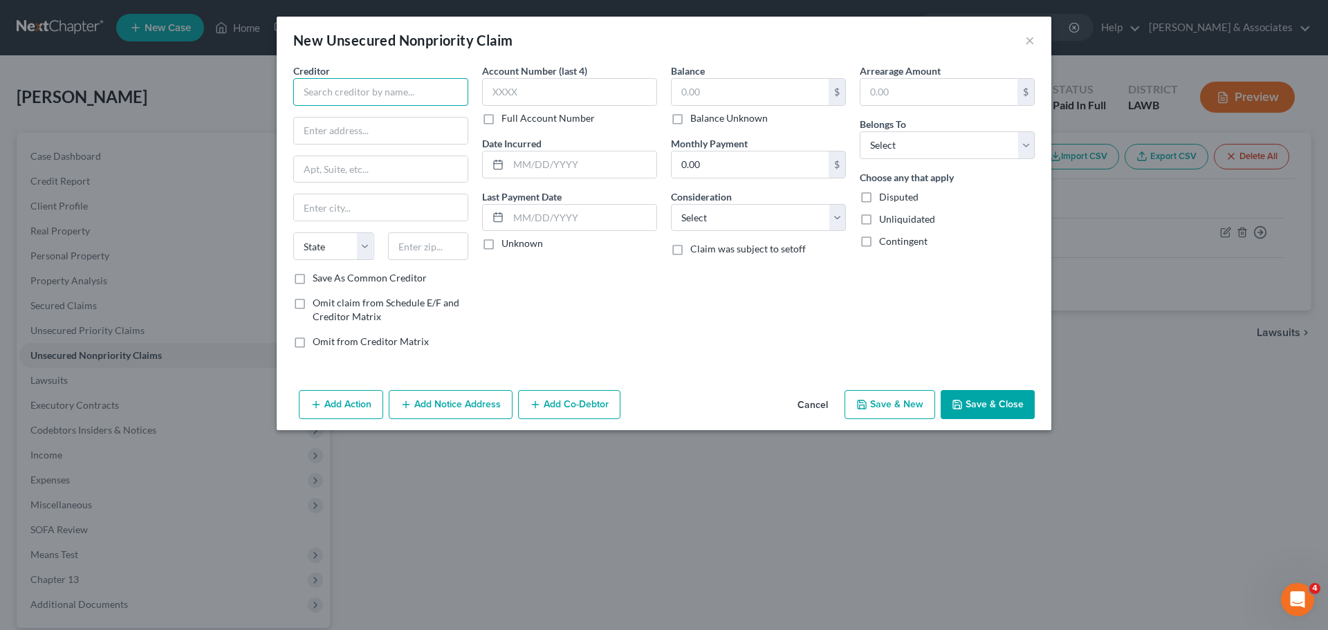
click at [355, 96] on input "text" at bounding box center [380, 92] width 175 height 28
click at [399, 92] on input "text" at bounding box center [380, 92] width 175 height 28
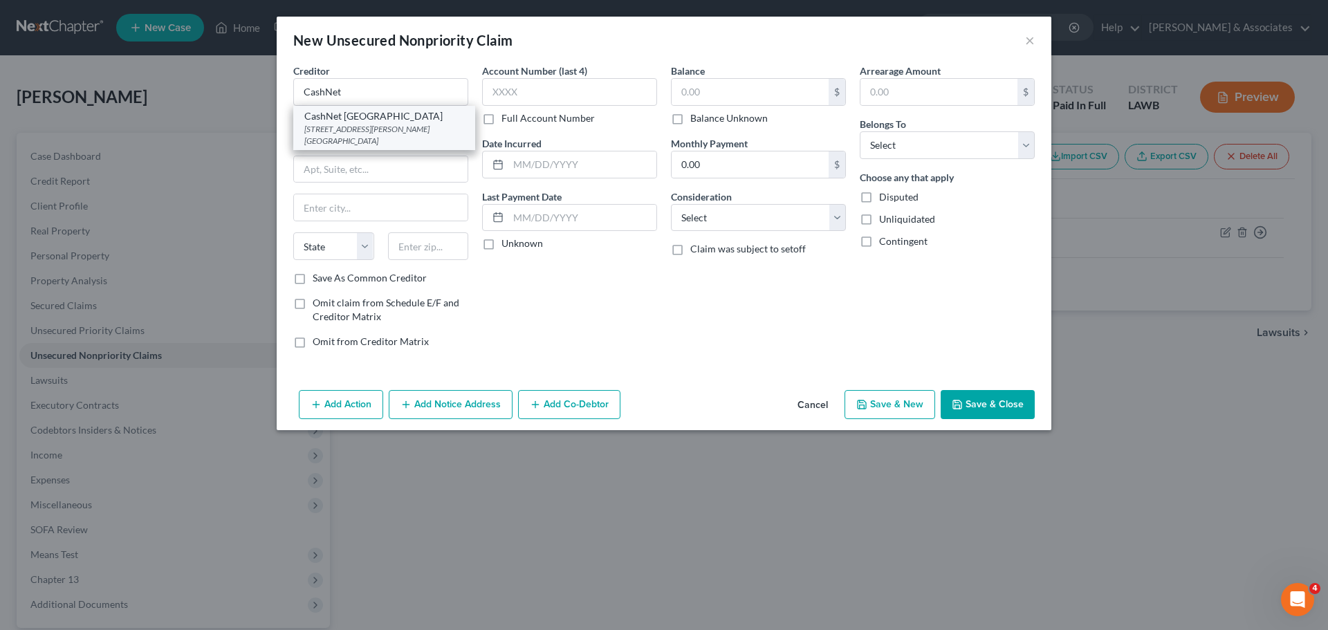
click at [378, 136] on div "175 W. Jackson Blvd. Suite 1000, Chicago, IL 60604" at bounding box center [384, 135] width 160 height 24
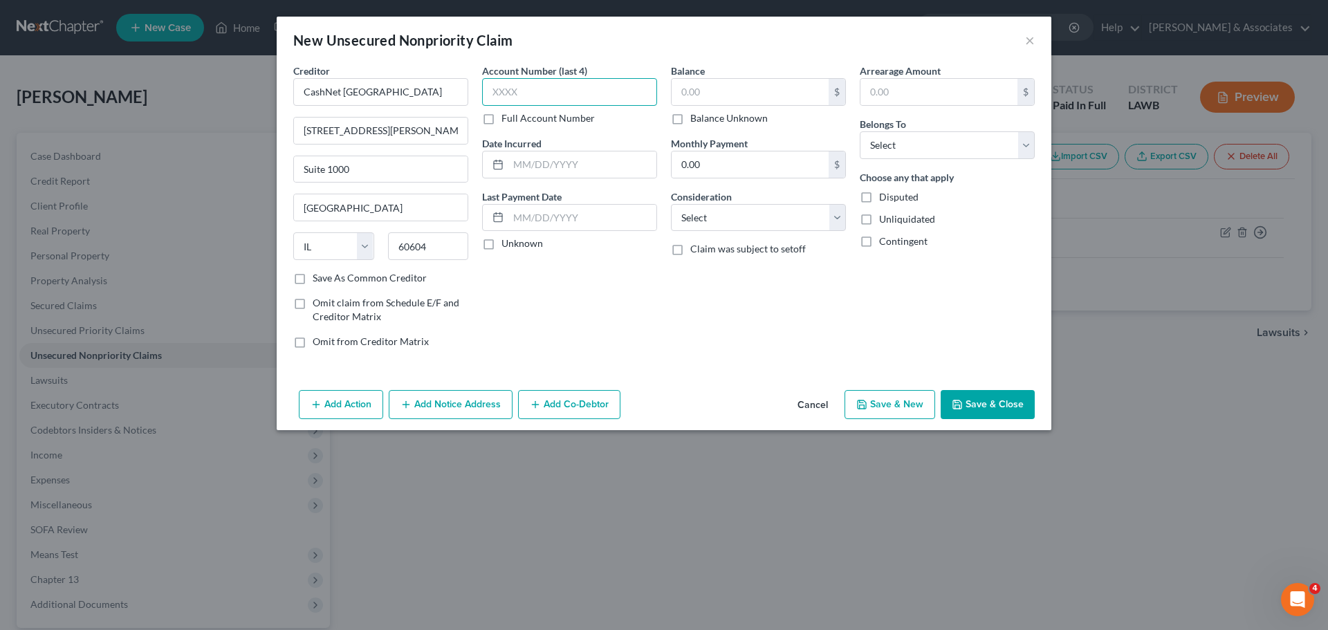
click at [586, 94] on input "text" at bounding box center [569, 92] width 175 height 28
click at [582, 165] on input "text" at bounding box center [582, 164] width 148 height 26
click at [1022, 44] on div "New Unsecured Nonpriority Claim ×" at bounding box center [664, 40] width 775 height 47
click at [1029, 40] on button "×" at bounding box center [1030, 40] width 10 height 17
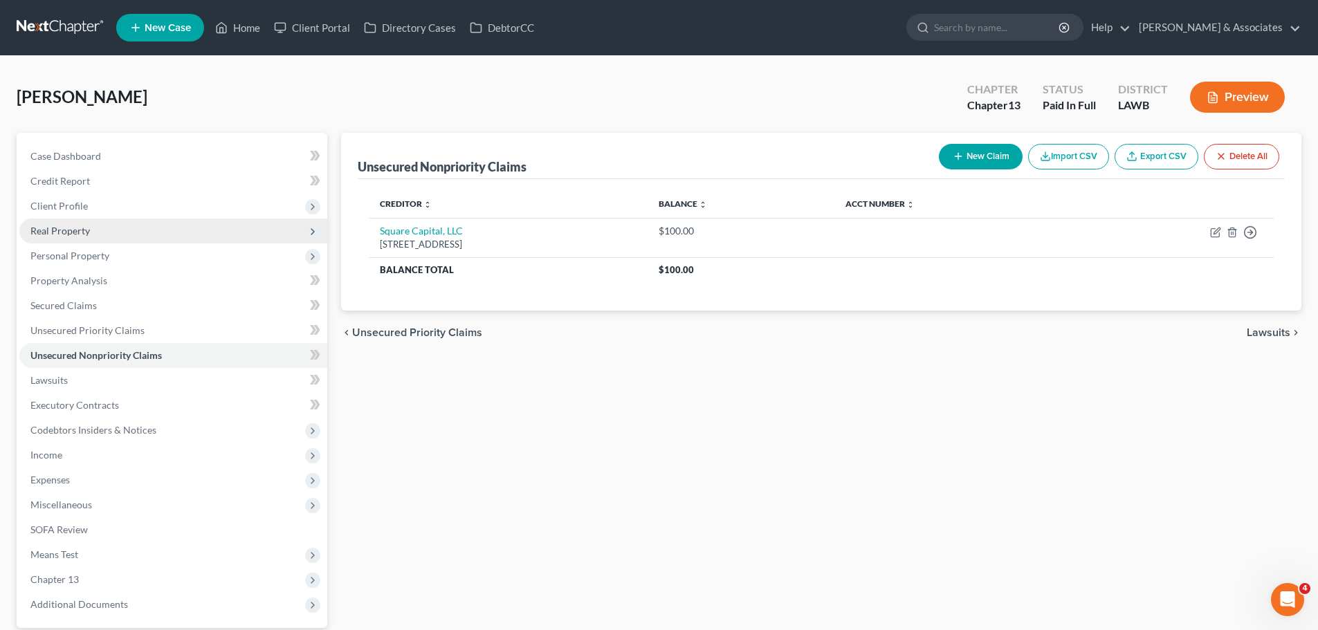
click at [99, 223] on span "Real Property" at bounding box center [173, 231] width 308 height 25
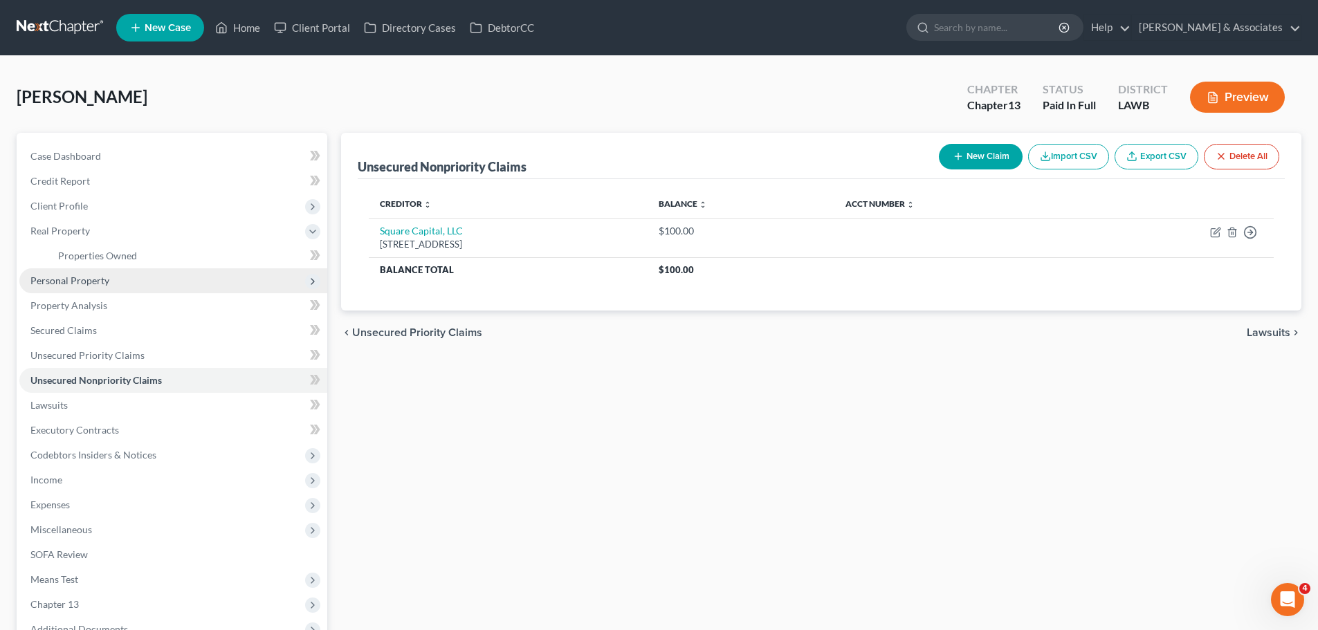
click at [90, 279] on span "Personal Property" at bounding box center [69, 281] width 79 height 12
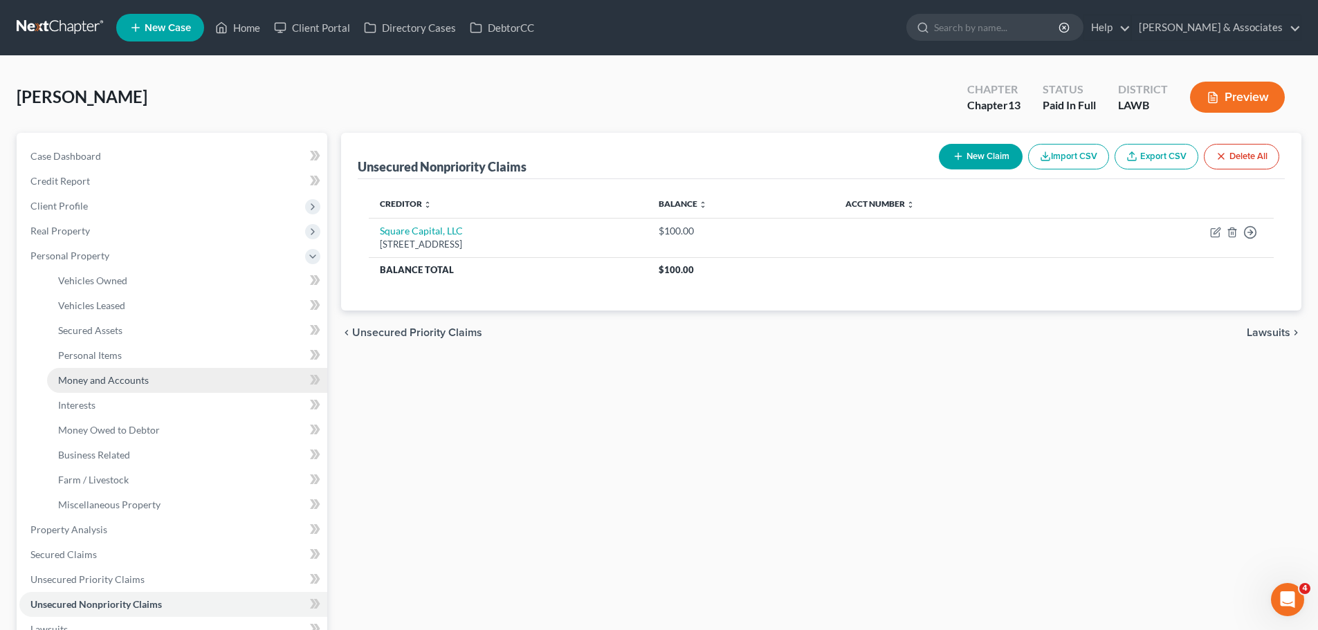
click at [119, 389] on link "Money and Accounts" at bounding box center [187, 380] width 280 height 25
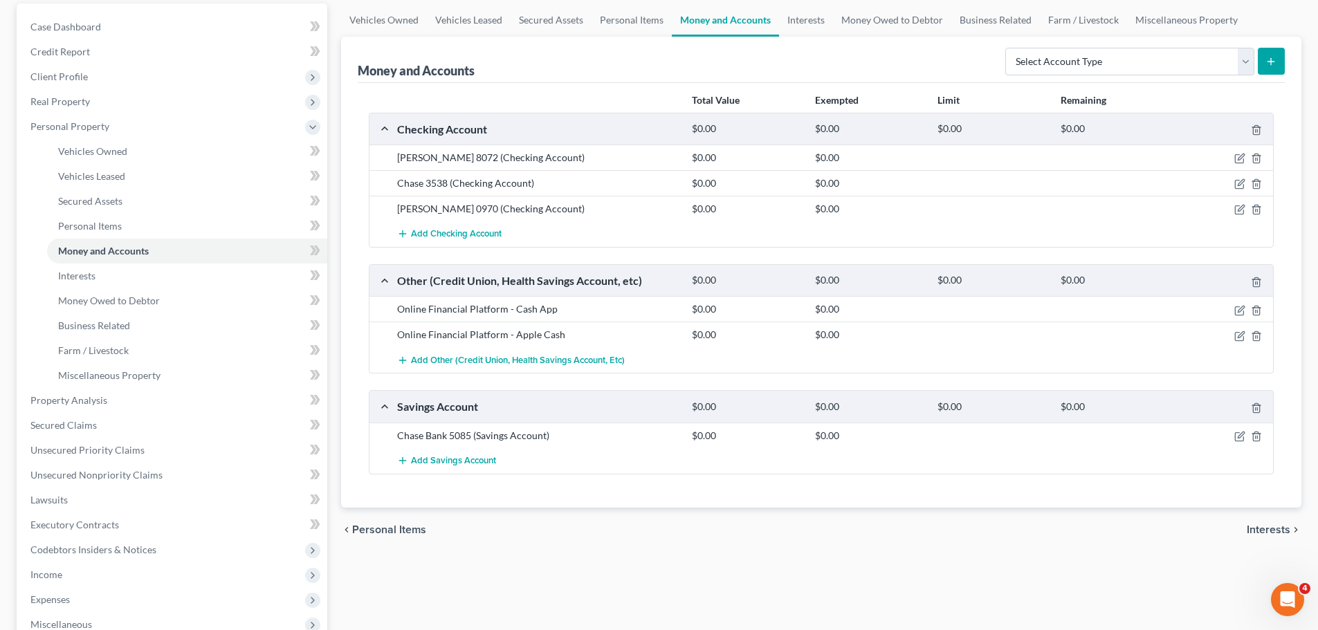
scroll to position [138, 0]
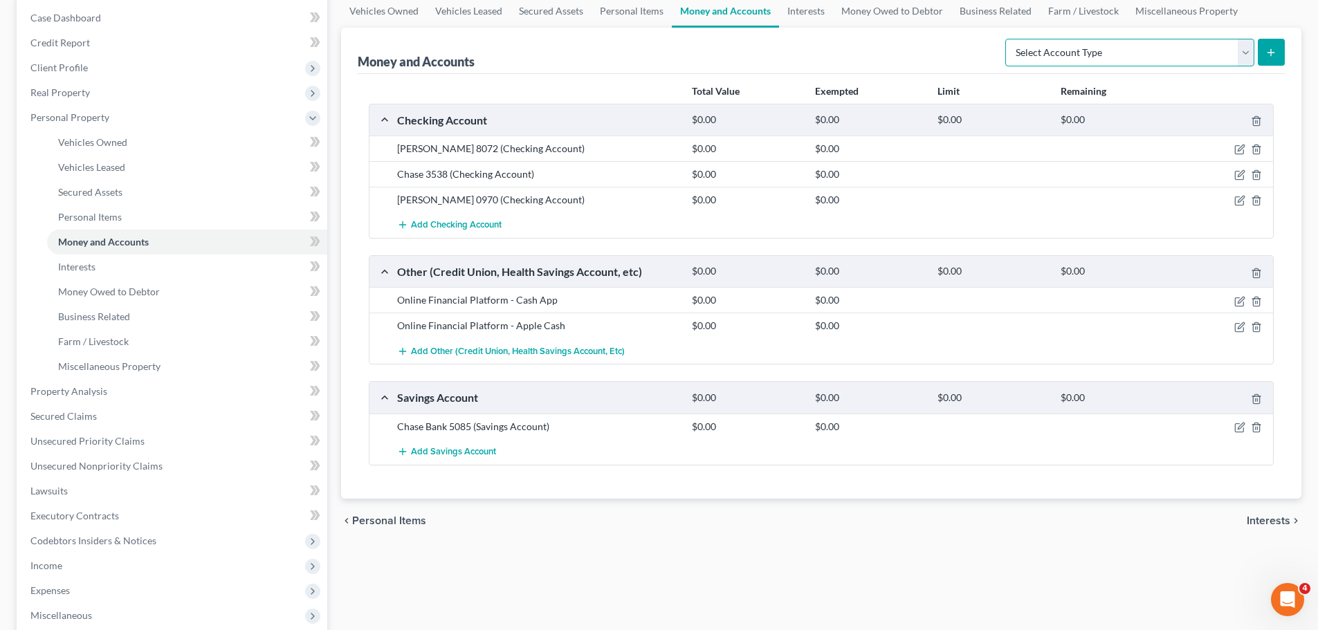
click at [1186, 39] on select "Select Account Type Brokerage Cash on Hand Certificates of Deposit Checking Acc…" at bounding box center [1129, 53] width 249 height 28
click at [1008, 39] on select "Select Account Type Brokerage Cash on Hand Certificates of Deposit Checking Acc…" at bounding box center [1129, 53] width 249 height 28
click at [1272, 56] on icon "submit" at bounding box center [1270, 52] width 11 height 11
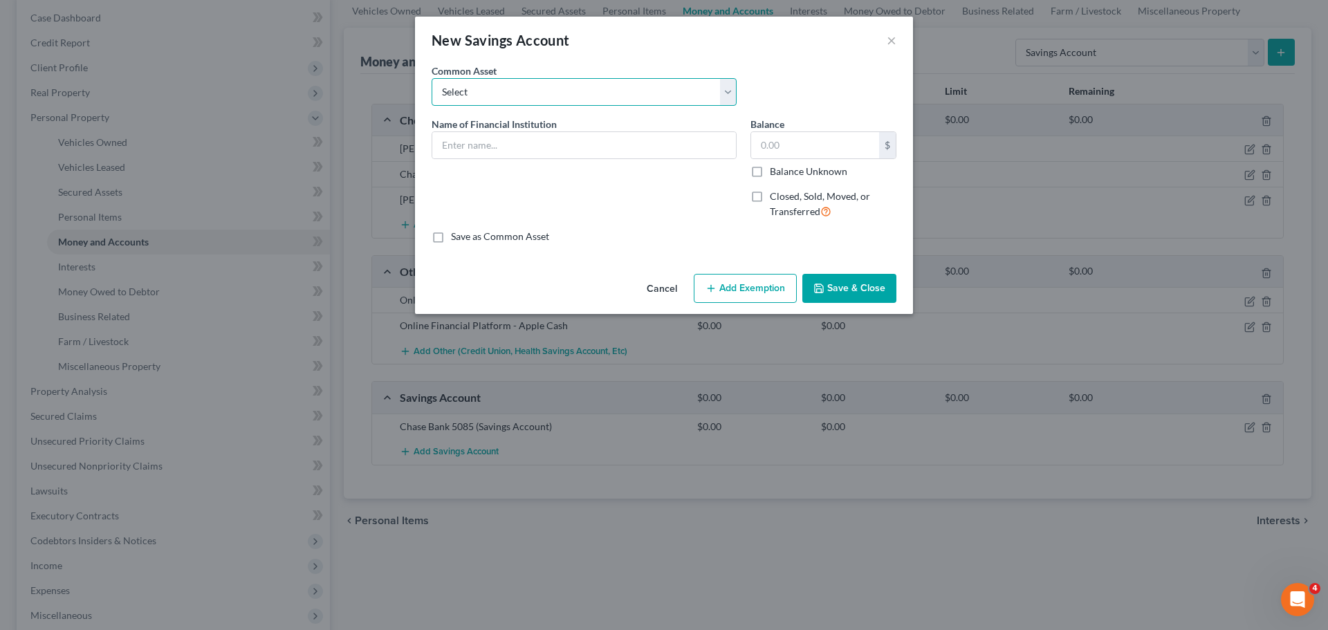
click at [493, 90] on select "Select Essential Federal Credit Union LA Federal Credit Union Regions Bank Chas…" at bounding box center [584, 92] width 305 height 28
click at [587, 76] on div "Common Asset Select Essential Federal Credit Union LA Federal Credit Union Regi…" at bounding box center [584, 85] width 319 height 42
click at [577, 154] on input "text" at bounding box center [584, 145] width 304 height 26
click at [831, 288] on button "Save & Close" at bounding box center [849, 288] width 94 height 29
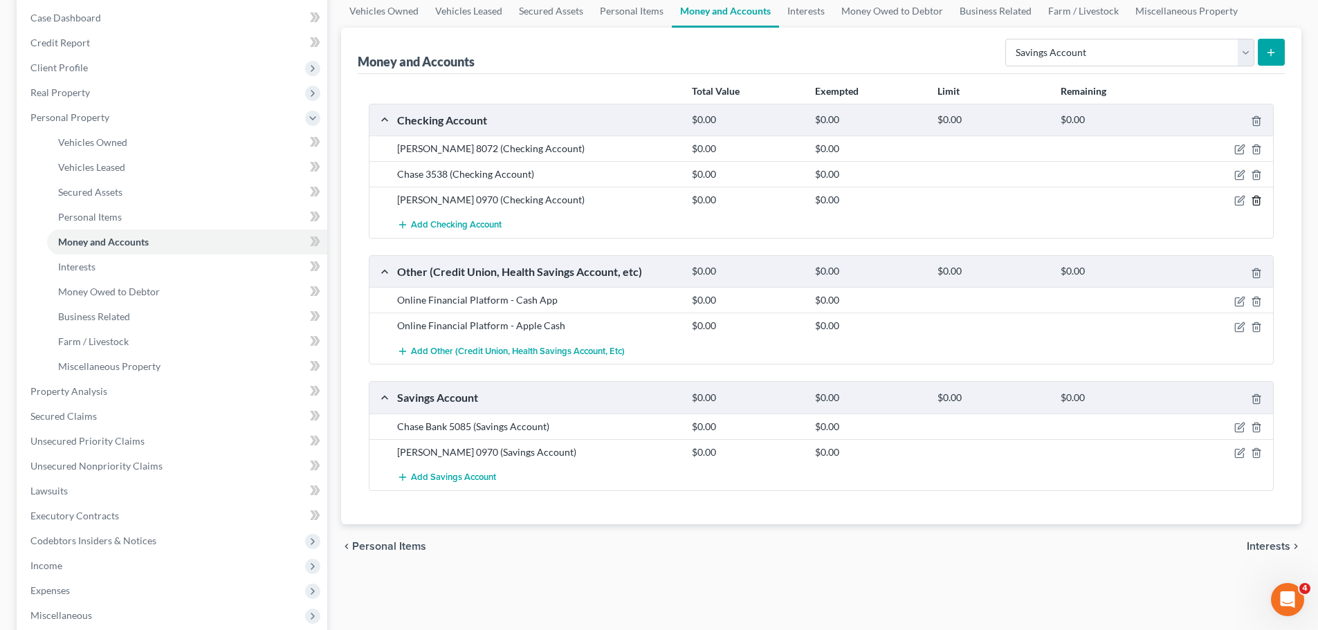
click at [1254, 196] on icon "button" at bounding box center [1256, 200] width 11 height 11
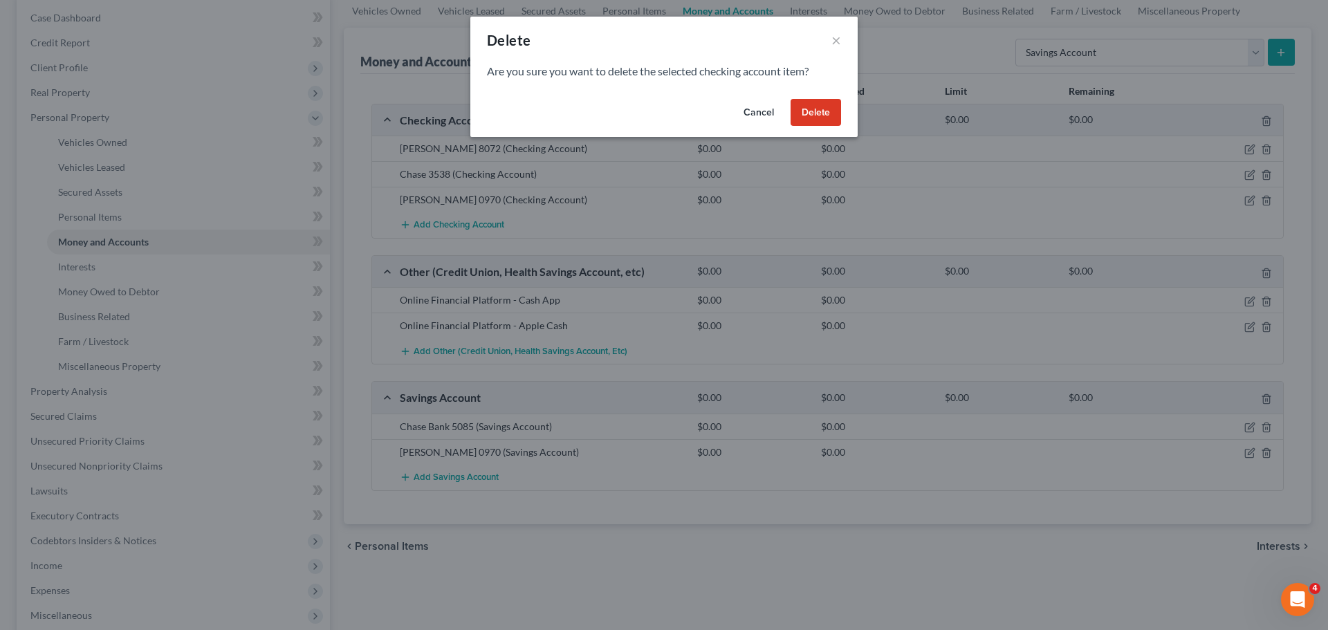
click at [841, 42] on div "Delete ×" at bounding box center [663, 40] width 387 height 47
click at [834, 38] on button "×" at bounding box center [836, 40] width 10 height 17
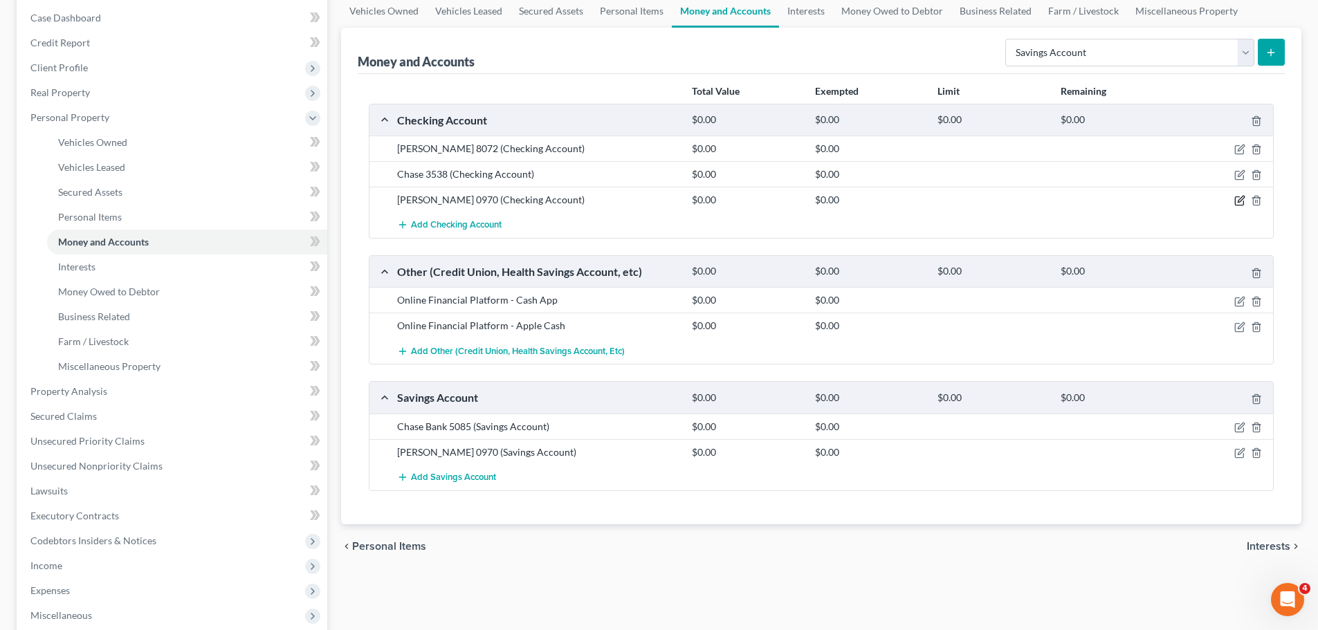
click at [1237, 202] on icon "button" at bounding box center [1239, 200] width 11 height 11
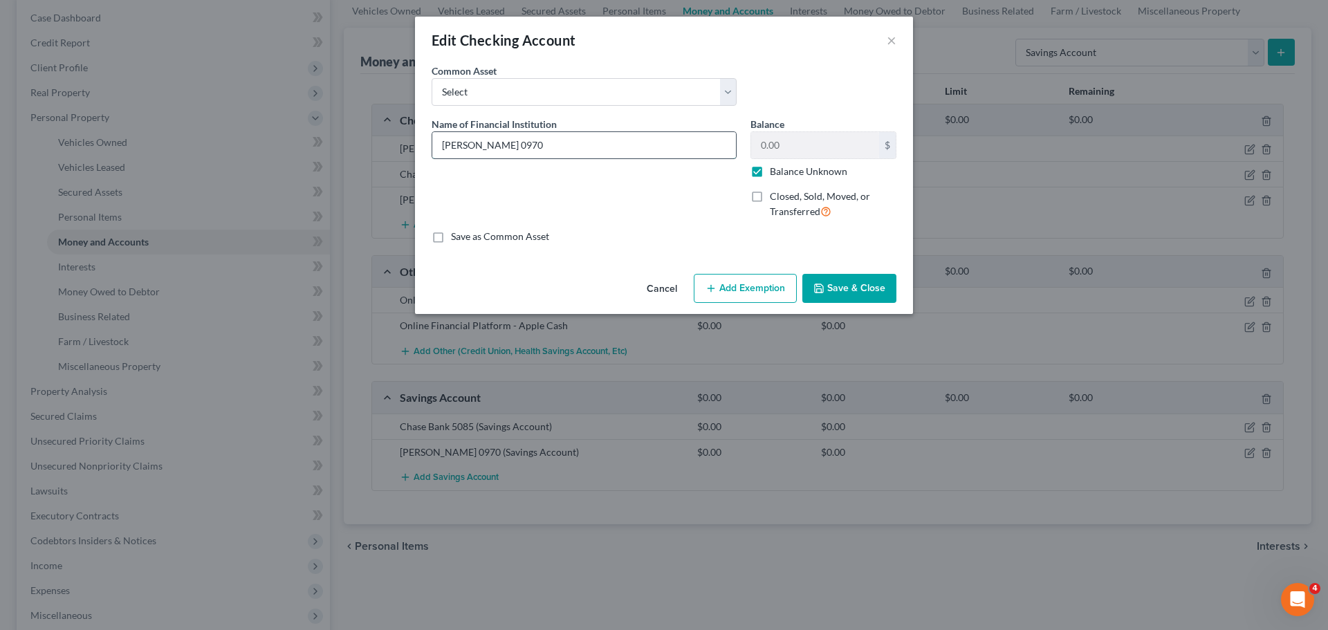
click at [658, 138] on input "Hancock Whitney 0970" at bounding box center [584, 145] width 304 height 26
click at [858, 295] on button "Save & Close" at bounding box center [849, 288] width 94 height 29
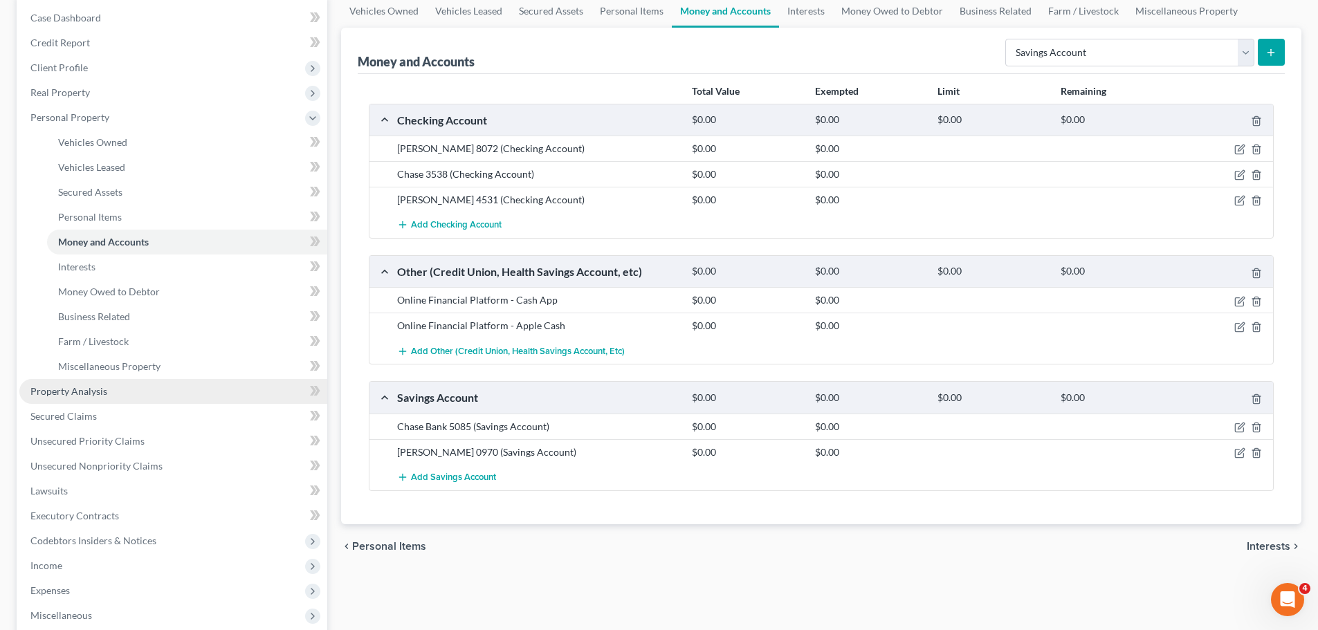
drag, startPoint x: 514, startPoint y: 549, endPoint x: 286, endPoint y: 394, distance: 275.9
click at [514, 549] on div "chevron_left Personal Items Interests chevron_right" at bounding box center [821, 546] width 960 height 44
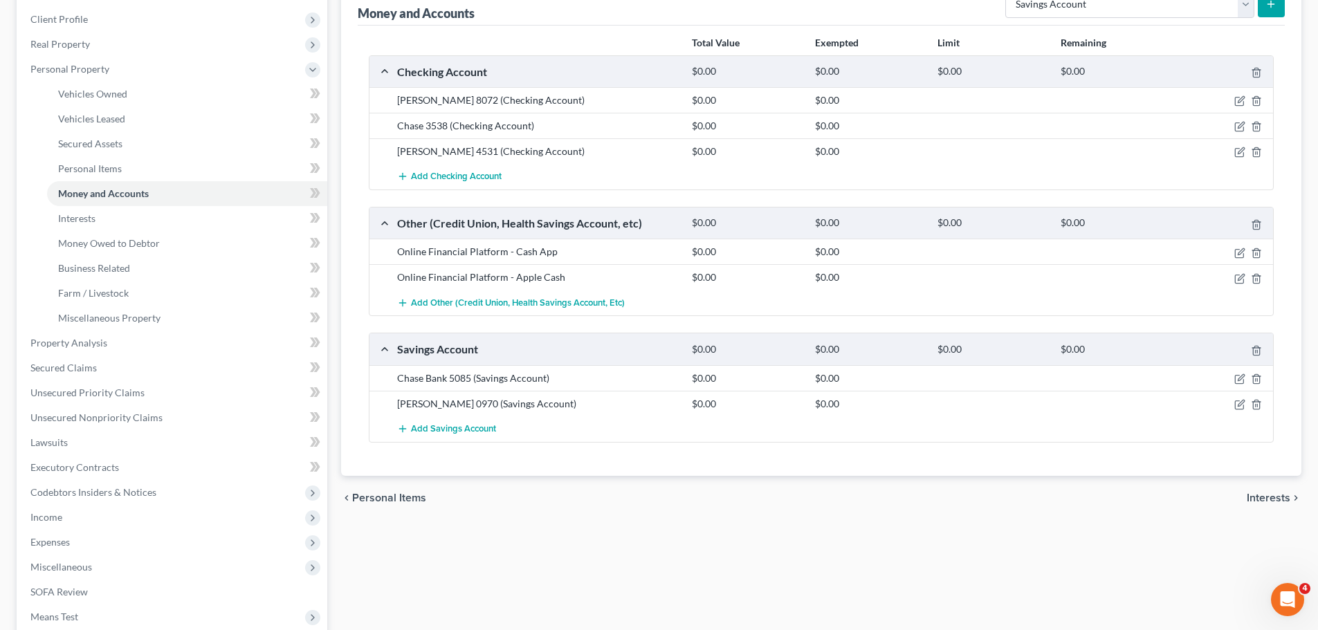
scroll to position [0, 0]
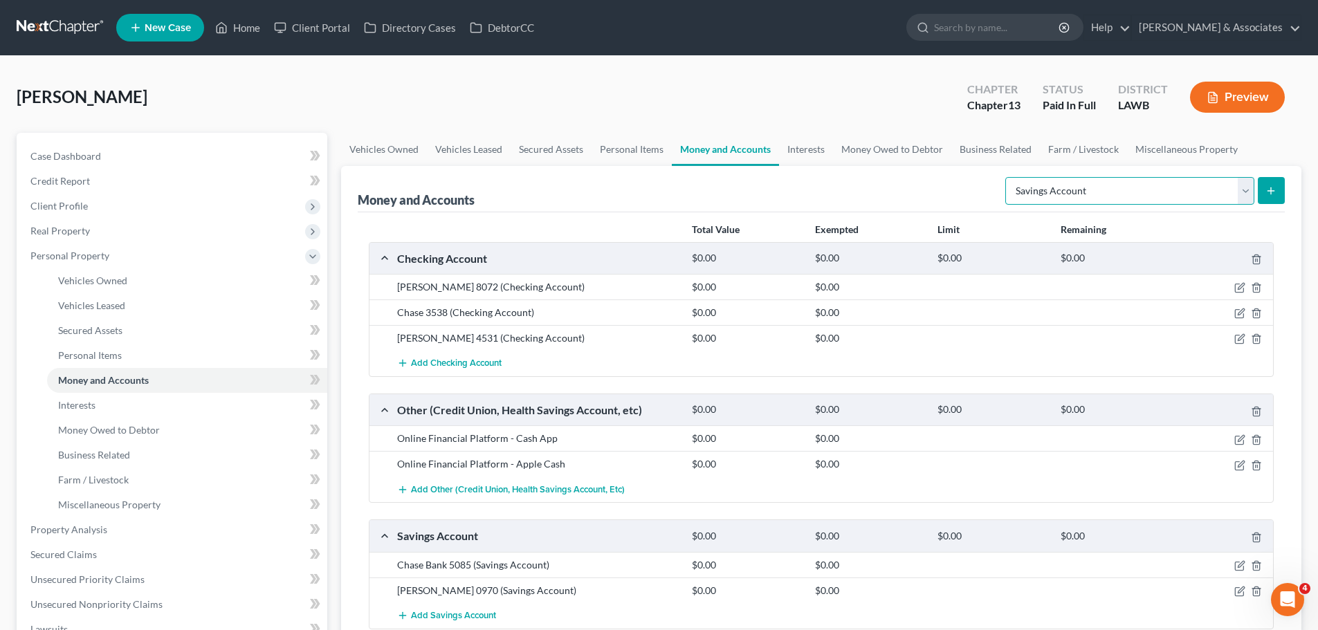
click at [1077, 195] on select "Select Account Type Brokerage Cash on Hand Certificates of Deposit Checking Acc…" at bounding box center [1129, 191] width 249 height 28
drag, startPoint x: 160, startPoint y: 407, endPoint x: 155, endPoint y: 391, distance: 16.8
click at [160, 407] on link "Interests" at bounding box center [187, 405] width 280 height 25
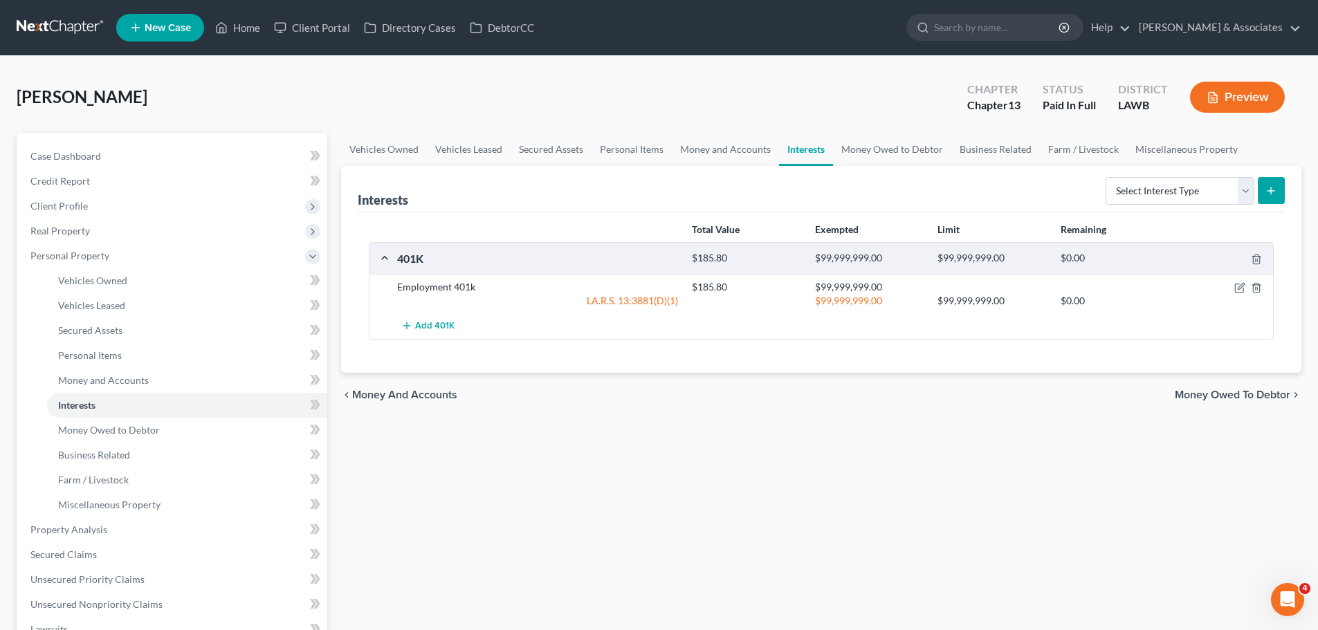
click at [847, 410] on div "chevron_left Money and Accounts Money Owed to Debtor chevron_right" at bounding box center [821, 395] width 960 height 44
click at [1067, 356] on div "Total Value Exempted Limit Remaining 401K $185.80 $99,999,999.00 $99,999,999.00…" at bounding box center [821, 292] width 927 height 160
click at [1072, 344] on div "Total Value Exempted Limit Remaining 401K $185.80 $99,999,999.00 $99,999,999.00…" at bounding box center [821, 292] width 927 height 160
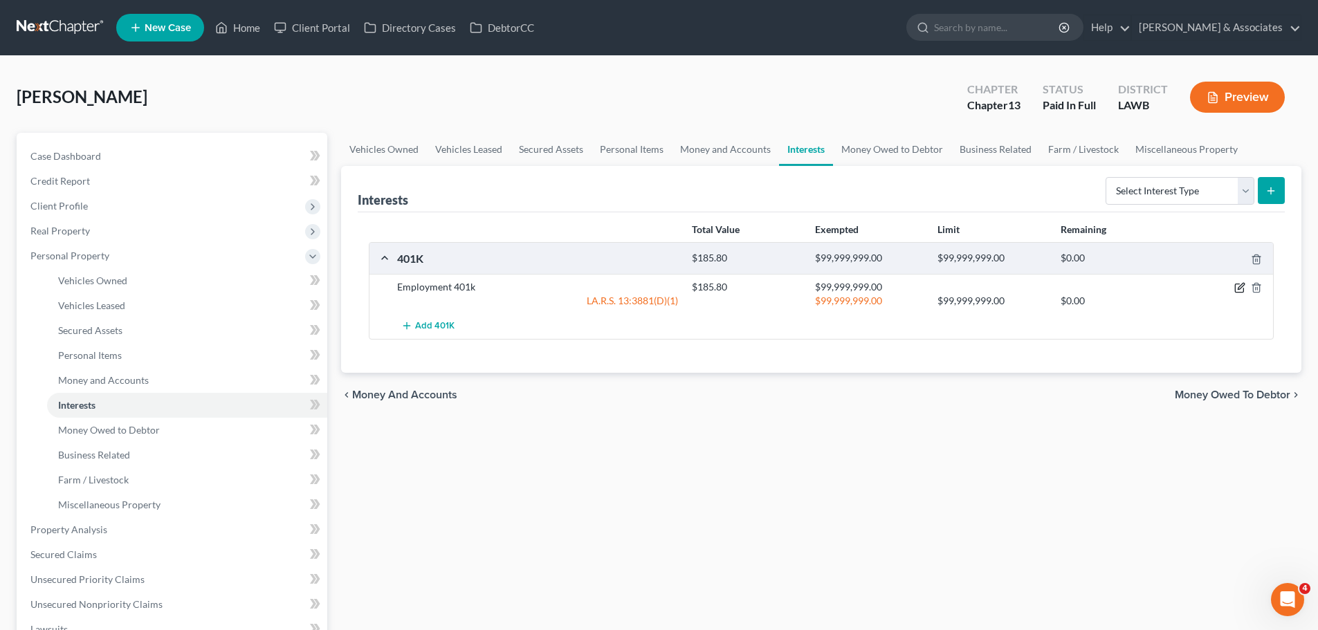
click at [1240, 282] on icon "button" at bounding box center [1239, 287] width 11 height 11
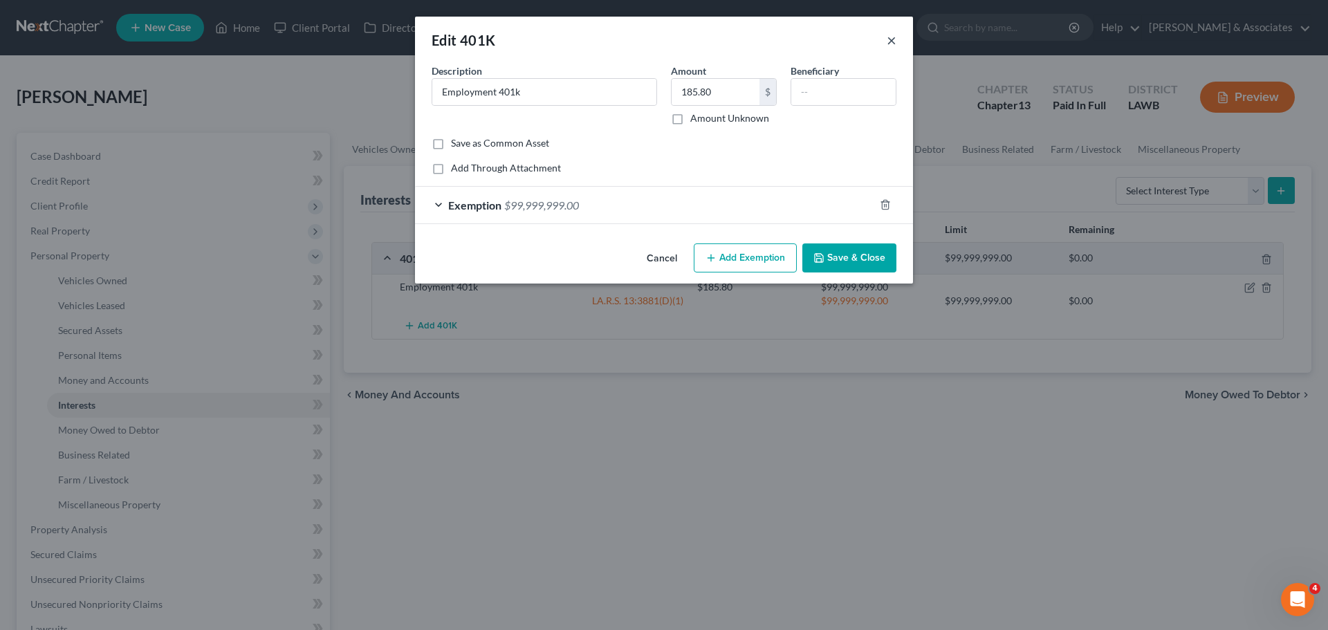
click at [890, 44] on button "×" at bounding box center [892, 40] width 10 height 17
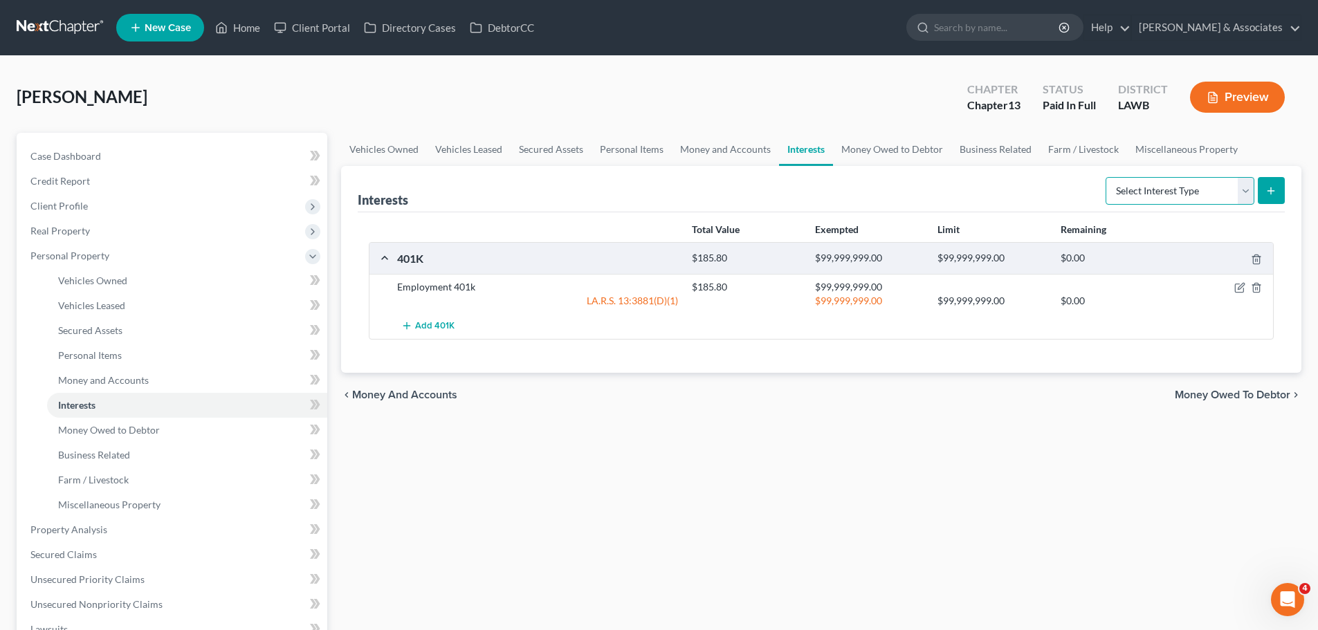
click at [1139, 195] on select "Select Interest Type 401K Annuity Bond Education IRA Government Bond Government…" at bounding box center [1179, 191] width 149 height 28
click at [710, 521] on div "Vehicles Owned Vehicles Leased Secured Assets Personal Items Money and Accounts…" at bounding box center [821, 527] width 974 height 788
click at [1168, 172] on div "Select Interest Type 401K Annuity Bond Education IRA Government Bond Government…" at bounding box center [1192, 190] width 185 height 37
click at [1174, 191] on select "Select Interest Type 401K Annuity Bond Education IRA Government Bond Government…" at bounding box center [1179, 191] width 149 height 28
drag, startPoint x: 676, startPoint y: 542, endPoint x: 701, endPoint y: 498, distance: 51.1
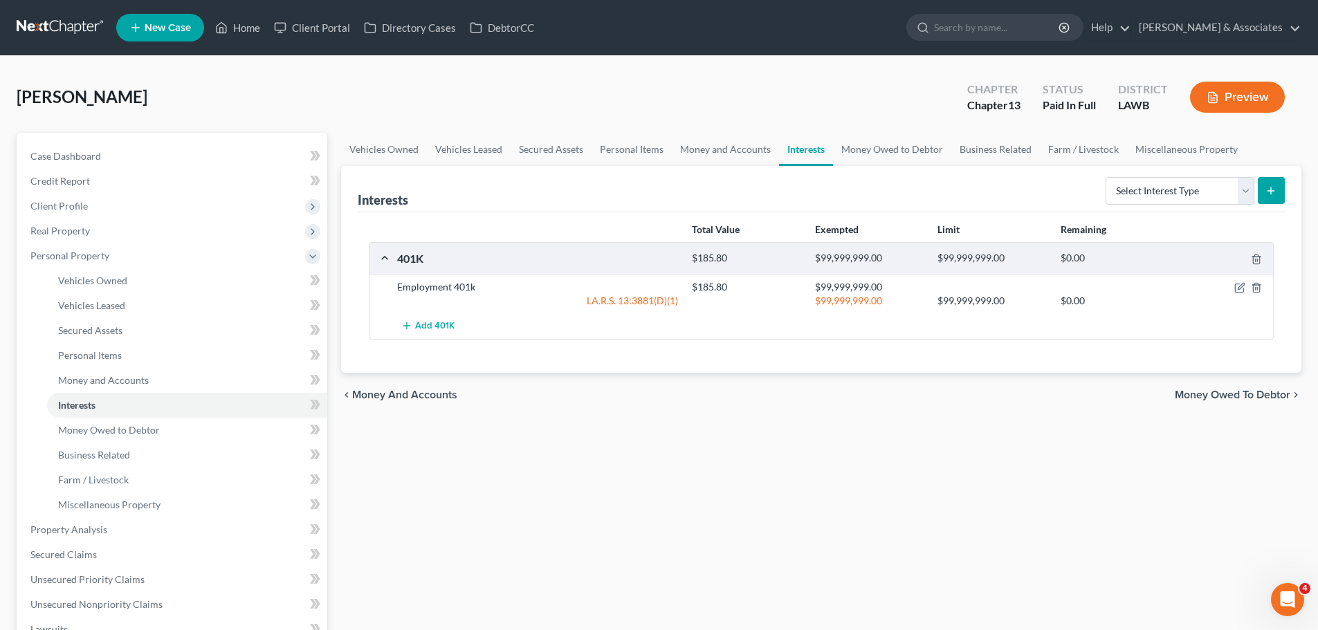
click at [676, 542] on div "Vehicles Owned Vehicles Leased Secured Assets Personal Items Money and Accounts…" at bounding box center [821, 527] width 974 height 788
click at [97, 429] on span "Money Owed to Debtor" at bounding box center [109, 430] width 102 height 12
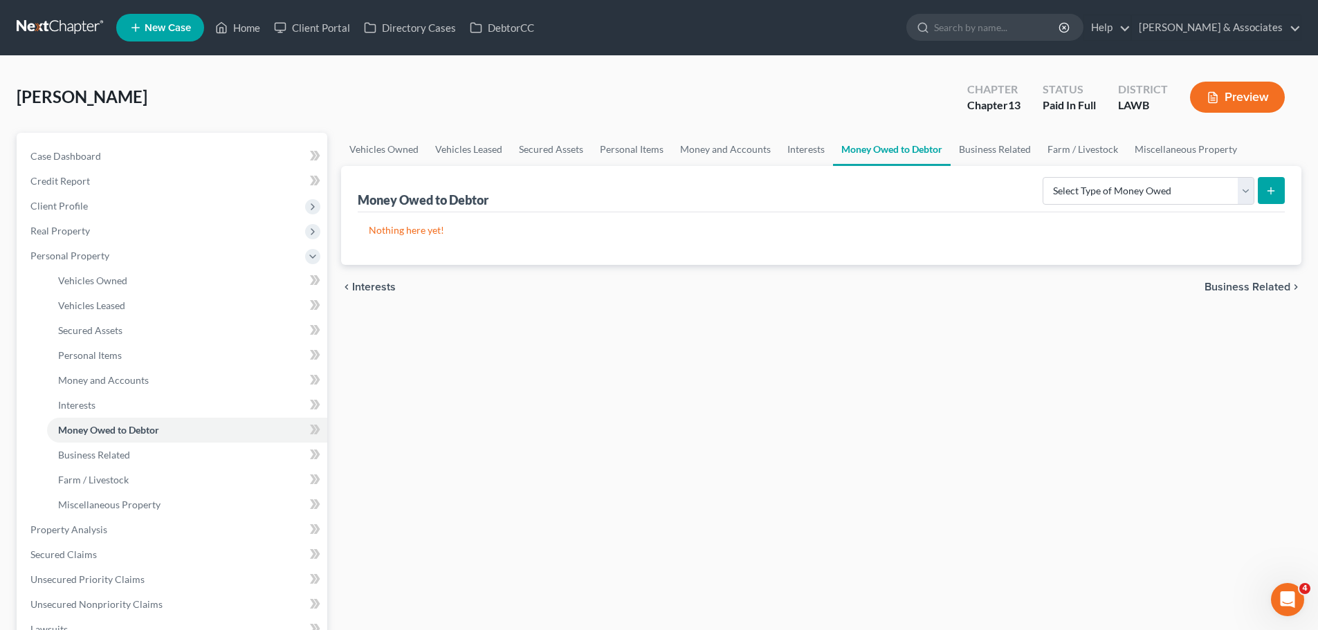
click at [932, 237] on div "Nothing here yet!" at bounding box center [821, 238] width 927 height 53
click at [1056, 190] on select "Select Type of Money Owed Accounts Receivable Alimony Child Support Claims Agai…" at bounding box center [1148, 191] width 212 height 28
click at [824, 358] on div "Vehicles Owned Vehicles Leased Secured Assets Personal Items Money and Accounts…" at bounding box center [821, 527] width 974 height 788
click at [151, 450] on link "Business Related" at bounding box center [187, 455] width 280 height 25
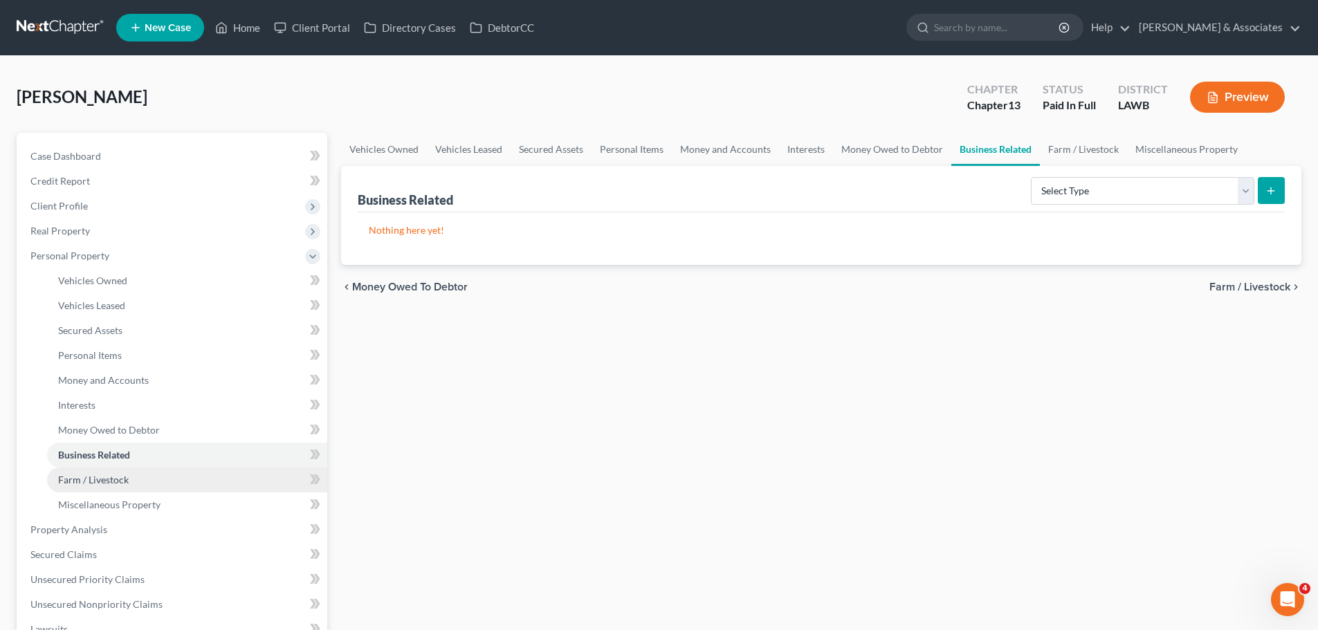
click at [182, 482] on link "Farm / Livestock" at bounding box center [187, 480] width 280 height 25
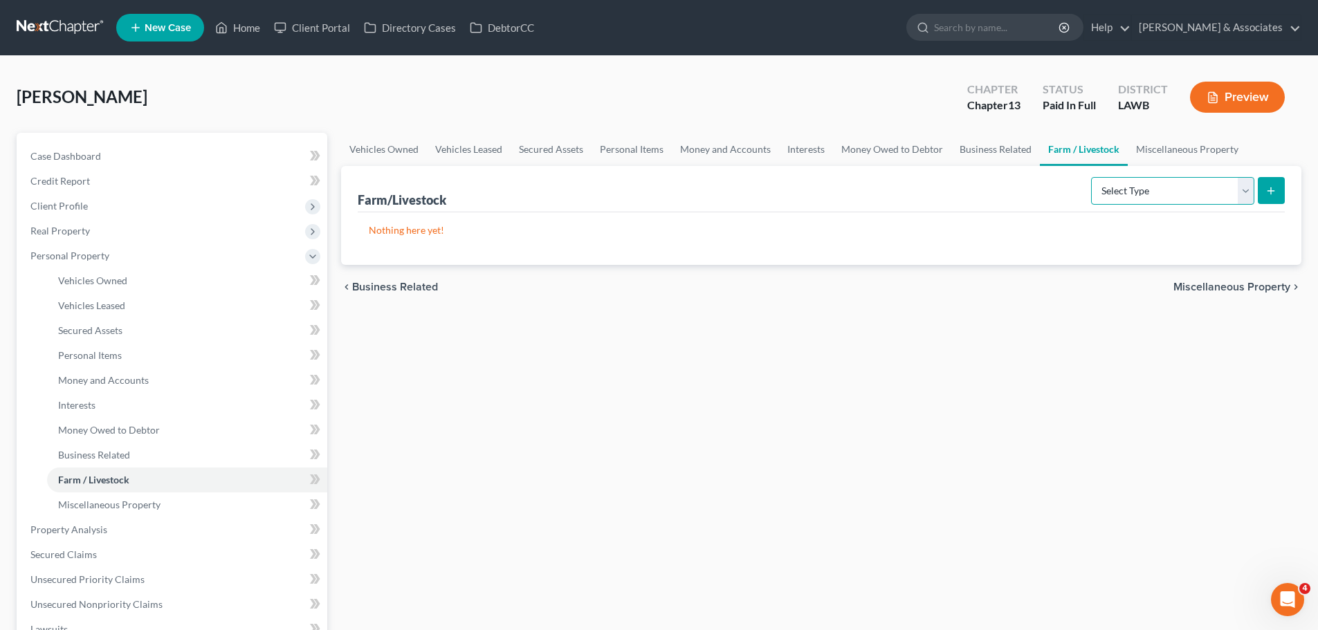
click at [1231, 186] on select "Select Type Animals & Livestock Crops: Growing or Harvested Farming Equipment F…" at bounding box center [1172, 191] width 163 height 28
drag, startPoint x: 138, startPoint y: 505, endPoint x: 151, endPoint y: 482, distance: 26.3
click at [138, 505] on span "Miscellaneous Property" at bounding box center [109, 505] width 102 height 12
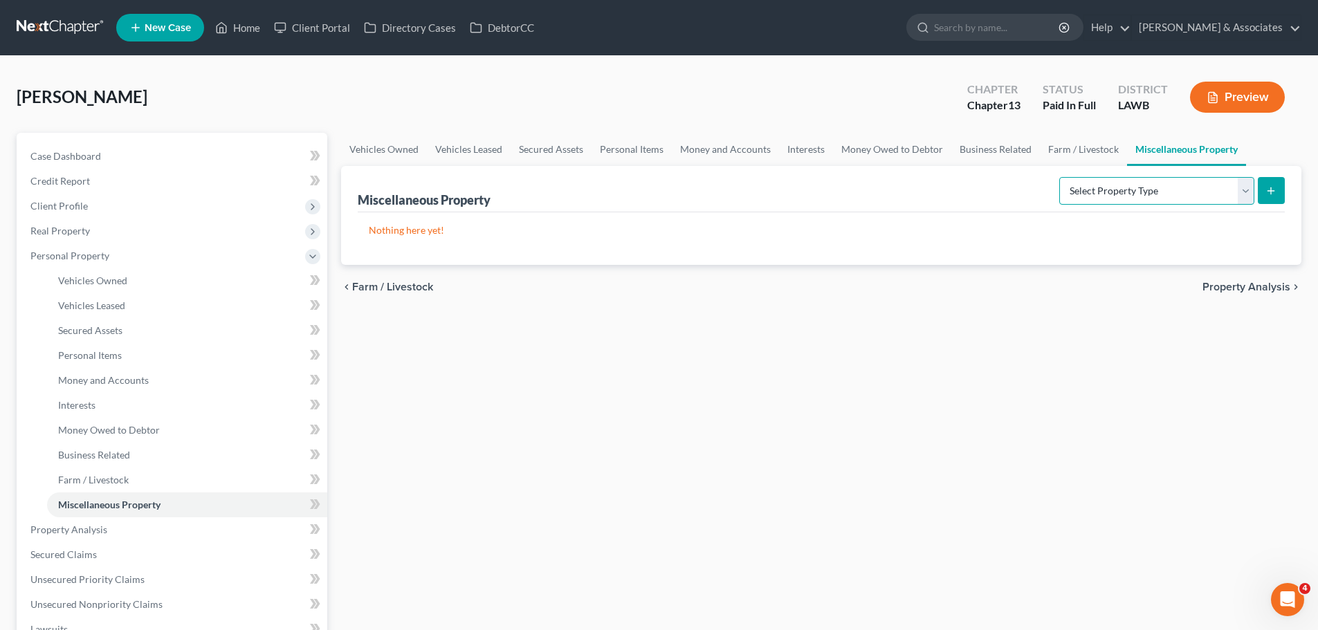
click at [1105, 190] on select "Select Property Type Assigned for Creditor Benefit Within 1 Year Holding for An…" at bounding box center [1156, 191] width 195 height 28
click at [1099, 203] on select "Select Property Type Assigned for Creditor Benefit Within 1 Year Holding for An…" at bounding box center [1156, 191] width 195 height 28
click at [1129, 194] on select "Select Property Type Assigned for Creditor Benefit Within 1 Year Holding for An…" at bounding box center [1156, 191] width 195 height 28
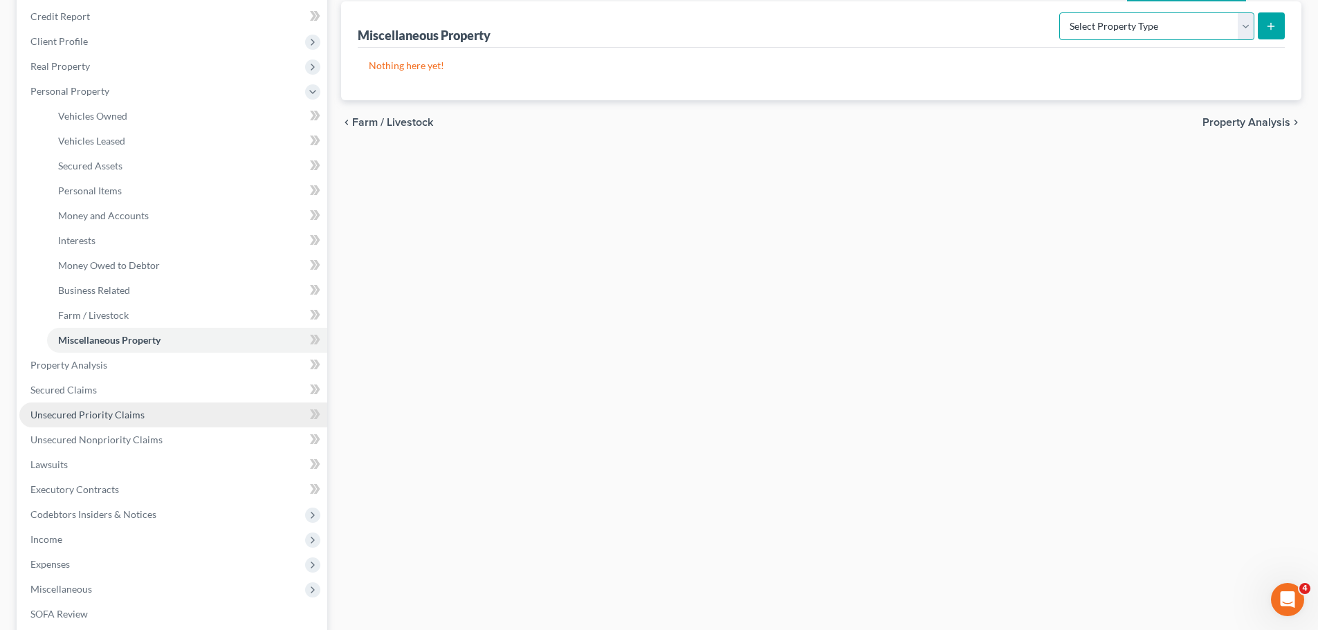
scroll to position [277, 0]
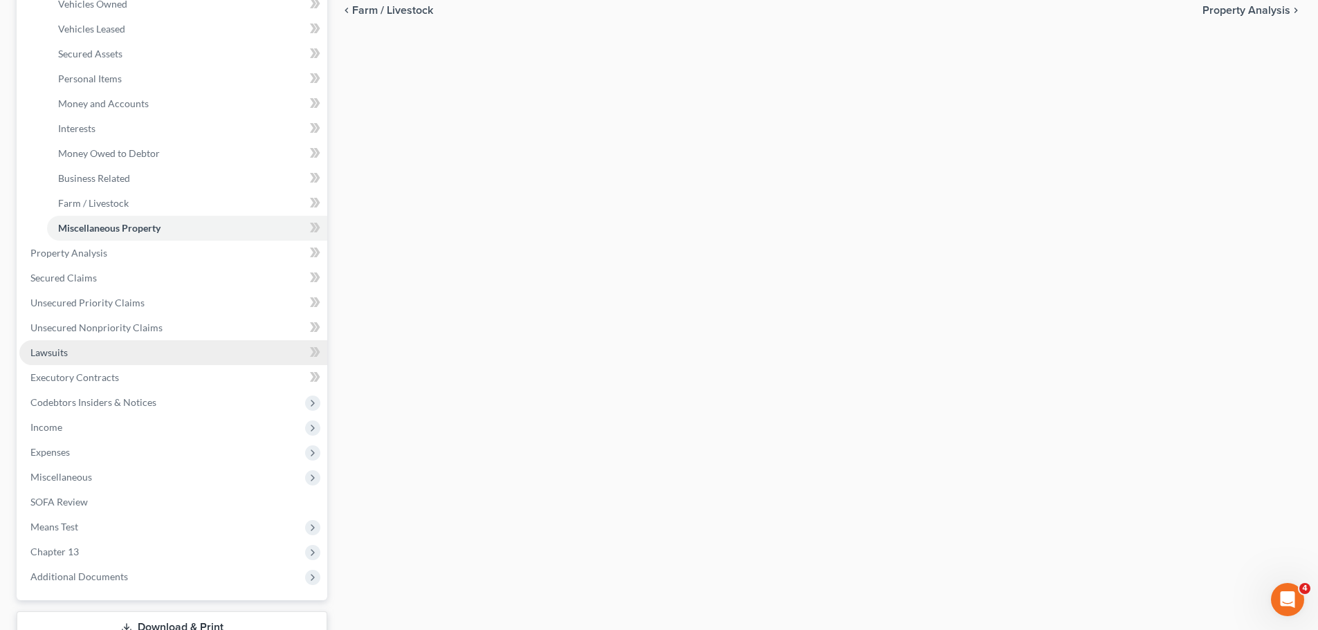
click at [88, 355] on link "Lawsuits" at bounding box center [173, 352] width 308 height 25
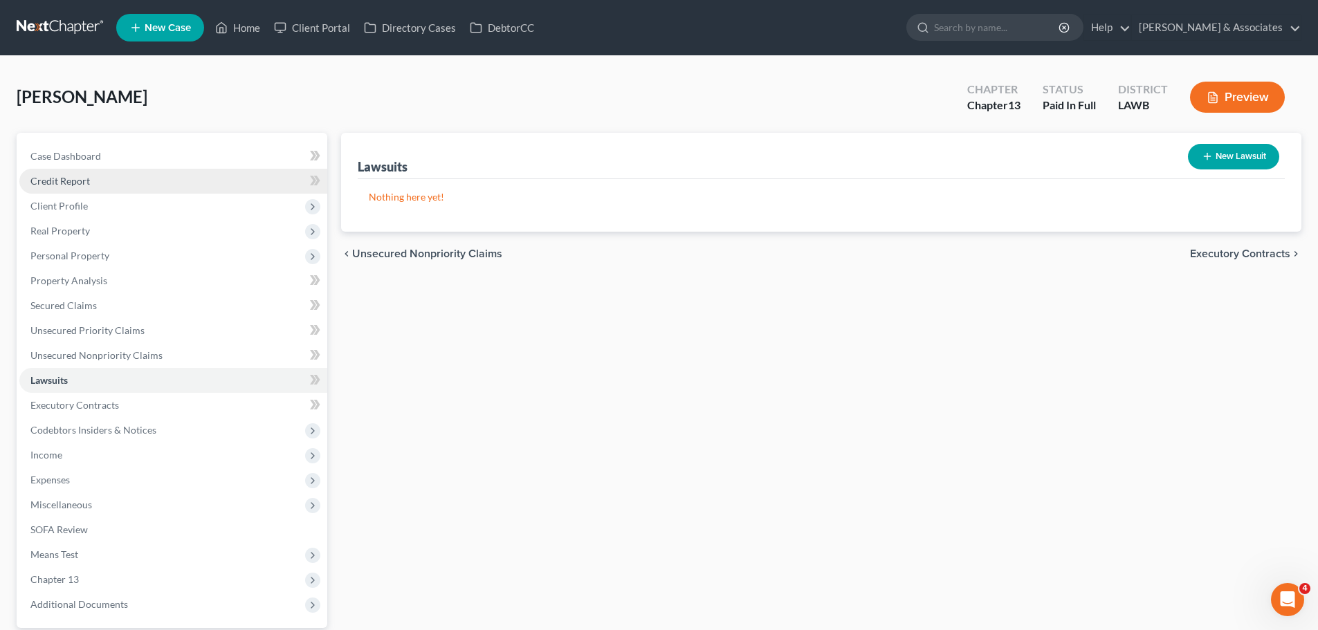
click at [89, 185] on span "Credit Report" at bounding box center [59, 181] width 59 height 12
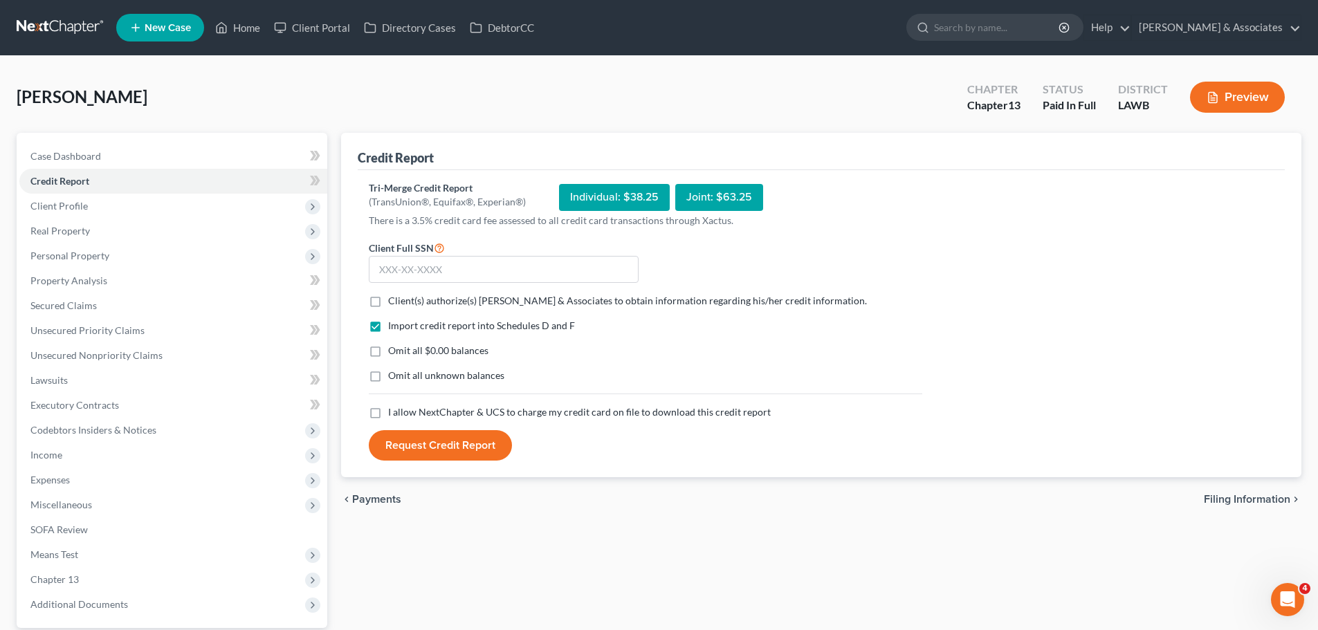
click at [437, 300] on span "Client(s) authorize(s) Diment & Associates to obtain information regarding his/…" at bounding box center [627, 301] width 479 height 12
click at [403, 300] on input "Client(s) authorize(s) Diment & Associates to obtain information regarding his/…" at bounding box center [398, 298] width 9 height 9
click at [434, 349] on span "Omit all $0.00 balances" at bounding box center [438, 350] width 100 height 12
click at [403, 349] on input "Omit all $0.00 balances" at bounding box center [398, 348] width 9 height 9
click at [434, 385] on div "Import credit report into Schedules D and F Omit all $0.00 balances Omit all un…" at bounding box center [645, 362] width 567 height 86
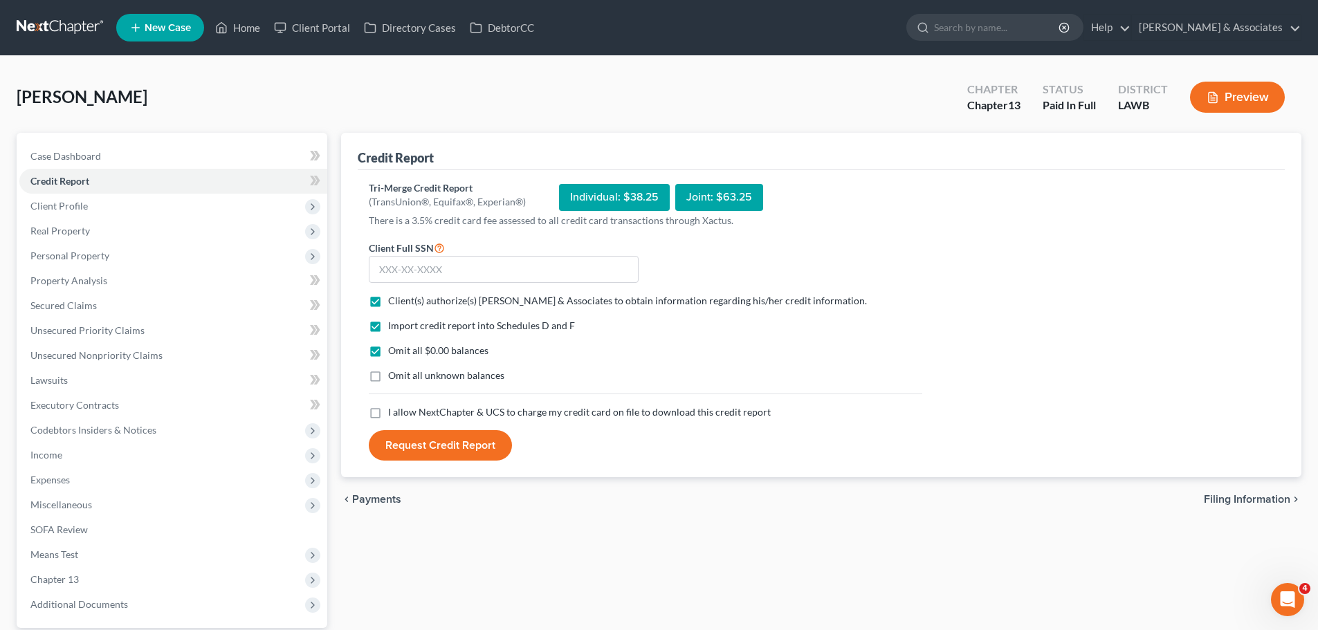
click at [434, 412] on span "I allow NextChapter & UCS to charge my credit card on file to download this cre…" at bounding box center [579, 412] width 383 height 12
click at [403, 412] on input "I allow NextChapter & UCS to charge my credit card on file to download this cre…" at bounding box center [398, 409] width 9 height 9
click at [434, 381] on span "Omit all unknown balances" at bounding box center [446, 375] width 116 height 12
click at [403, 378] on input "Omit all unknown balances" at bounding box center [398, 373] width 9 height 9
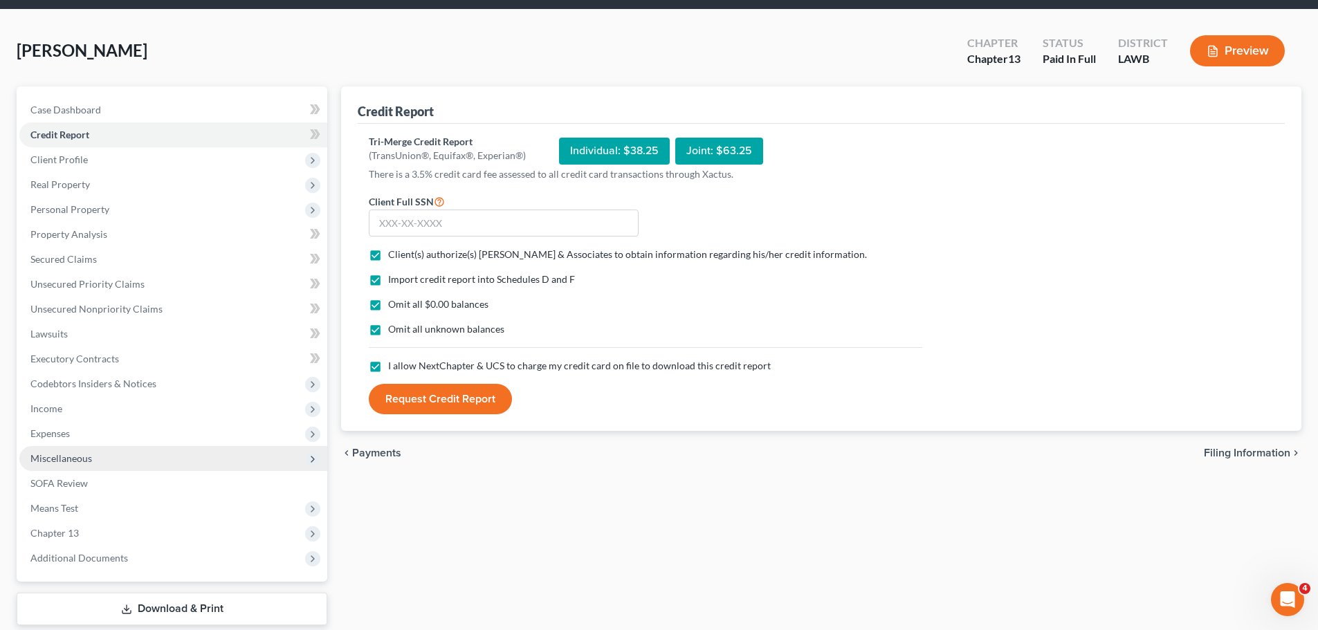
scroll to position [69, 0]
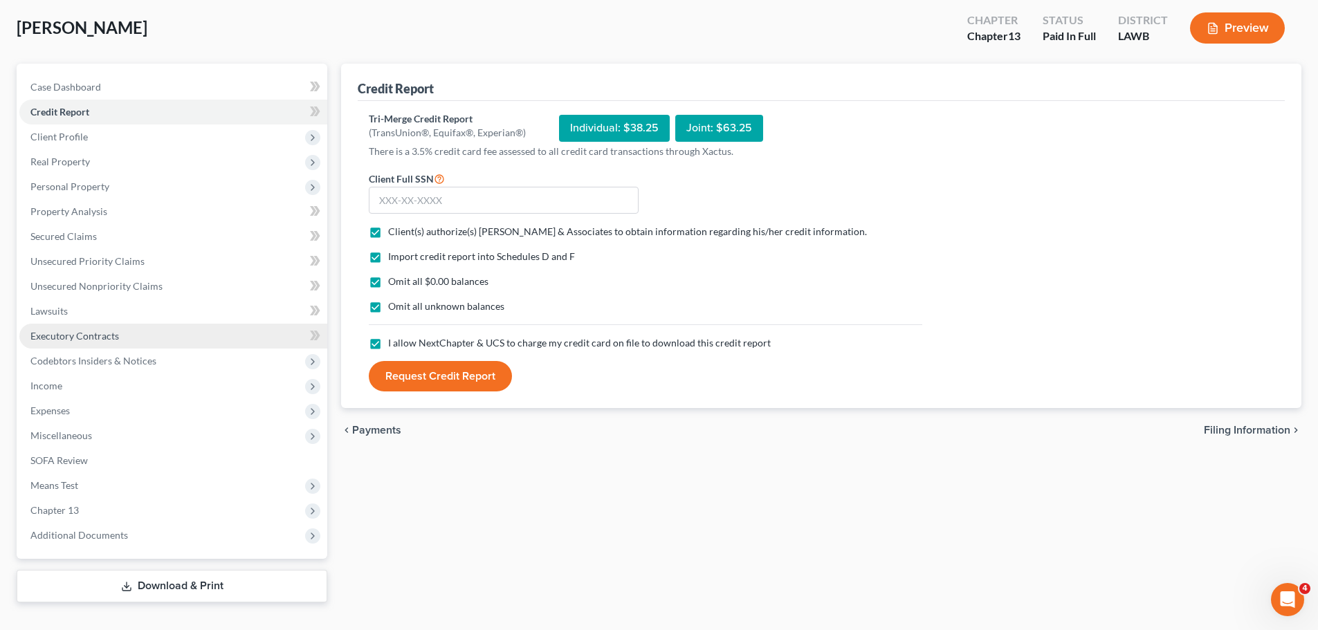
click at [115, 340] on span "Executory Contracts" at bounding box center [74, 336] width 89 height 12
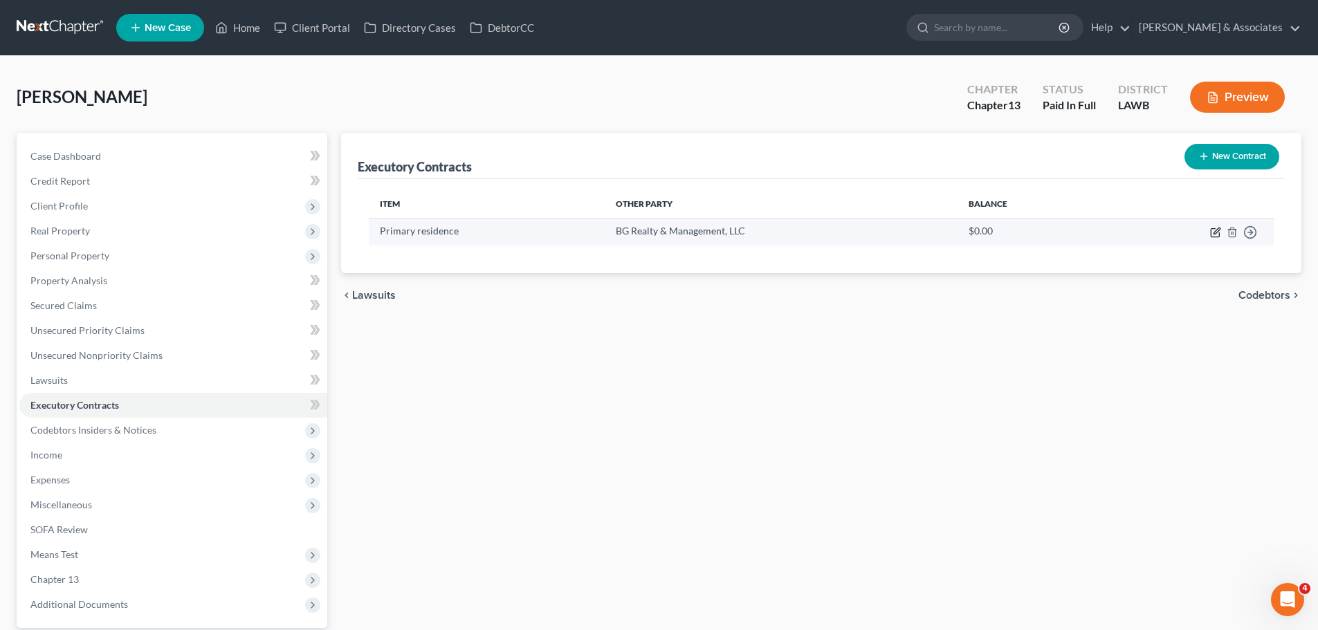
click at [1213, 232] on icon "button" at bounding box center [1215, 232] width 11 height 11
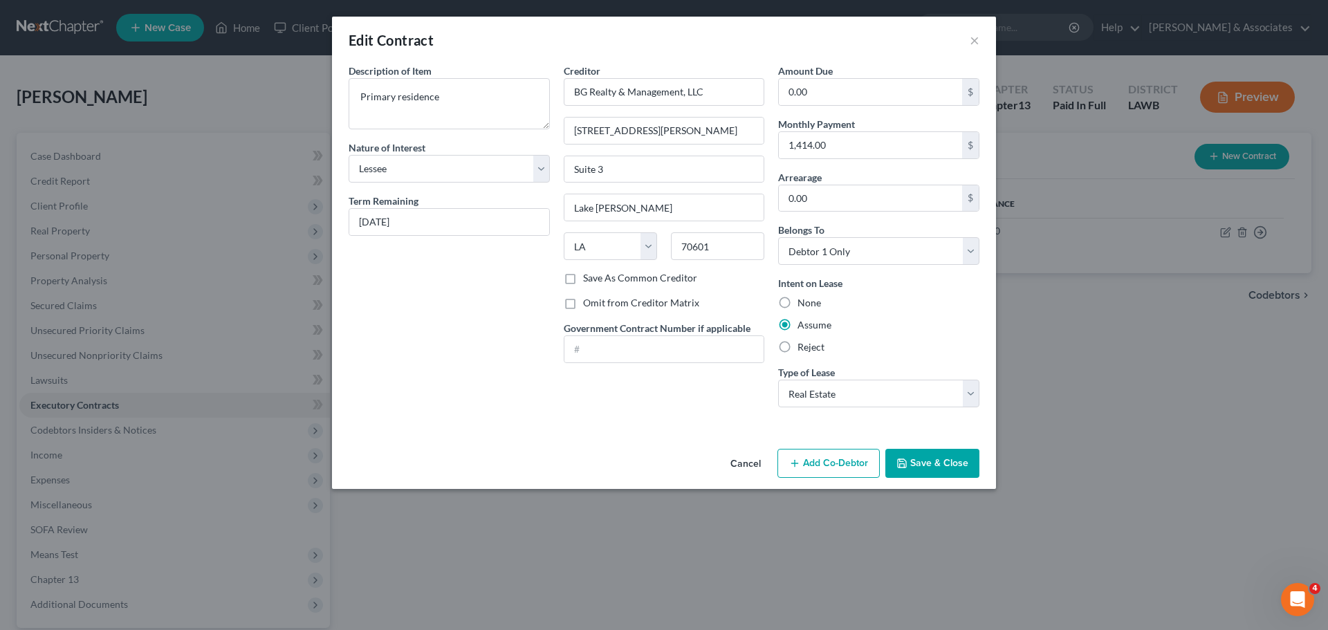
click at [638, 302] on label "Omit from Creditor Matrix" at bounding box center [641, 303] width 116 height 14
click at [598, 302] on input "Omit from Creditor Matrix" at bounding box center [593, 300] width 9 height 9
click at [641, 431] on div "Description of non-residential real property * Description of Item * Primary re…" at bounding box center [664, 254] width 664 height 380
click at [932, 469] on button "Save & Close" at bounding box center [932, 463] width 94 height 29
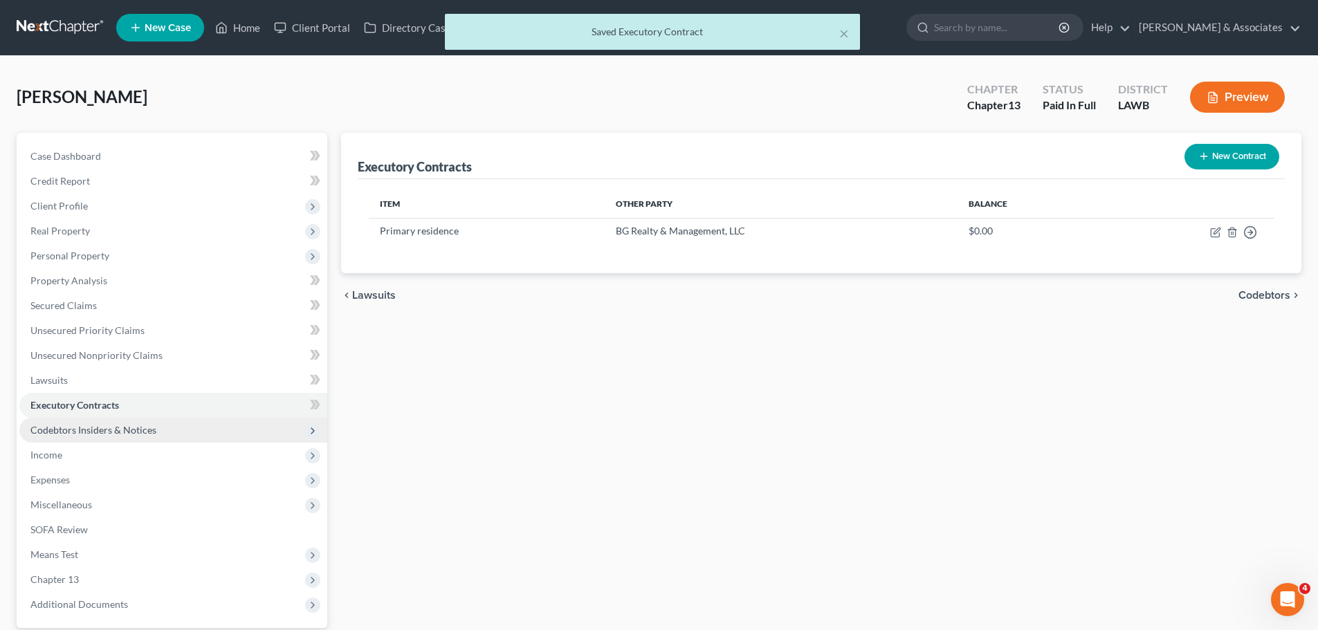
click at [131, 424] on span "Codebtors Insiders & Notices" at bounding box center [93, 430] width 126 height 12
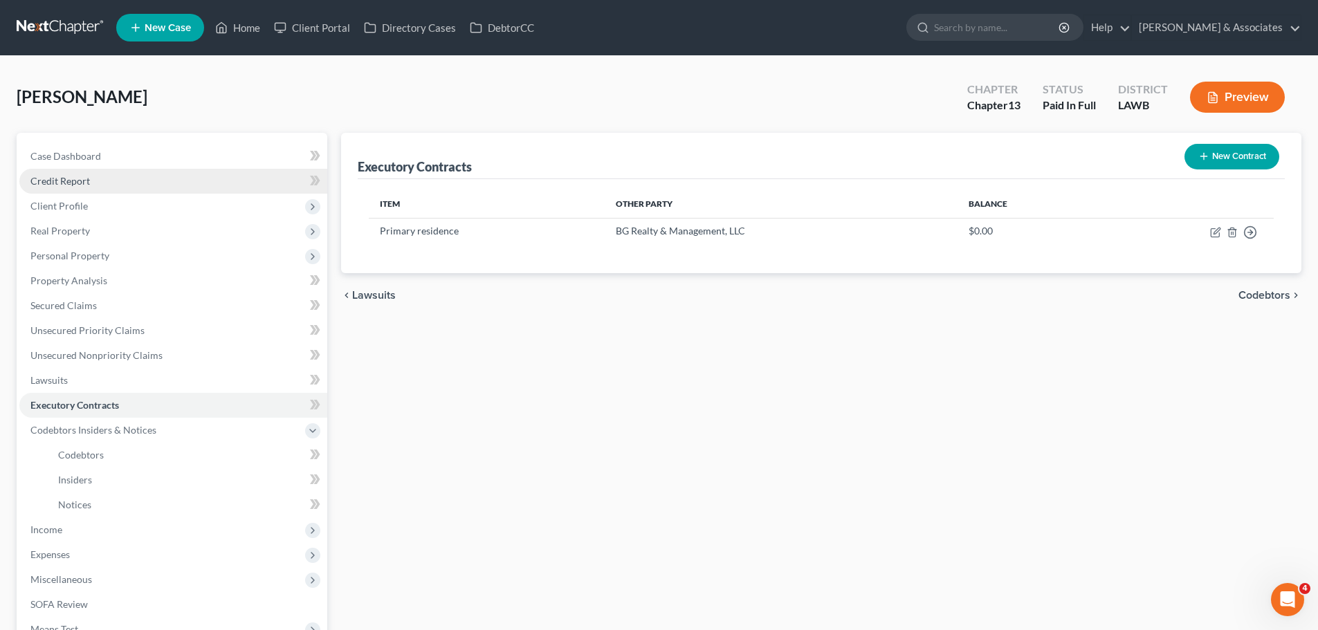
click at [89, 179] on link "Credit Report" at bounding box center [173, 181] width 308 height 25
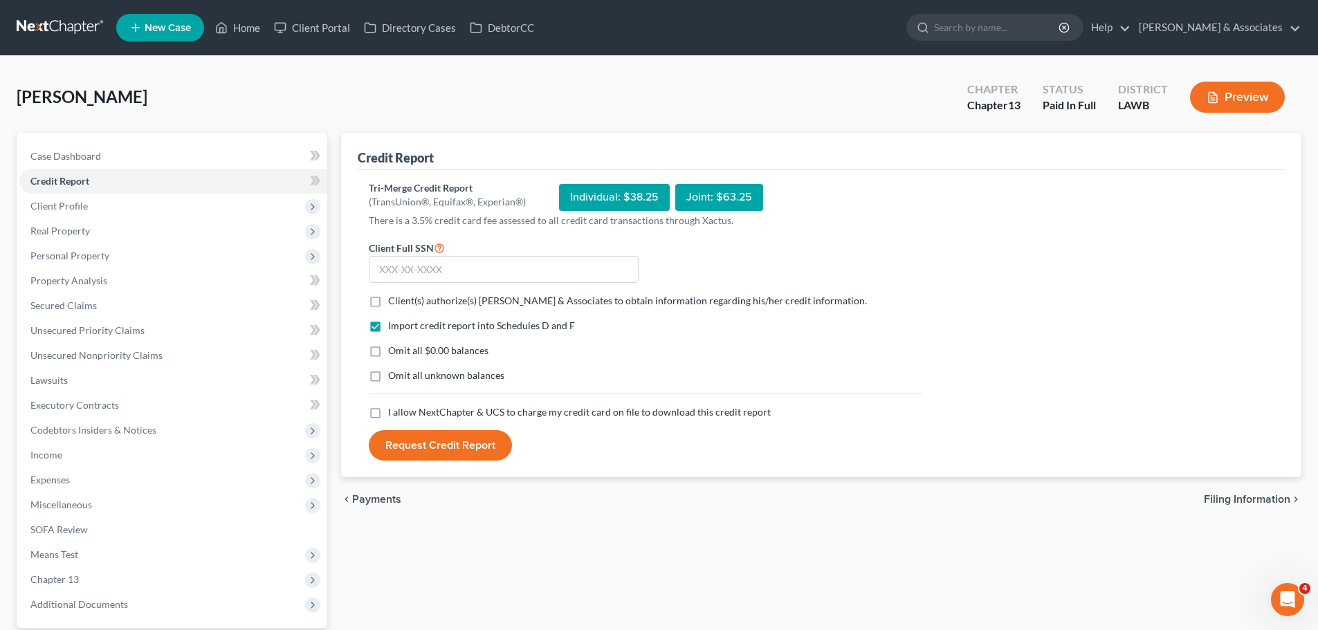
click at [389, 301] on span "Client(s) authorize(s) Diment & Associates to obtain information regarding his/…" at bounding box center [627, 301] width 479 height 12
click at [394, 301] on input "Client(s) authorize(s) Diment & Associates to obtain information regarding his/…" at bounding box center [398, 298] width 9 height 9
click at [387, 345] on div "Omit all $0.00 balances" at bounding box center [645, 351] width 553 height 14
click at [403, 374] on span "Omit all unknown balances" at bounding box center [446, 375] width 116 height 12
click at [403, 374] on input "Omit all unknown balances" at bounding box center [398, 373] width 9 height 9
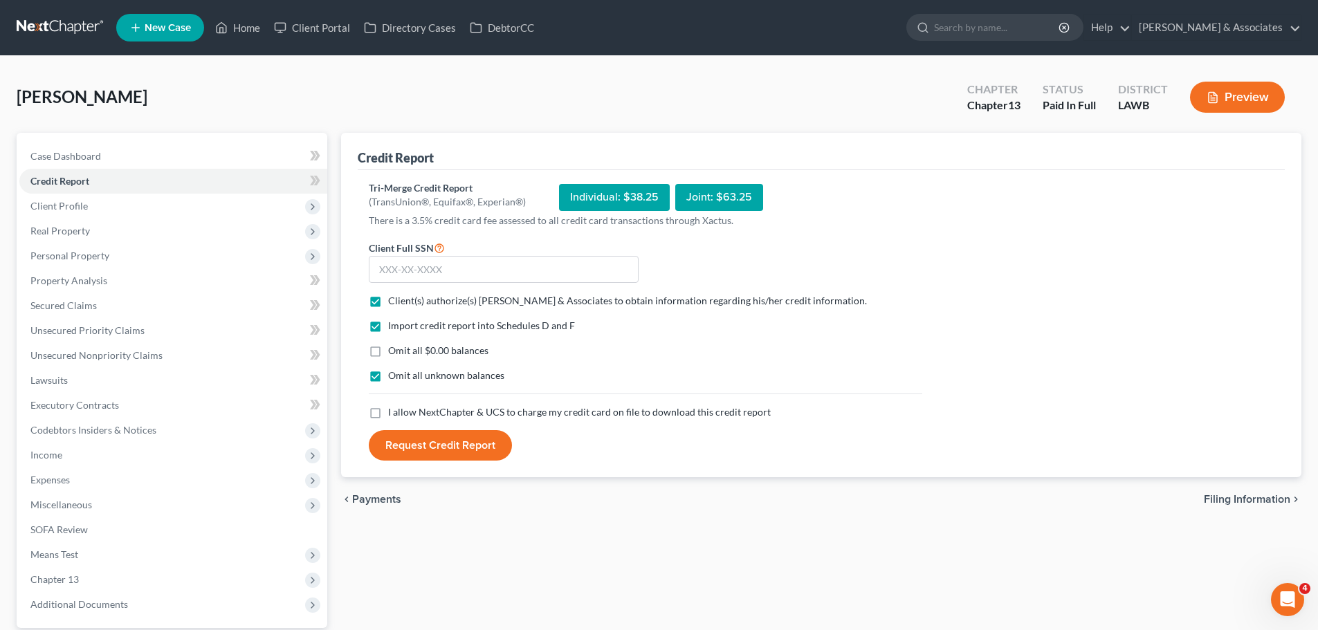
click at [405, 350] on span "Omit all $0.00 balances" at bounding box center [438, 350] width 100 height 12
click at [403, 350] on input "Omit all $0.00 balances" at bounding box center [398, 348] width 9 height 9
click at [403, 407] on span "I allow NextChapter & UCS to charge my credit card on file to download this cre…" at bounding box center [579, 412] width 383 height 12
click at [403, 407] on input "I allow NextChapter & UCS to charge my credit card on file to download this cre…" at bounding box center [398, 409] width 9 height 9
click at [414, 273] on input "text" at bounding box center [504, 270] width 270 height 28
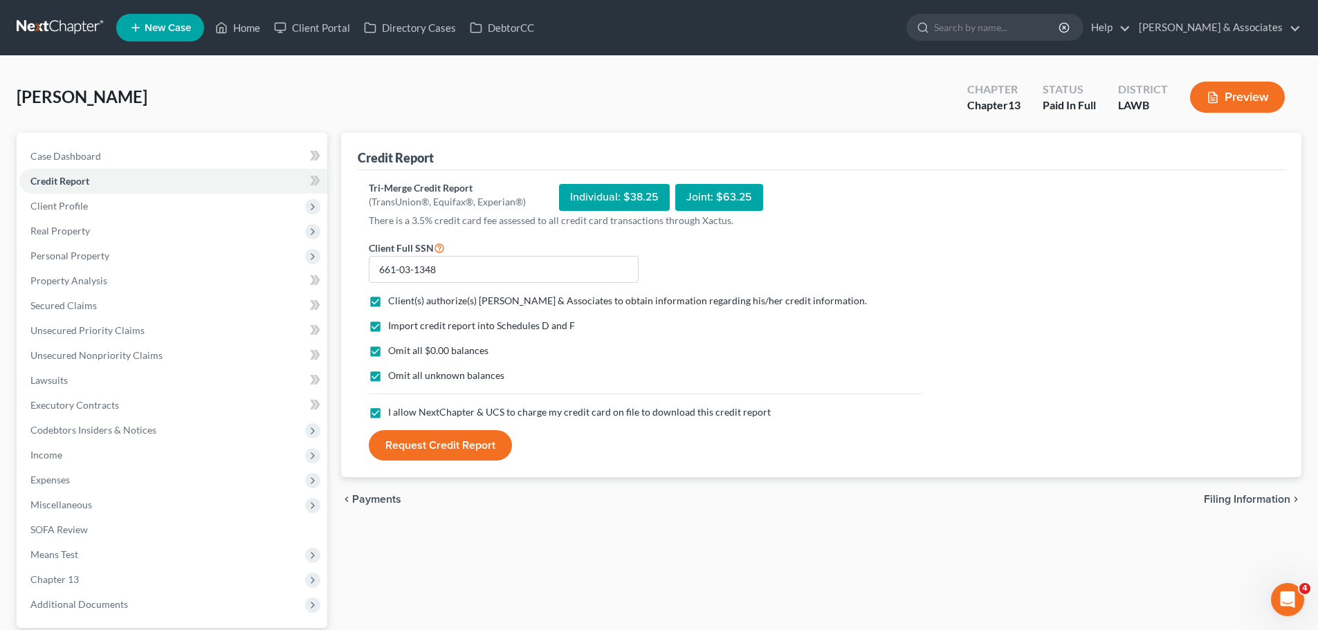
click at [443, 430] on button "Request Credit Report" at bounding box center [440, 445] width 143 height 30
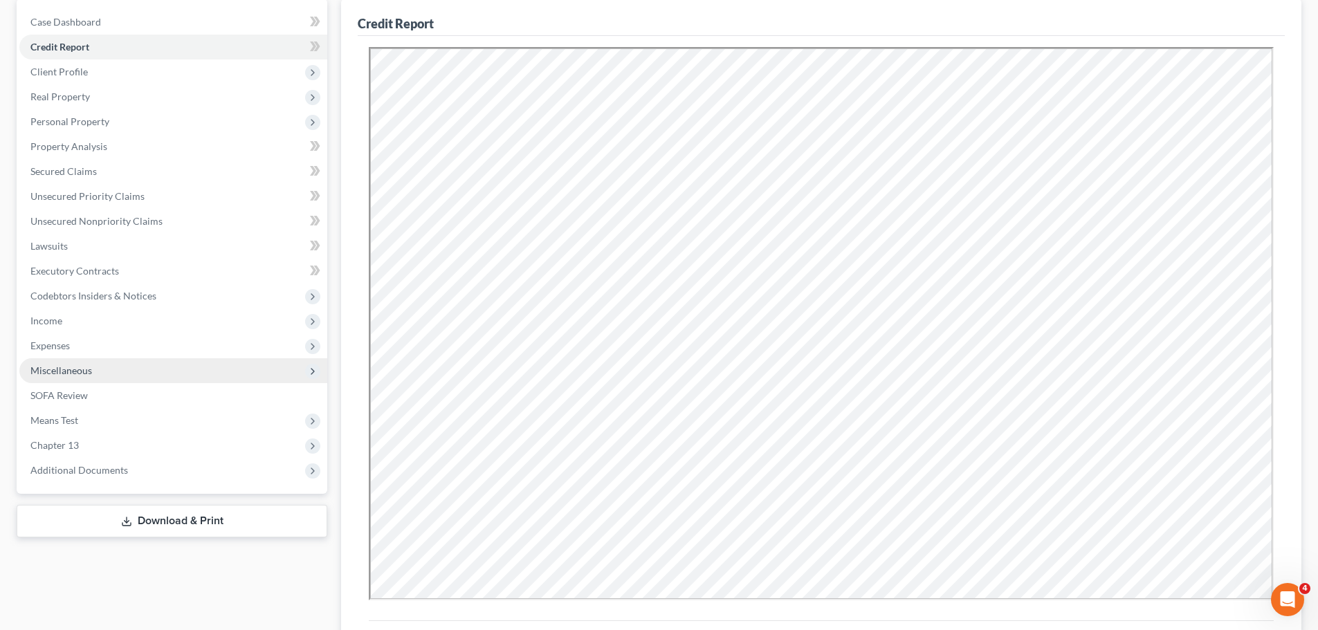
scroll to position [138, 0]
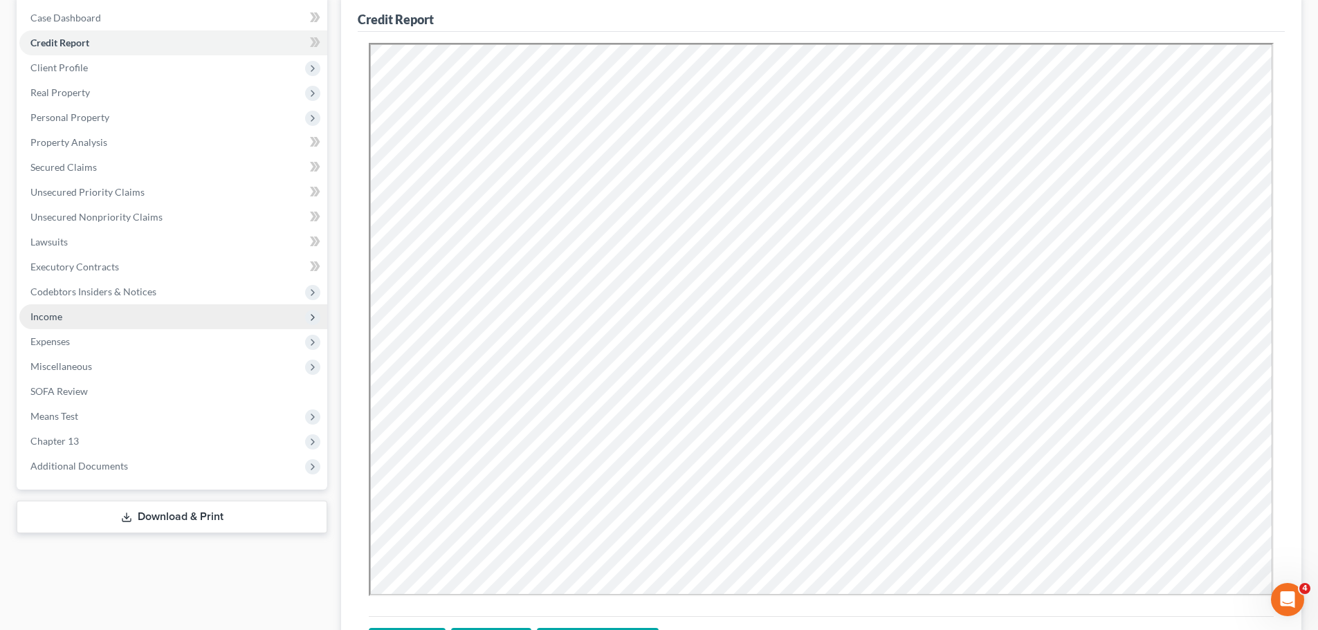
click at [37, 315] on span "Income" at bounding box center [46, 317] width 32 height 12
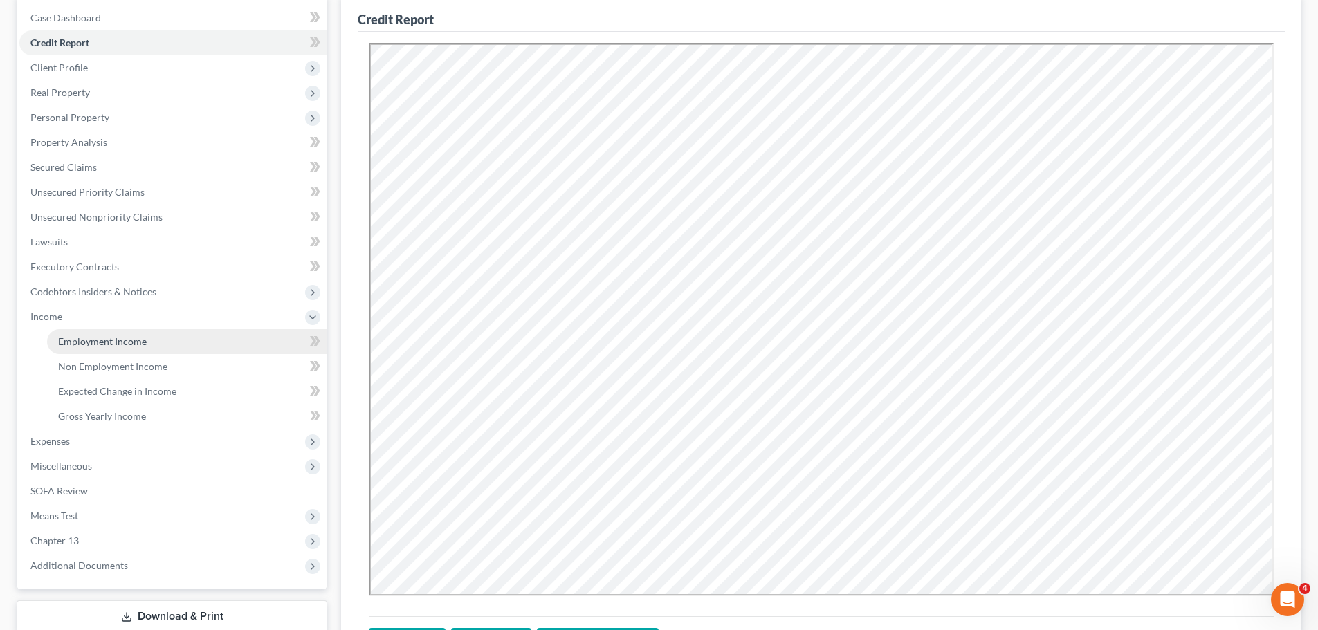
click at [47, 342] on link "Employment Income" at bounding box center [187, 341] width 280 height 25
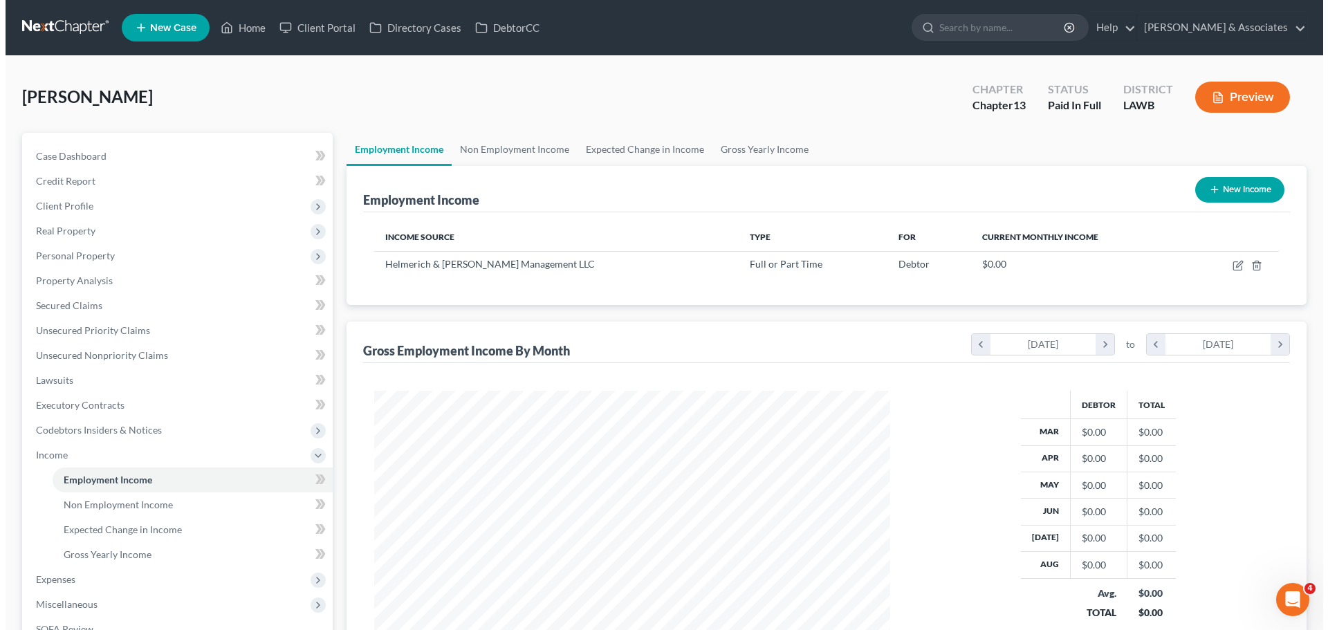
scroll to position [258, 544]
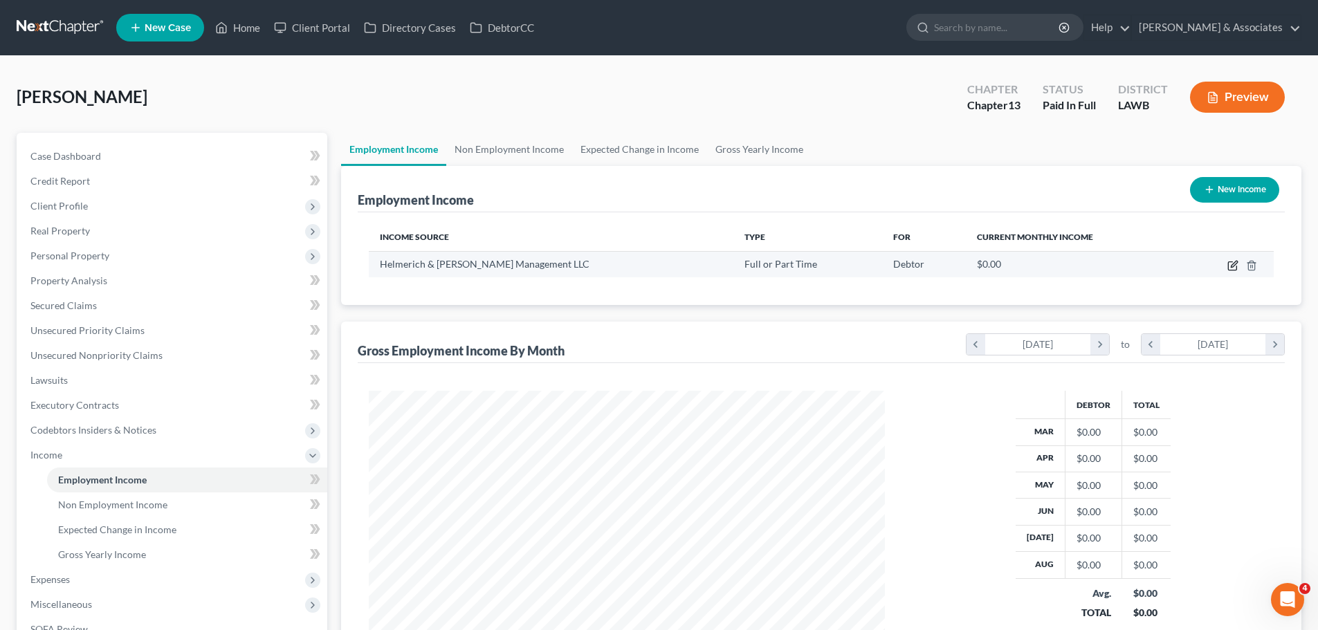
click at [1233, 268] on icon "button" at bounding box center [1232, 265] width 11 height 11
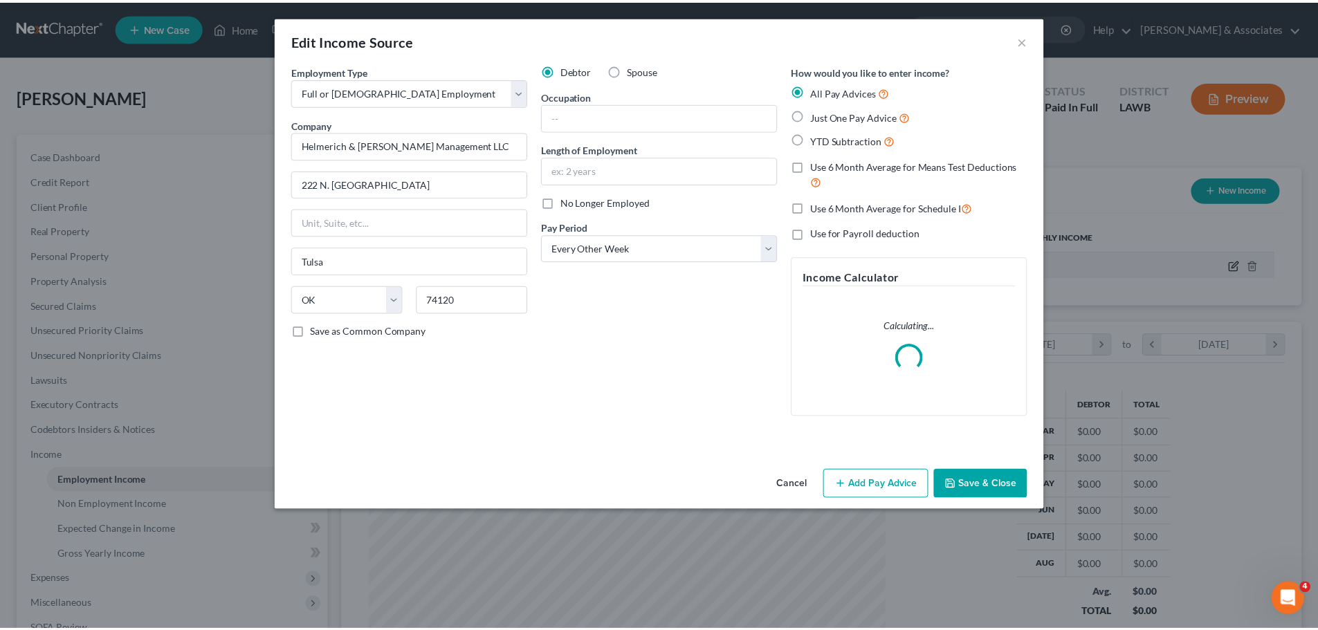
scroll to position [260, 549]
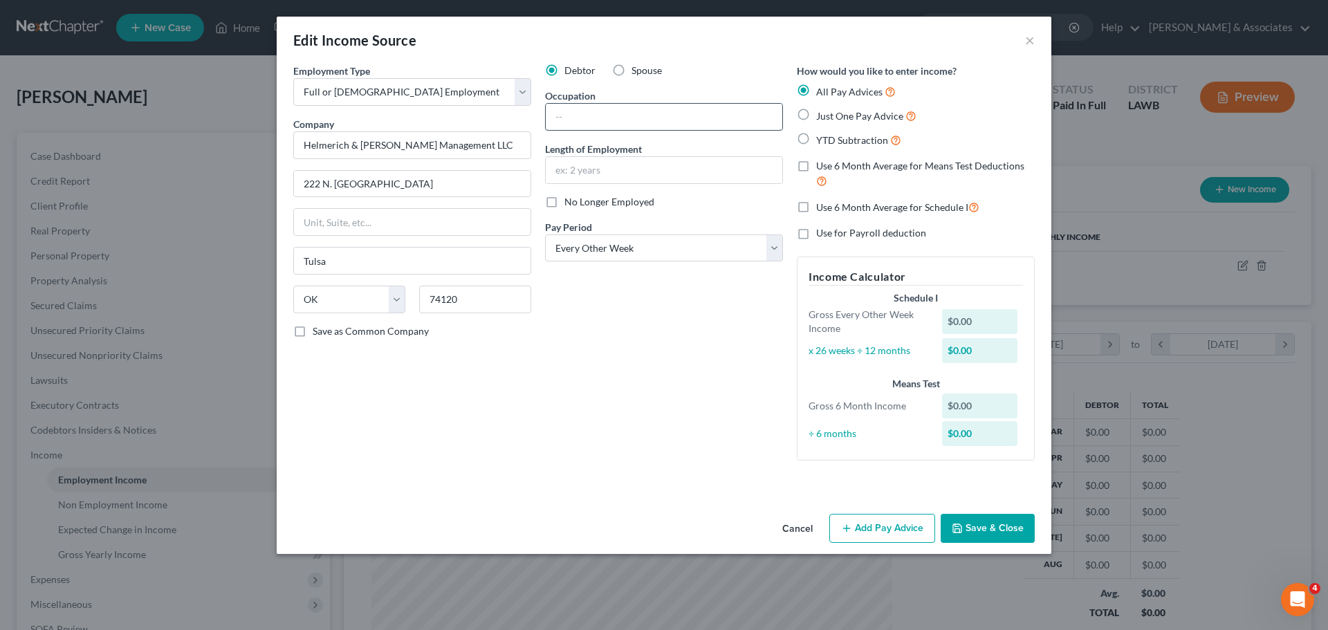
click at [664, 108] on input "text" at bounding box center [664, 117] width 237 height 26
click at [728, 174] on input "text" at bounding box center [664, 170] width 237 height 26
drag, startPoint x: 663, startPoint y: 347, endPoint x: 658, endPoint y: 300, distance: 48.0
click at [663, 344] on div "Debtor Spouse Occupation Foreman Length of Employment Feb. 2025 No Longer Emplo…" at bounding box center [664, 268] width 252 height 408
click at [787, 513] on div "Cancel Add Pay Advice Save & Close" at bounding box center [664, 531] width 775 height 46
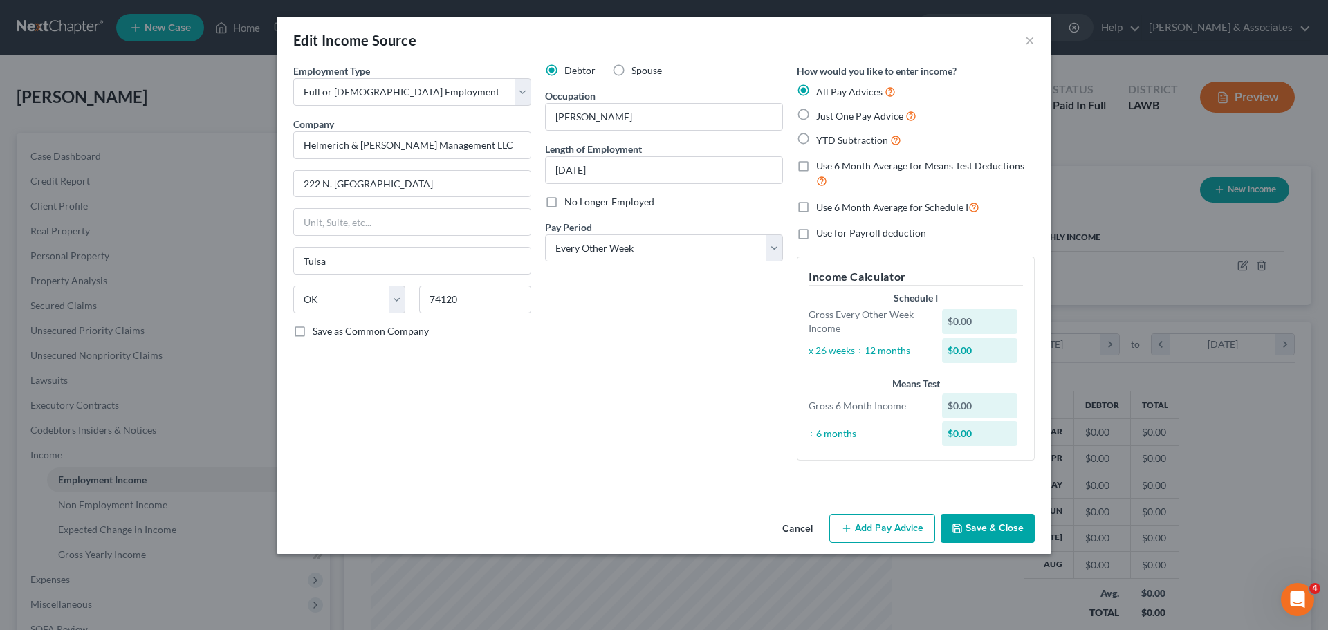
click at [1017, 527] on button "Save & Close" at bounding box center [988, 528] width 94 height 29
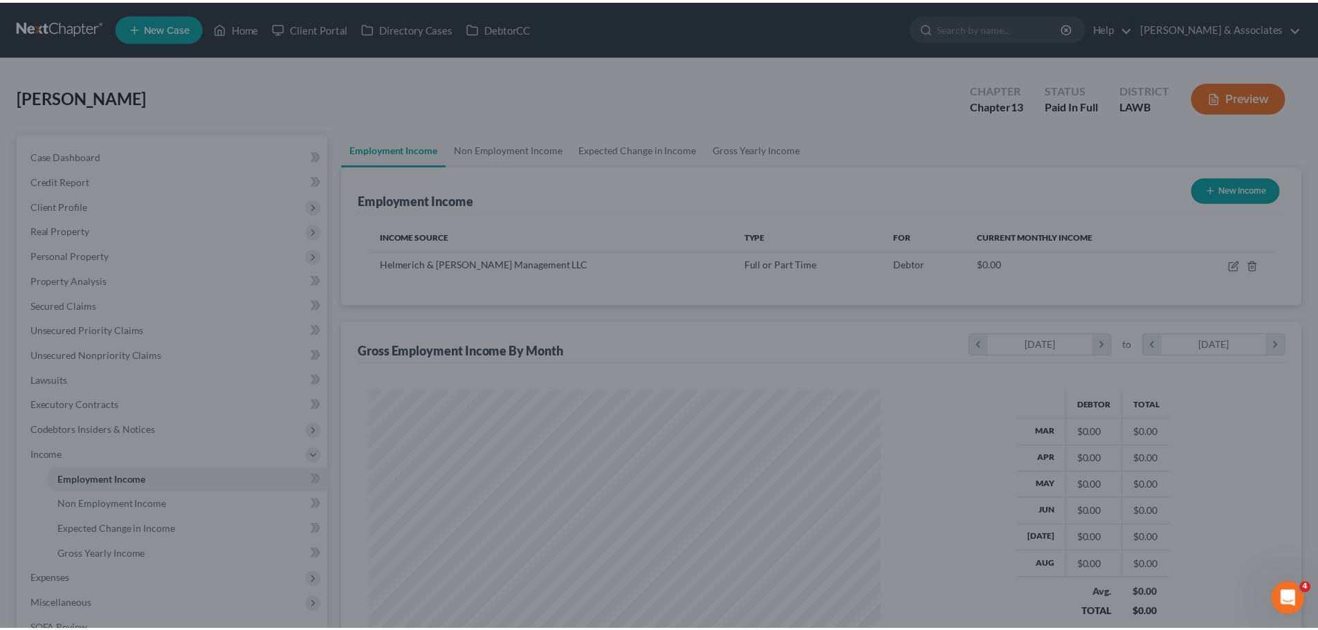
scroll to position [691483, 691197]
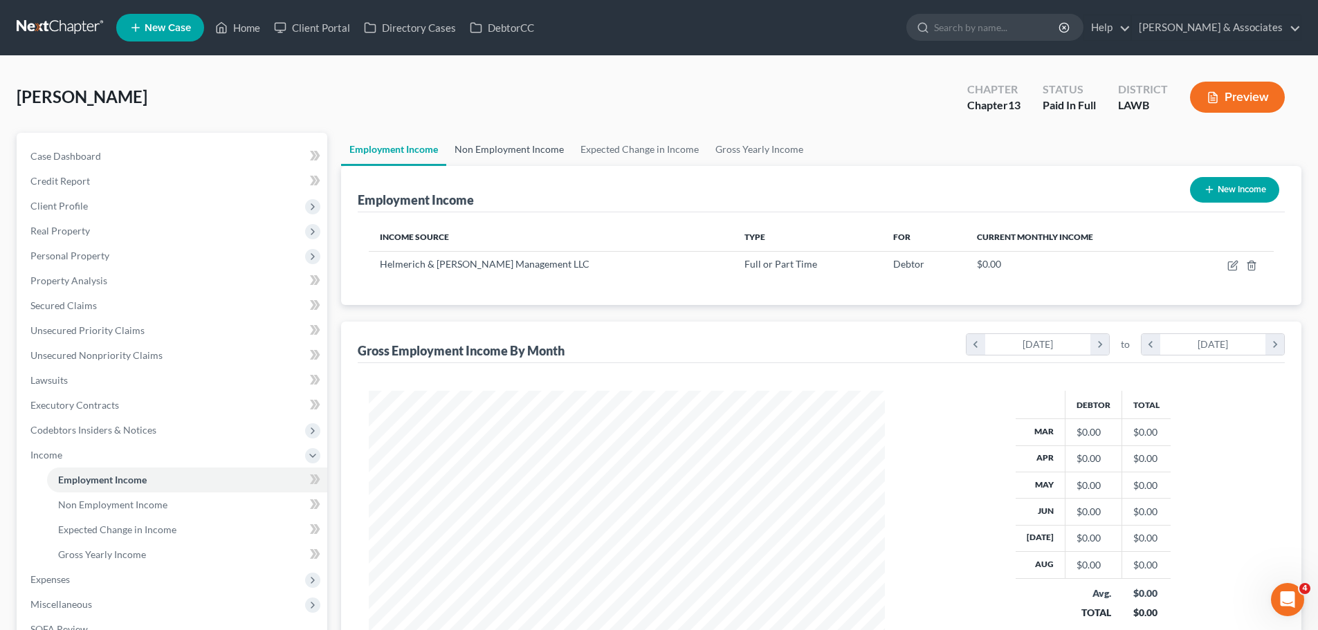
click at [469, 147] on link "Non Employment Income" at bounding box center [509, 149] width 126 height 33
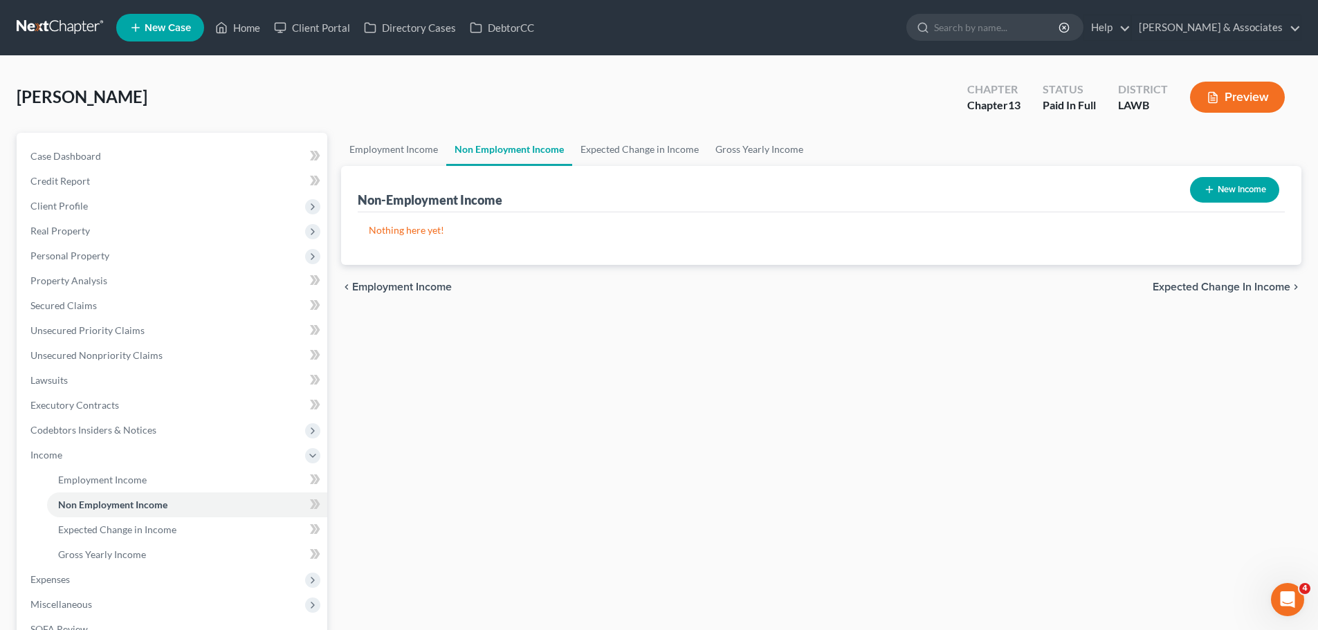
click at [540, 355] on div "Employment Income Non Employment Income Expected Change in Income Gross Yearly …" at bounding box center [821, 452] width 974 height 638
click at [1210, 192] on icon "button" at bounding box center [1209, 189] width 11 height 11
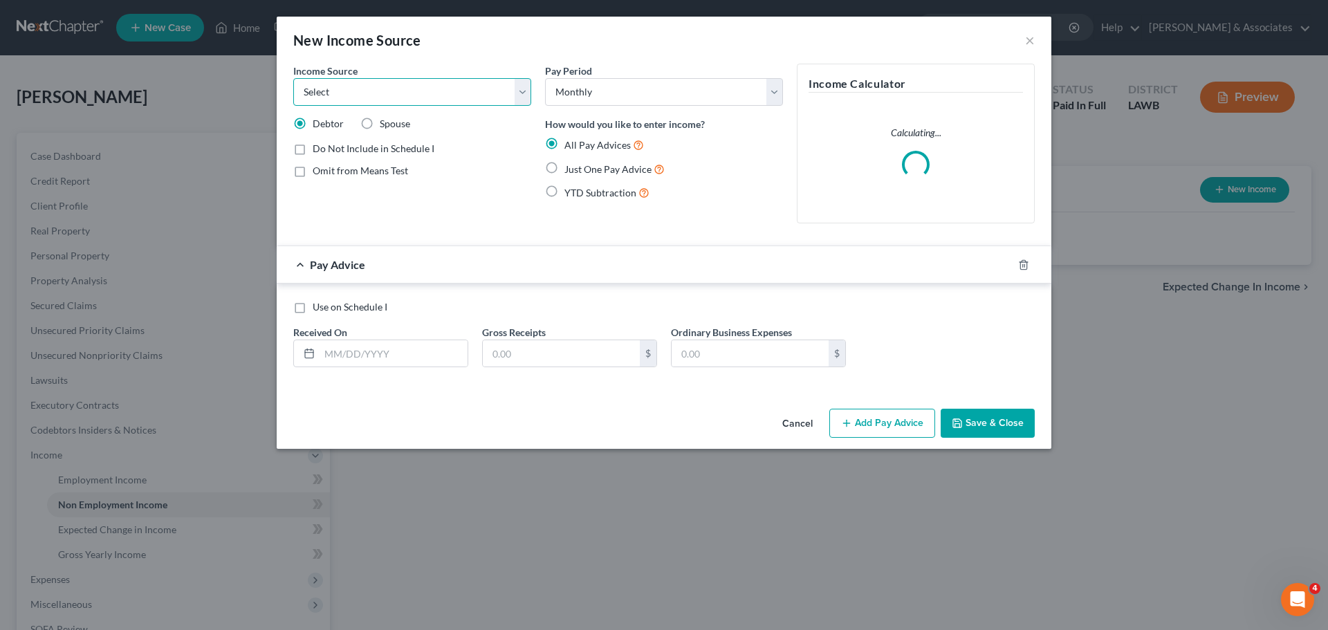
click at [444, 86] on select "Select Unemployment Disability (from employer) Pension Retirement Social Securi…" at bounding box center [412, 92] width 238 height 28
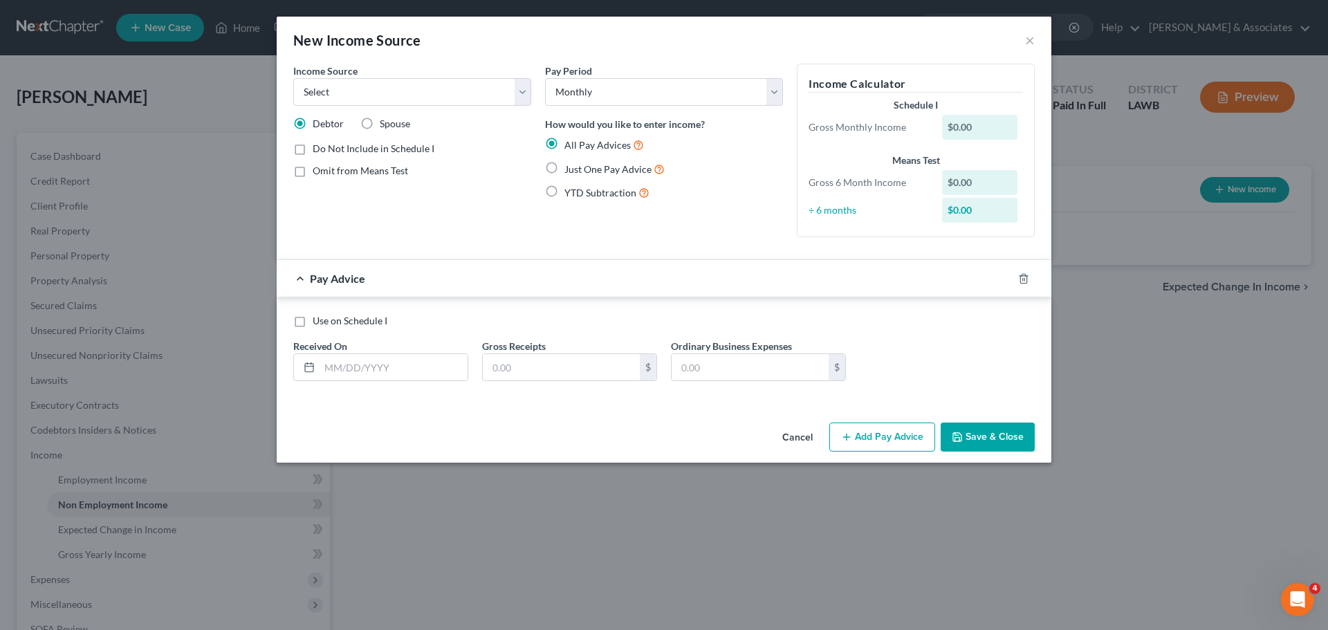
click at [1036, 36] on div "New Income Source ×" at bounding box center [664, 40] width 775 height 47
click at [1030, 37] on button "×" at bounding box center [1030, 40] width 10 height 17
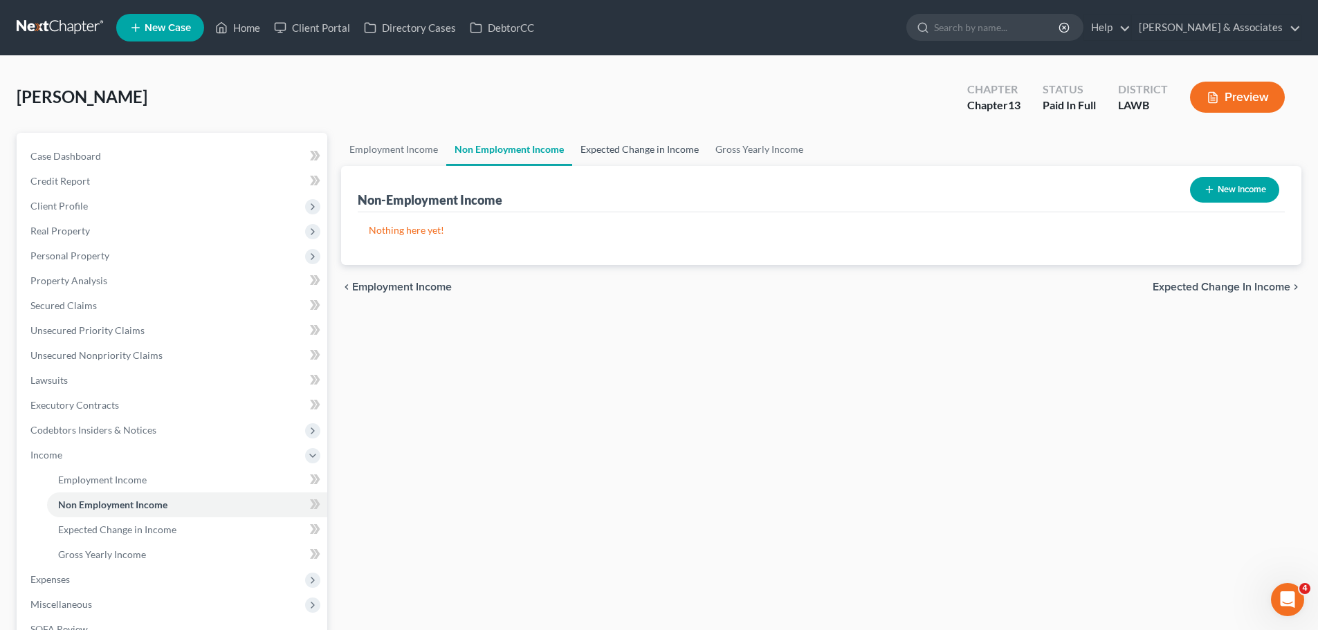
click at [646, 149] on link "Expected Change in Income" at bounding box center [639, 149] width 135 height 33
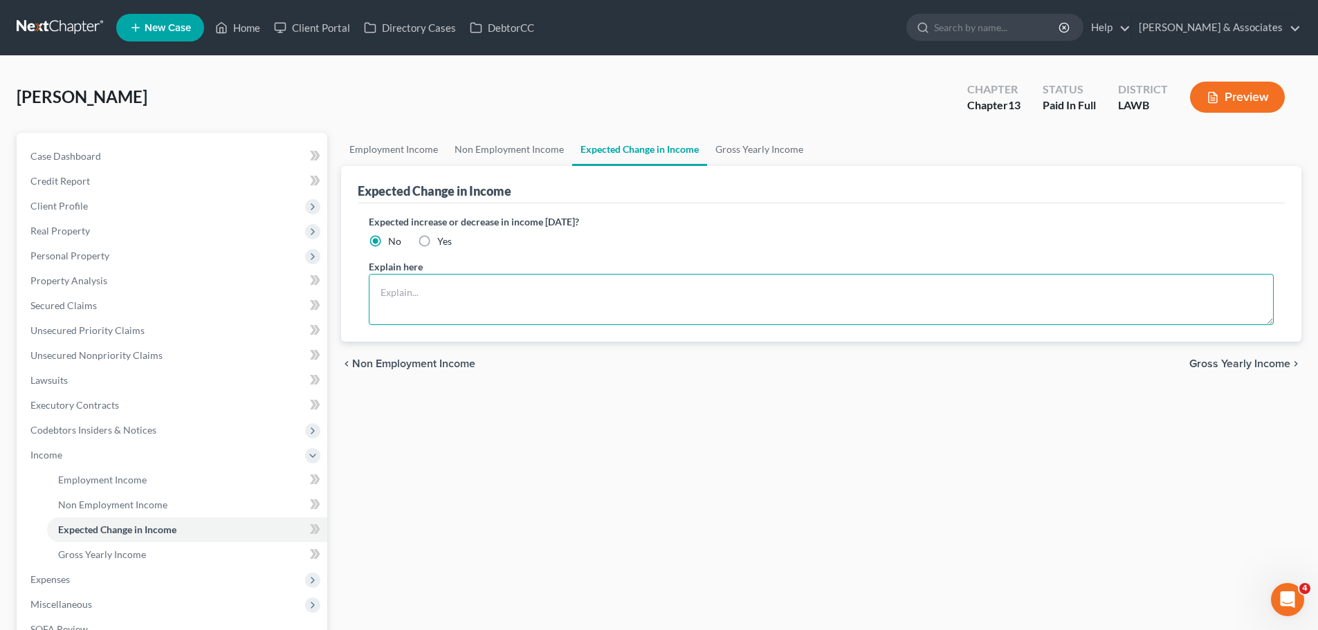
click at [613, 306] on textarea at bounding box center [821, 299] width 905 height 51
drag, startPoint x: 419, startPoint y: 229, endPoint x: 439, endPoint y: 255, distance: 32.1
click at [419, 229] on div "Expected increase or decrease in income within one year? No Yes" at bounding box center [821, 231] width 905 height 34
click at [439, 255] on div "Expected increase or decrease in income within one year? No Yes Explain here" at bounding box center [821, 272] width 927 height 138
click at [439, 243] on span "Yes" at bounding box center [444, 241] width 15 height 12
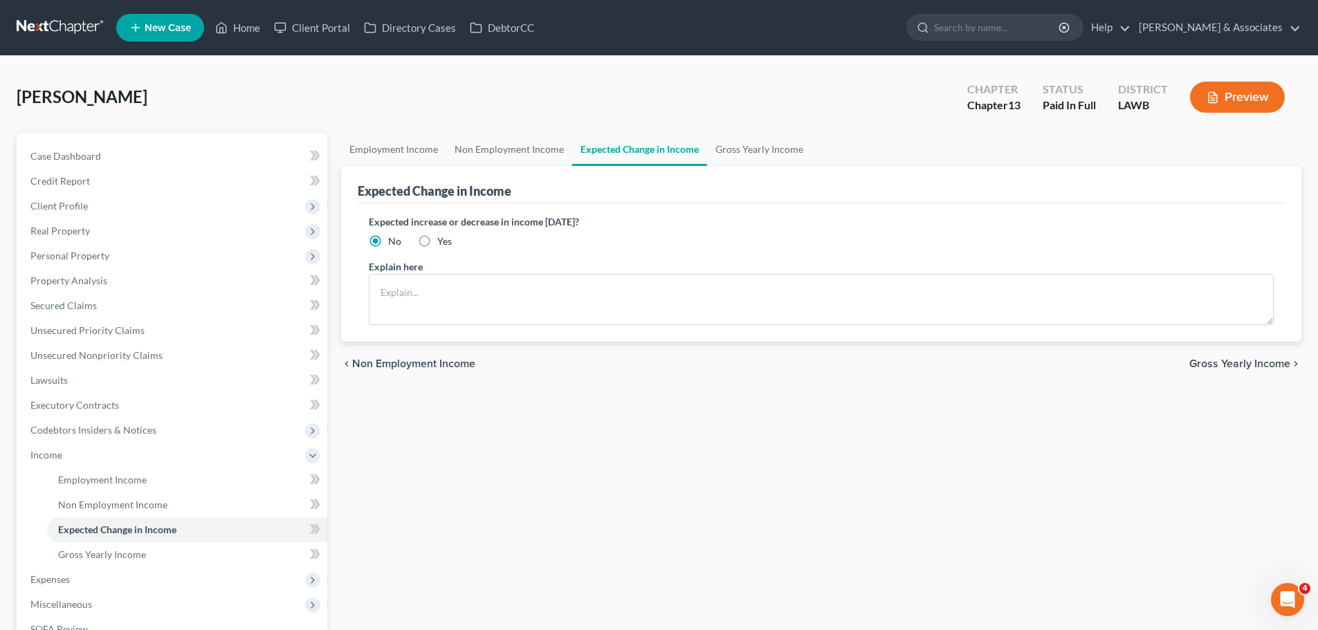
click at [443, 243] on input "Yes" at bounding box center [447, 239] width 9 height 9
click at [481, 302] on textarea at bounding box center [821, 299] width 905 height 51
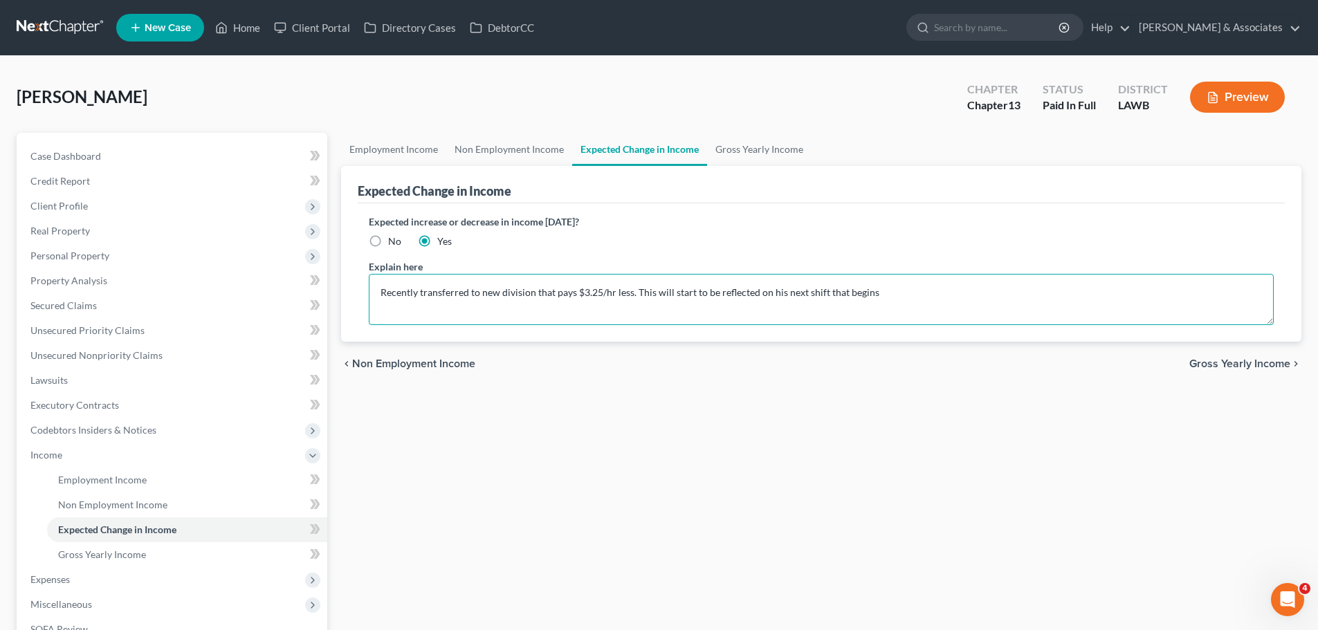
click at [896, 283] on textarea "Recently transferred to new division that pays $3.25/hr less. This will start t…" at bounding box center [821, 299] width 905 height 51
click at [100, 555] on span "Gross Yearly Income" at bounding box center [102, 555] width 88 height 12
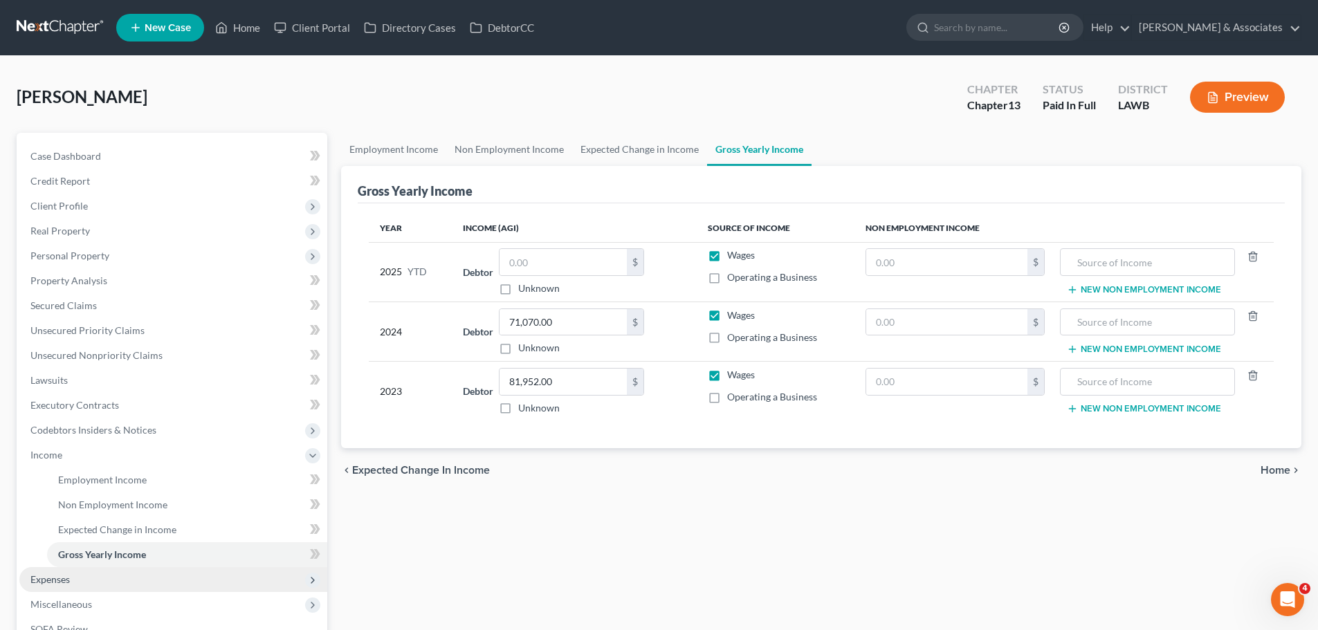
click at [82, 579] on span "Expenses" at bounding box center [173, 579] width 308 height 25
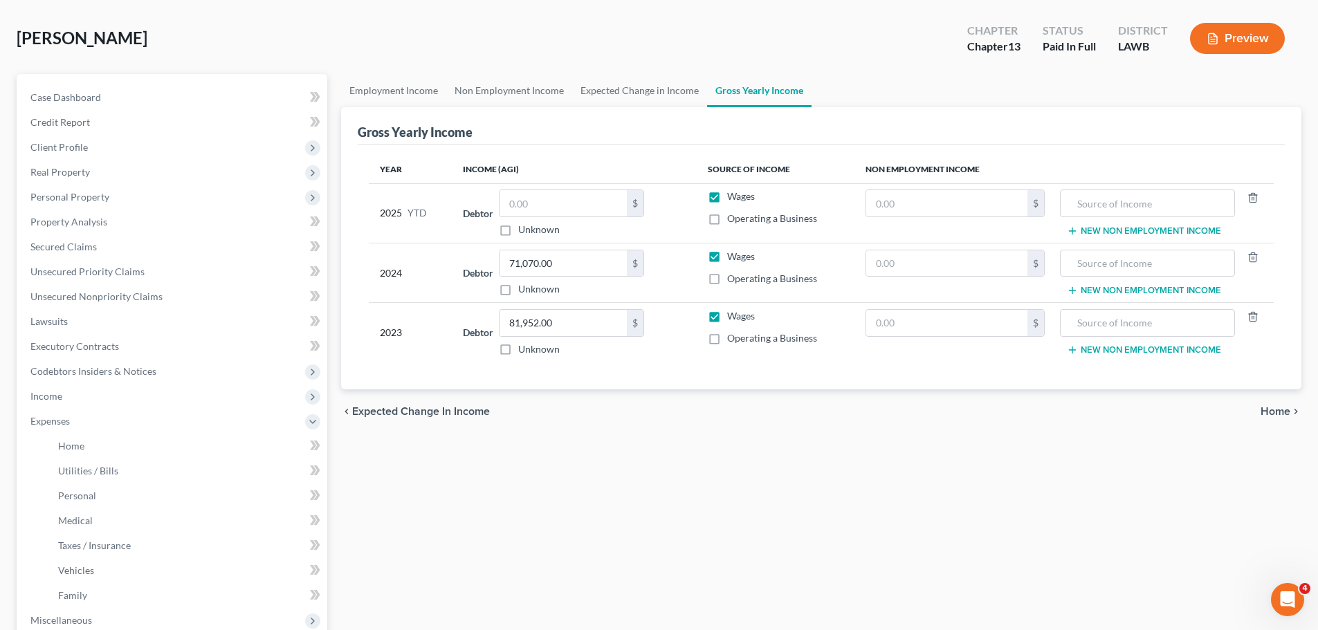
scroll to position [138, 0]
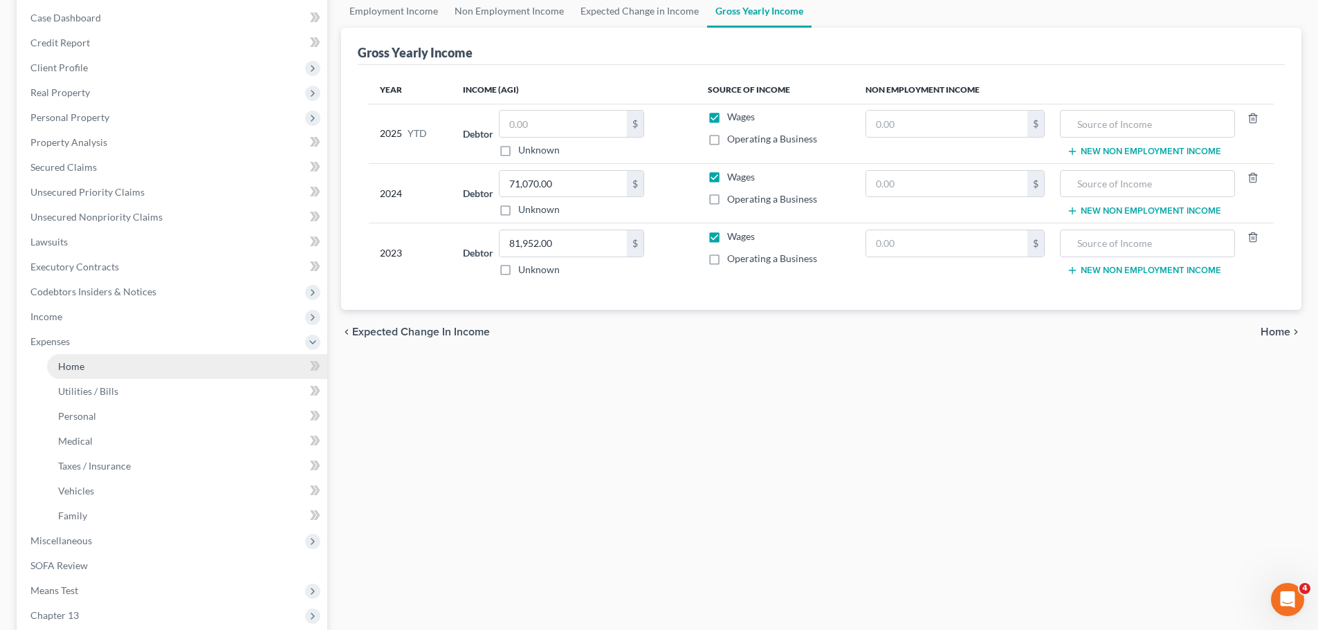
click at [55, 367] on link "Home" at bounding box center [187, 366] width 280 height 25
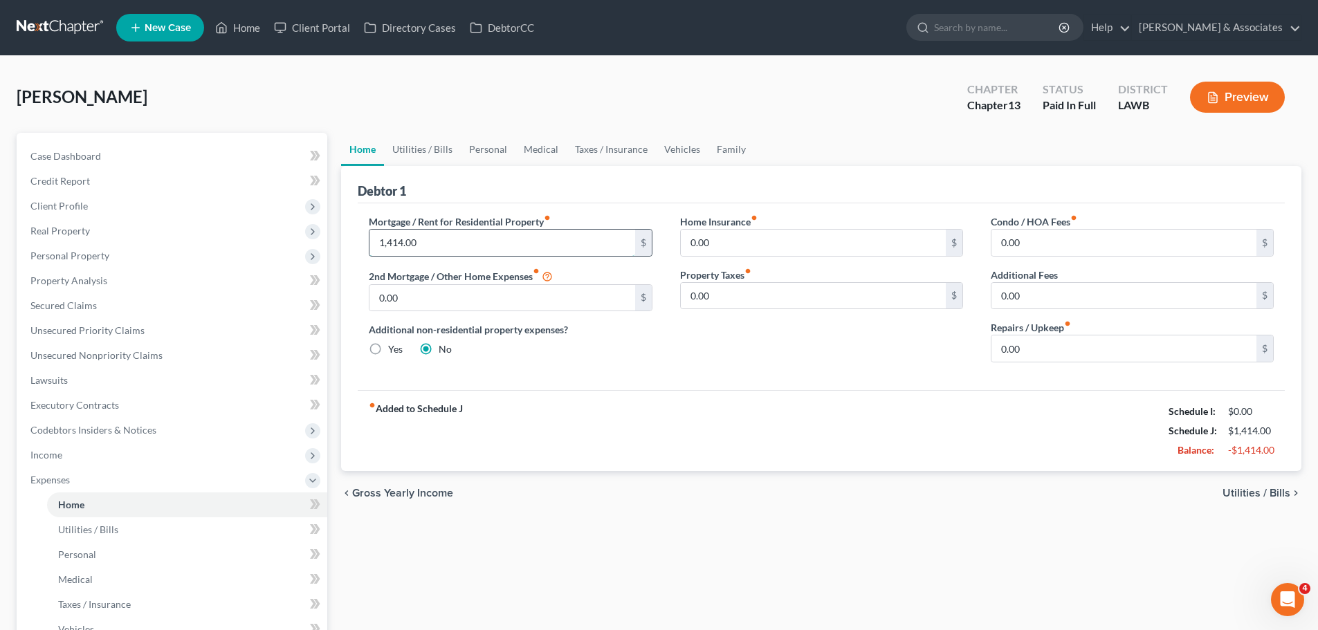
click at [473, 245] on input "1,414.00" at bounding box center [501, 243] width 265 height 26
click at [833, 493] on div "chevron_left Gross Yearly Income Utilities / Bills chevron_right" at bounding box center [821, 493] width 960 height 44
click at [1243, 488] on span "Utilities / Bills" at bounding box center [1256, 493] width 68 height 11
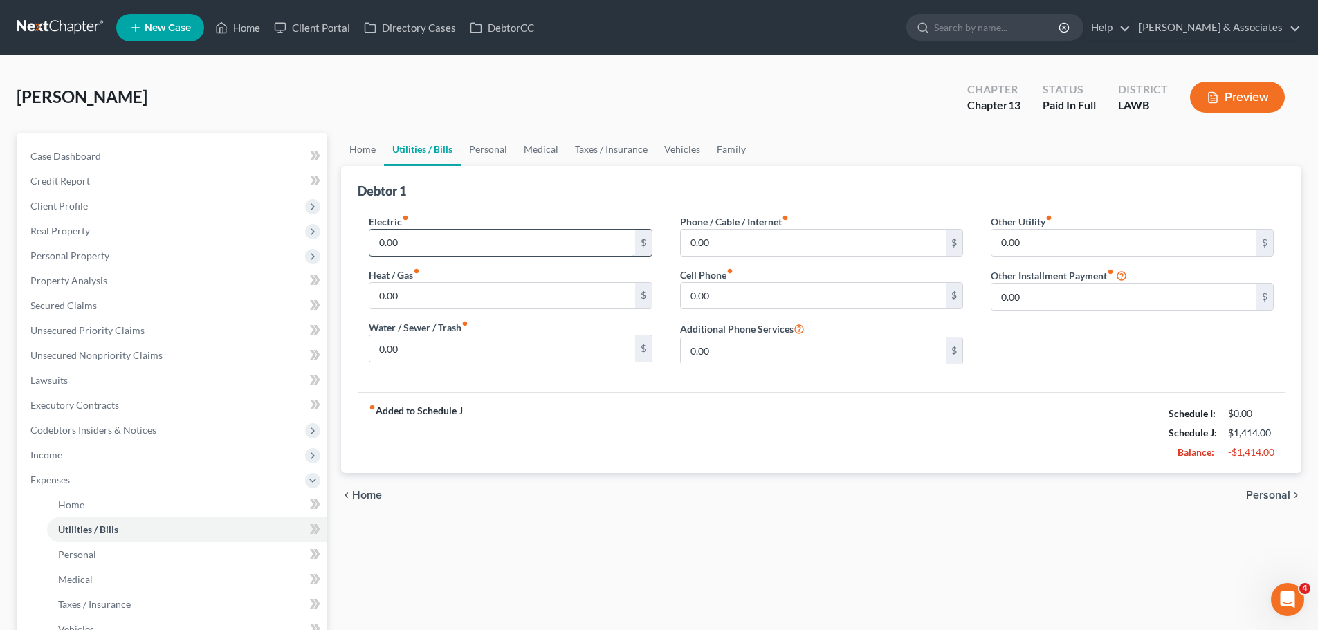
click at [526, 244] on input "0.00" at bounding box center [501, 243] width 265 height 26
click at [558, 350] on input "0.00" at bounding box center [501, 348] width 265 height 26
click at [773, 243] on input "0.00" at bounding box center [813, 243] width 265 height 26
click at [721, 237] on input "0.00" at bounding box center [813, 243] width 265 height 26
click at [721, 238] on input "0.00" at bounding box center [813, 243] width 265 height 26
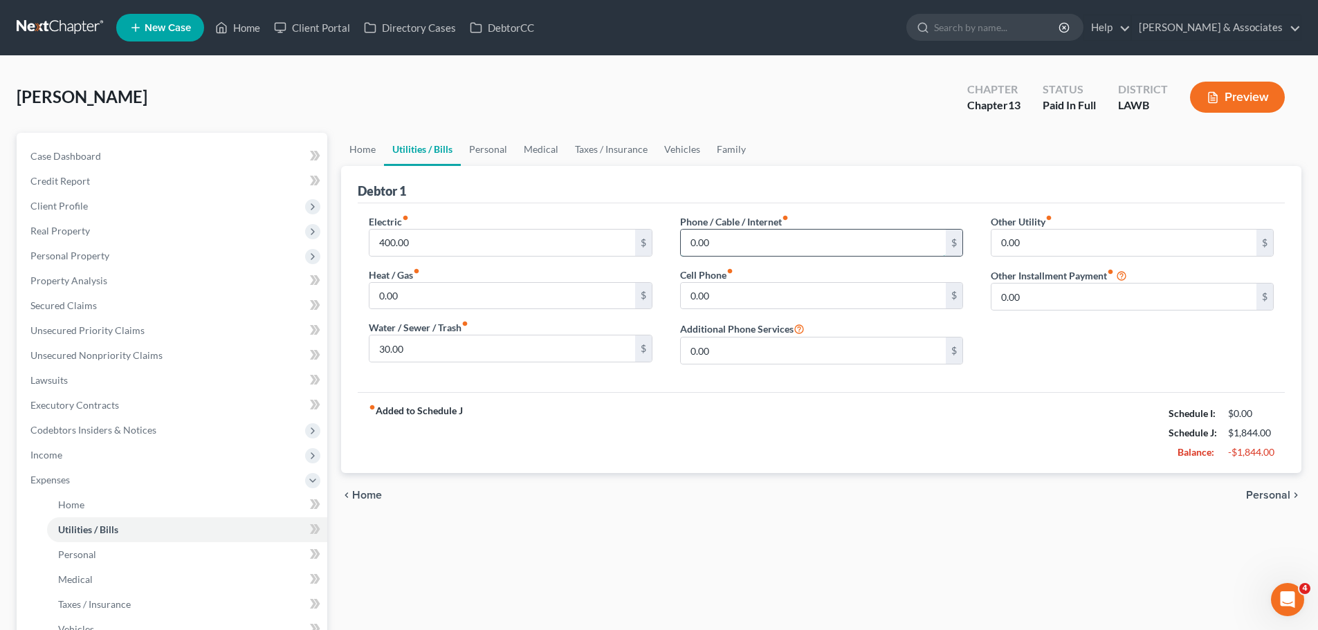
click at [721, 238] on input "0.00" at bounding box center [813, 243] width 265 height 26
click at [991, 442] on div "fiber_manual_record Added to Schedule J Schedule I: $0.00 Schedule J: $2,044.00…" at bounding box center [821, 432] width 927 height 81
click at [1096, 243] on input "0.00" at bounding box center [1123, 243] width 265 height 26
click at [1274, 490] on span "Personal" at bounding box center [1268, 495] width 44 height 11
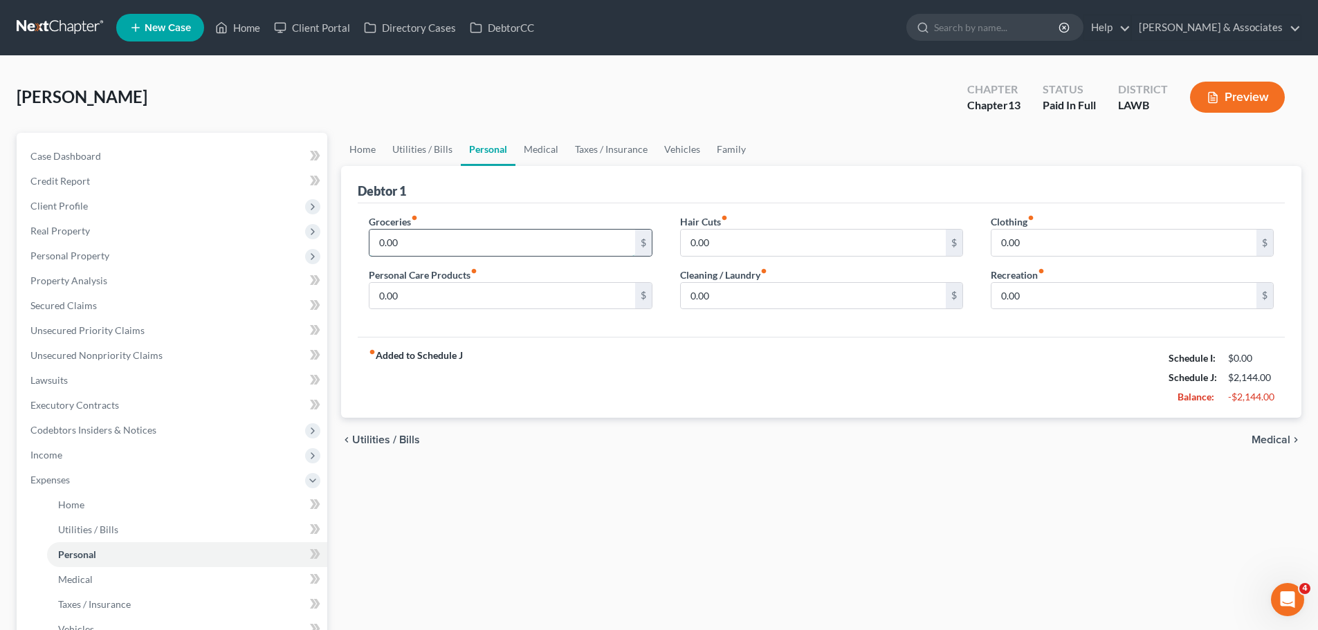
click at [436, 251] on input "0.00" at bounding box center [501, 243] width 265 height 26
click at [715, 420] on div "chevron_left Utilities / Bills Medical chevron_right" at bounding box center [821, 440] width 960 height 44
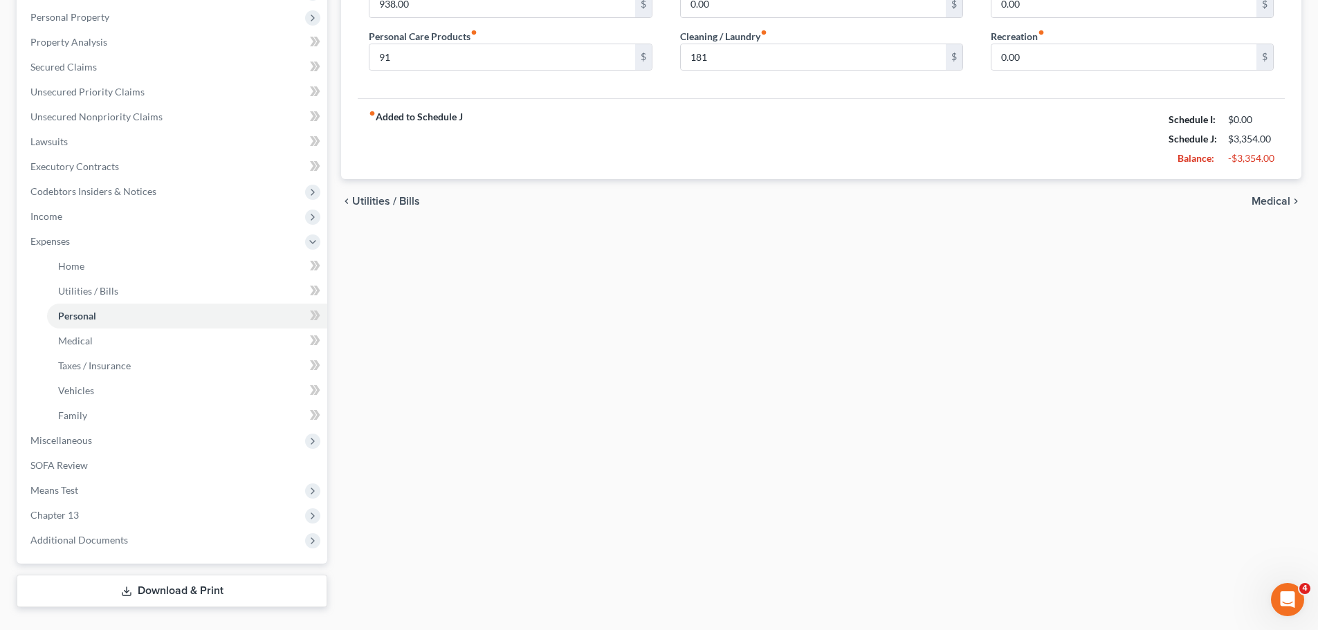
scroll to position [268, 0]
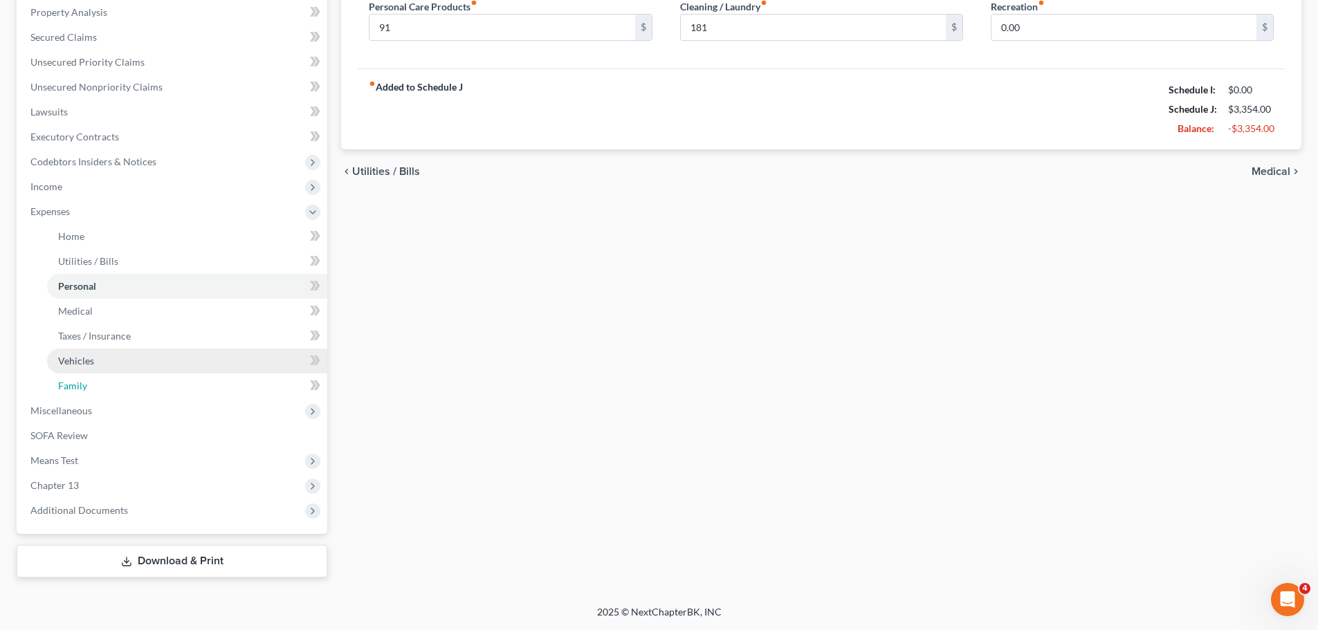
drag, startPoint x: 97, startPoint y: 388, endPoint x: 99, endPoint y: 370, distance: 18.1
click at [97, 388] on link "Family" at bounding box center [187, 386] width 280 height 25
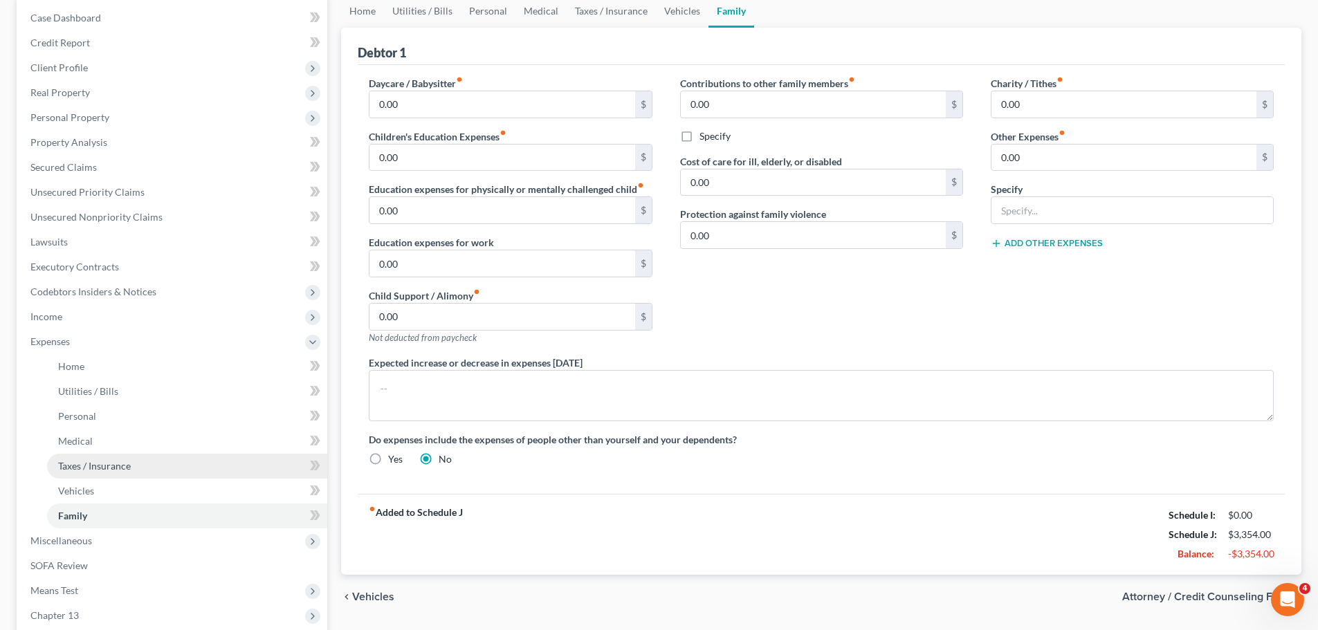
click at [151, 468] on link "Taxes / Insurance" at bounding box center [187, 466] width 280 height 25
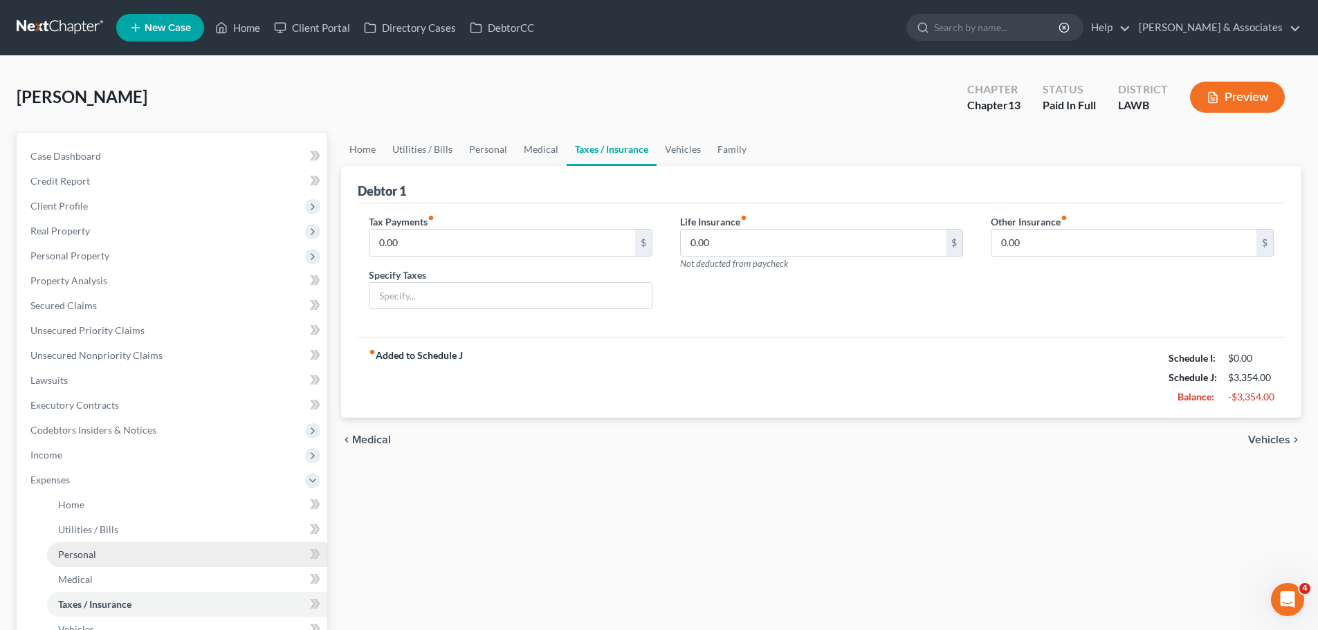
click at [91, 553] on span "Personal" at bounding box center [77, 555] width 38 height 12
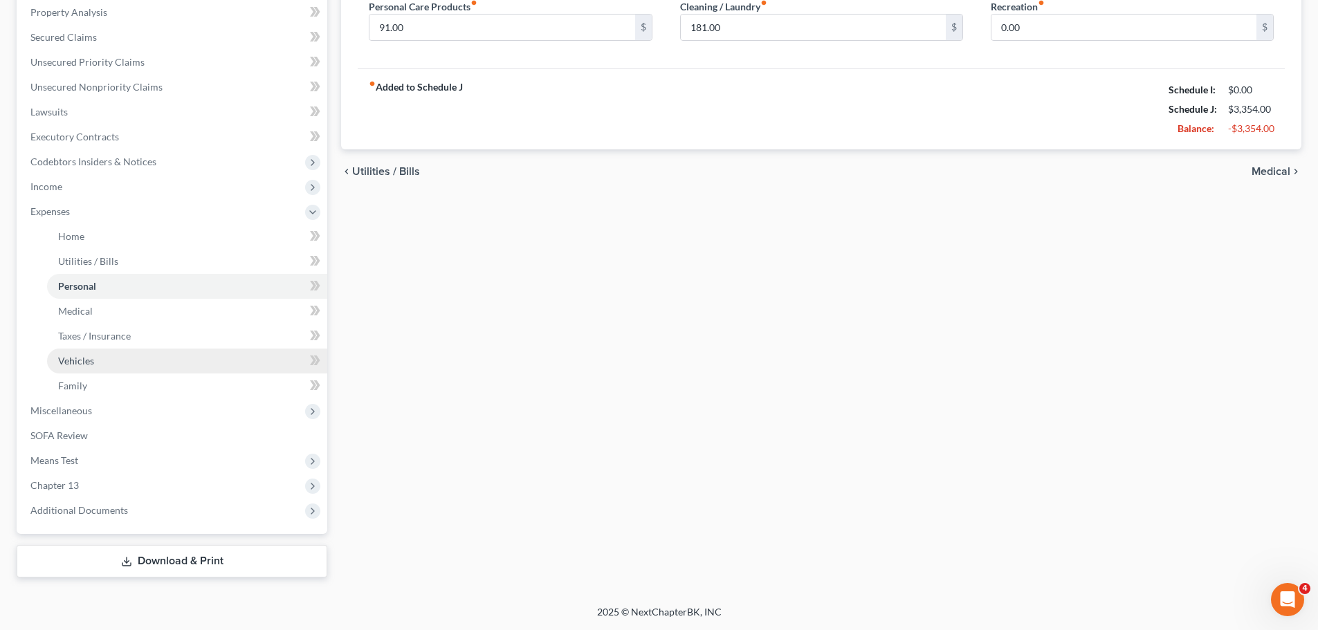
click at [181, 364] on link "Vehicles" at bounding box center [187, 361] width 280 height 25
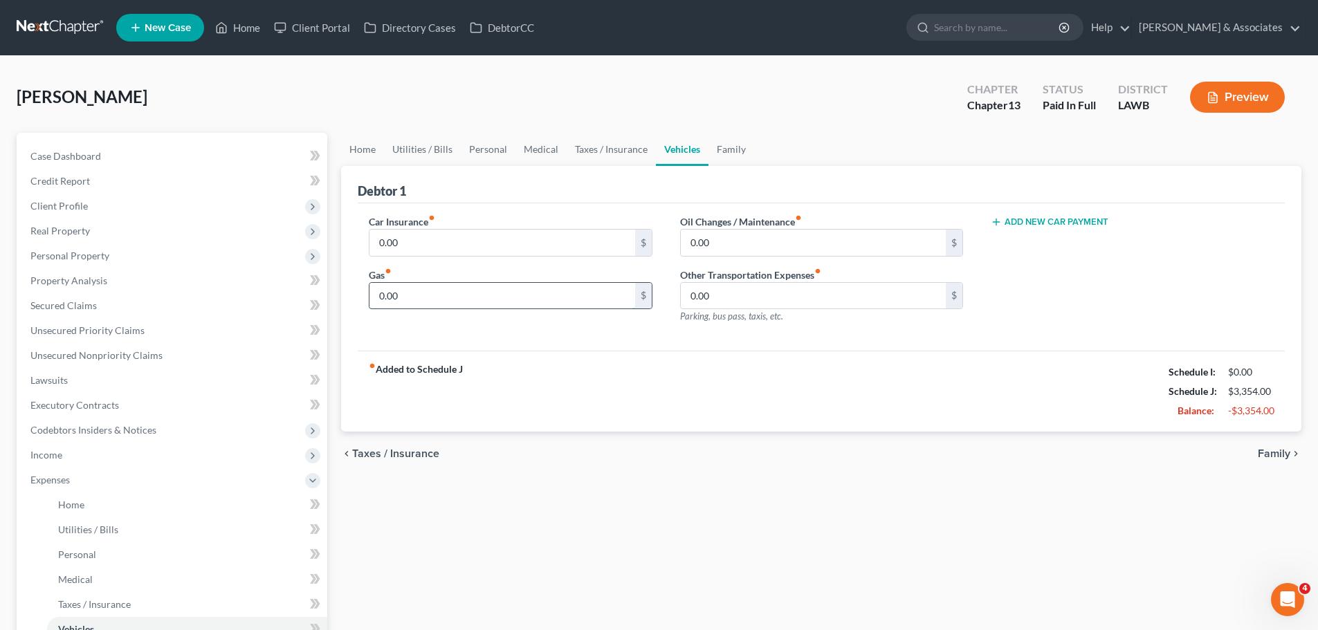
click at [414, 300] on input "0.00" at bounding box center [501, 296] width 265 height 26
click at [751, 388] on div "fiber_manual_record Added to Schedule J Schedule I: $0.00 Schedule J: $3,354.00…" at bounding box center [821, 391] width 927 height 81
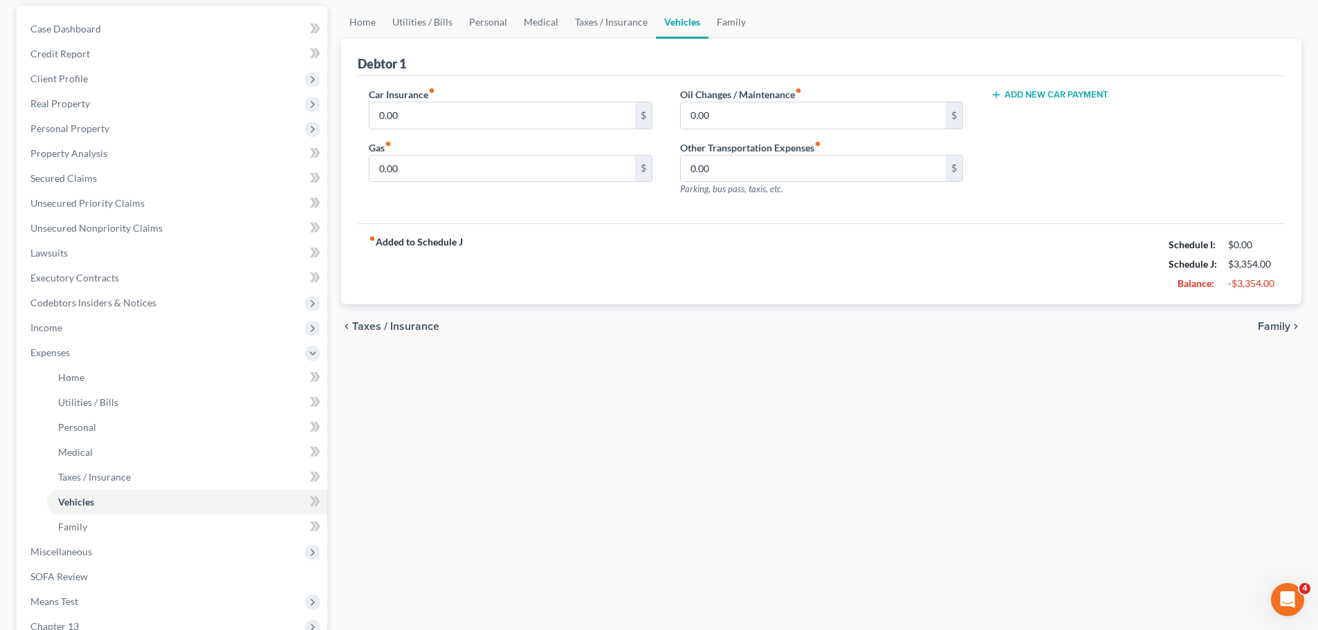
scroll to position [138, 0]
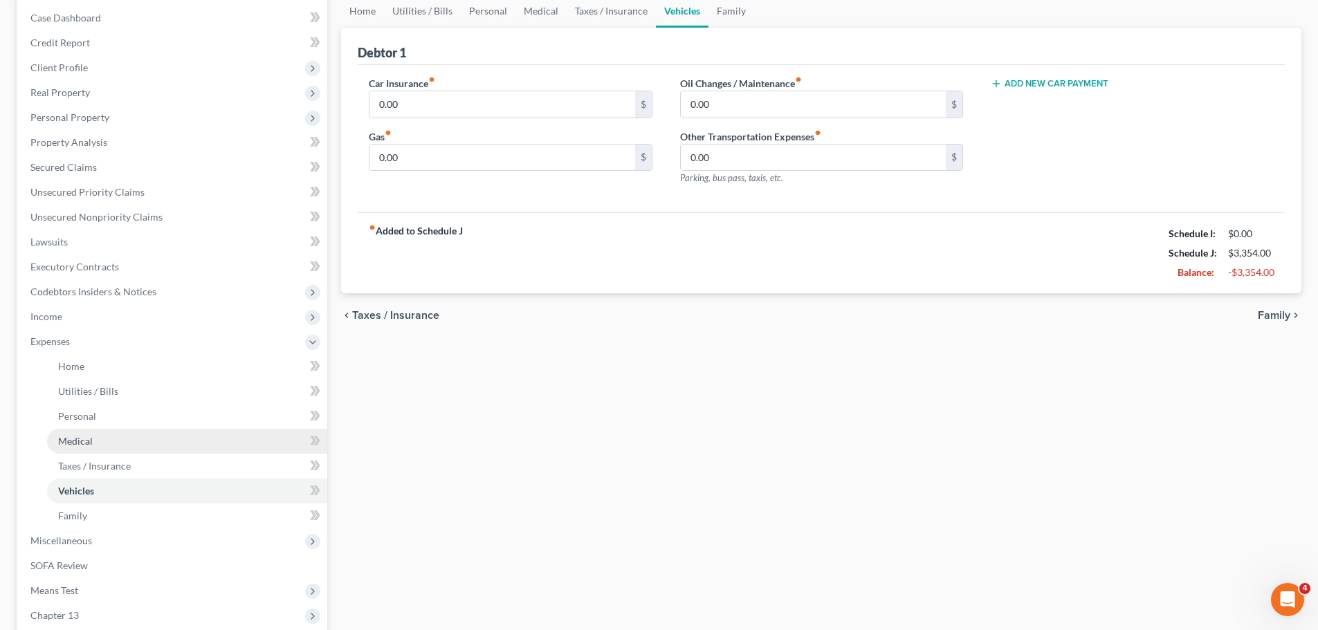
click at [97, 430] on link "Medical" at bounding box center [187, 441] width 280 height 25
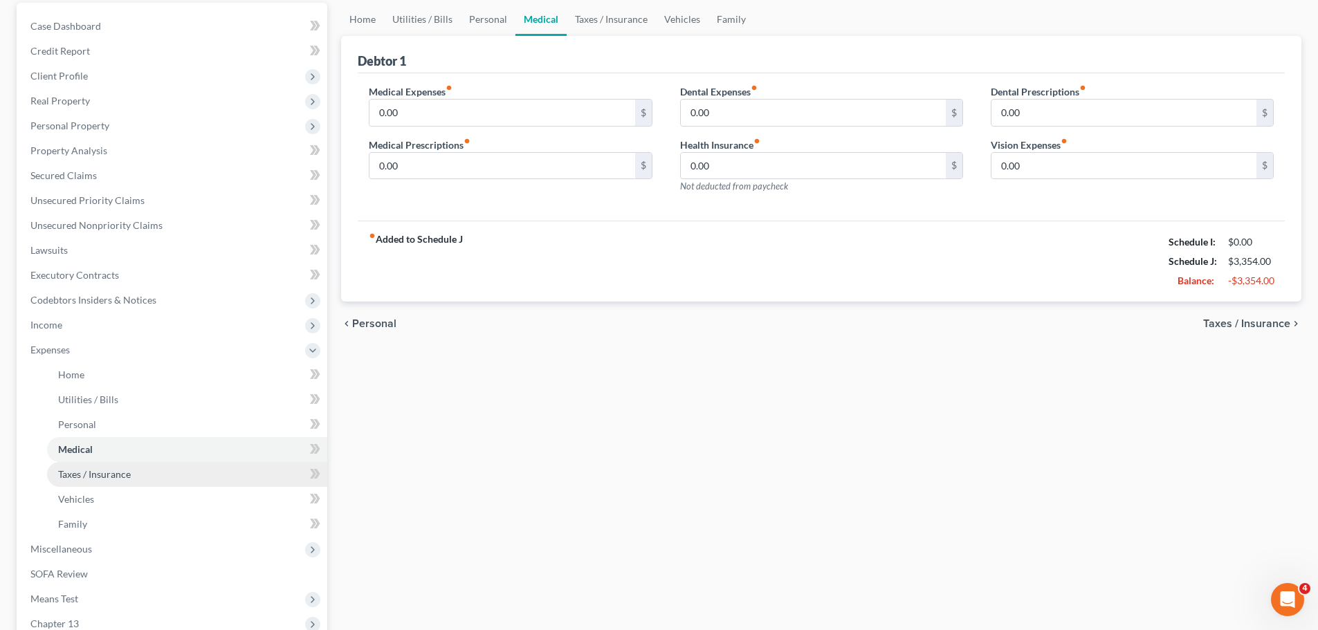
scroll to position [138, 0]
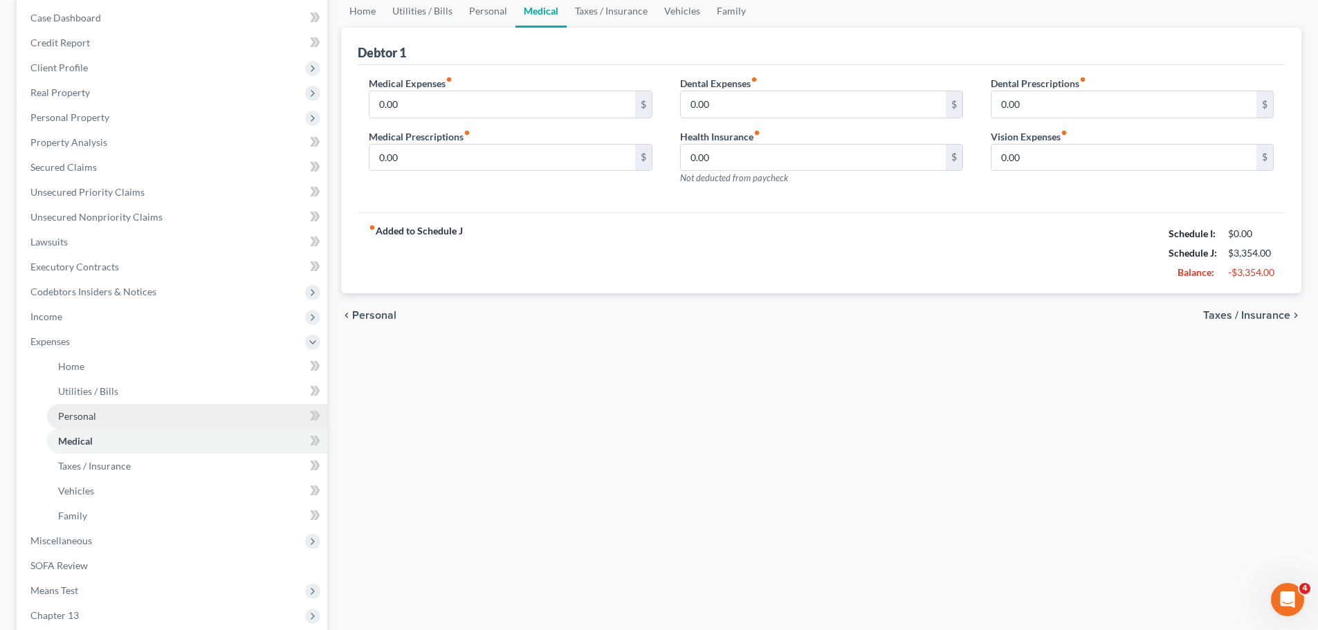
click at [99, 421] on link "Personal" at bounding box center [187, 416] width 280 height 25
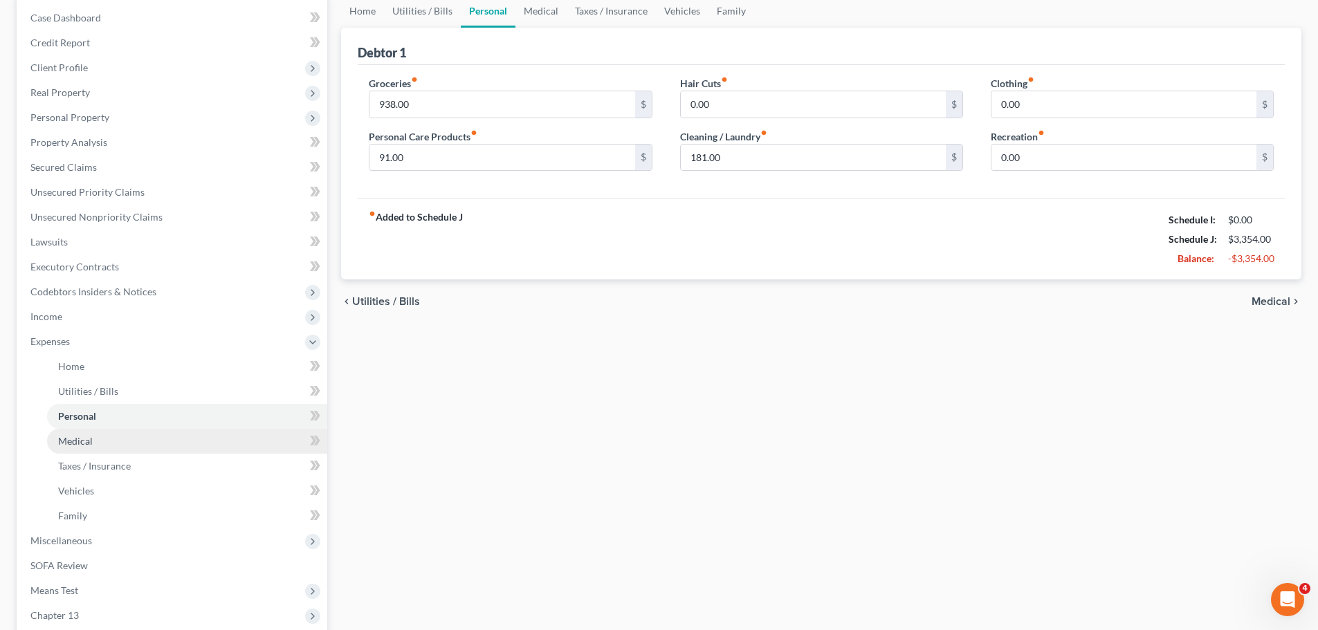
click at [71, 444] on span "Medical" at bounding box center [75, 441] width 35 height 12
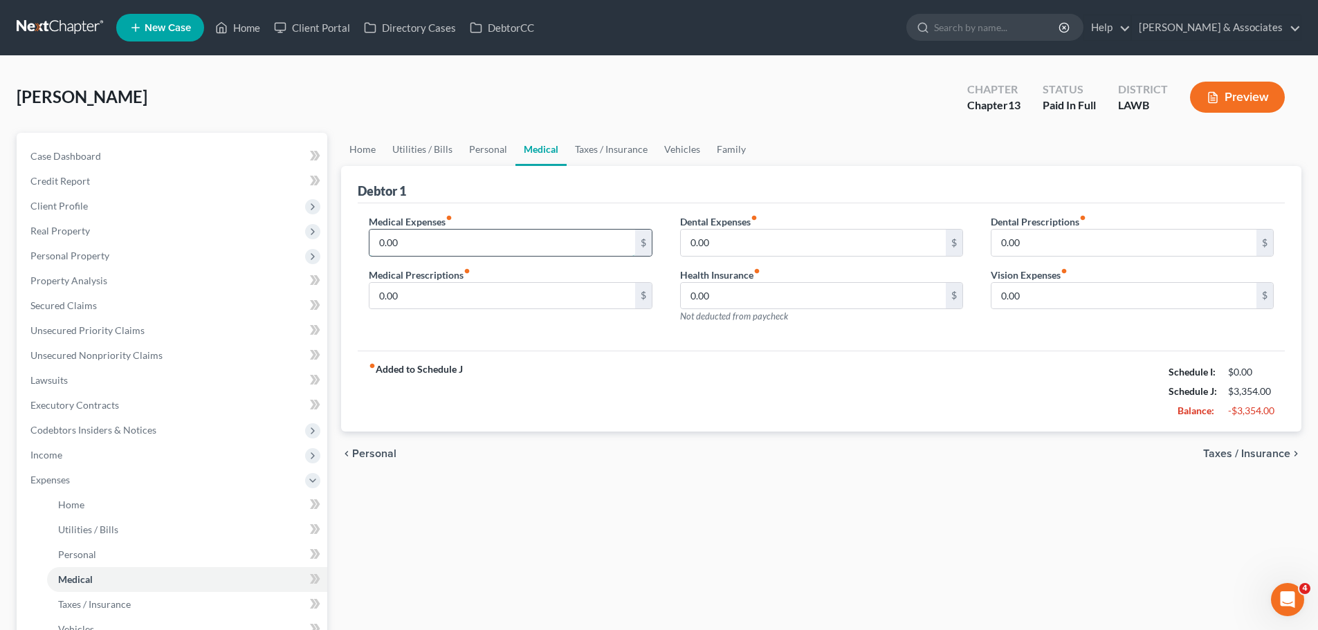
click at [519, 254] on input "0.00" at bounding box center [501, 243] width 265 height 26
click at [509, 242] on input "0.00" at bounding box center [501, 243] width 265 height 26
click at [507, 242] on input "0.00" at bounding box center [501, 243] width 265 height 26
click at [601, 475] on div "chevron_left Personal Taxes / Insurance chevron_right" at bounding box center [821, 454] width 960 height 44
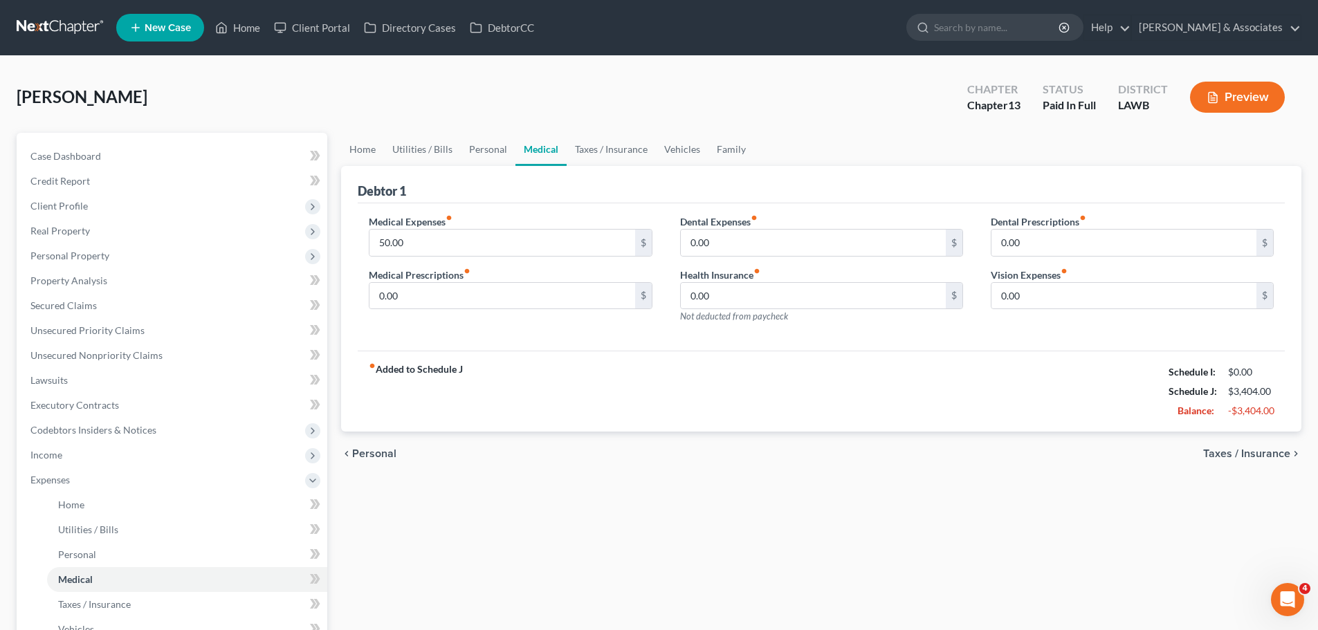
click at [1150, 476] on div "chevron_left Personal Taxes / Insurance chevron_right" at bounding box center [821, 454] width 960 height 44
click at [867, 465] on div "chevron_left Personal Taxes / Insurance chevron_right" at bounding box center [821, 454] width 960 height 44
click at [534, 301] on input "0.00" at bounding box center [501, 296] width 265 height 26
click at [987, 416] on div "fiber_manual_record Added to Schedule J Schedule I: $0.00 Schedule J: $3,404.00…" at bounding box center [821, 391] width 927 height 81
click at [707, 233] on input "0.00" at bounding box center [813, 243] width 265 height 26
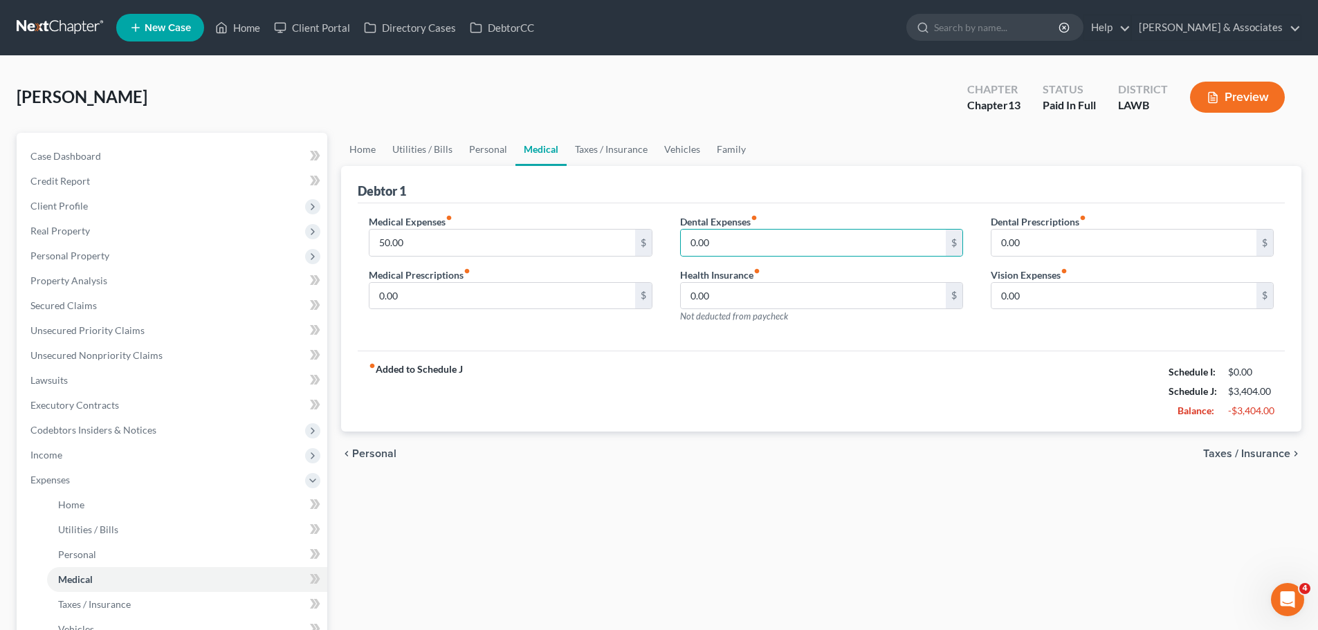
click at [1256, 454] on span "Taxes / Insurance" at bounding box center [1246, 453] width 87 height 11
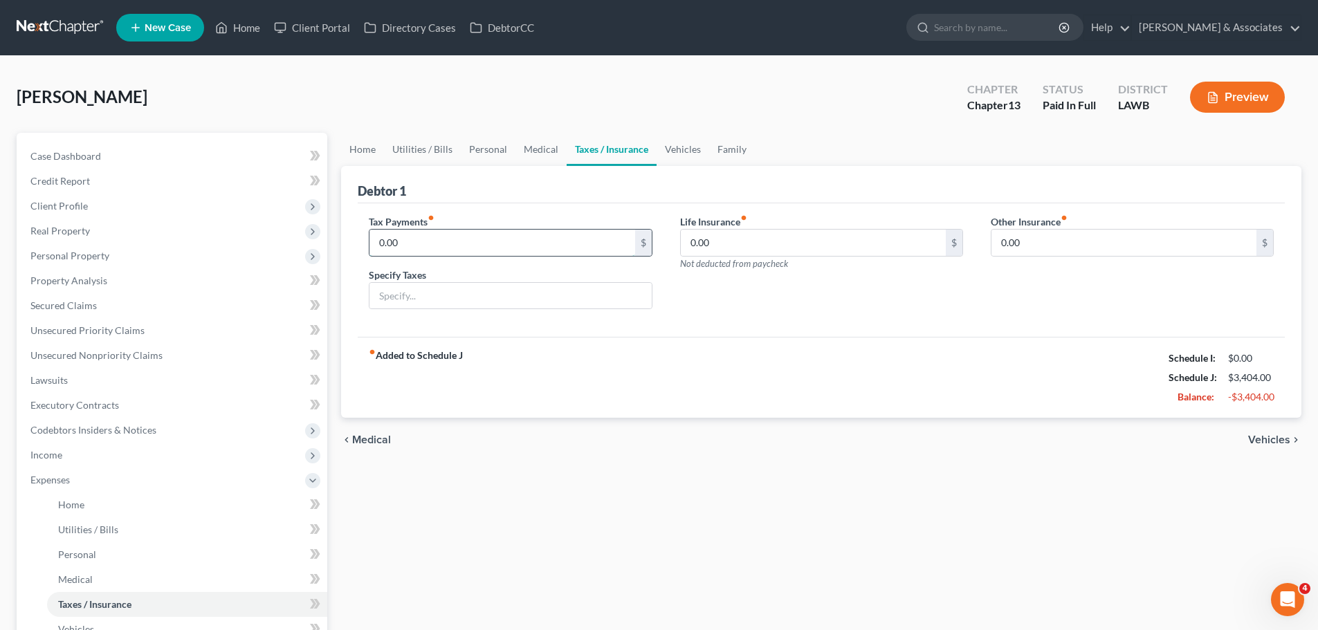
click at [463, 236] on input "0.00" at bounding box center [501, 243] width 265 height 26
drag, startPoint x: 581, startPoint y: 508, endPoint x: 692, endPoint y: 369, distance: 177.7
click at [581, 508] on div "Home Utilities / Bills Personal Medical Taxes / Insurance Vehicles Family Debto…" at bounding box center [821, 489] width 974 height 713
click at [840, 374] on div "fiber_manual_record Added to Schedule J Schedule I: $0.00 Schedule J: $3,404.00…" at bounding box center [821, 377] width 927 height 81
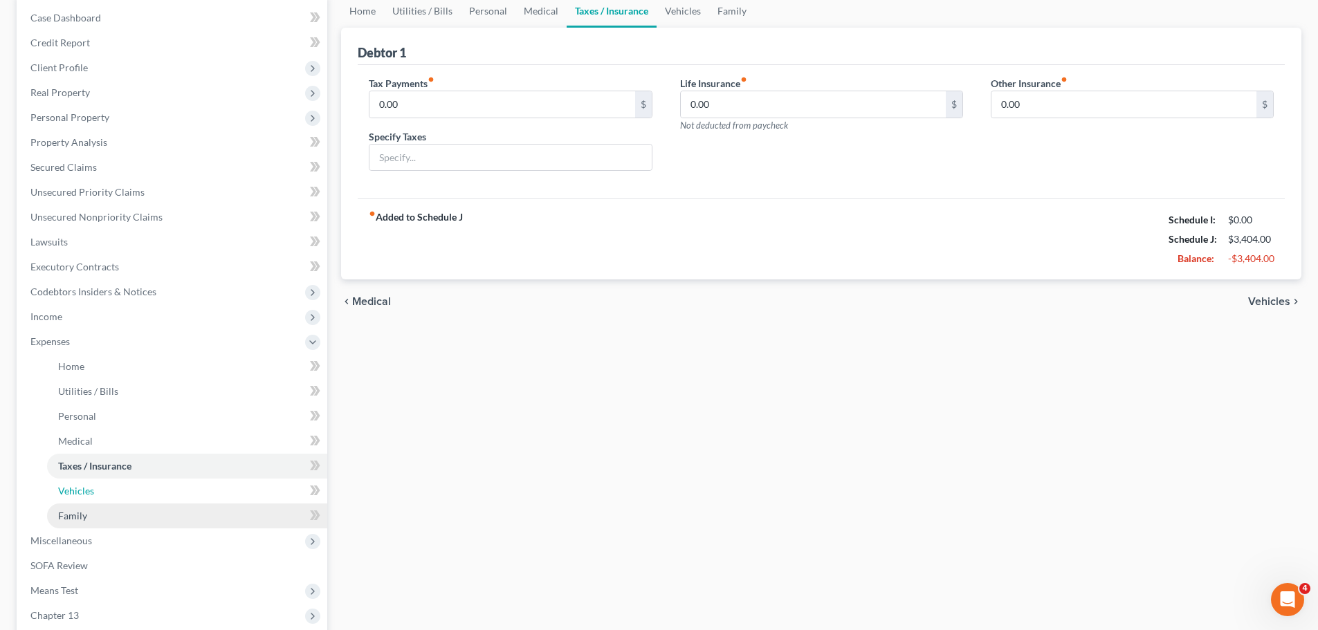
drag, startPoint x: 84, startPoint y: 491, endPoint x: 174, endPoint y: 506, distance: 91.9
click at [84, 491] on span "Vehicles" at bounding box center [76, 491] width 36 height 12
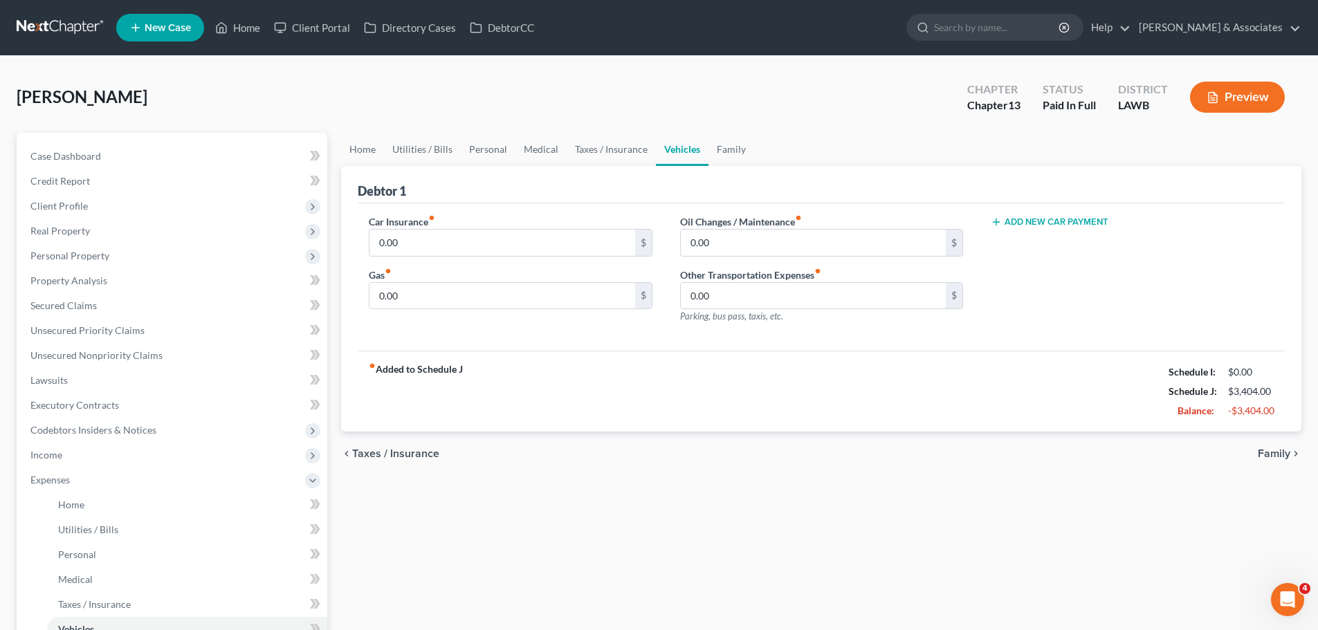
click at [505, 225] on div "Car Insurance fiber_manual_record 0.00 $" at bounding box center [510, 235] width 283 height 42
click at [526, 247] on input "0.00" at bounding box center [501, 243] width 265 height 26
click at [499, 313] on div "Car Insurance fiber_manual_record 0.00 $ Gas fiber_manual_record 0.00 $" at bounding box center [510, 274] width 311 height 120
click at [499, 302] on input "0.00" at bounding box center [501, 296] width 265 height 26
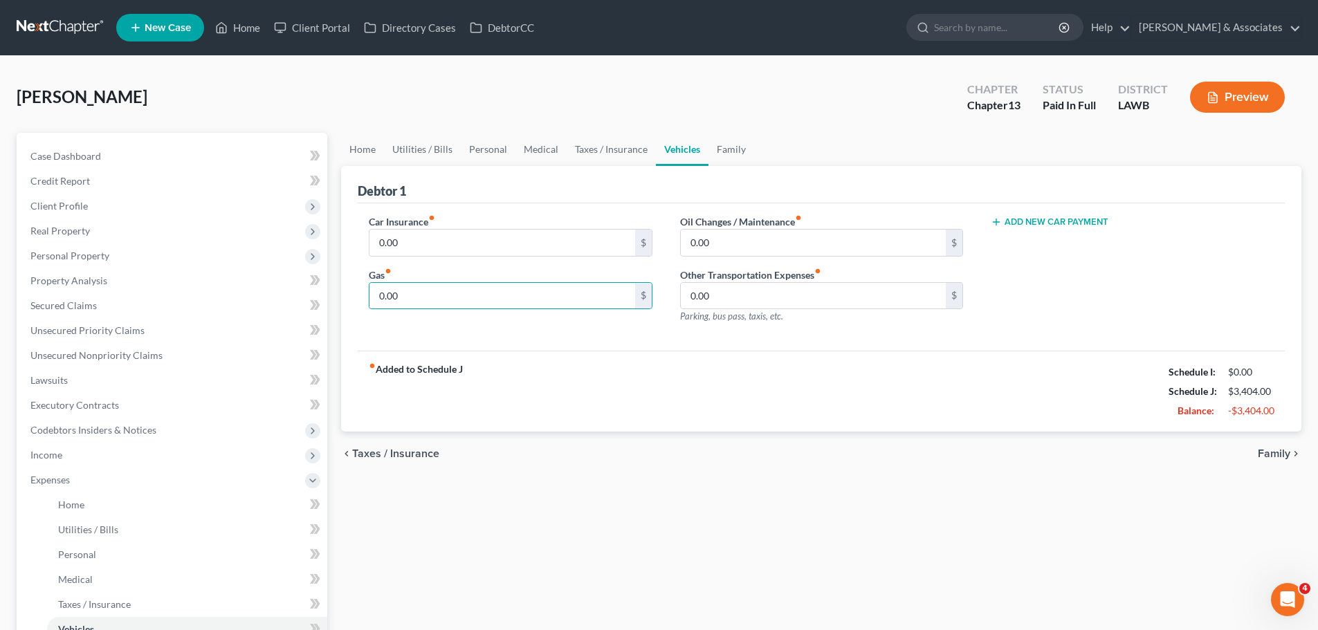
click at [883, 395] on div "fiber_manual_record Added to Schedule J Schedule I: $0.00 Schedule J: $3,404.00…" at bounding box center [821, 391] width 927 height 81
click at [507, 307] on input "0.00" at bounding box center [501, 296] width 265 height 26
click at [486, 302] on input "0.00" at bounding box center [501, 296] width 265 height 26
click at [749, 411] on div "fiber_manual_record Added to Schedule J Schedule I: $0.00 Schedule J: $4,404.00…" at bounding box center [821, 391] width 927 height 81
click at [792, 245] on input "0.00" at bounding box center [813, 243] width 265 height 26
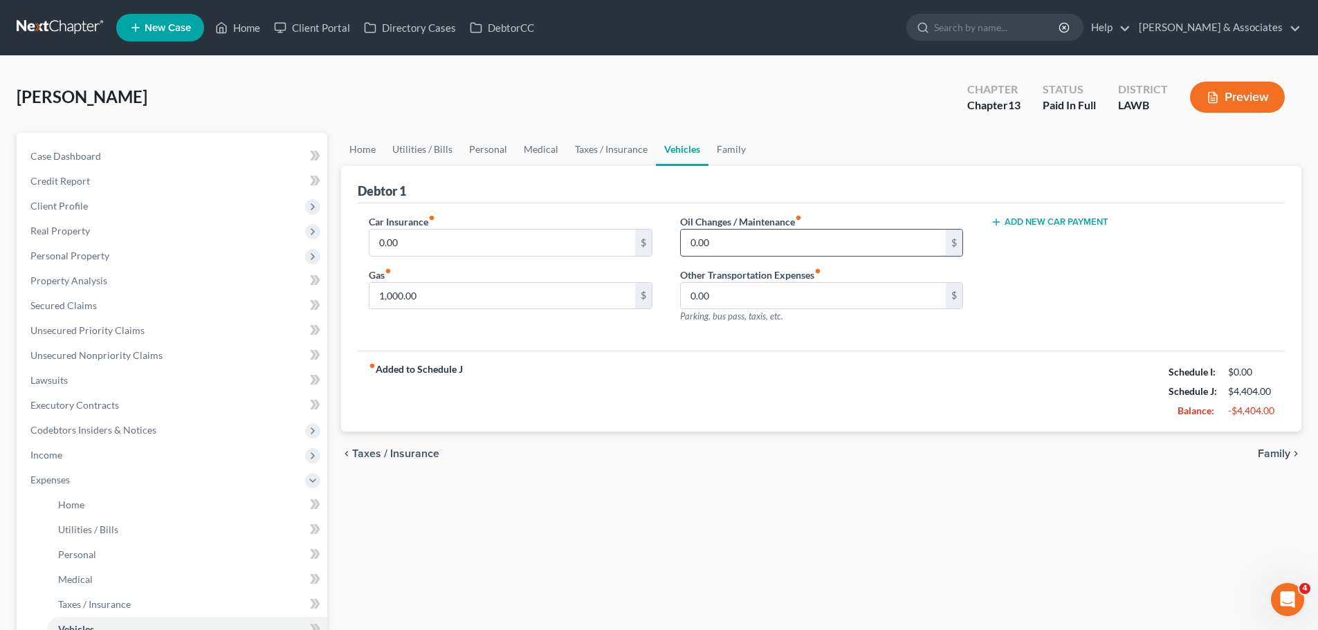
click at [775, 247] on input "0.00" at bounding box center [813, 243] width 265 height 26
click at [738, 231] on input "0" at bounding box center [813, 243] width 265 height 26
click at [1282, 454] on span "Family" at bounding box center [1274, 453] width 33 height 11
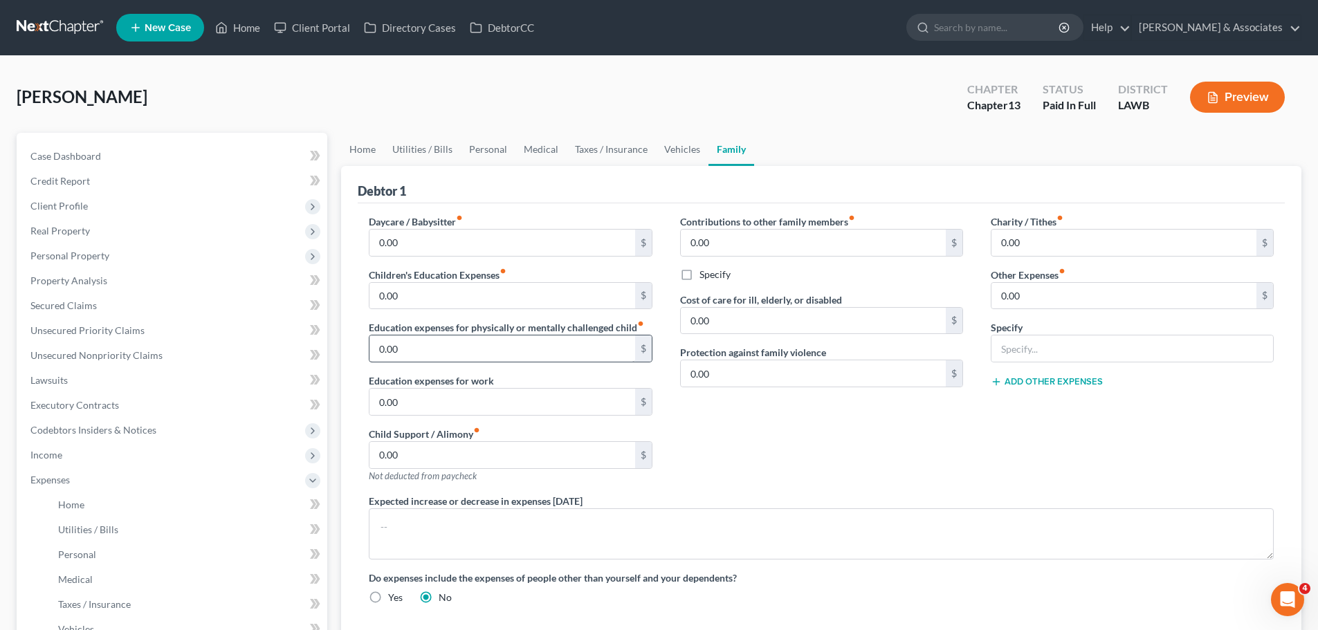
drag, startPoint x: 864, startPoint y: 452, endPoint x: 488, endPoint y: 340, distance: 392.6
click at [848, 448] on div "Contributions to other family members fiber_manual_record 0.00 $ Specify Cost o…" at bounding box center [821, 353] width 311 height 279
click at [439, 444] on input "0.00" at bounding box center [501, 455] width 265 height 26
click at [390, 233] on input "0.00" at bounding box center [501, 243] width 265 height 26
click at [450, 297] on input "0.00" at bounding box center [501, 296] width 265 height 26
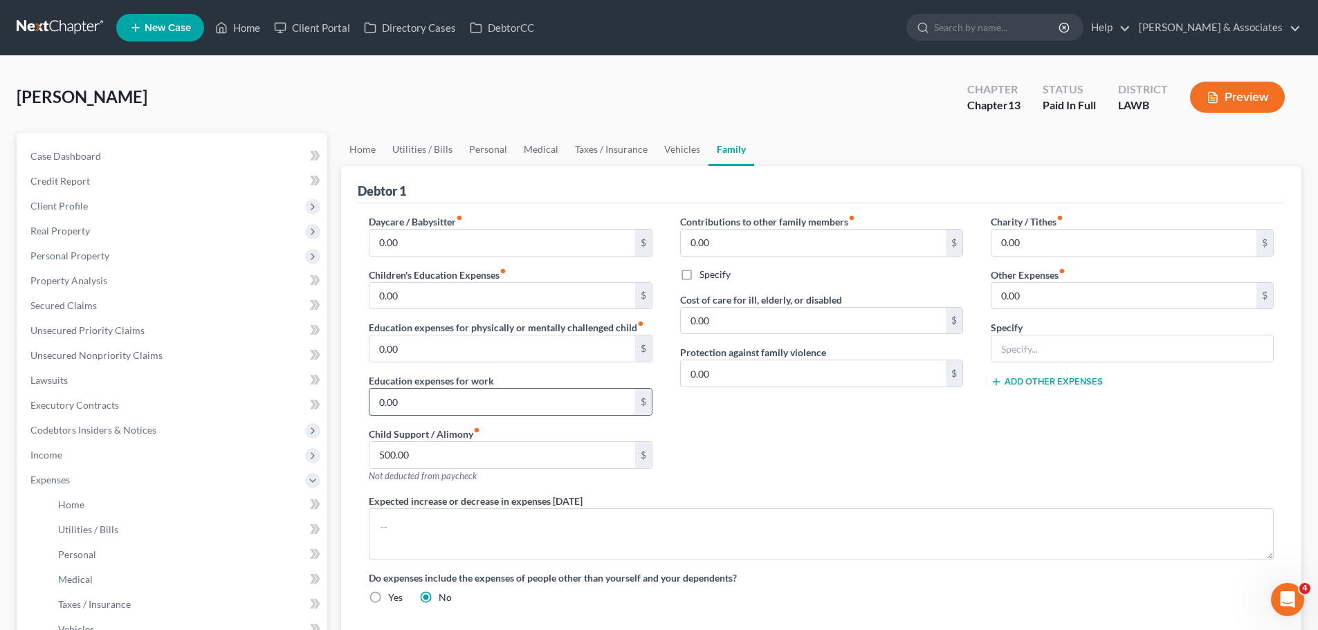
click at [483, 398] on input "0.00" at bounding box center [501, 402] width 265 height 26
click at [768, 419] on div "Contributions to other family members fiber_manual_record 0.00 $ Specify Cost o…" at bounding box center [821, 353] width 311 height 279
click at [790, 246] on input "0.00" at bounding box center [813, 243] width 265 height 26
click at [1053, 253] on input "0.00" at bounding box center [1123, 243] width 265 height 26
click at [1009, 481] on div "Charity / Tithes fiber_manual_record 0.00 $ Other Expenses fiber_manual_record …" at bounding box center [1132, 353] width 311 height 279
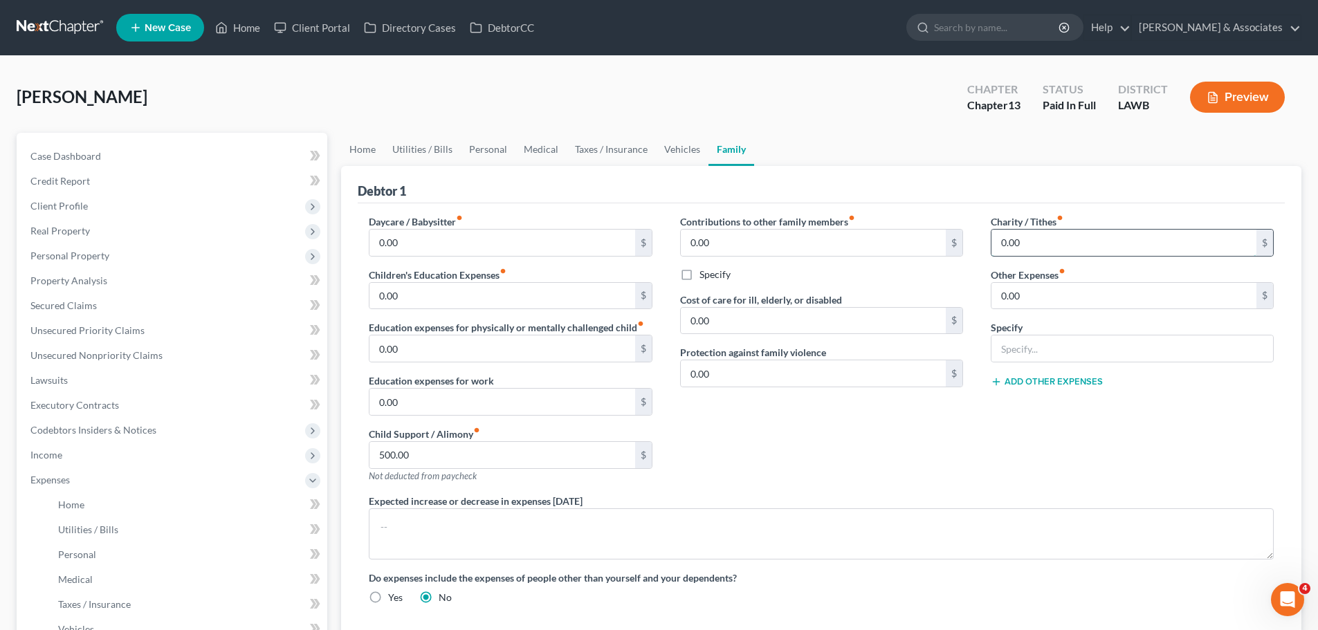
click at [1060, 243] on input "0.00" at bounding box center [1123, 243] width 265 height 26
click at [1038, 296] on input "0.00" at bounding box center [1123, 296] width 265 height 26
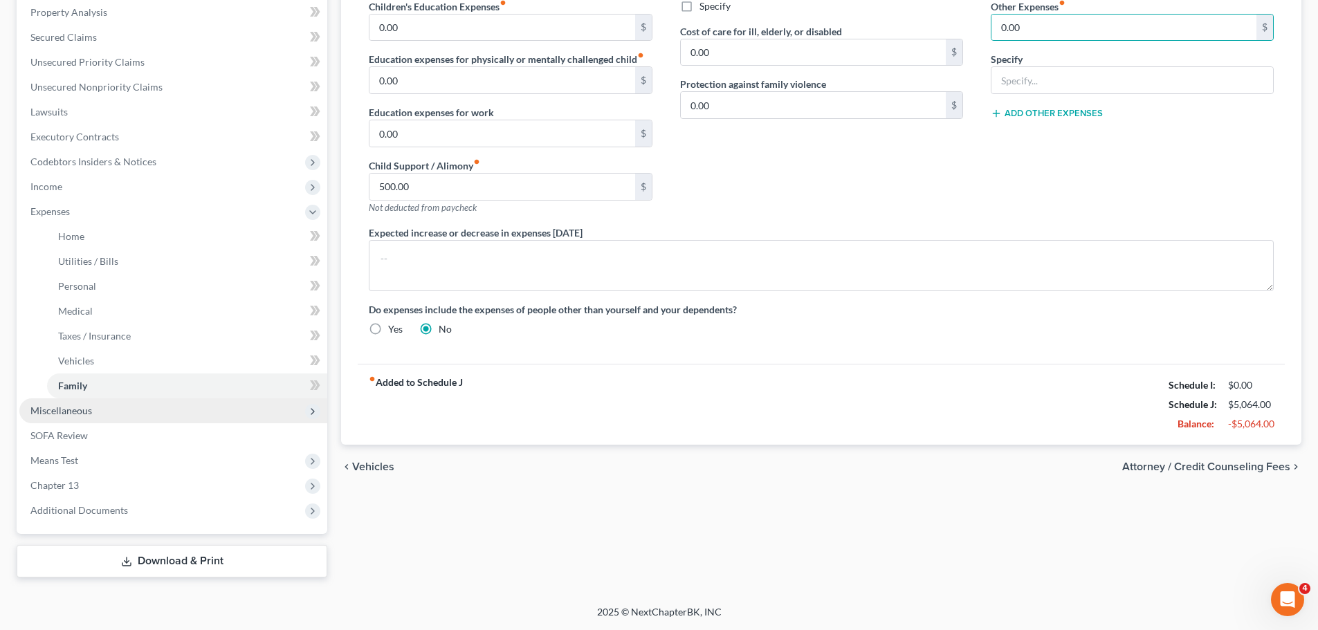
click at [128, 405] on span "Miscellaneous" at bounding box center [173, 410] width 308 height 25
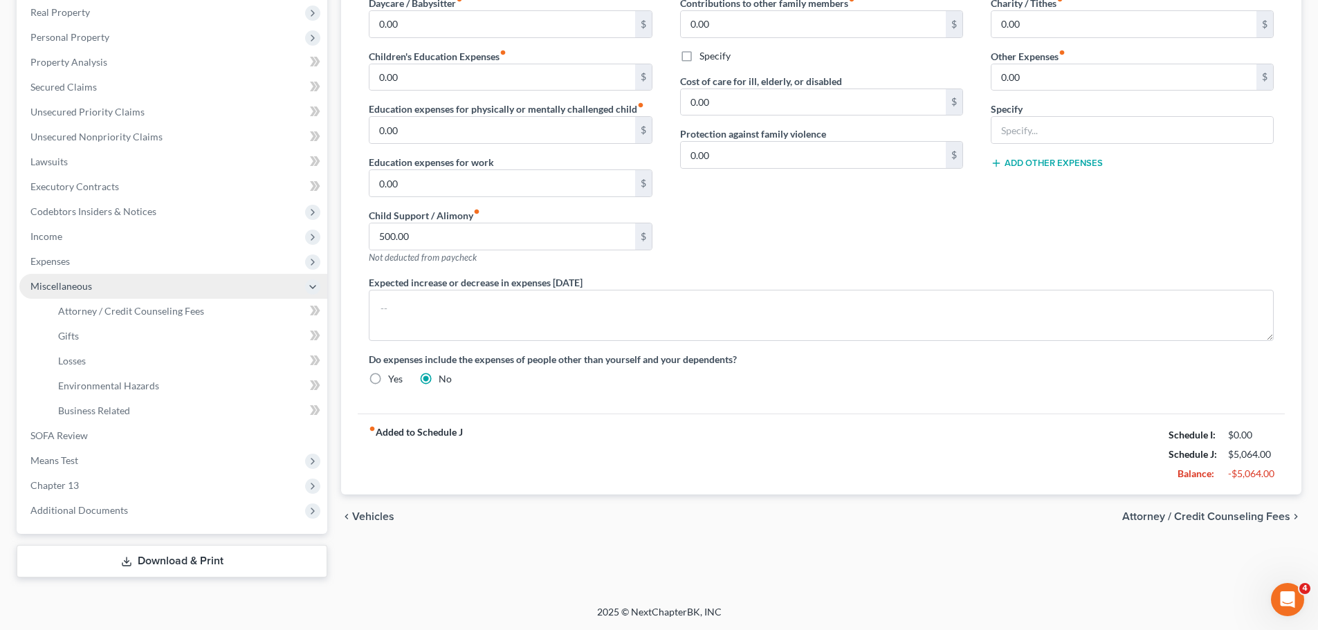
scroll to position [219, 0]
click at [64, 344] on link "Gifts" at bounding box center [187, 336] width 280 height 25
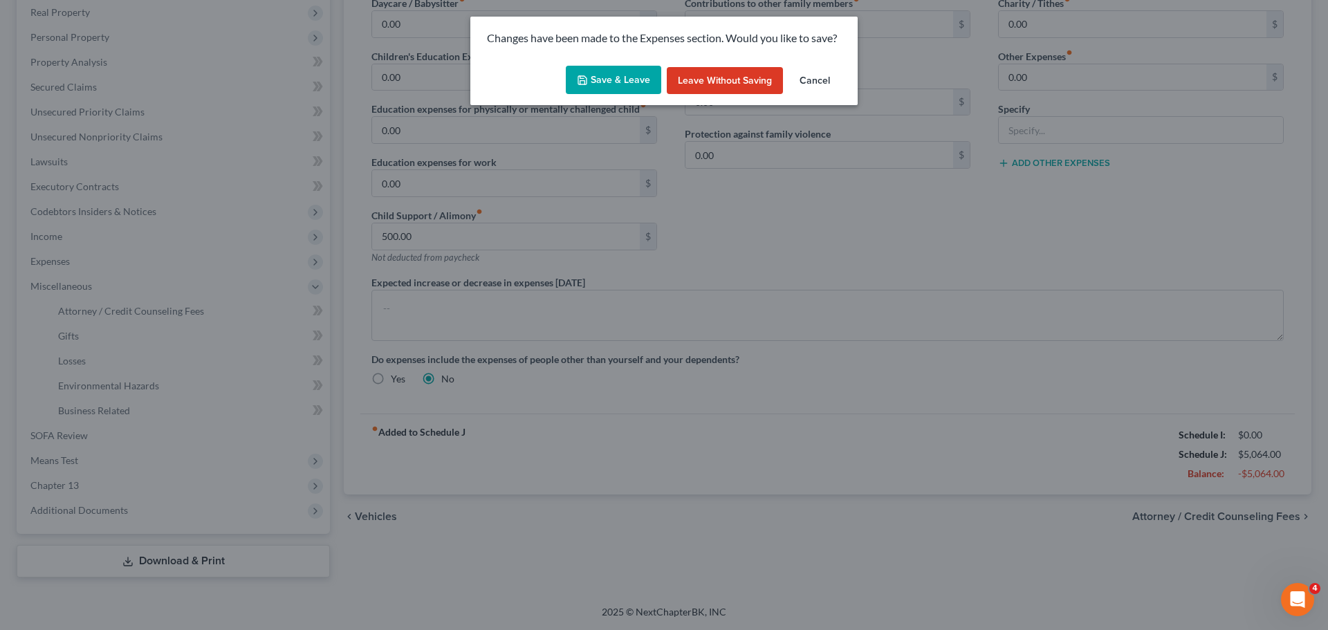
click at [580, 80] on icon "button" at bounding box center [582, 80] width 11 height 11
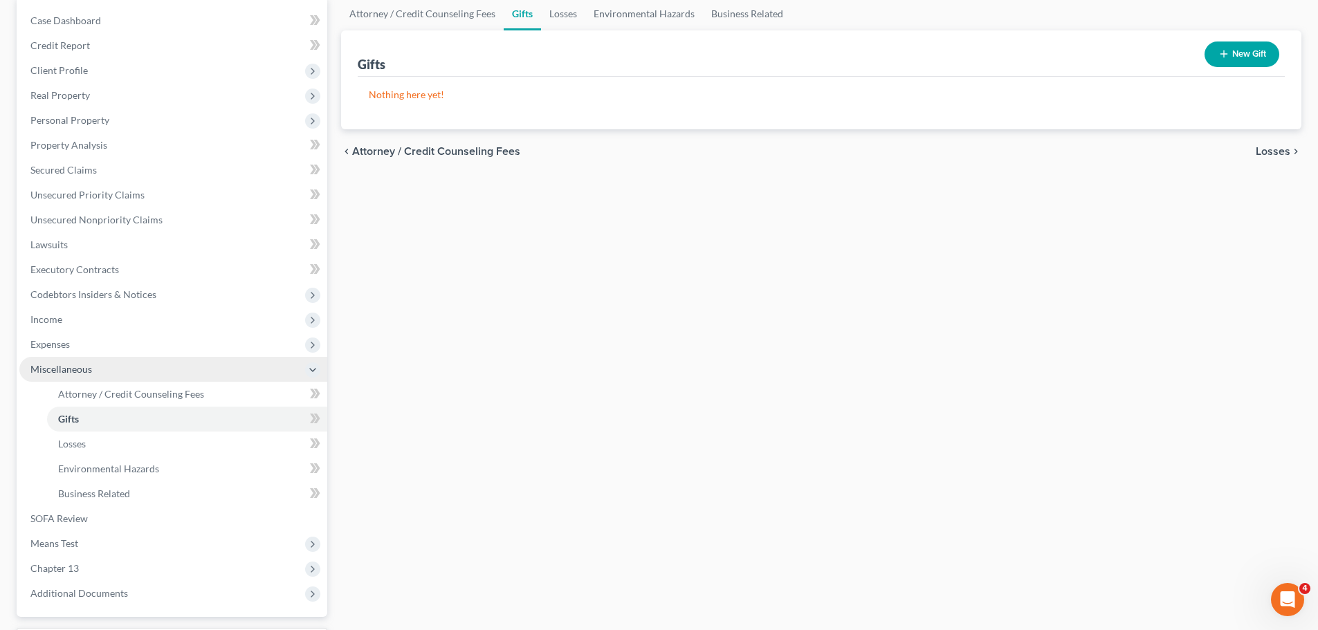
scroll to position [138, 0]
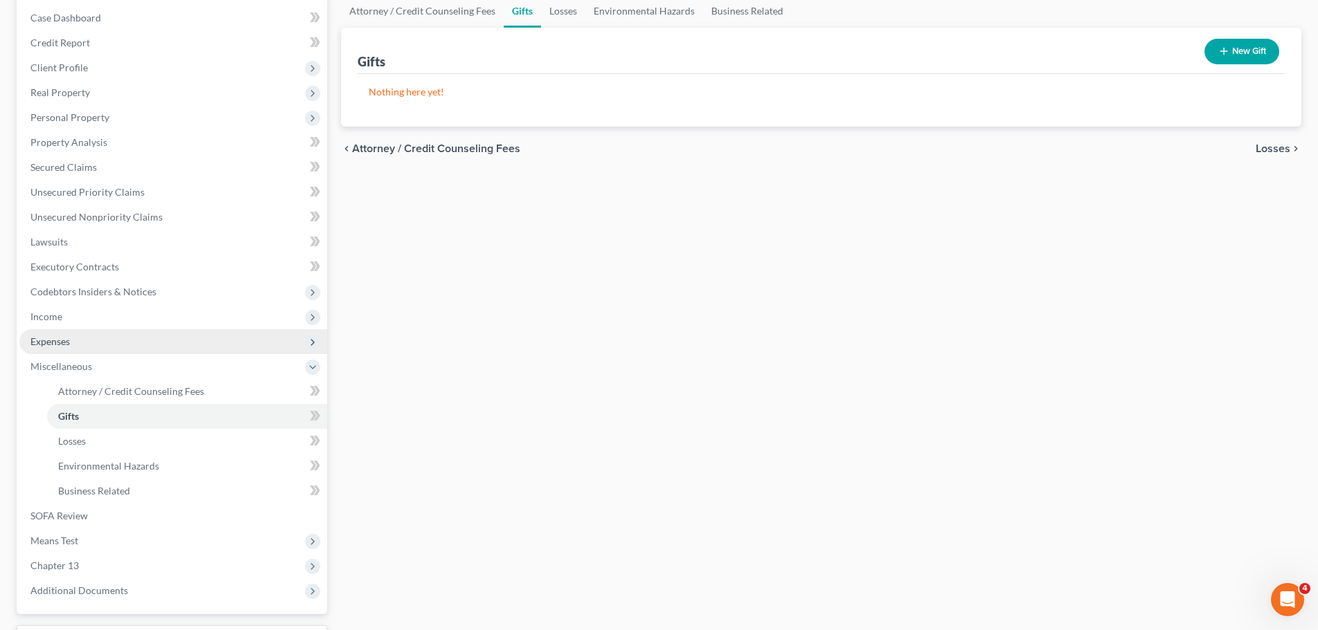
click at [33, 340] on span "Expenses" at bounding box center [49, 341] width 39 height 12
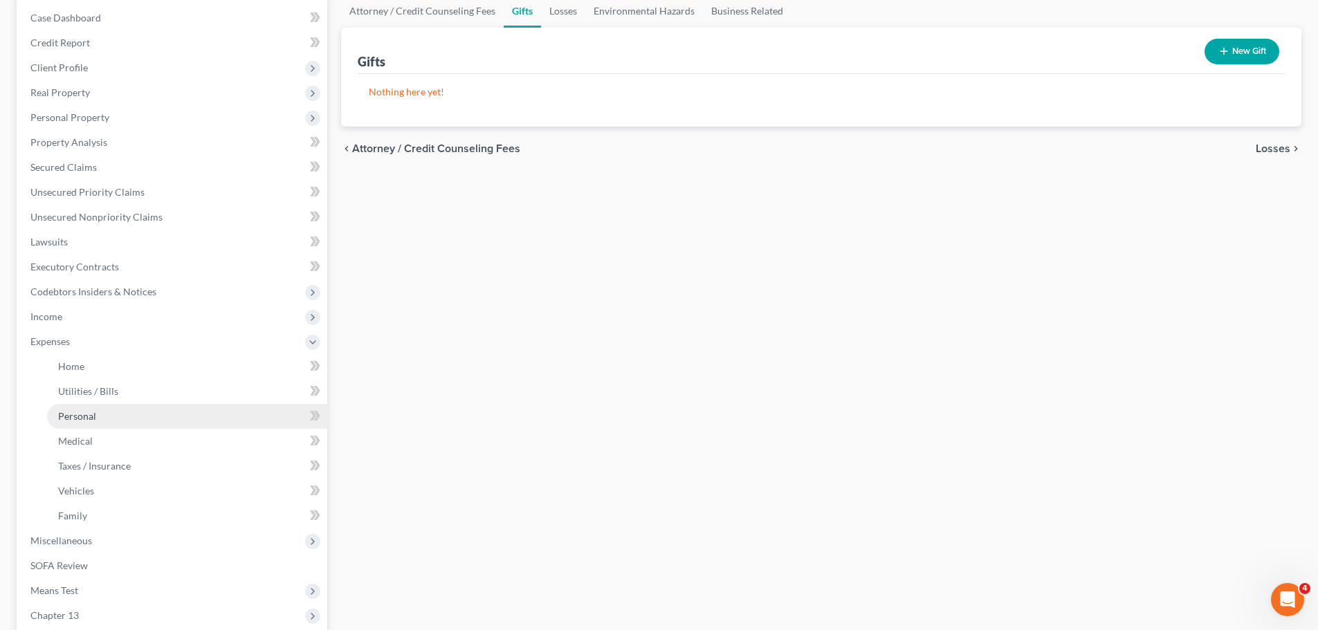
click at [106, 421] on link "Personal" at bounding box center [187, 416] width 280 height 25
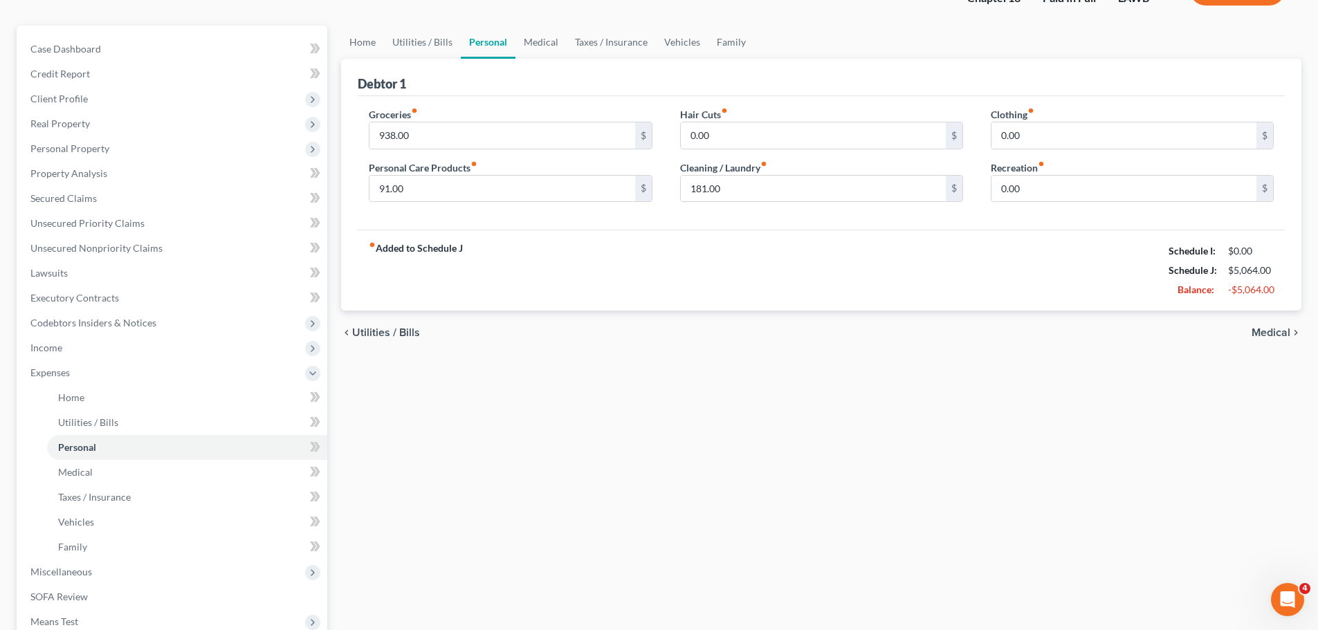
scroll to position [138, 0]
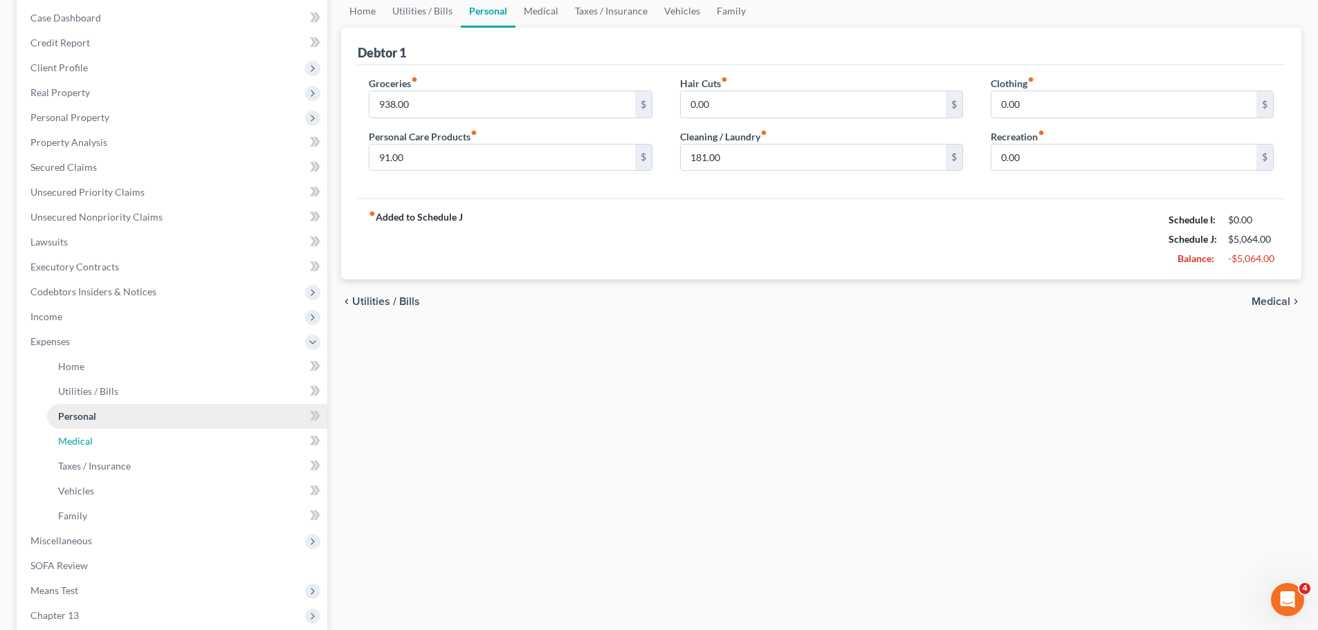
drag, startPoint x: 111, startPoint y: 436, endPoint x: 114, endPoint y: 425, distance: 11.4
click at [112, 436] on link "Medical" at bounding box center [187, 441] width 280 height 25
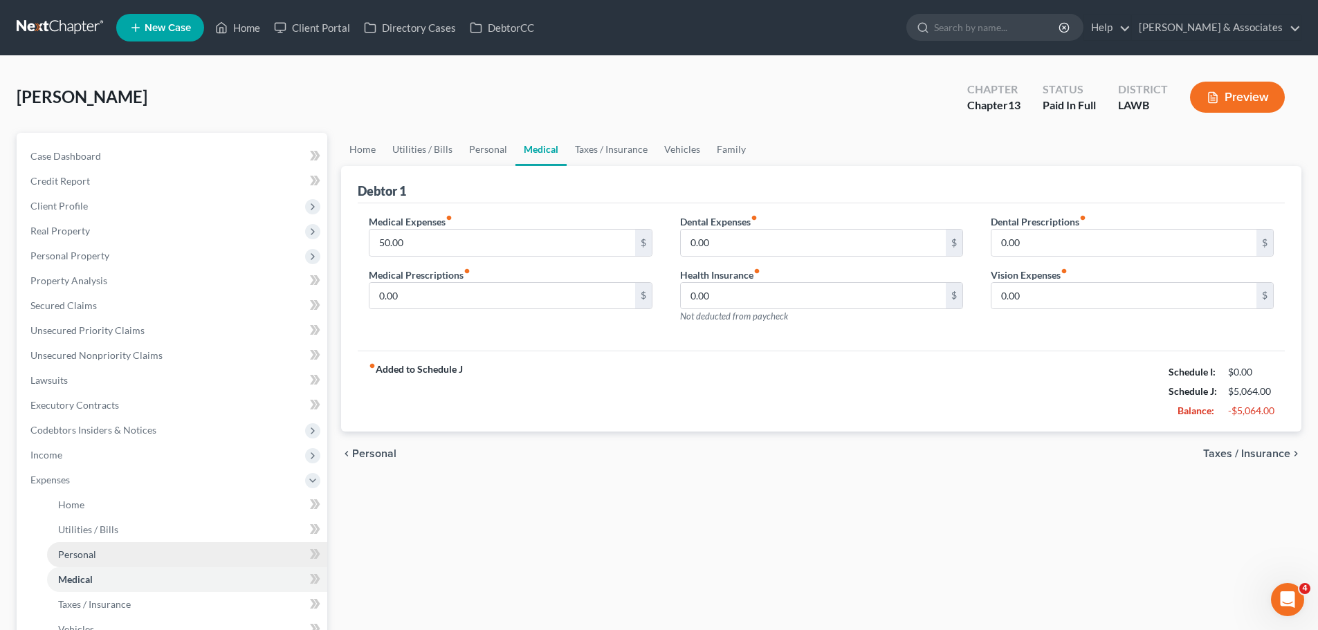
click at [107, 555] on link "Personal" at bounding box center [187, 554] width 280 height 25
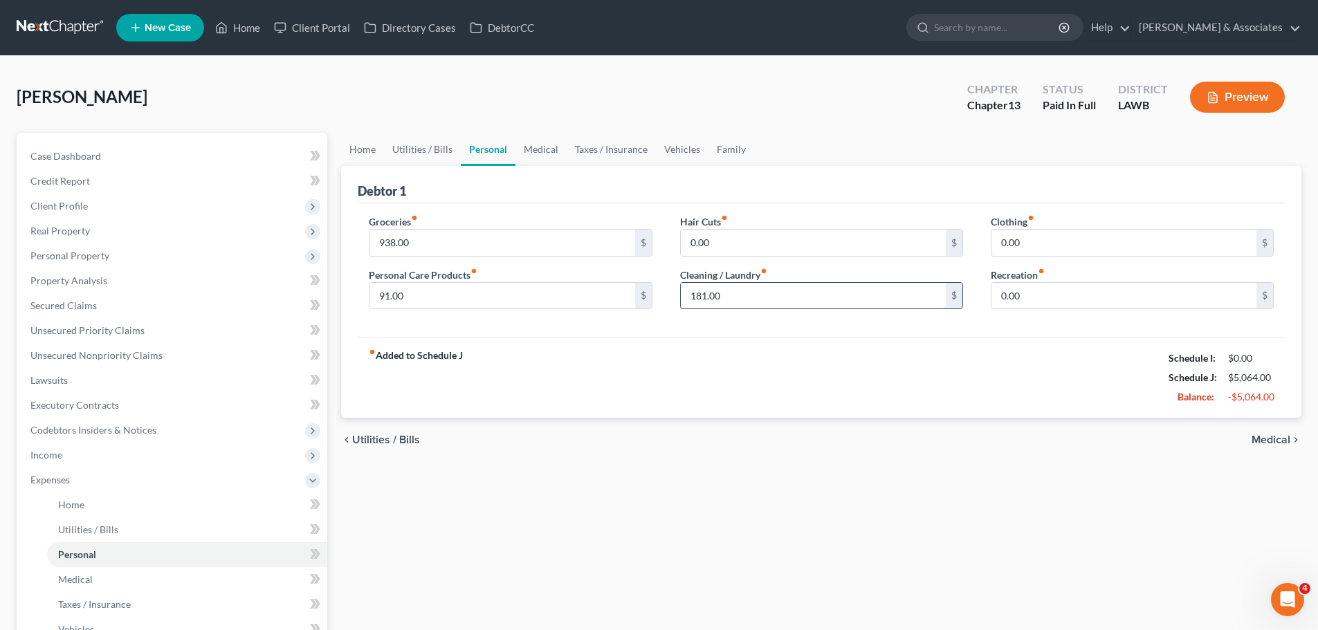
click at [792, 284] on input "181.00" at bounding box center [813, 296] width 265 height 26
click at [789, 302] on input "181.00" at bounding box center [813, 296] width 265 height 26
click at [753, 361] on div "fiber_manual_record Added to Schedule J Schedule I: $0.00 Schedule J: $5,064.00…" at bounding box center [821, 377] width 927 height 81
click at [755, 295] on input "181.00" at bounding box center [813, 296] width 265 height 26
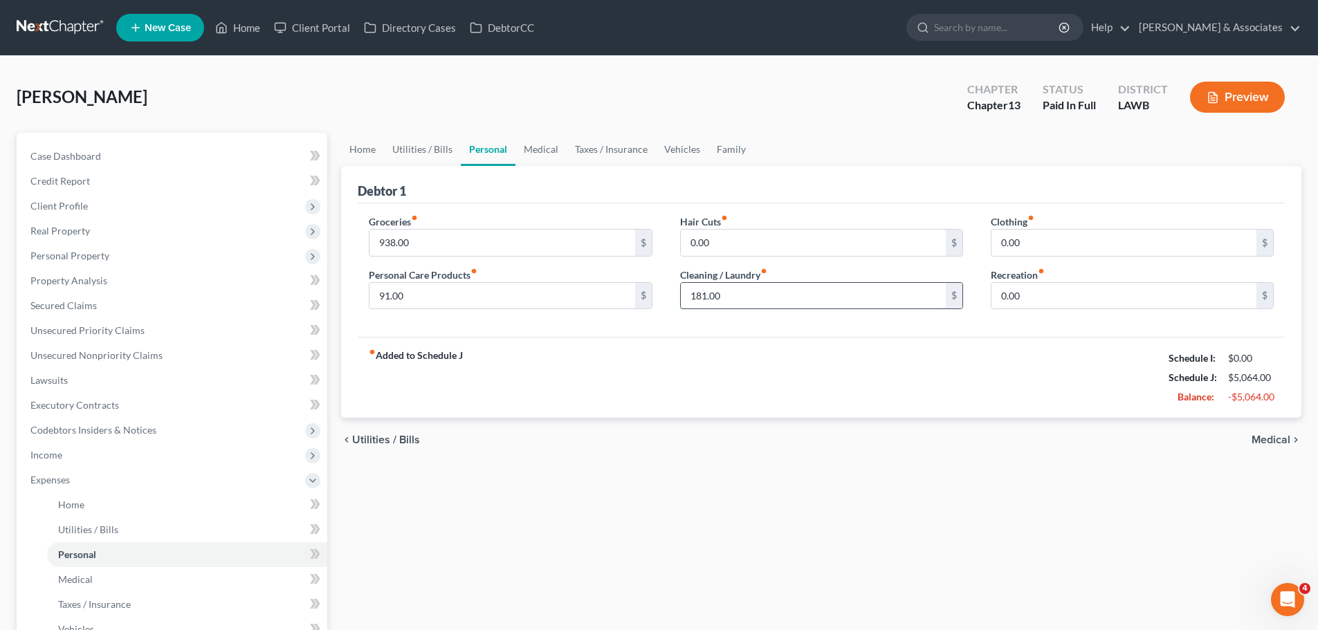
click at [755, 295] on input "181.00" at bounding box center [813, 296] width 265 height 26
click at [838, 450] on div "chevron_left Utilities / Bills Medical chevron_right" at bounding box center [821, 440] width 960 height 44
click at [855, 436] on div "chevron_left Utilities / Bills Medical chevron_right" at bounding box center [821, 440] width 960 height 44
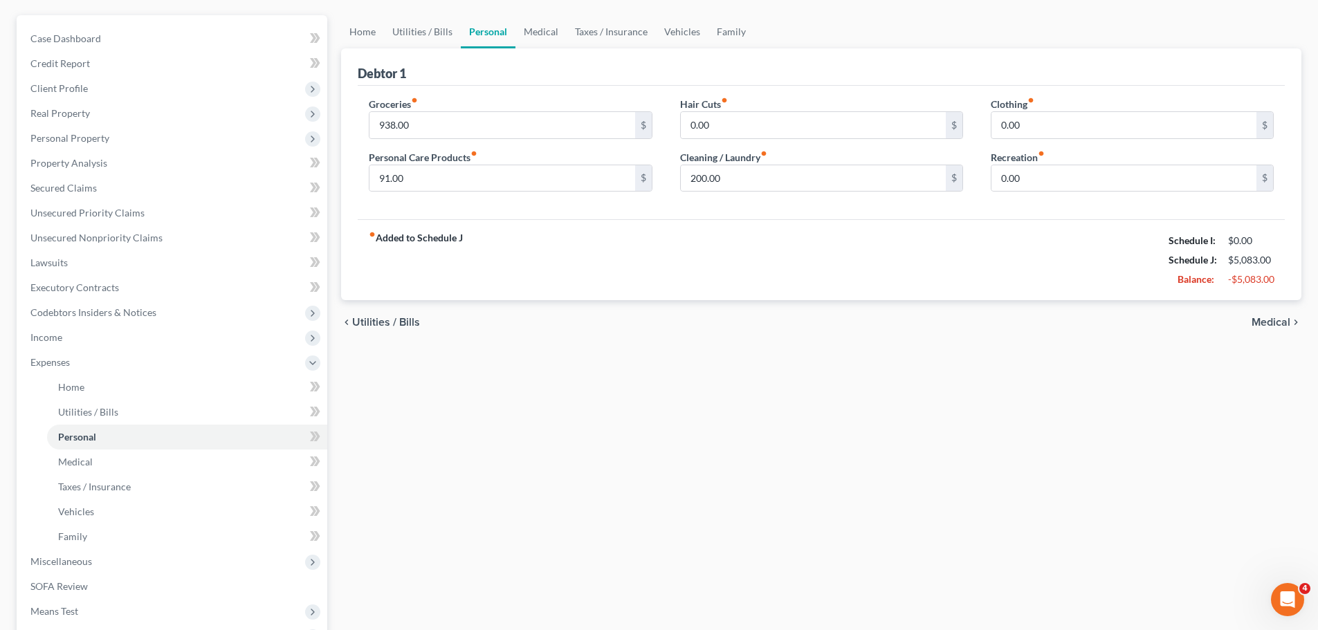
scroll to position [268, 0]
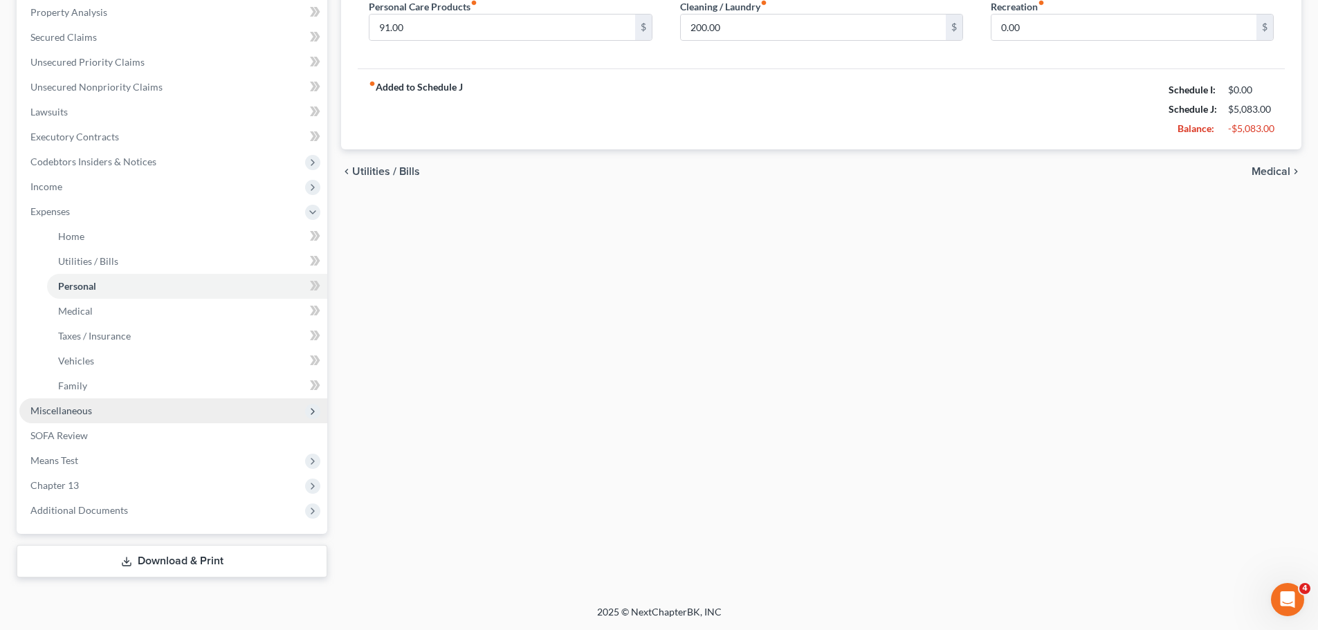
click at [120, 417] on span "Miscellaneous" at bounding box center [173, 410] width 308 height 25
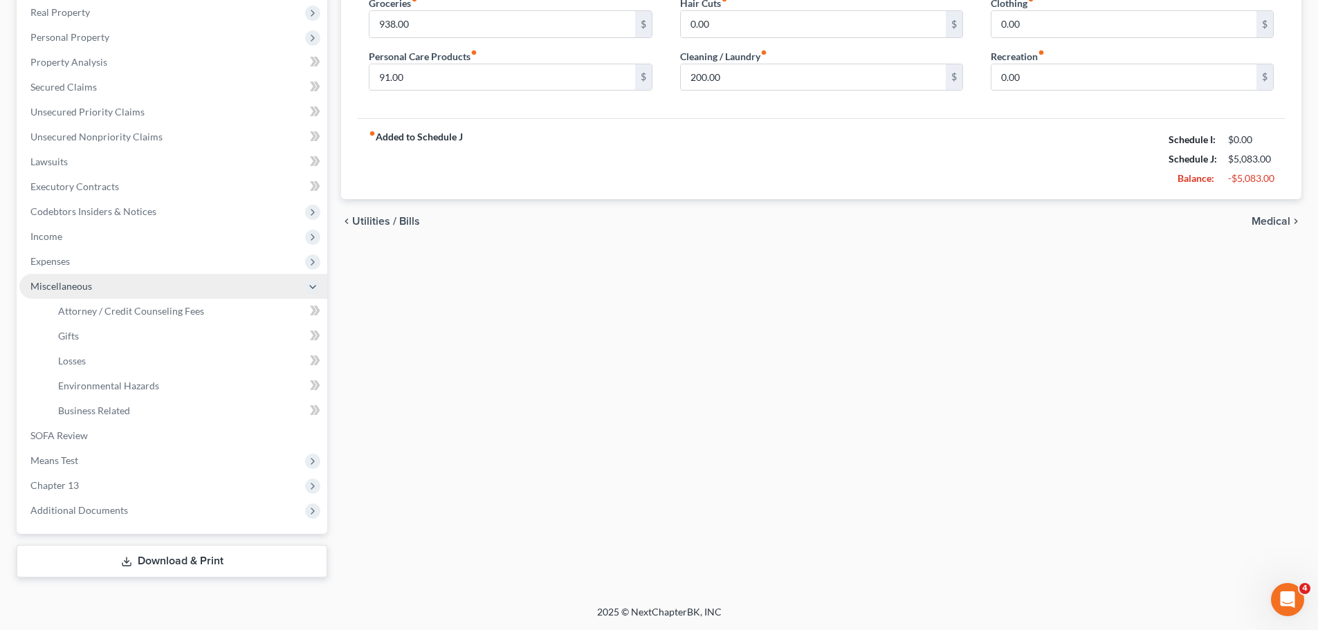
scroll to position [219, 0]
click at [111, 324] on link "Gifts" at bounding box center [187, 336] width 280 height 25
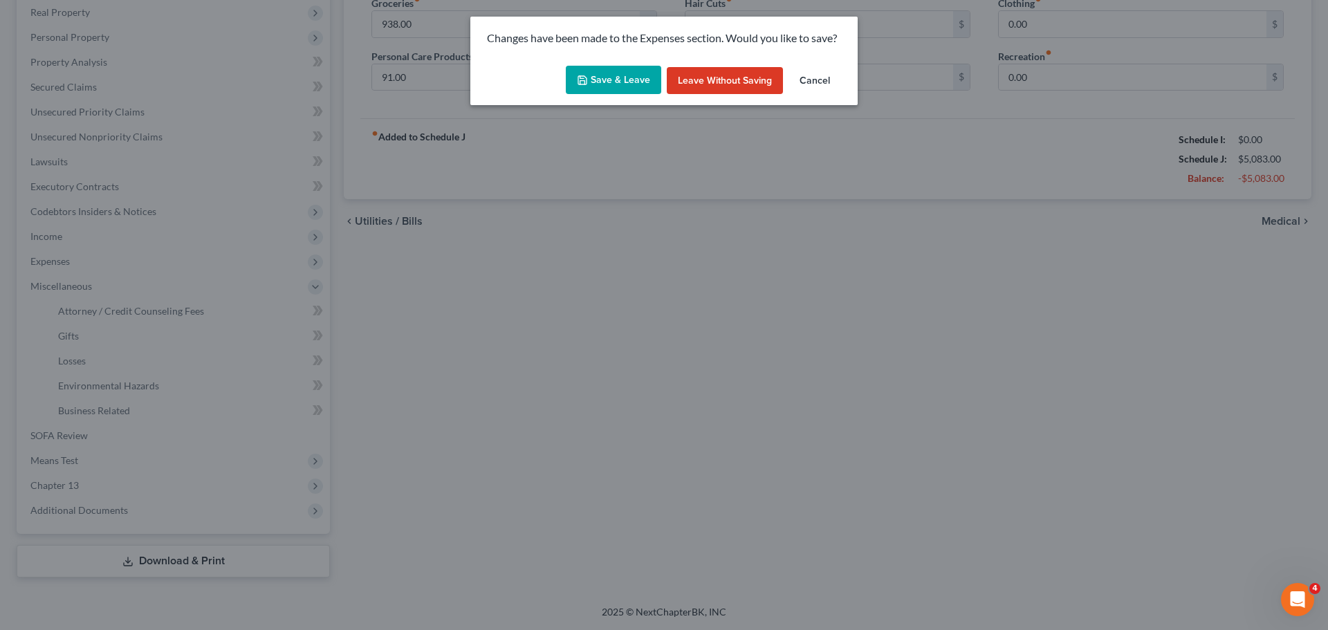
click at [617, 69] on button "Save & Leave" at bounding box center [613, 80] width 95 height 29
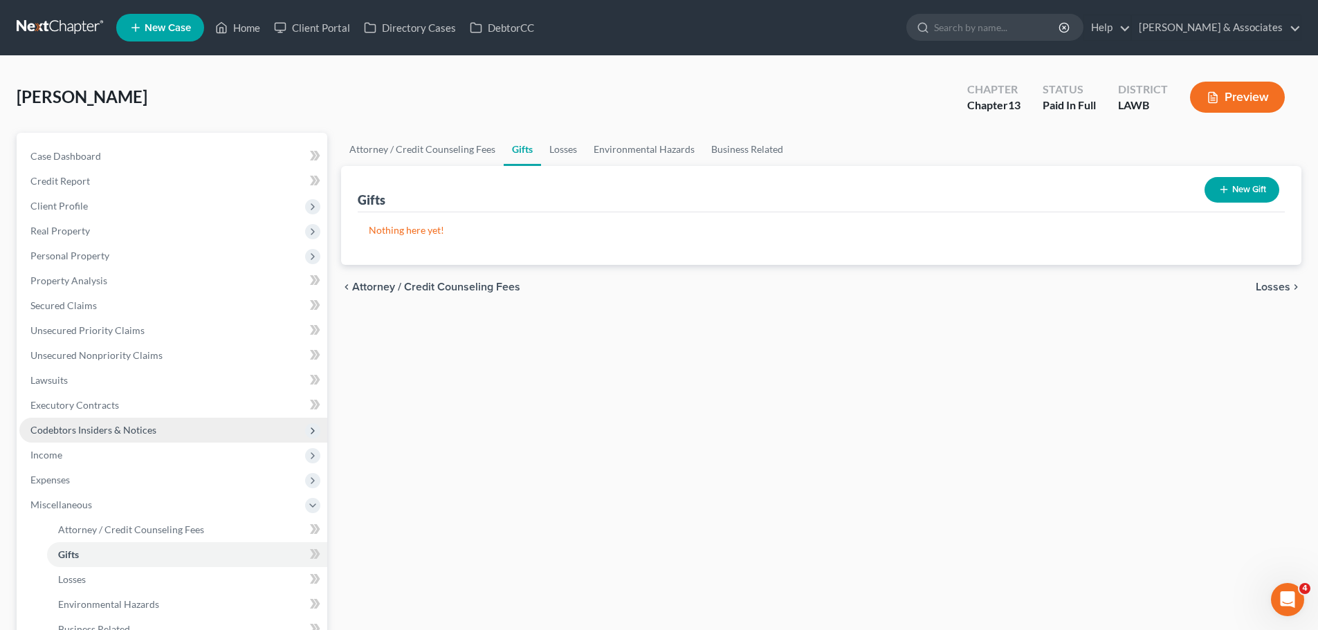
scroll to position [219, 0]
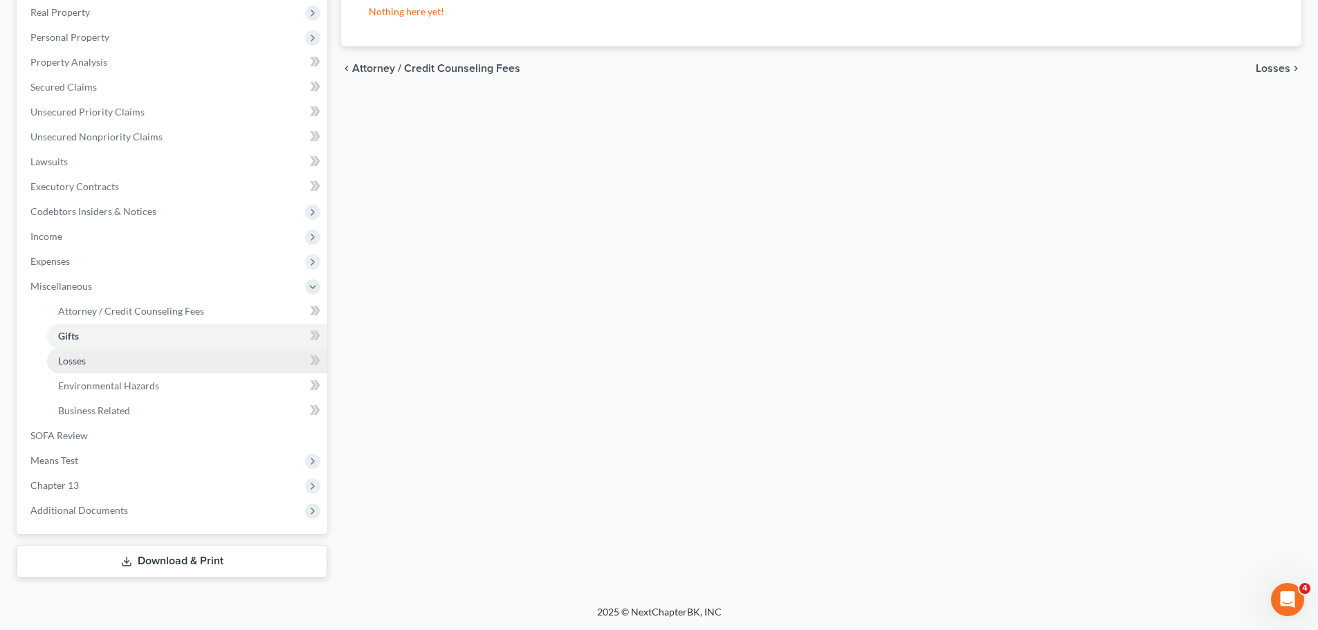
click at [138, 365] on link "Losses" at bounding box center [187, 361] width 280 height 25
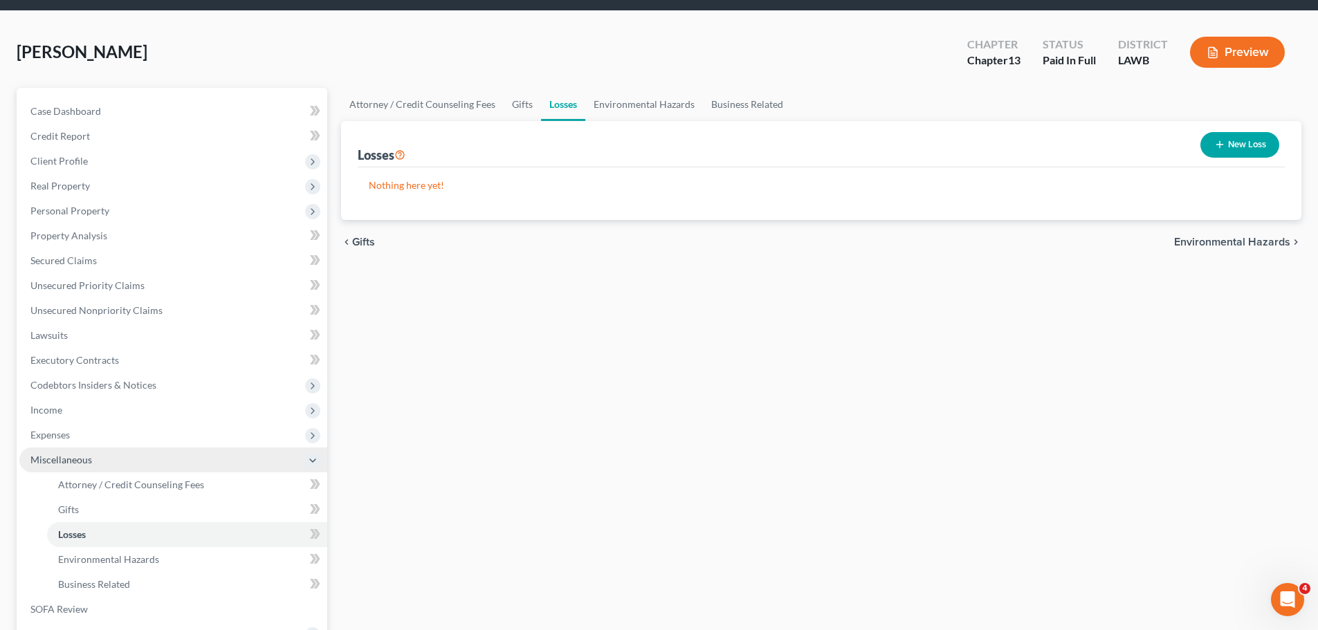
scroll to position [69, 0]
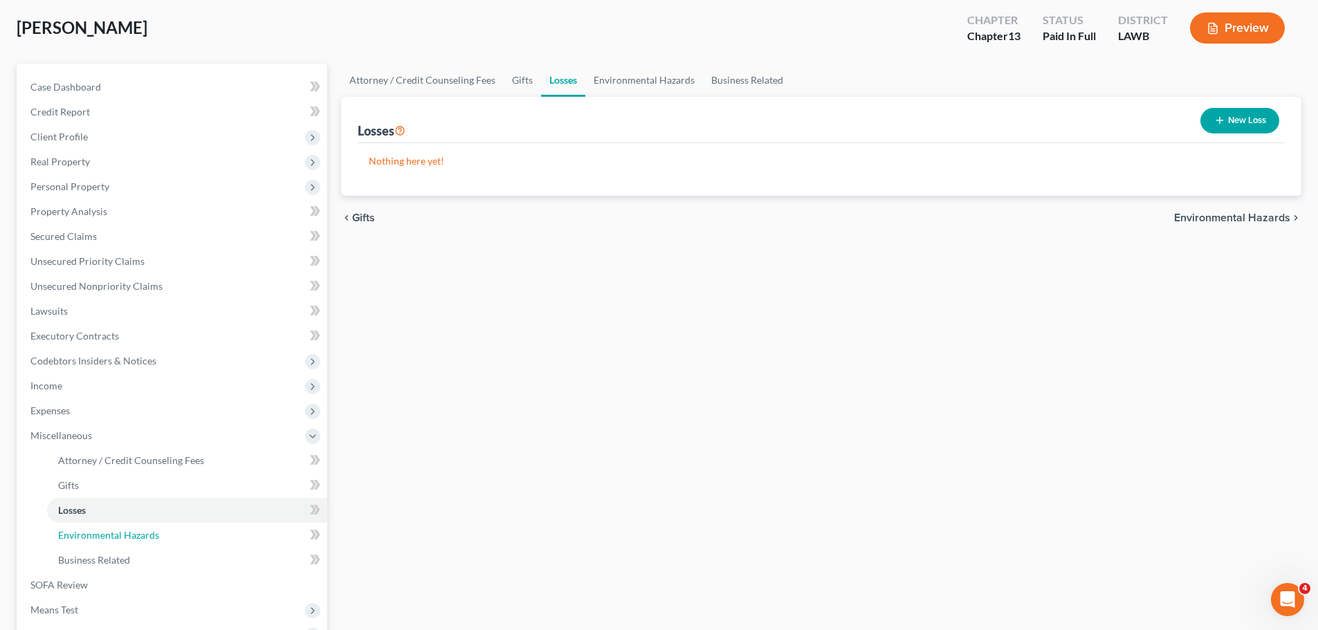
drag, startPoint x: 68, startPoint y: 532, endPoint x: 1300, endPoint y: 199, distance: 1277.0
click at [68, 532] on span "Environmental Hazards" at bounding box center [108, 535] width 101 height 12
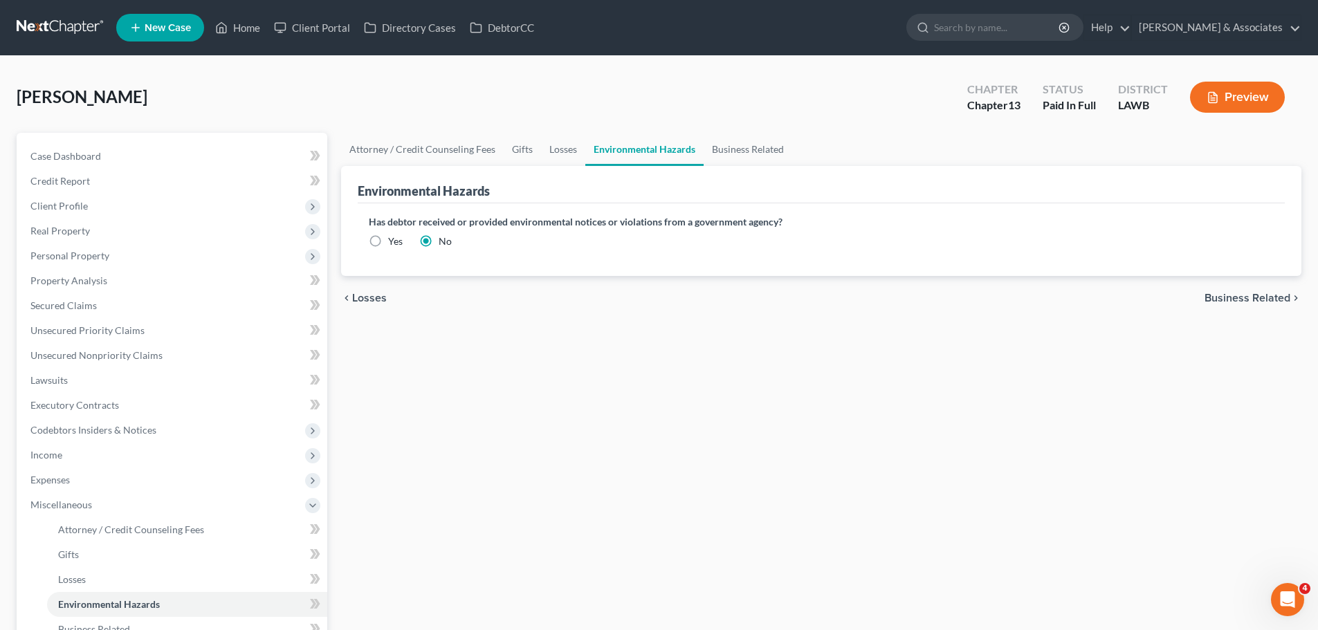
drag, startPoint x: 778, startPoint y: 439, endPoint x: 785, endPoint y: 385, distance: 54.4
click at [778, 439] on div "Attorney / Credit Counseling Fees Gifts Losses Environmental Hazards Business R…" at bounding box center [821, 464] width 974 height 663
click at [51, 304] on span "Secured Claims" at bounding box center [63, 306] width 66 height 12
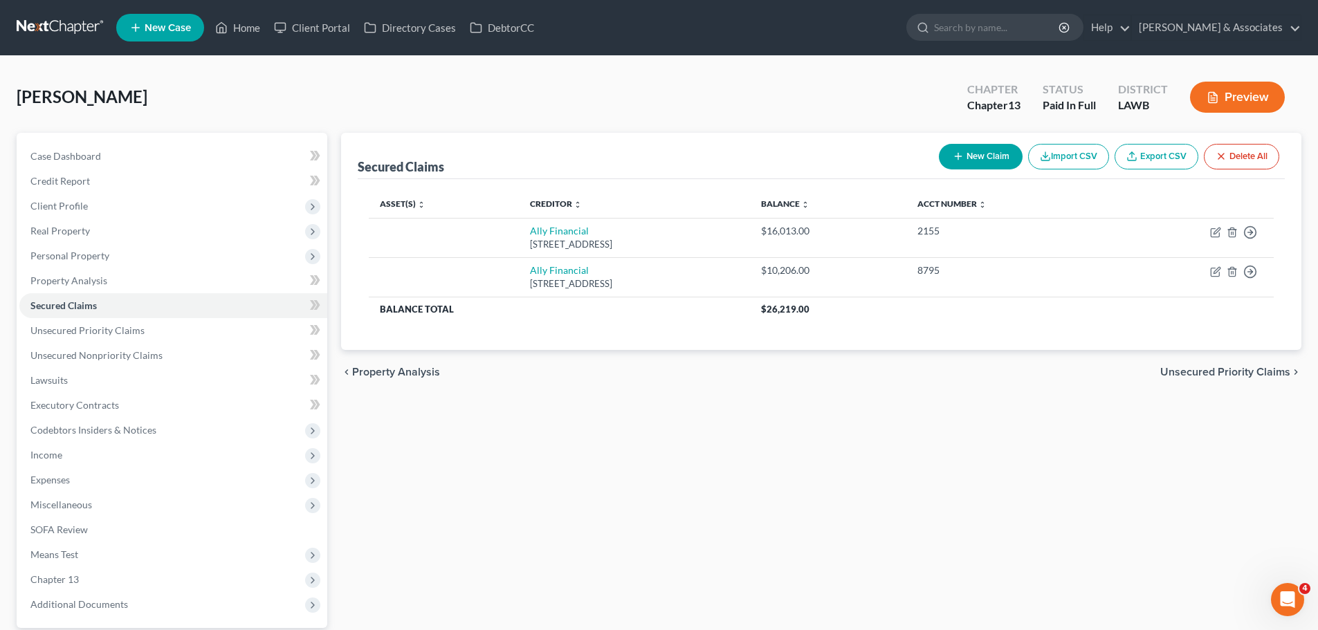
click at [692, 499] on div "Secured Claims New Claim Import CSV Export CSV Delete All Asset(s) expand_more …" at bounding box center [821, 402] width 974 height 539
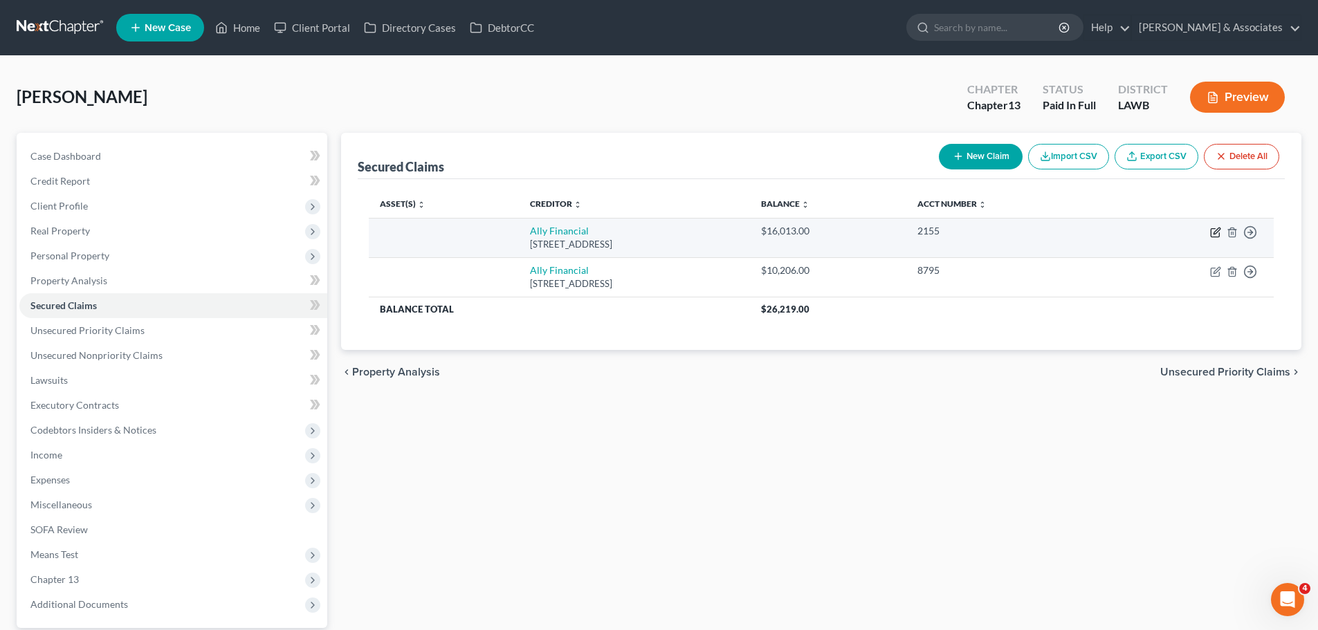
click at [1212, 230] on icon "button" at bounding box center [1215, 232] width 11 height 11
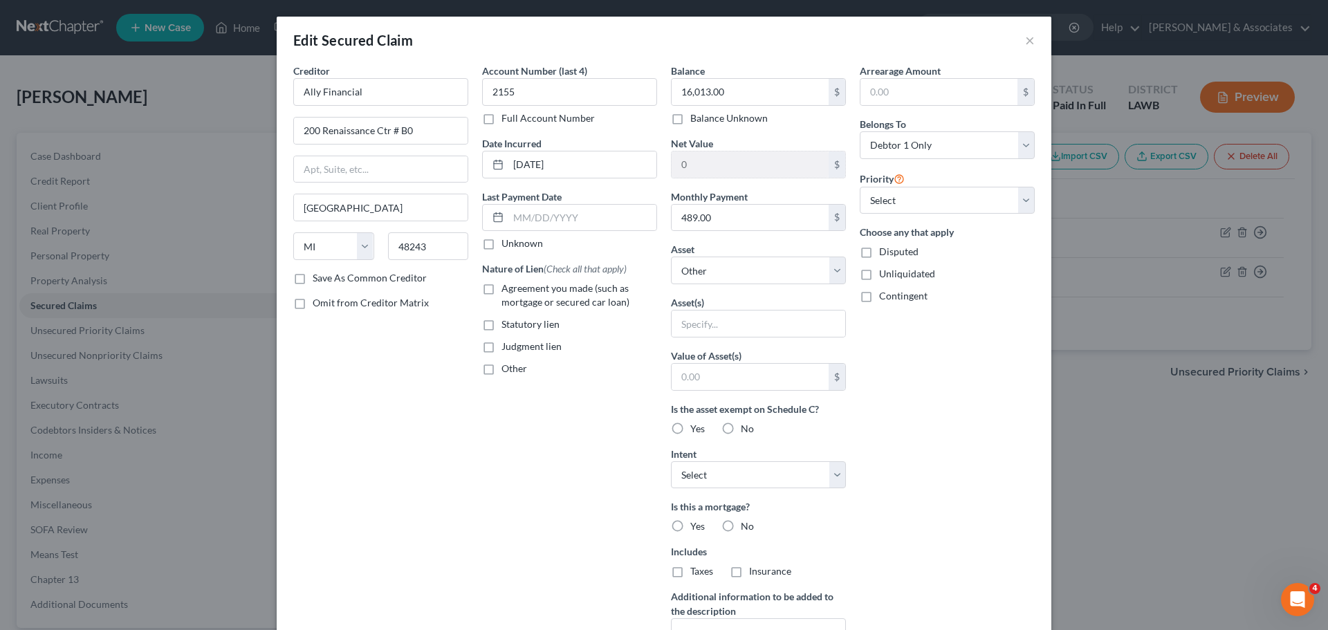
click at [502, 296] on span "Agreement you made (such as mortgage or secured car loan)" at bounding box center [566, 295] width 128 height 26
click at [507, 291] on input "Agreement you made (such as mortgage or secured car loan)" at bounding box center [511, 286] width 9 height 9
click at [713, 290] on div "Balance 16,013.00 $ Balance Unknown Balance Undetermined 16,013.00 $ Balance Un…" at bounding box center [758, 372] width 189 height 617
click at [714, 278] on select "Select Other Multiple Assets Hancock Whitney 8072 (Checking Account) - $0.0 Emp…" at bounding box center [758, 271] width 175 height 28
click at [671, 257] on select "Select Other Multiple Assets Hancock Whitney 8072 (Checking Account) - $0.0 Emp…" at bounding box center [758, 271] width 175 height 28
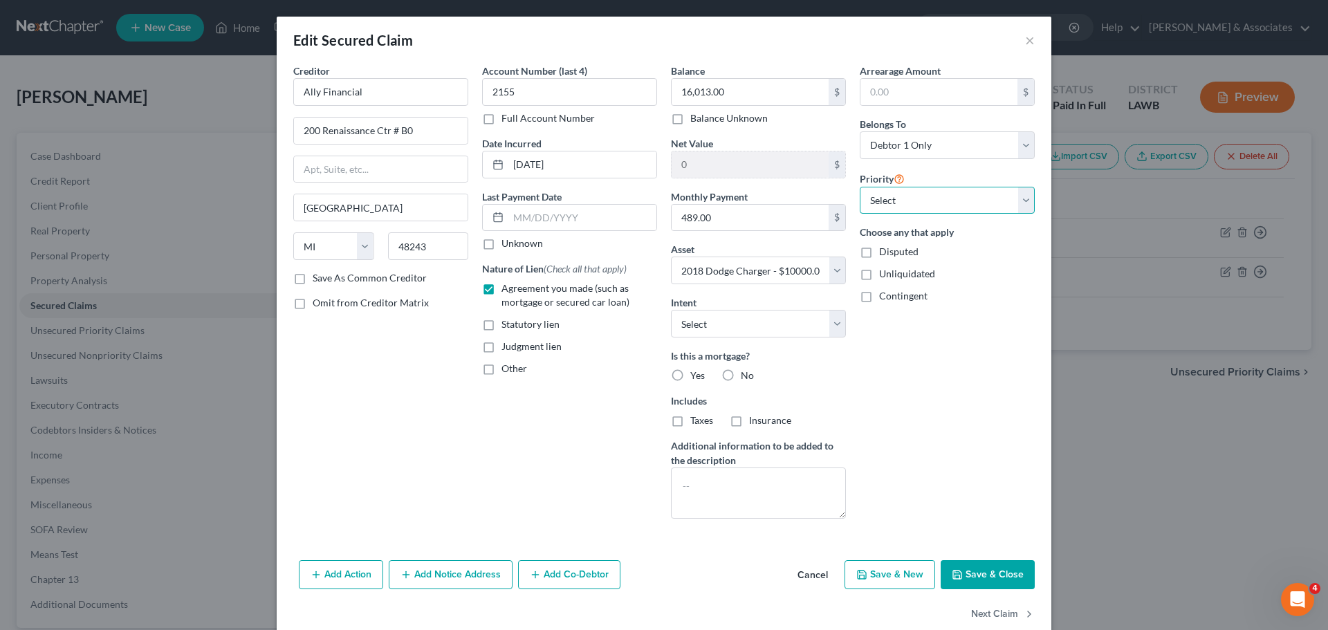
click at [865, 212] on select "Select 1st 2nd 3rd 4th 5th 6th 7th 8th 9th 10th 11th 12th 13th 14th 15th 16th 1…" at bounding box center [947, 201] width 175 height 28
click at [860, 187] on select "Select 1st 2nd 3rd 4th 5th 6th 7th 8th 9th 10th 11th 12th 13th 14th 15th 16th 1…" at bounding box center [947, 201] width 175 height 28
click at [741, 373] on label "No" at bounding box center [747, 376] width 13 height 14
click at [746, 373] on input "No" at bounding box center [750, 373] width 9 height 9
click at [703, 329] on select "Select Surrender Redeem Reaffirm Avoid Other" at bounding box center [758, 324] width 175 height 28
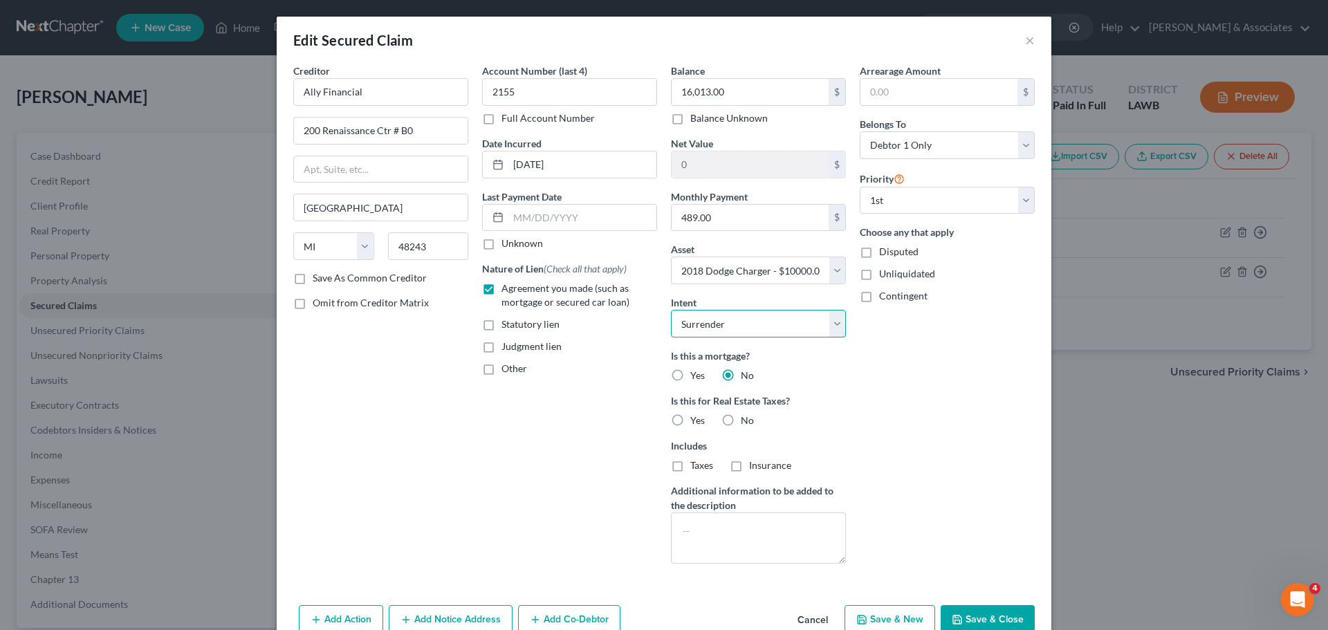
click at [671, 310] on select "Select Surrender Redeem Reaffirm Avoid Other" at bounding box center [758, 324] width 175 height 28
click at [741, 419] on label "No" at bounding box center [747, 421] width 13 height 14
click at [746, 419] on input "No" at bounding box center [750, 418] width 9 height 9
click at [897, 429] on div "Arrearage Amount $ Belongs To * Select Debtor 1 Only Debtor 2 Only Debtor 1 And…" at bounding box center [947, 319] width 189 height 511
click at [969, 615] on button "Save & Close" at bounding box center [988, 619] width 94 height 29
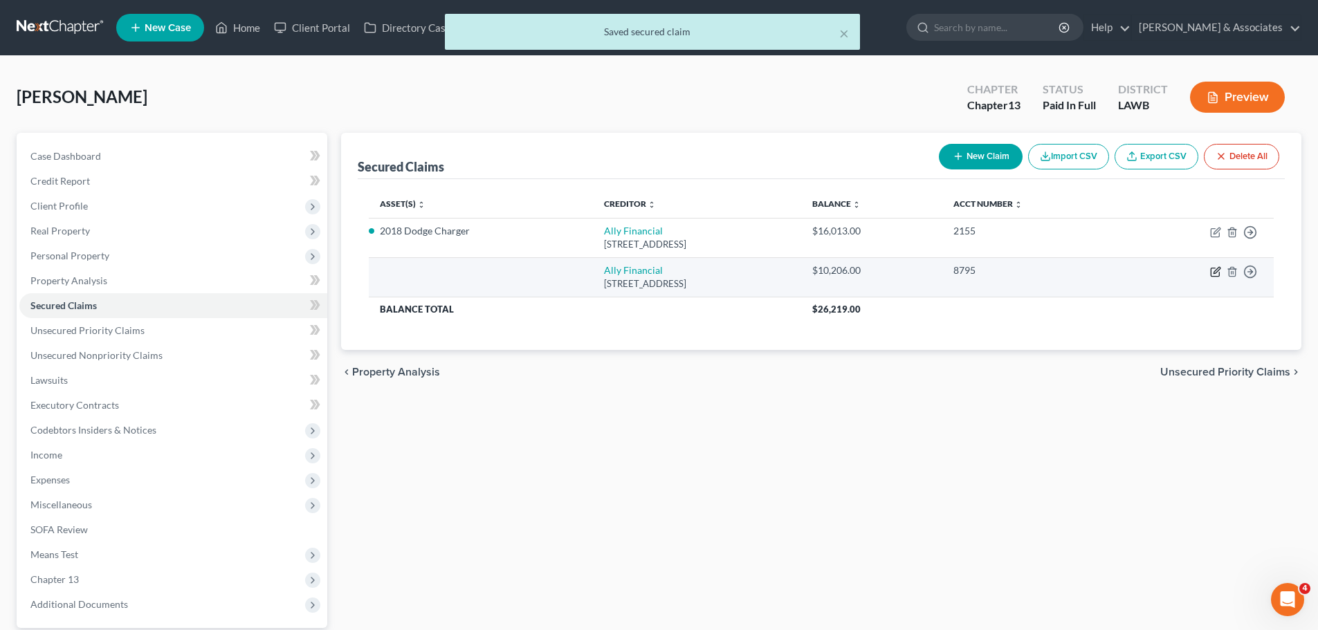
click at [1219, 273] on icon "button" at bounding box center [1215, 272] width 8 height 8
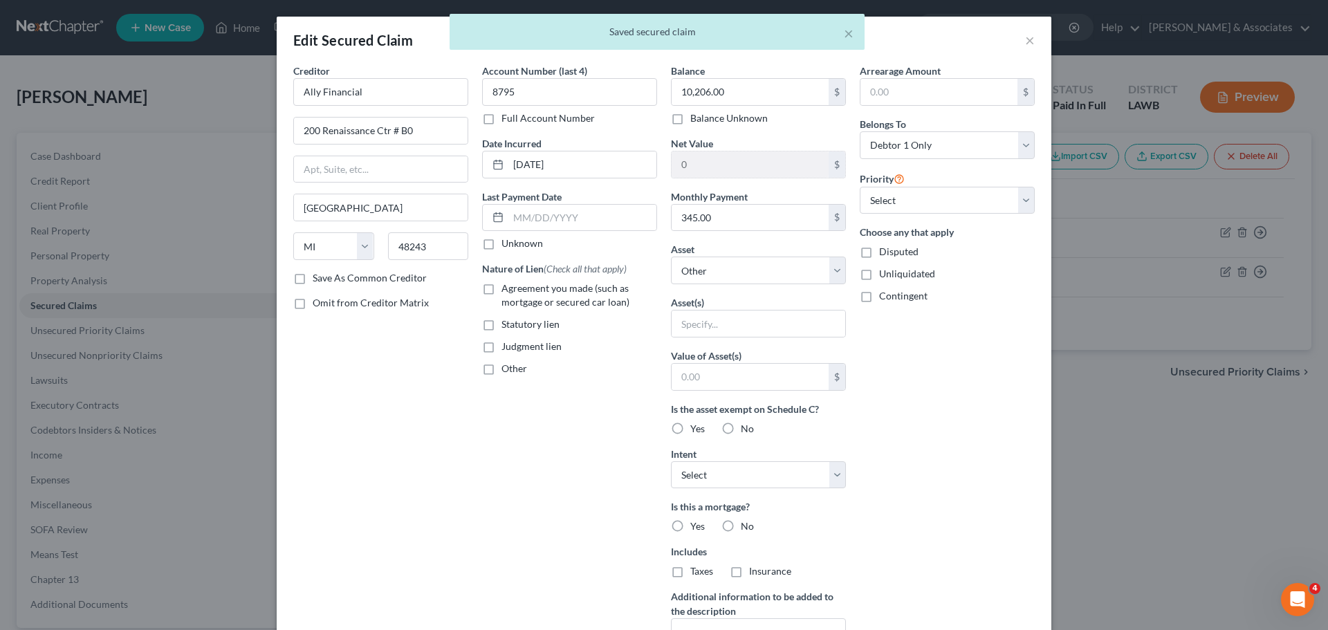
click at [530, 282] on span "Agreement you made (such as mortgage or secured car loan)" at bounding box center [566, 295] width 128 height 26
click at [516, 282] on input "Agreement you made (such as mortgage or secured car loan)" at bounding box center [511, 286] width 9 height 9
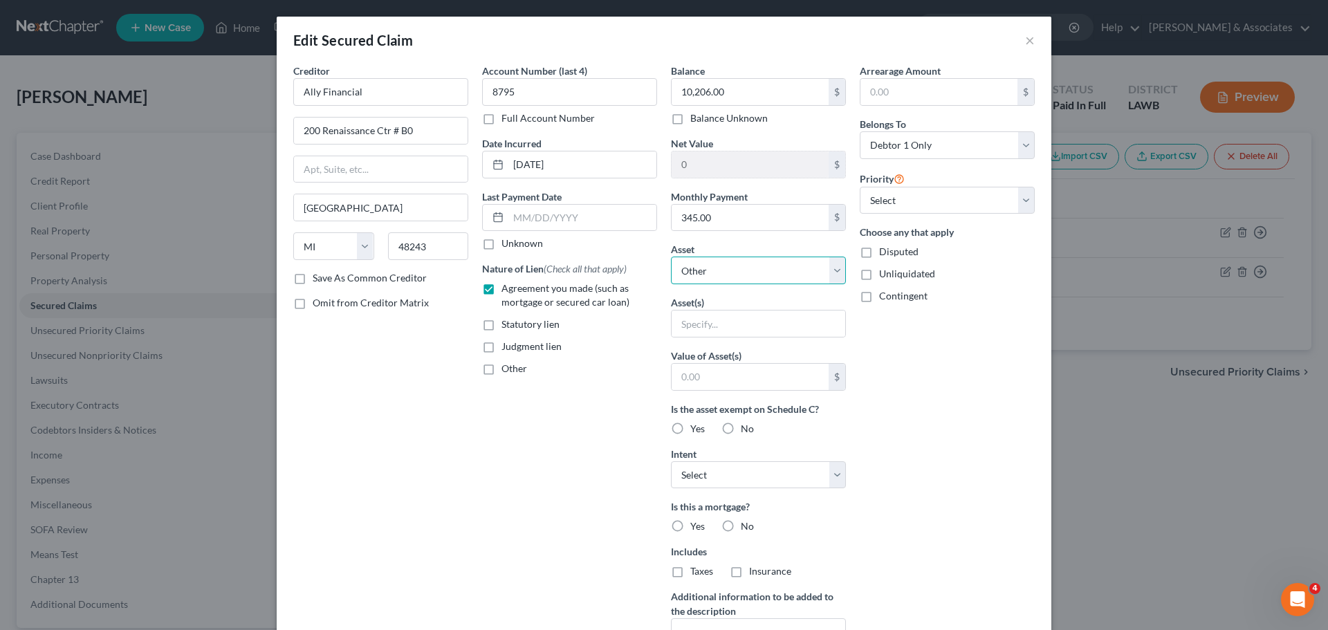
click at [757, 279] on select "Select Other Multiple Assets Hancock Whitney 8072 (Checking Account) - $0.0 Emp…" at bounding box center [758, 271] width 175 height 28
click at [671, 257] on select "Select Other Multiple Assets Hancock Whitney 8072 (Checking Account) - $0.0 Emp…" at bounding box center [758, 271] width 175 height 28
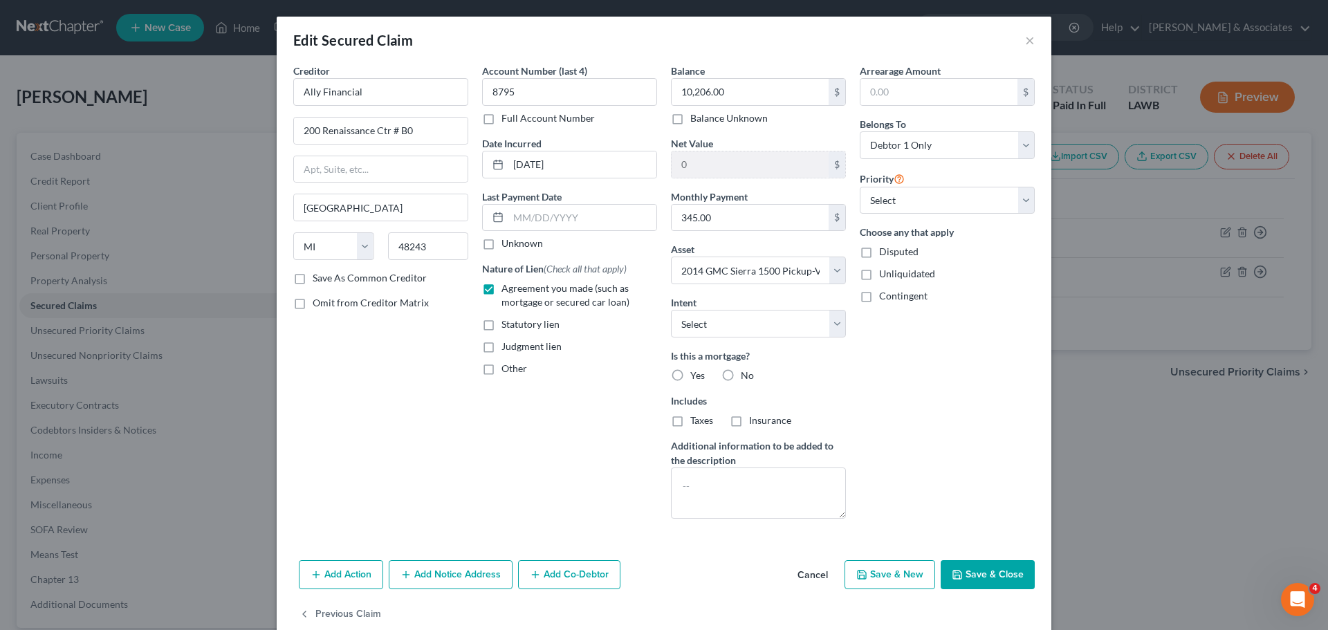
click at [573, 403] on div "Account Number (last 4) 8795 Full Account Number Date Incurred 06-20-2023 Last …" at bounding box center [569, 297] width 189 height 466
click at [716, 327] on select "Select Surrender Redeem Reaffirm Avoid Other" at bounding box center [758, 324] width 175 height 28
click at [671, 310] on select "Select Surrender Redeem Reaffirm Avoid Other" at bounding box center [758, 324] width 175 height 28
click at [741, 373] on label "No" at bounding box center [747, 376] width 13 height 14
click at [746, 373] on input "No" at bounding box center [750, 373] width 9 height 9
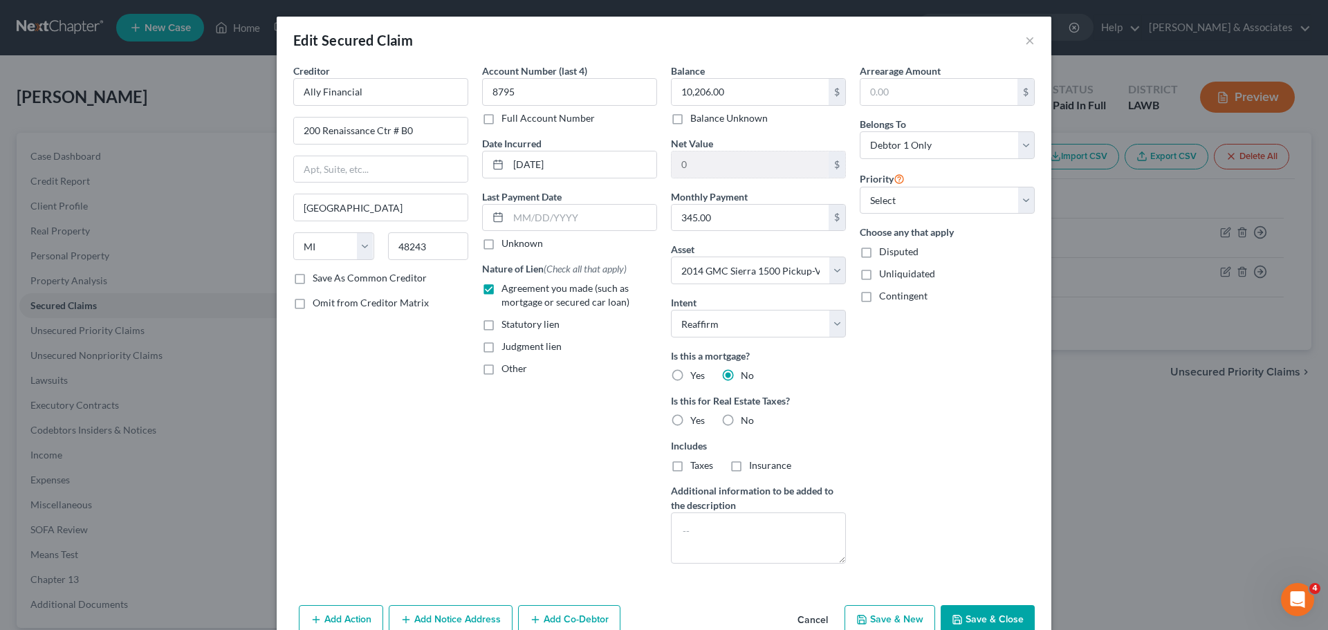
click at [741, 420] on span "No" at bounding box center [747, 420] width 13 height 12
click at [746, 420] on input "No" at bounding box center [750, 418] width 9 height 9
drag, startPoint x: 907, startPoint y: 204, endPoint x: 905, endPoint y: 212, distance: 7.7
click at [907, 204] on select "Select 1st 2nd 3rd 4th 5th 6th 7th 8th 9th 10th 11th 12th 13th 14th 15th 16th 1…" at bounding box center [947, 201] width 175 height 28
click at [860, 187] on select "Select 1st 2nd 3rd 4th 5th 6th 7th 8th 9th 10th 11th 12th 13th 14th 15th 16th 1…" at bounding box center [947, 201] width 175 height 28
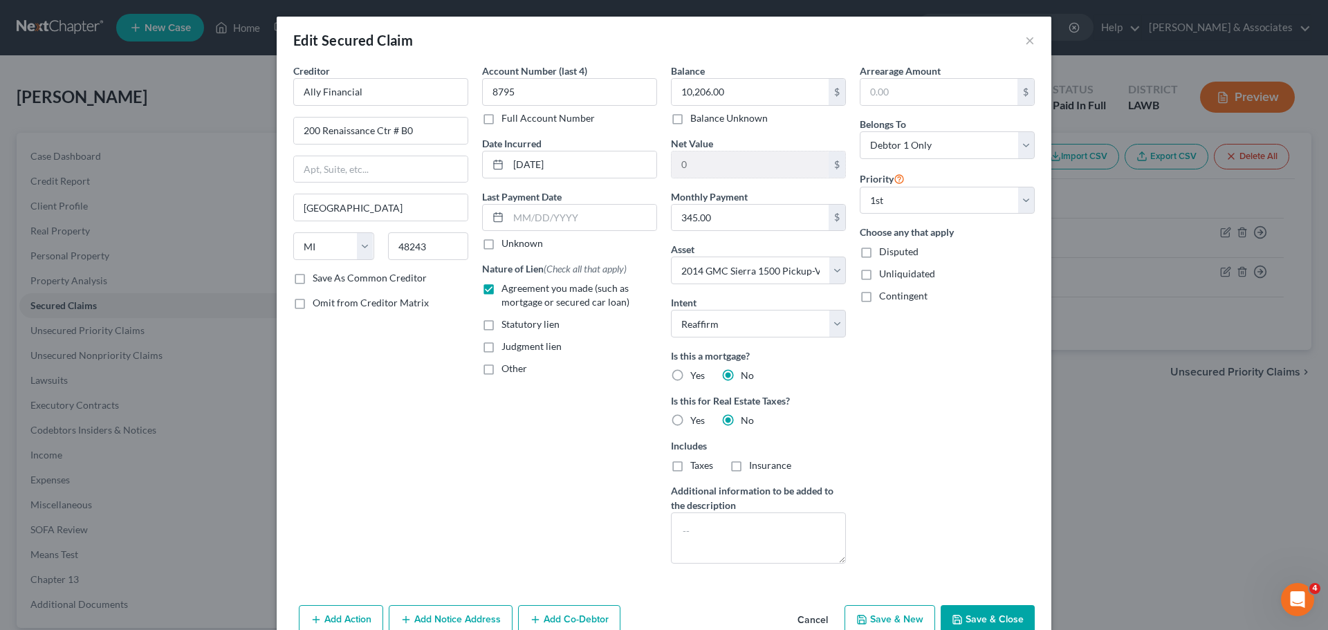
click at [941, 470] on div "Arrearage Amount $ Belongs To * Select Debtor 1 Only Debtor 2 Only Debtor 1 And…" at bounding box center [947, 319] width 189 height 511
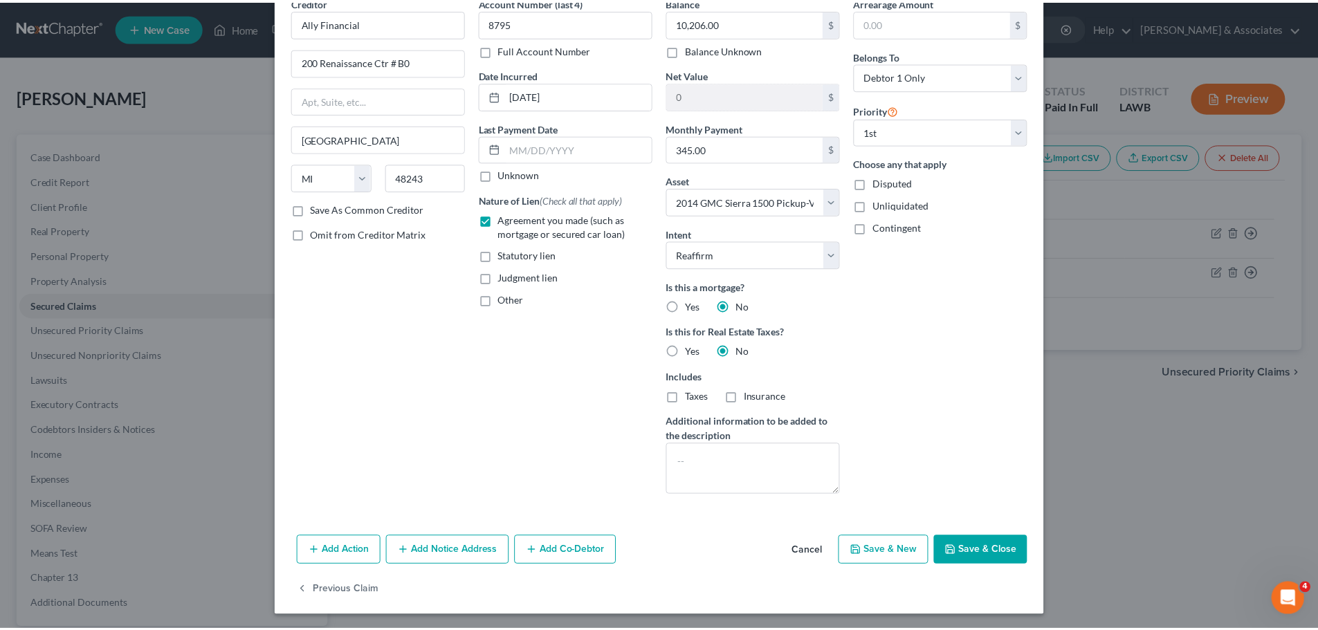
scroll to position [71, 0]
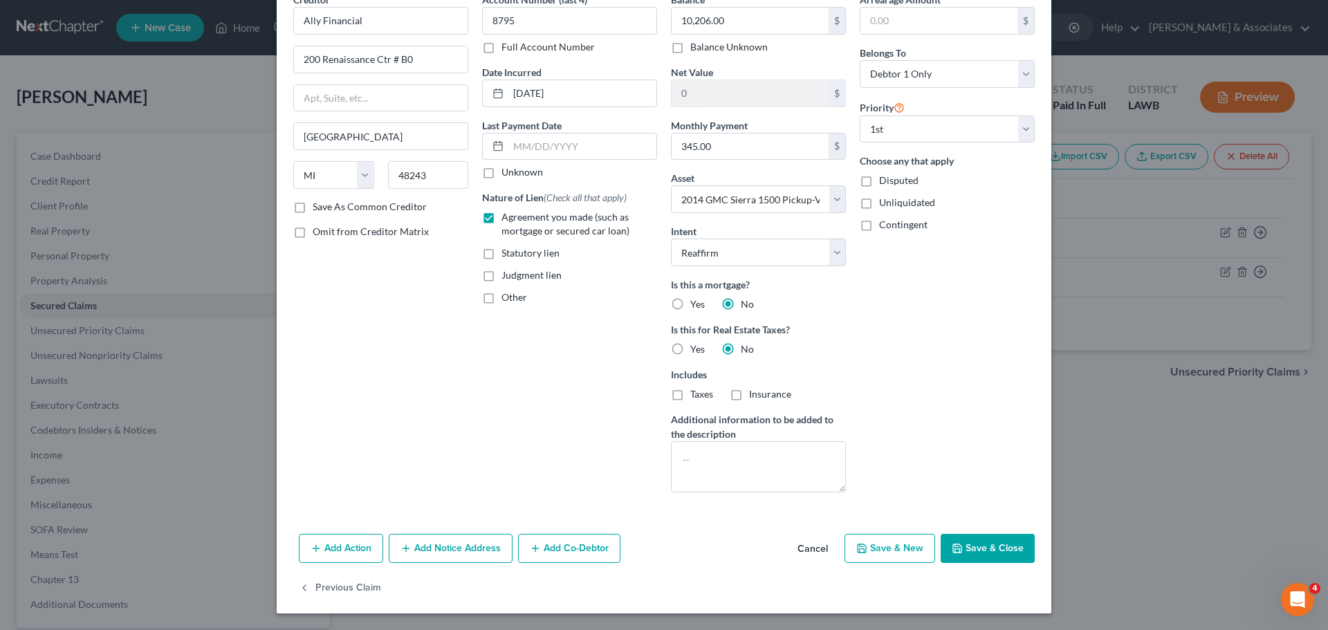
click at [996, 540] on button "Save & Close" at bounding box center [988, 548] width 94 height 29
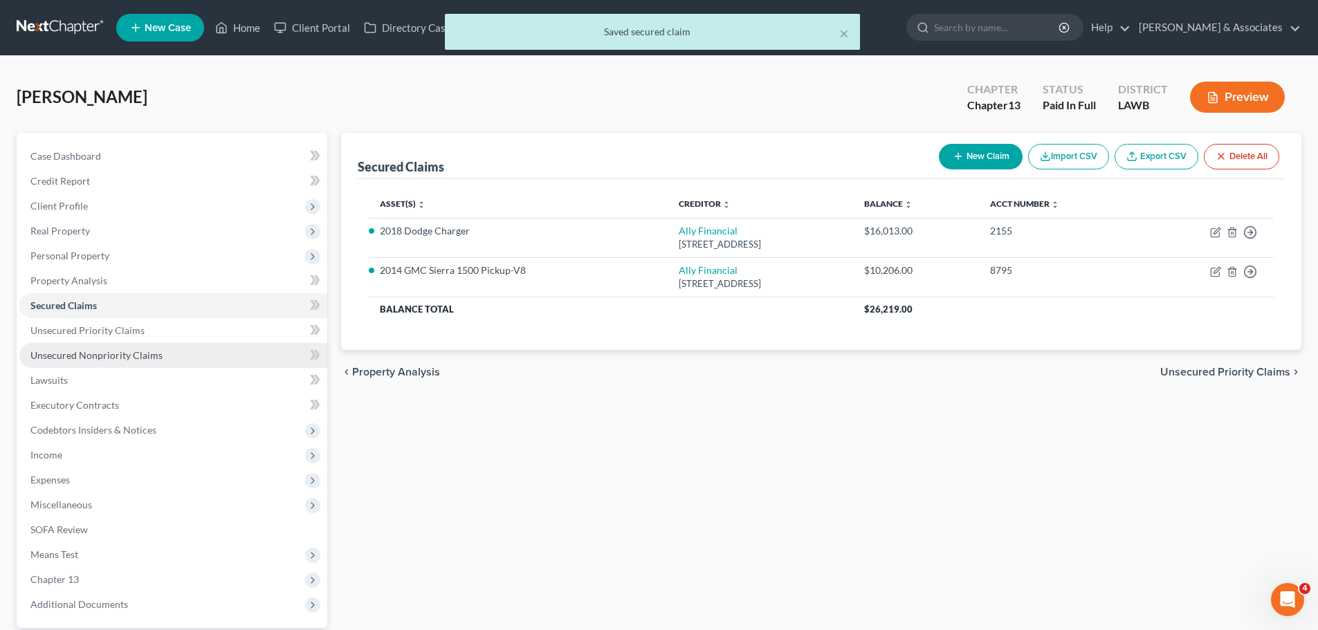
click at [112, 347] on link "Unsecured Nonpriority Claims" at bounding box center [173, 355] width 308 height 25
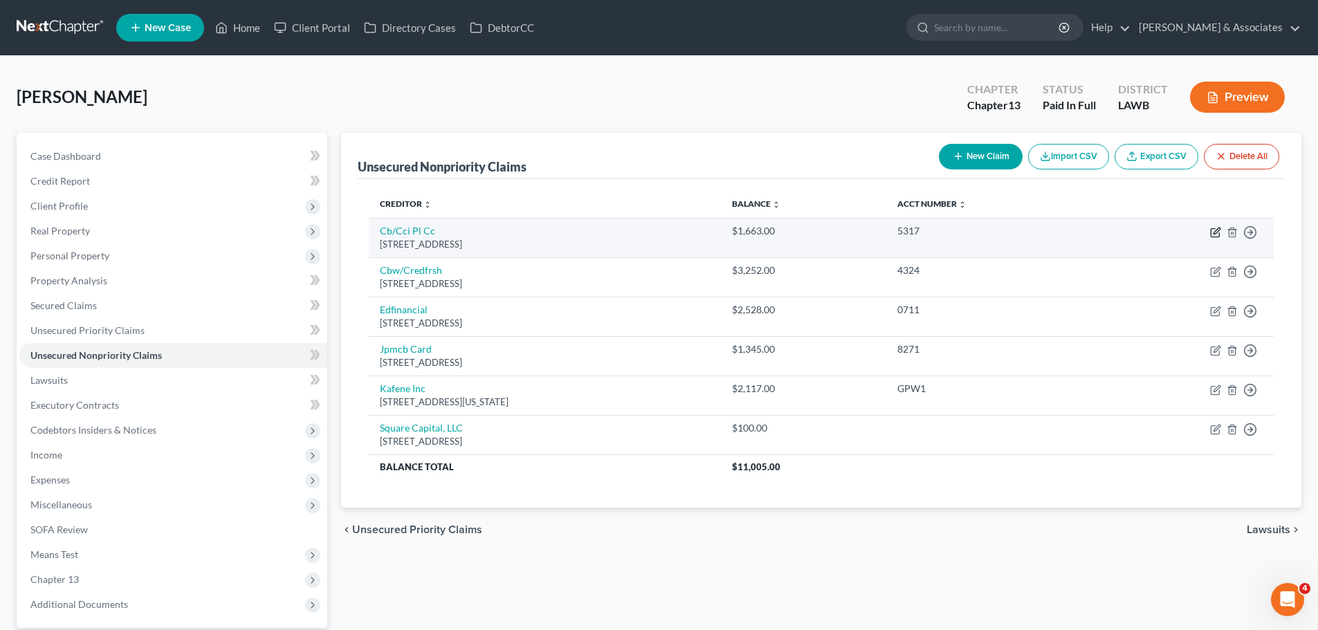
click at [1214, 237] on icon "button" at bounding box center [1215, 233] width 8 height 8
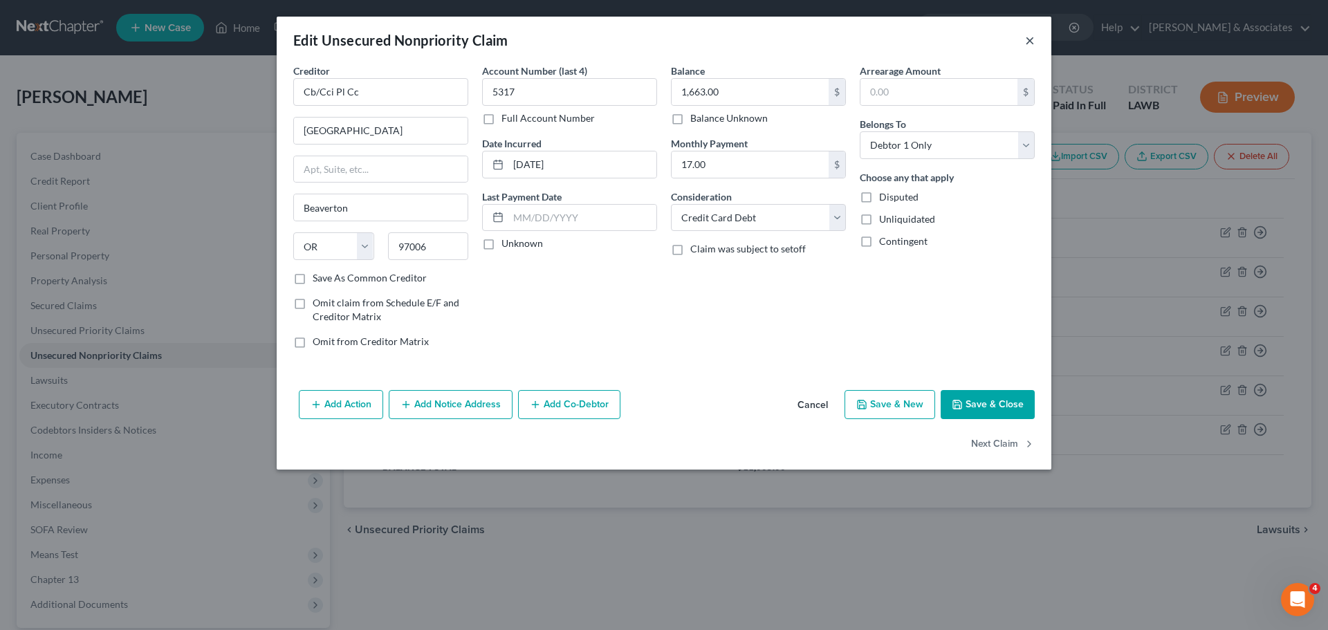
click at [1030, 42] on button "×" at bounding box center [1030, 40] width 10 height 17
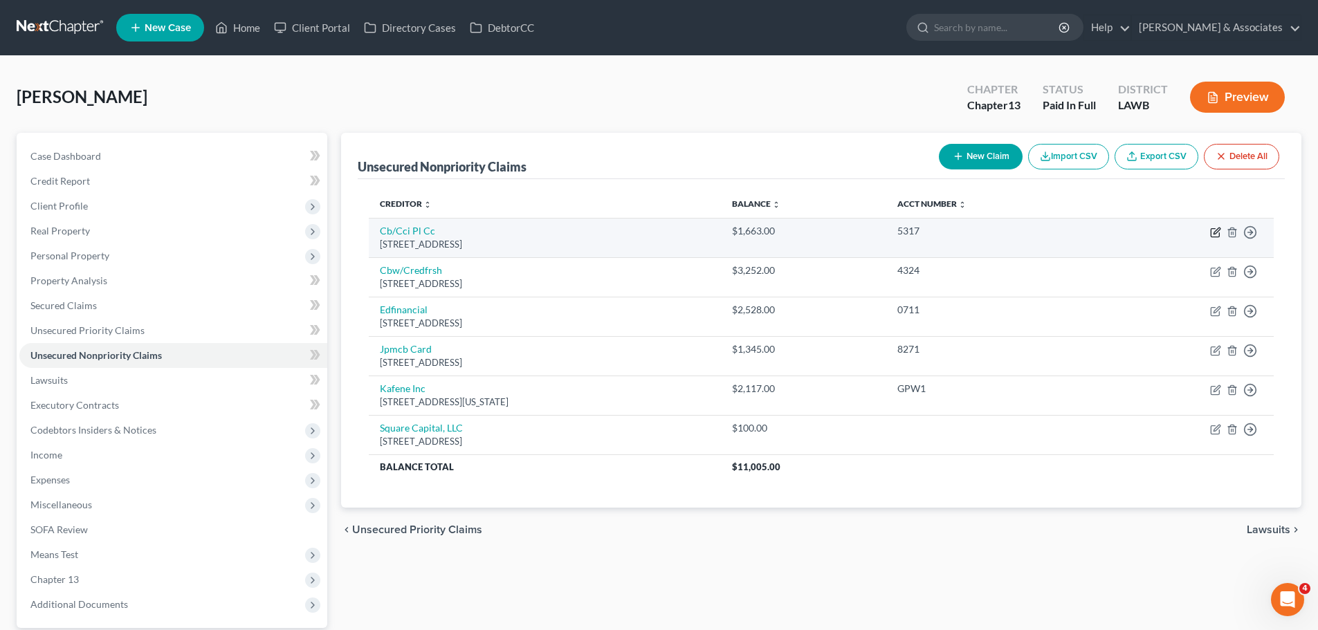
click at [1214, 230] on icon "button" at bounding box center [1215, 232] width 11 height 11
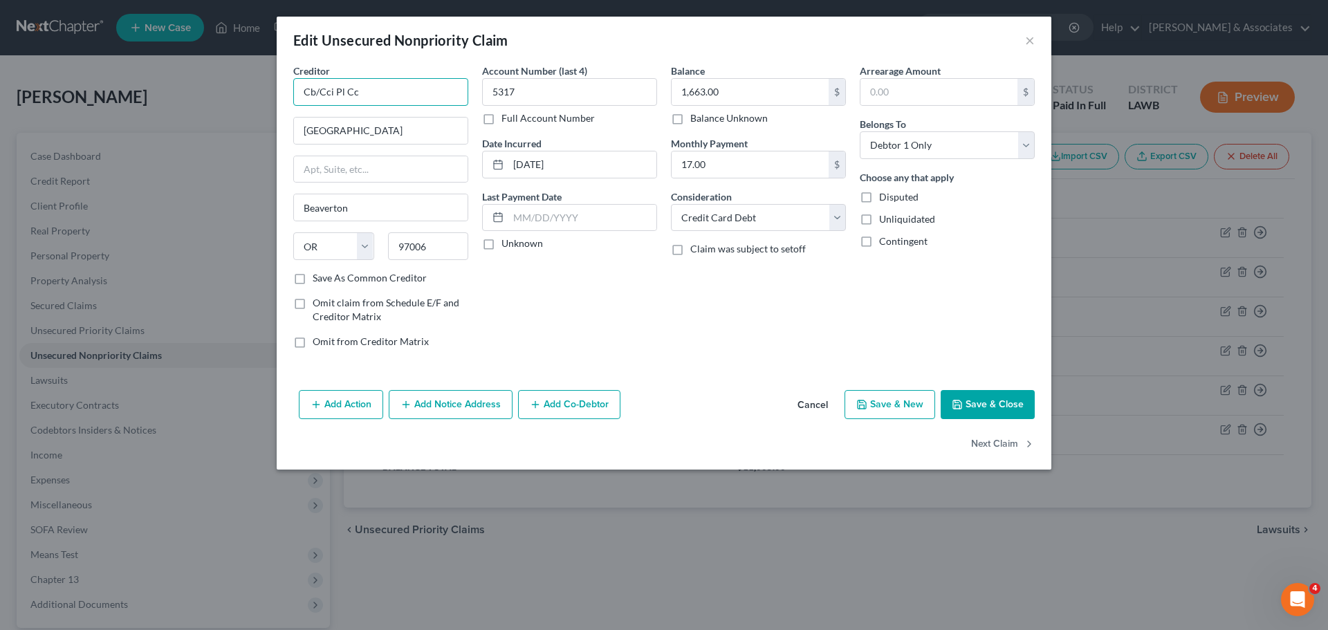
drag, startPoint x: 362, startPoint y: 87, endPoint x: 242, endPoint y: 92, distance: 119.8
click at [242, 92] on div "Edit Unsecured Nonpriority Claim × Creditor * Cb/Cci Pl Cc 14600 Northwest Beav…" at bounding box center [664, 315] width 1328 height 630
click at [984, 400] on button "Save & Close" at bounding box center [988, 404] width 94 height 29
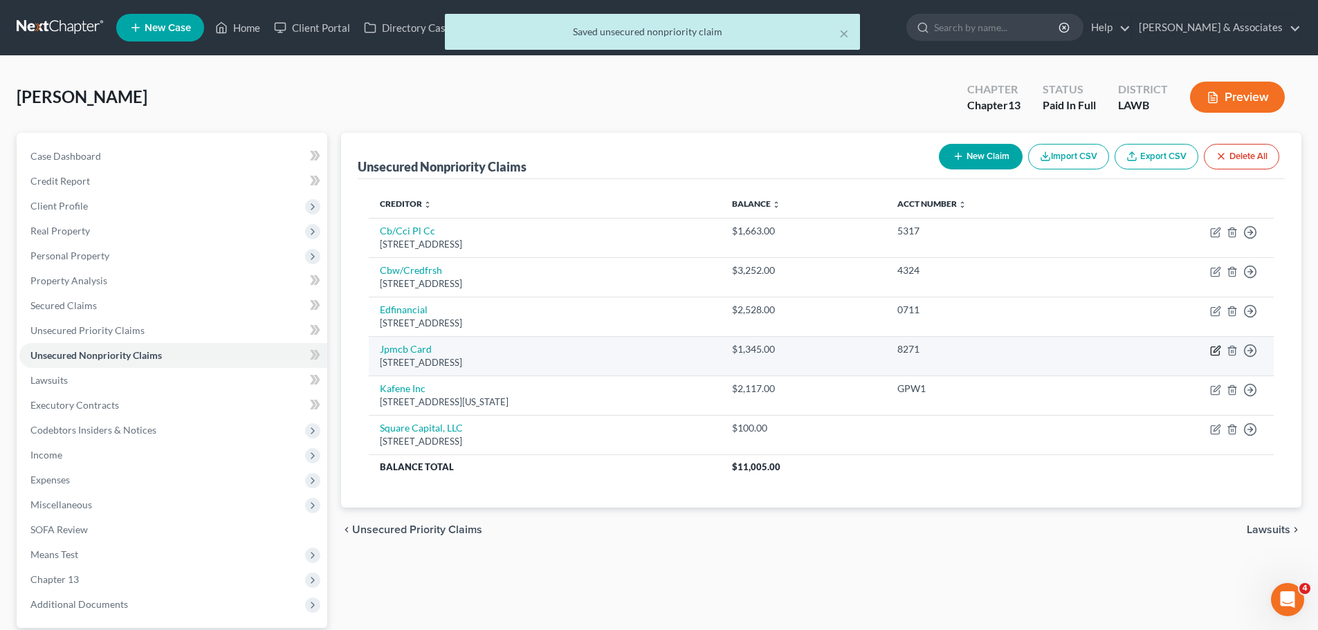
click at [1215, 347] on icon "button" at bounding box center [1215, 350] width 11 height 11
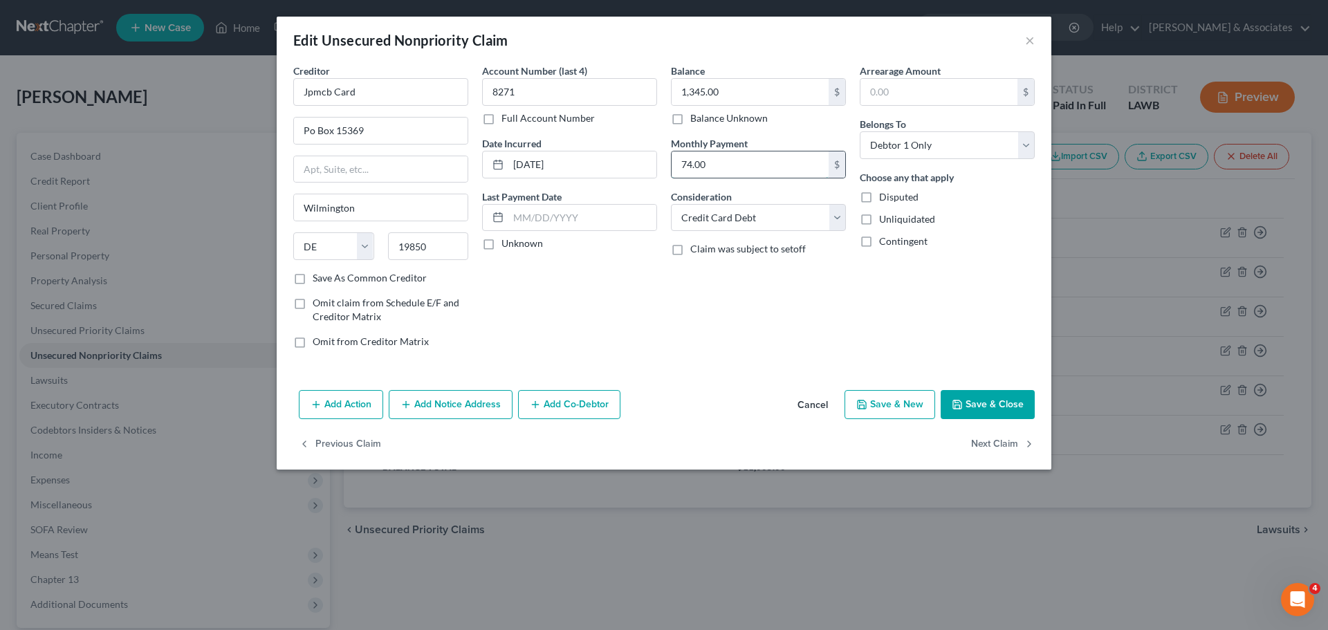
click at [724, 170] on input "74.00" at bounding box center [750, 164] width 157 height 26
click at [800, 302] on div "Balance 1,345.00 $ Balance Unknown Balance Undetermined 1,345.00 $ Balance Unkn…" at bounding box center [758, 212] width 189 height 296
click at [987, 409] on button "Save & Close" at bounding box center [988, 404] width 94 height 29
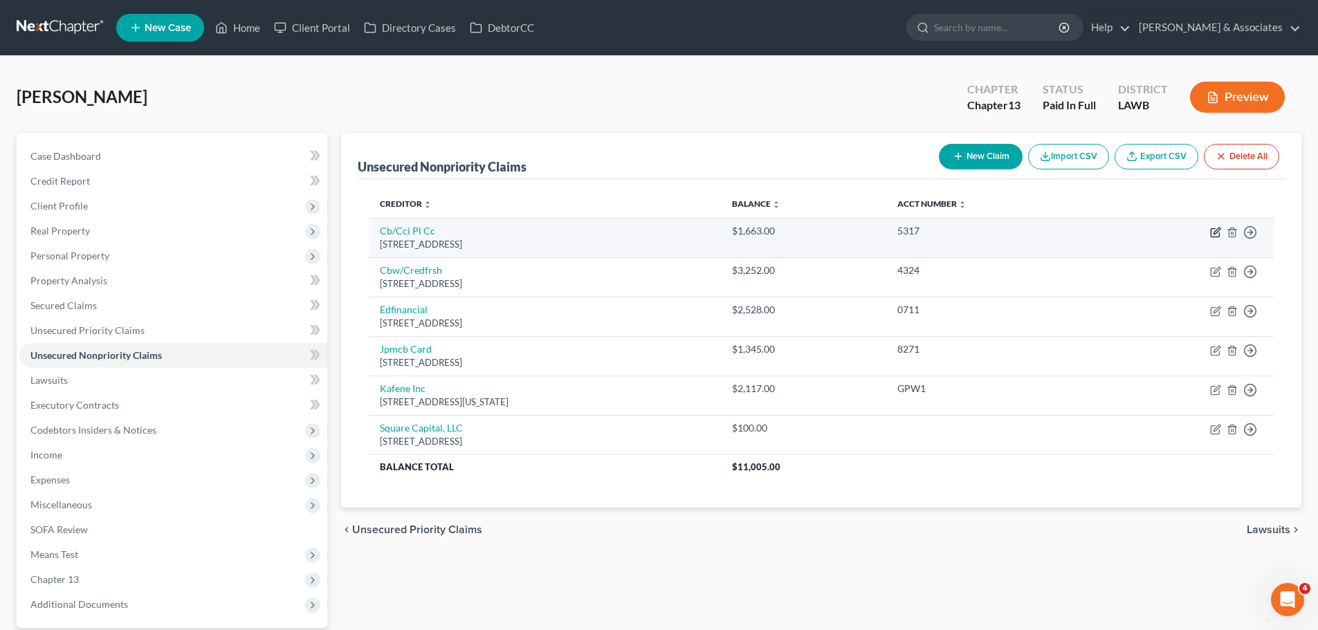
click at [1213, 234] on icon "button" at bounding box center [1215, 232] width 11 height 11
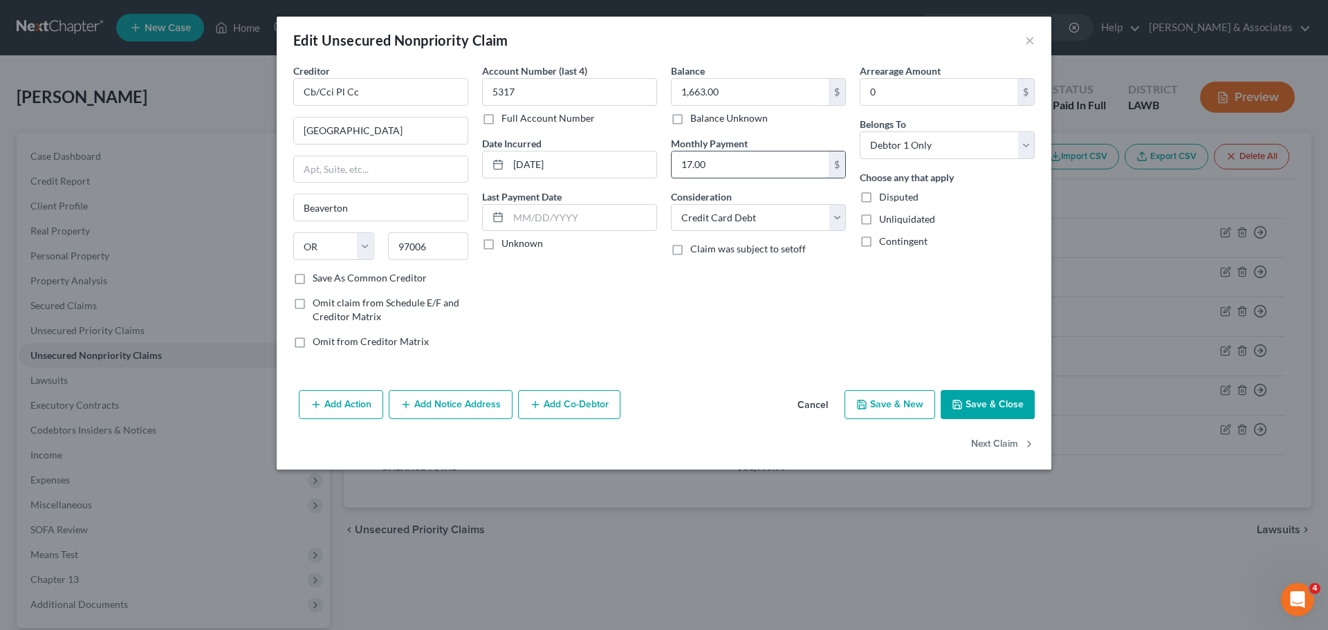
click at [764, 167] on input "17.00" at bounding box center [750, 164] width 157 height 26
click at [1000, 403] on button "Save & Close" at bounding box center [988, 404] width 94 height 29
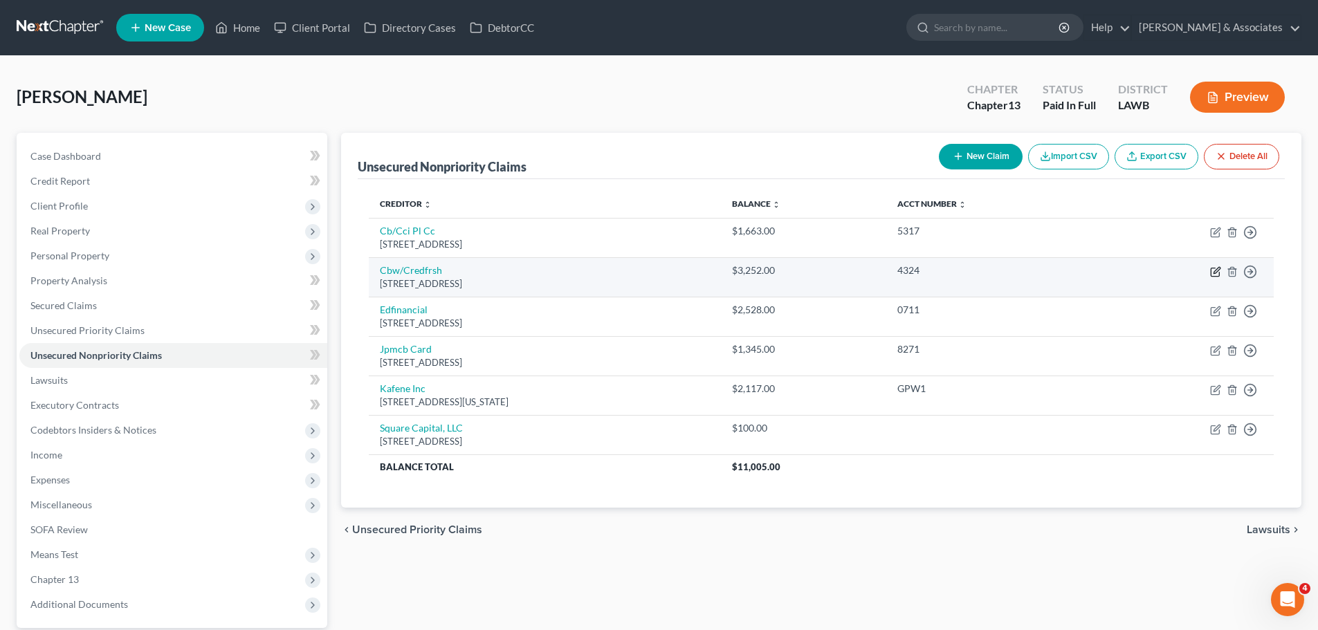
click at [1215, 272] on icon "button" at bounding box center [1215, 271] width 11 height 11
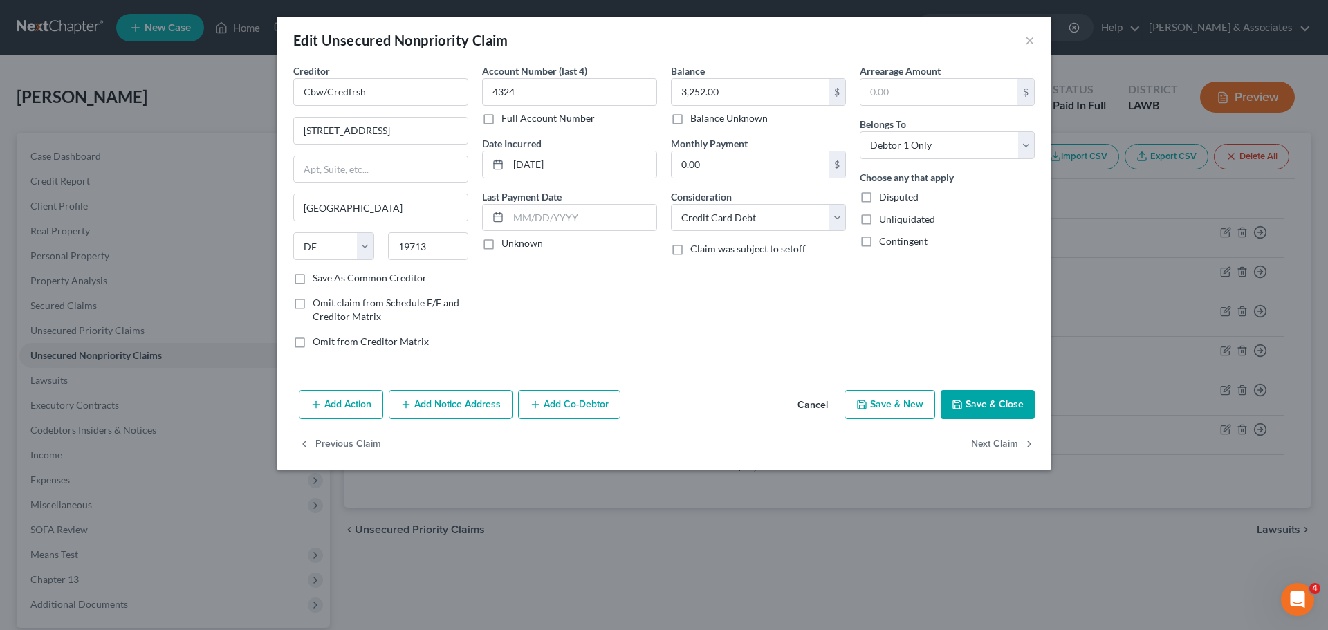
click at [984, 405] on button "Save & Close" at bounding box center [988, 404] width 94 height 29
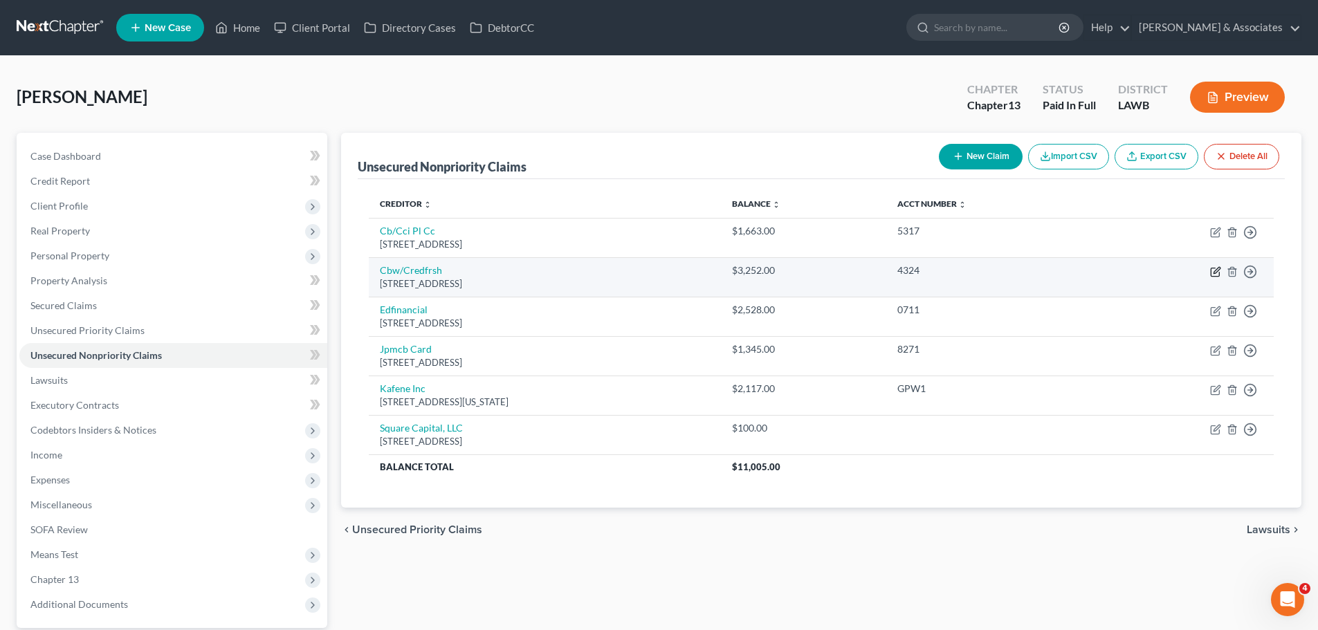
click at [1212, 273] on icon "button" at bounding box center [1215, 271] width 11 height 11
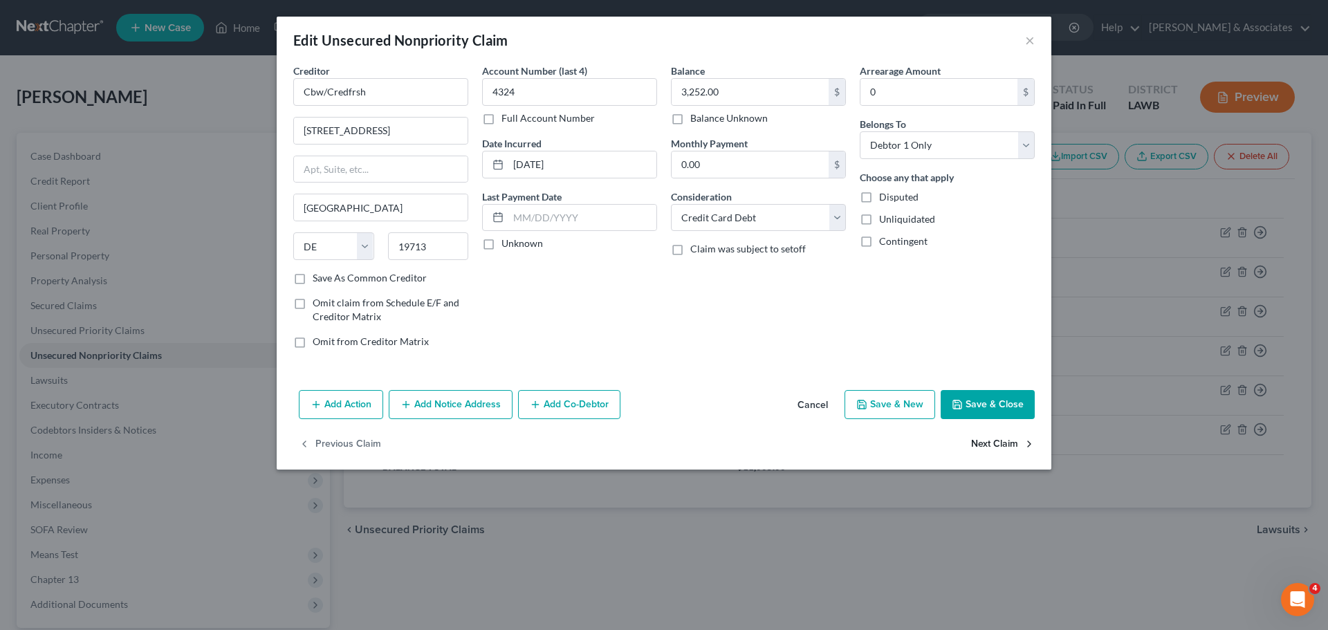
click at [977, 435] on button "Next Claim" at bounding box center [1003, 444] width 64 height 29
click at [753, 167] on input "53.00" at bounding box center [750, 164] width 157 height 26
click at [997, 442] on button "Next Claim" at bounding box center [1003, 444] width 64 height 29
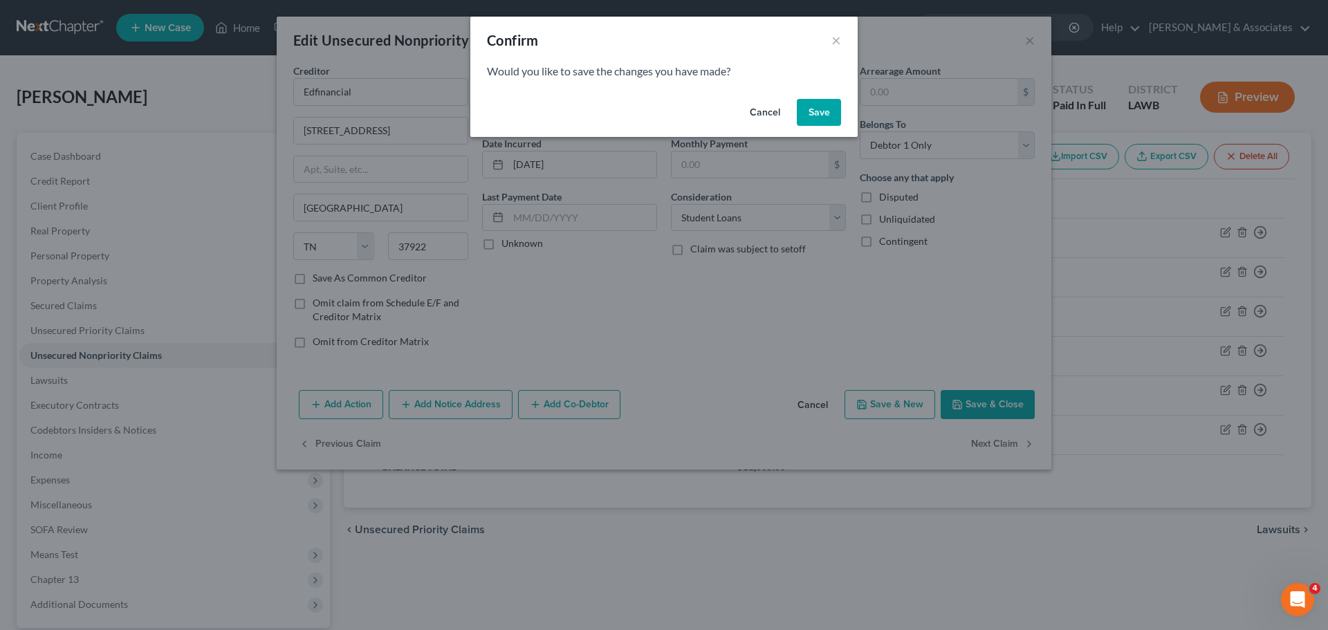
click at [831, 114] on button "Save" at bounding box center [819, 113] width 44 height 28
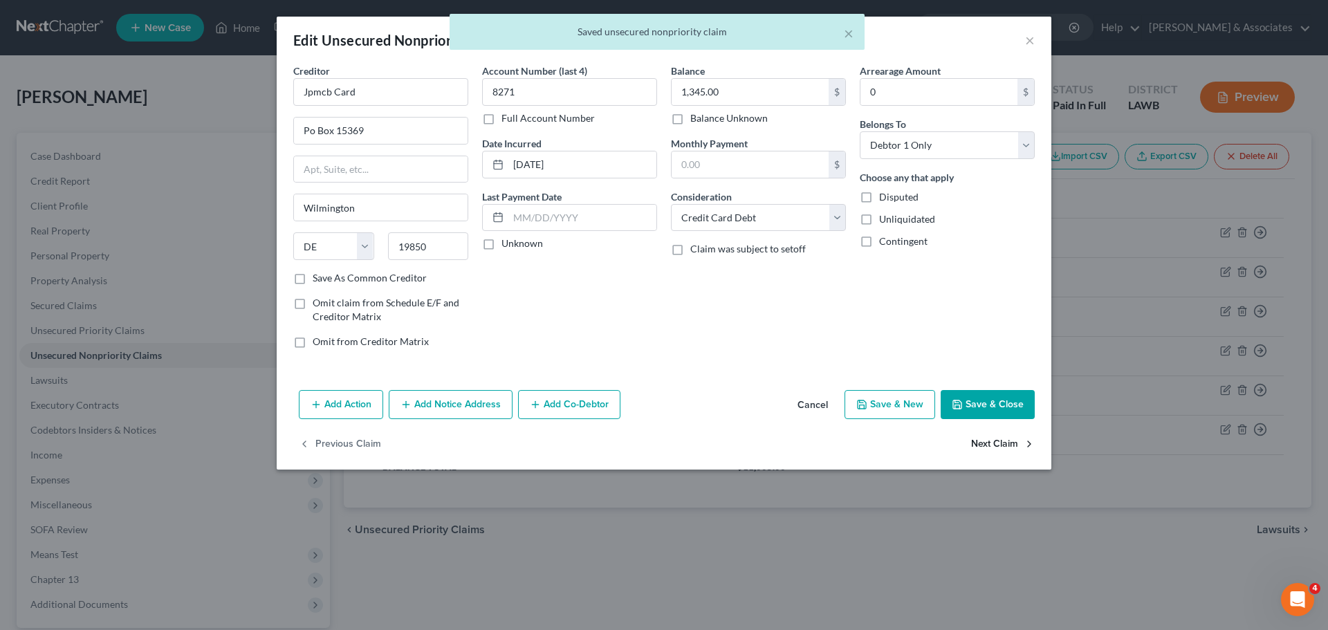
click at [997, 443] on button "Next Claim" at bounding box center [1003, 444] width 64 height 29
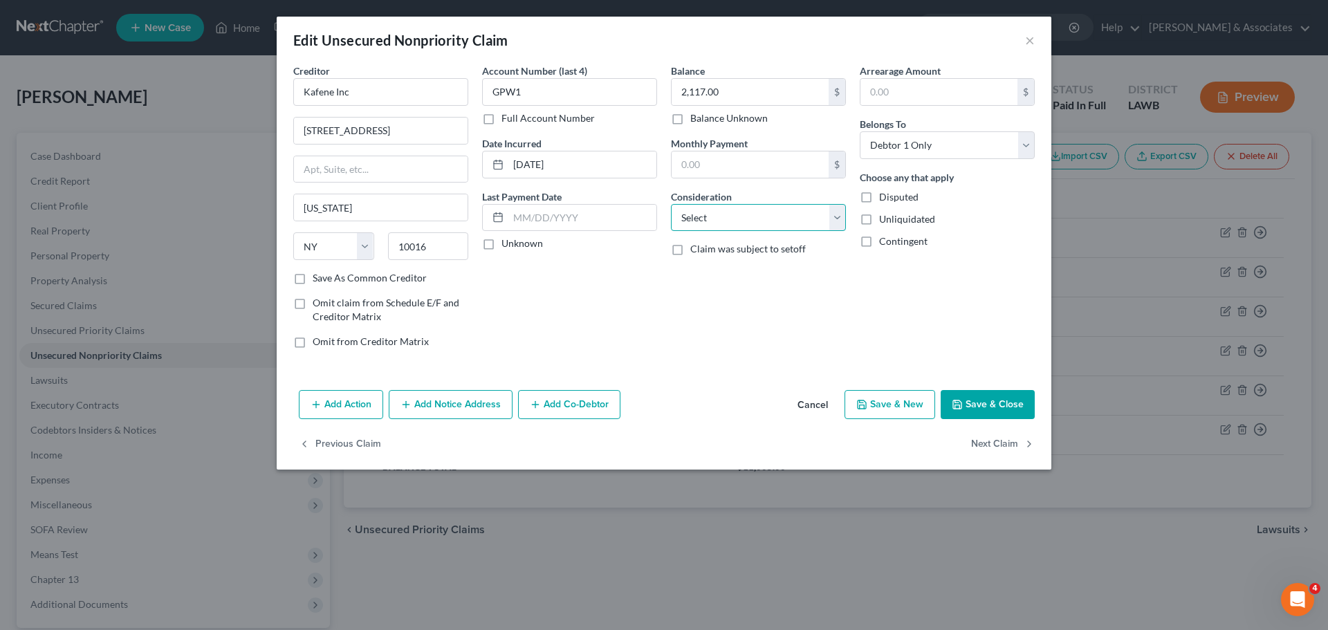
drag, startPoint x: 752, startPoint y: 219, endPoint x: 752, endPoint y: 230, distance: 11.8
click at [752, 219] on select "Select Cable / Satellite Services Collection Agency Credit Card Debt Debt Couns…" at bounding box center [758, 218] width 175 height 28
click at [671, 204] on select "Select Cable / Satellite Services Collection Agency Credit Card Debt Debt Couns…" at bounding box center [758, 218] width 175 height 28
click at [751, 353] on div "Balance 2,117.00 $ Balance Unknown Balance Undetermined 2,117.00 $ Balance Unkn…" at bounding box center [758, 212] width 189 height 296
click at [1010, 446] on button "Next Claim" at bounding box center [1003, 444] width 64 height 29
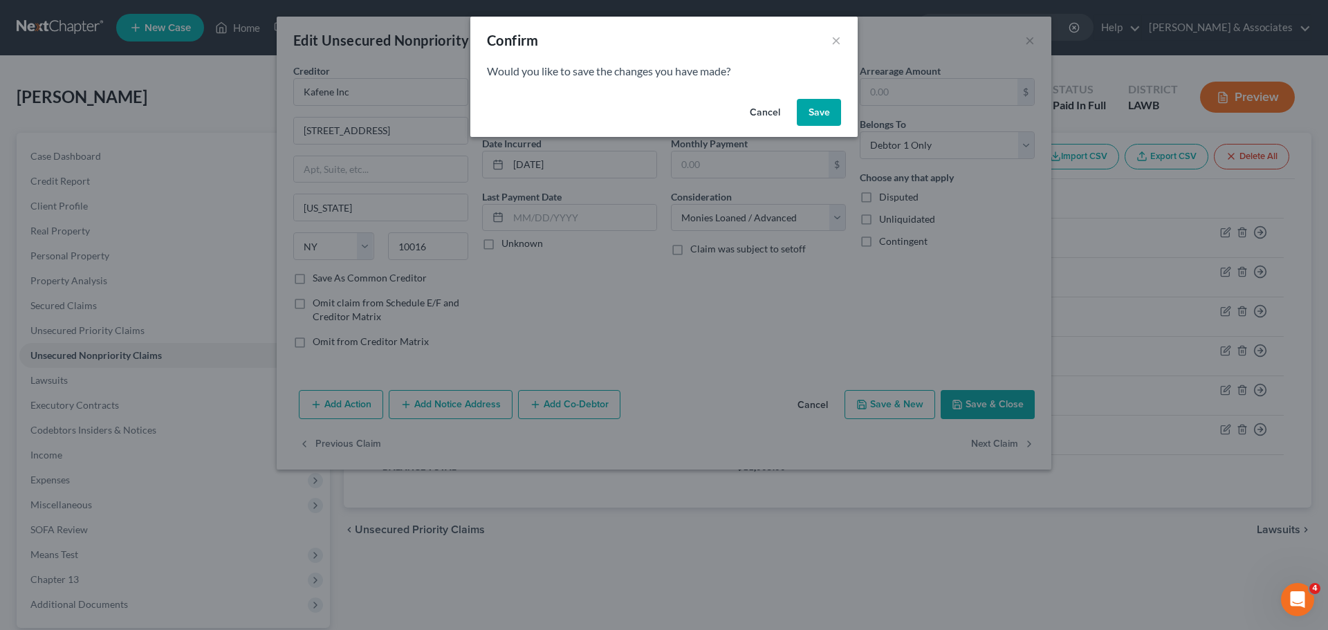
click at [828, 105] on button "Save" at bounding box center [819, 113] width 44 height 28
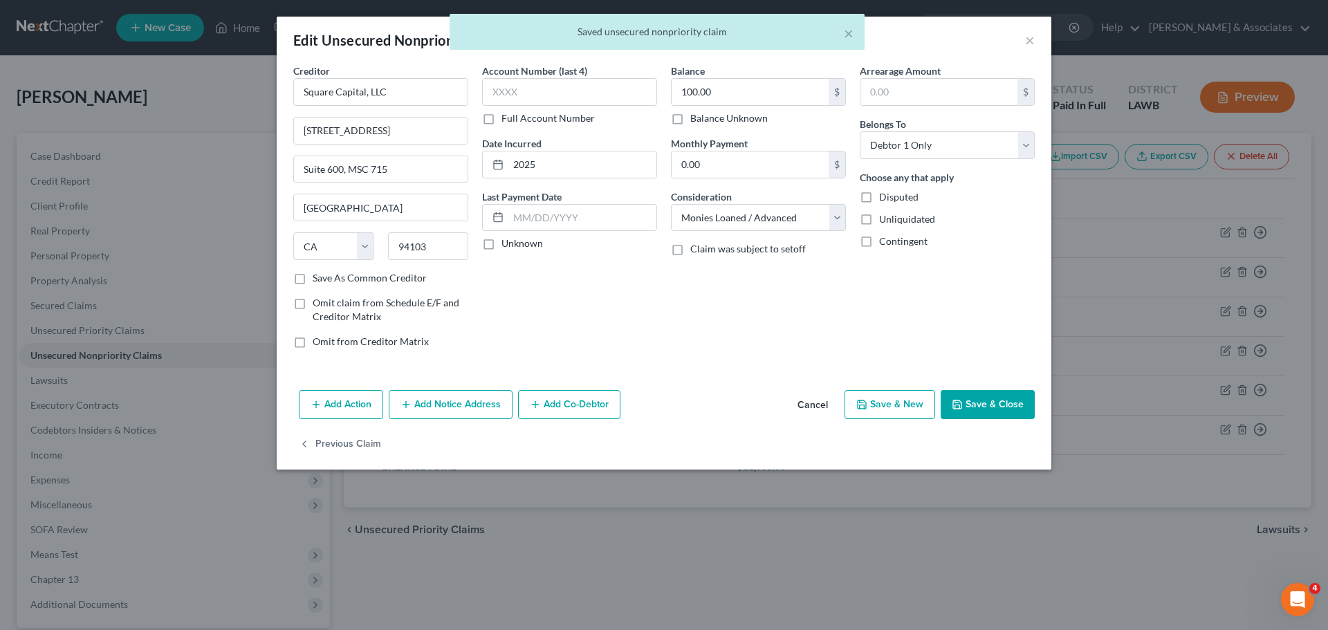
click at [995, 401] on button "Save & Close" at bounding box center [988, 404] width 94 height 29
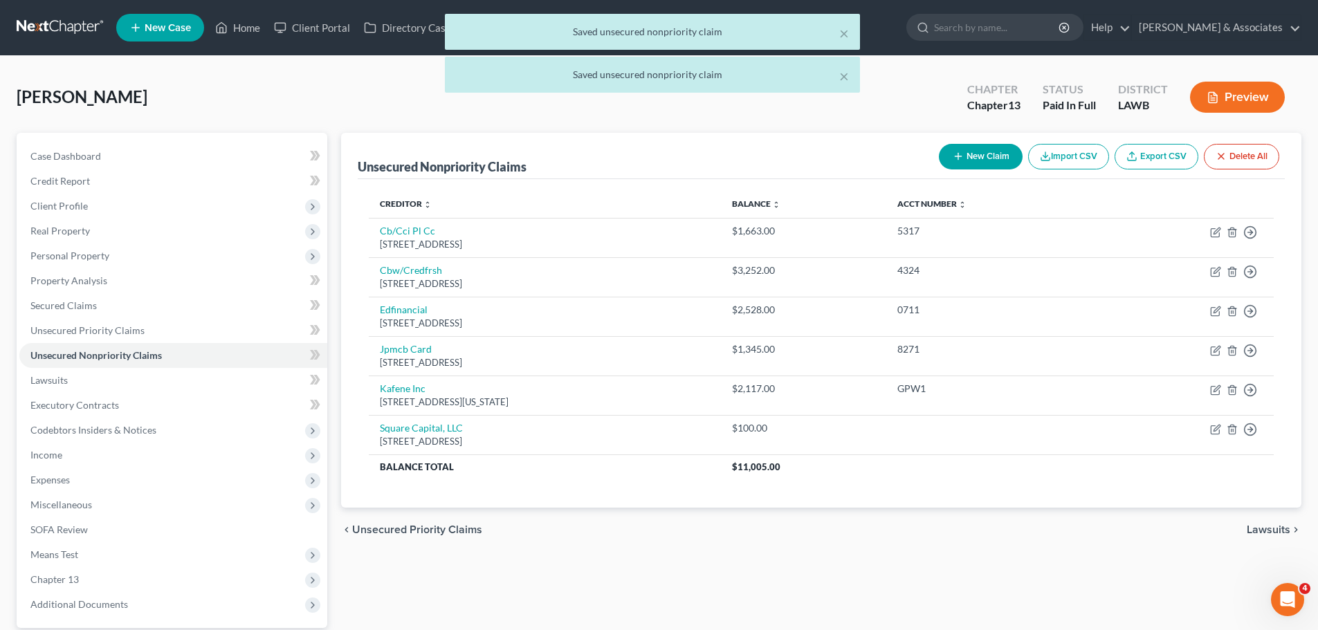
click at [951, 565] on div "Unsecured Nonpriority Claims New Claim Import CSV Export CSV Delete All Credito…" at bounding box center [821, 402] width 974 height 539
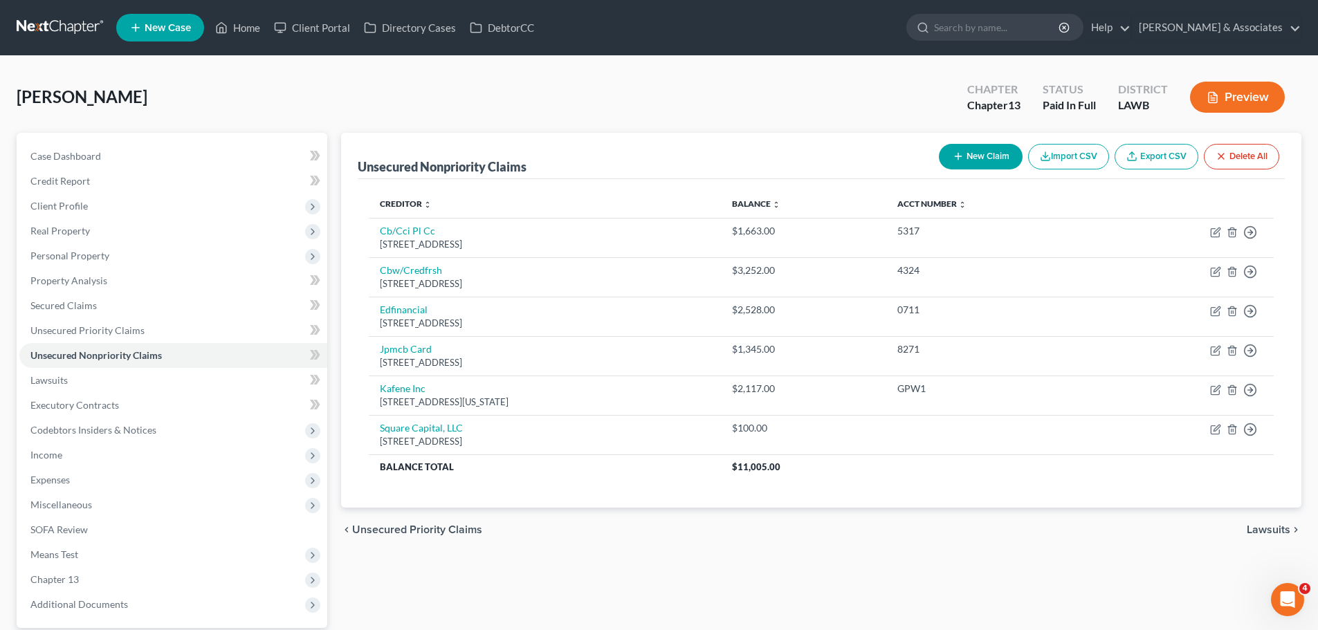
click at [958, 154] on line "button" at bounding box center [958, 157] width 0 height 6
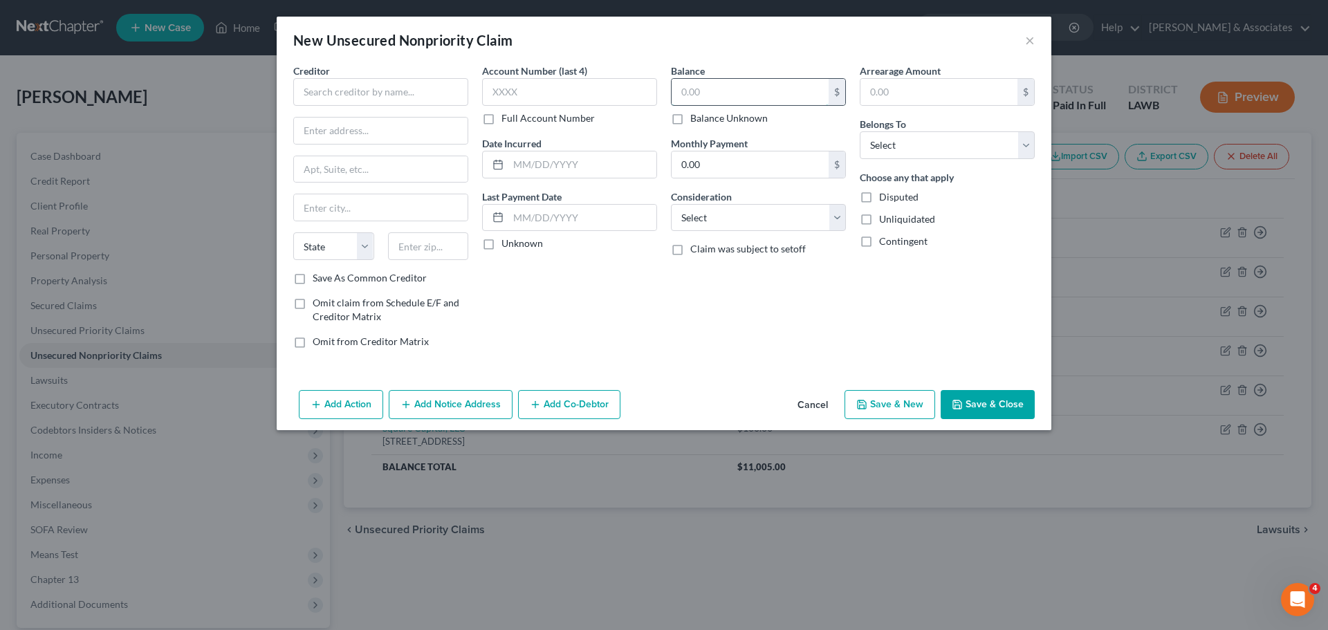
click at [759, 89] on input "text" at bounding box center [750, 92] width 157 height 26
click at [360, 102] on input "text" at bounding box center [380, 92] width 175 height 28
click at [320, 240] on select "State AL AK AR AZ CA CO CT DE DC FL GA GU HI ID IL IN IA KS KY LA ME MD MA MI M…" at bounding box center [333, 246] width 81 height 28
click at [293, 232] on select "State AL AK AR AZ CA CO CT DE DC FL GA GU HI ID IL IN IA KS KY LA ME MD MA MI M…" at bounding box center [333, 246] width 81 height 28
click at [636, 294] on div "Account Number (last 4) Full Account Number Date Incurred Last Payment Date Unk…" at bounding box center [569, 212] width 189 height 296
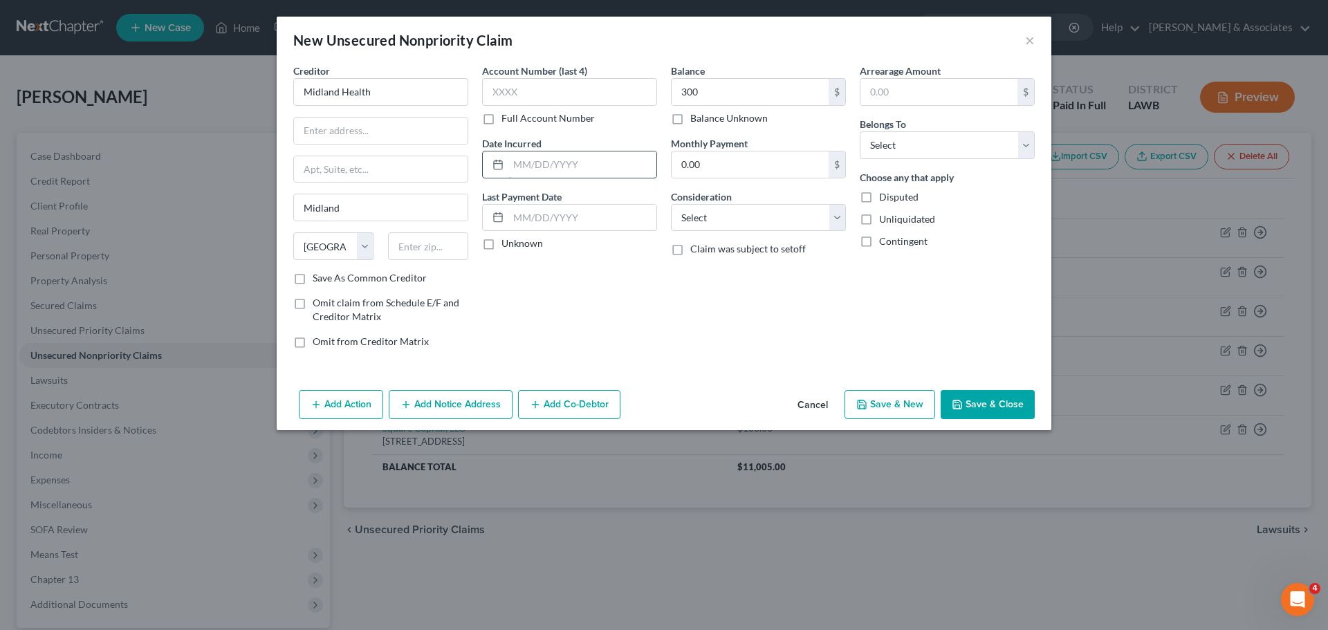
click at [553, 158] on input "text" at bounding box center [582, 164] width 148 height 26
drag, startPoint x: 747, startPoint y: 304, endPoint x: 724, endPoint y: 237, distance: 71.8
click at [746, 302] on div "Balance 300.00 $ Balance Unknown Balance Undetermined 300 $ Balance Unknown Mon…" at bounding box center [758, 212] width 189 height 296
click at [722, 229] on select "Select Cable / Satellite Services Collection Agency Credit Card Debt Debt Couns…" at bounding box center [758, 218] width 175 height 28
click at [671, 204] on select "Select Cable / Satellite Services Collection Agency Credit Card Debt Debt Couns…" at bounding box center [758, 218] width 175 height 28
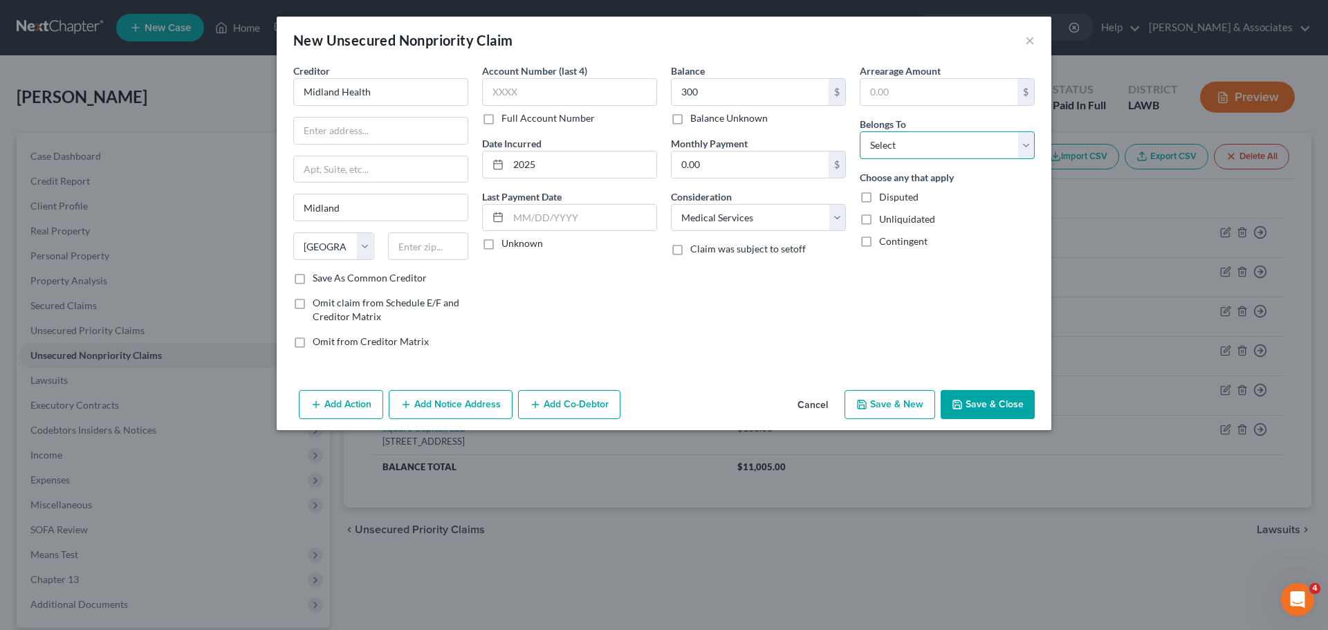
drag, startPoint x: 904, startPoint y: 133, endPoint x: 905, endPoint y: 140, distance: 7.6
click at [904, 133] on select "Select Debtor 1 Only Debtor 2 Only Debtor 1 And Debtor 2 Only At Least One Of T…" at bounding box center [947, 145] width 175 height 28
click at [860, 131] on select "Select Debtor 1 Only Debtor 2 Only Debtor 1 And Debtor 2 Only At Least One Of T…" at bounding box center [947, 145] width 175 height 28
click at [913, 304] on div "Arrearage Amount $ Belongs To * Select Debtor 1 Only Debtor 2 Only Debtor 1 And…" at bounding box center [947, 212] width 189 height 296
click at [985, 383] on div "Creditor * Midland Health Midland State AL AK AR AZ CA CO CT DE DC FL GA GU HI …" at bounding box center [664, 224] width 775 height 321
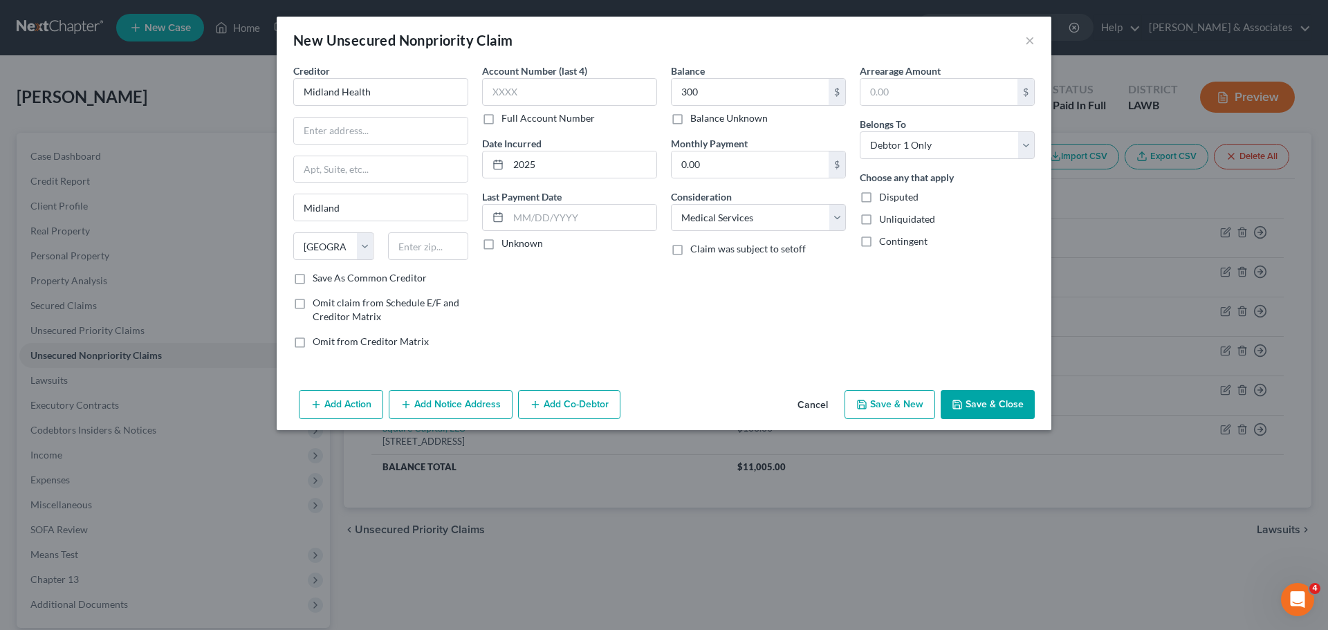
click at [991, 401] on button "Save & Close" at bounding box center [988, 404] width 94 height 29
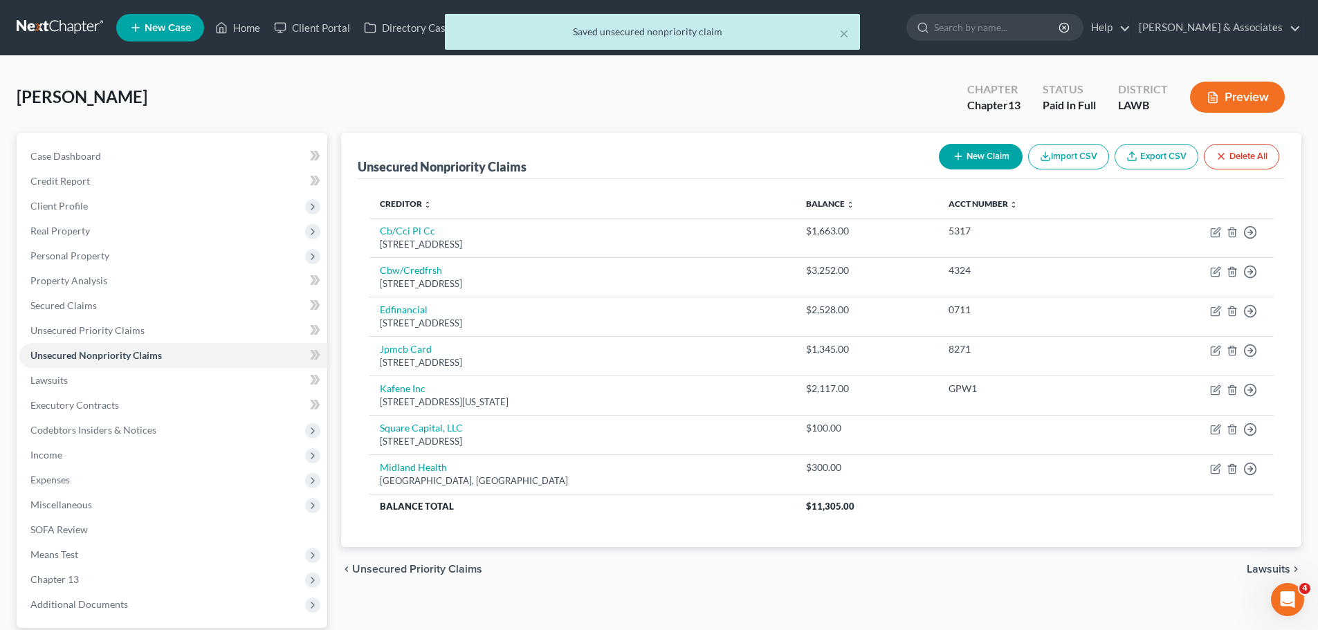
drag, startPoint x: 828, startPoint y: 578, endPoint x: 885, endPoint y: 570, distance: 58.0
click at [827, 578] on div "chevron_left Unsecured Priority Claims Lawsuits chevron_right" at bounding box center [821, 569] width 960 height 44
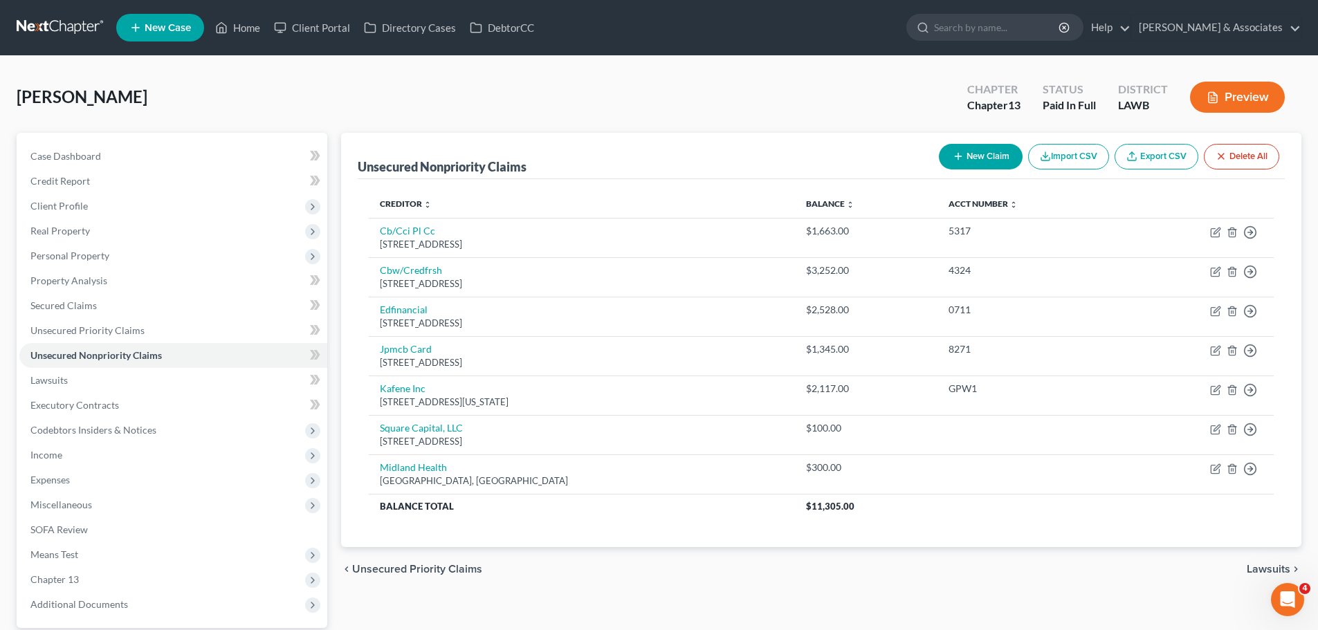
drag, startPoint x: 1196, startPoint y: 607, endPoint x: 782, endPoint y: 603, distance: 413.7
click at [782, 603] on div "Unsecured Nonpriority Claims New Claim Import CSV Export CSV Delete All Credito…" at bounding box center [821, 402] width 974 height 539
click at [238, 153] on link "Case Dashboard" at bounding box center [173, 156] width 308 height 25
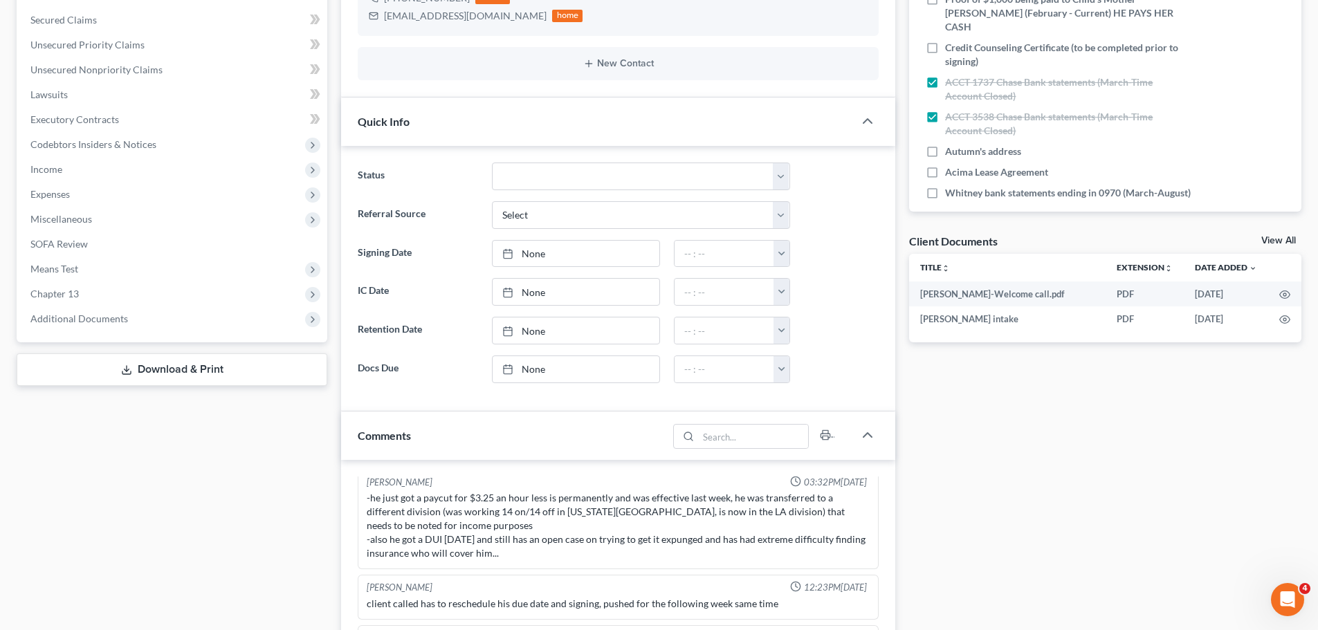
scroll to position [138, 0]
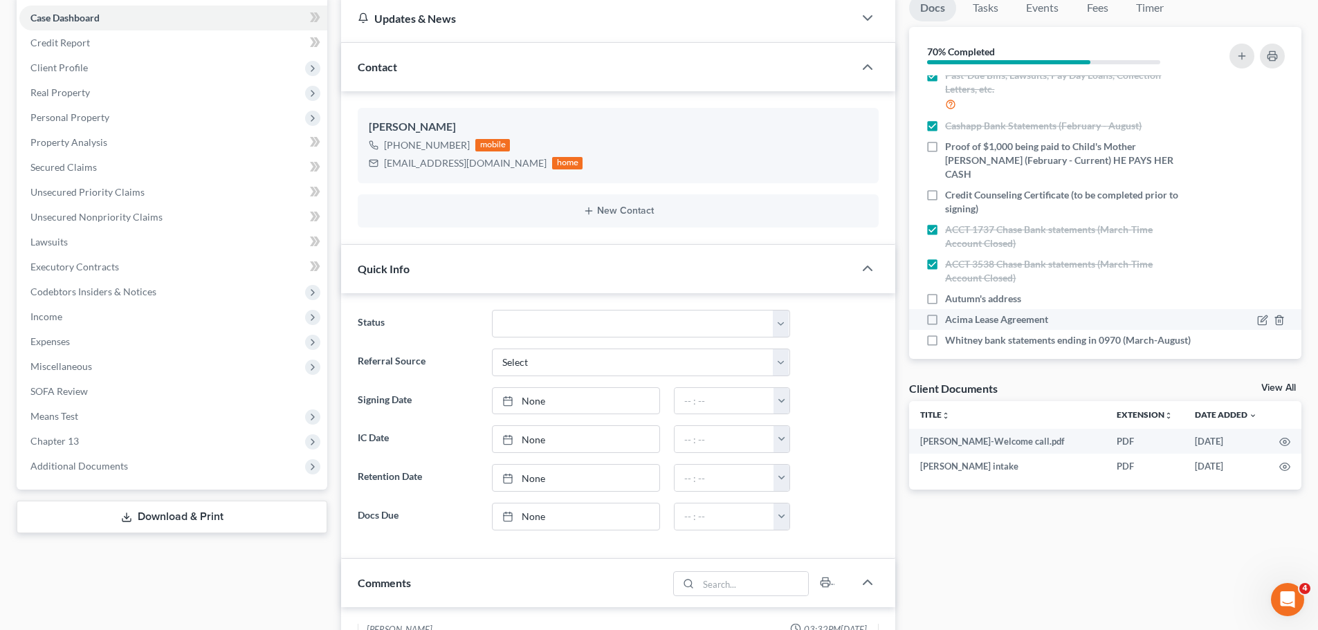
click at [948, 309] on li "Acima Lease Agreement" at bounding box center [1105, 319] width 392 height 21
click at [945, 292] on span "Autumn's address" at bounding box center [983, 299] width 76 height 14
click at [950, 292] on input "Autumn's address" at bounding box center [954, 296] width 9 height 9
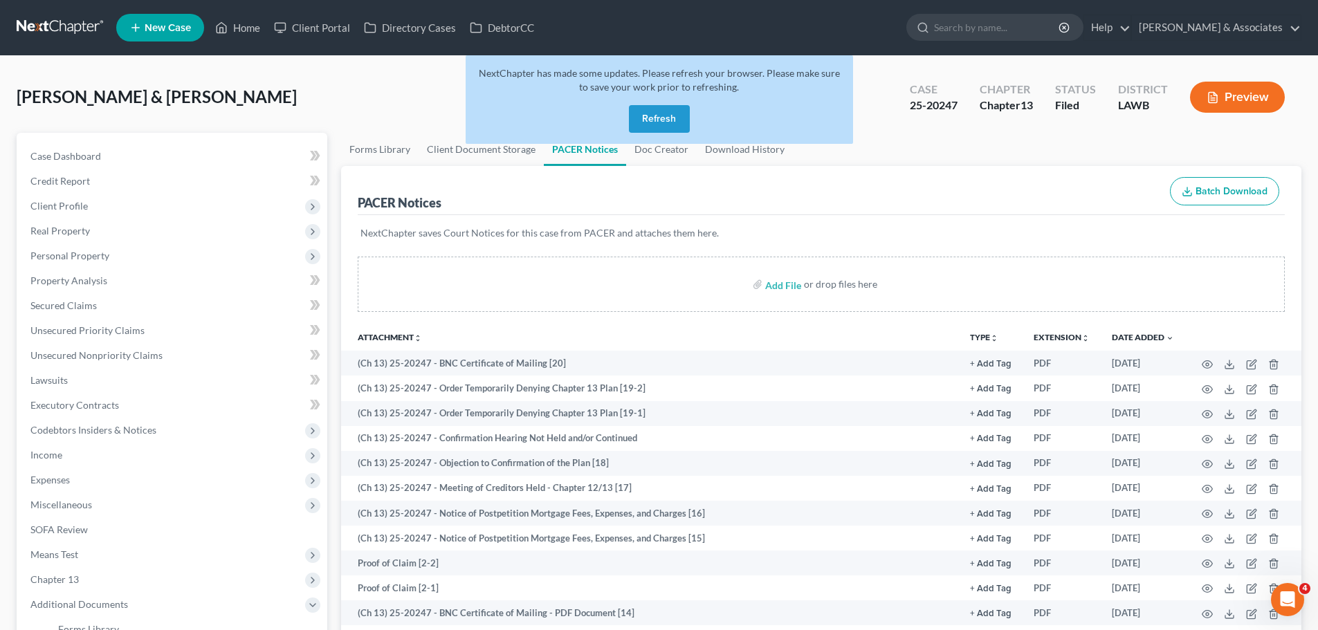
click at [37, 24] on link at bounding box center [61, 27] width 89 height 25
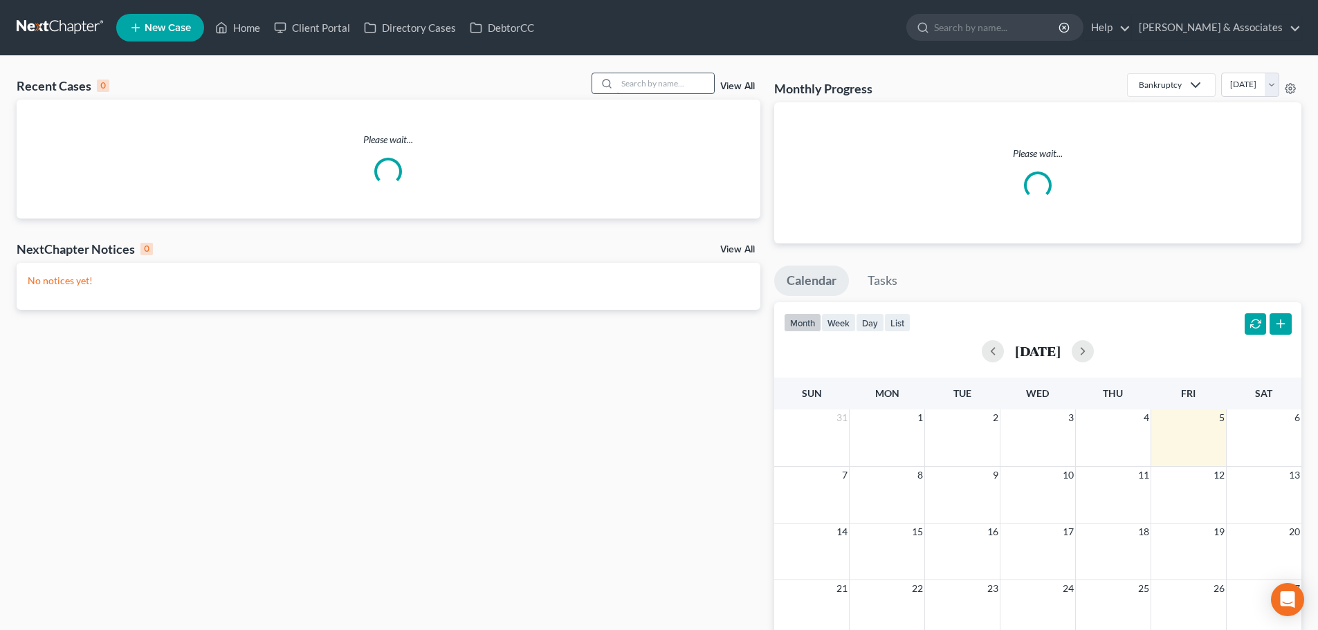
click at [640, 83] on input "search" at bounding box center [665, 83] width 97 height 20
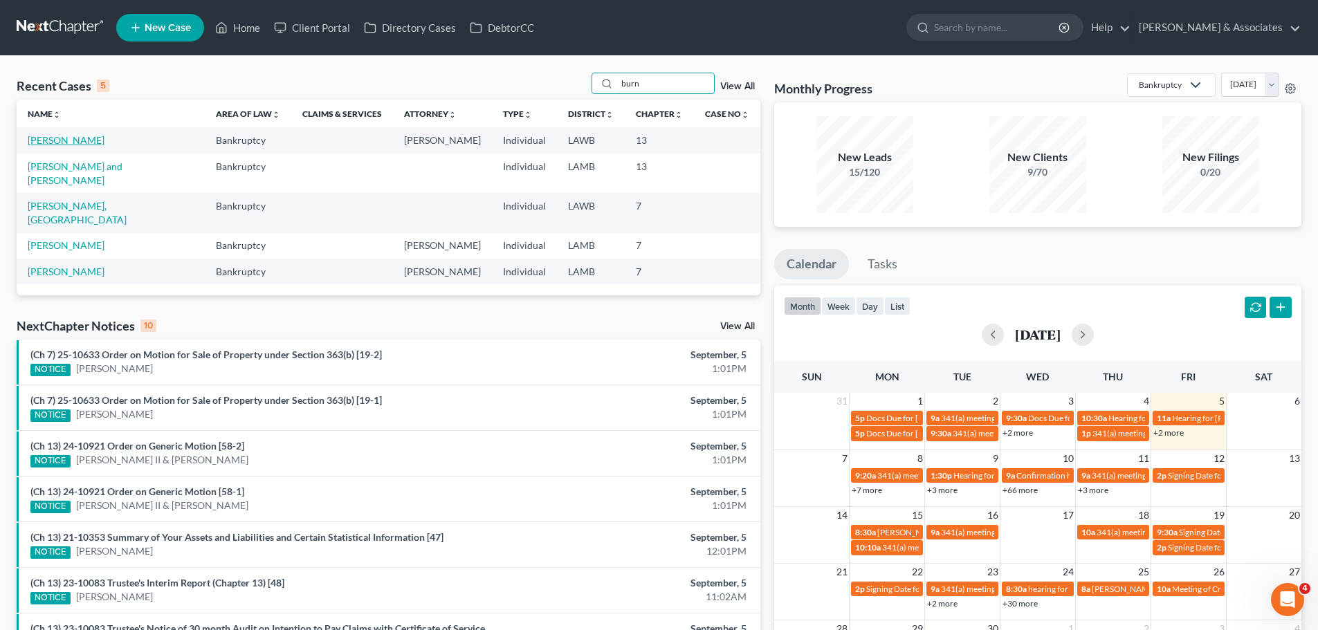
type input "burn"
click at [66, 144] on link "Burns, Joyce" at bounding box center [66, 140] width 77 height 12
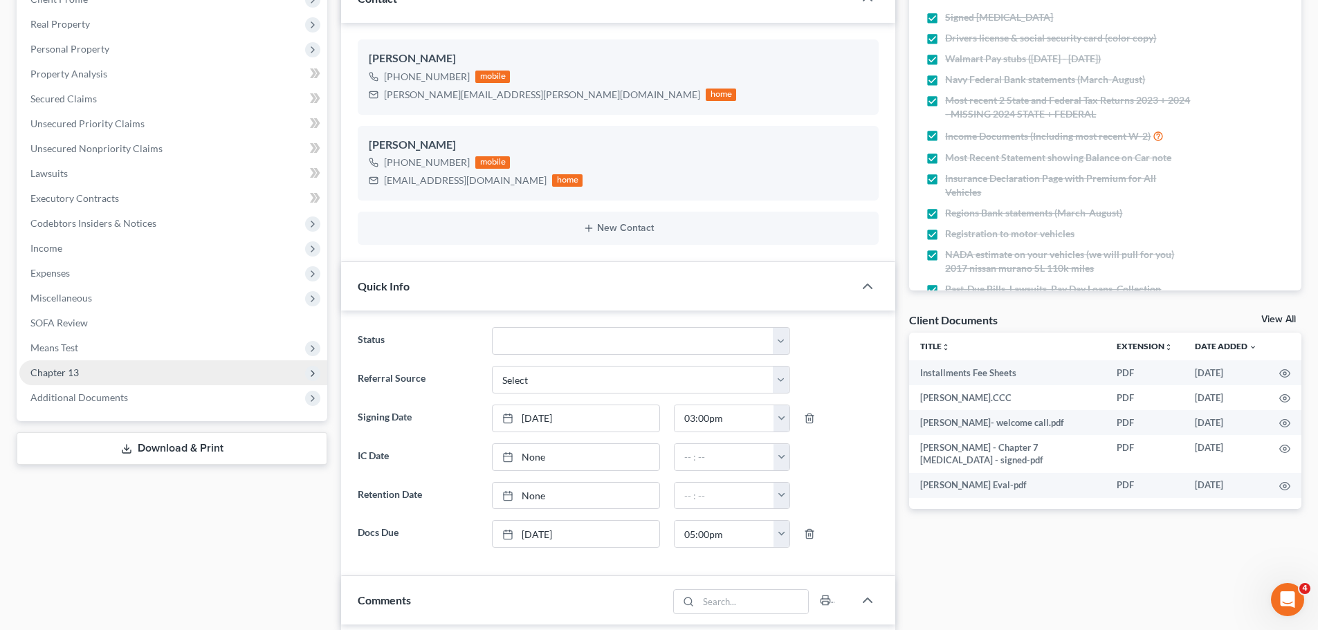
scroll to position [208, 0]
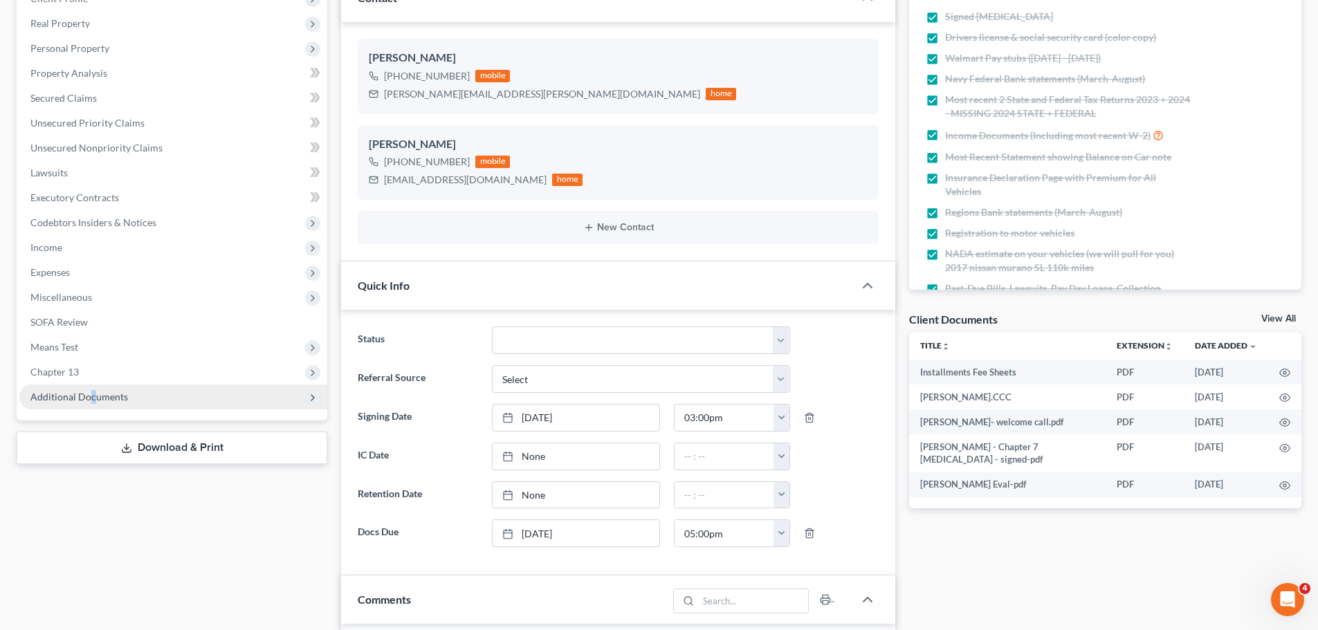
click at [92, 385] on span "Additional Documents" at bounding box center [173, 397] width 308 height 25
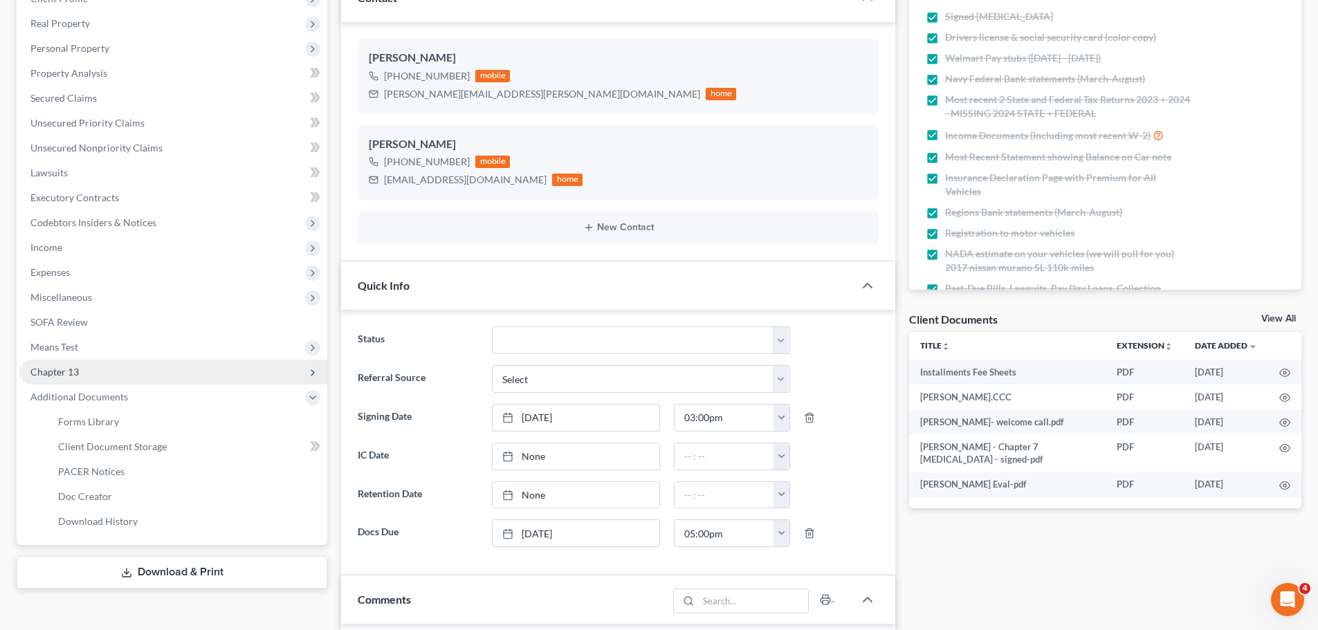
click at [95, 374] on span "Chapter 13" at bounding box center [173, 372] width 308 height 25
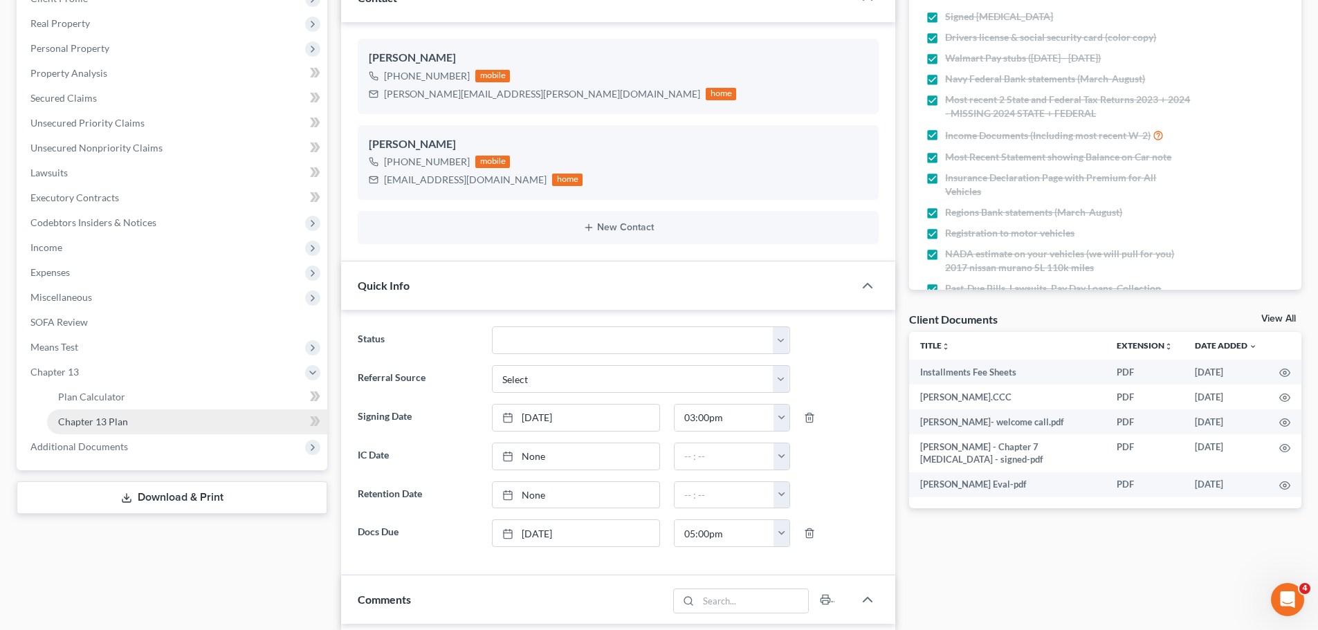
click at [153, 425] on link "Chapter 13 Plan" at bounding box center [187, 422] width 280 height 25
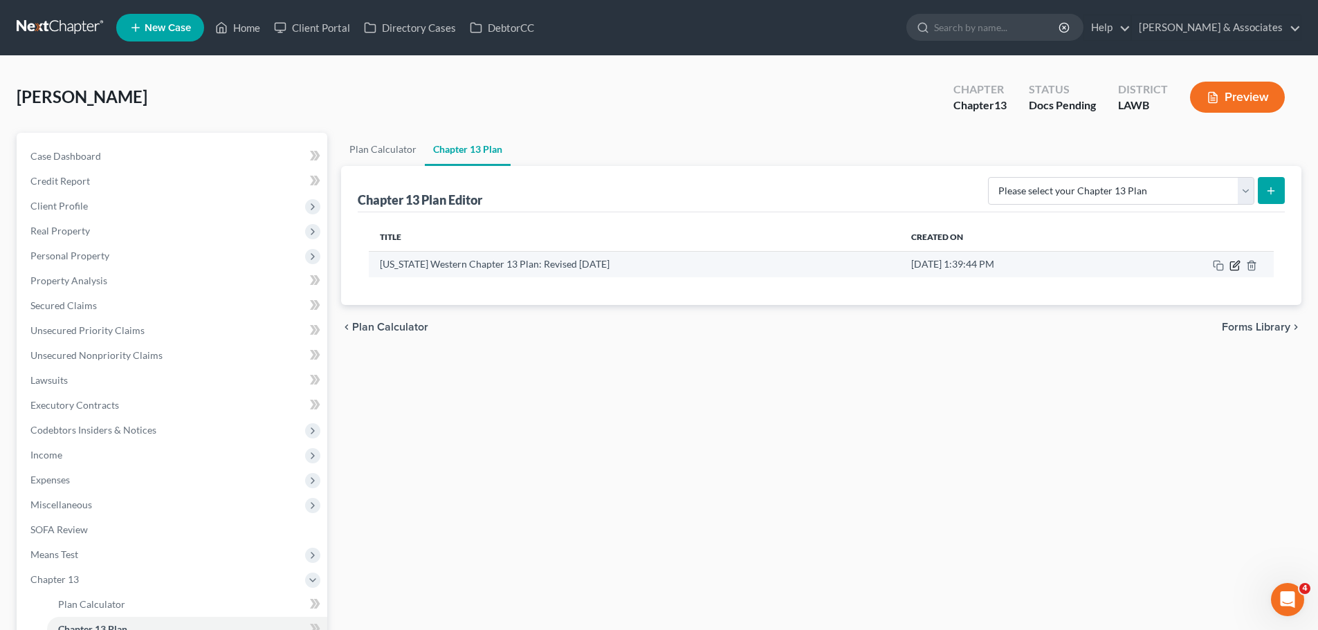
click at [1233, 268] on icon "button" at bounding box center [1234, 265] width 11 height 11
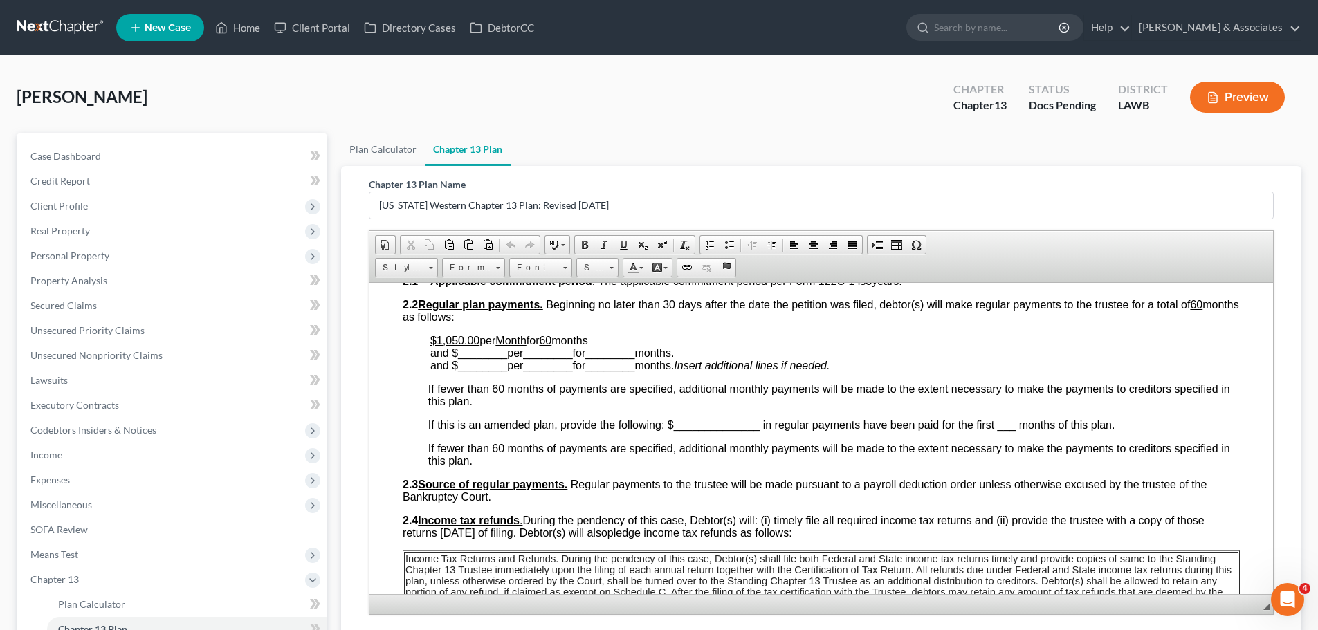
scroll to position [553, 0]
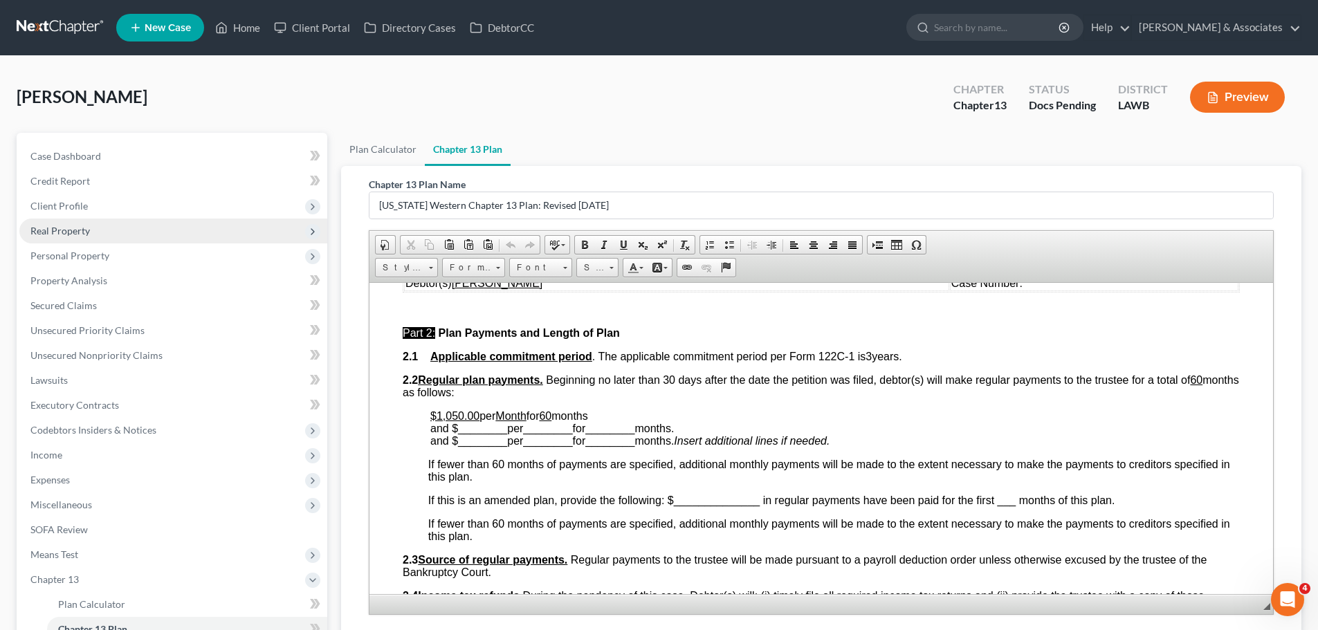
click at [71, 225] on span "Real Property" at bounding box center [59, 231] width 59 height 12
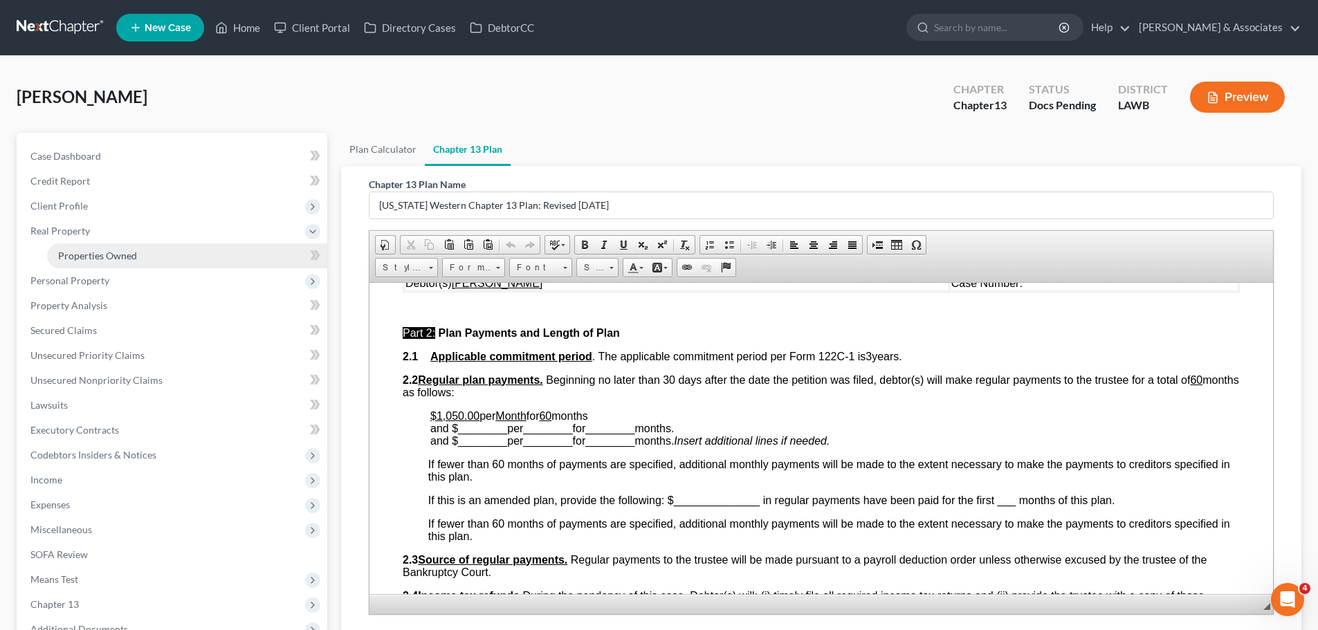
click at [84, 246] on link "Properties Owned" at bounding box center [187, 255] width 280 height 25
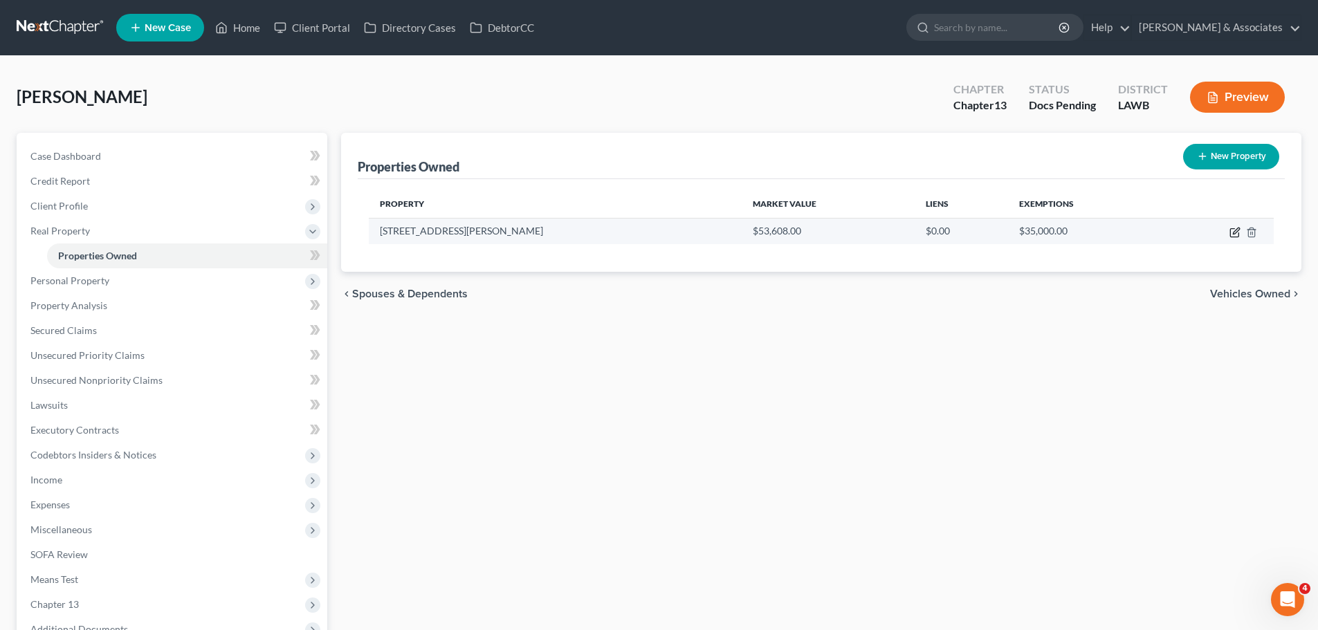
click at [1234, 233] on icon "button" at bounding box center [1234, 232] width 11 height 11
select select "19"
select select "3"
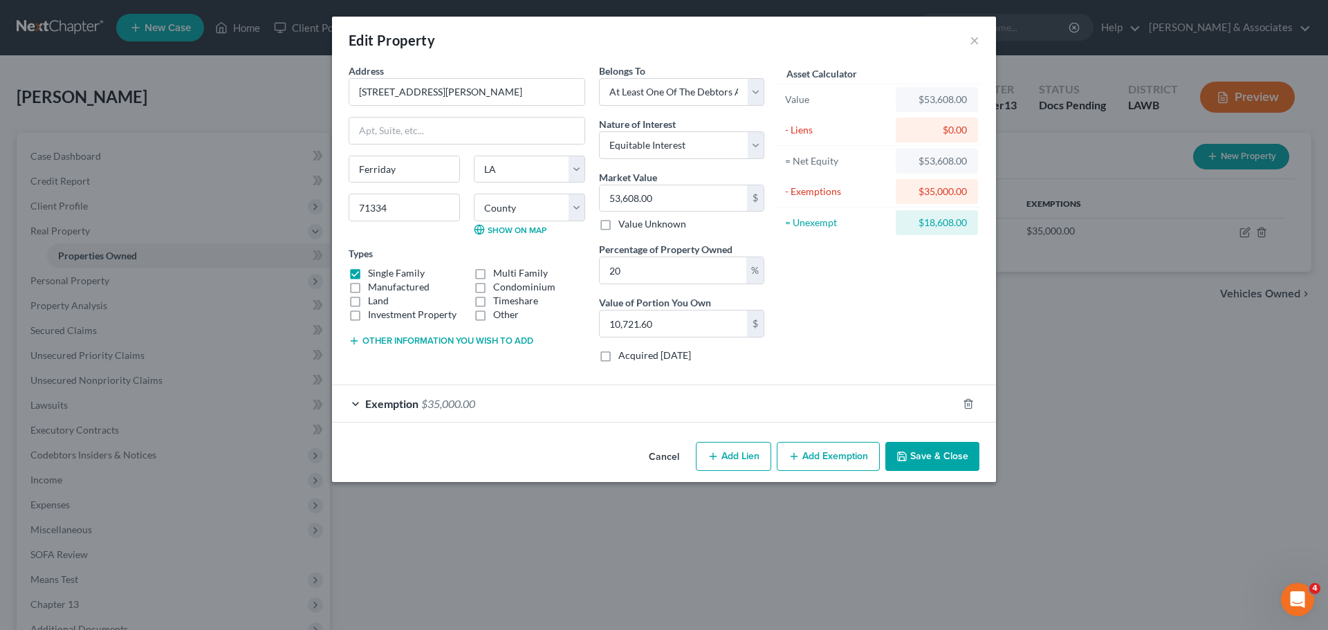
click at [914, 466] on button "Save & Close" at bounding box center [932, 456] width 94 height 29
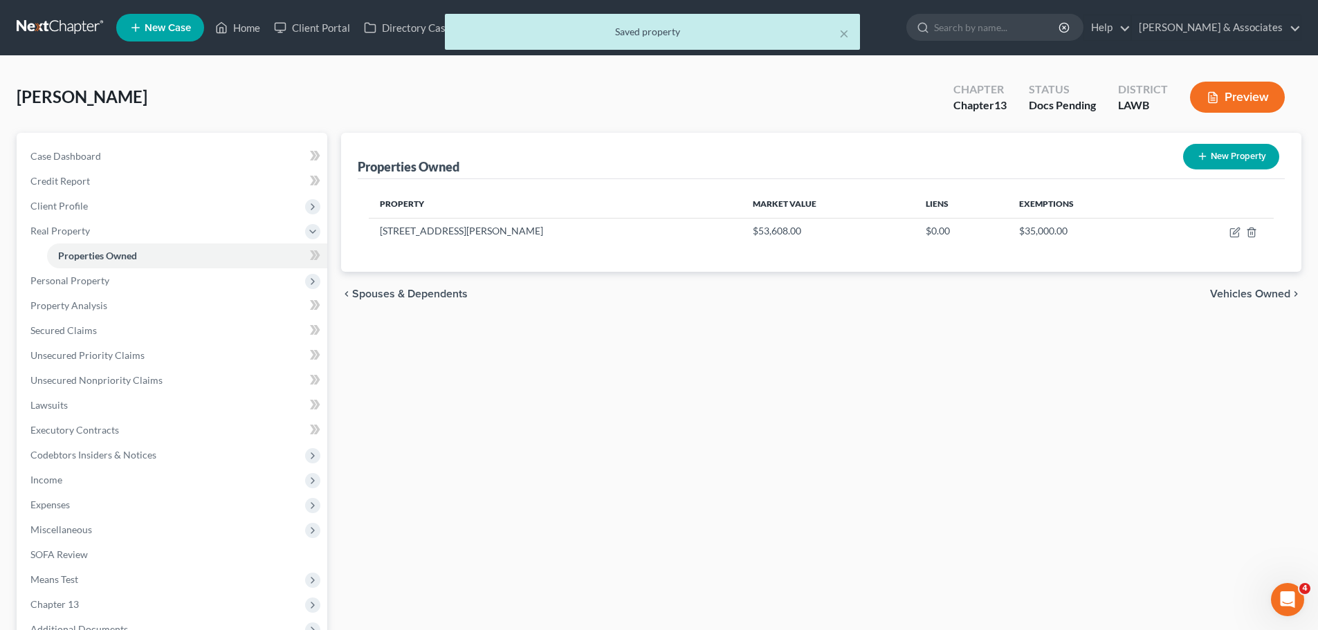
drag, startPoint x: 524, startPoint y: 299, endPoint x: 451, endPoint y: 305, distance: 72.9
click at [451, 305] on div "chevron_left Spouses & Dependents Vehicles Owned chevron_right" at bounding box center [821, 294] width 960 height 44
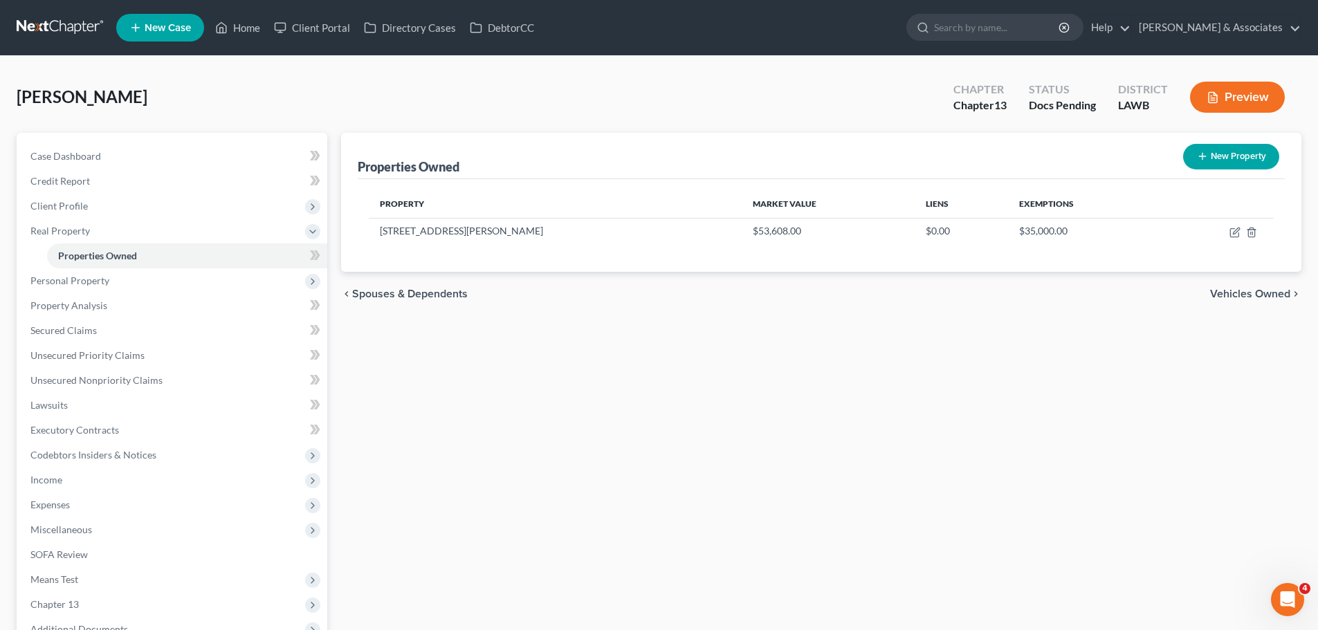
click at [709, 354] on div "Properties Owned New Property Property Market Value Liens Exemptions 509 Martin…" at bounding box center [821, 415] width 974 height 564
click at [1233, 235] on icon "button" at bounding box center [1234, 232] width 11 height 11
select select "19"
select select "14"
select select "3"
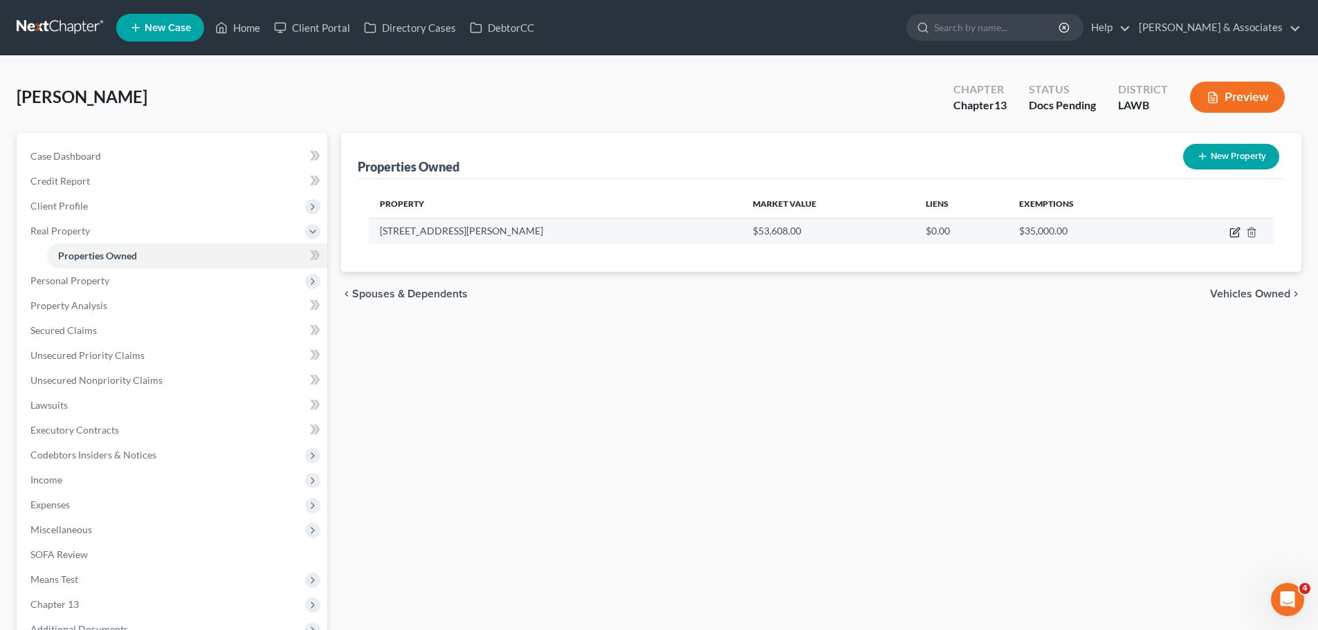
select select "3"
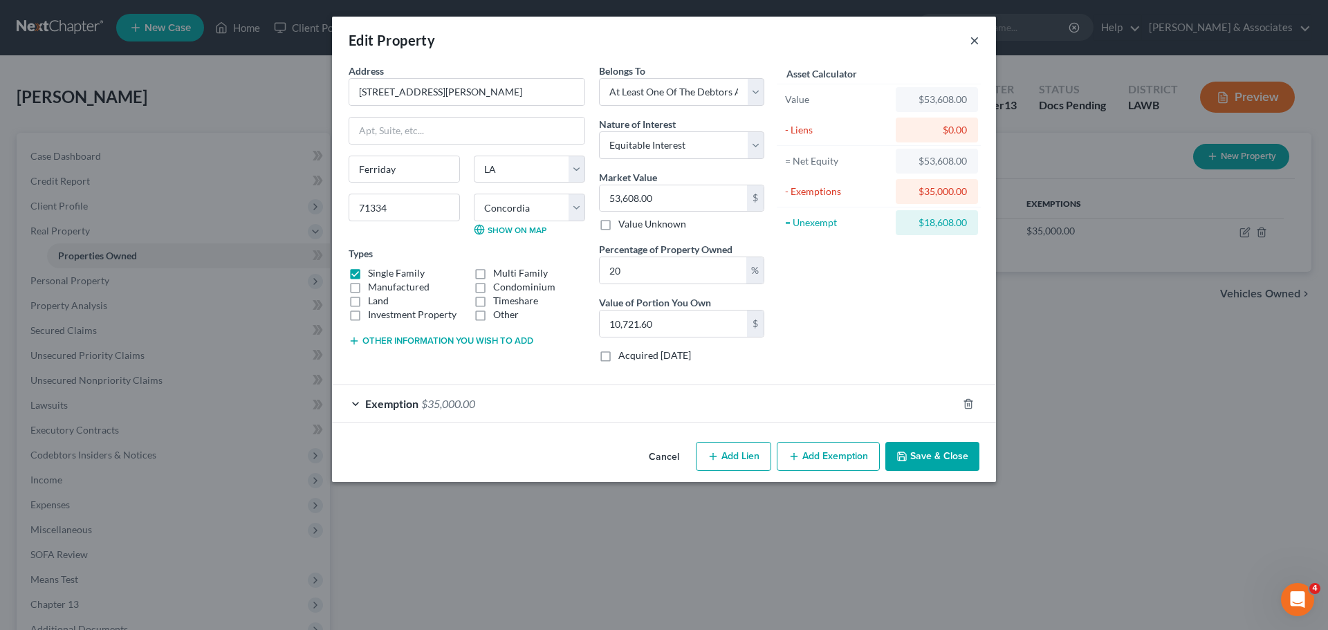
click at [971, 43] on button "×" at bounding box center [975, 40] width 10 height 17
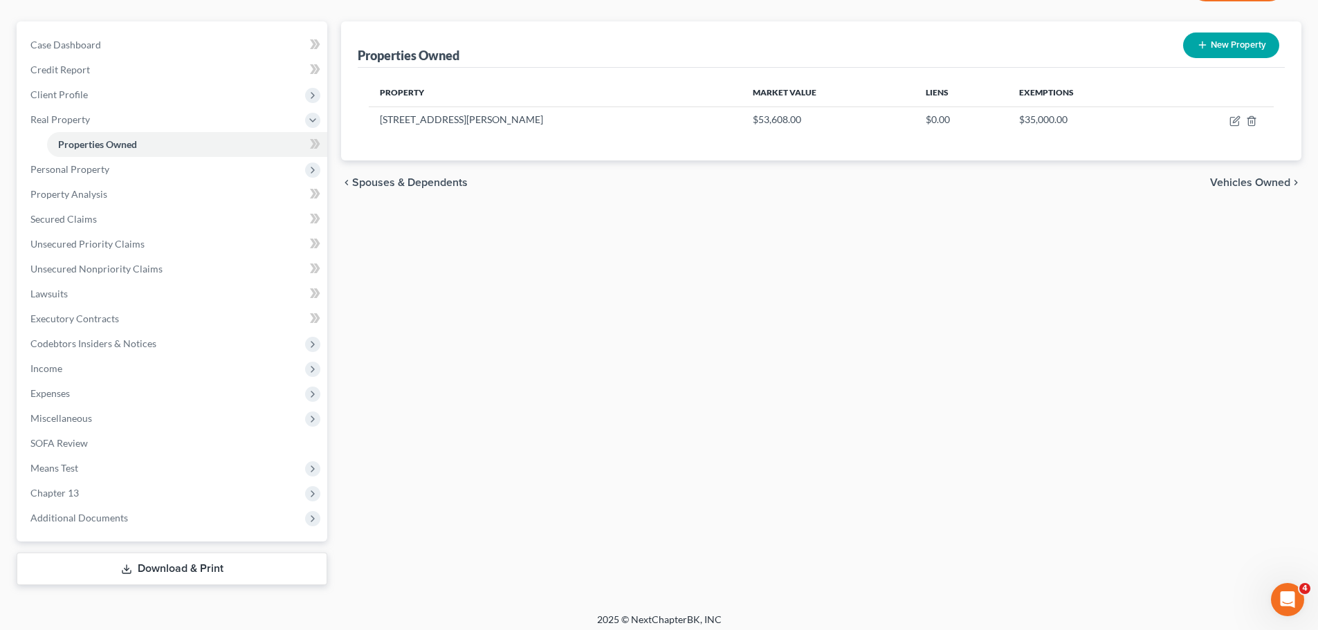
scroll to position [119, 0]
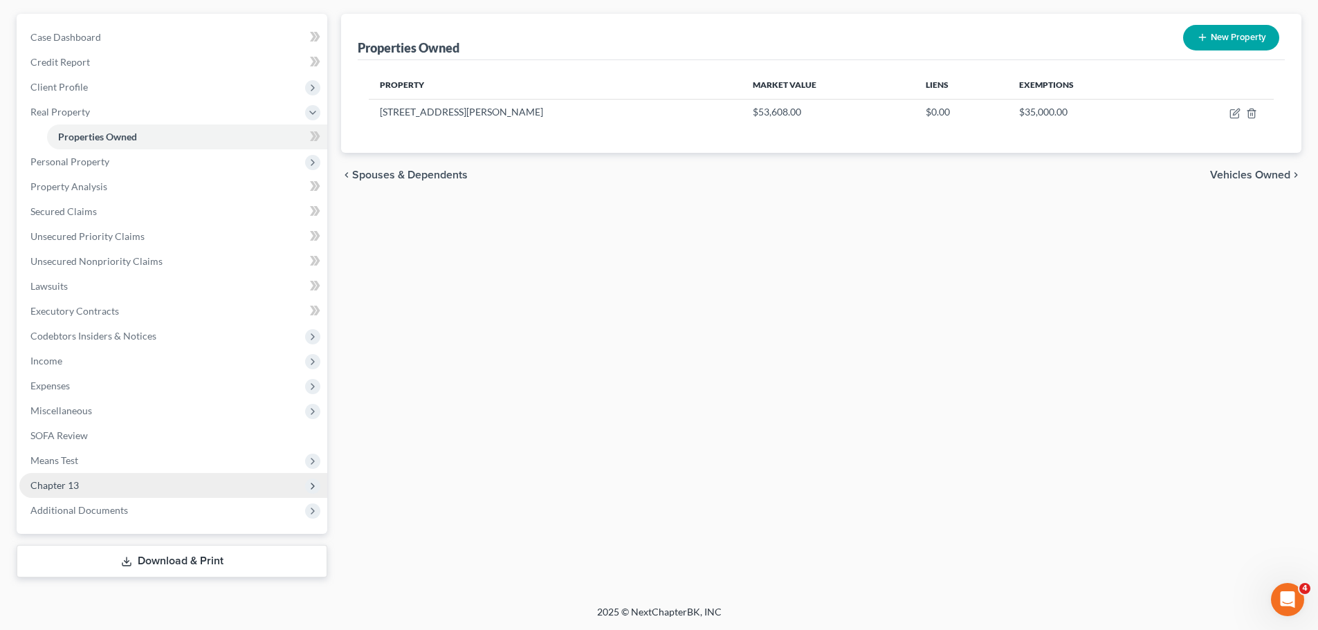
click at [109, 489] on span "Chapter 13" at bounding box center [173, 485] width 308 height 25
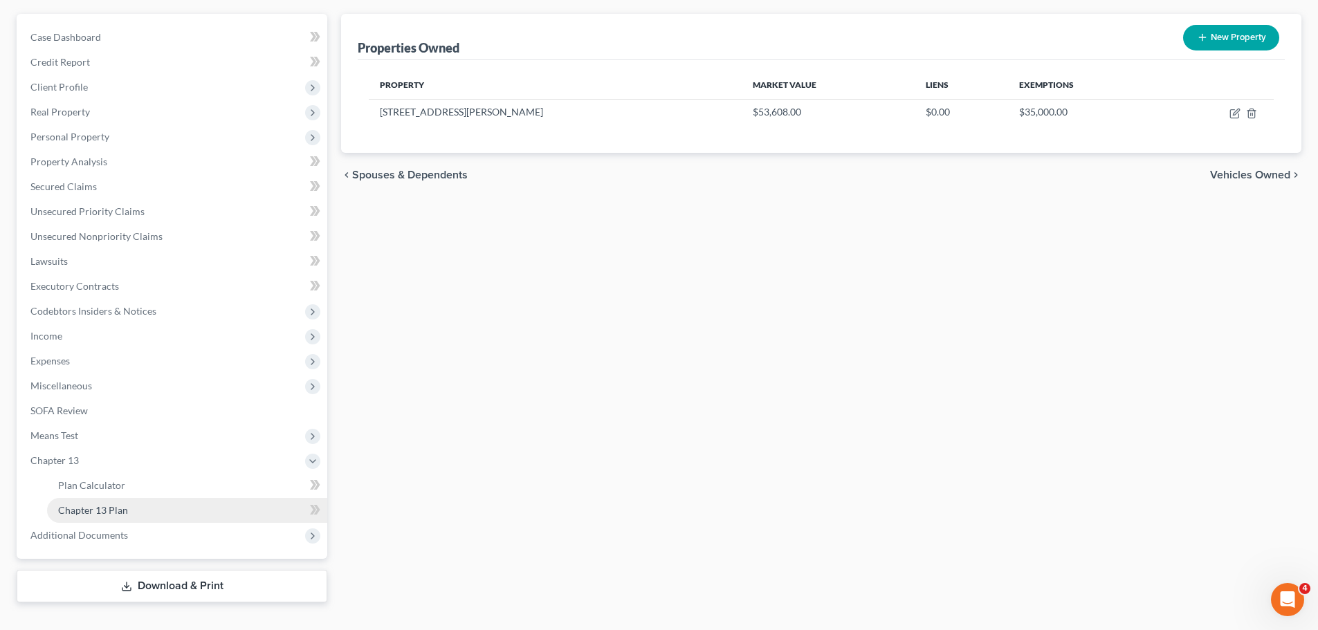
click at [153, 509] on link "Chapter 13 Plan" at bounding box center [187, 510] width 280 height 25
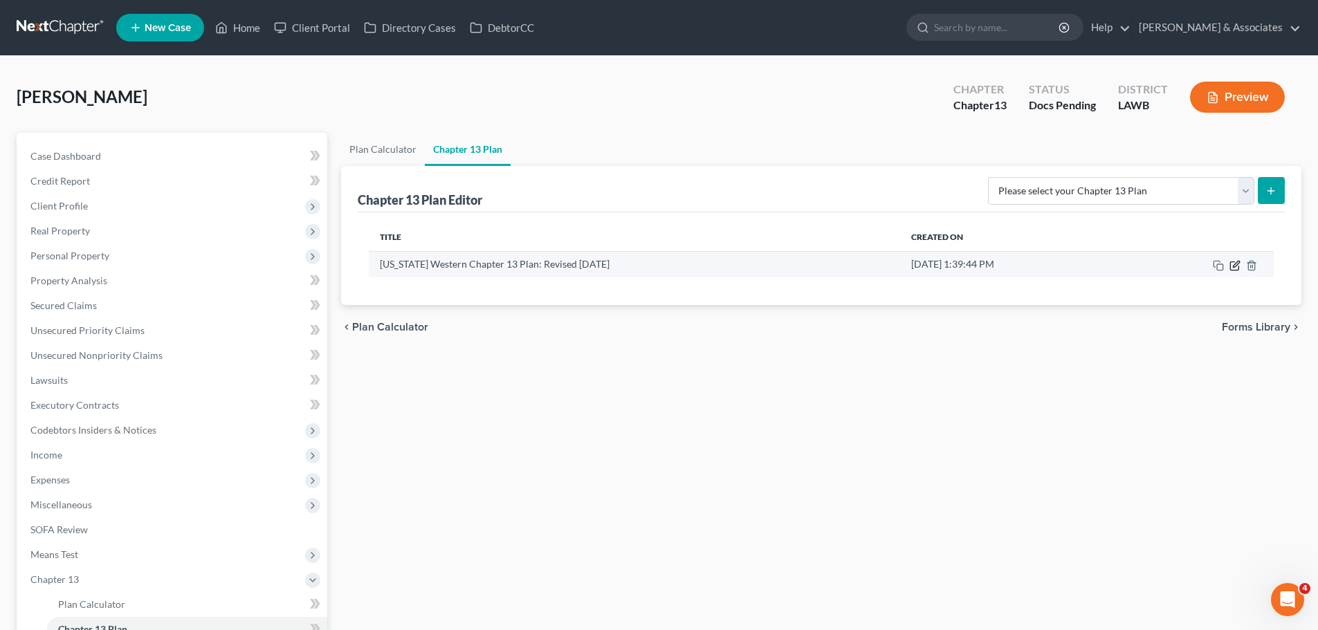
click at [1234, 265] on icon "button" at bounding box center [1236, 264] width 6 height 6
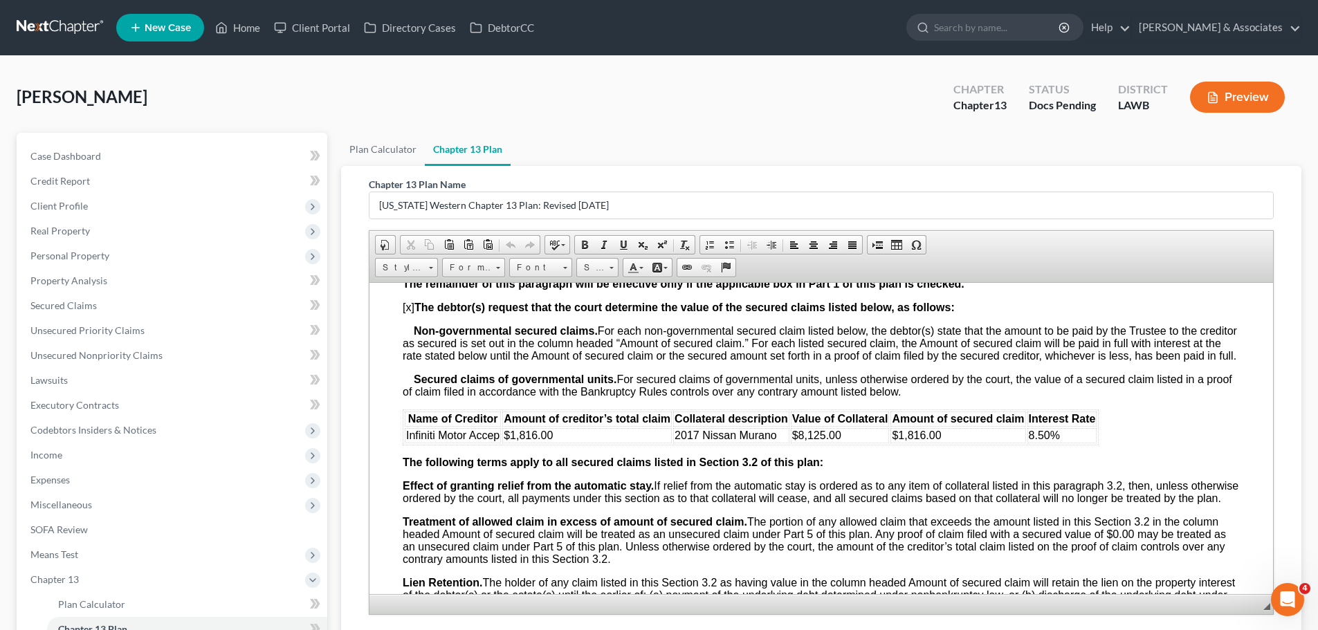
scroll to position [1459, 0]
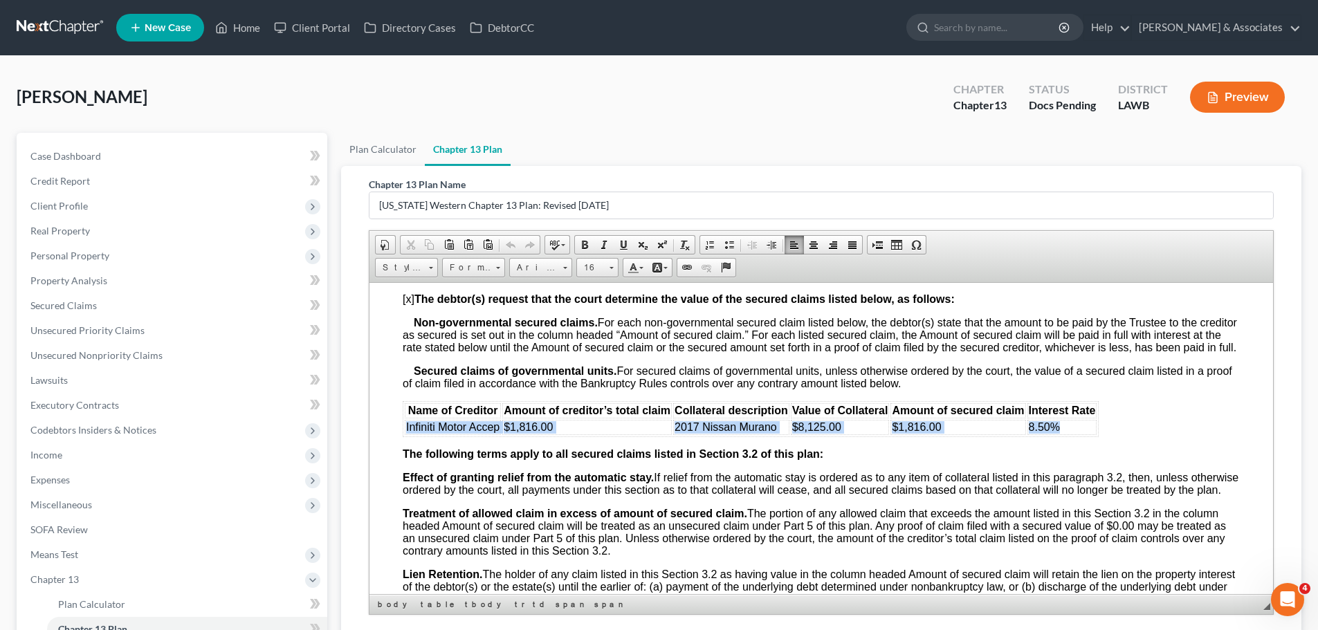
drag, startPoint x: 404, startPoint y: 432, endPoint x: 1074, endPoint y: 432, distance: 670.3
click at [1074, 432] on tr "Infiniti Motor Accep $1,816.00 2017 Nissan Murano $8,125.00 $1,816.00 8.50%" at bounding box center [751, 426] width 692 height 15
click at [1074, 432] on td "8.50%" at bounding box center [1062, 426] width 70 height 15
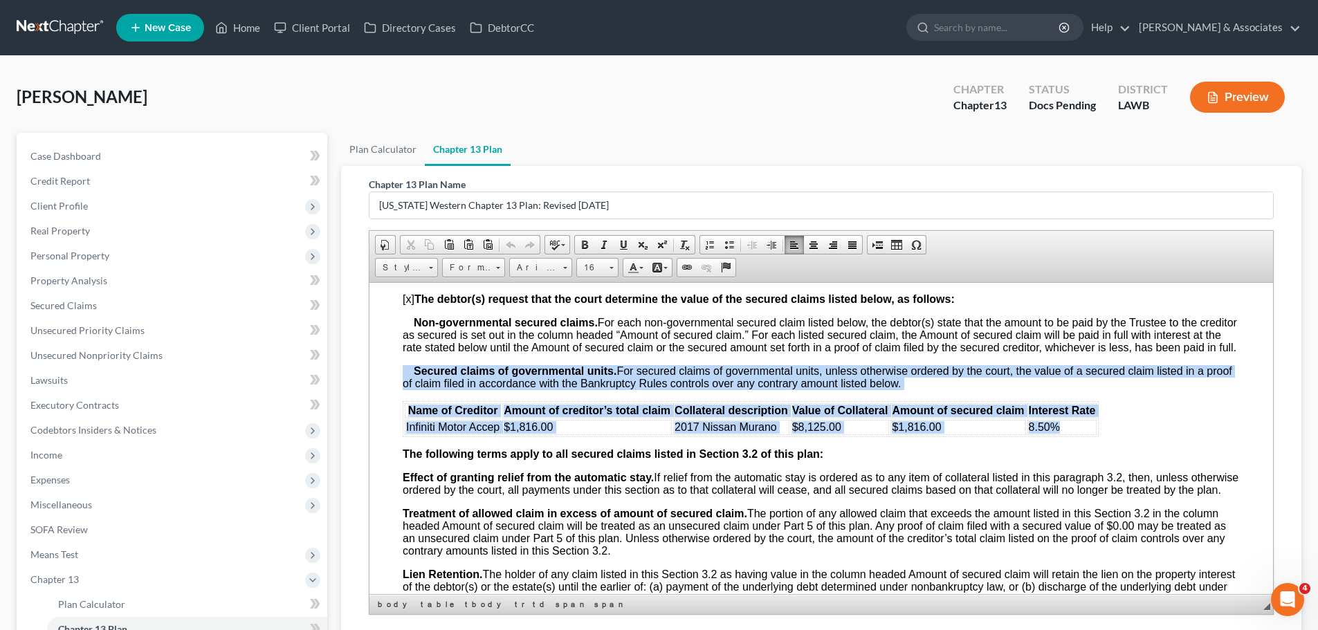
drag, startPoint x: 1074, startPoint y: 432, endPoint x: 727, endPoint y: 701, distance: 439.3
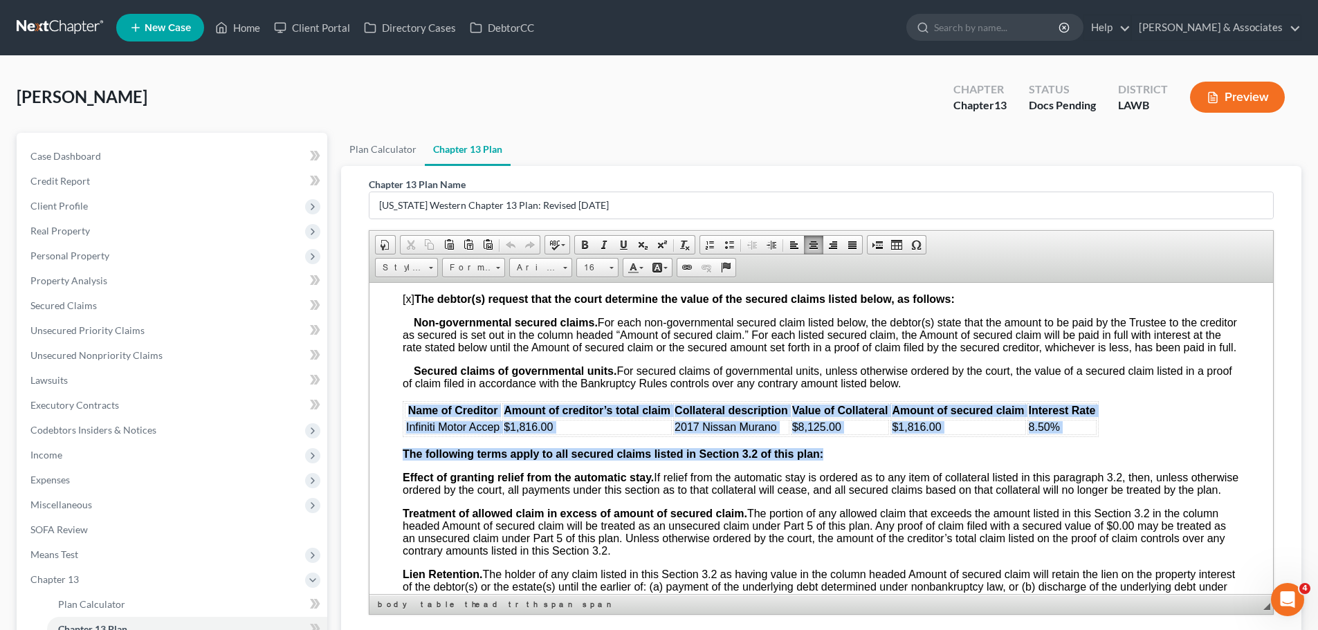
drag, startPoint x: 405, startPoint y: 416, endPoint x: 1098, endPoint y: 459, distance: 694.4
click at [1098, 459] on p "The following terms apply to all secured claims listed in Section 3.2 of this p…" at bounding box center [821, 454] width 837 height 12
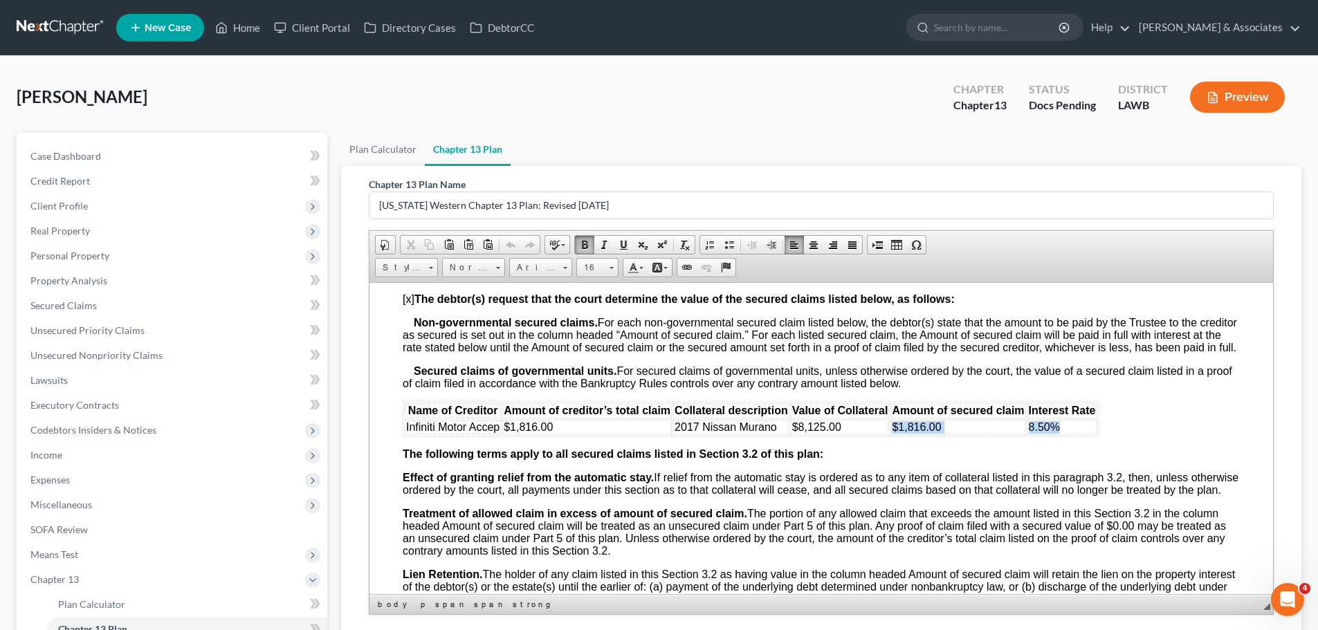
drag, startPoint x: 892, startPoint y: 433, endPoint x: 1097, endPoint y: 442, distance: 205.6
click at [1097, 436] on table "Name of Creditor Amount of creditor’s total claim Collateral description Value …" at bounding box center [751, 419] width 696 height 36
click at [66, 257] on span "Personal Property" at bounding box center [69, 256] width 79 height 12
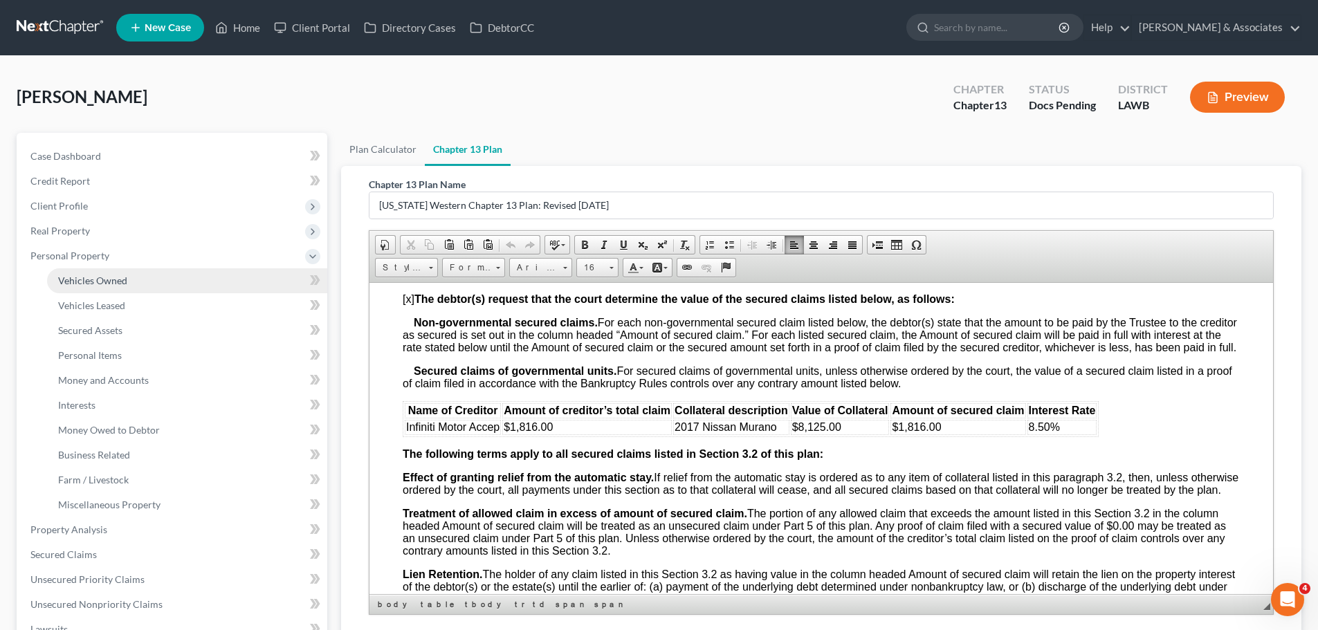
click at [82, 275] on span "Vehicles Owned" at bounding box center [92, 281] width 69 height 12
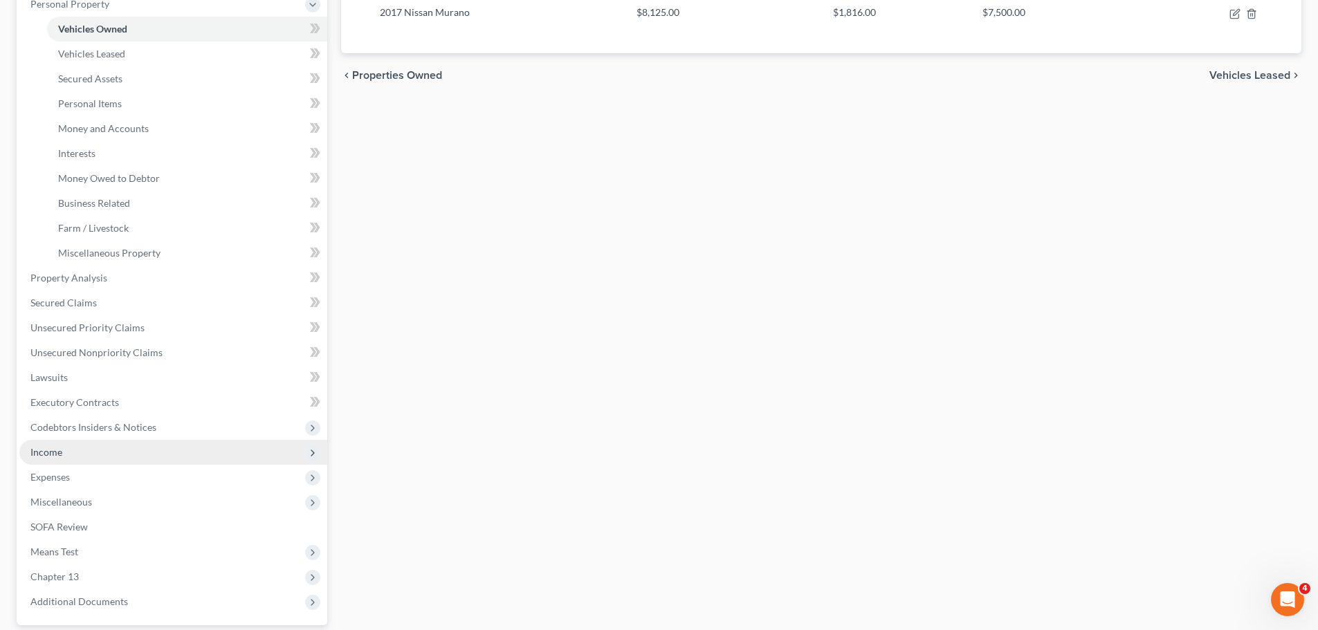
scroll to position [277, 0]
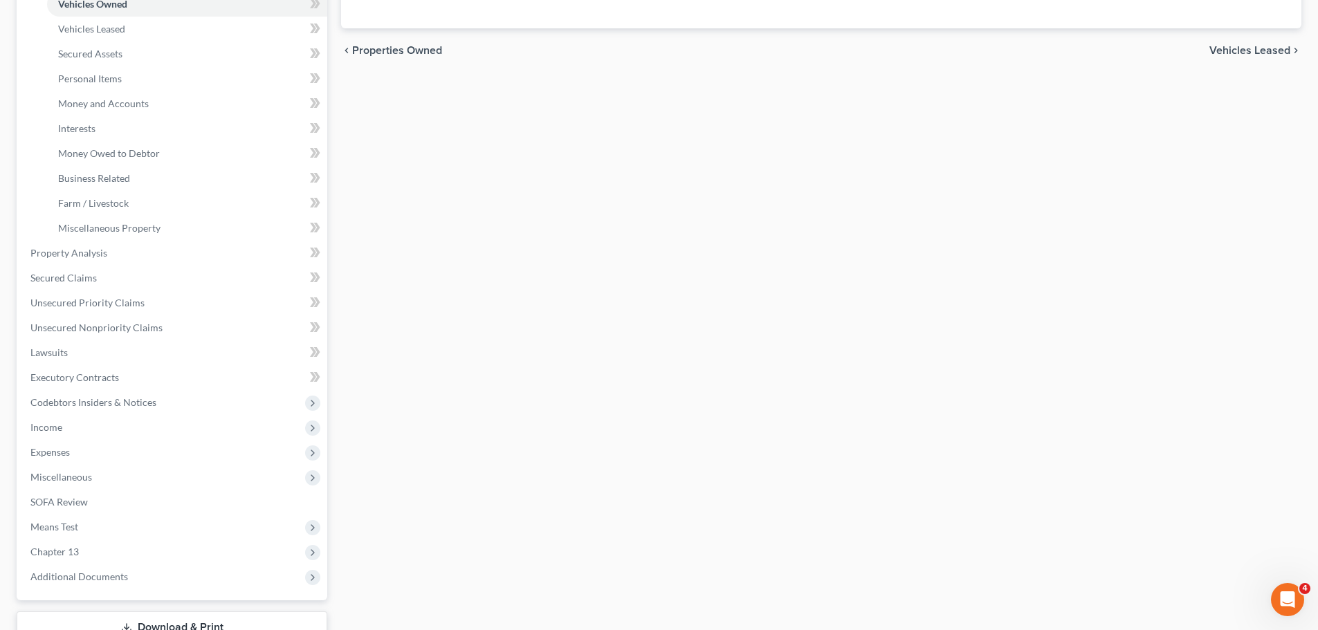
click at [456, 322] on div "Vehicles Owned Vehicles Leased Secured Assets Personal Items Money and Accounts…" at bounding box center [821, 250] width 974 height 788
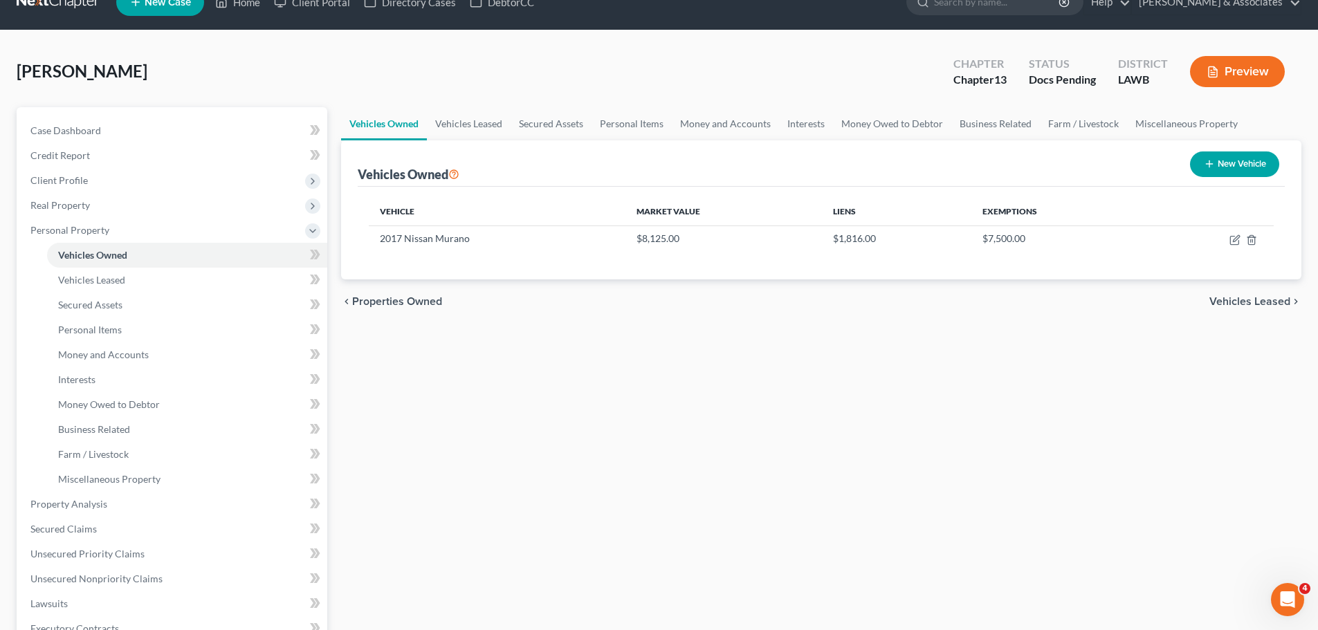
scroll to position [0, 0]
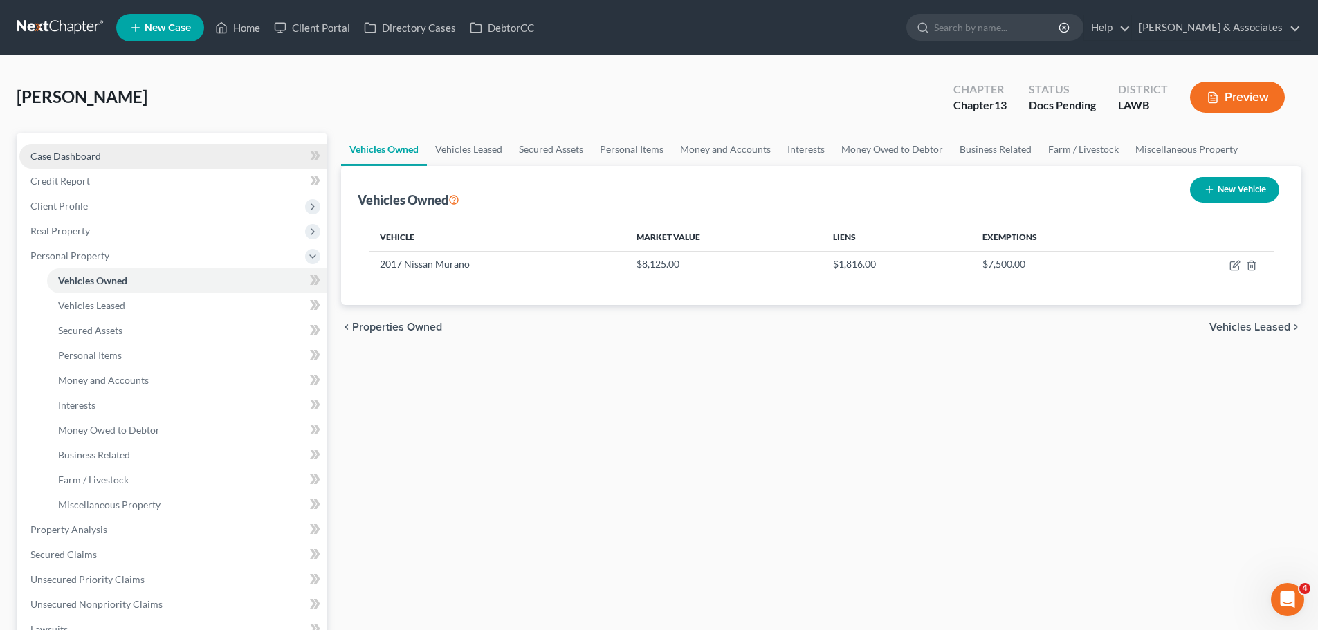
click at [185, 147] on link "Case Dashboard" at bounding box center [173, 156] width 308 height 25
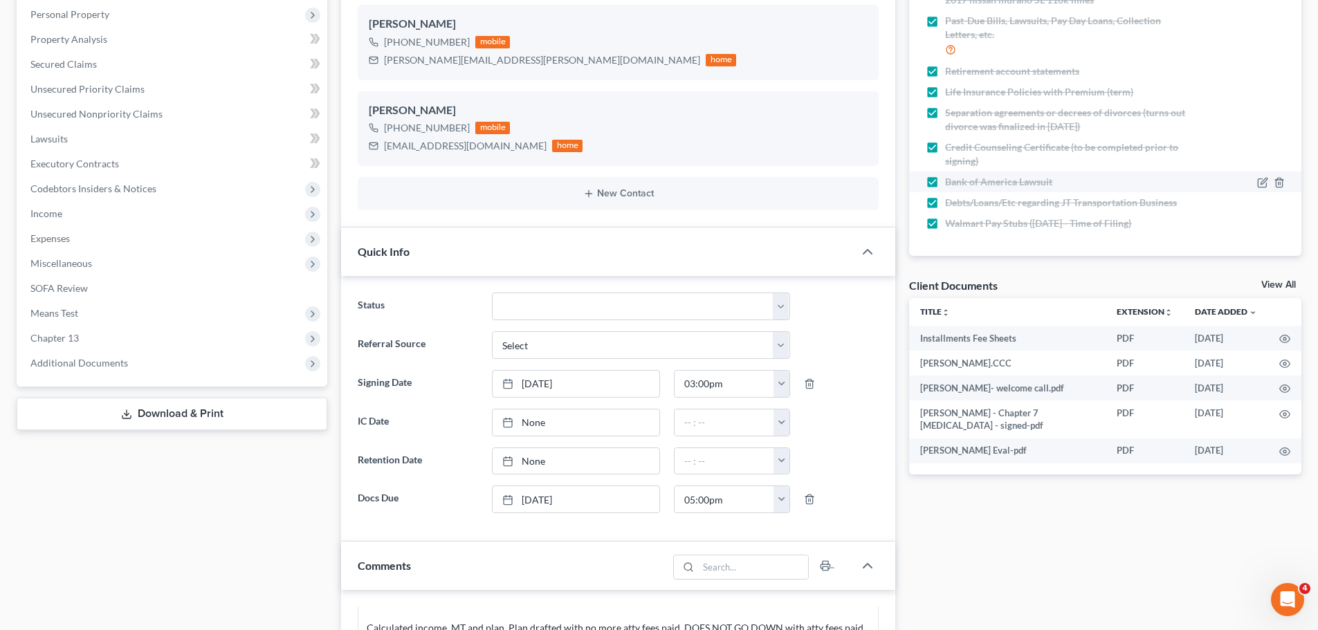
scroll to position [484, 0]
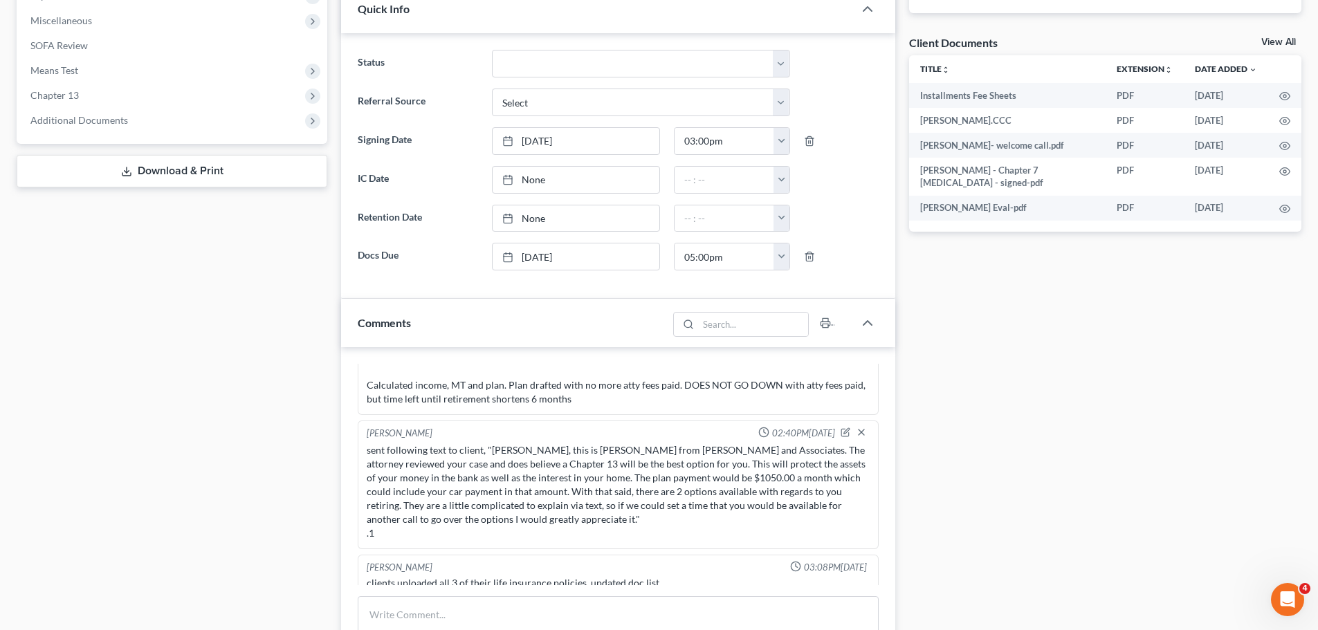
click at [194, 451] on div "Case Dashboard Payments Invoices Payments Payments Credit Report Client Profile" at bounding box center [172, 274] width 324 height 1251
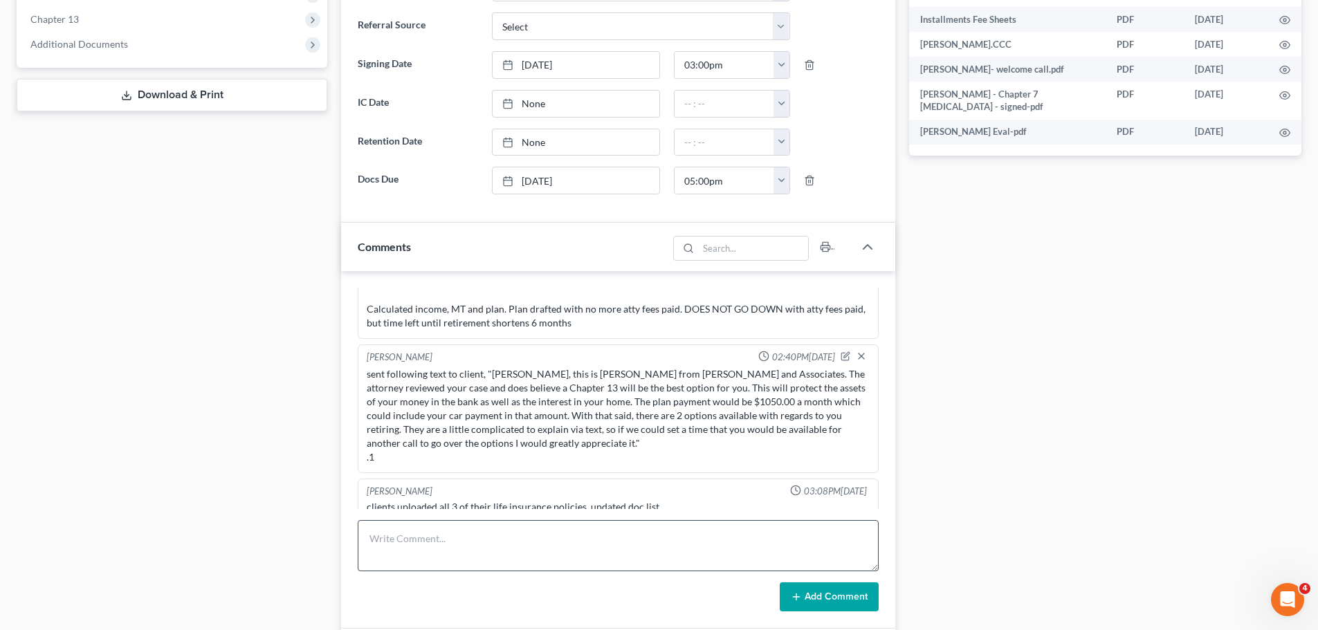
scroll to position [692, 0]
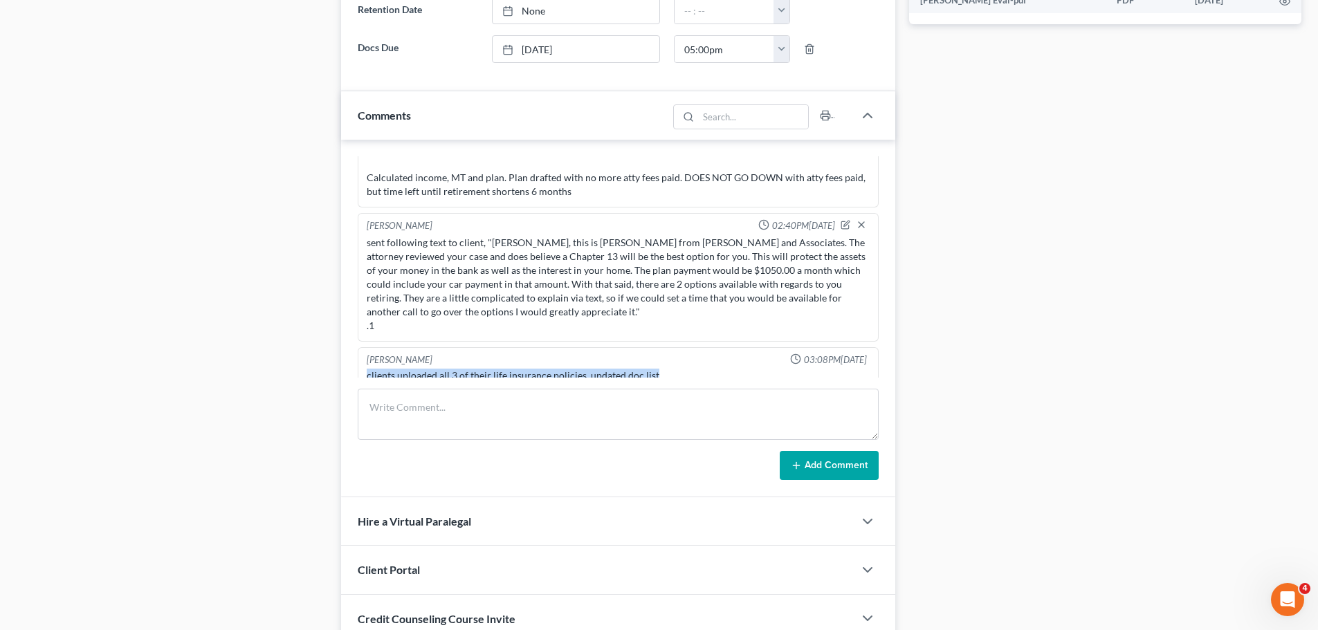
drag, startPoint x: 659, startPoint y: 362, endPoint x: 362, endPoint y: 367, distance: 296.8
click at [362, 367] on div "Alayna Harper 03:08PM, 09/04/2025 clients uploaded all 3 of their life insuranc…" at bounding box center [618, 369] width 521 height 45
click at [363, 365] on div "Alayna Harper 03:08PM, 09/04/2025 clients uploaded all 3 of their life insuranc…" at bounding box center [618, 369] width 521 height 45
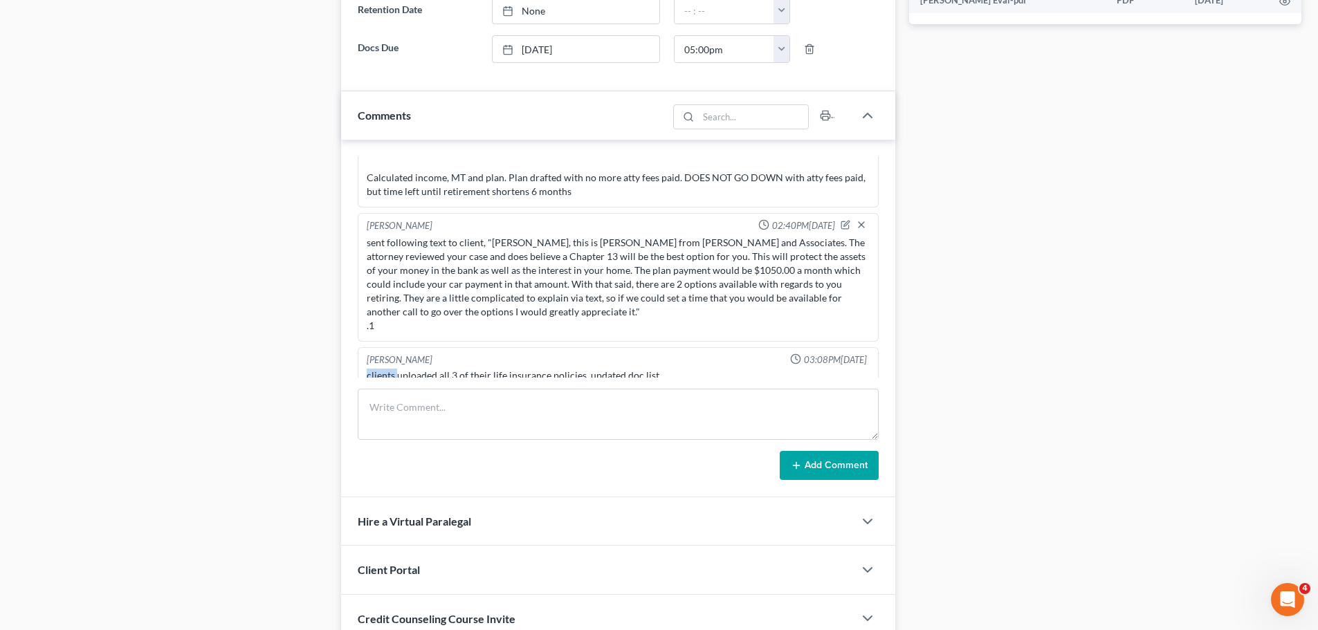
click at [367, 369] on div "clients uploaded all 3 of their life insurance policies, updated doc list" at bounding box center [618, 376] width 503 height 14
drag, startPoint x: 367, startPoint y: 362, endPoint x: 382, endPoint y: 360, distance: 14.6
click at [368, 369] on div "clients uploaded all 3 of their life insurance policies, updated doc list" at bounding box center [618, 376] width 503 height 14
click at [386, 369] on div "clients uploaded all 3 of their life insurance policies, updated doc list" at bounding box center [618, 376] width 503 height 14
click at [418, 369] on div "clients uploaded all 3 of their life insurance policies, updated doc list" at bounding box center [618, 376] width 503 height 14
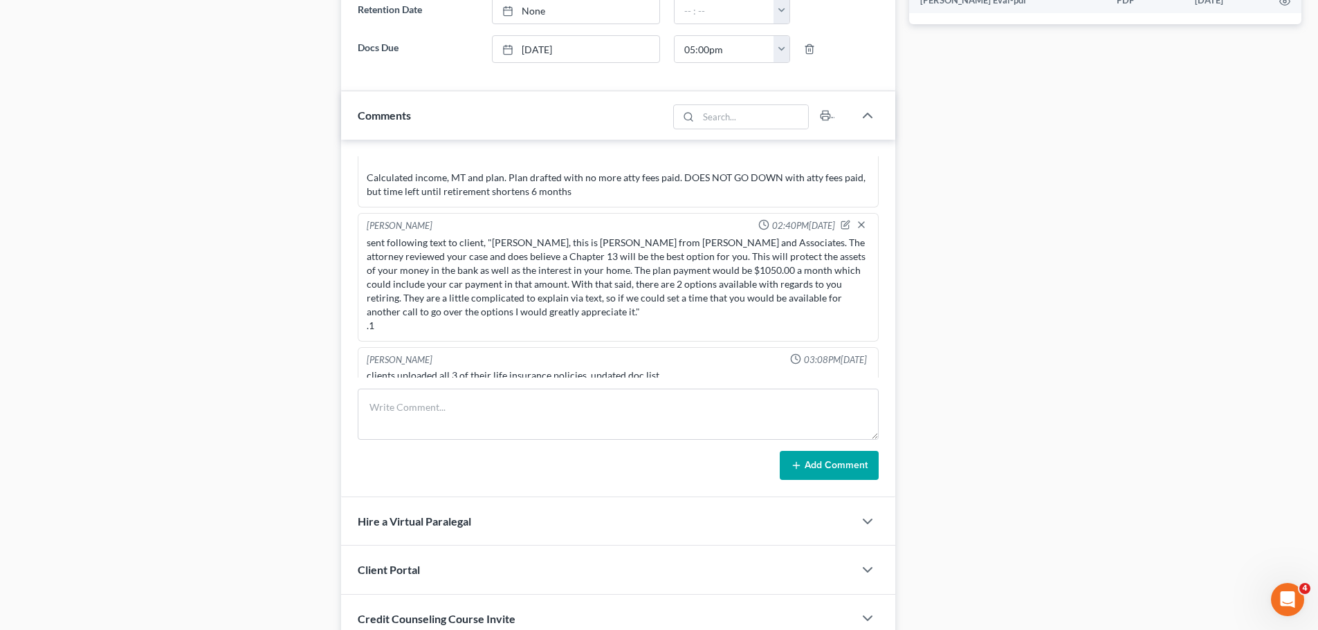
click at [421, 369] on div "clients uploaded all 3 of their life insurance policies, updated doc list" at bounding box center [618, 376] width 503 height 14
click at [460, 369] on div "clients uploaded all 3 of their life insurance policies, updated doc list" at bounding box center [618, 376] width 503 height 14
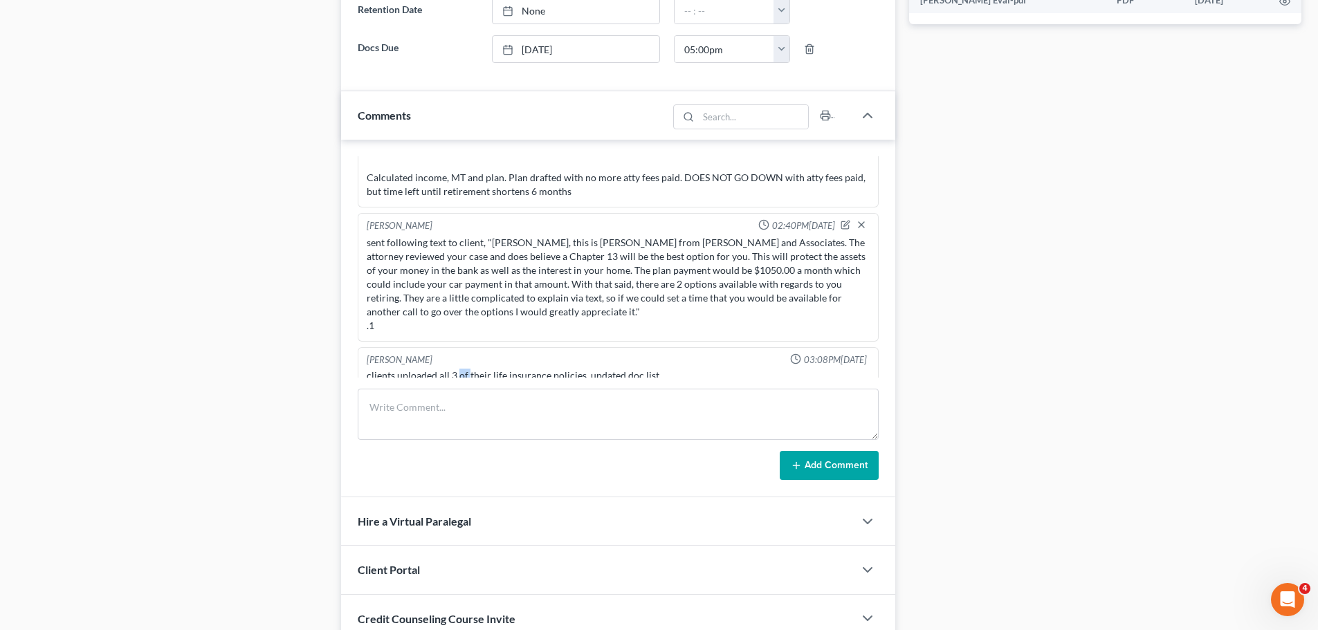
click at [460, 369] on div "clients uploaded all 3 of their life insurance policies, updated doc list" at bounding box center [618, 376] width 503 height 14
click at [514, 369] on div "clients uploaded all 3 of their life insurance policies, updated doc list" at bounding box center [618, 376] width 503 height 14
click at [515, 369] on div "clients uploaded all 3 of their life insurance policies, updated doc list" at bounding box center [618, 376] width 503 height 14
click at [520, 369] on div "clients uploaded all 3 of their life insurance policies, updated doc list" at bounding box center [618, 376] width 503 height 14
click at [641, 369] on div "clients uploaded all 3 of their life insurance policies, updated doc list" at bounding box center [618, 376] width 503 height 14
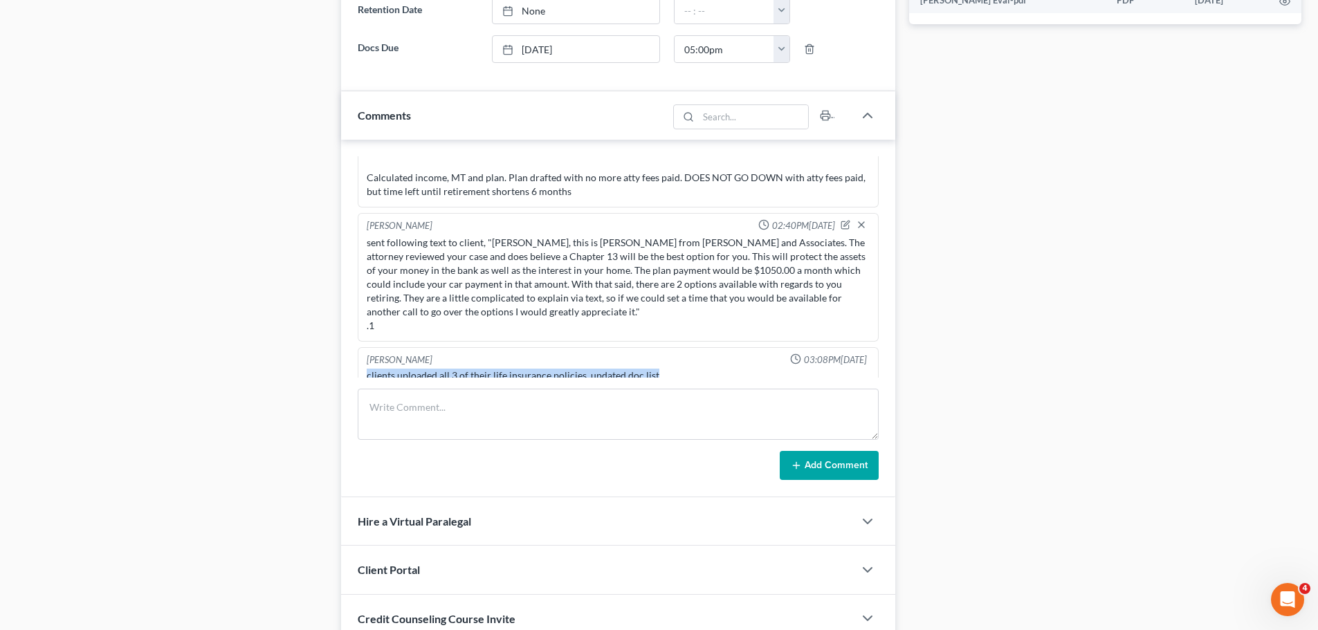
drag, startPoint x: 665, startPoint y: 362, endPoint x: 361, endPoint y: 361, distance: 304.4
click at [361, 362] on div "Alayna Harper 03:08PM, 09/04/2025 clients uploaded all 3 of their life insuranc…" at bounding box center [618, 369] width 521 height 45
drag, startPoint x: 366, startPoint y: 345, endPoint x: 687, endPoint y: 358, distance: 321.2
click at [687, 358] on div "Alayna Harper 03:08PM, 09/04/2025 clients uploaded all 3 of their life insuranc…" at bounding box center [618, 369] width 521 height 45
click at [687, 369] on div "clients uploaded all 3 of their life insurance policies, updated doc list" at bounding box center [618, 376] width 503 height 14
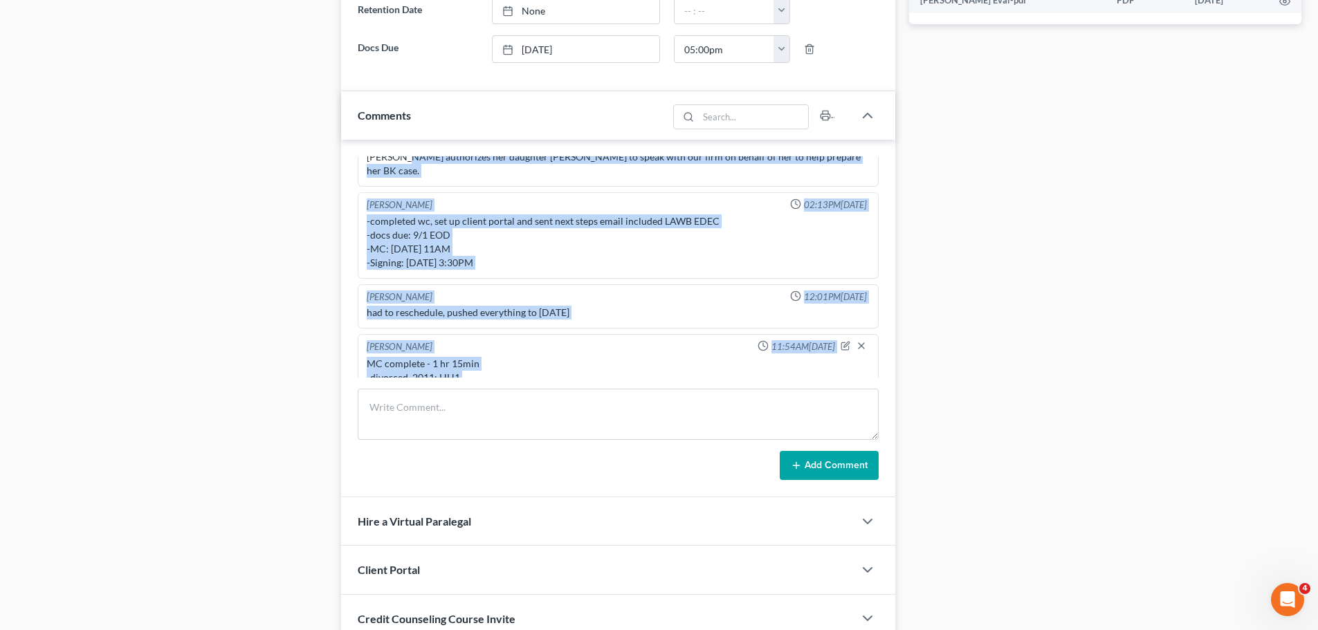
scroll to position [155, 0]
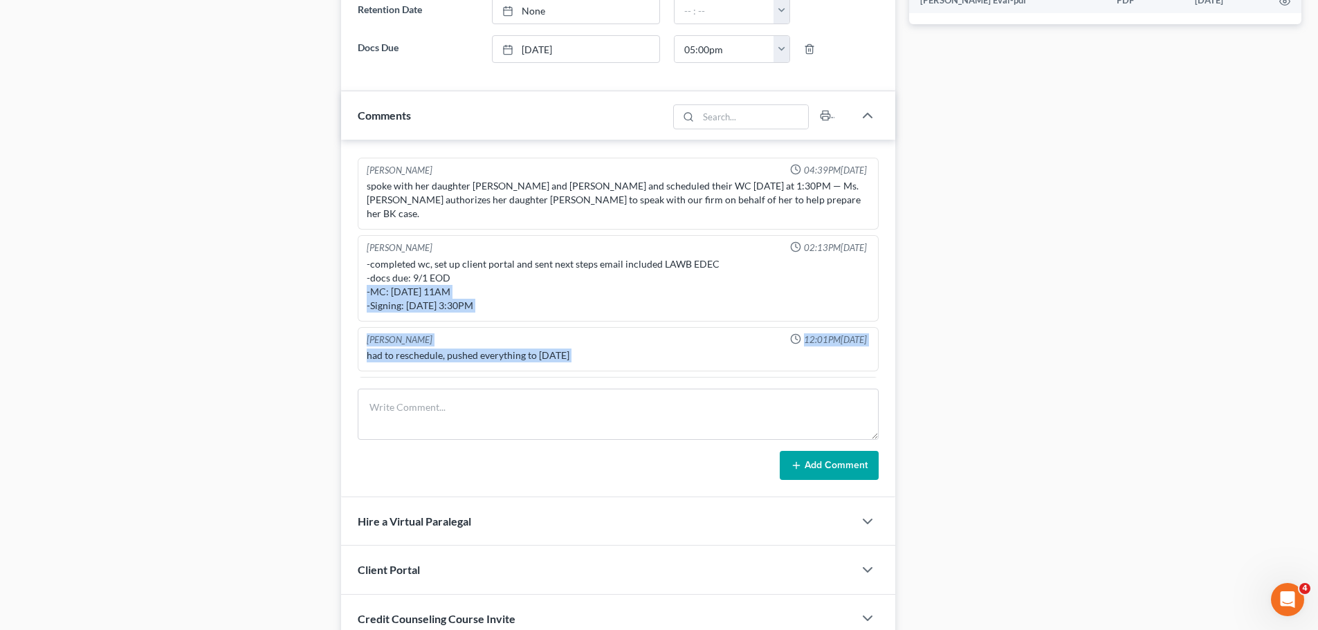
drag, startPoint x: 688, startPoint y: 360, endPoint x: 363, endPoint y: 275, distance: 336.1
click at [363, 275] on ng-include "Richard Prunick 10:59AM, 08/23/2025 Alaina(Daughter) is helping Did eval with J…" at bounding box center [618, 495] width 521 height 988
click at [386, 288] on div "-completed wc, set up client portal and sent next steps email included LAWB EDE…" at bounding box center [618, 284] width 503 height 55
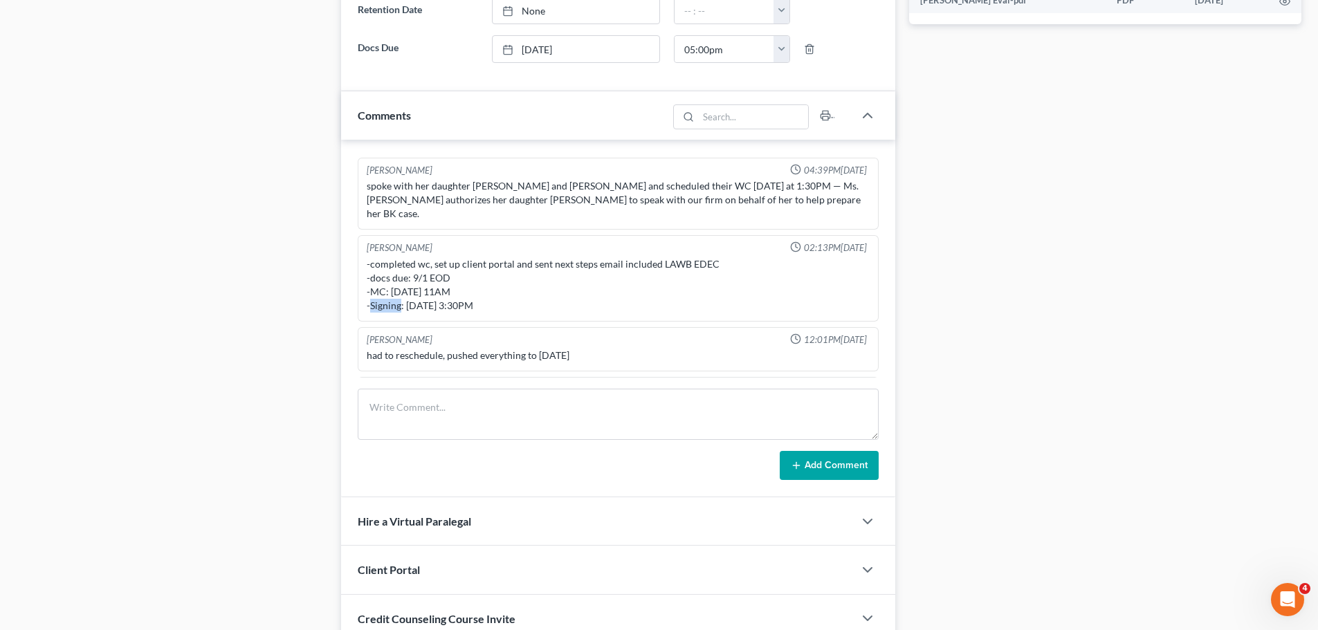
click at [386, 288] on div "-completed wc, set up client portal and sent next steps email included LAWB EDE…" at bounding box center [618, 284] width 503 height 55
click at [382, 333] on div "[PERSON_NAME]" at bounding box center [400, 339] width 66 height 13
drag, startPoint x: 358, startPoint y: 323, endPoint x: 651, endPoint y: 339, distance: 293.0
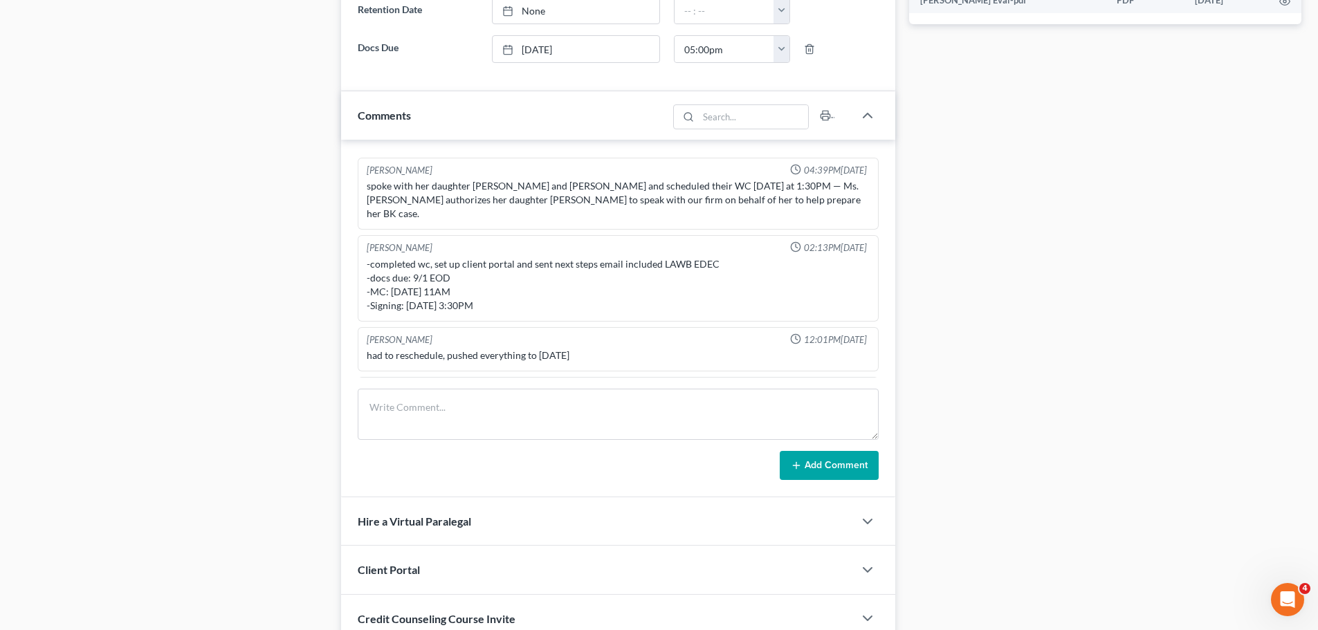
click at [651, 339] on div "Alayna Harper 12:01PM, 09/02/2025 had to reschedule, pushed everything to thurs…" at bounding box center [618, 349] width 521 height 45
click at [651, 349] on div "had to reschedule, pushed everything to thursday" at bounding box center [618, 356] width 503 height 14
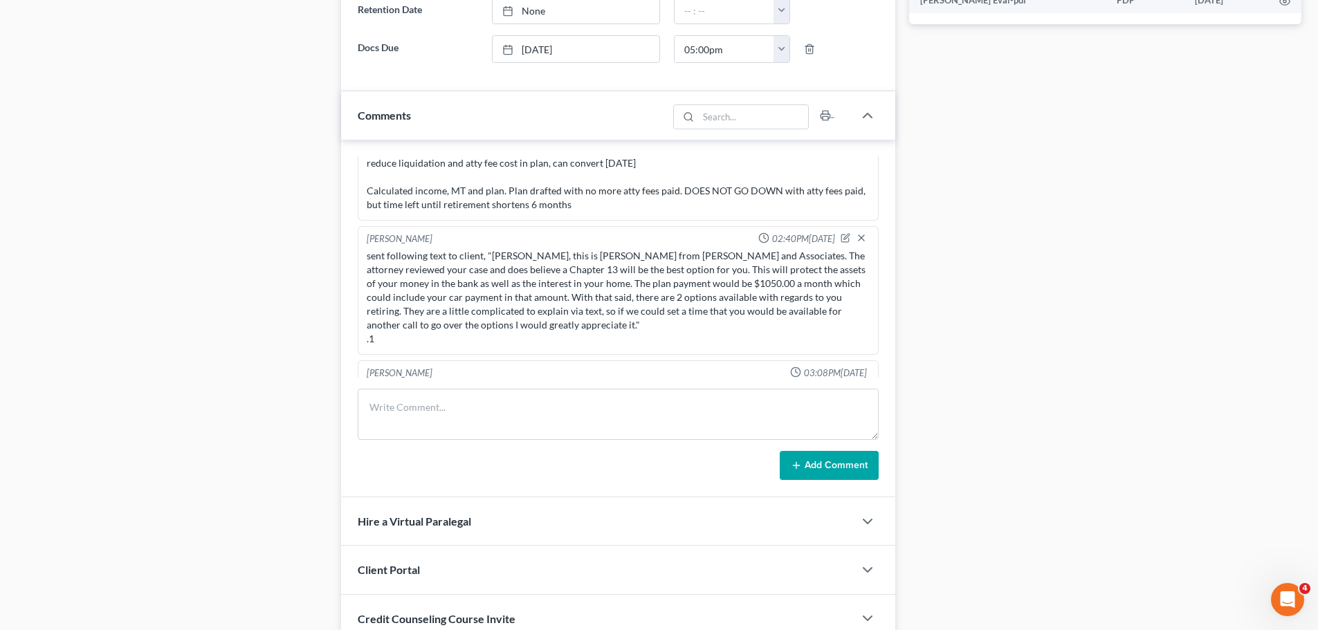
scroll to position [753, 0]
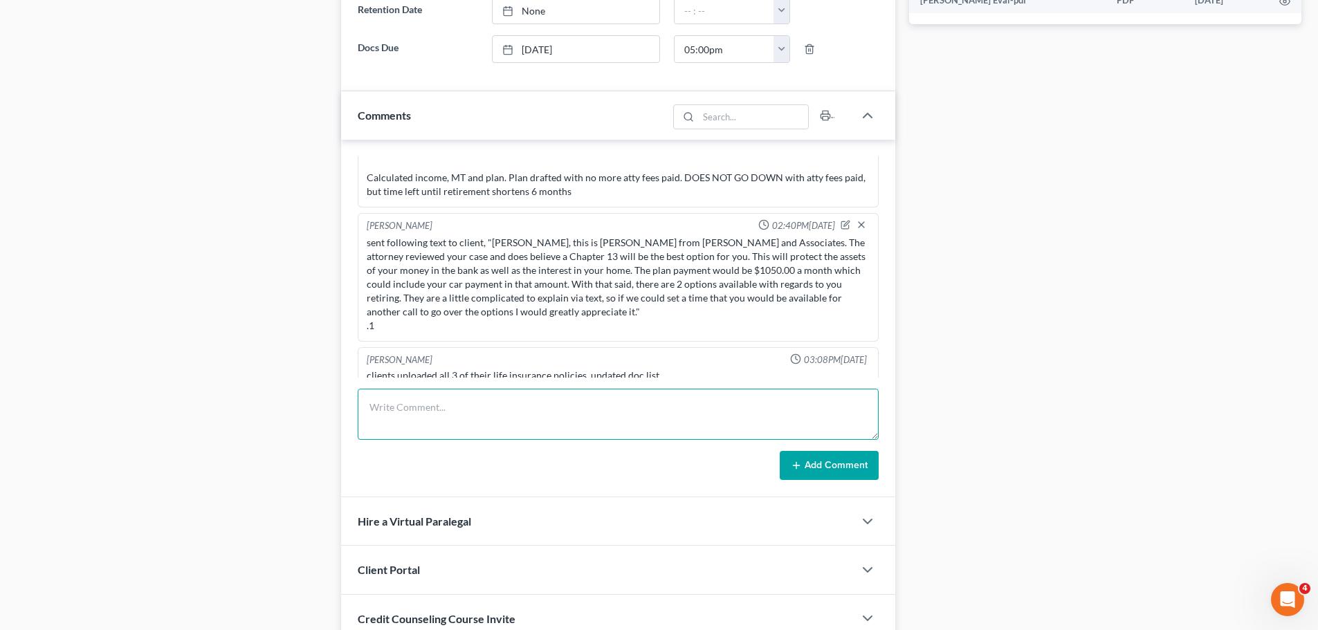
click at [689, 416] on textarea at bounding box center [618, 414] width 521 height 51
type textarea "client went with option 1 -pay nothing more towards liq -current plan -client c…"
click at [827, 464] on button "Add Comment" at bounding box center [829, 465] width 99 height 29
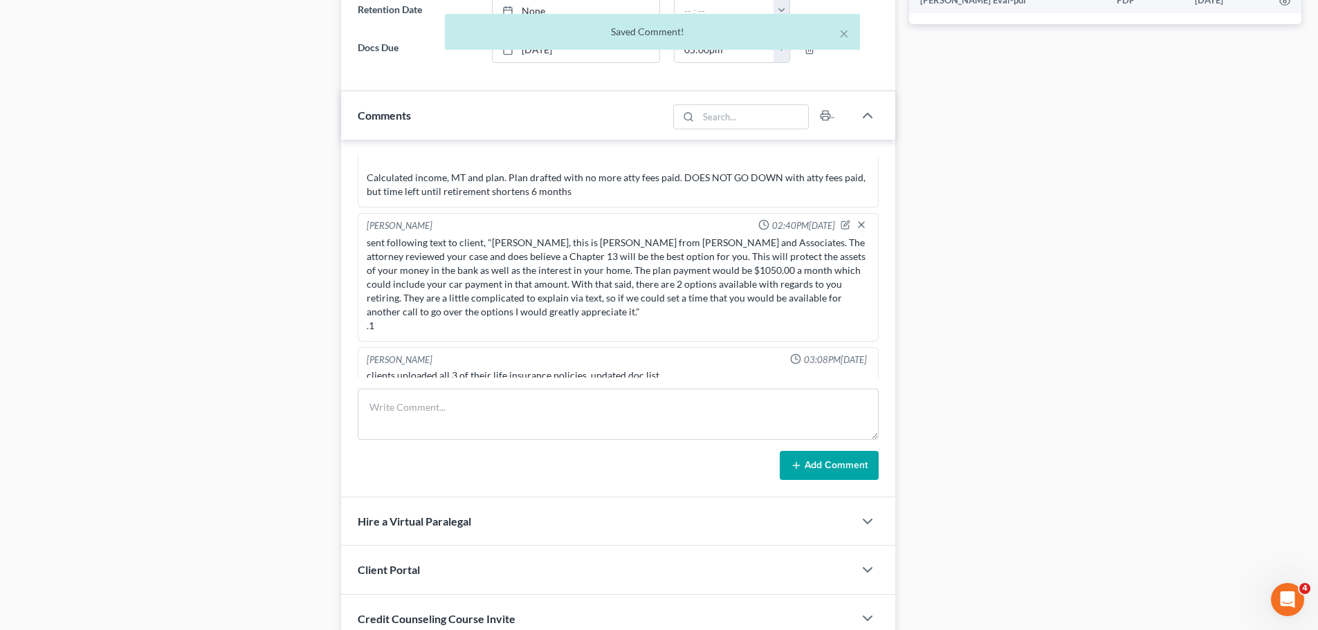
scroll to position [873, 0]
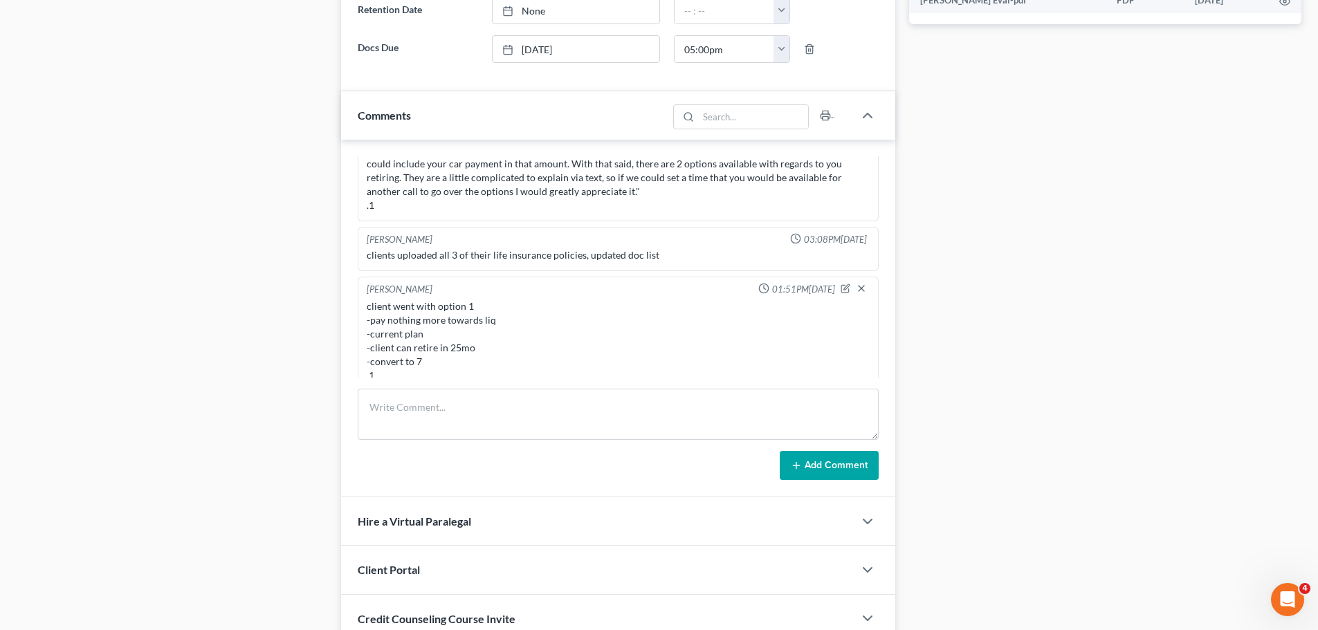
click at [160, 174] on div "Case Dashboard Payments Invoices Payments Payments Credit Report Client Profile" at bounding box center [172, 66] width 324 height 1251
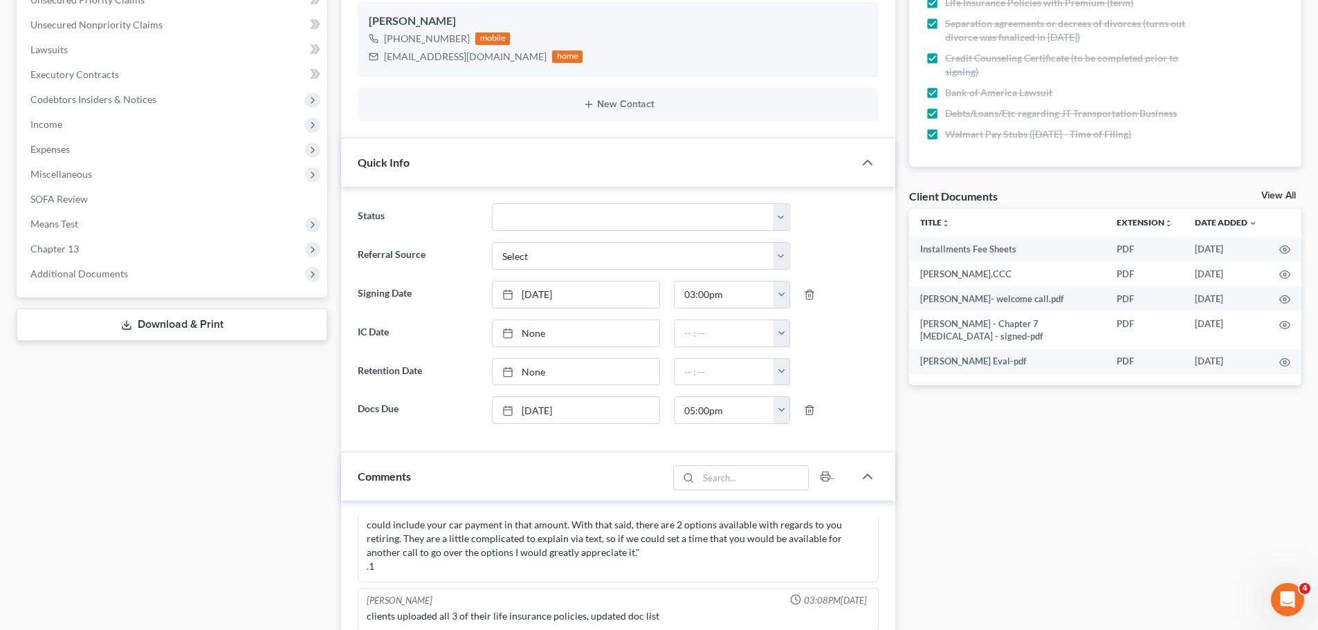
scroll to position [0, 0]
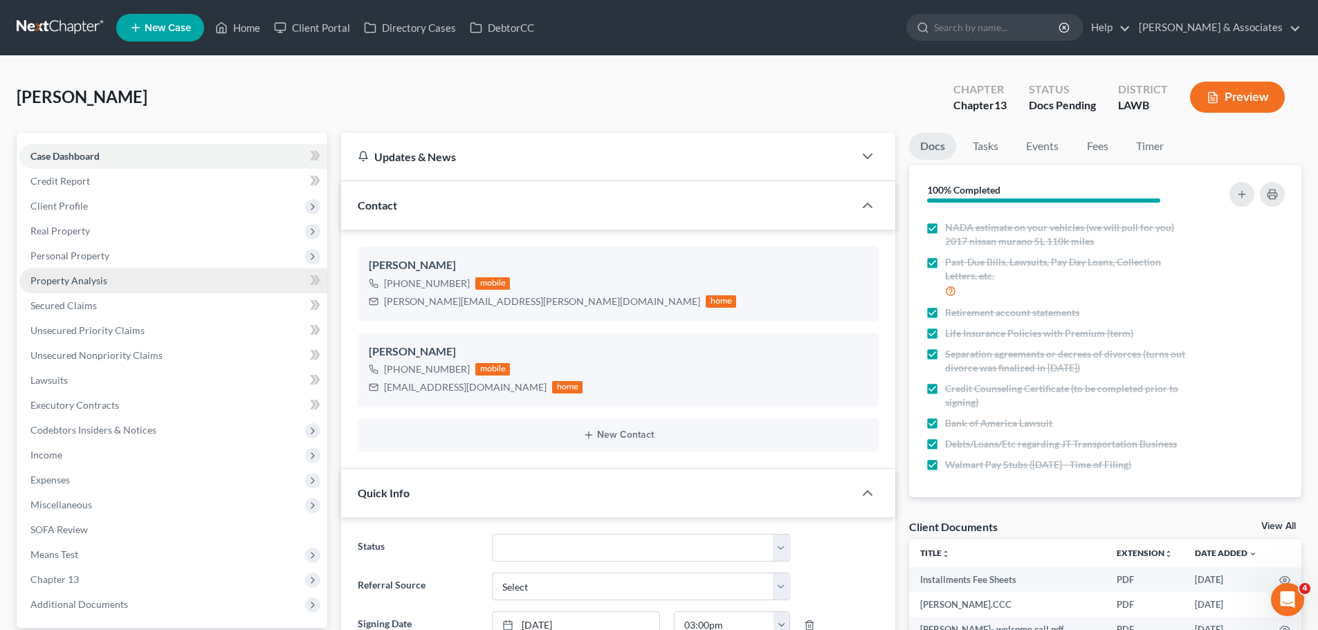
drag, startPoint x: 85, startPoint y: 252, endPoint x: 86, endPoint y: 283, distance: 30.4
click at [85, 252] on span "Personal Property" at bounding box center [69, 256] width 79 height 12
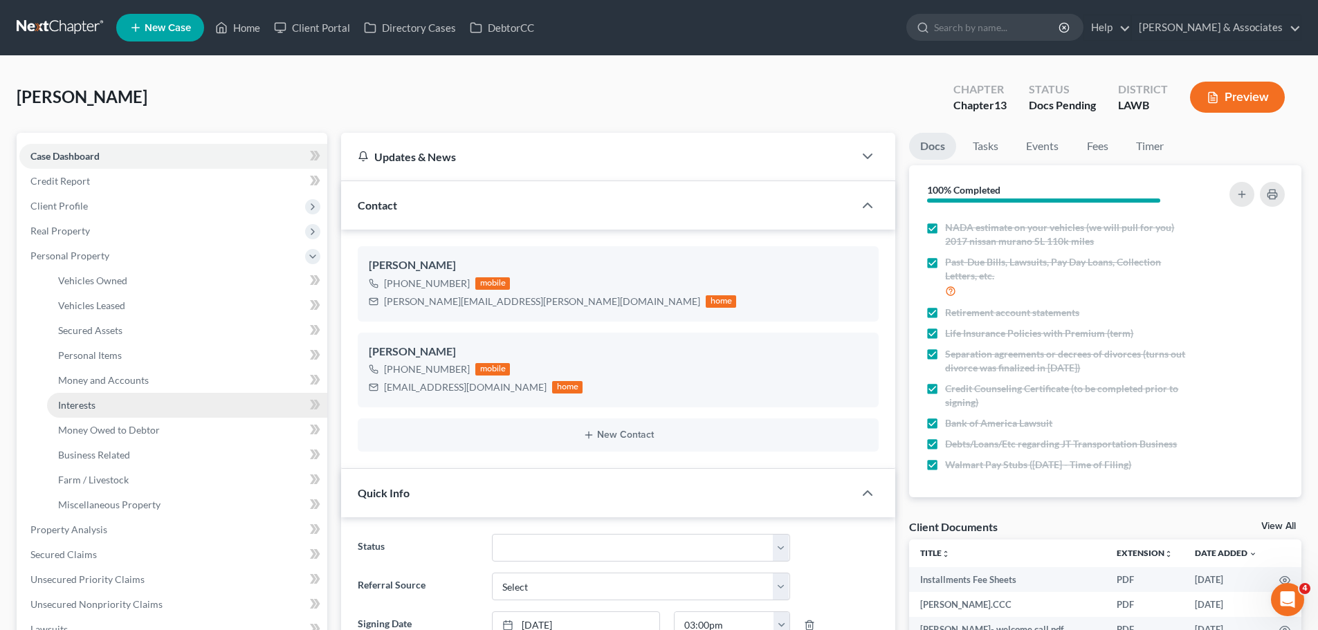
click at [102, 398] on link "Interests" at bounding box center [187, 405] width 280 height 25
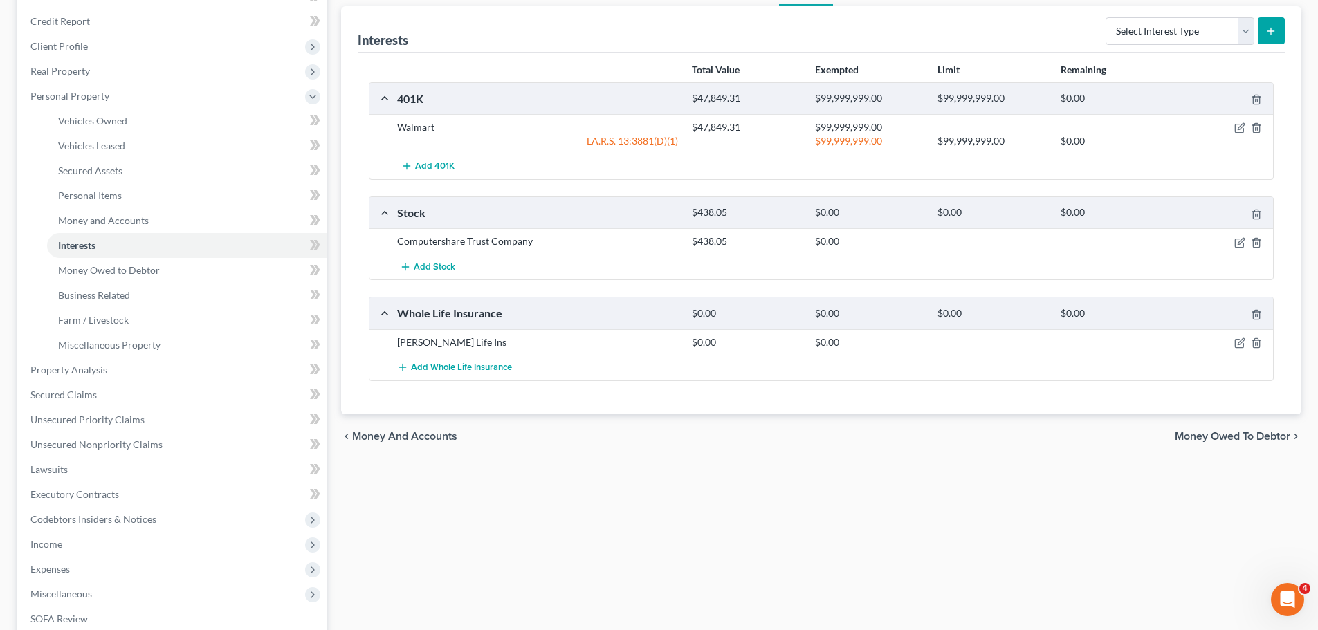
scroll to position [138, 0]
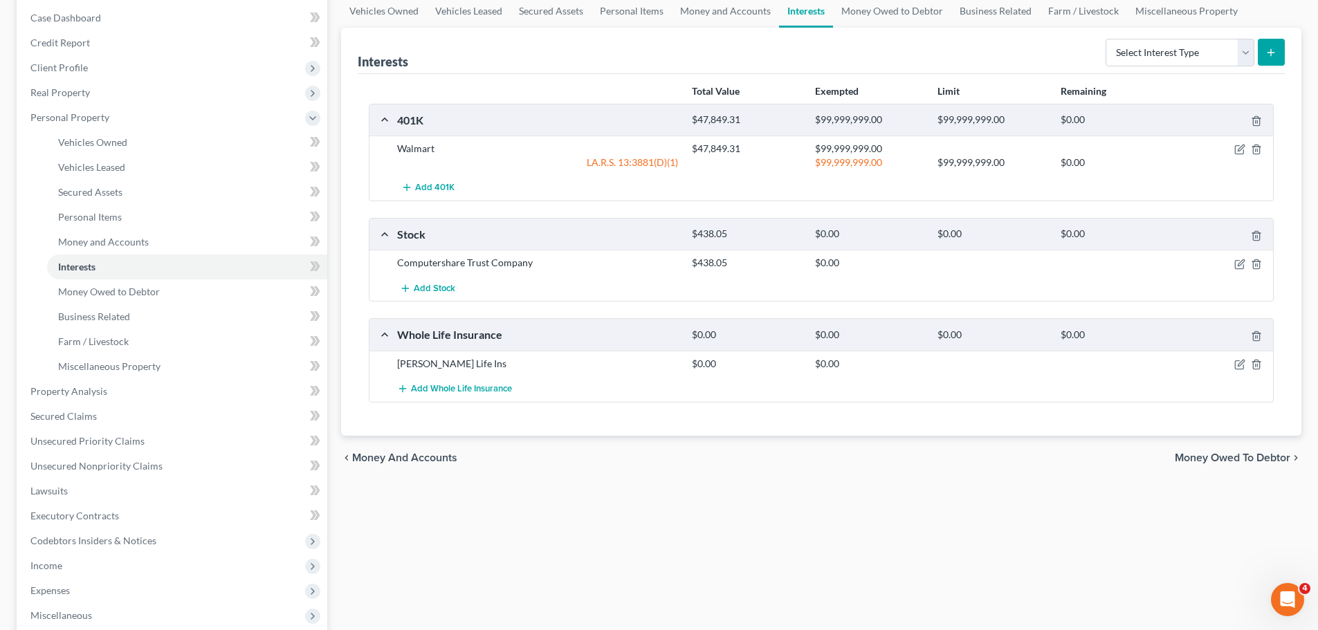
click at [526, 490] on div "Vehicles Owned Vehicles Leased Secured Assets Personal Items Money and Accounts…" at bounding box center [821, 388] width 974 height 788
click at [71, 595] on span "Expenses" at bounding box center [173, 590] width 308 height 25
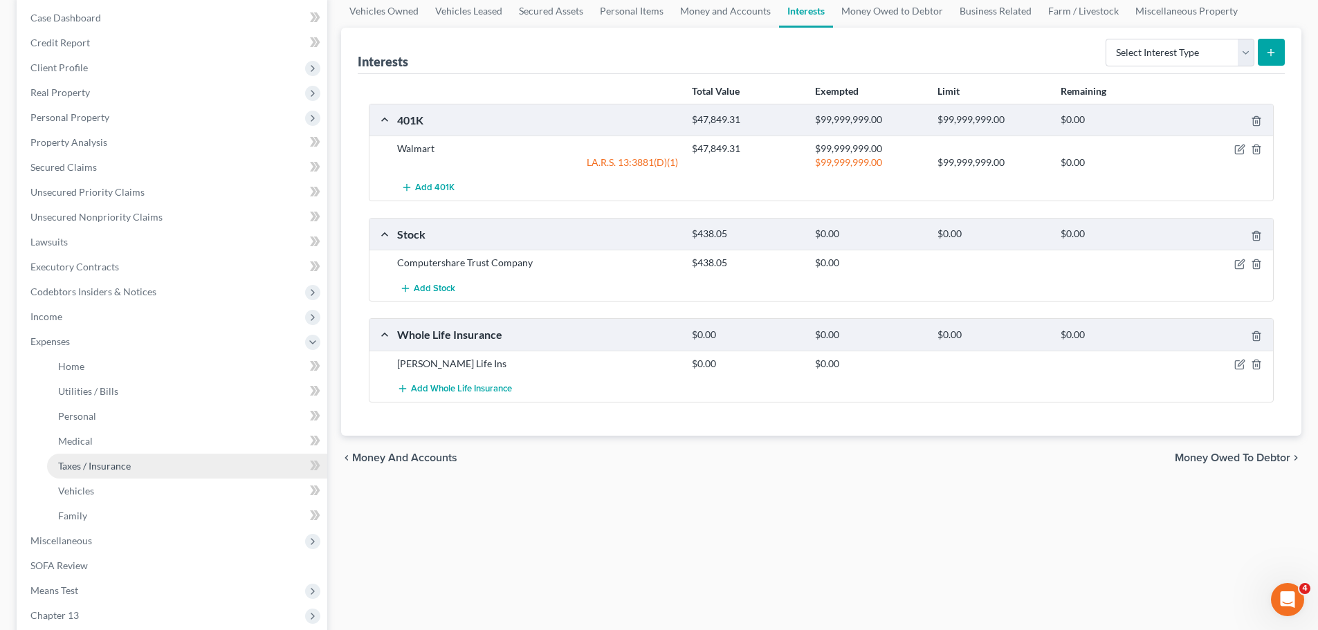
click at [113, 470] on span "Taxes / Insurance" at bounding box center [94, 466] width 73 height 12
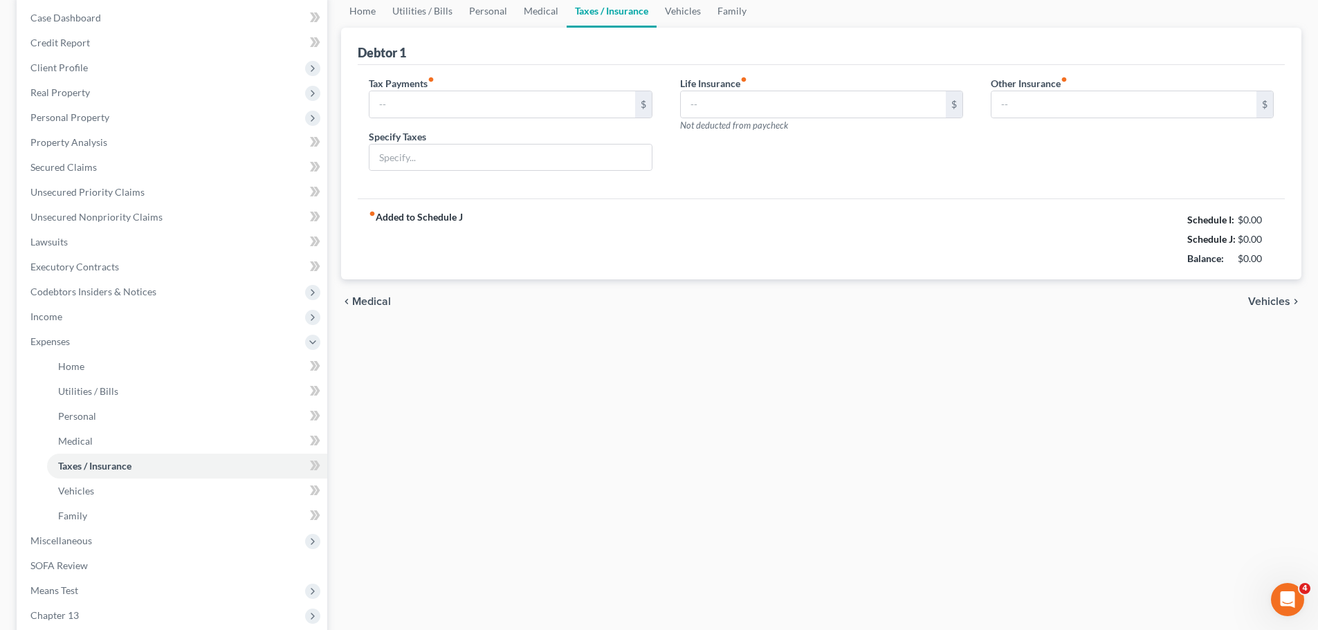
scroll to position [19, 0]
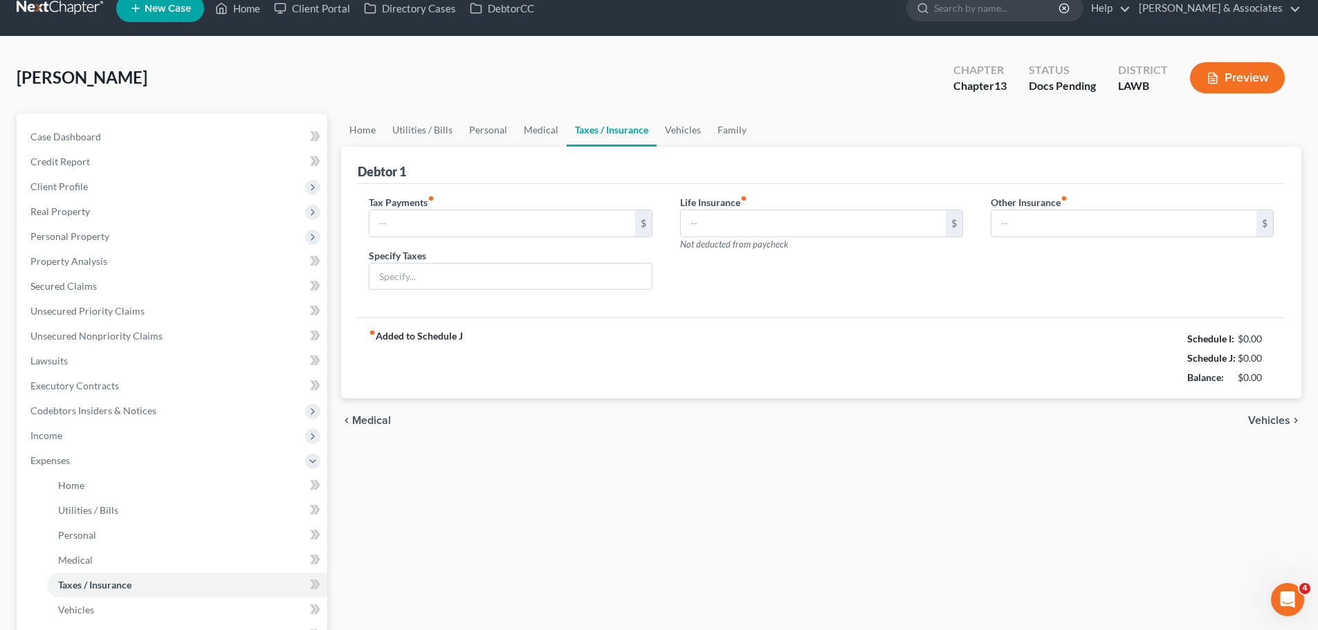
type input "0.00"
type input "107.37"
type input "0.00"
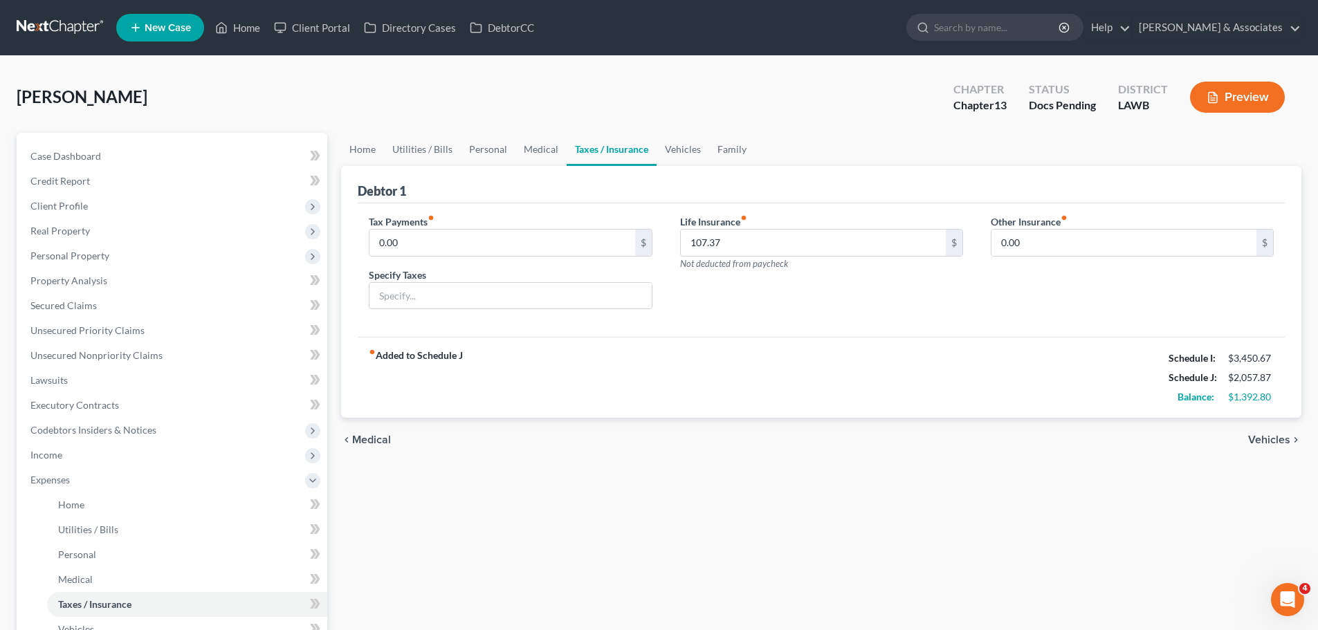
click at [891, 431] on div "chevron_left Medical Vehicles chevron_right" at bounding box center [821, 440] width 960 height 44
click at [74, 164] on link "Case Dashboard" at bounding box center [173, 156] width 308 height 25
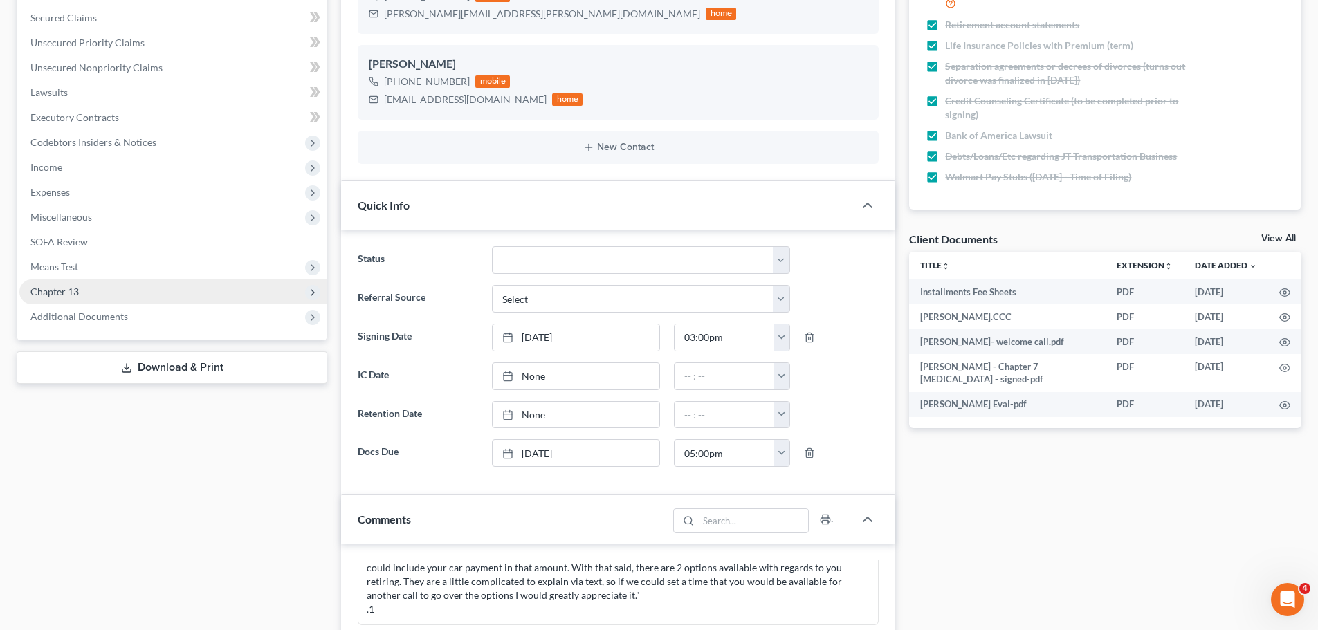
scroll to position [69, 0]
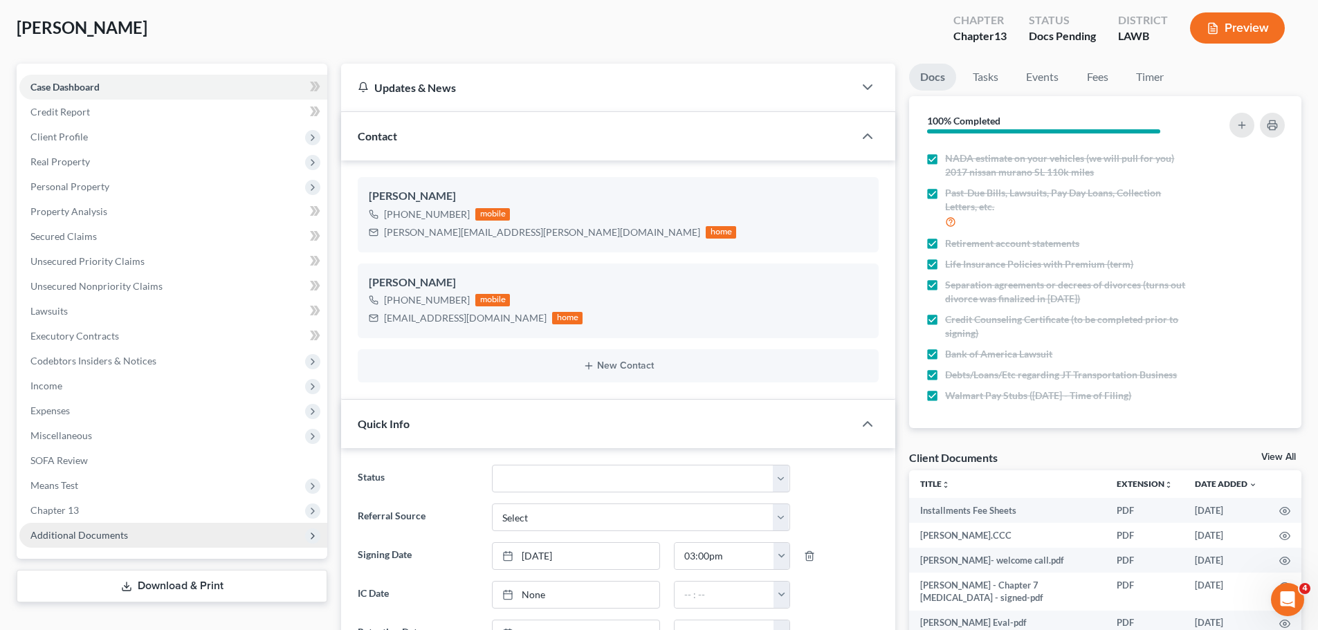
click at [120, 540] on span "Additional Documents" at bounding box center [79, 535] width 98 height 12
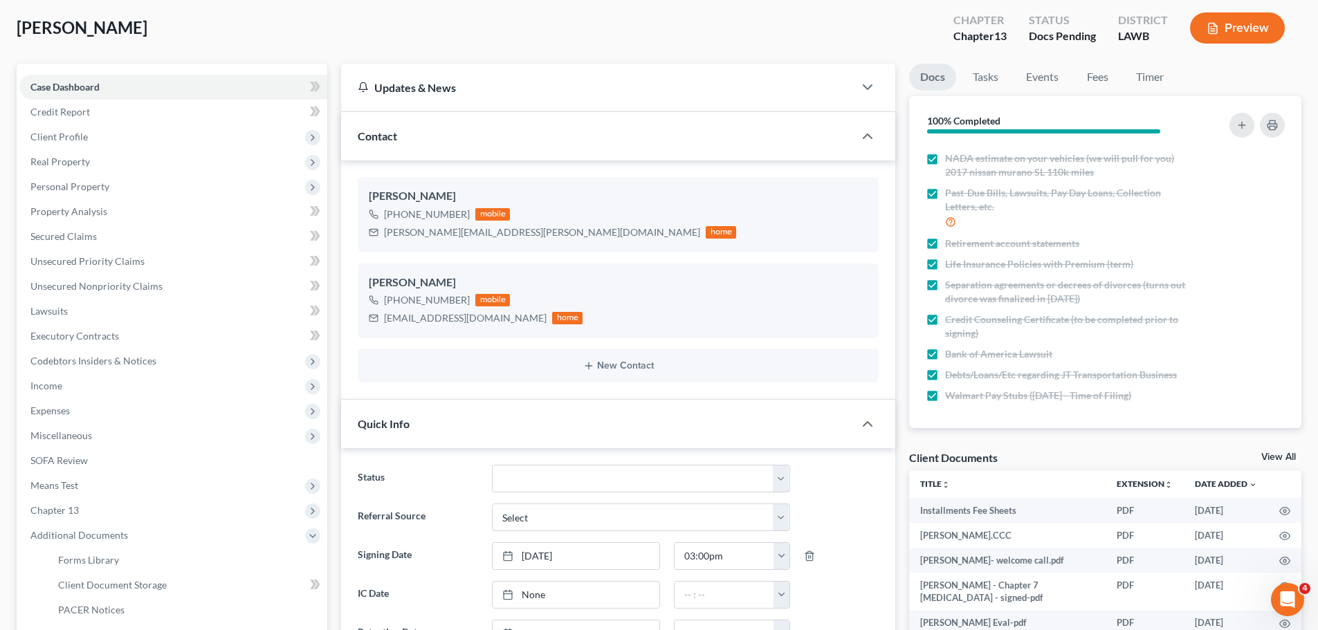
click at [1268, 30] on button "Preview" at bounding box center [1237, 27] width 95 height 31
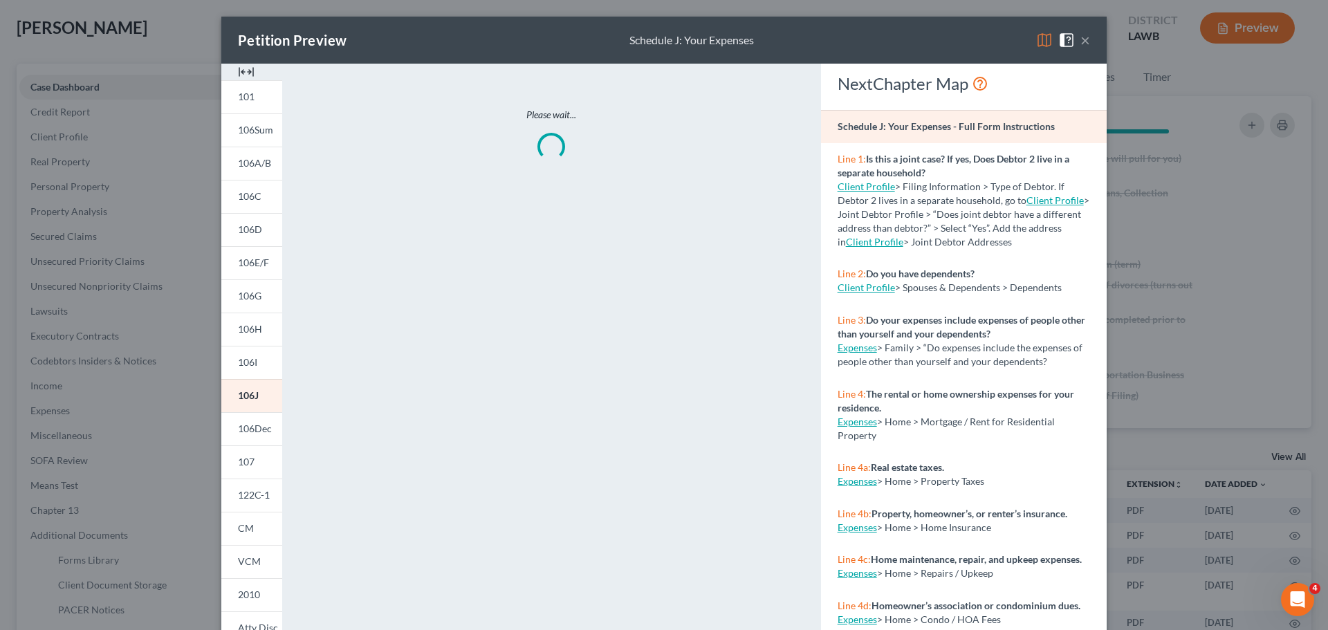
click at [1082, 39] on button "×" at bounding box center [1085, 40] width 10 height 17
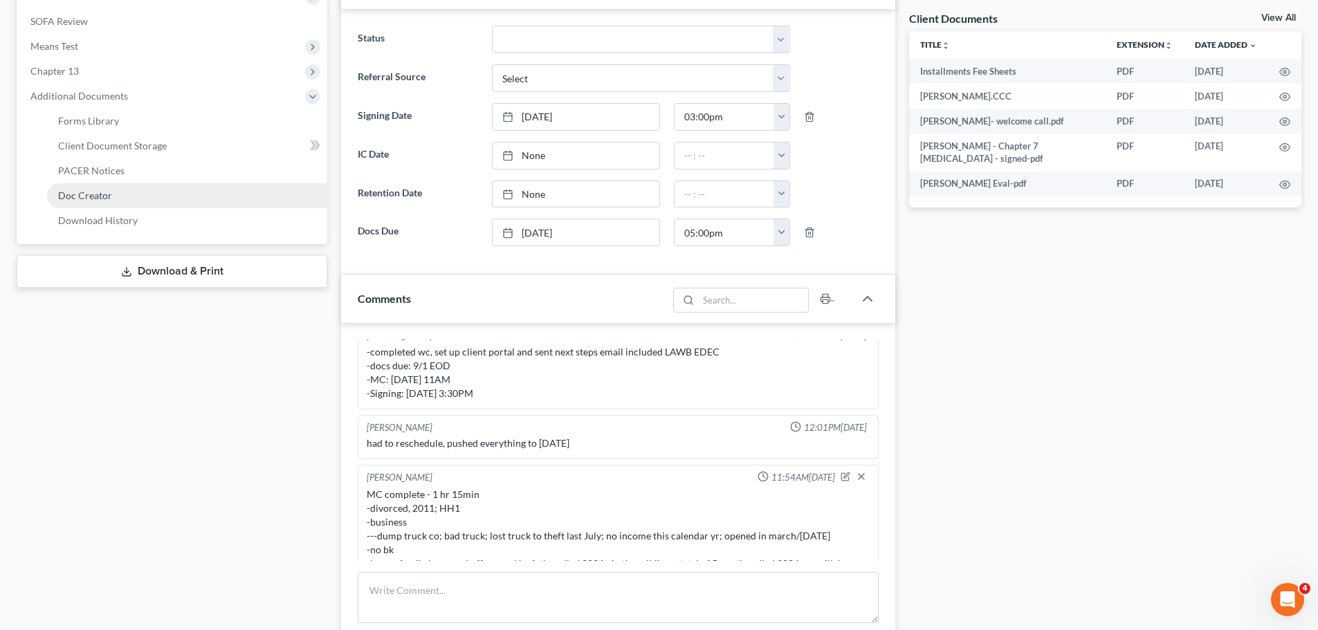
scroll to position [415, 0]
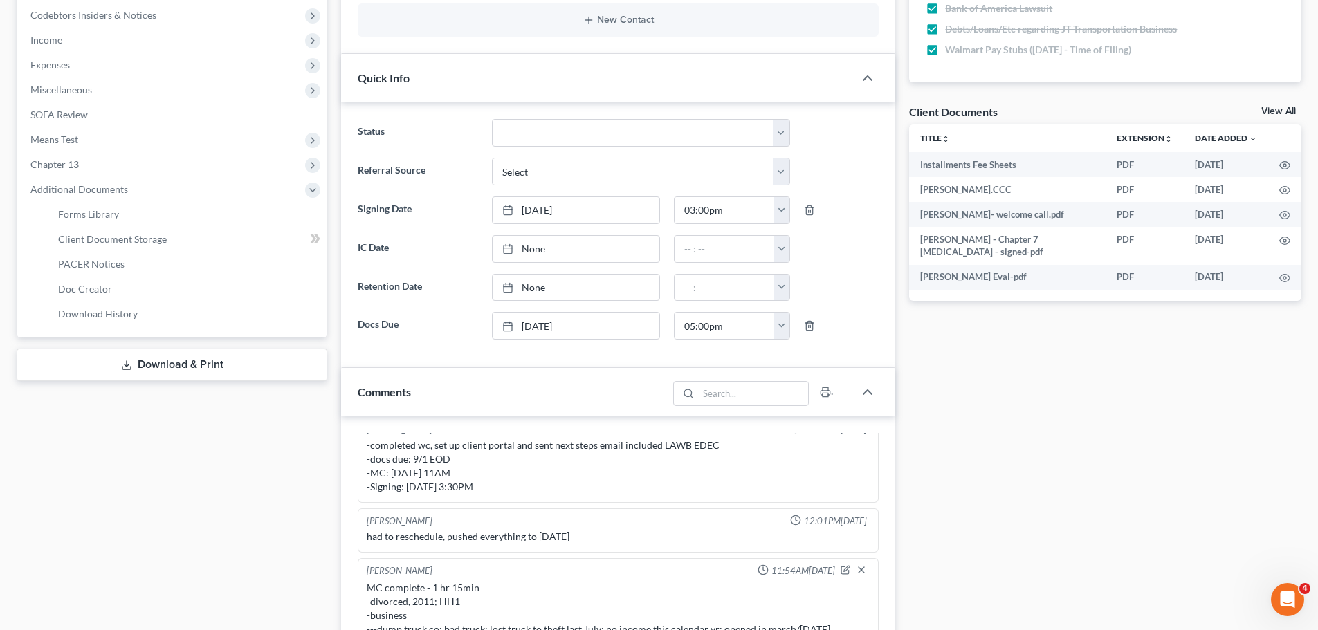
click at [86, 366] on link "Download & Print" at bounding box center [172, 365] width 311 height 33
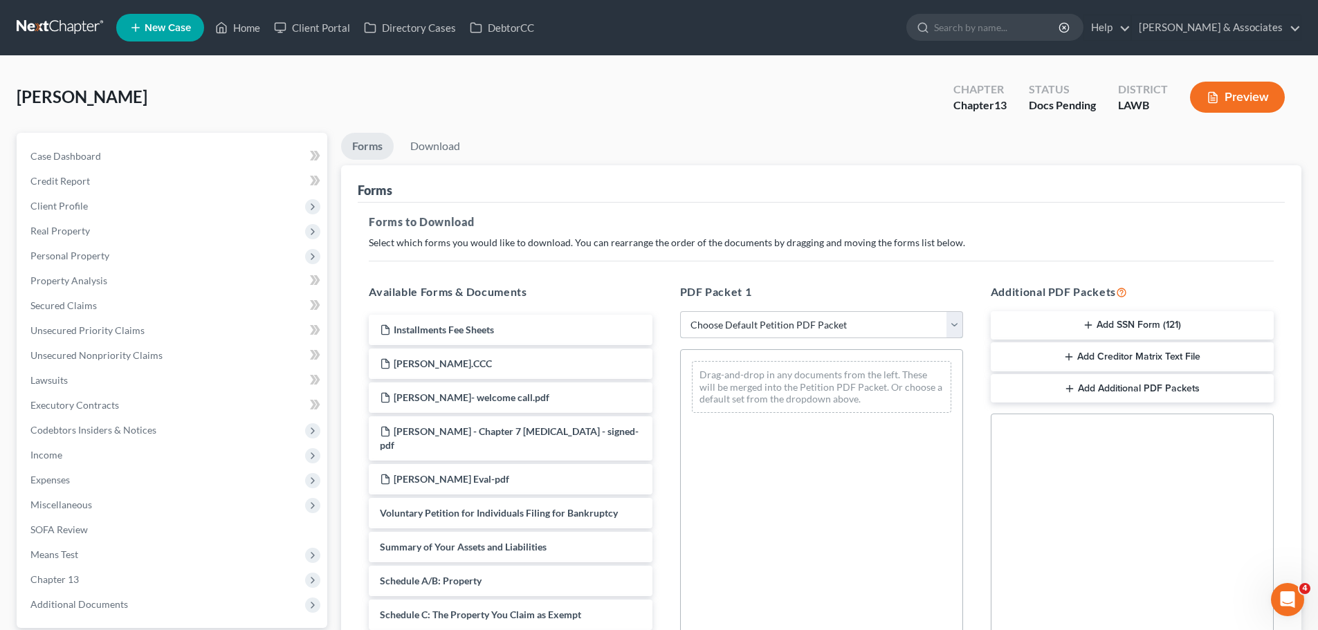
click at [910, 331] on select "Choose Default Petition PDF Packet Complete Bankruptcy Petition (all forms and …" at bounding box center [821, 325] width 283 height 28
select select "0"
click at [685, 311] on select "Choose Default Petition PDF Packet Complete Bankruptcy Petition (all forms and …" at bounding box center [821, 325] width 283 height 28
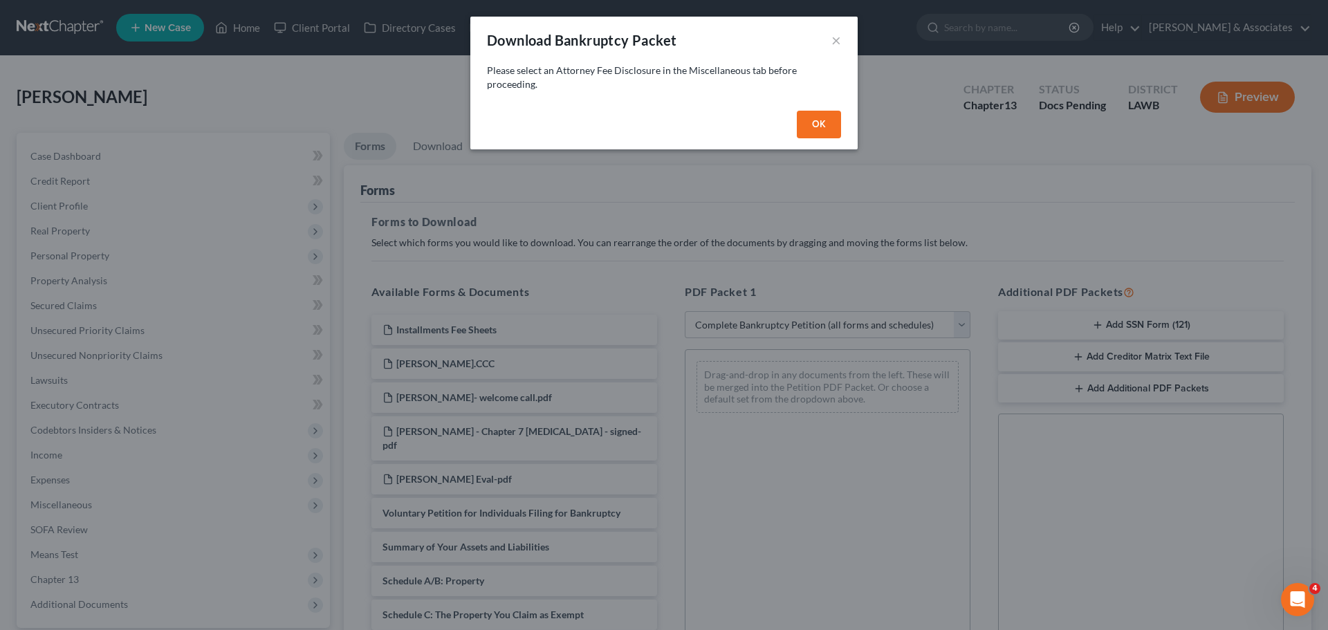
click at [819, 126] on button "OK" at bounding box center [819, 125] width 44 height 28
select select
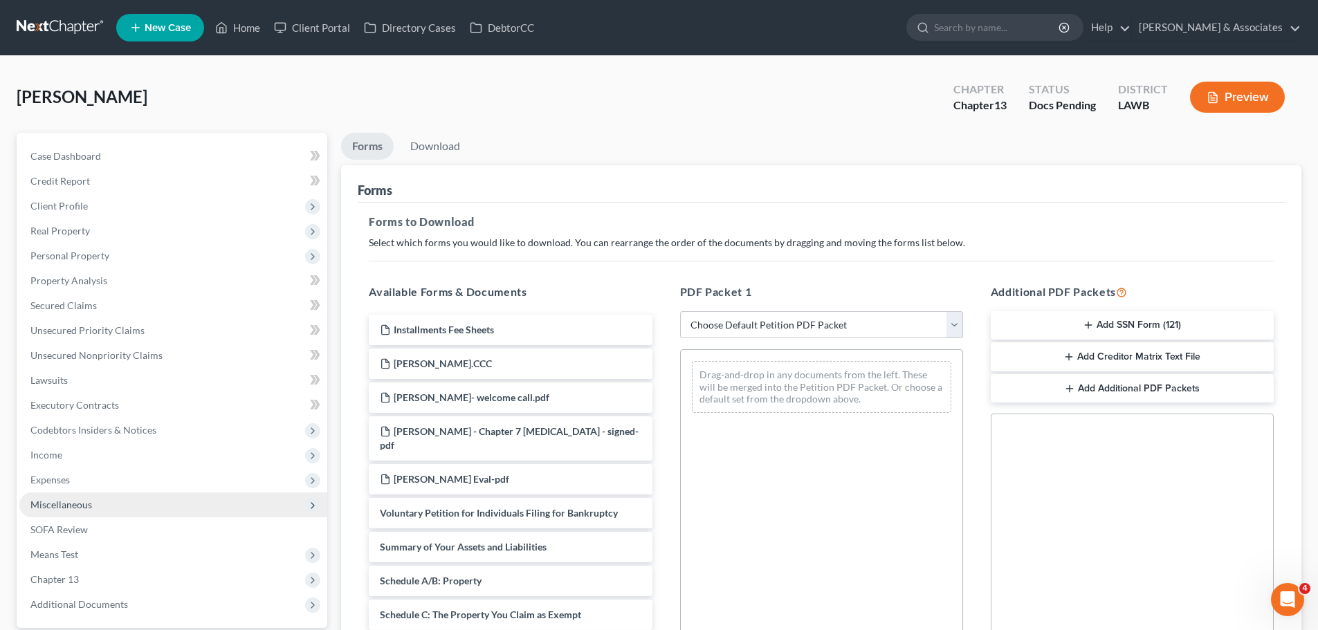
scroll to position [224, 0]
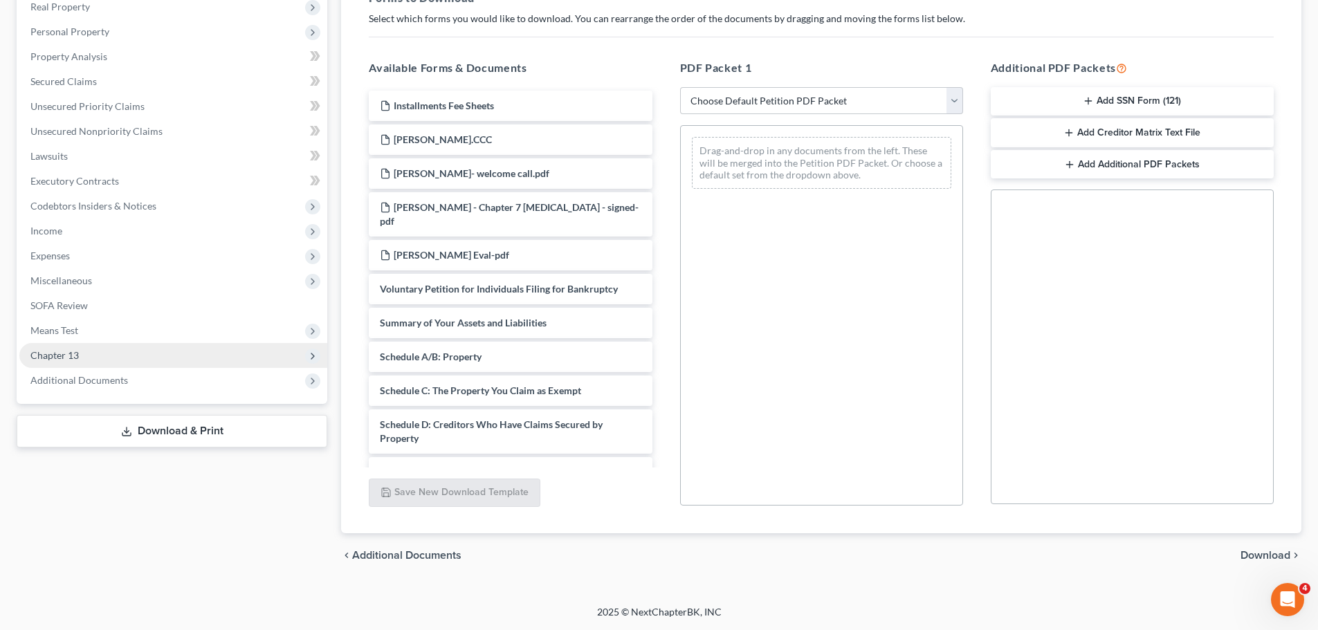
click at [100, 354] on span "Chapter 13" at bounding box center [173, 355] width 308 height 25
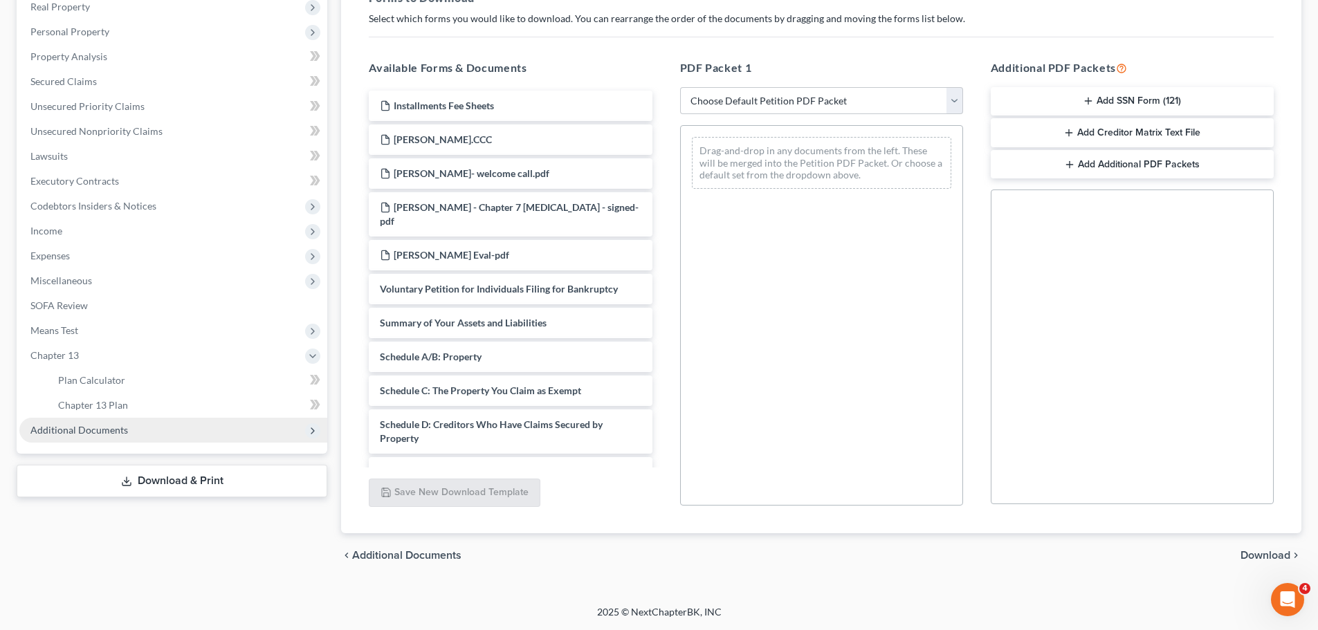
click at [102, 438] on span "Additional Documents" at bounding box center [173, 430] width 308 height 25
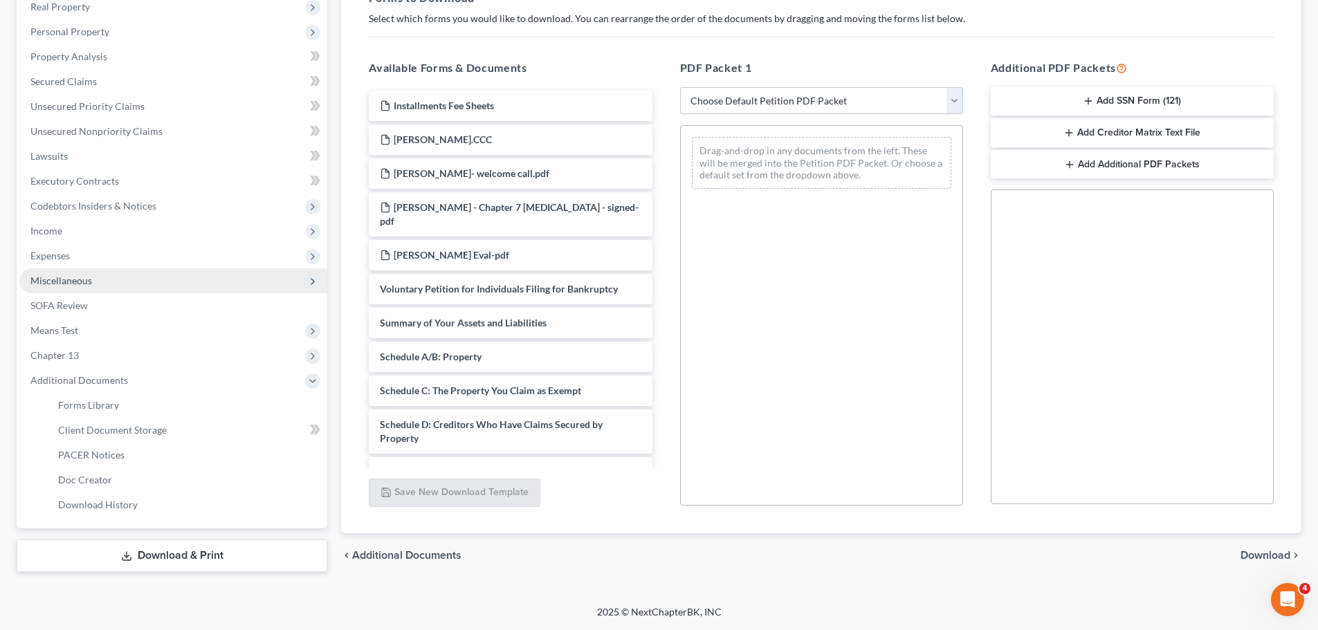
click at [106, 283] on span "Miscellaneous" at bounding box center [173, 280] width 308 height 25
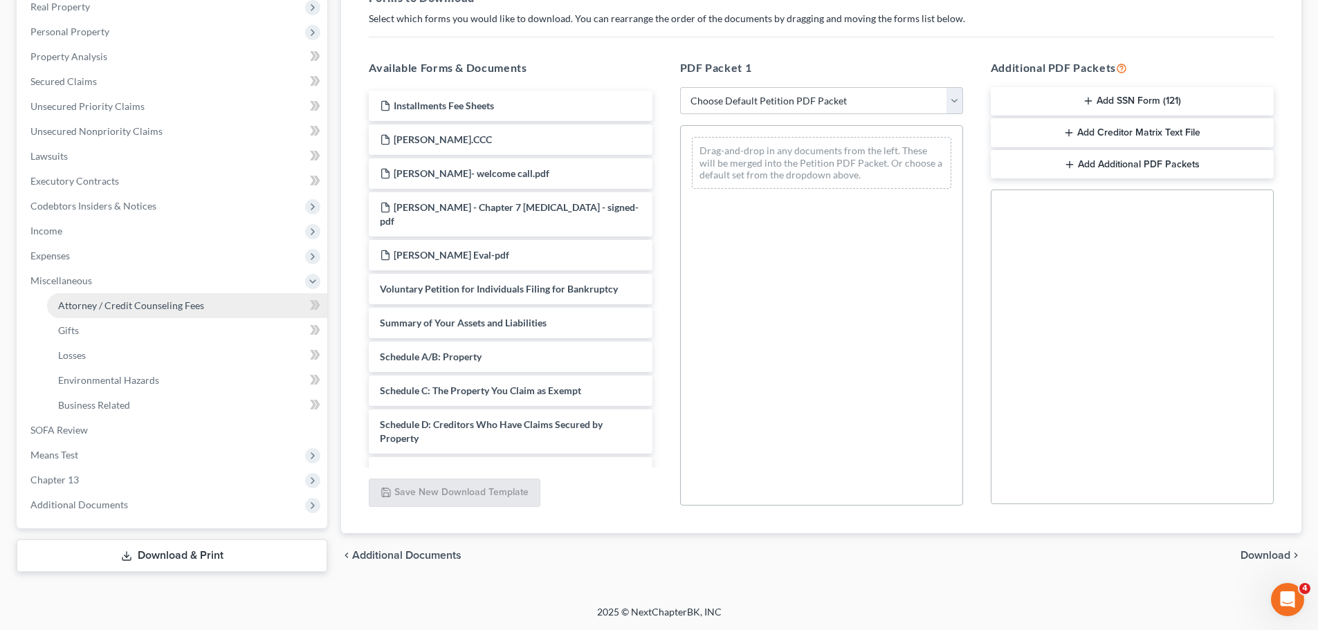
click at [111, 300] on span "Attorney / Credit Counseling Fees" at bounding box center [131, 306] width 146 height 12
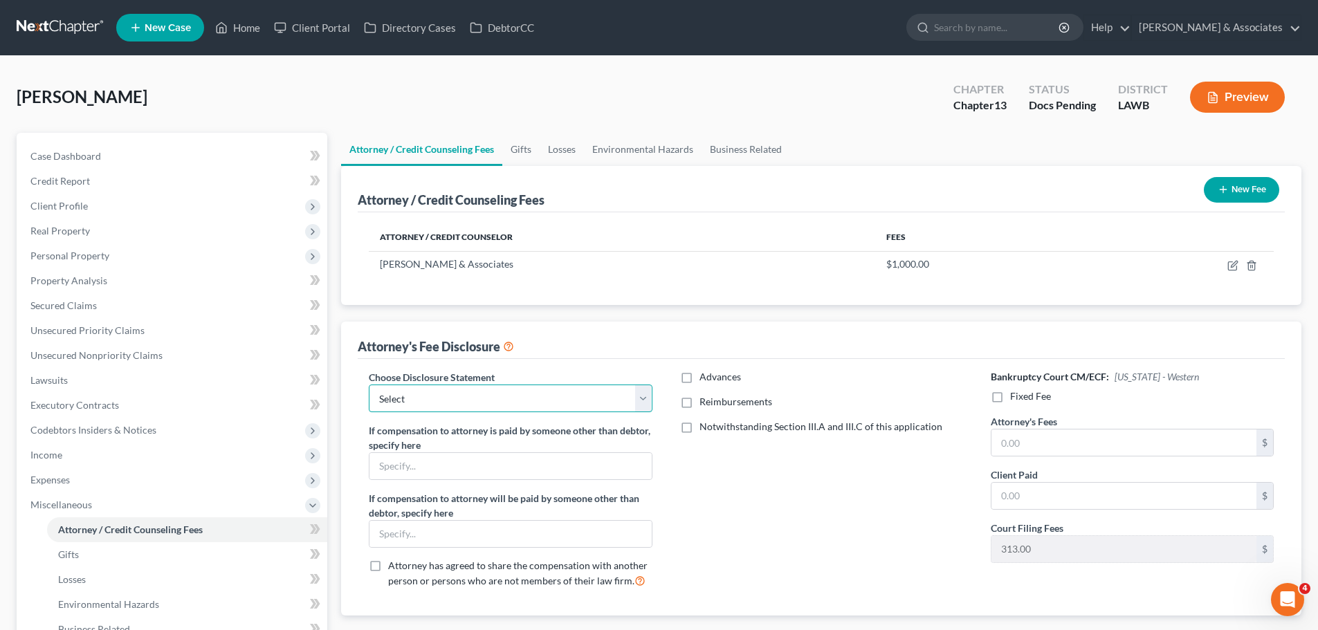
click at [555, 407] on select "Select LAWB 13 ALL CHECK NOT KOLWE LAWB 13 ONLY KOLWE TEST LAMB 13 LAMB 7 Ch 11…" at bounding box center [510, 399] width 283 height 28
click at [54, 205] on span "Client Profile" at bounding box center [58, 206] width 57 height 12
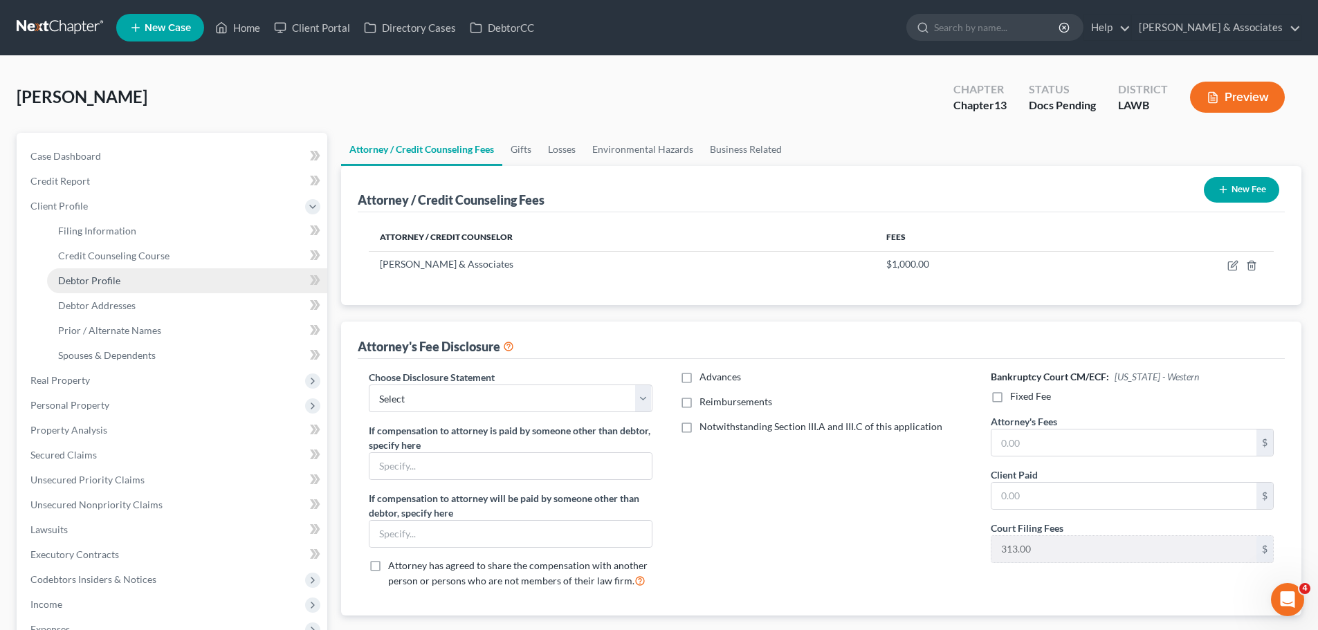
click at [73, 280] on span "Debtor Profile" at bounding box center [89, 281] width 62 height 12
select select "0"
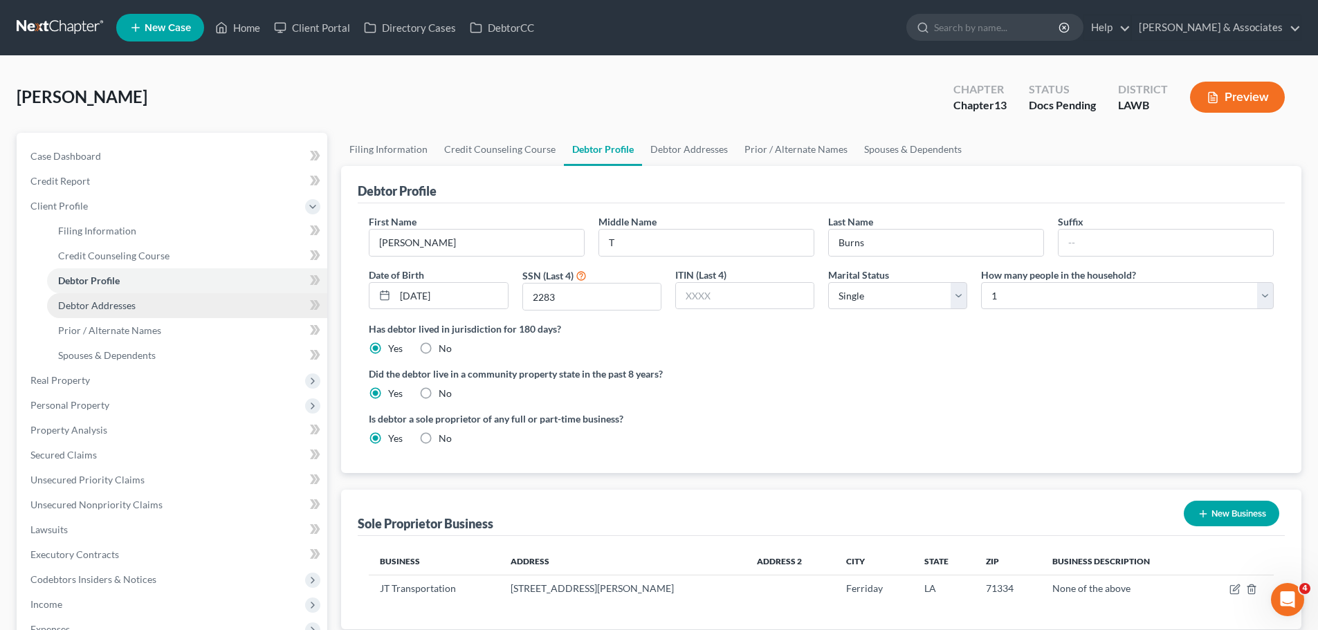
click at [113, 309] on span "Debtor Addresses" at bounding box center [96, 306] width 77 height 12
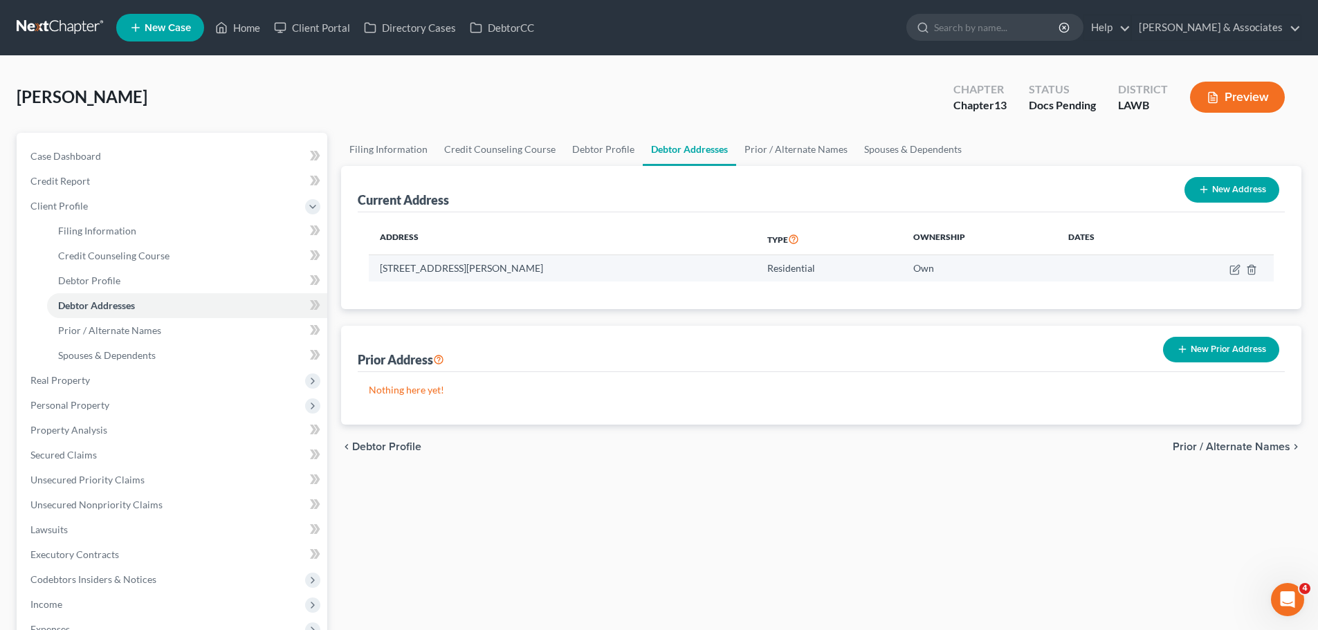
click at [1229, 266] on td at bounding box center [1216, 268] width 116 height 26
click at [1233, 268] on icon "button" at bounding box center [1234, 269] width 11 height 11
select select "19"
select select "14"
select select "0"
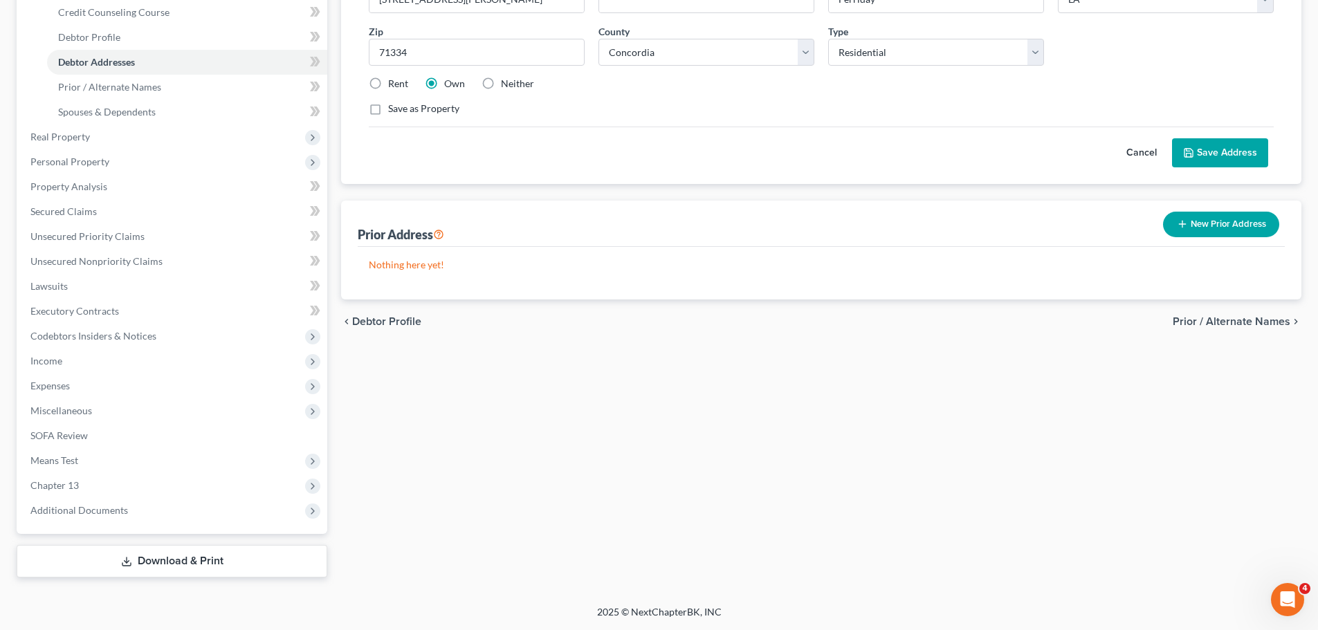
click at [80, 560] on link "Download & Print" at bounding box center [172, 561] width 311 height 33
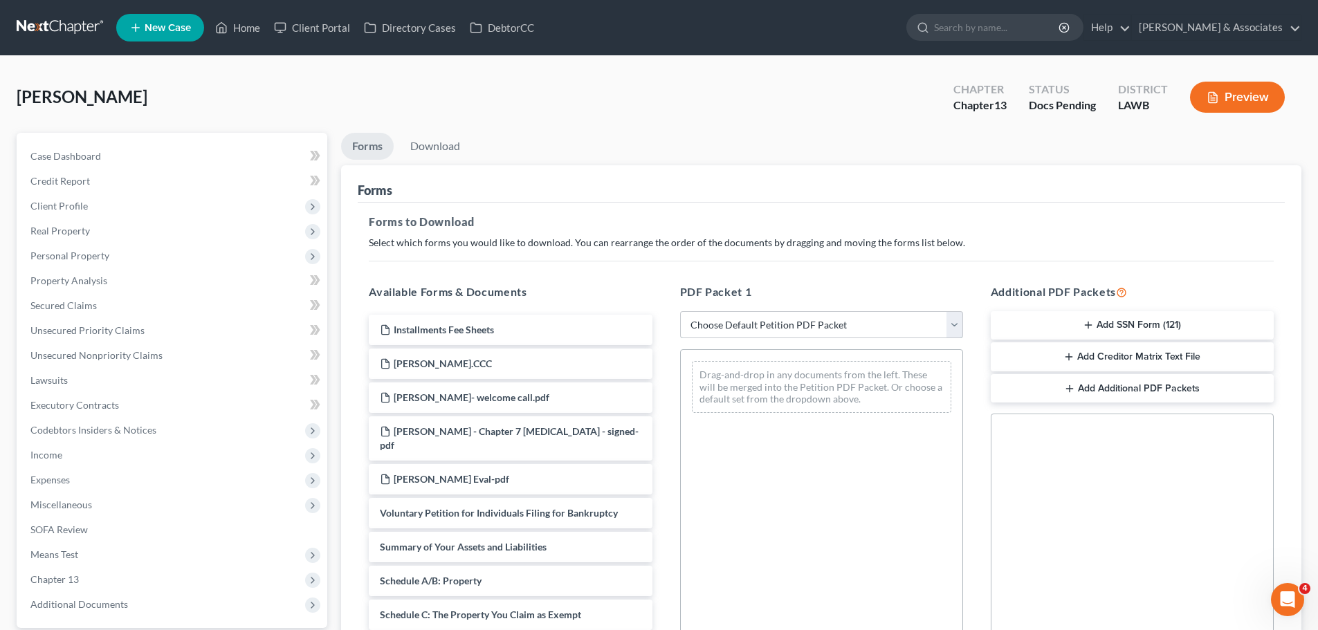
drag, startPoint x: 858, startPoint y: 318, endPoint x: 858, endPoint y: 330, distance: 12.5
click at [858, 318] on select "Choose Default Petition PDF Packet Complete Bankruptcy Petition (all forms and …" at bounding box center [821, 325] width 283 height 28
select select "0"
click at [685, 311] on select "Choose Default Petition PDF Packet Complete Bankruptcy Petition (all forms and …" at bounding box center [821, 325] width 283 height 28
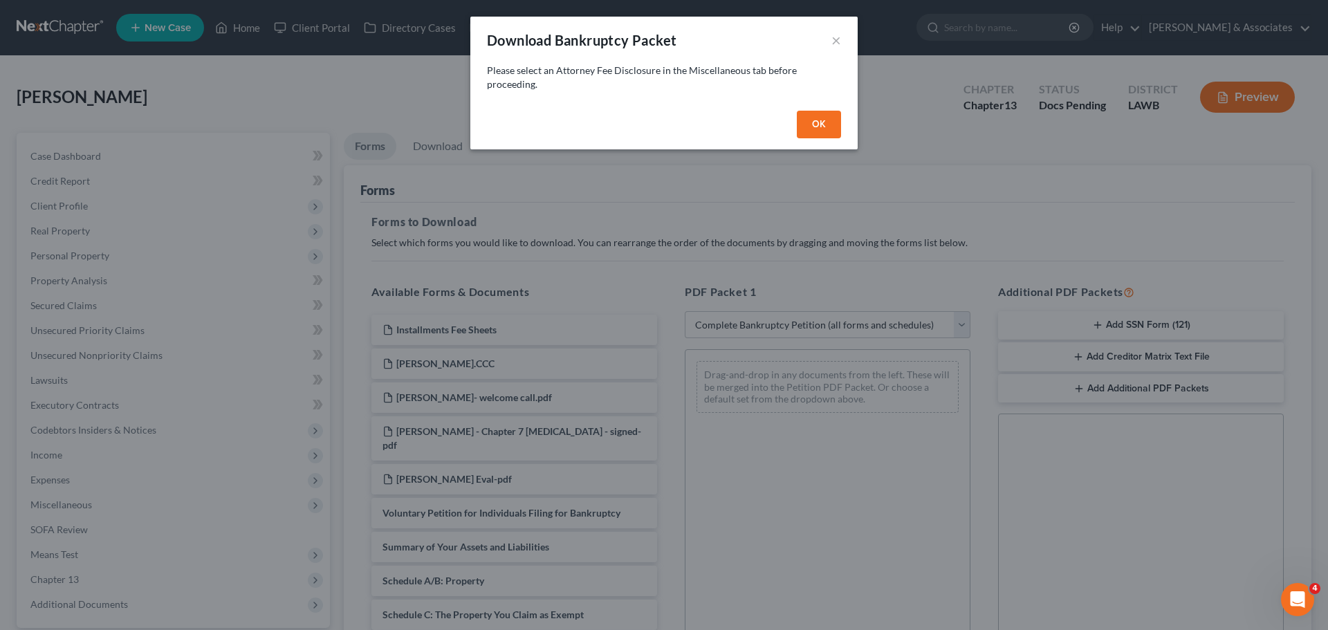
click at [832, 121] on button "OK" at bounding box center [819, 125] width 44 height 28
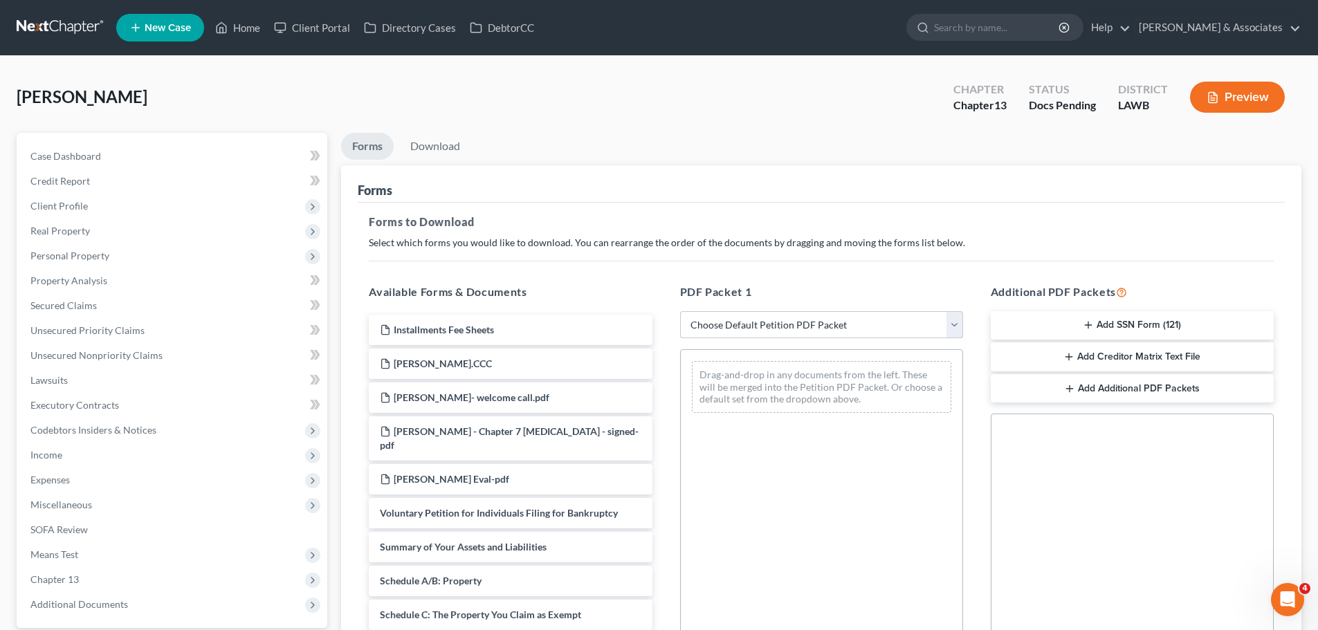
click at [798, 334] on select "Choose Default Petition PDF Packet Complete Bankruptcy Petition (all forms and …" at bounding box center [821, 325] width 283 height 28
select select "0"
click at [685, 311] on select "Choose Default Petition PDF Packet Complete Bankruptcy Petition (all forms and …" at bounding box center [821, 325] width 283 height 28
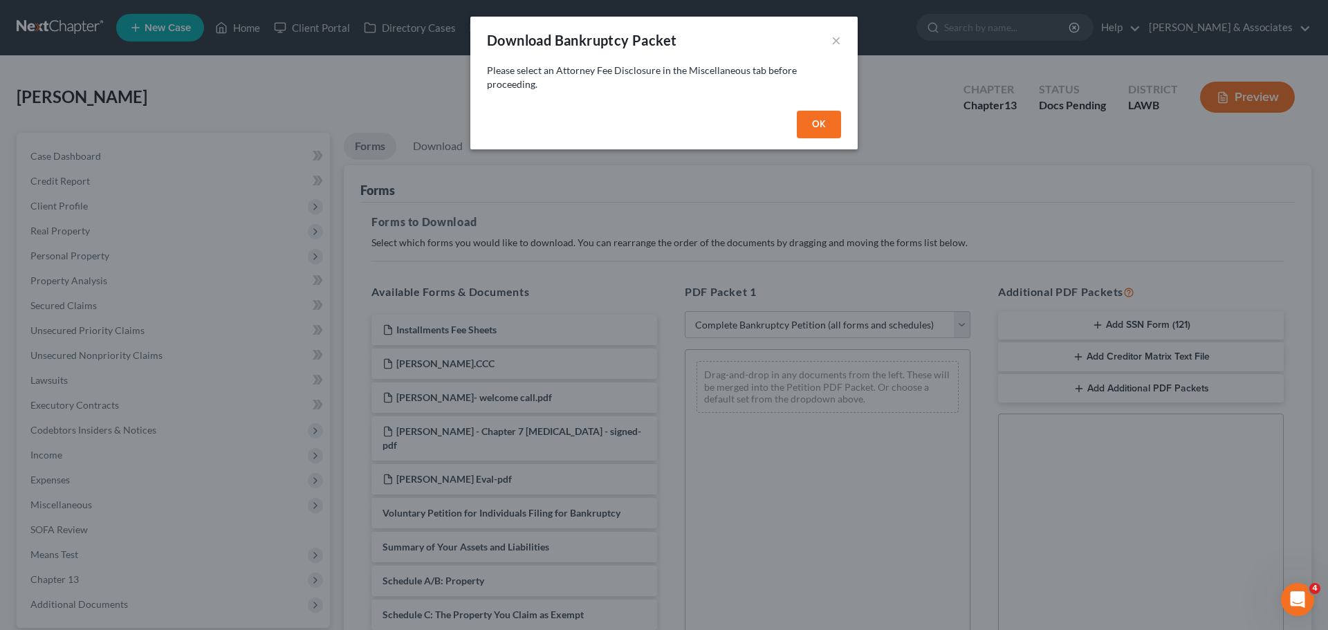
click at [814, 120] on button "OK" at bounding box center [819, 125] width 44 height 28
select select
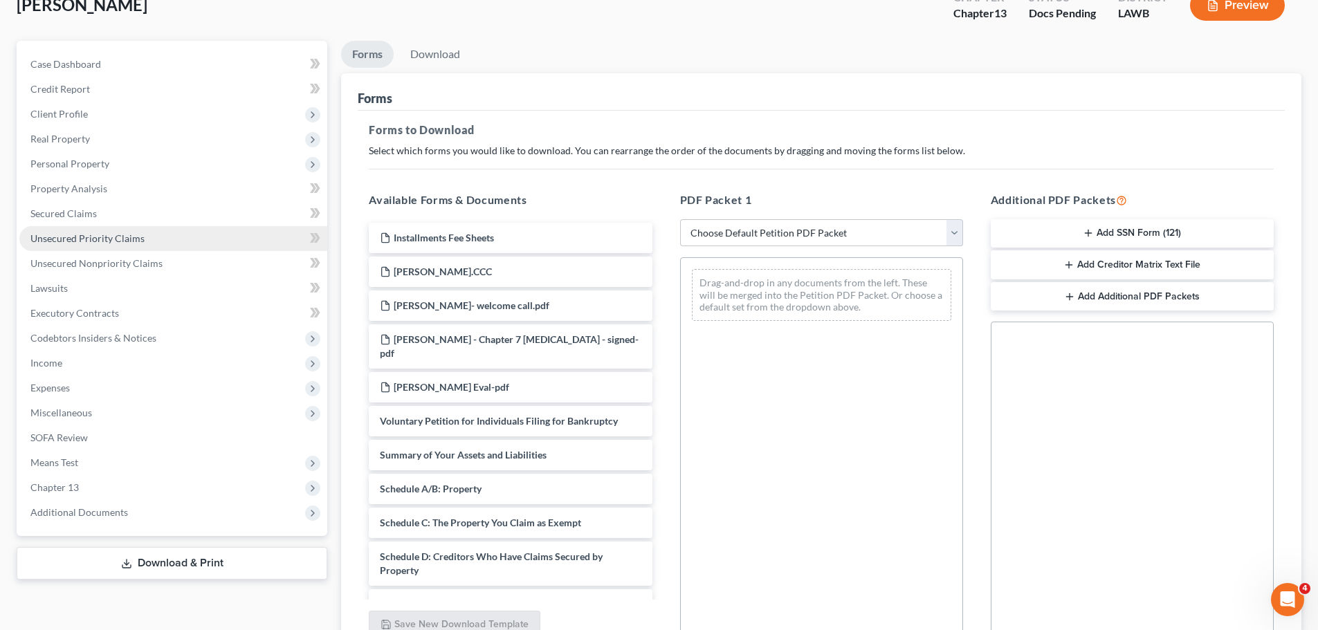
scroll to position [208, 0]
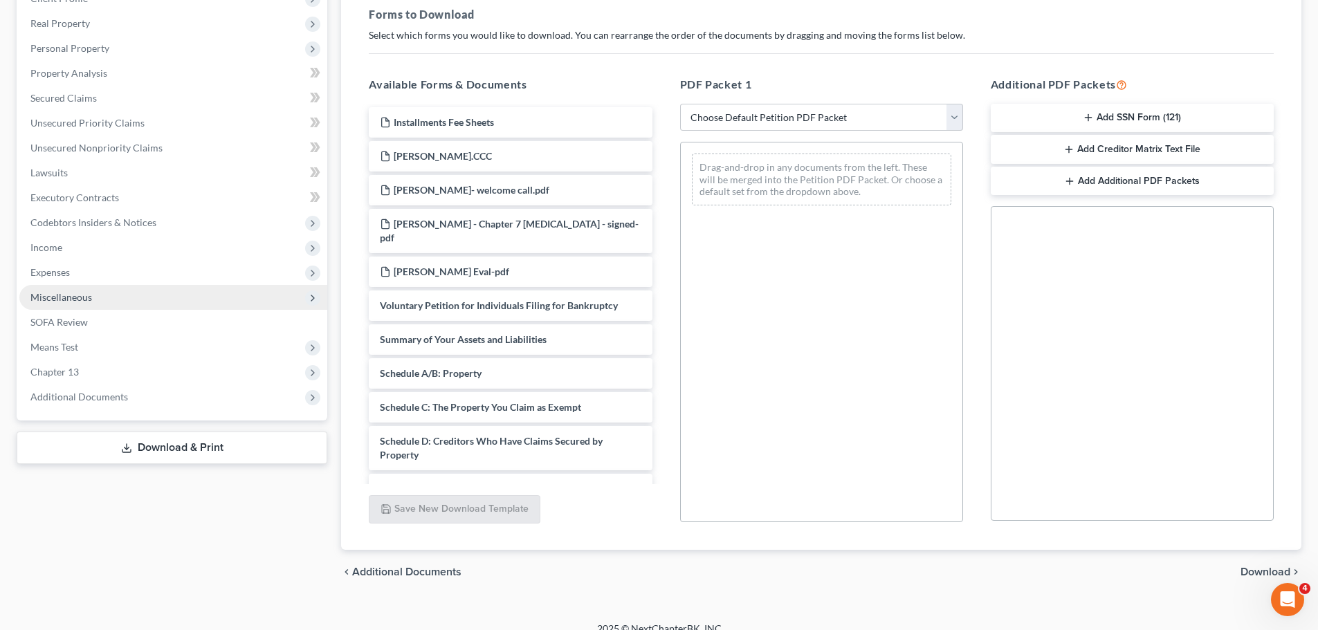
click at [79, 301] on span "Miscellaneous" at bounding box center [61, 297] width 62 height 12
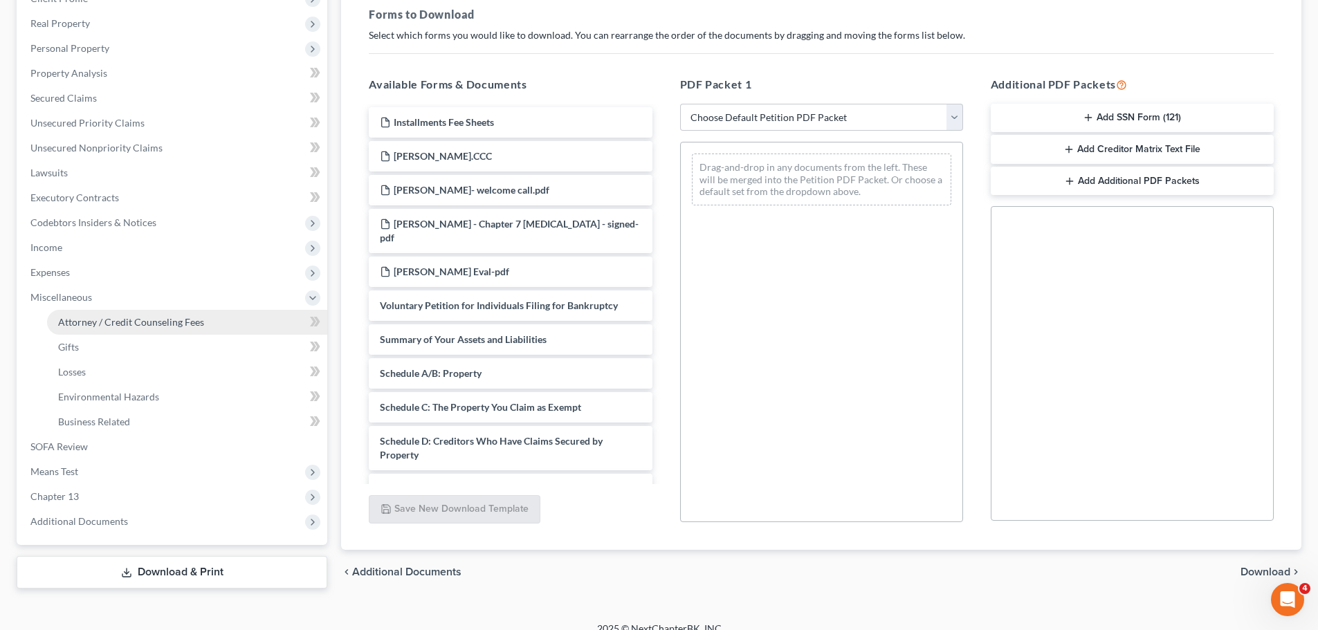
click at [112, 313] on link "Attorney / Credit Counseling Fees" at bounding box center [187, 322] width 280 height 25
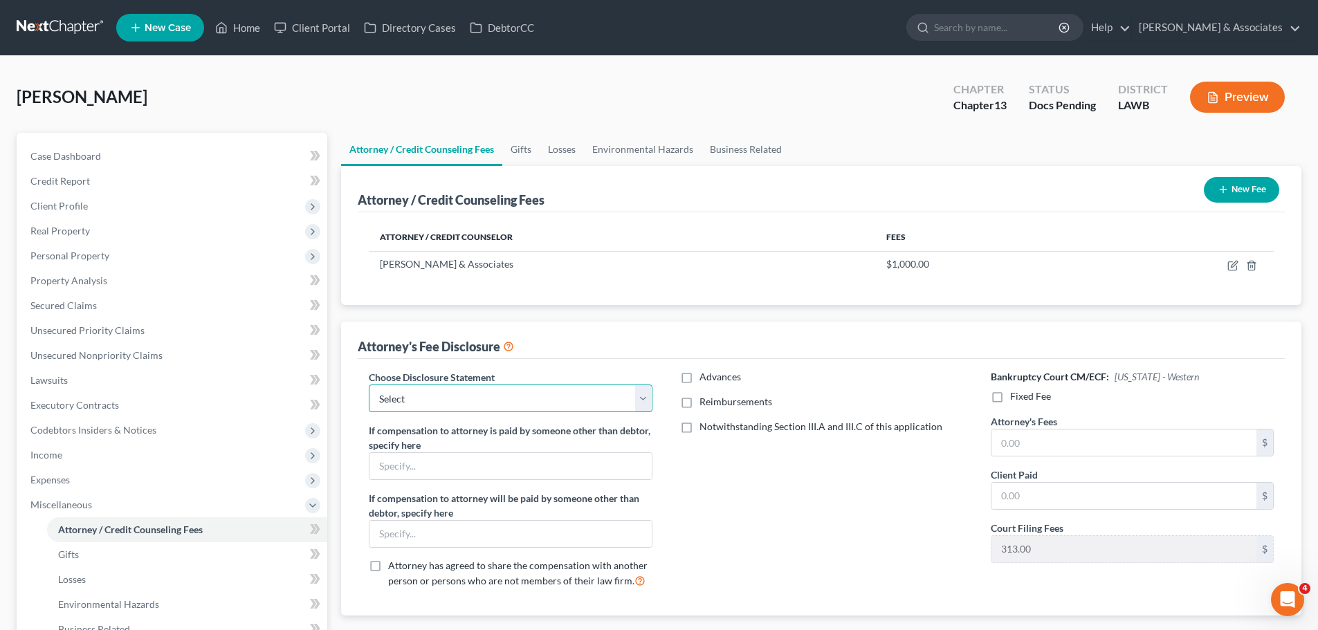
click at [451, 391] on select "Select LAWB 13 ALL CHECK NOT KOLWE LAWB 13 ONLY KOLWE TEST LAMB 13 LAMB 7 Ch 11…" at bounding box center [510, 399] width 283 height 28
select select "0"
click at [369, 385] on select "Select LAWB 13 ALL CHECK NOT KOLWE LAWB 13 ONLY KOLWE TEST LAMB 13 LAMB 7 Ch 11…" at bounding box center [510, 399] width 283 height 28
click at [904, 487] on div "Advances Reimbursements Notwithstanding Section III.A and III.C of this applica…" at bounding box center [821, 484] width 311 height 229
click at [721, 402] on span "Reimbursements" at bounding box center [735, 402] width 73 height 12
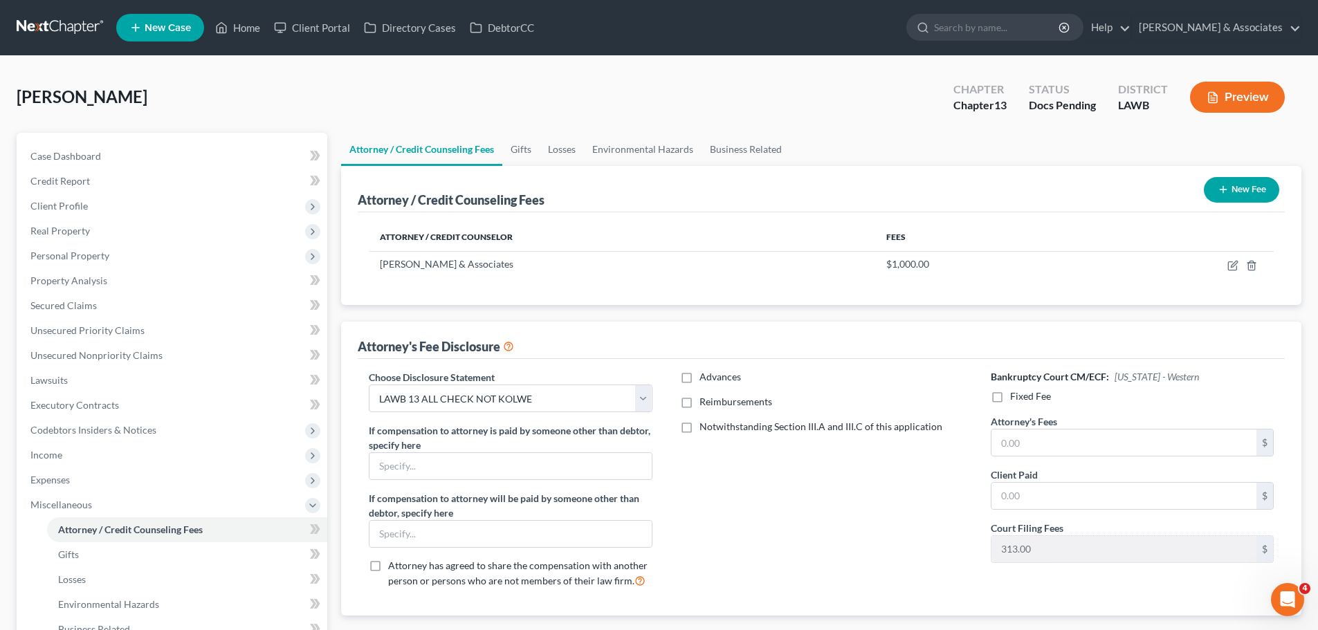
click at [714, 402] on input "Reimbursements" at bounding box center [709, 399] width 9 height 9
checkbox input "true"
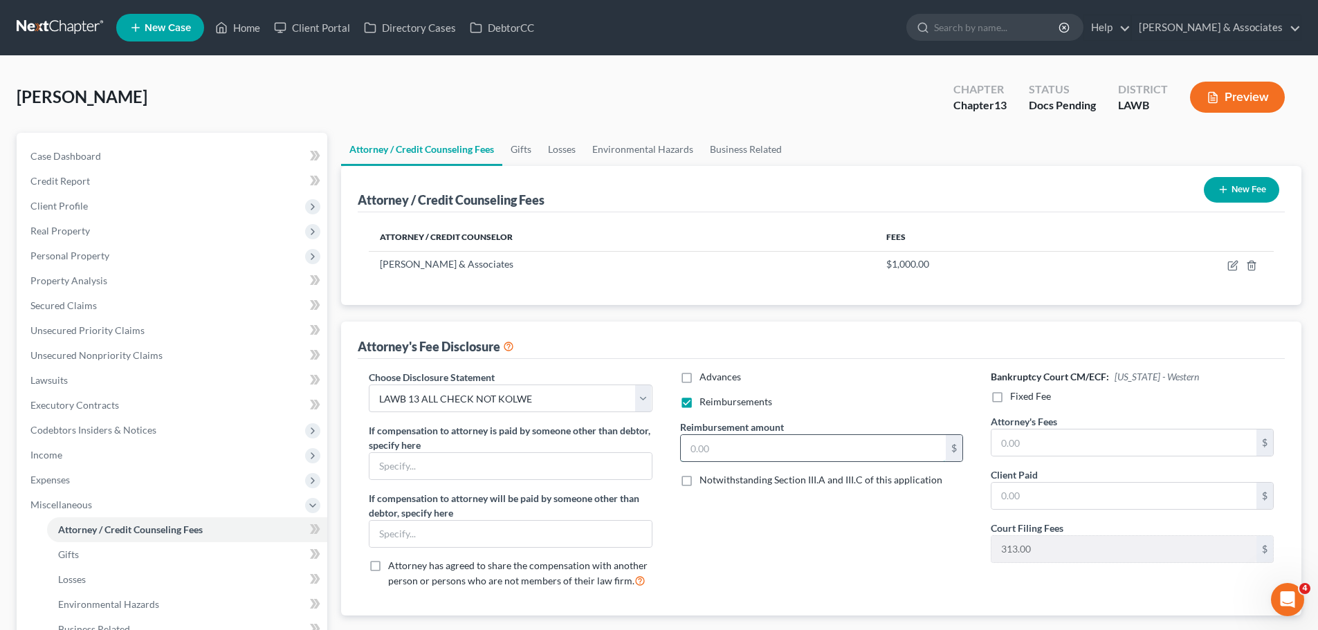
click at [715, 451] on input "text" at bounding box center [813, 448] width 265 height 26
type input "250.00"
click at [1010, 387] on div "Bankruptcy Court CM/ECF: Louisiana - Western Fixed Fee Attorney's Fees $ Client…" at bounding box center [1132, 484] width 311 height 229
click at [1015, 391] on span "Fixed Fee" at bounding box center [1030, 396] width 41 height 12
click at [1015, 391] on input "Fixed Fee" at bounding box center [1019, 393] width 9 height 9
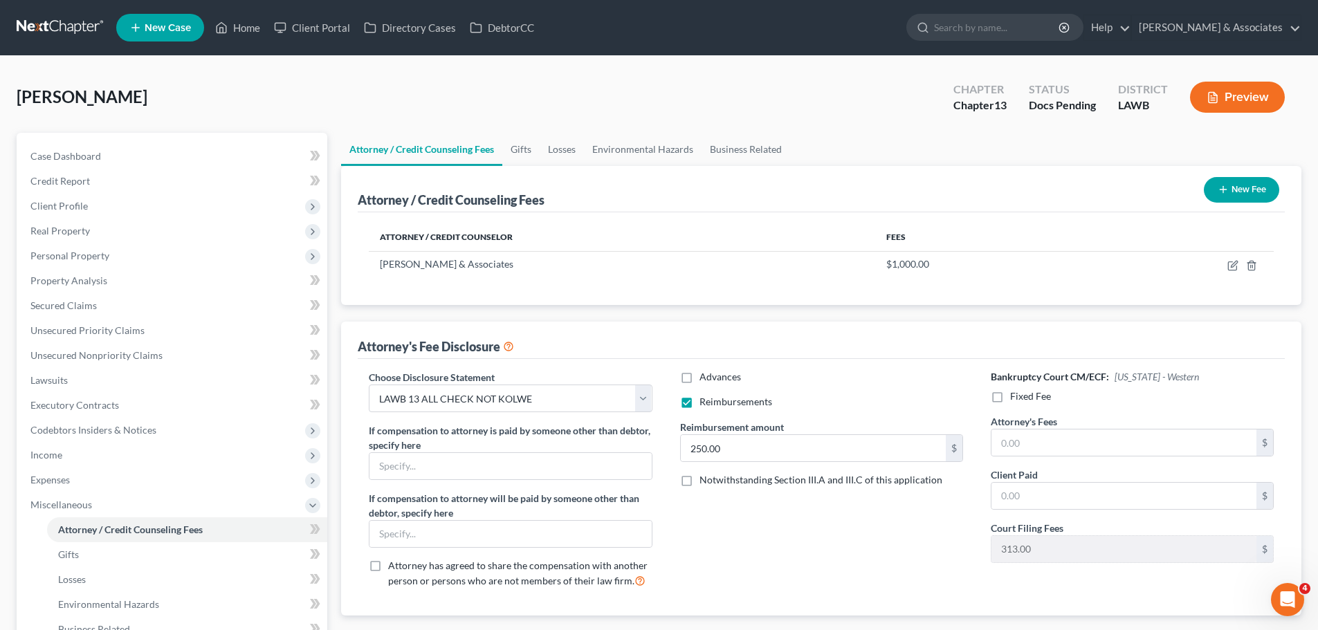
checkbox input "true"
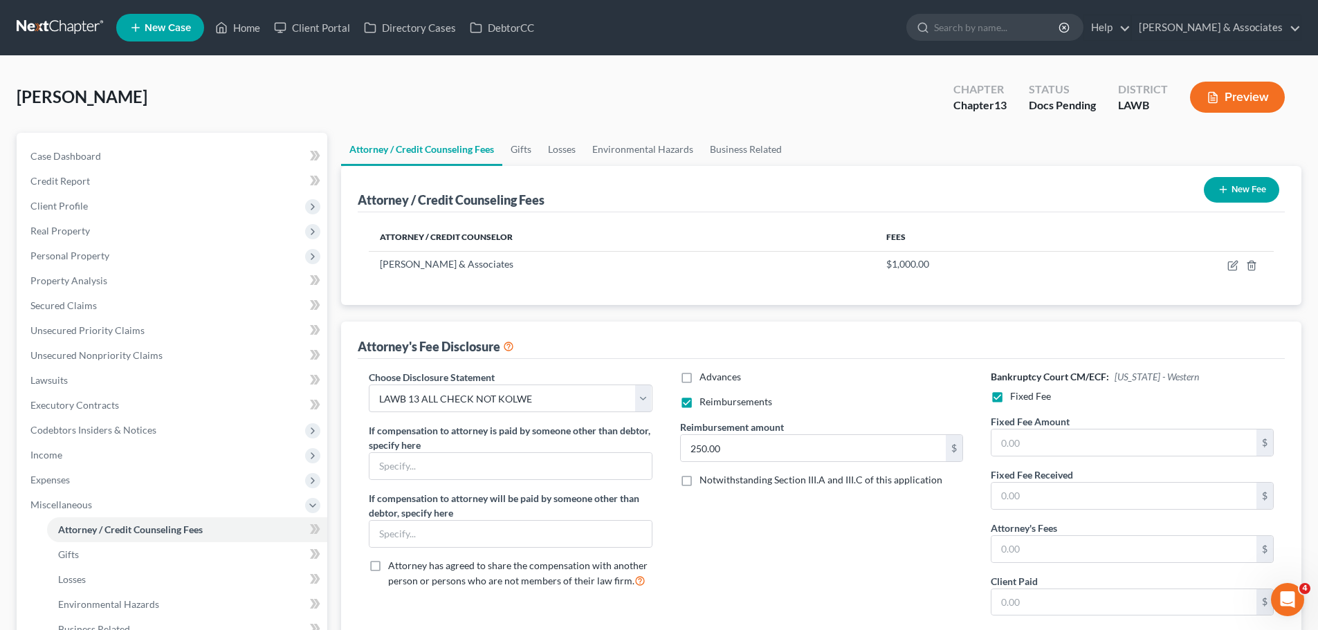
drag, startPoint x: 1033, startPoint y: 427, endPoint x: 1049, endPoint y: 439, distance: 19.8
click at [1033, 428] on label "Fixed Fee Amount" at bounding box center [1030, 421] width 79 height 15
click at [1024, 457] on div "Fixed Fee Amount $" at bounding box center [1132, 440] width 297 height 53
click at [1036, 436] on input "text" at bounding box center [1123, 443] width 265 height 26
drag, startPoint x: 1036, startPoint y: 438, endPoint x: 973, endPoint y: 441, distance: 62.3
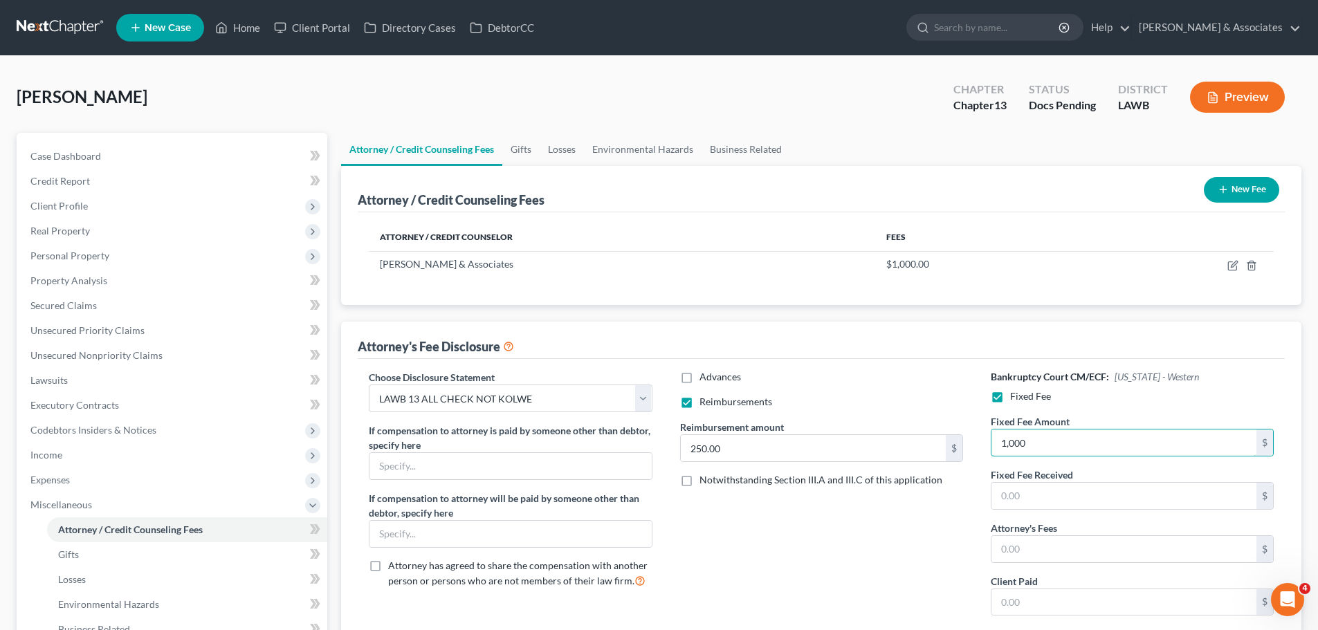
click at [975, 441] on div "Choose Disclosure Statement Select LAWB 13 ALL CHECK NOT KOLWE LAWB 13 ONLY KOL…" at bounding box center [821, 525] width 932 height 310
type input "1,000.00"
click at [1017, 499] on input "text" at bounding box center [1123, 496] width 265 height 26
type input "1,000.00"
click at [1054, 440] on input "1,000.00" at bounding box center [1123, 443] width 265 height 26
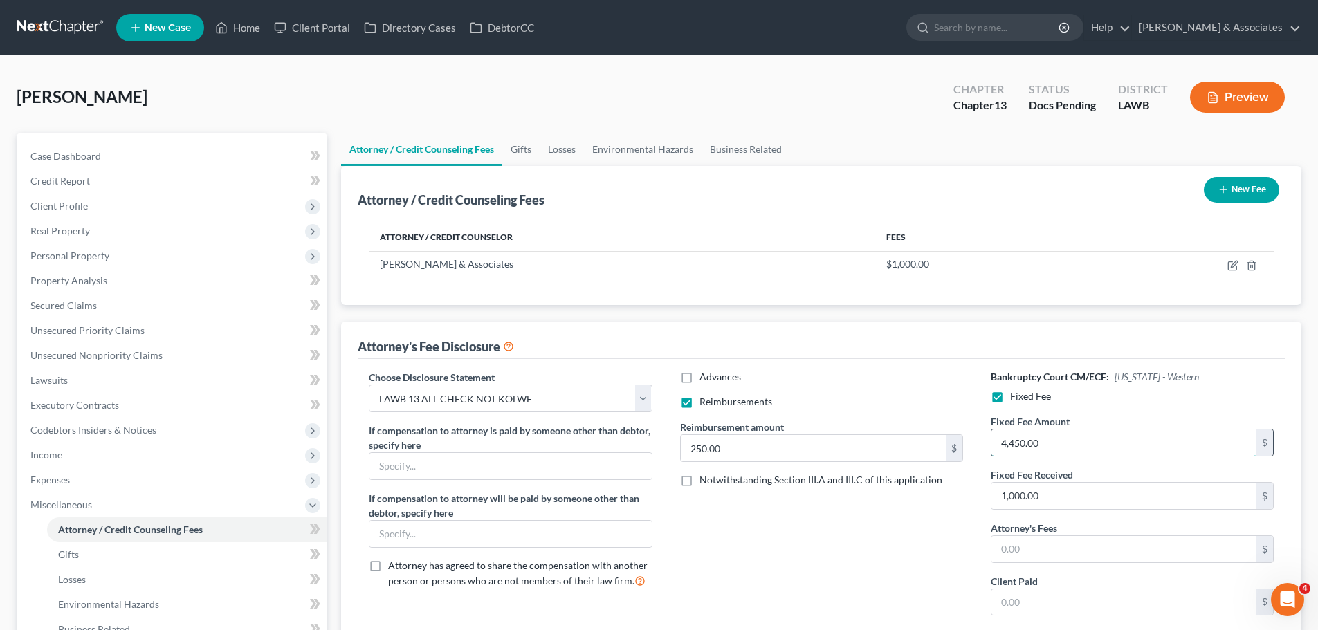
type input "4,450.00"
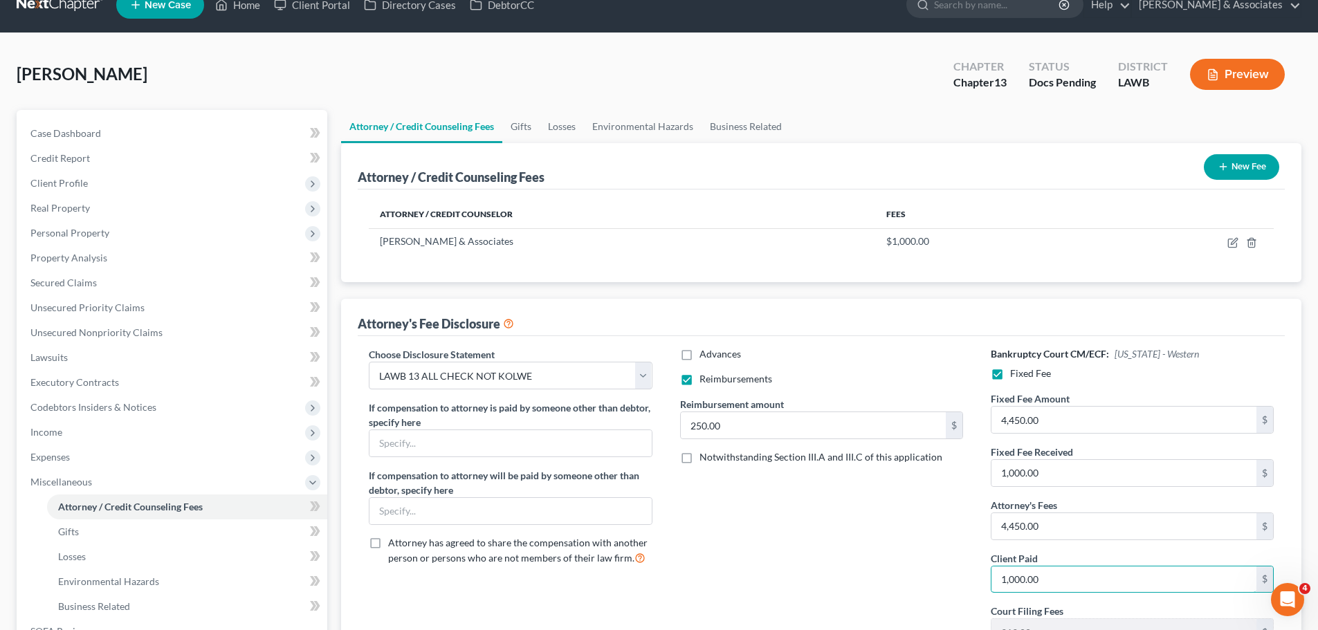
scroll to position [219, 0]
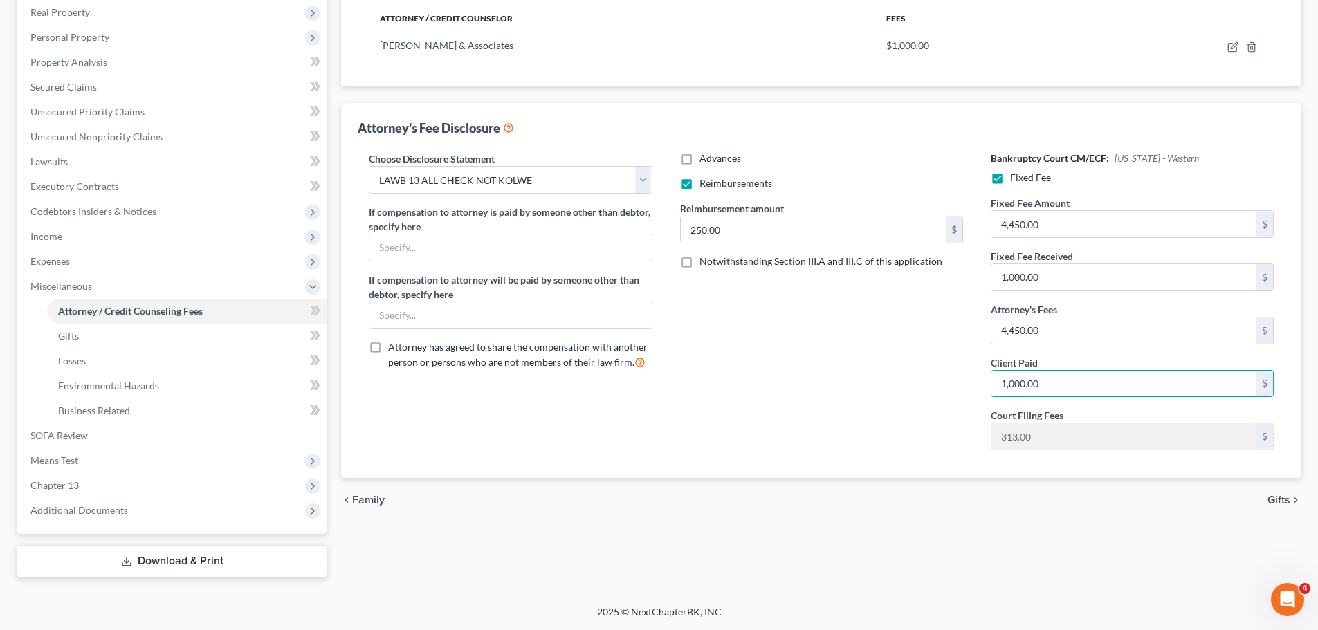
type input "1,000.00"
drag, startPoint x: 628, startPoint y: 569, endPoint x: 506, endPoint y: 595, distance: 125.1
click at [627, 570] on div "Attorney / Credit Counseling Fees Gifts Losses Environmental Hazards Business R…" at bounding box center [821, 245] width 974 height 663
click at [206, 559] on link "Download & Print" at bounding box center [172, 561] width 311 height 33
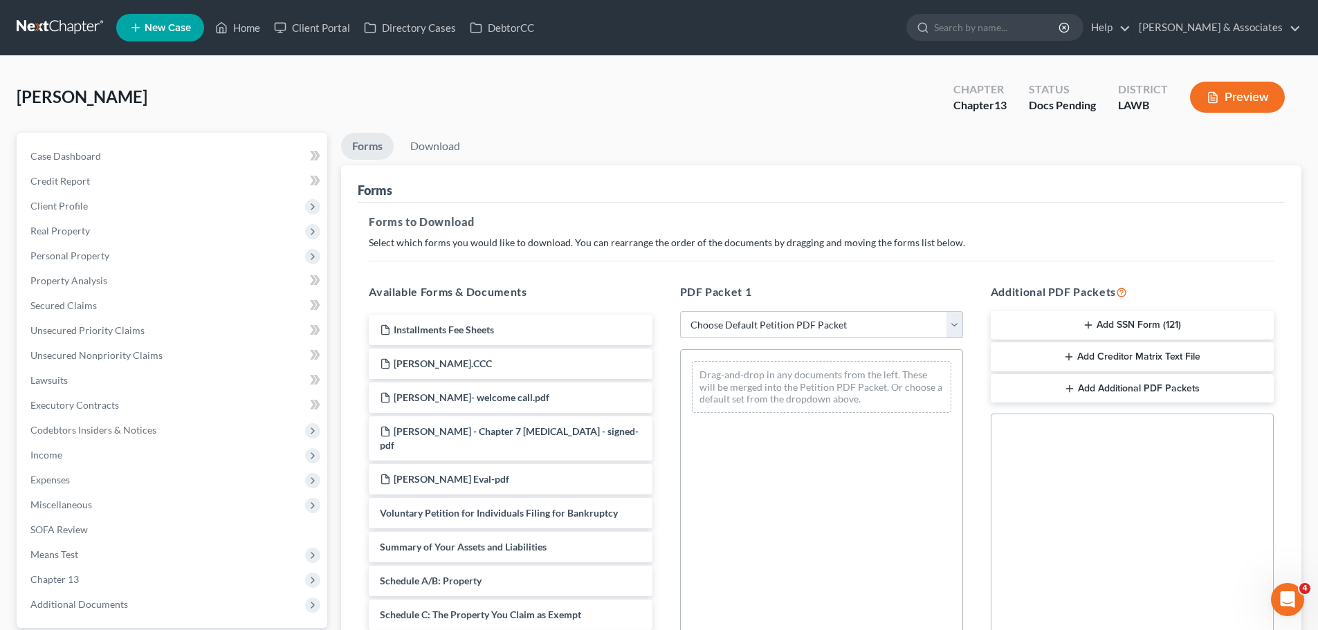
click at [801, 324] on select "Choose Default Petition PDF Packet Complete Bankruptcy Petition (all forms and …" at bounding box center [821, 325] width 283 height 28
select select "0"
click at [680, 311] on select "Choose Default Petition PDF Packet Complete Bankruptcy Petition (all forms and …" at bounding box center [821, 325] width 283 height 28
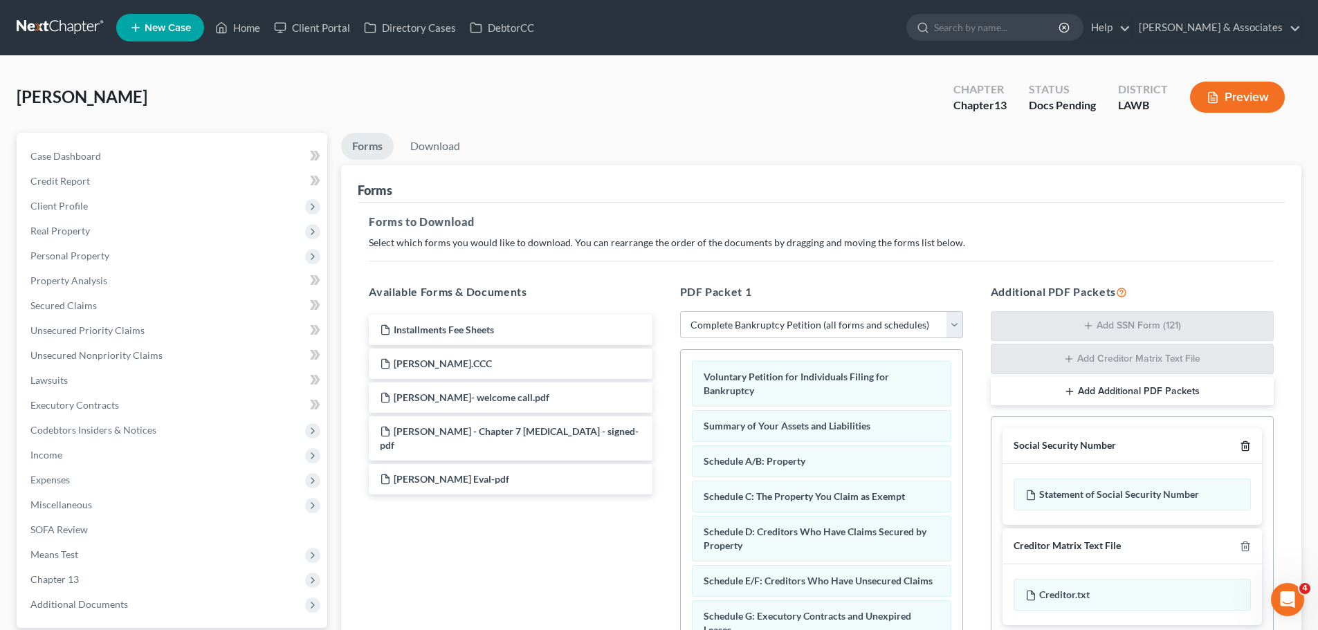
click at [1247, 441] on icon "button" at bounding box center [1245, 446] width 11 height 11
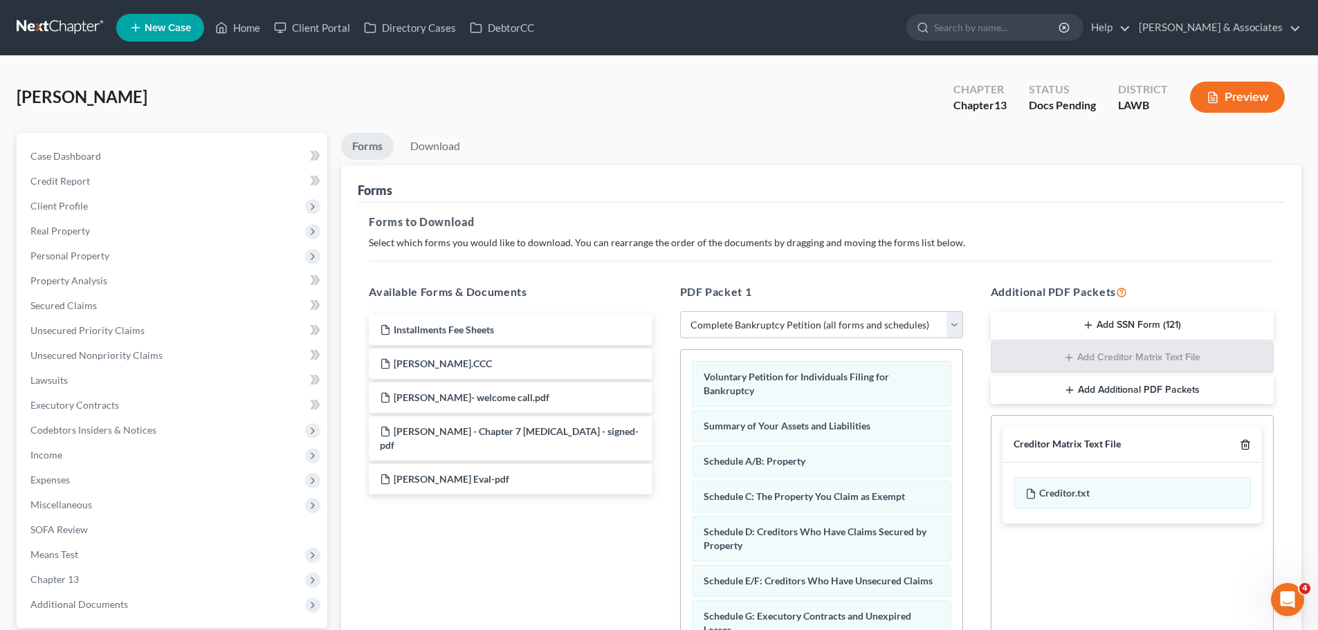
click at [1247, 441] on icon "button" at bounding box center [1245, 445] width 6 height 9
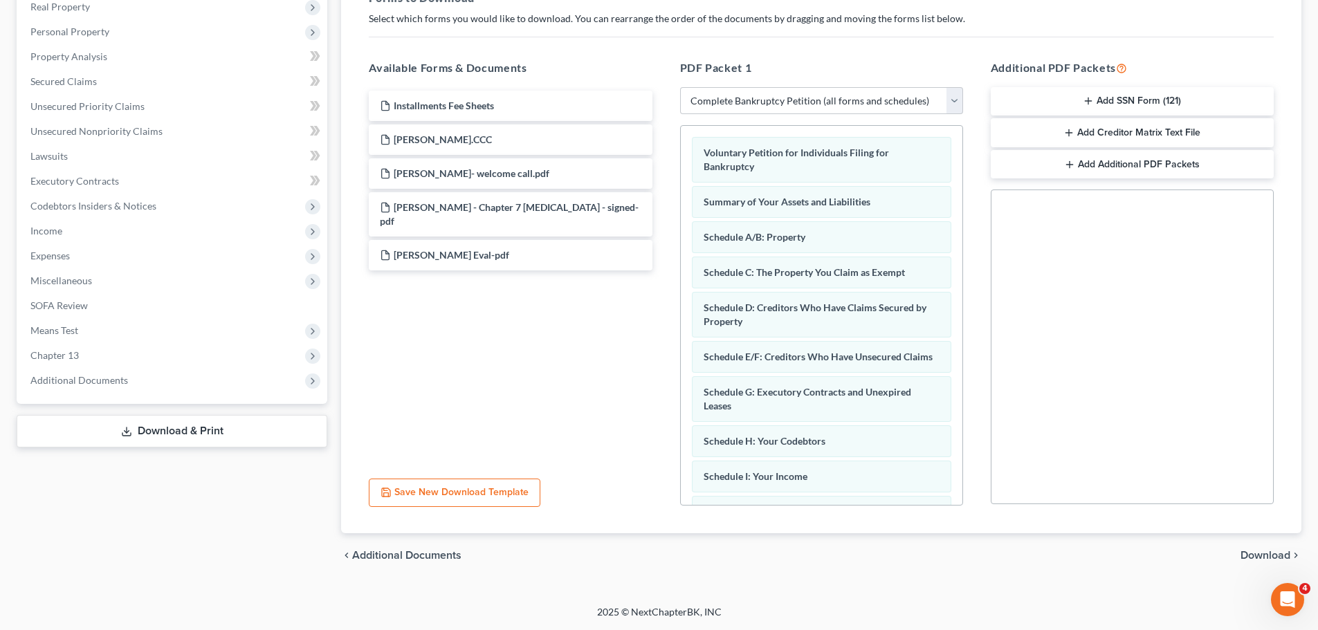
click at [1246, 551] on span "Download" at bounding box center [1265, 555] width 50 height 11
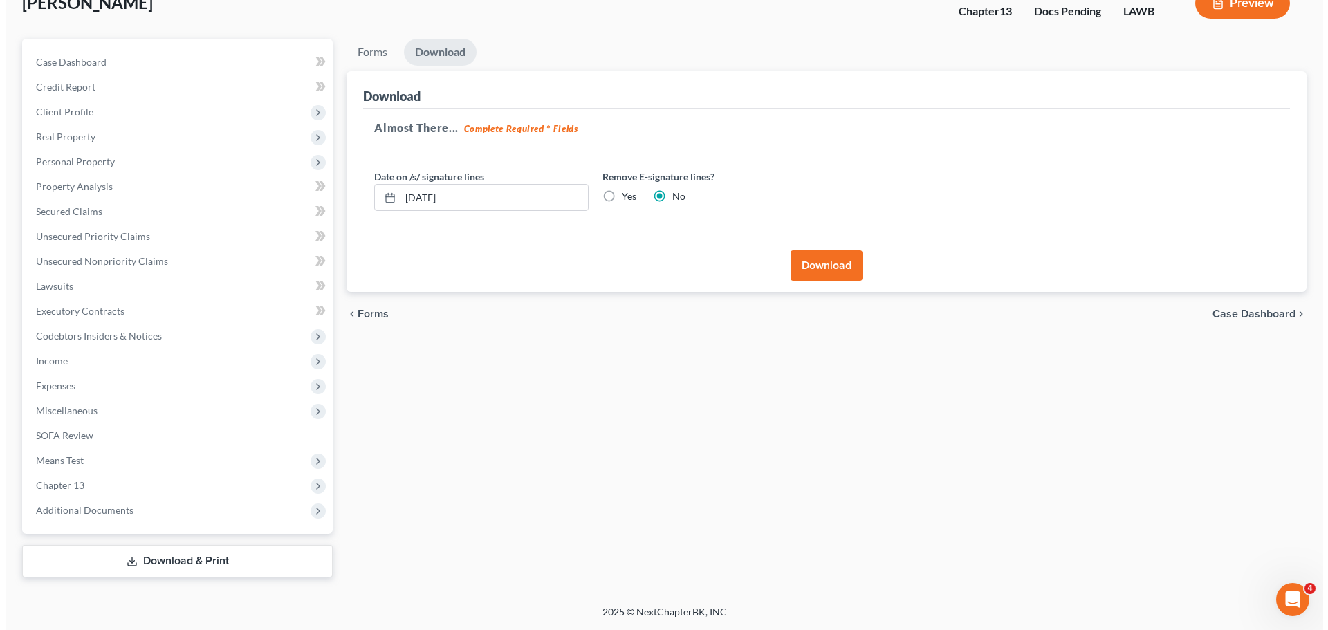
scroll to position [94, 0]
click at [616, 199] on label "Yes" at bounding box center [623, 197] width 15 height 14
click at [622, 199] on input "Yes" at bounding box center [626, 194] width 9 height 9
radio input "true"
radio input "false"
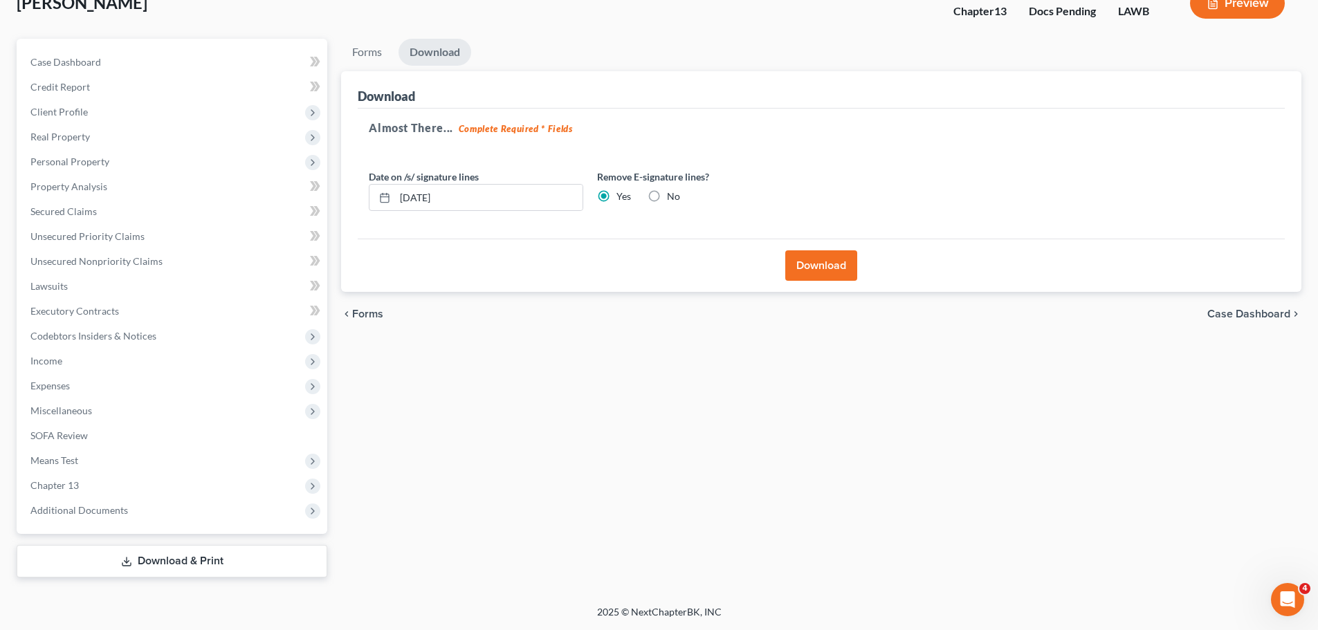
click at [821, 260] on button "Download" at bounding box center [821, 265] width 72 height 30
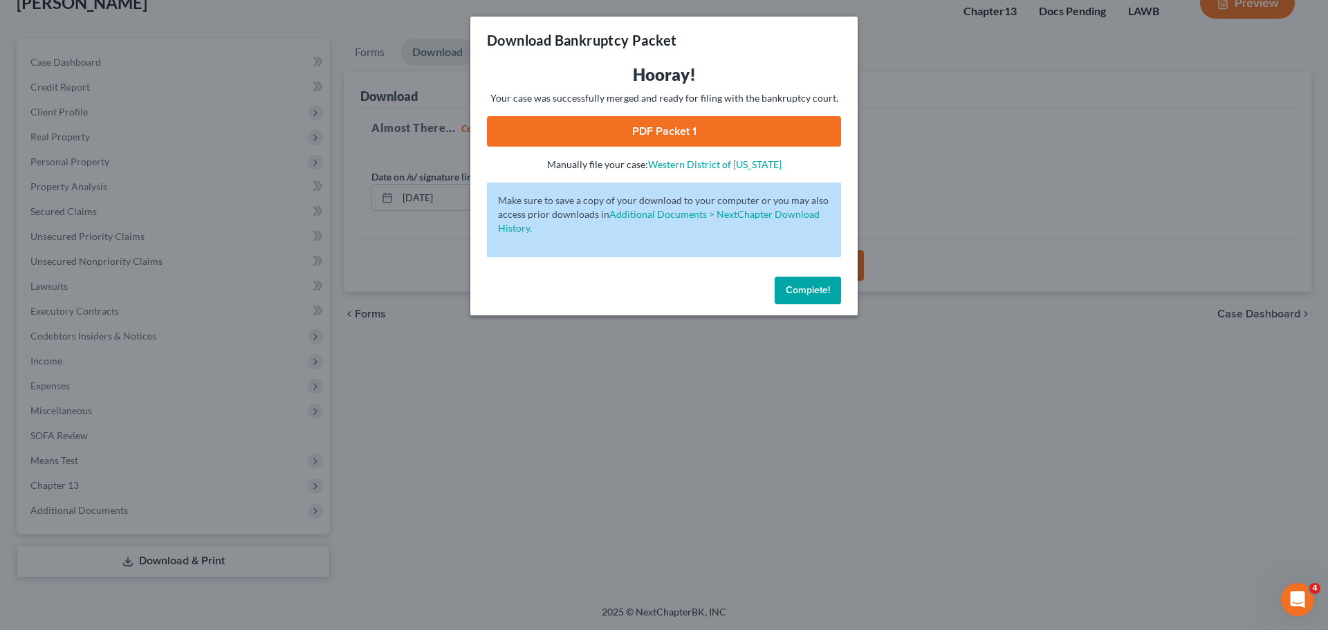
click at [647, 141] on link "PDF Packet 1" at bounding box center [664, 131] width 354 height 30
click at [600, 127] on link "PDF Packet 1" at bounding box center [664, 131] width 354 height 30
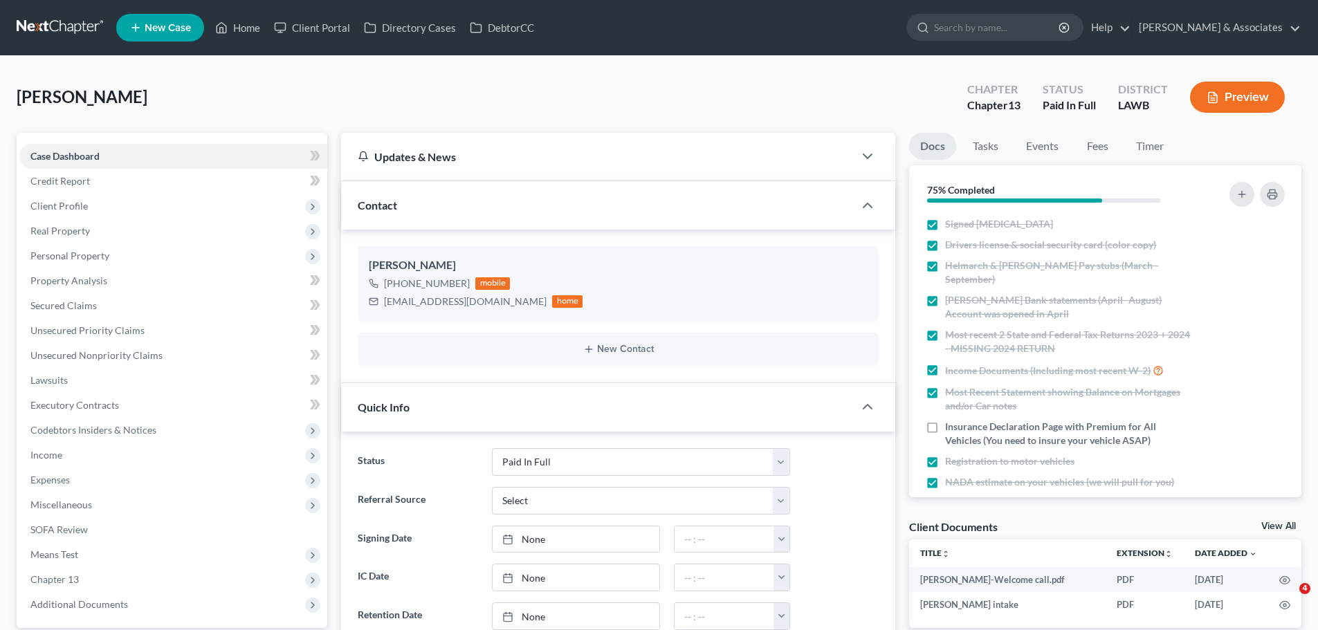
select select "17"
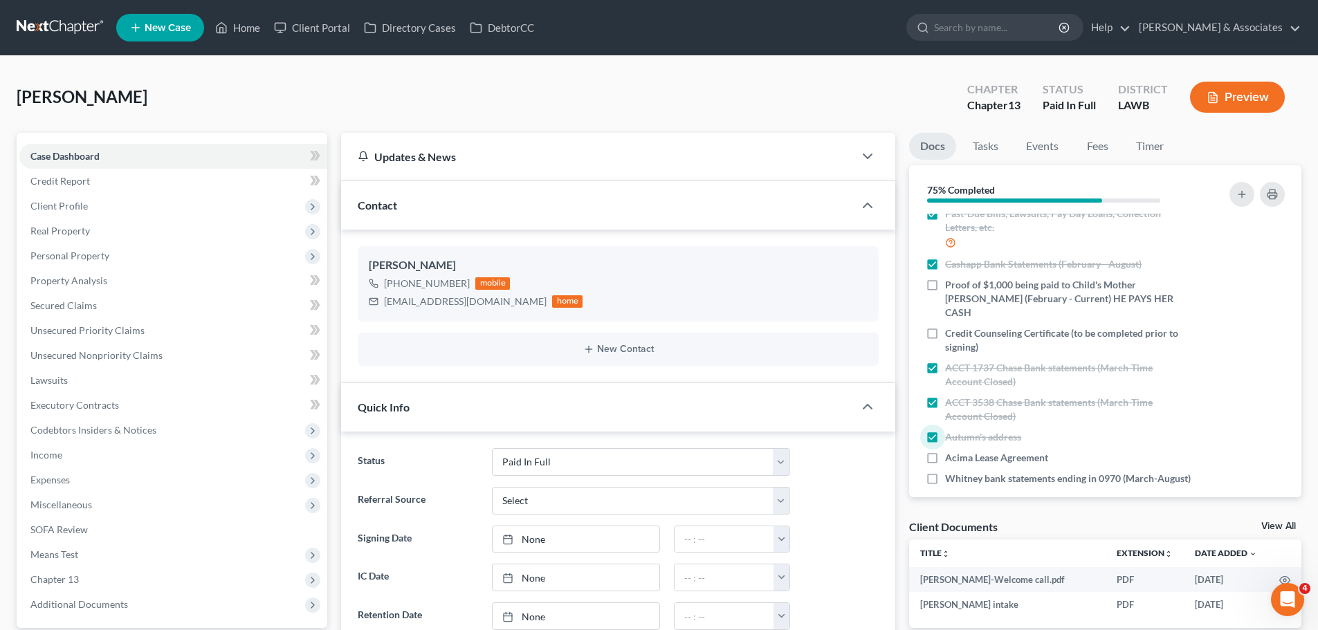
drag, startPoint x: 49, startPoint y: 28, endPoint x: 313, endPoint y: 75, distance: 268.3
click at [49, 28] on link at bounding box center [61, 27] width 89 height 25
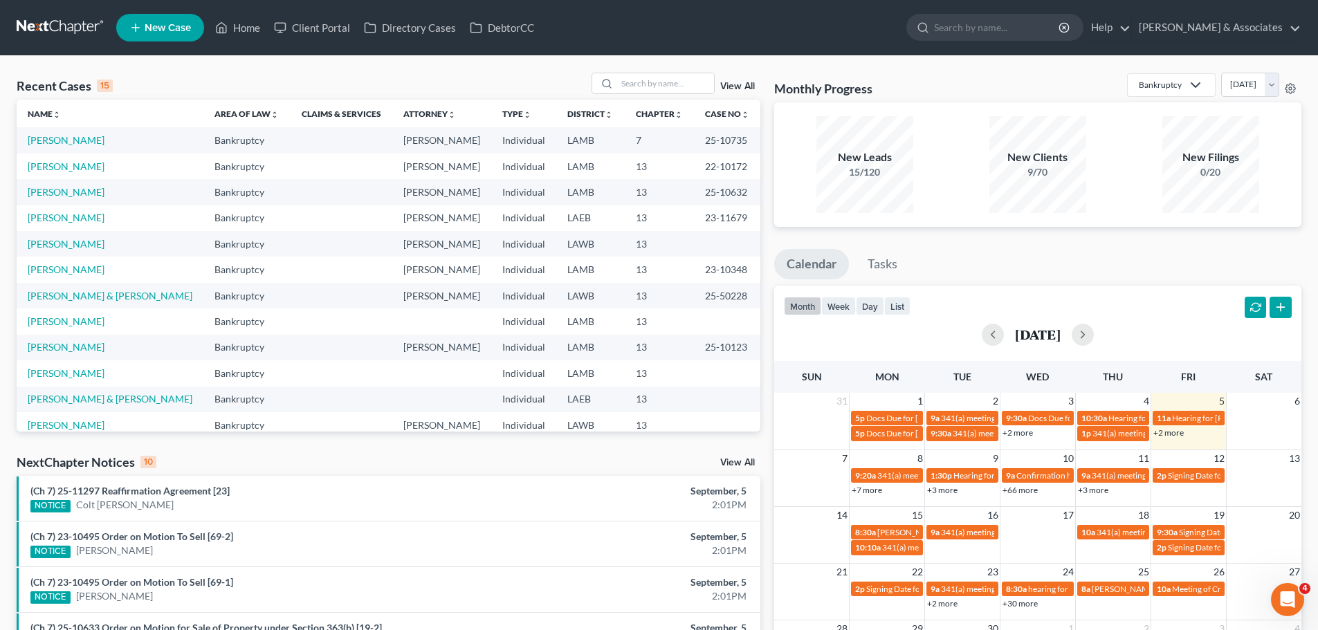
click at [746, 86] on link "View All" at bounding box center [737, 87] width 35 height 10
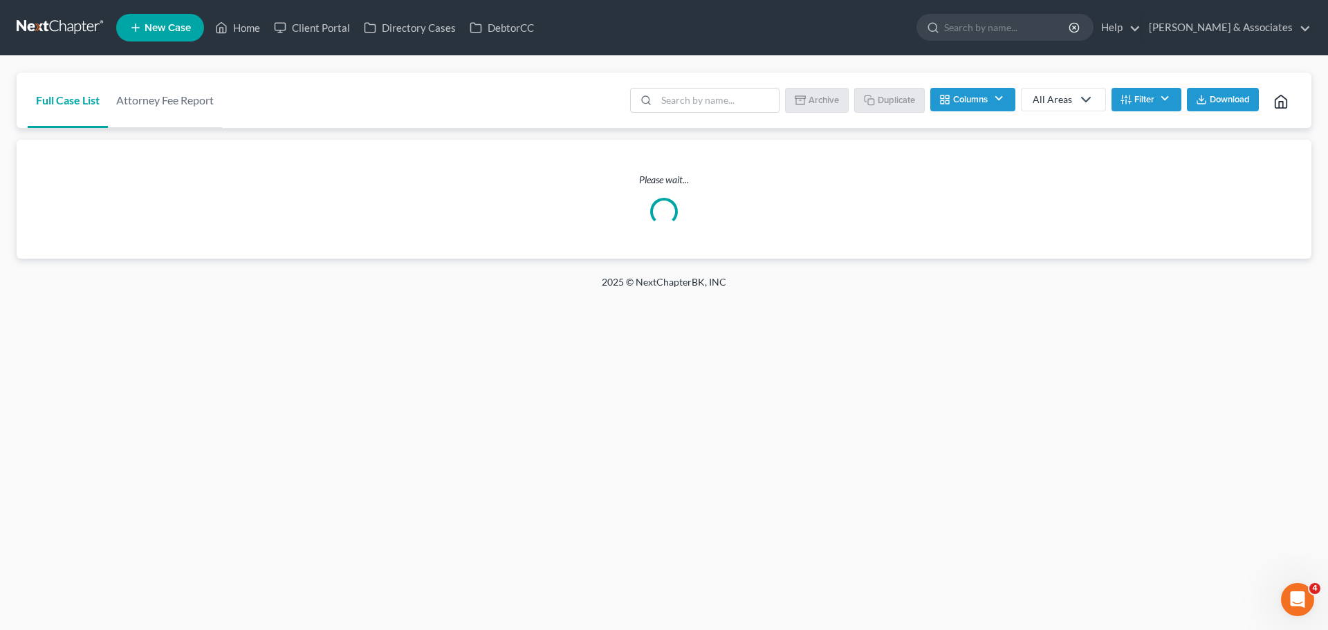
click at [995, 106] on button "Columns" at bounding box center [972, 100] width 84 height 24
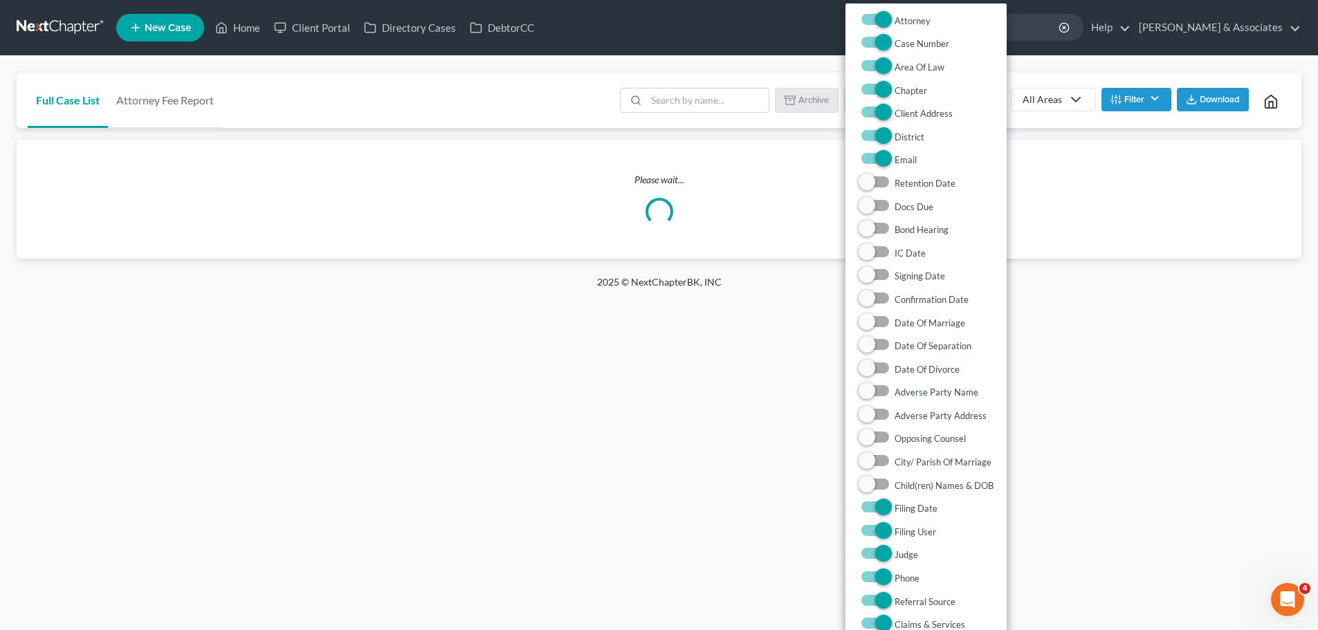
click at [995, 106] on div "Client Address" at bounding box center [925, 114] width 161 height 24
click at [1097, 145] on div "Please wait..." at bounding box center [659, 199] width 1285 height 119
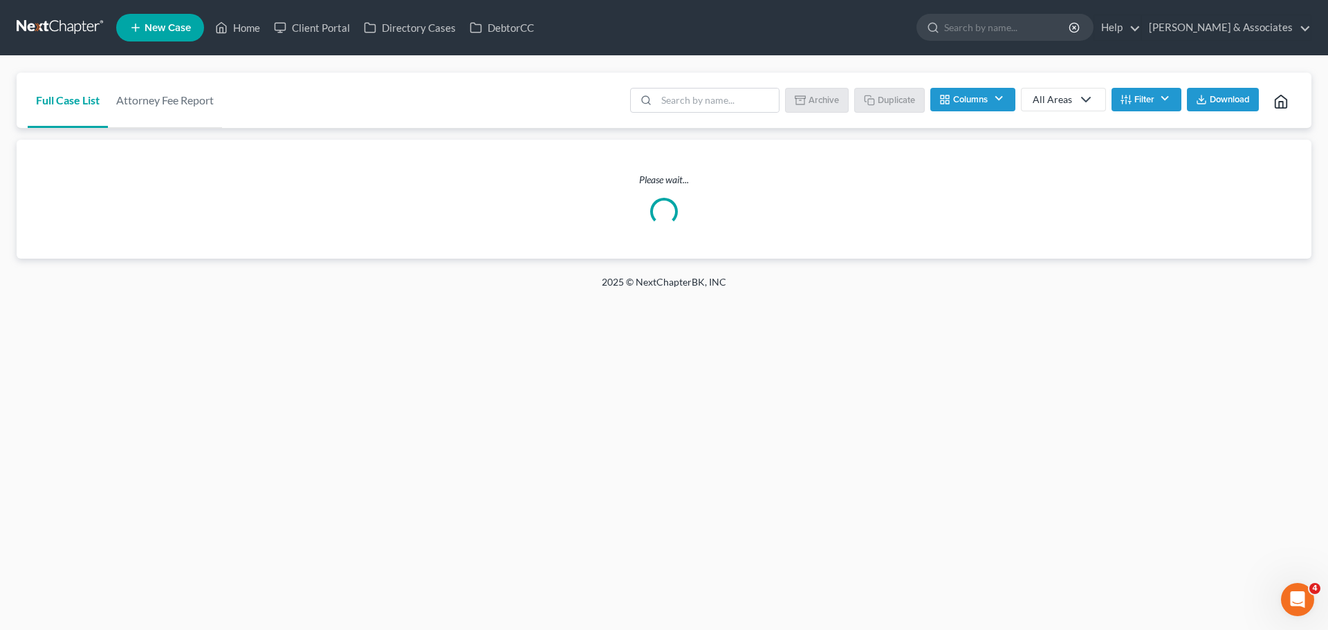
click at [1155, 103] on button "Filter" at bounding box center [1147, 100] width 70 height 24
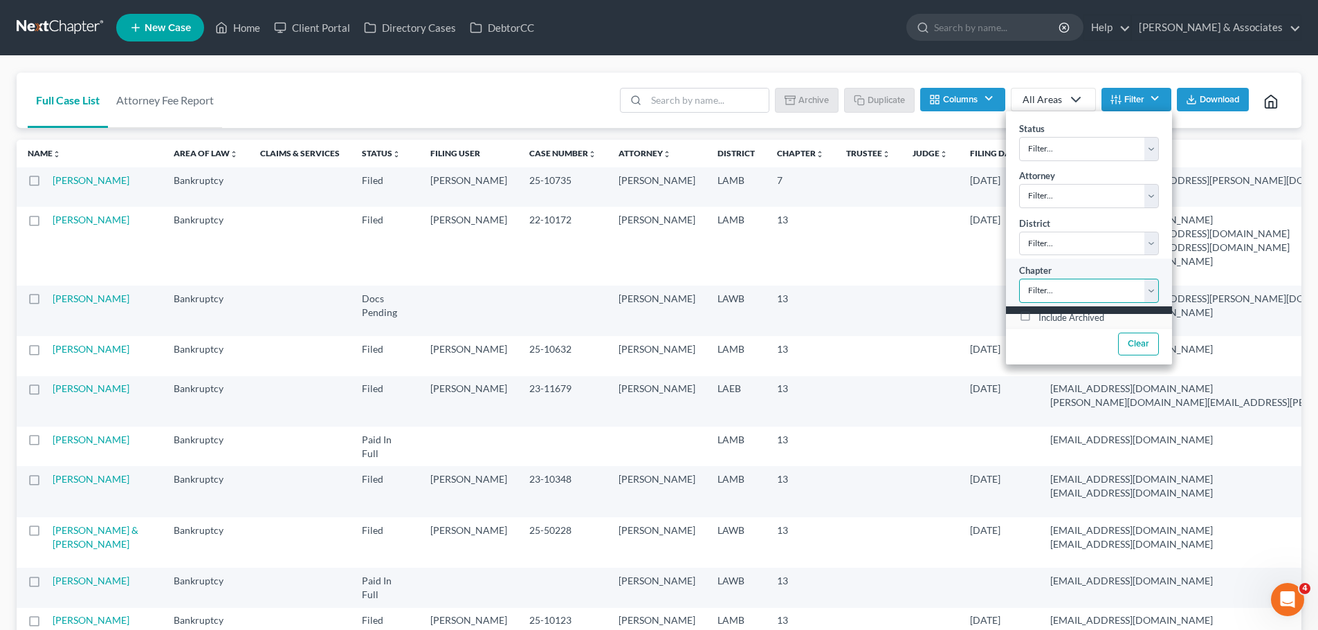
click at [1100, 295] on select "Filter... 7 11 13" at bounding box center [1089, 291] width 140 height 24
select select "0"
click at [1019, 279] on select "Filter... 7 11 13" at bounding box center [1089, 291] width 140 height 24
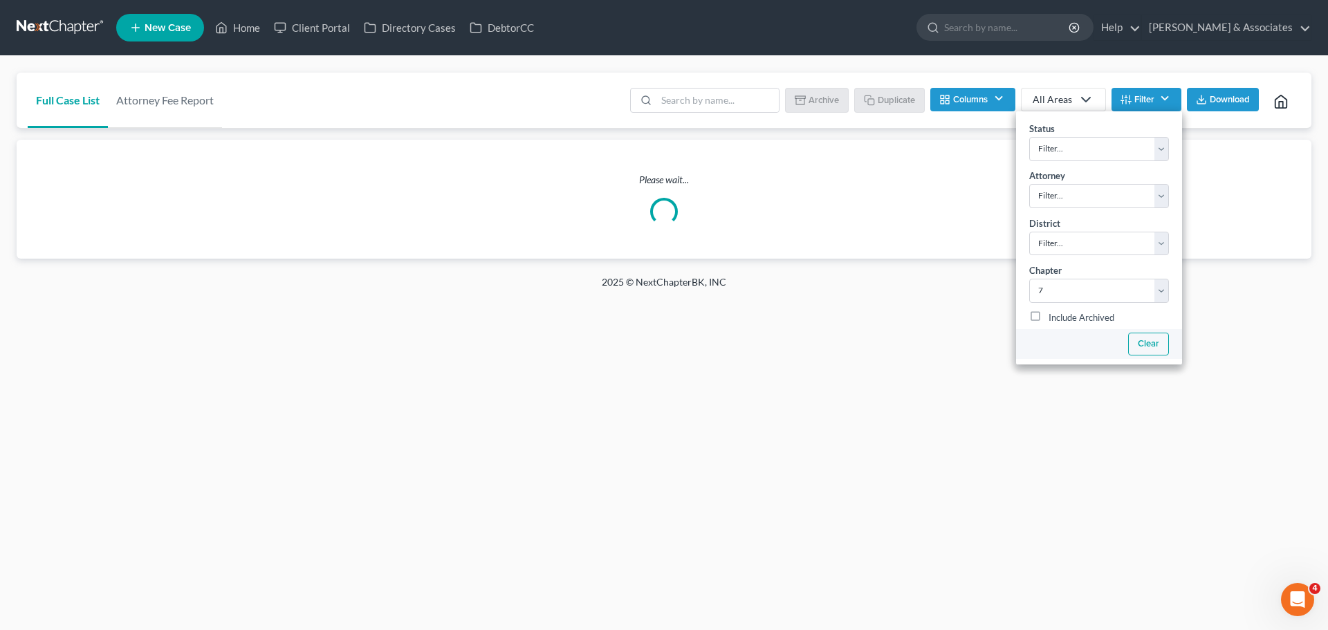
click at [1143, 342] on button "Clear" at bounding box center [1148, 344] width 41 height 23
click at [1148, 290] on select "Filter... 7 11 13" at bounding box center [1099, 291] width 140 height 24
select select "0"
click at [1029, 279] on select "Filter... 7 11 13" at bounding box center [1099, 291] width 140 height 24
click at [701, 64] on div "Full Case List Attorney Fee Report Batch Download Archive Un-archive Duplicate …" at bounding box center [664, 165] width 1328 height 219
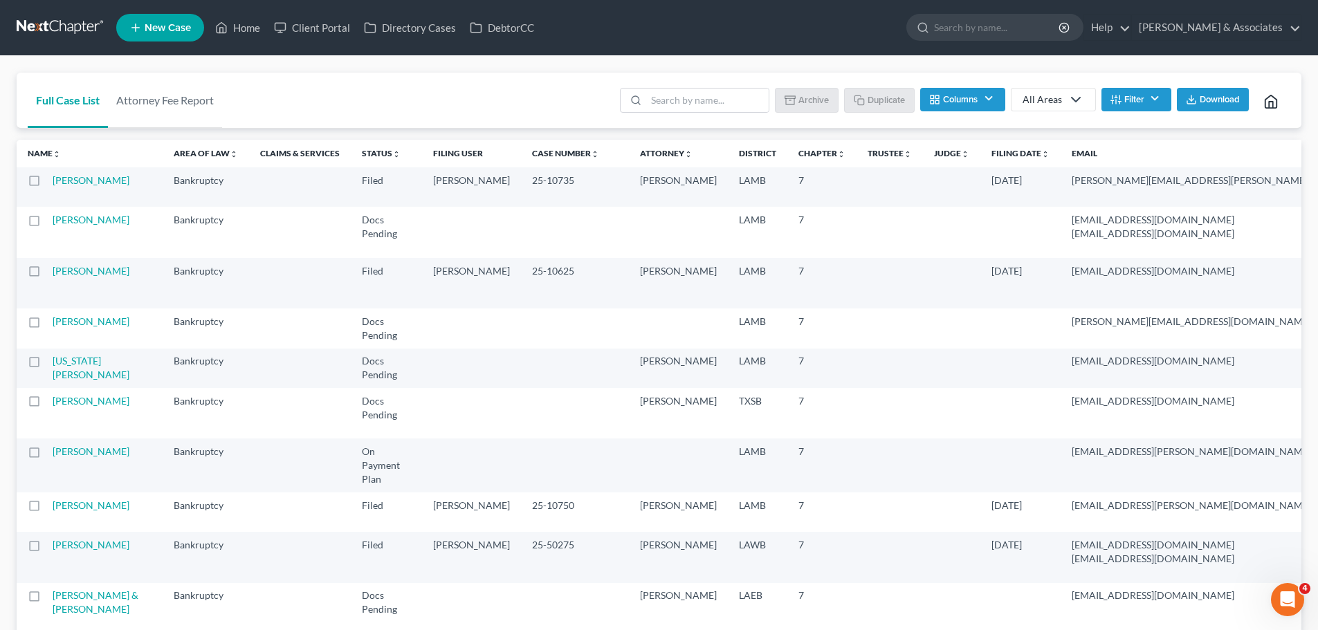
click at [991, 104] on button "Columns" at bounding box center [962, 100] width 84 height 24
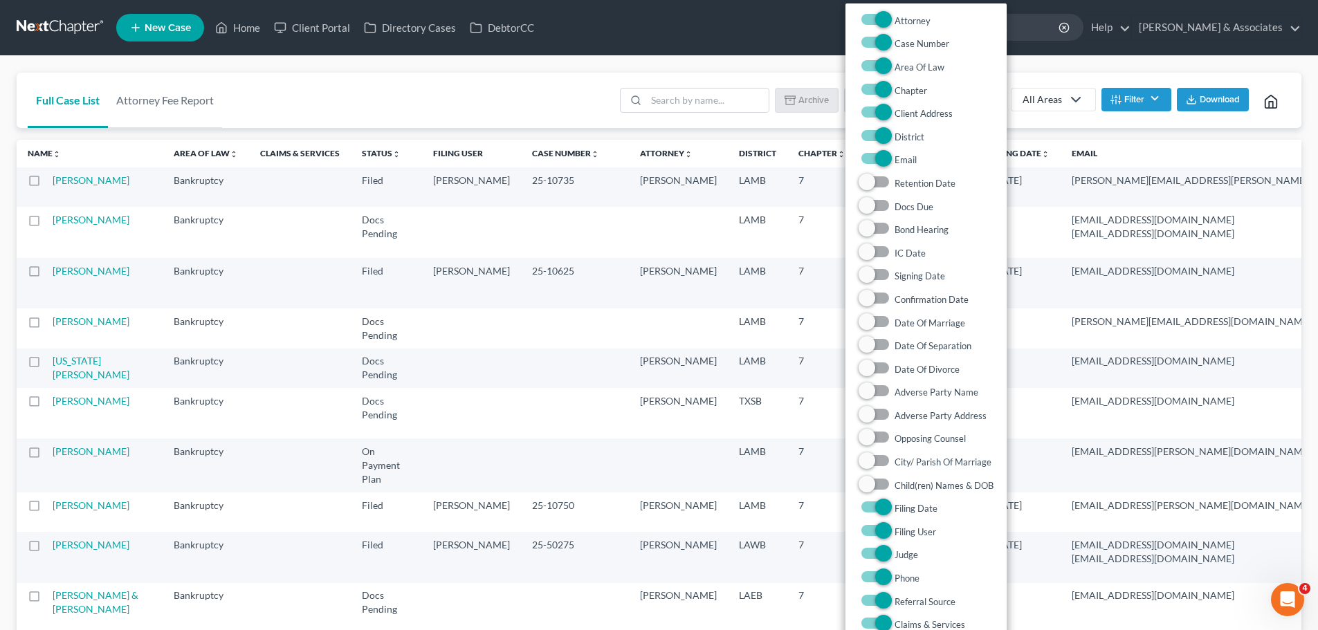
click at [1055, 104] on div "All Areas" at bounding box center [1041, 100] width 39 height 14
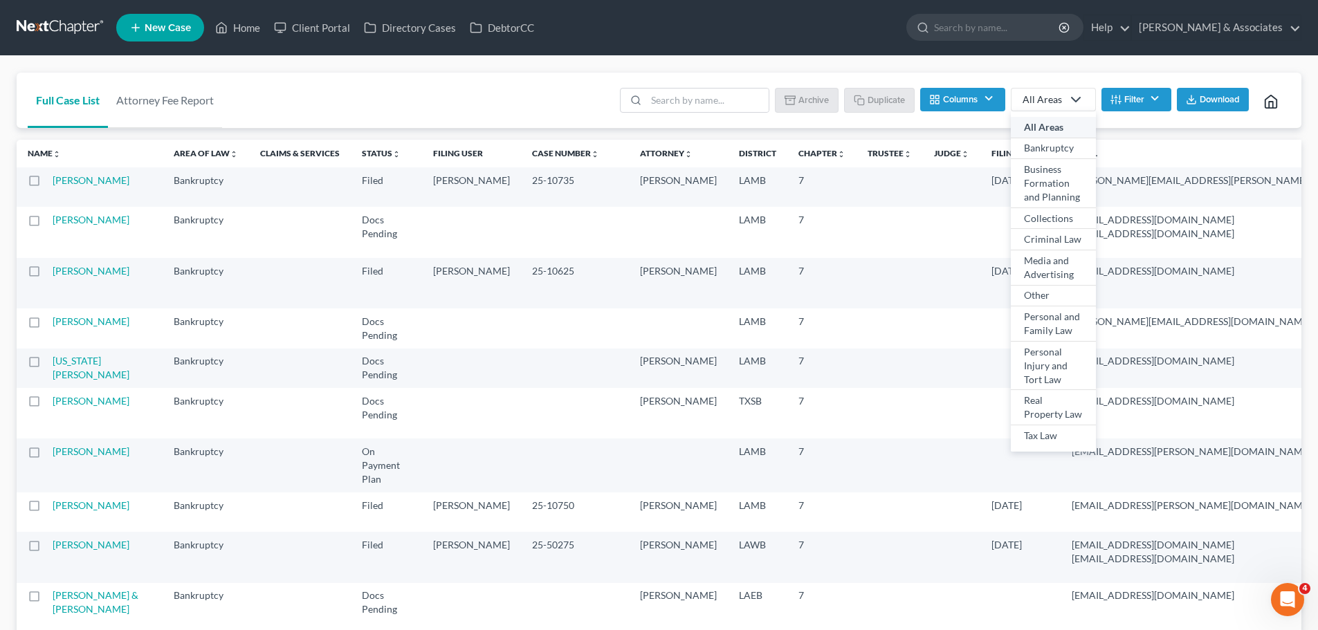
click at [1055, 104] on div "All Areas" at bounding box center [1041, 100] width 39 height 14
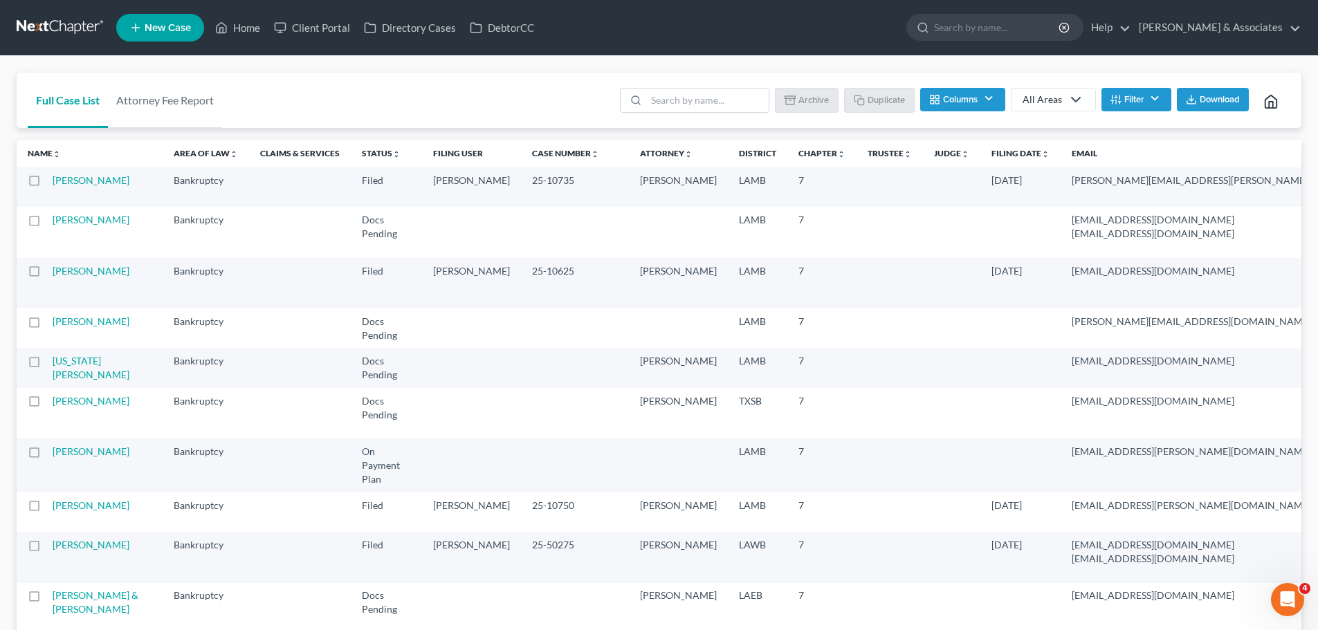
click at [1142, 114] on li "Filter Status Filter... Amended Plan Needed Awaiting Income Closed Confirmed Di…" at bounding box center [1136, 102] width 70 height 28
click at [1142, 101] on button "Filter" at bounding box center [1136, 100] width 70 height 24
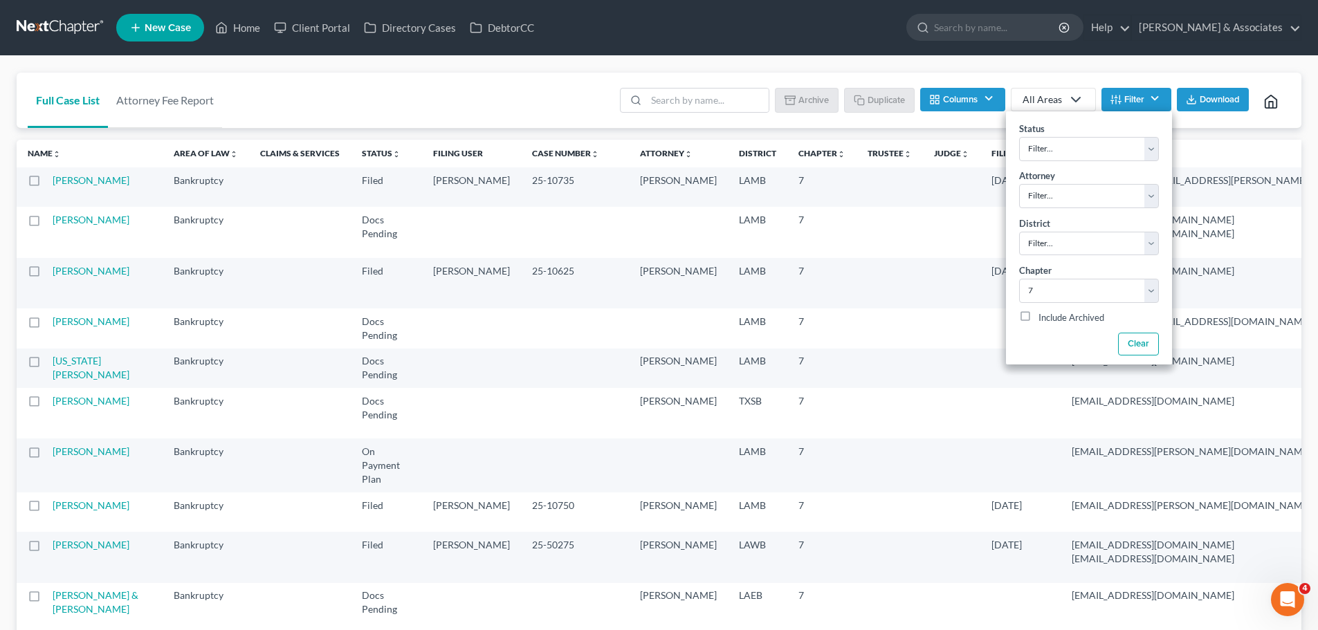
click at [958, 96] on button "Columns" at bounding box center [962, 100] width 84 height 24
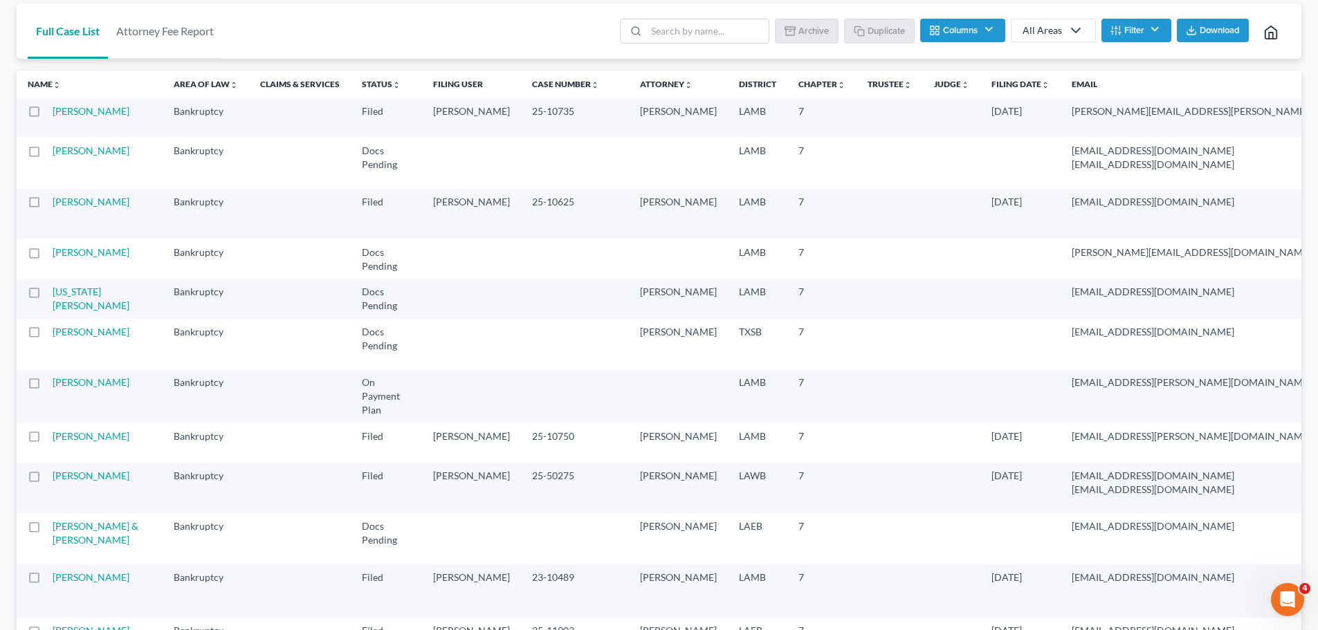
scroll to position [138, 0]
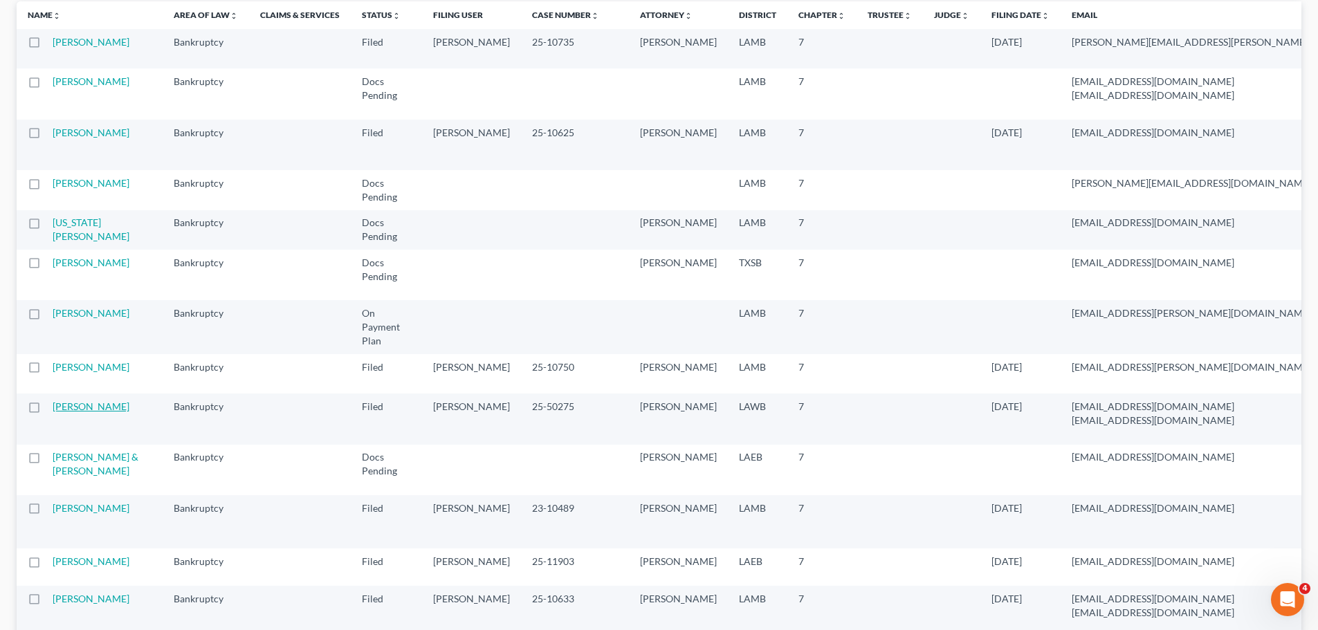
click at [71, 412] on link "[PERSON_NAME]" at bounding box center [91, 407] width 77 height 12
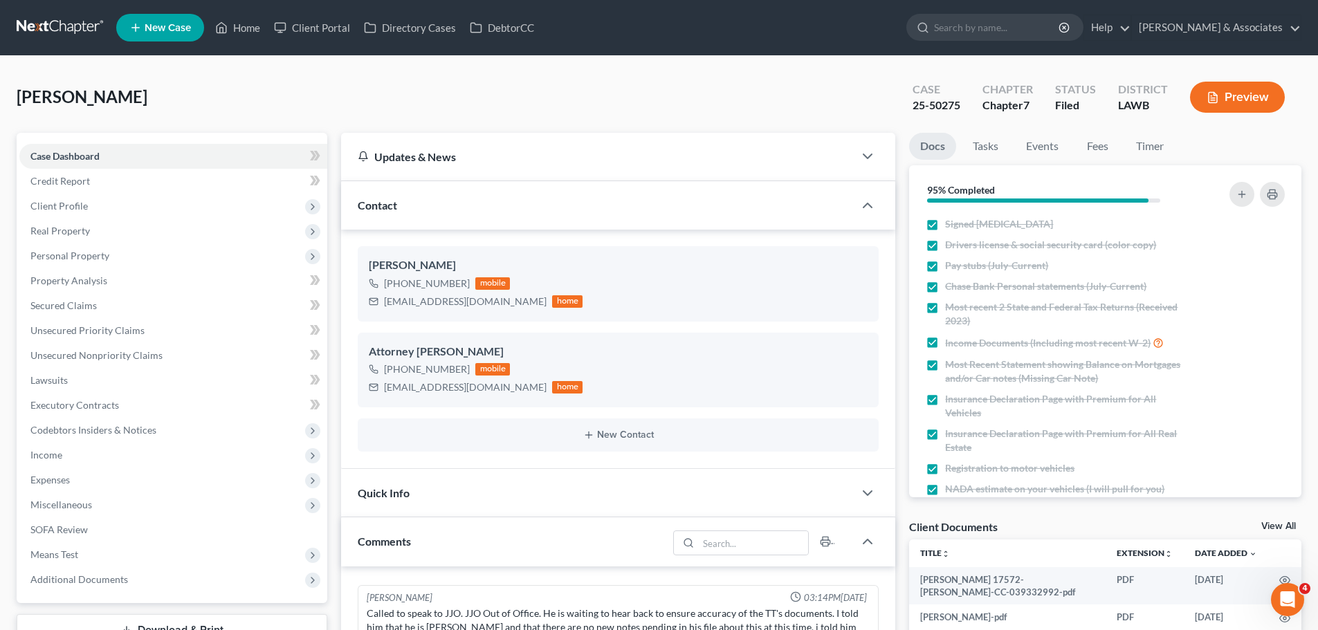
click at [1227, 100] on button "Preview" at bounding box center [1237, 97] width 95 height 31
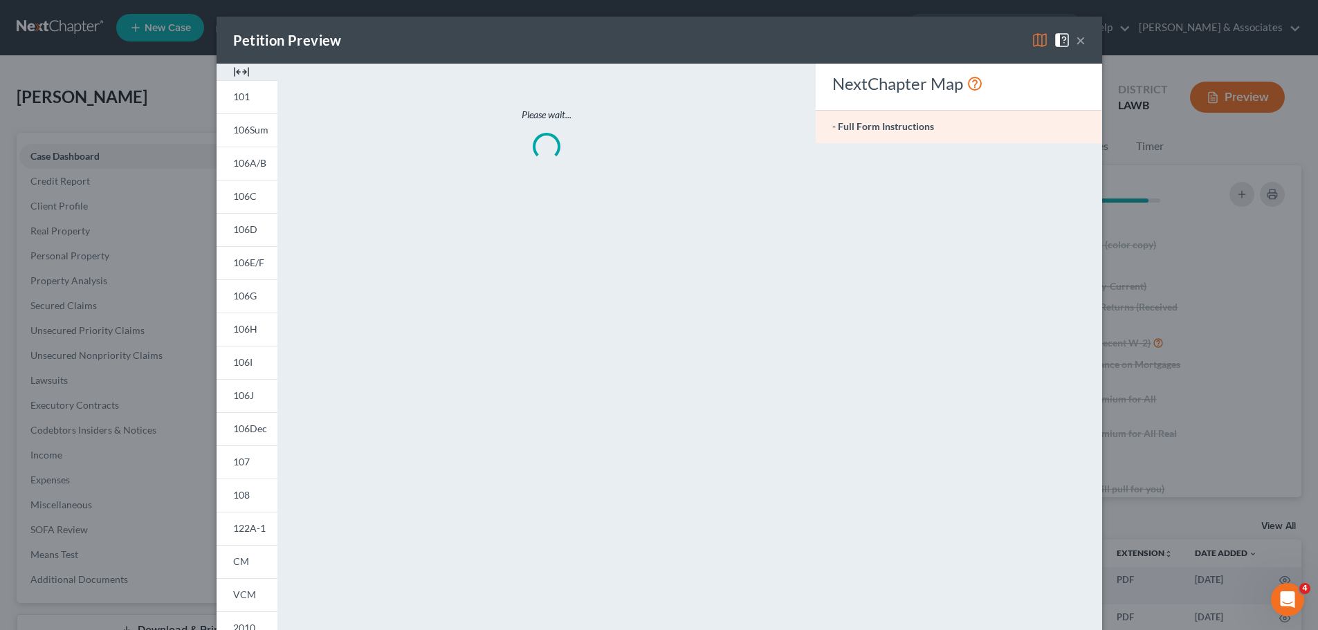
scroll to position [3300, 0]
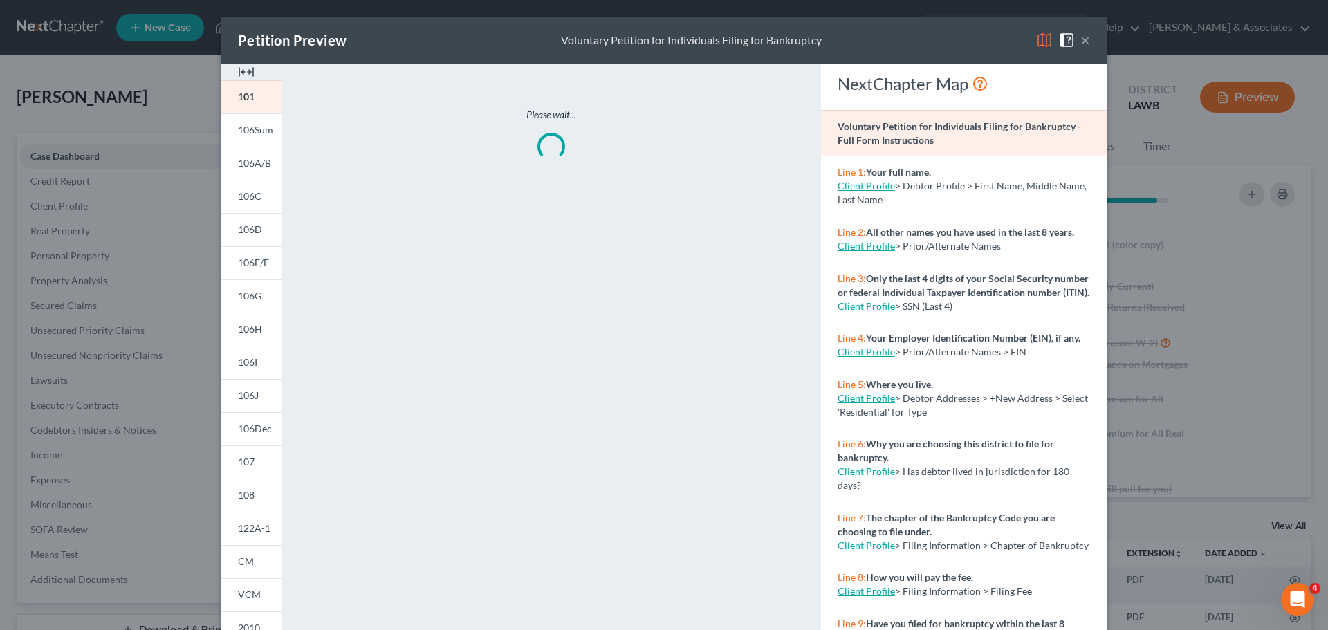
click at [1086, 38] on div "Petition Preview Voluntary Petition for Individuals Filing for Bankruptcy ×" at bounding box center [663, 40] width 885 height 47
click at [1083, 38] on button "×" at bounding box center [1085, 40] width 10 height 17
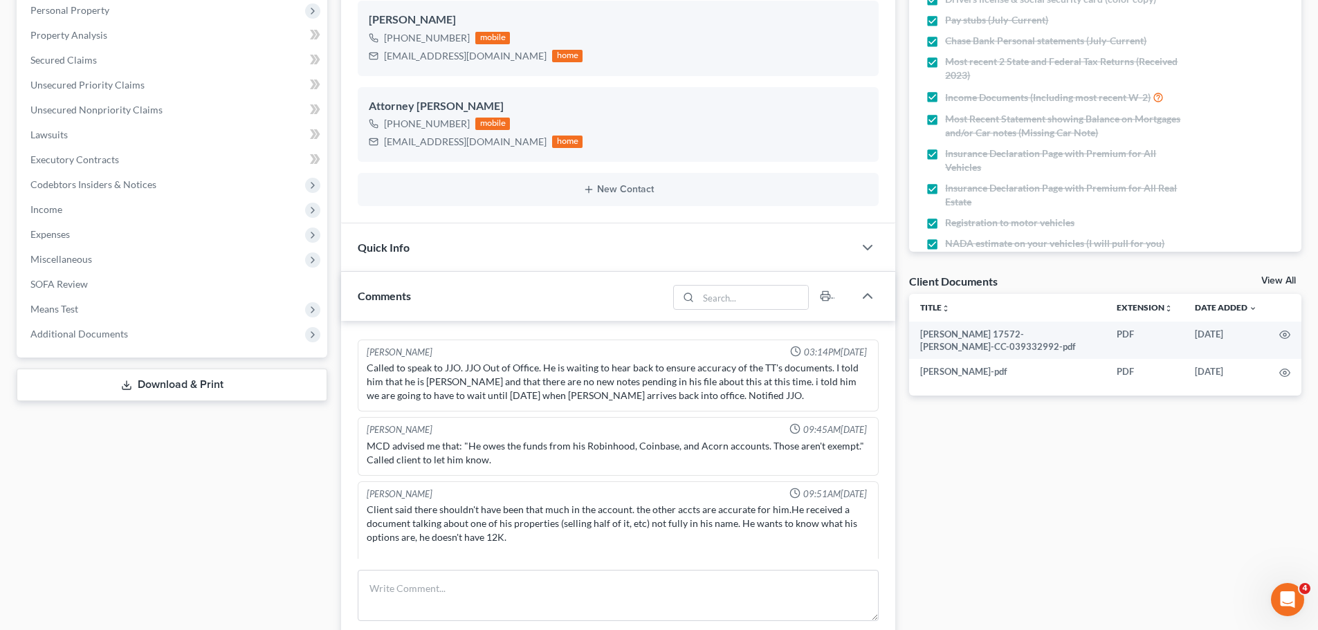
scroll to position [346, 0]
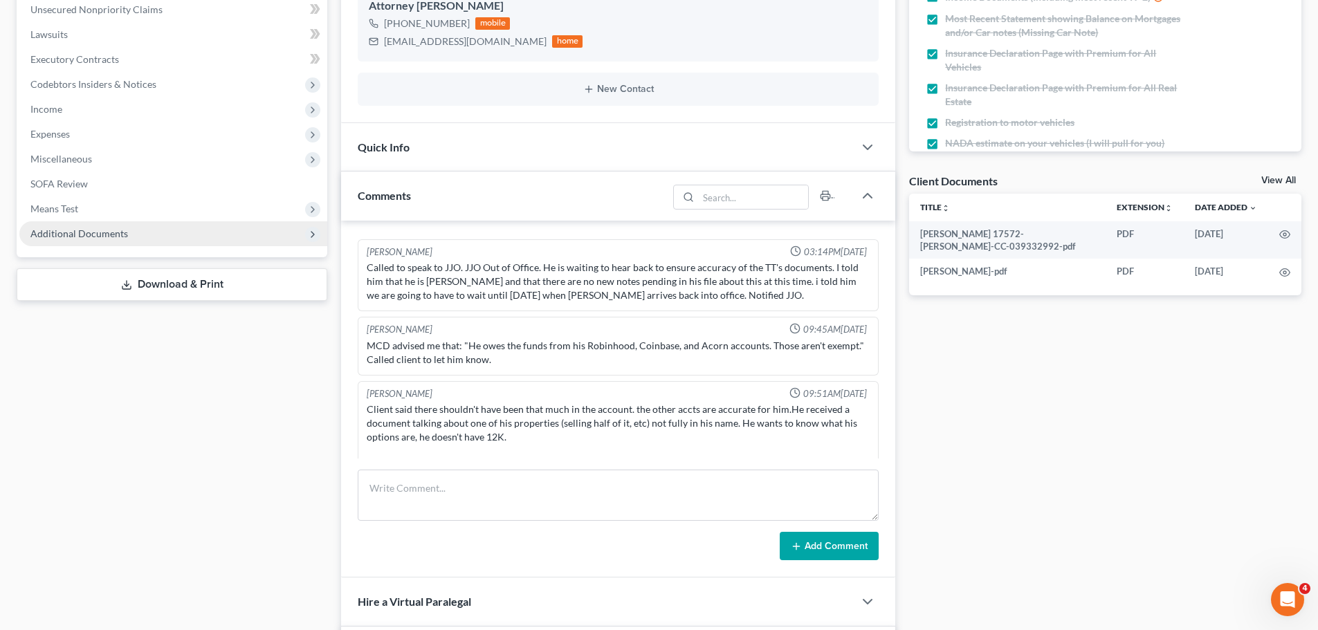
click at [110, 233] on span "Additional Documents" at bounding box center [79, 234] width 98 height 12
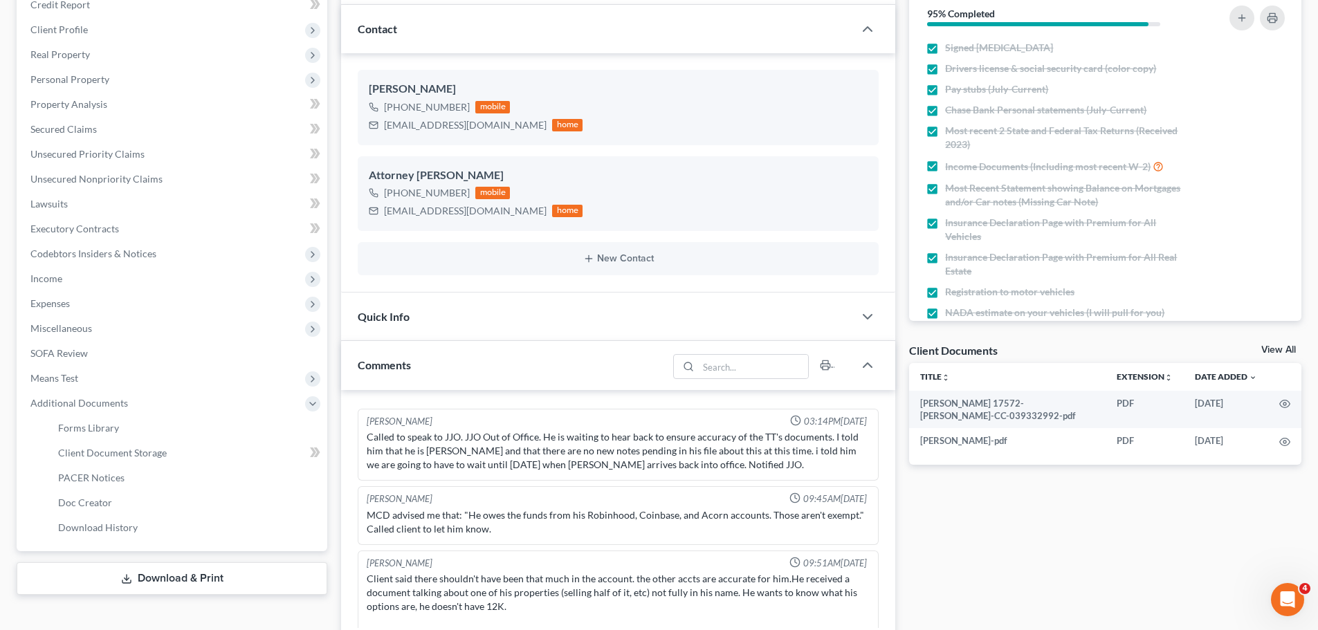
scroll to position [415, 0]
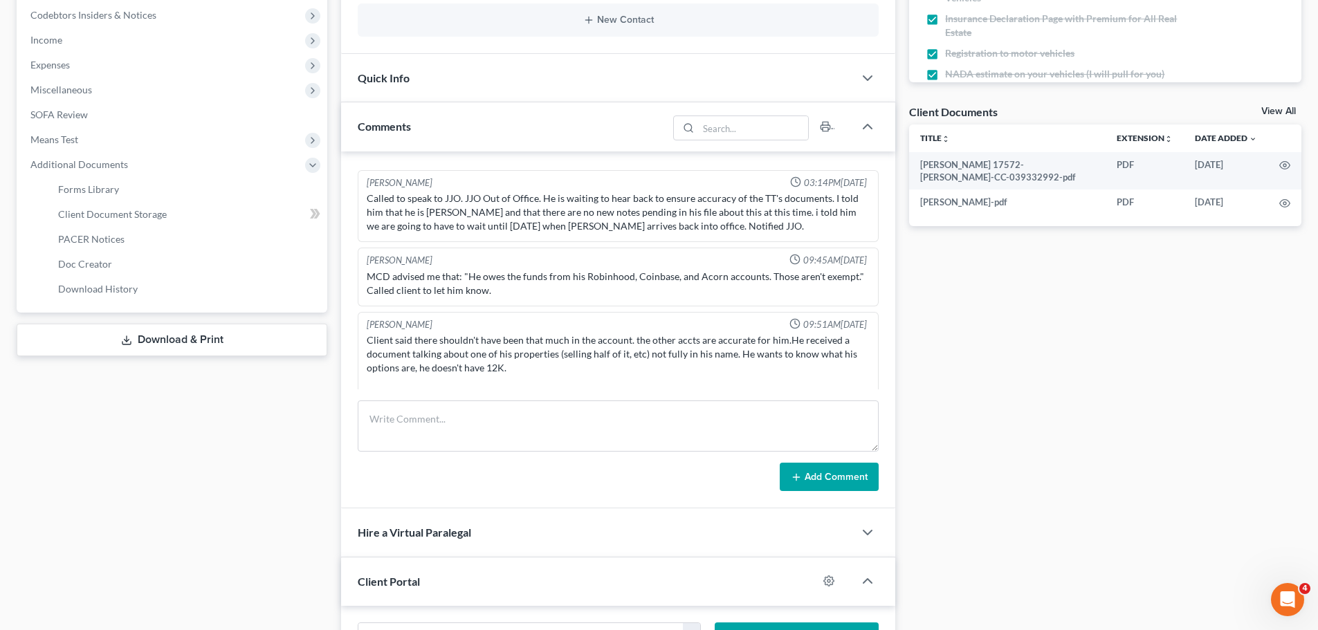
click at [203, 347] on link "Download & Print" at bounding box center [172, 340] width 311 height 33
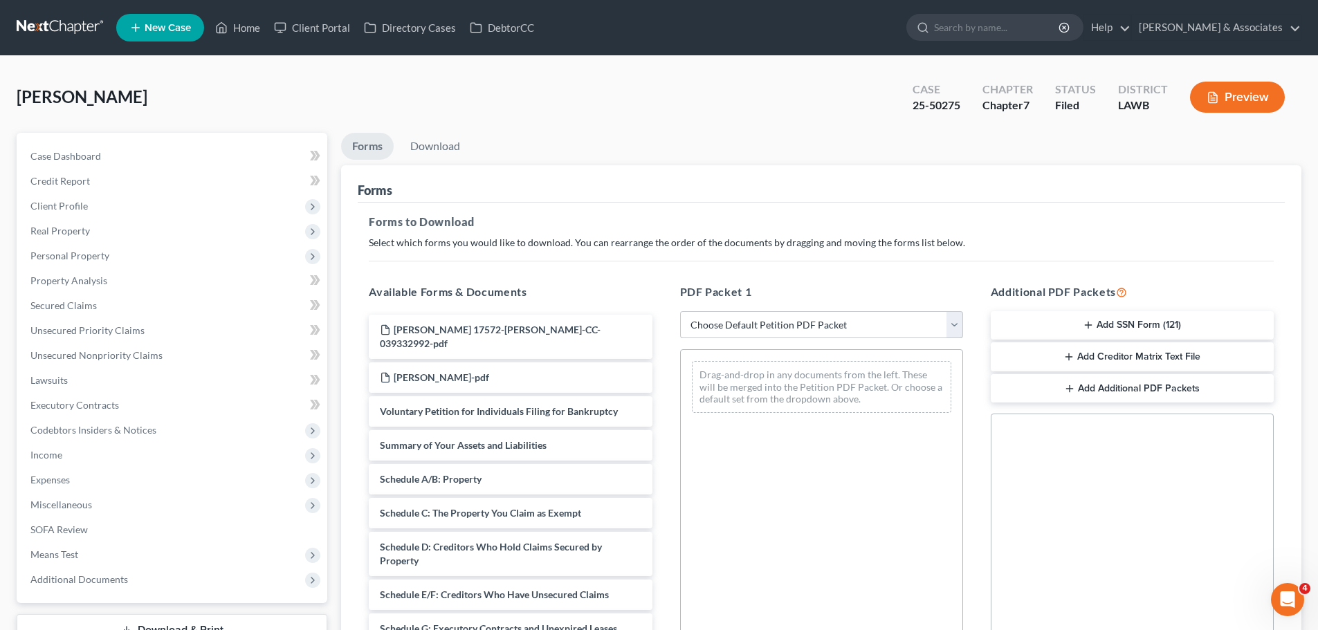
click at [786, 315] on select "Choose Default Petition PDF Packet Complete Bankruptcy Petition (all forms and …" at bounding box center [821, 325] width 283 height 28
select select "0"
click at [680, 311] on select "Choose Default Petition PDF Packet Complete Bankruptcy Petition (all forms and …" at bounding box center [821, 325] width 283 height 28
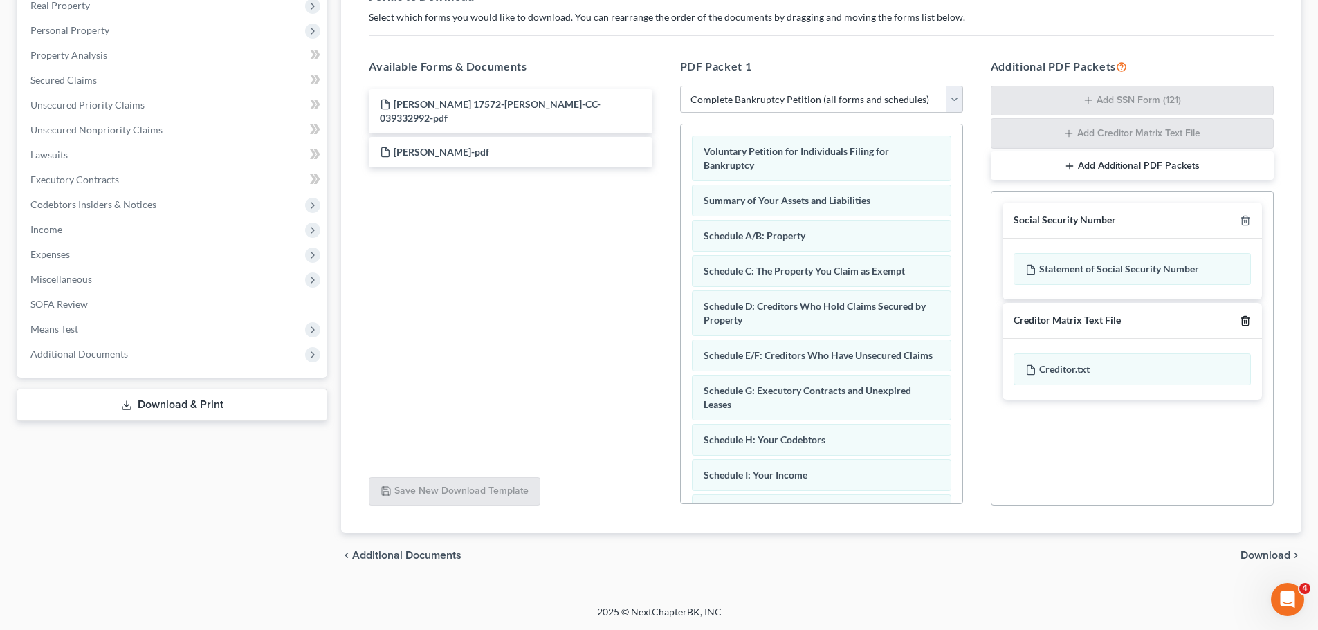
click at [1244, 320] on line "button" at bounding box center [1244, 321] width 0 height 3
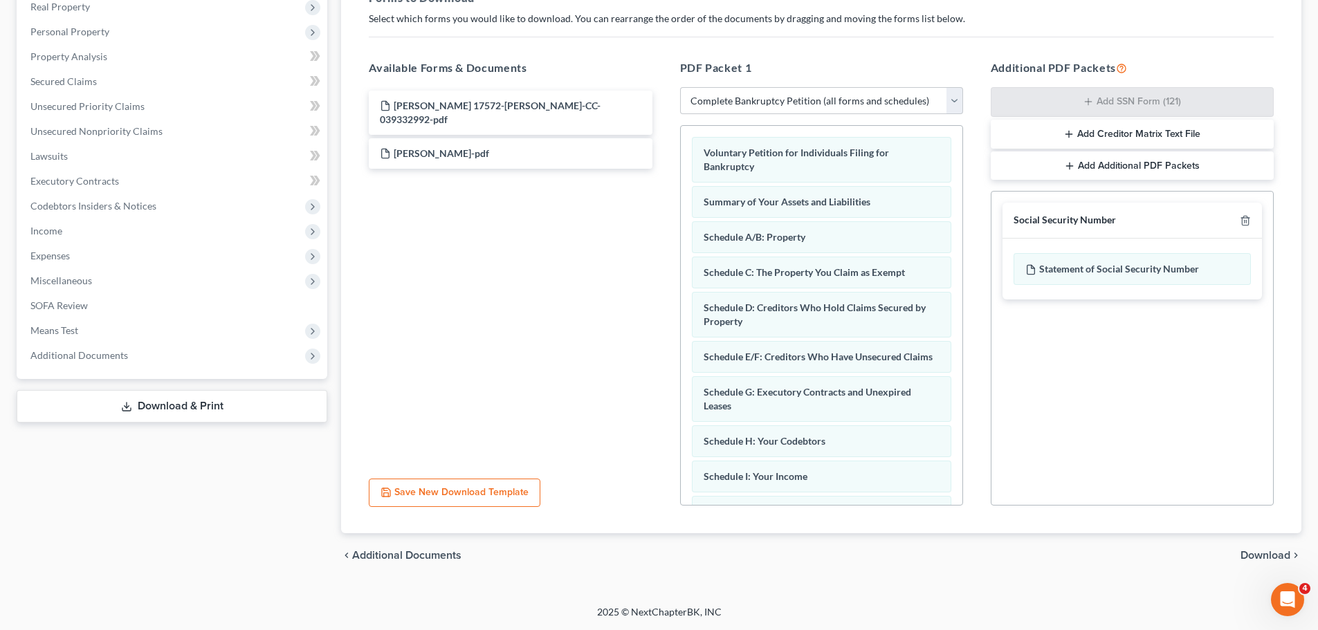
click at [1263, 552] on span "Download" at bounding box center [1265, 555] width 50 height 11
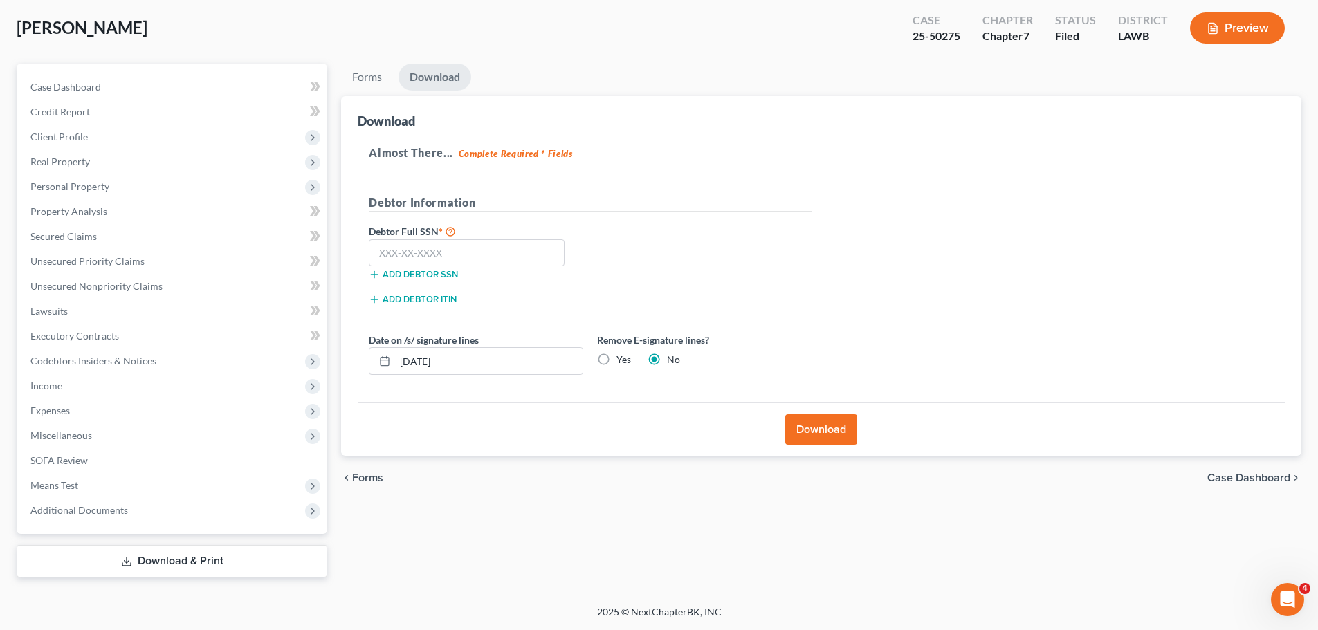
scroll to position [69, 0]
click at [457, 246] on input "text" at bounding box center [467, 253] width 196 height 28
type input "437-63-0198"
click at [616, 357] on label "Yes" at bounding box center [623, 360] width 15 height 14
click at [622, 357] on input "Yes" at bounding box center [626, 357] width 9 height 9
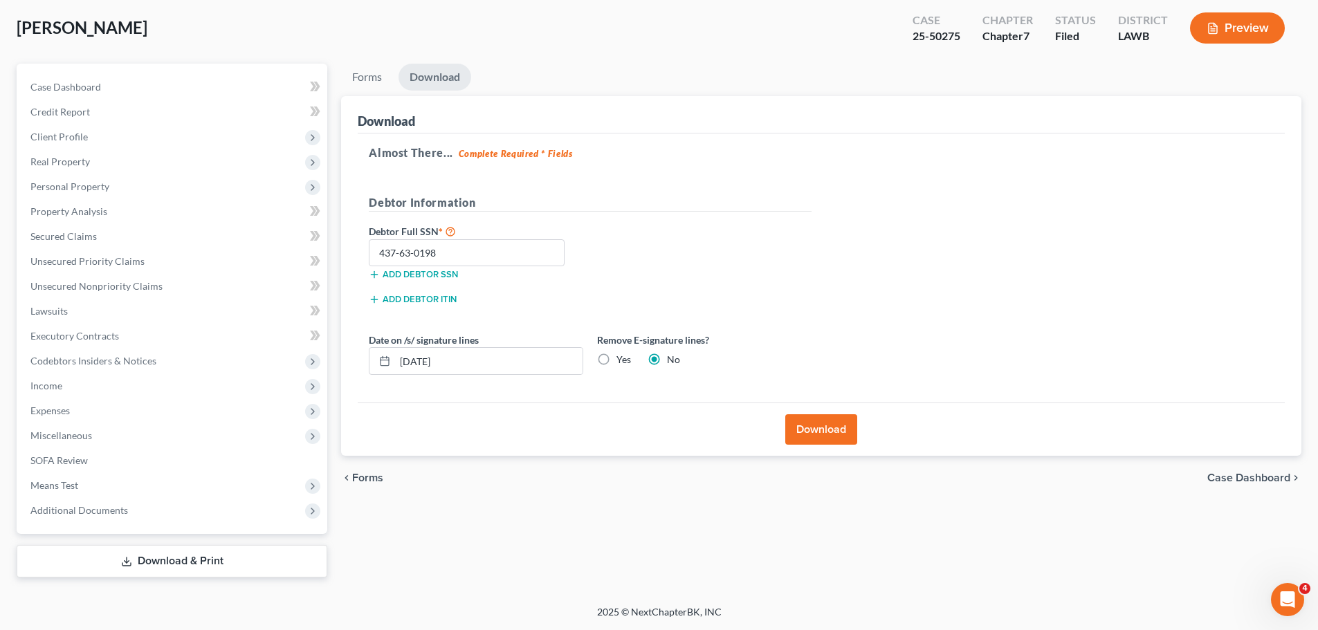
radio input "true"
radio input "false"
click at [810, 435] on button "Download" at bounding box center [821, 429] width 72 height 30
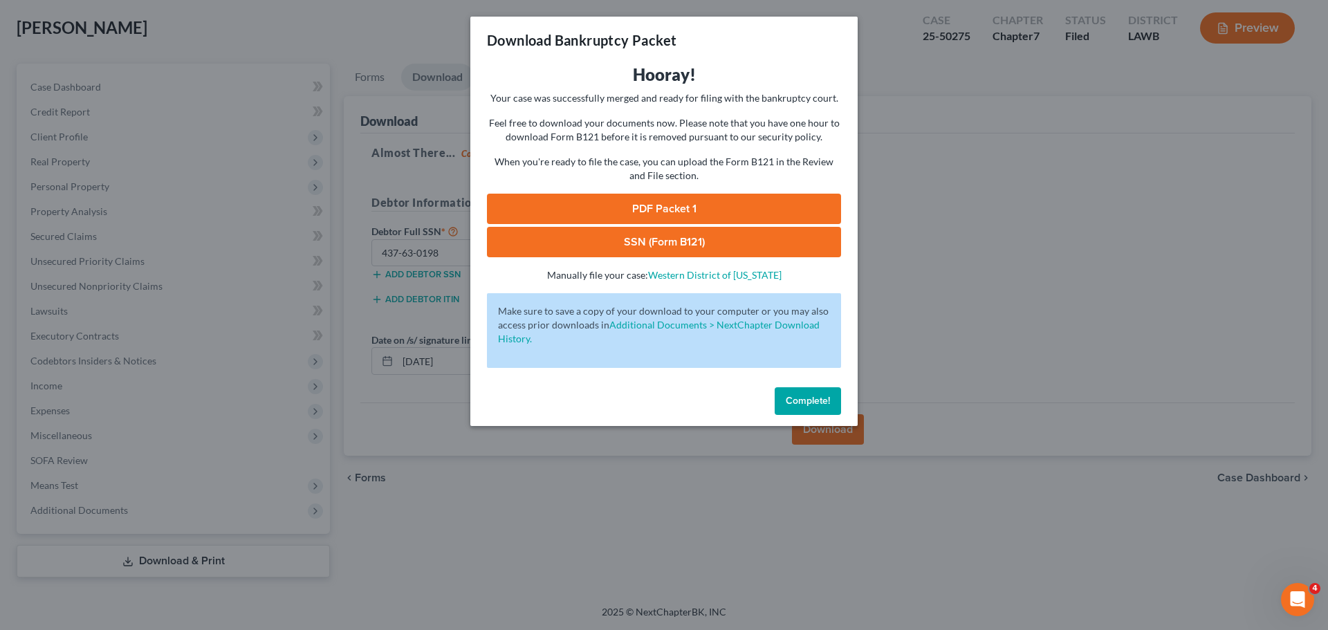
click at [640, 237] on link "SSN (Form B121)" at bounding box center [664, 242] width 354 height 30
click at [688, 203] on link "PDF Packet 1" at bounding box center [664, 209] width 354 height 30
click at [798, 407] on button "Complete!" at bounding box center [808, 401] width 66 height 28
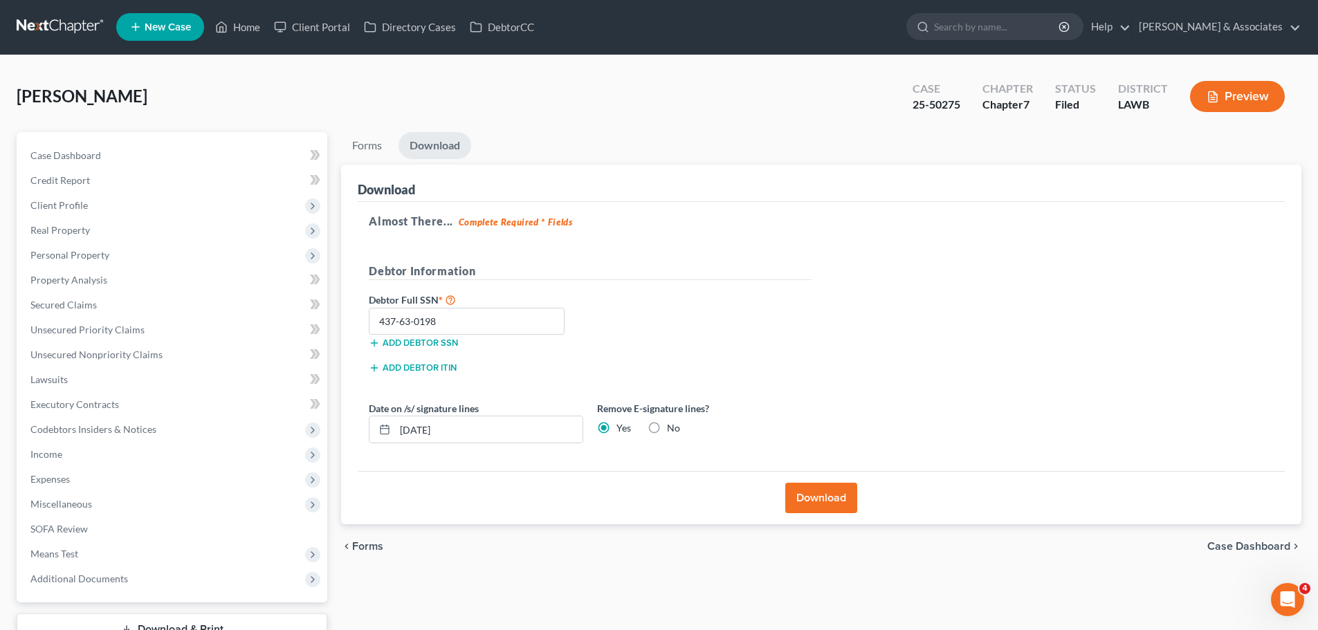
scroll to position [0, 0]
click at [48, 26] on link at bounding box center [61, 27] width 89 height 25
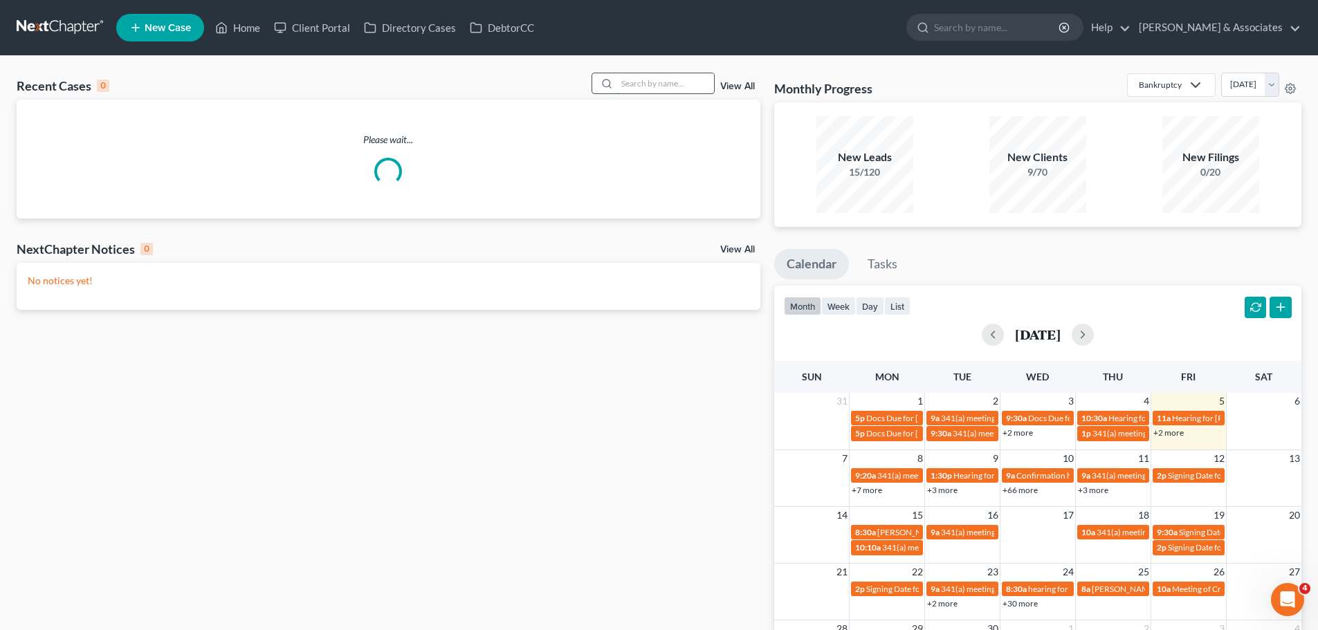
click at [665, 75] on input "search" at bounding box center [665, 83] width 97 height 20
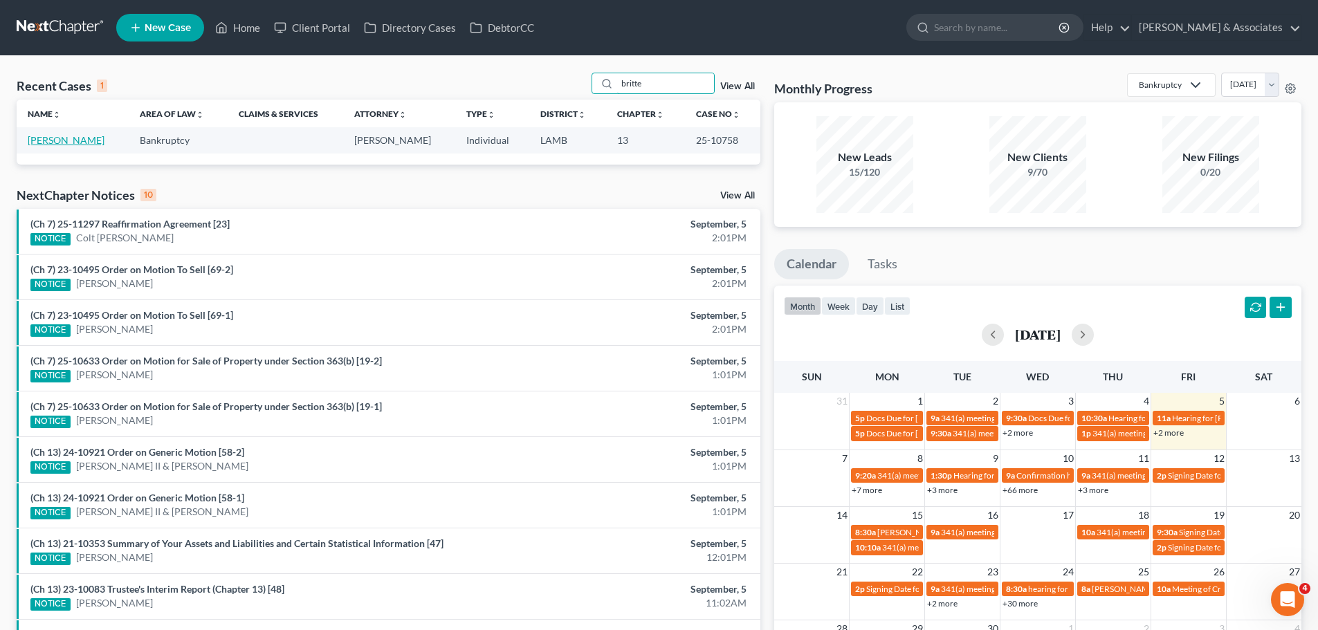
type input "britte"
click at [61, 141] on link "[PERSON_NAME]" at bounding box center [66, 140] width 77 height 12
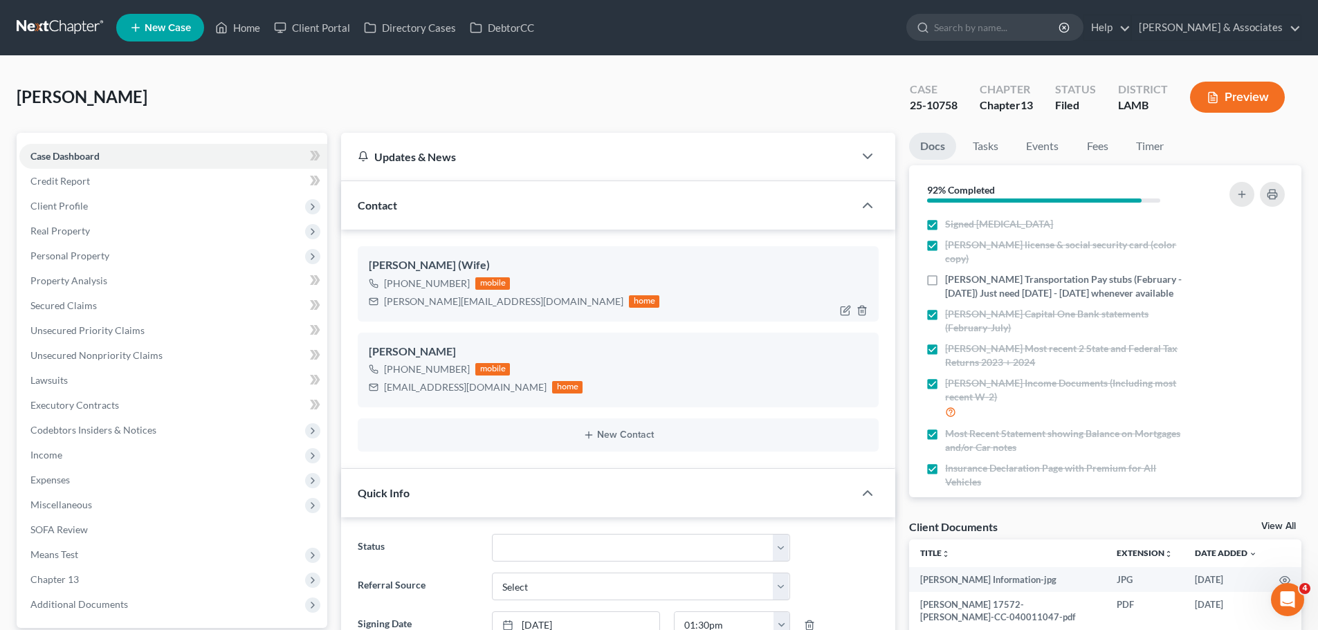
scroll to position [888, 0]
drag, startPoint x: 397, startPoint y: 367, endPoint x: 466, endPoint y: 367, distance: 69.2
click at [466, 367] on div "[PHONE_NUMBER] mobile" at bounding box center [476, 369] width 214 height 18
copy div "[PHONE_NUMBER]"
drag, startPoint x: 385, startPoint y: 388, endPoint x: 490, endPoint y: 390, distance: 104.5
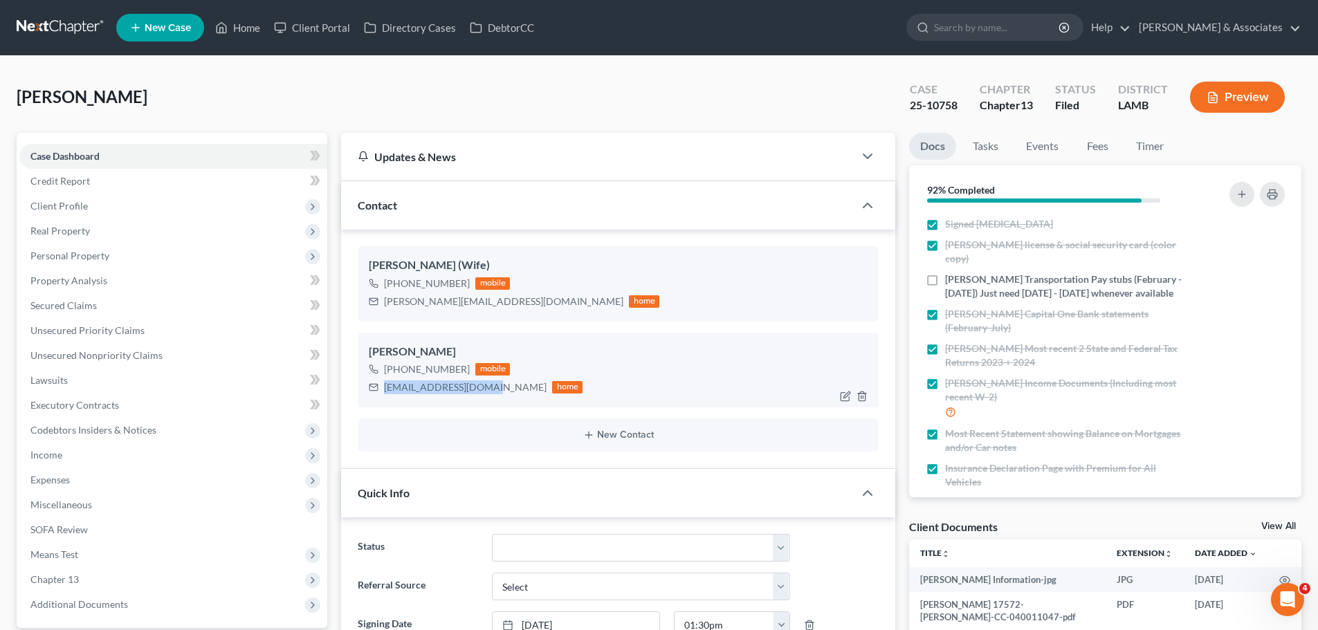
click at [490, 390] on div "[EMAIL_ADDRESS][DOMAIN_NAME] home" at bounding box center [476, 387] width 214 height 18
copy div "[EMAIL_ADDRESS][DOMAIN_NAME]"
click at [93, 213] on span "Client Profile" at bounding box center [173, 206] width 308 height 25
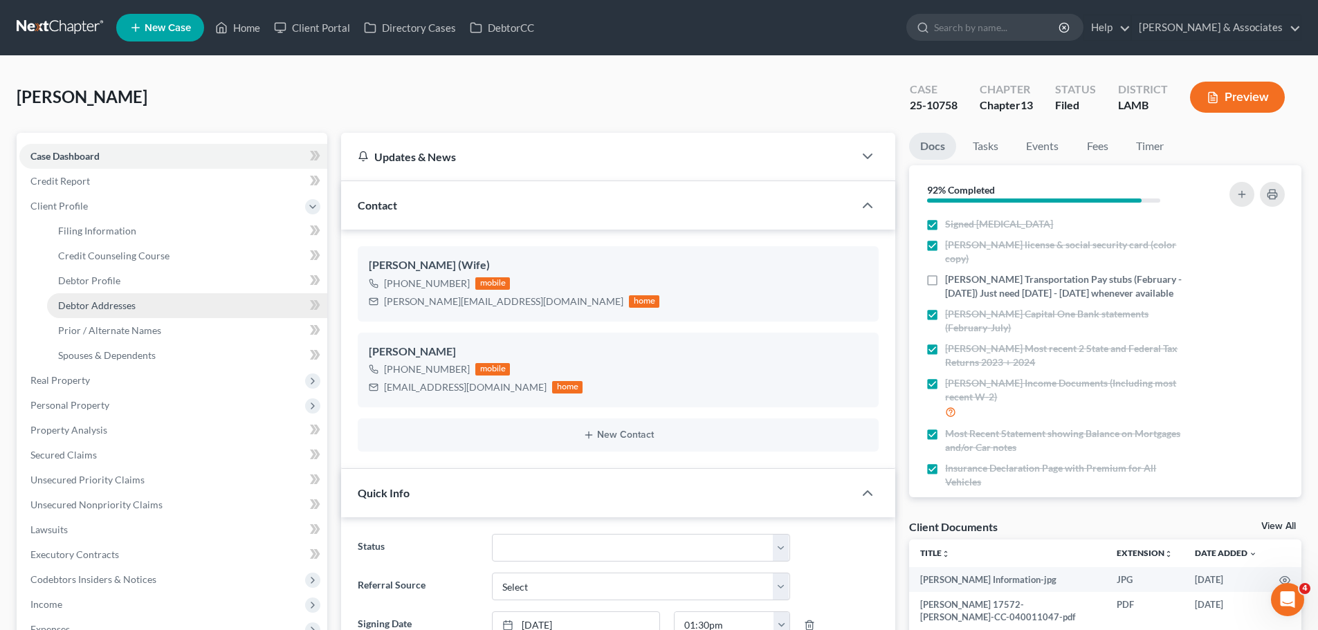
click at [86, 309] on span "Debtor Addresses" at bounding box center [96, 306] width 77 height 12
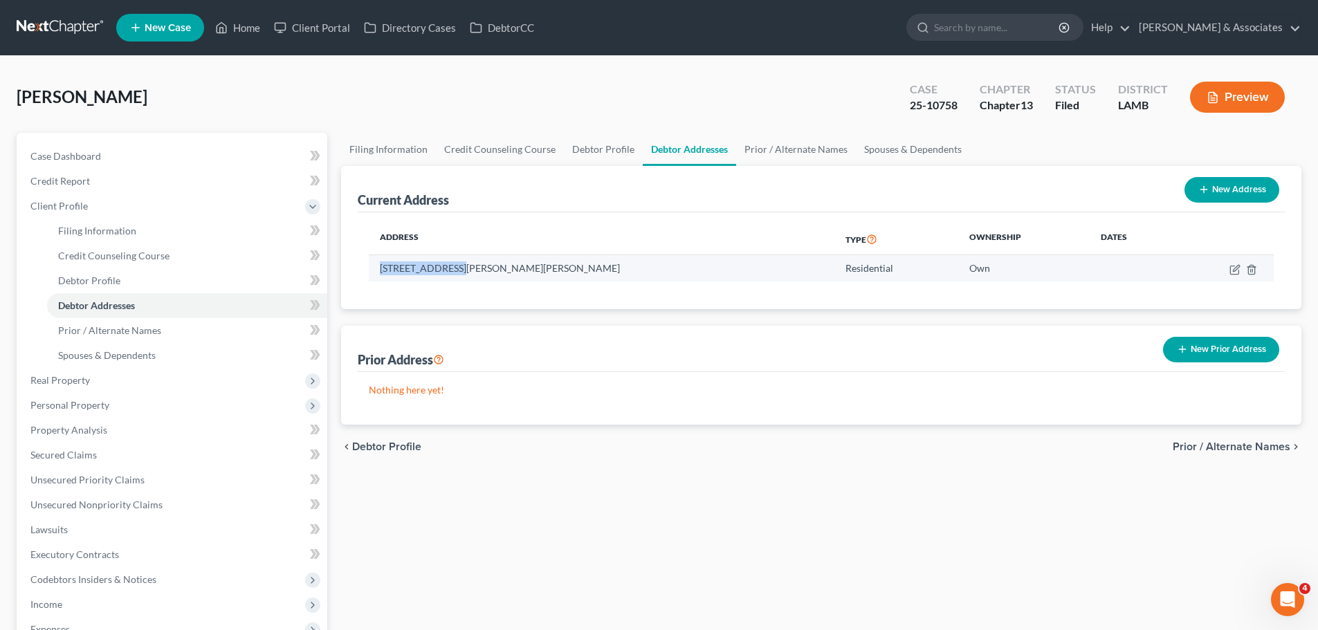
drag, startPoint x: 379, startPoint y: 274, endPoint x: 462, endPoint y: 274, distance: 83.0
click at [462, 274] on td "[STREET_ADDRESS][PERSON_NAME][PERSON_NAME]" at bounding box center [602, 268] width 466 height 26
drag, startPoint x: 465, startPoint y: 272, endPoint x: 376, endPoint y: 273, distance: 89.2
click at [377, 273] on td "[STREET_ADDRESS][PERSON_NAME][PERSON_NAME]" at bounding box center [602, 268] width 466 height 26
copy td "[STREET_ADDRESS][PERSON_NAME]"
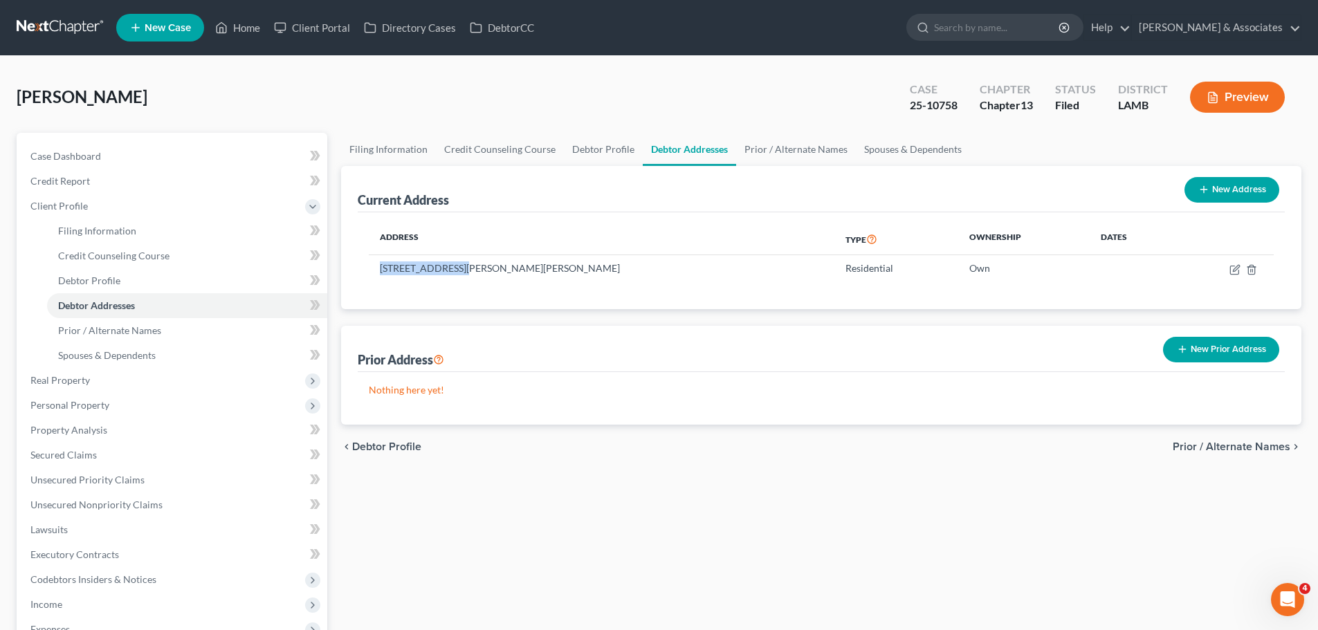
click at [54, 25] on link at bounding box center [61, 27] width 89 height 25
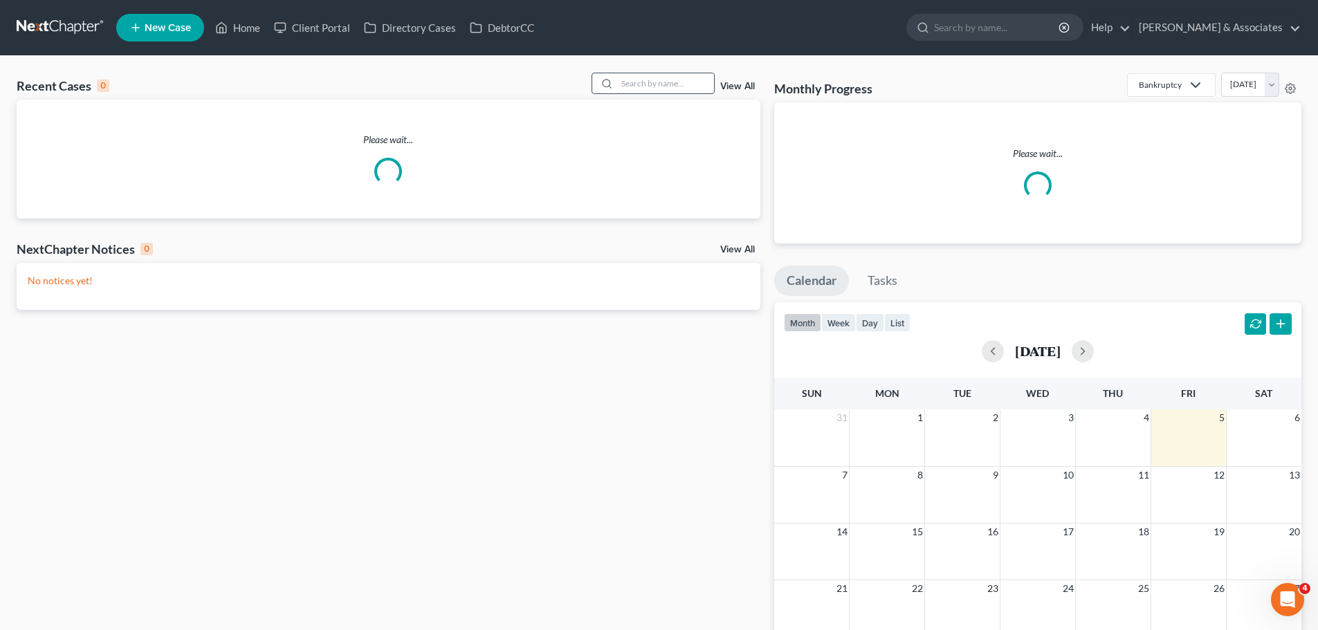
click at [650, 82] on input "search" at bounding box center [665, 83] width 97 height 20
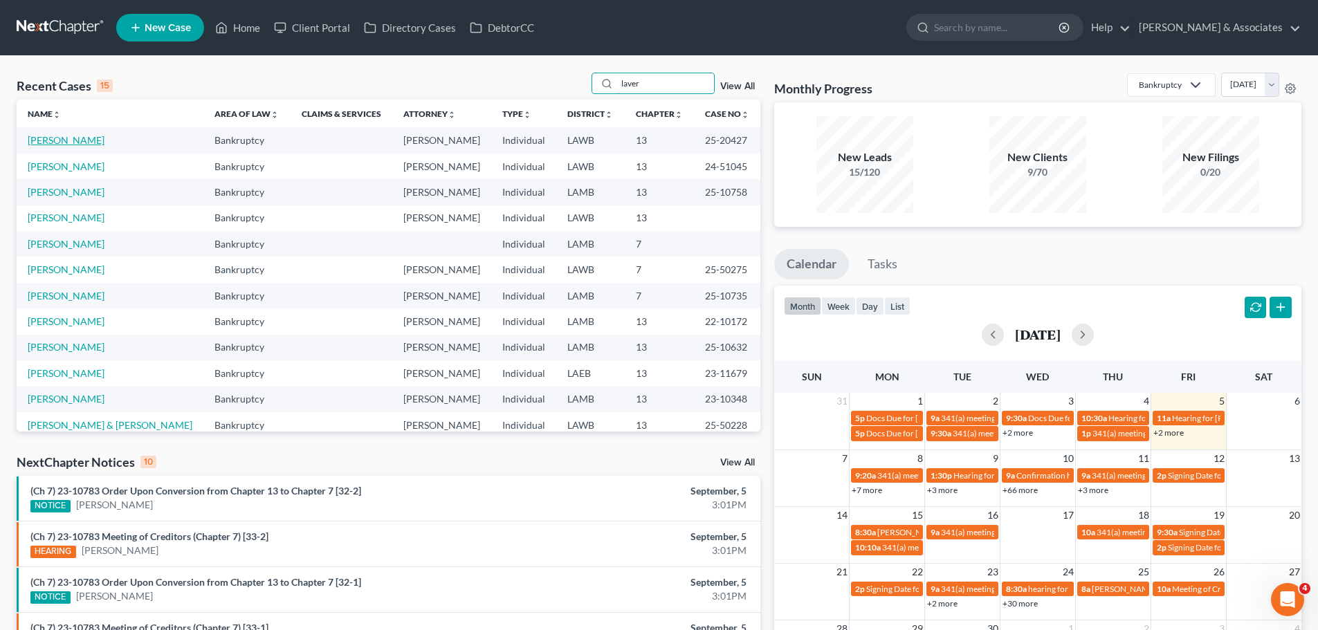
type input "laver"
click at [53, 141] on link "[PERSON_NAME]" at bounding box center [66, 140] width 77 height 12
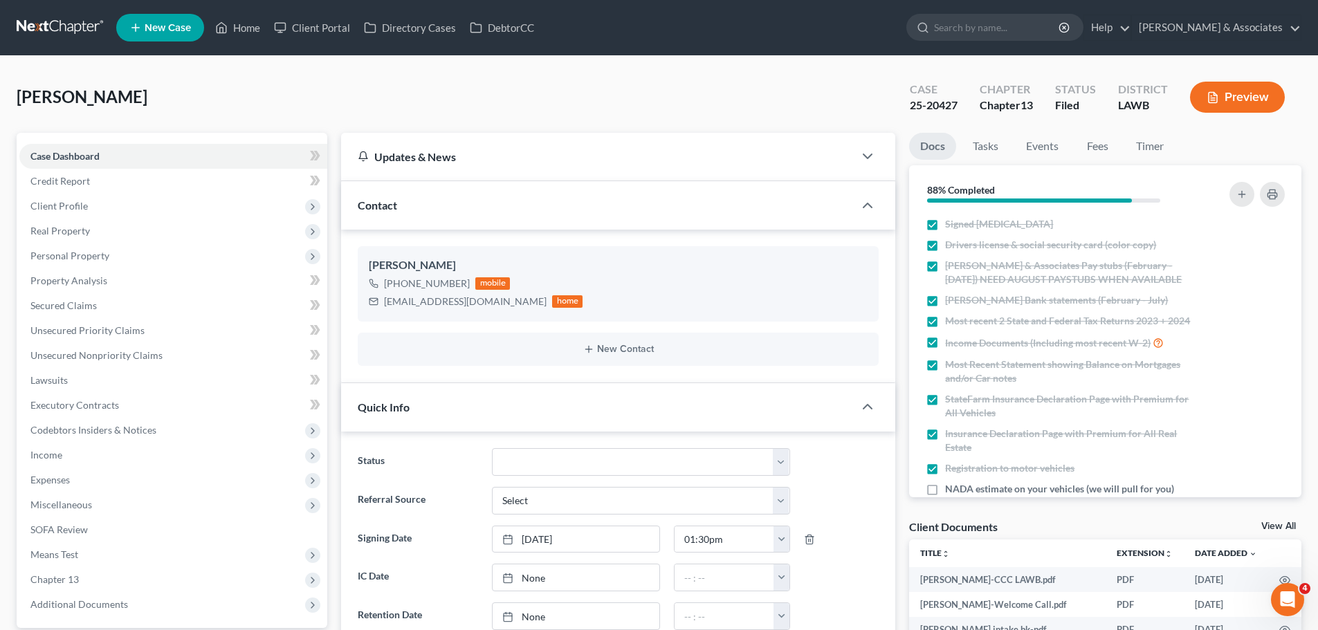
scroll to position [1289, 0]
drag, startPoint x: 400, startPoint y: 284, endPoint x: 465, endPoint y: 284, distance: 65.0
click at [465, 284] on div "[PHONE_NUMBER] mobile" at bounding box center [476, 284] width 214 height 18
copy div "337) 658-9366"
drag, startPoint x: 387, startPoint y: 300, endPoint x: 433, endPoint y: 300, distance: 45.7
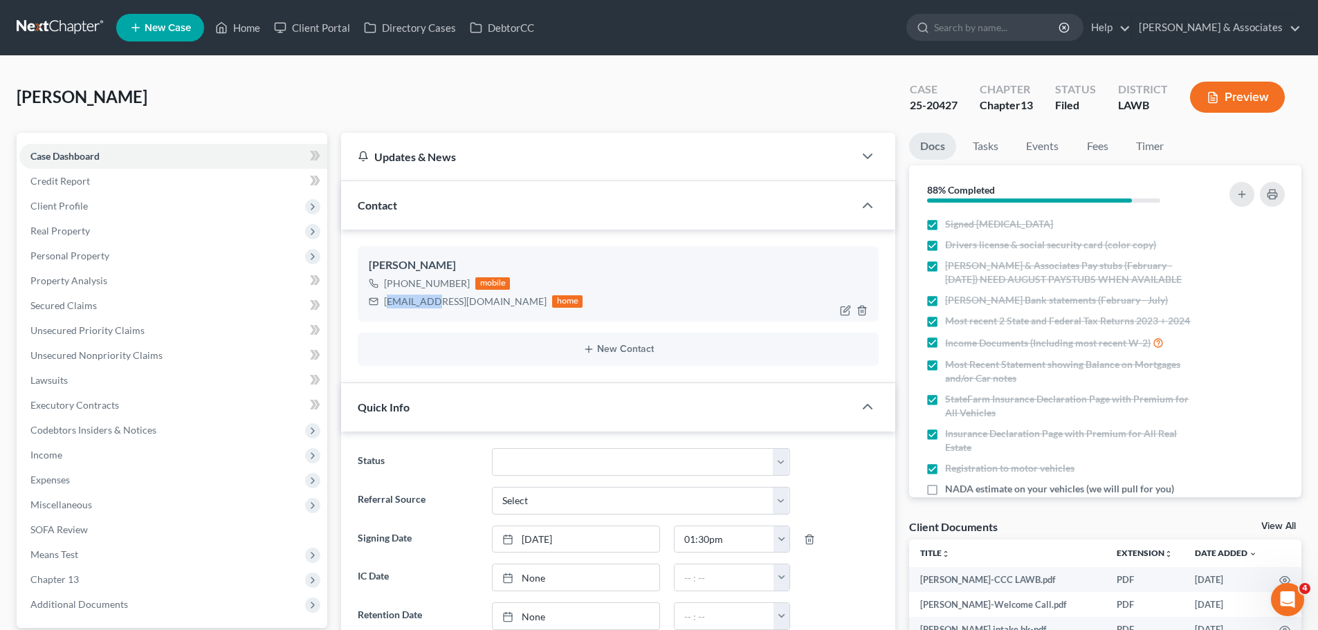
click at [433, 300] on div "[EMAIL_ADDRESS][DOMAIN_NAME]" at bounding box center [465, 302] width 163 height 14
drag, startPoint x: 384, startPoint y: 302, endPoint x: 474, endPoint y: 302, distance: 89.9
click at [474, 302] on div "[EMAIL_ADDRESS][DOMAIN_NAME]" at bounding box center [465, 302] width 163 height 14
copy div "[EMAIL_ADDRESS][DOMAIN_NAME]"
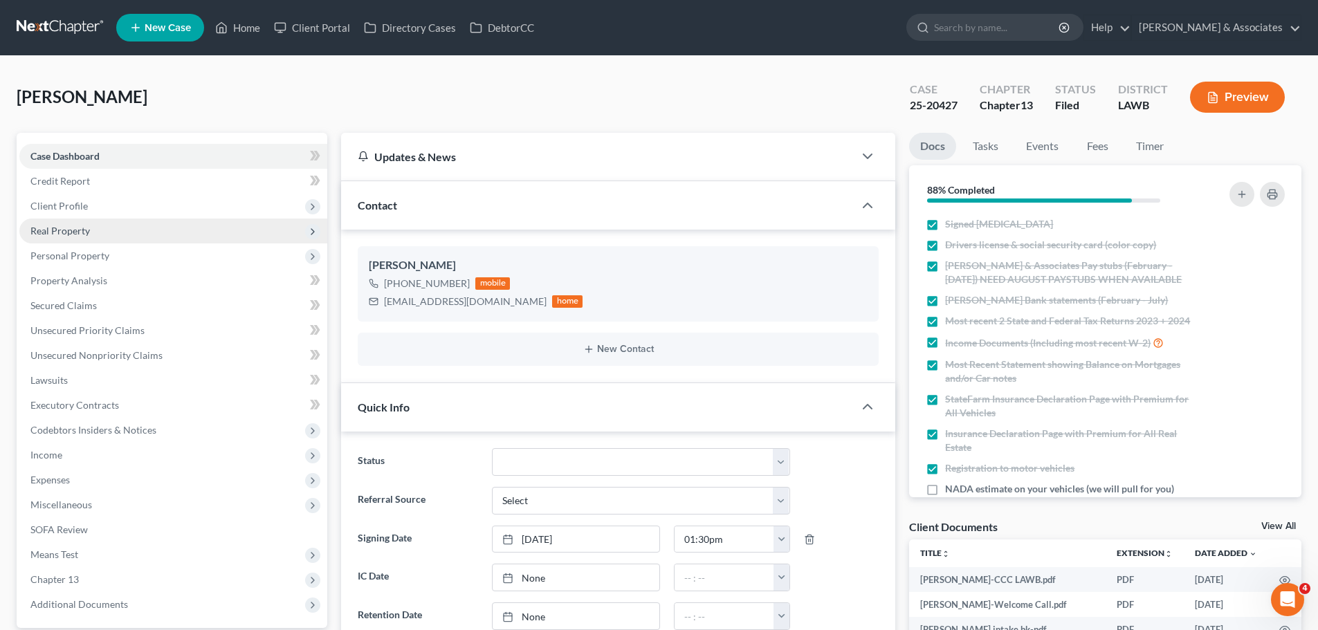
drag, startPoint x: 95, startPoint y: 228, endPoint x: 124, endPoint y: 229, distance: 28.4
click at [95, 228] on span "Real Property" at bounding box center [173, 231] width 308 height 25
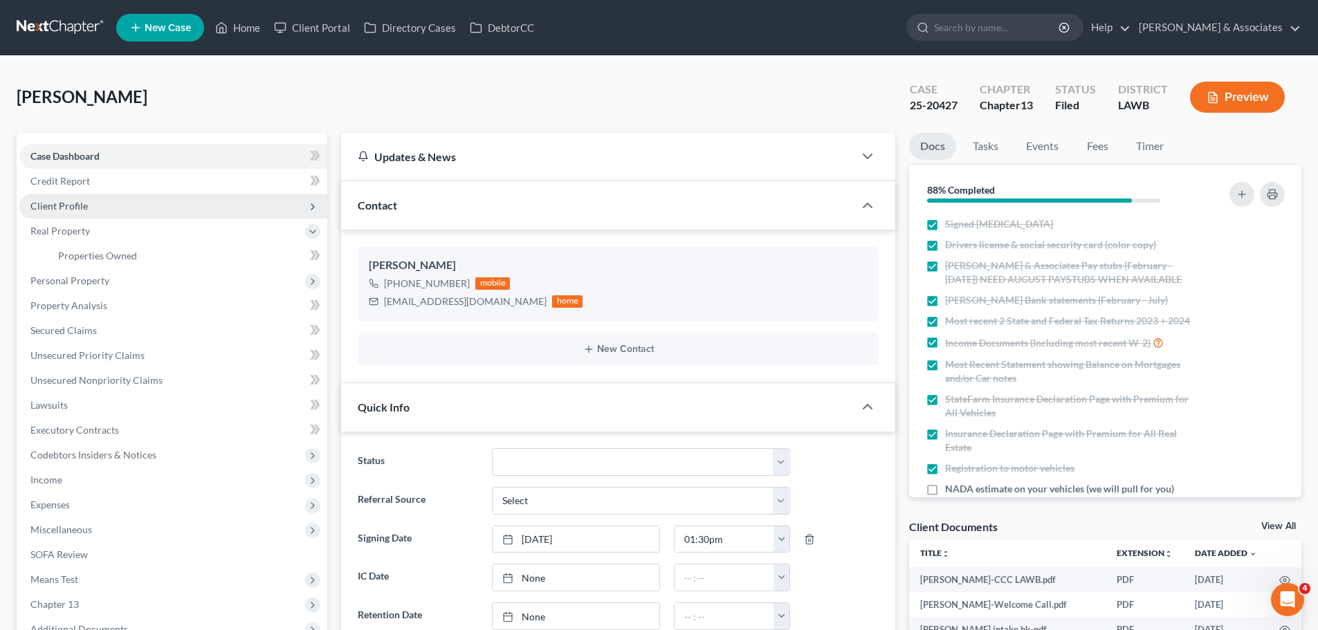
click at [75, 203] on span "Client Profile" at bounding box center [58, 206] width 57 height 12
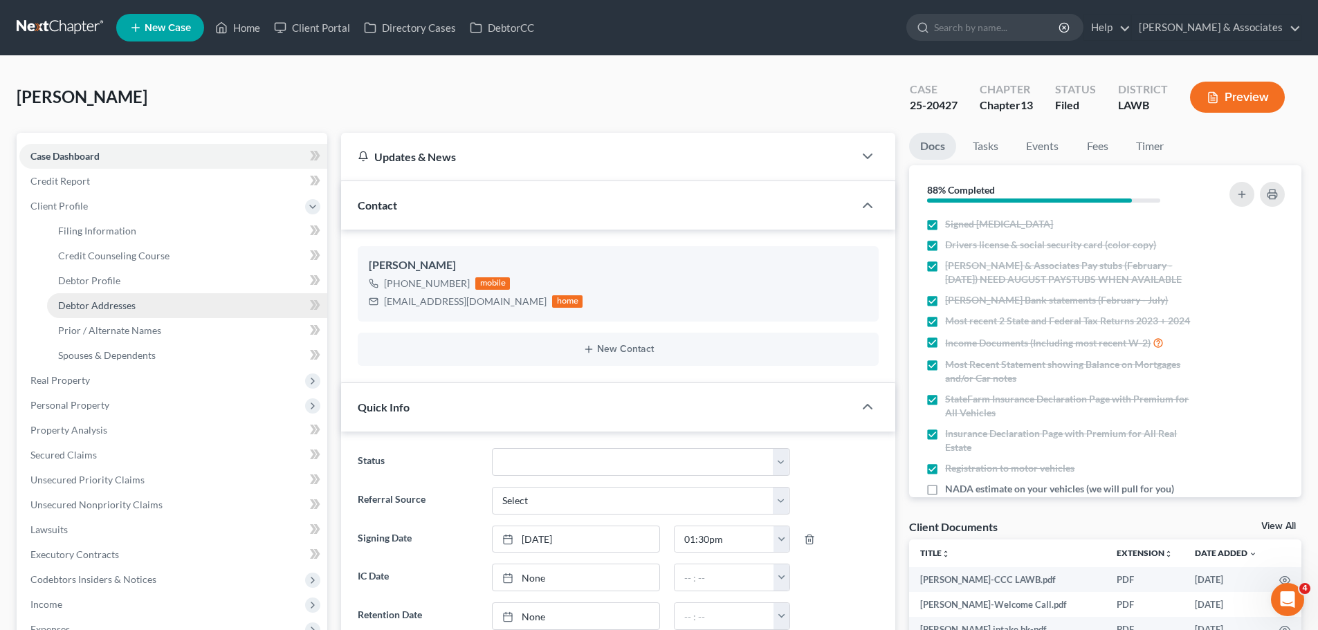
click at [93, 300] on span "Debtor Addresses" at bounding box center [96, 306] width 77 height 12
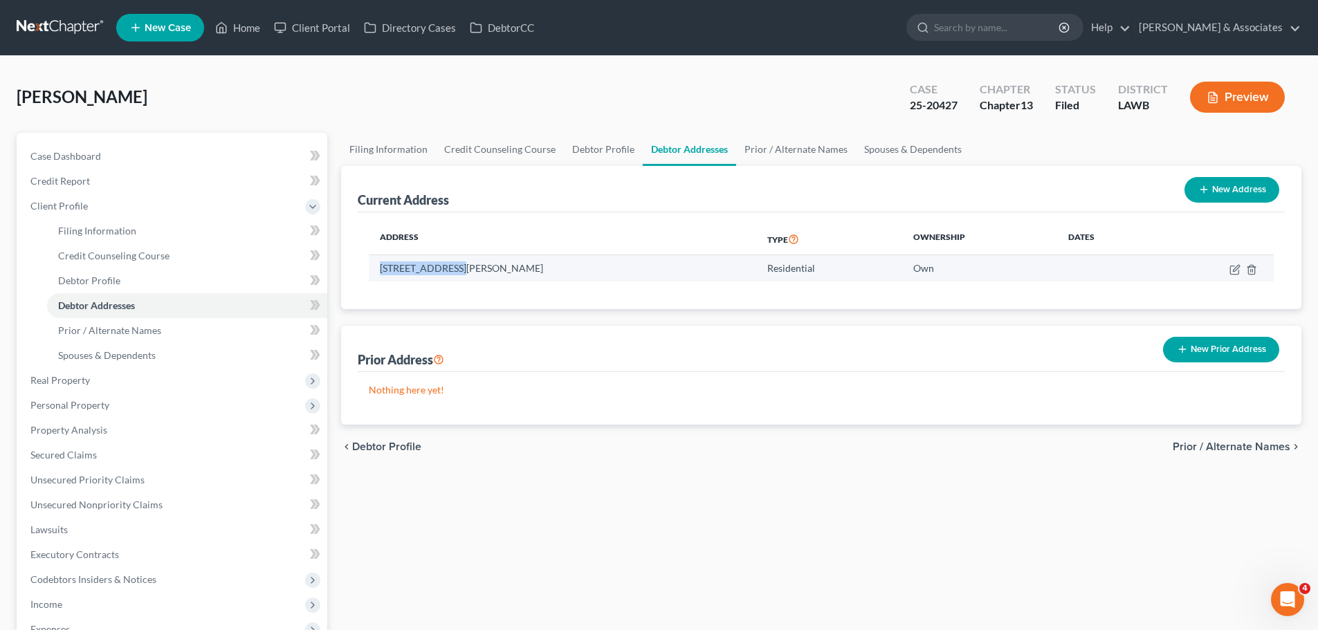
drag, startPoint x: 374, startPoint y: 267, endPoint x: 459, endPoint y: 273, distance: 84.6
click at [459, 273] on td "[STREET_ADDRESS][PERSON_NAME]" at bounding box center [562, 268] width 387 height 26
copy td "[STREET_ADDRESS]"
drag, startPoint x: 462, startPoint y: 266, endPoint x: 513, endPoint y: 273, distance: 51.8
click at [513, 273] on td "[STREET_ADDRESS][PERSON_NAME]" at bounding box center [562, 268] width 387 height 26
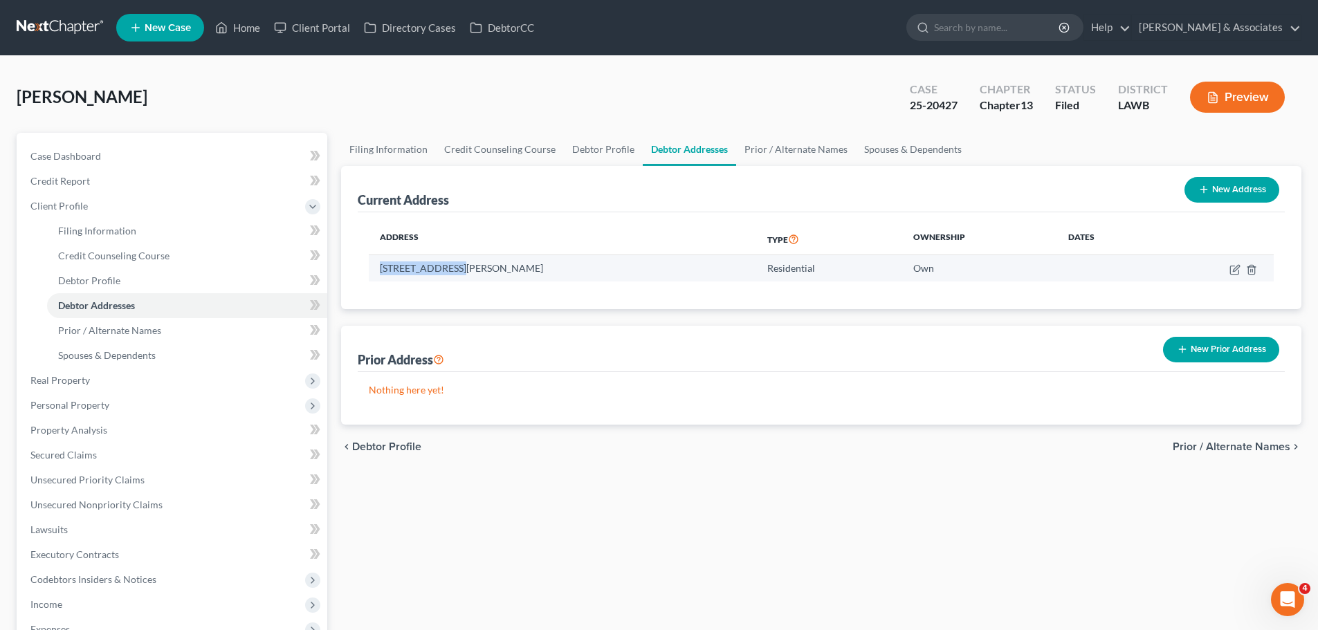
copy td "[GEOGRAPHIC_DATA][PERSON_NAME],"
